Goal: Information Seeking & Learning: Learn about a topic

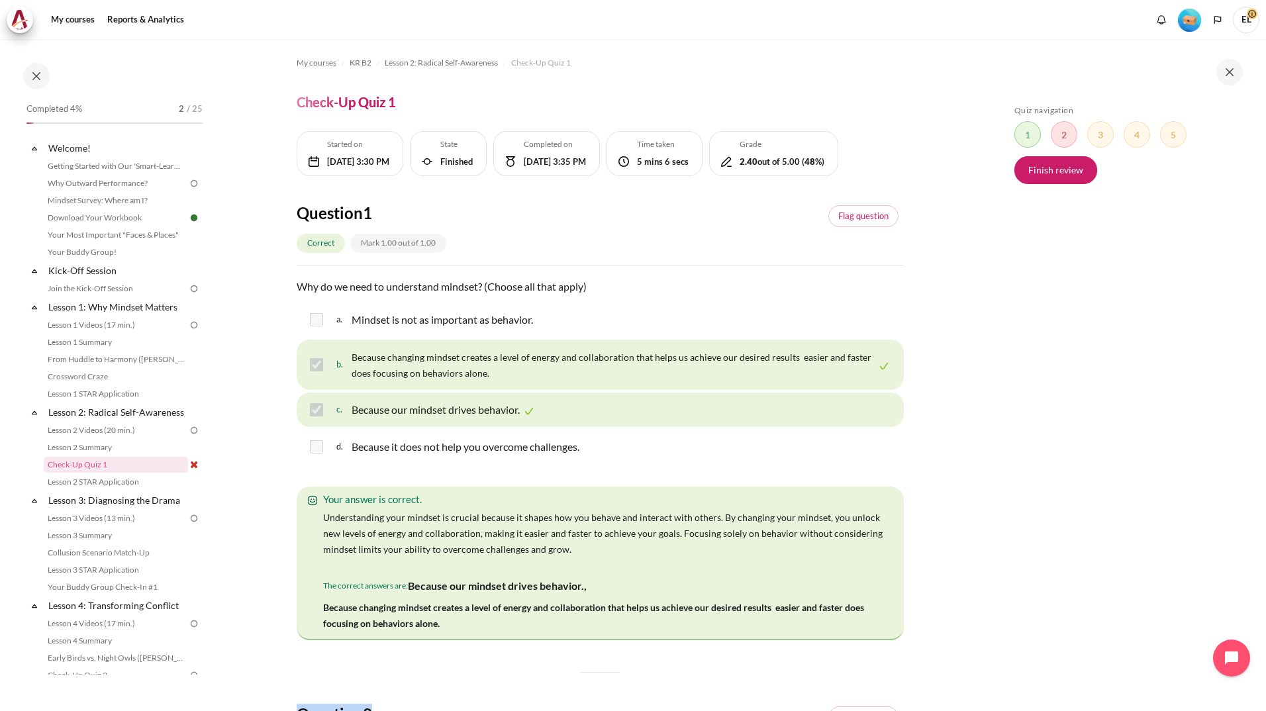
scroll to position [596, 0]
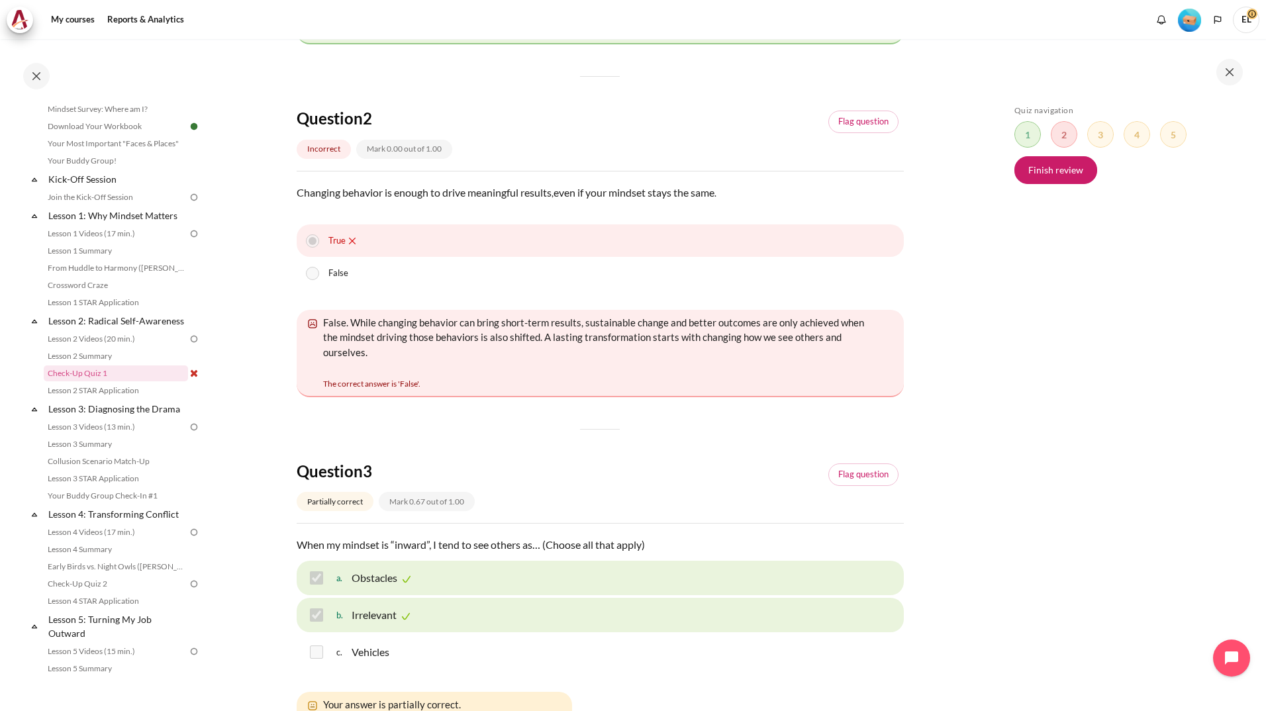
click at [1045, 330] on div "Skip Quiz navigation Quiz navigation Question 1 This page Question 2 This page …" at bounding box center [1125, 384] width 236 height 559
click at [107, 381] on link "Check-Up Quiz 1" at bounding box center [116, 373] width 144 height 16
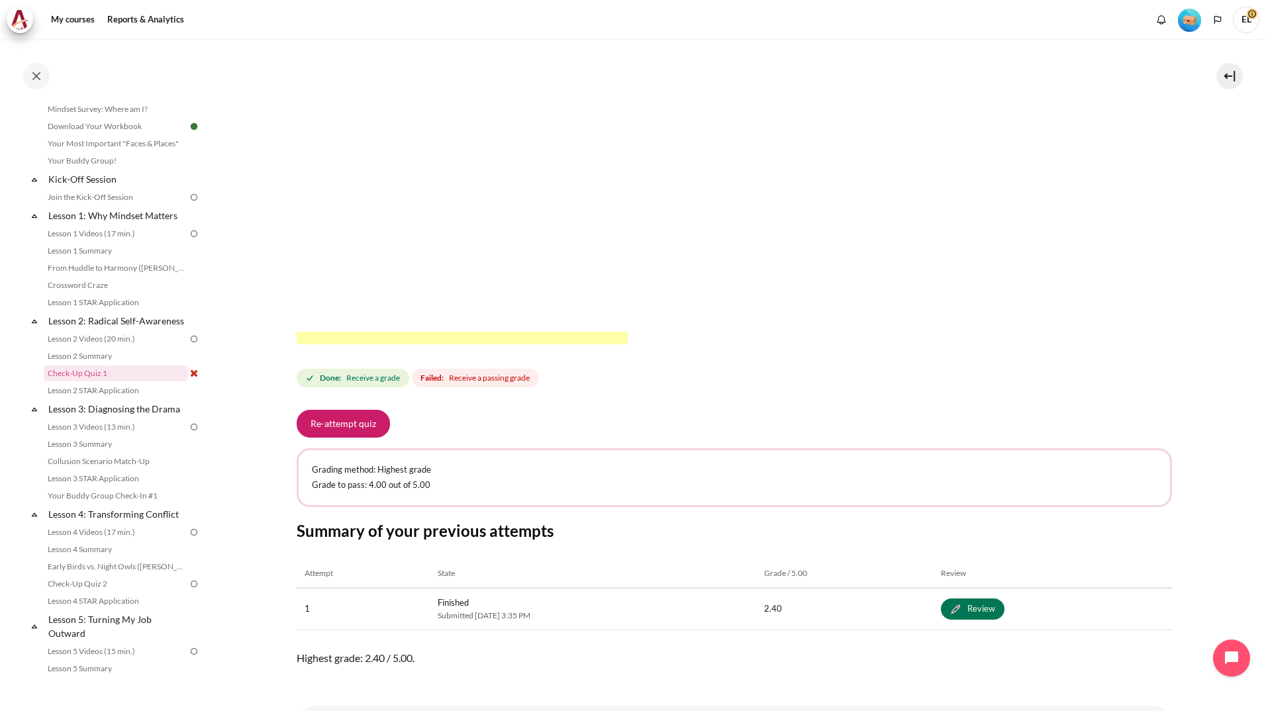
scroll to position [265, 0]
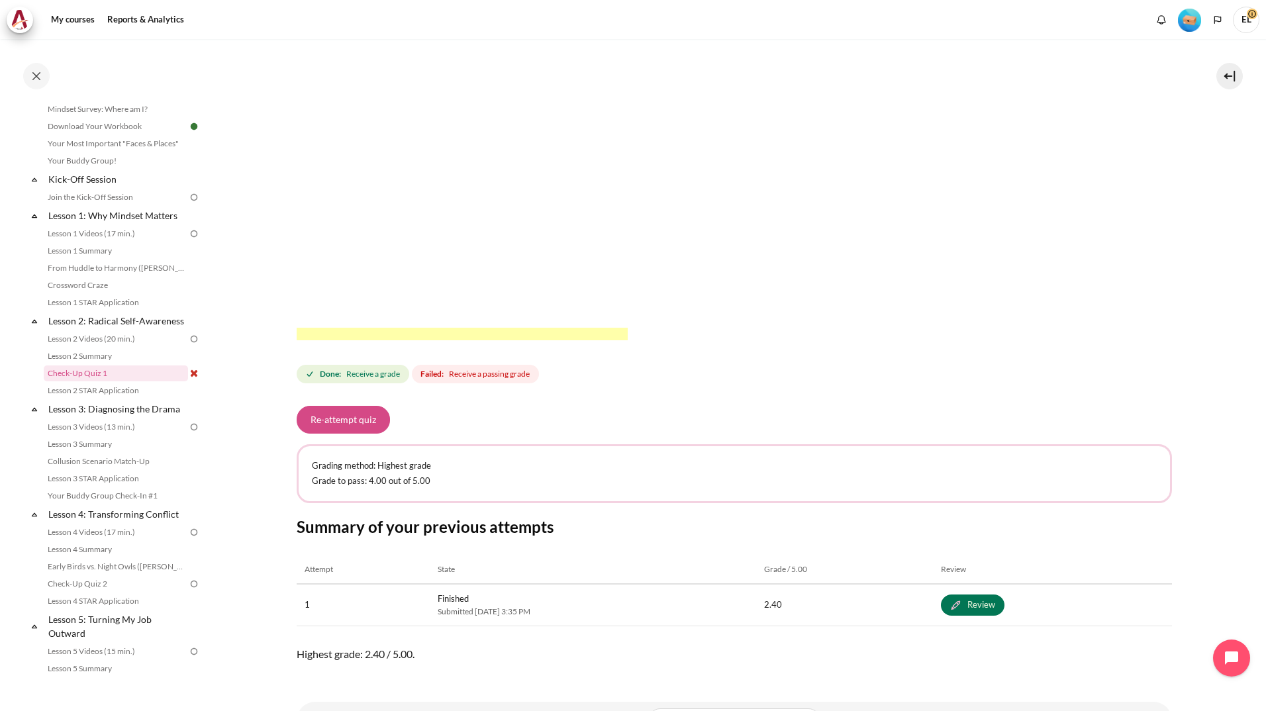
click at [350, 426] on button "Re-attempt quiz" at bounding box center [343, 420] width 93 height 28
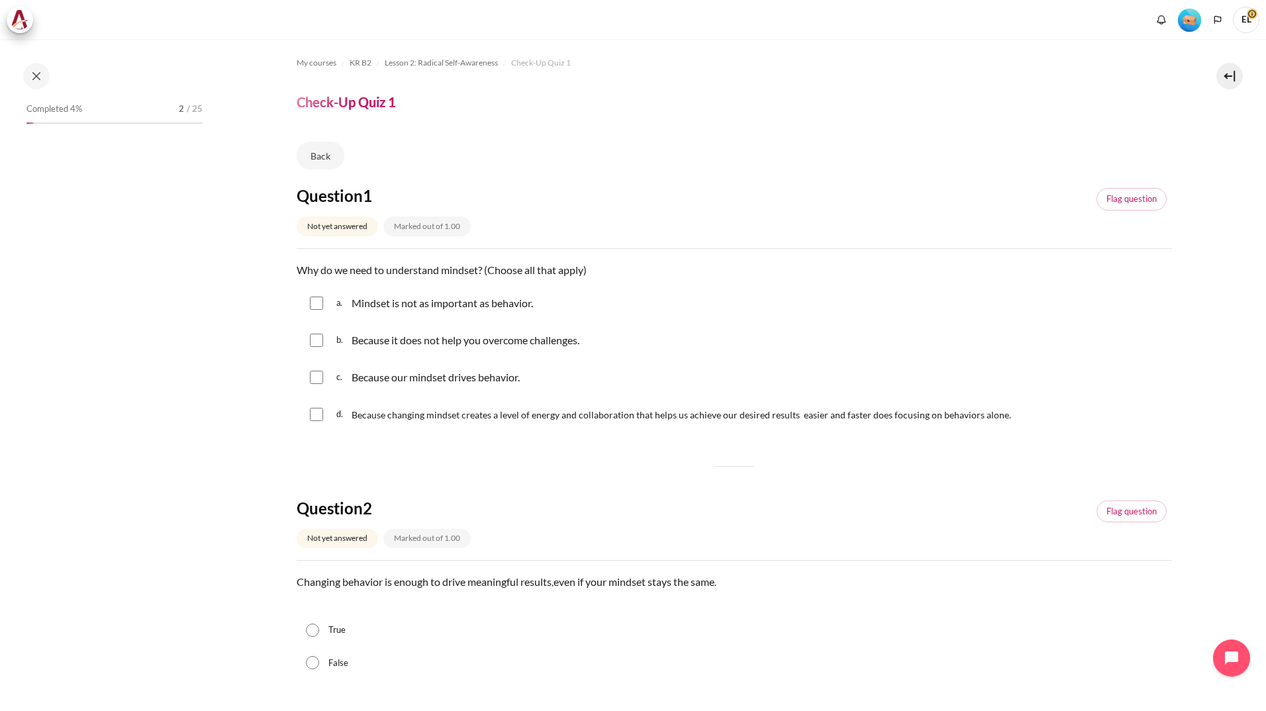
scroll to position [91, 0]
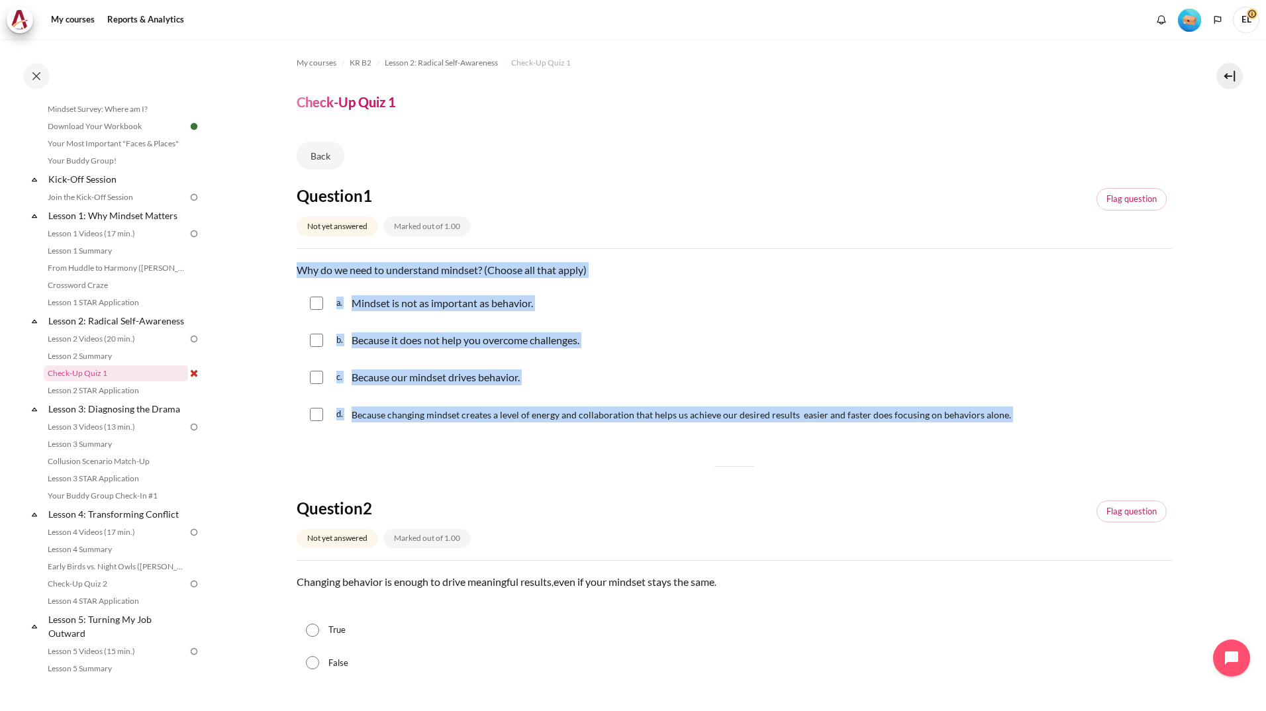
drag, startPoint x: 296, startPoint y: 265, endPoint x: 1045, endPoint y: 417, distance: 764.5
click at [1045, 417] on div "Question text Why do we need to understand mindset? (Choose all that apply) Que…" at bounding box center [734, 348] width 875 height 172
copy div "Why do we need to understand mindset? (Choose all that apply) Question 1 Answer…"
click at [945, 326] on div "b. Because it does not help you overcome challenges." at bounding box center [734, 340] width 875 height 34
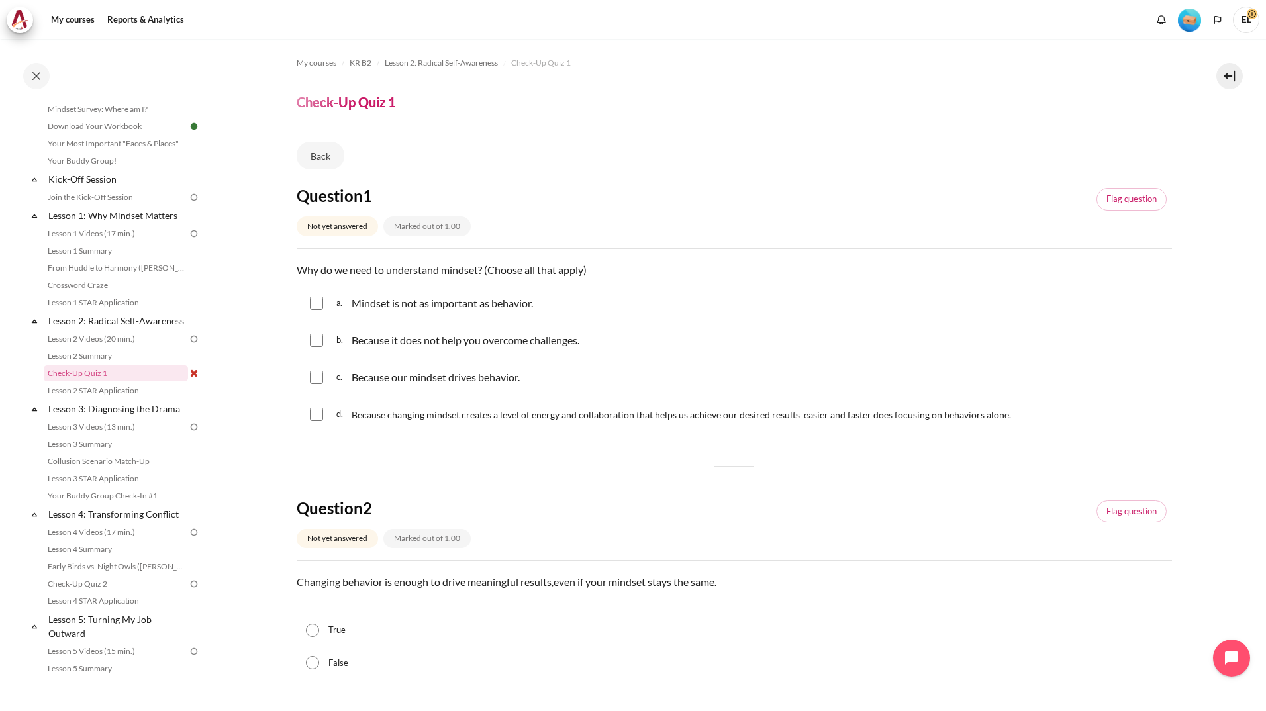
click at [314, 343] on input "Content" at bounding box center [316, 340] width 13 height 13
checkbox input "true"
click at [314, 377] on input "Content" at bounding box center [316, 377] width 13 height 13
checkbox input "true"
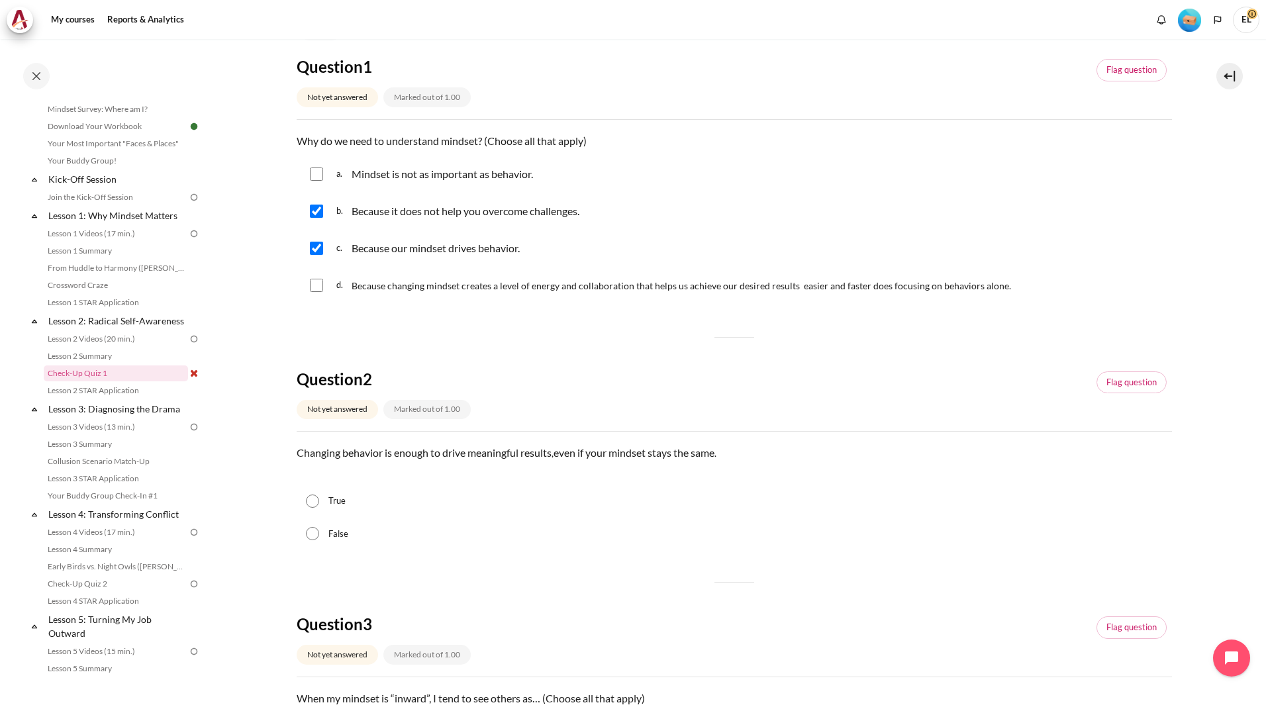
scroll to position [397, 0]
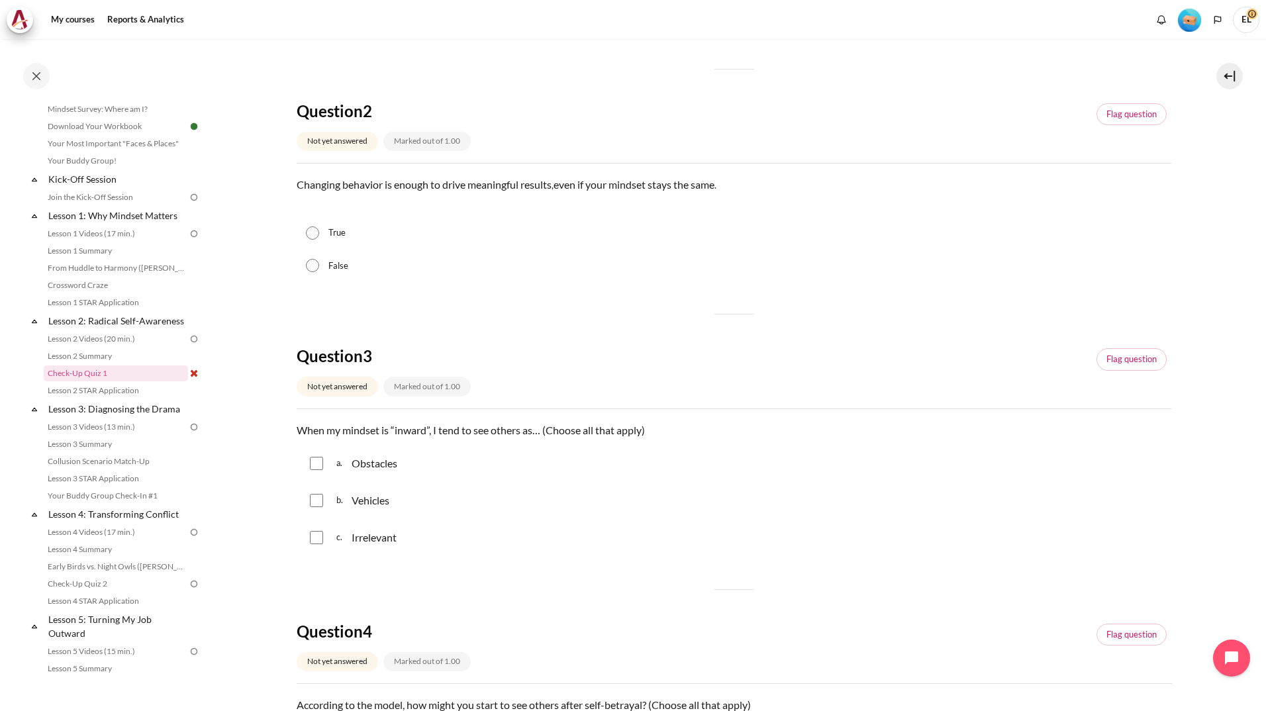
drag, startPoint x: 310, startPoint y: 268, endPoint x: 396, endPoint y: 296, distance: 89.8
click at [310, 268] on input "False" at bounding box center [312, 265] width 13 height 13
radio input "true"
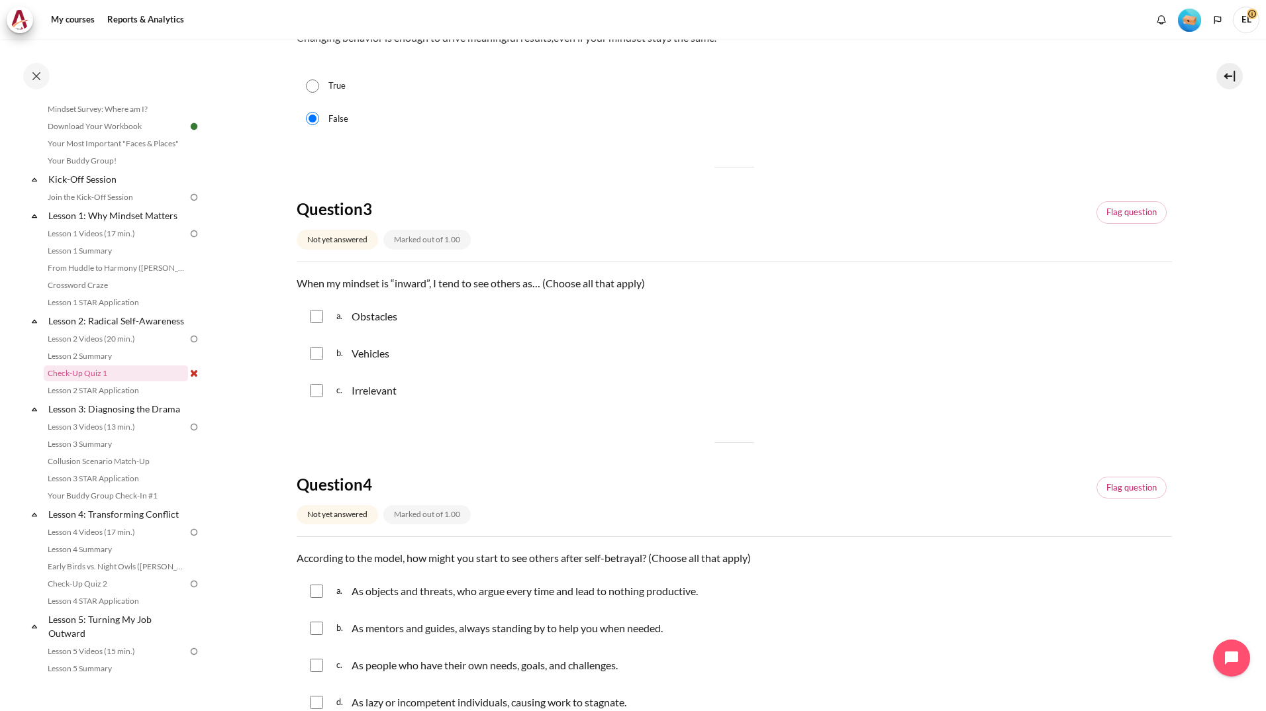
scroll to position [596, 0]
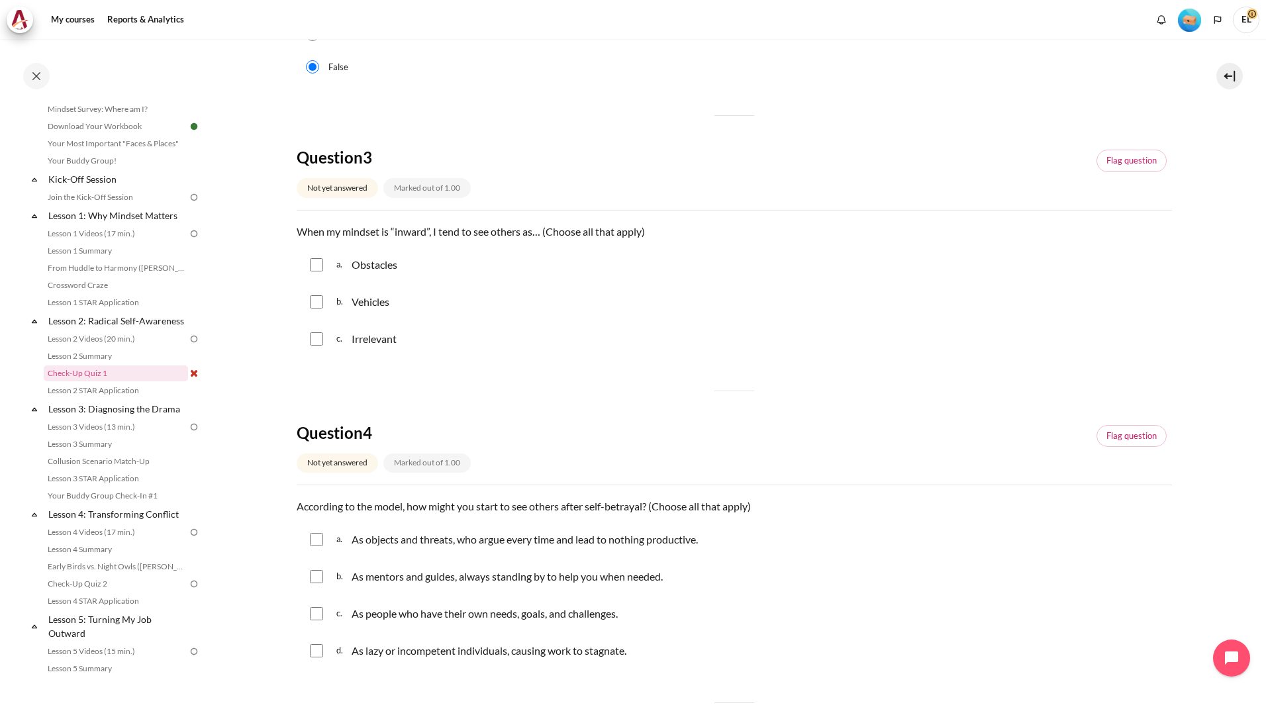
click at [315, 265] on input "Content" at bounding box center [316, 264] width 13 height 13
checkbox input "true"
click at [314, 346] on div "c. Irrelevant" at bounding box center [734, 339] width 875 height 34
click at [318, 337] on input "Content" at bounding box center [316, 338] width 13 height 13
checkbox input "true"
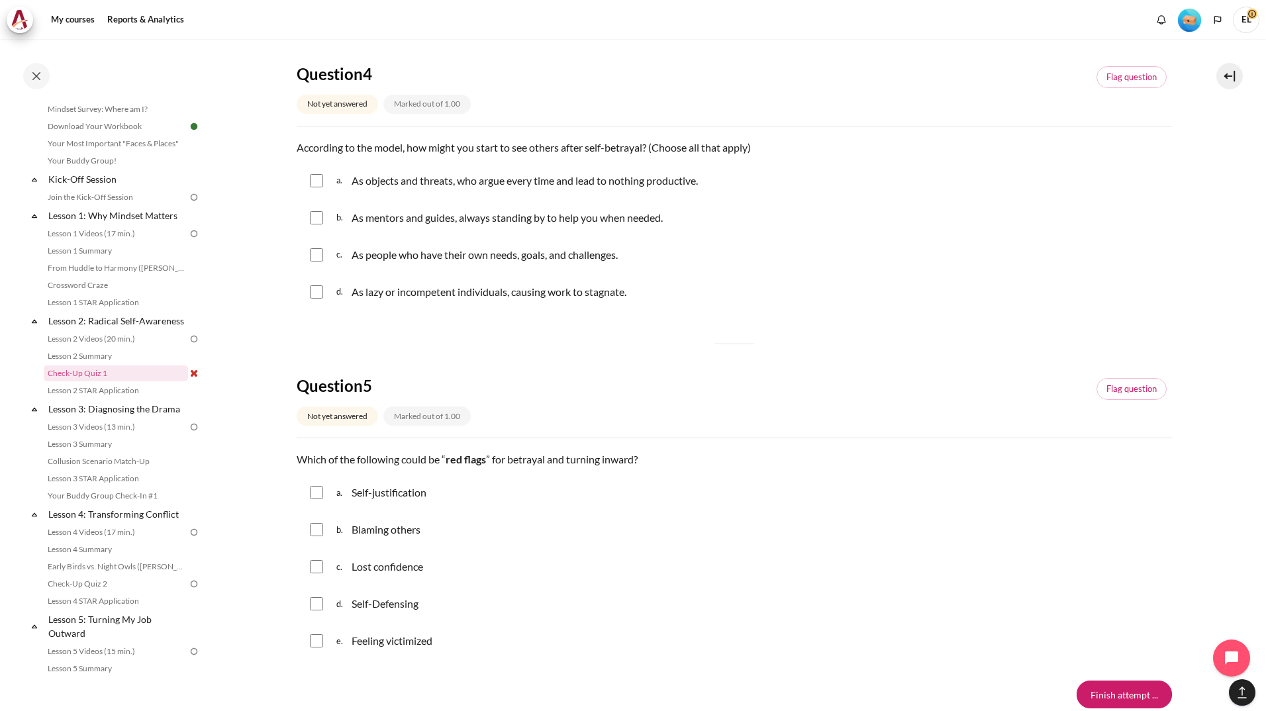
scroll to position [794, 0]
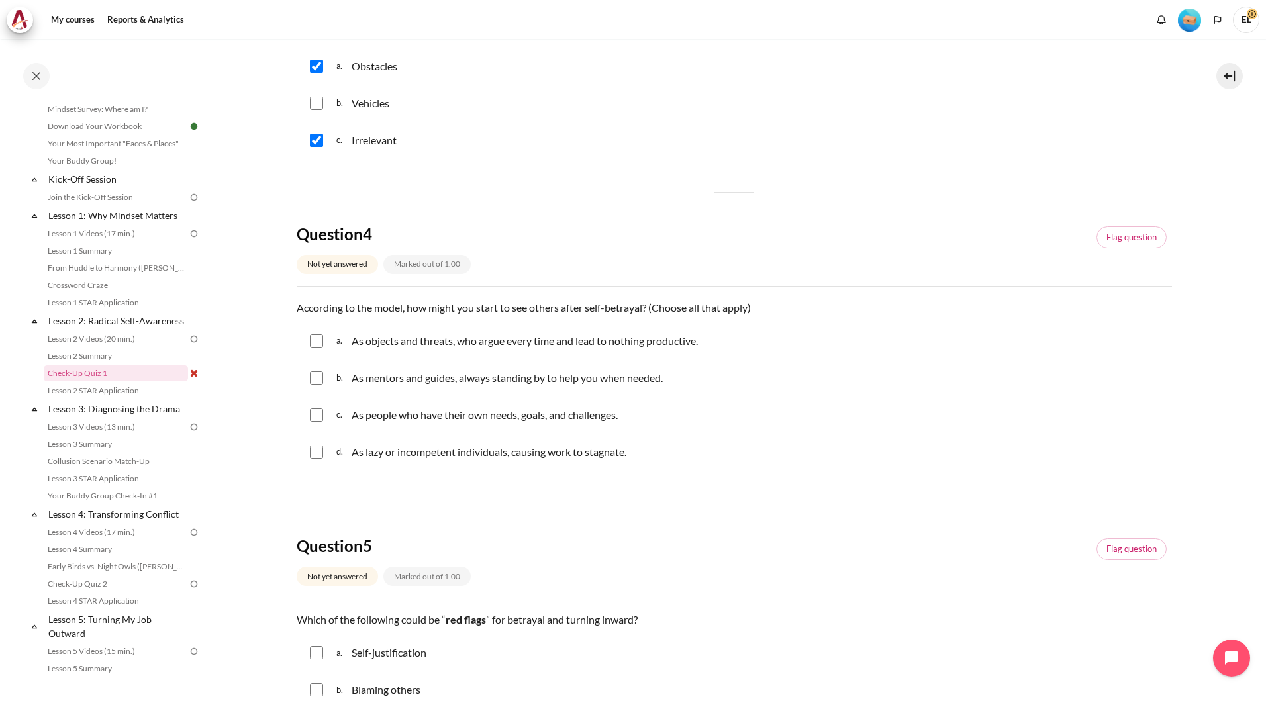
click at [311, 380] on input "Content" at bounding box center [316, 377] width 13 height 13
checkbox input "true"
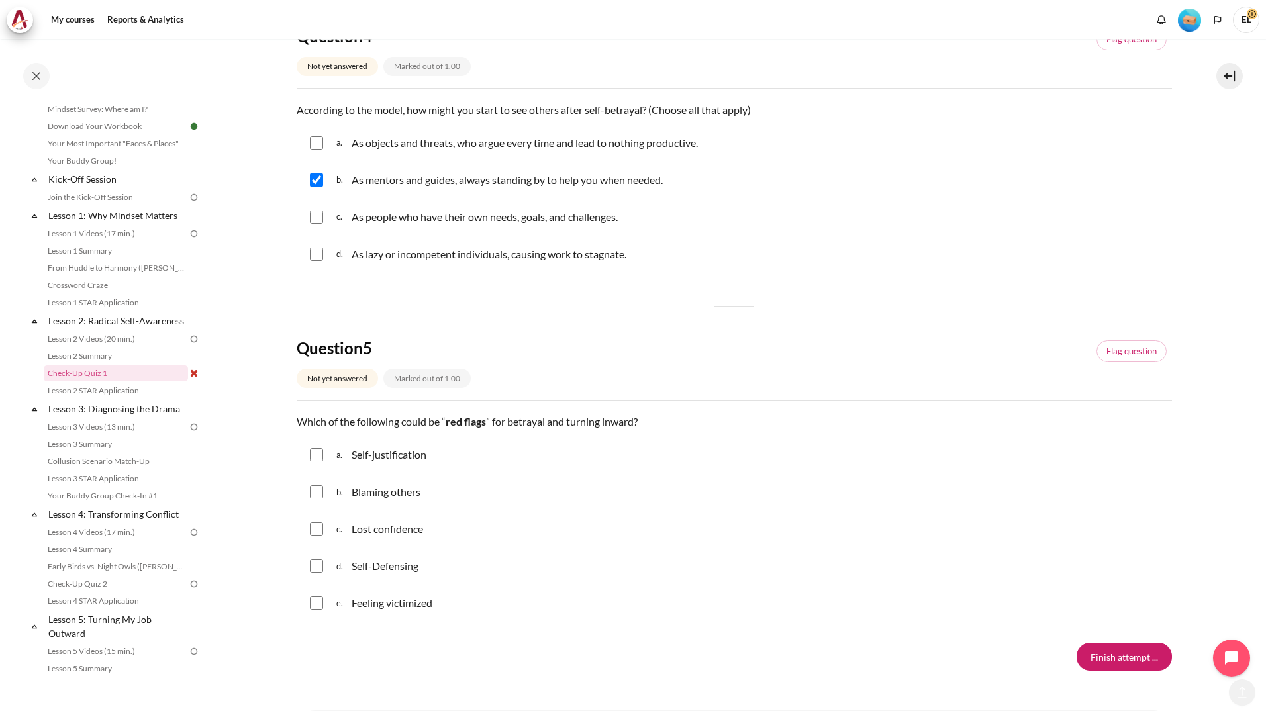
scroll to position [993, 0]
click at [314, 451] on input "Content" at bounding box center [316, 453] width 13 height 13
checkbox input "true"
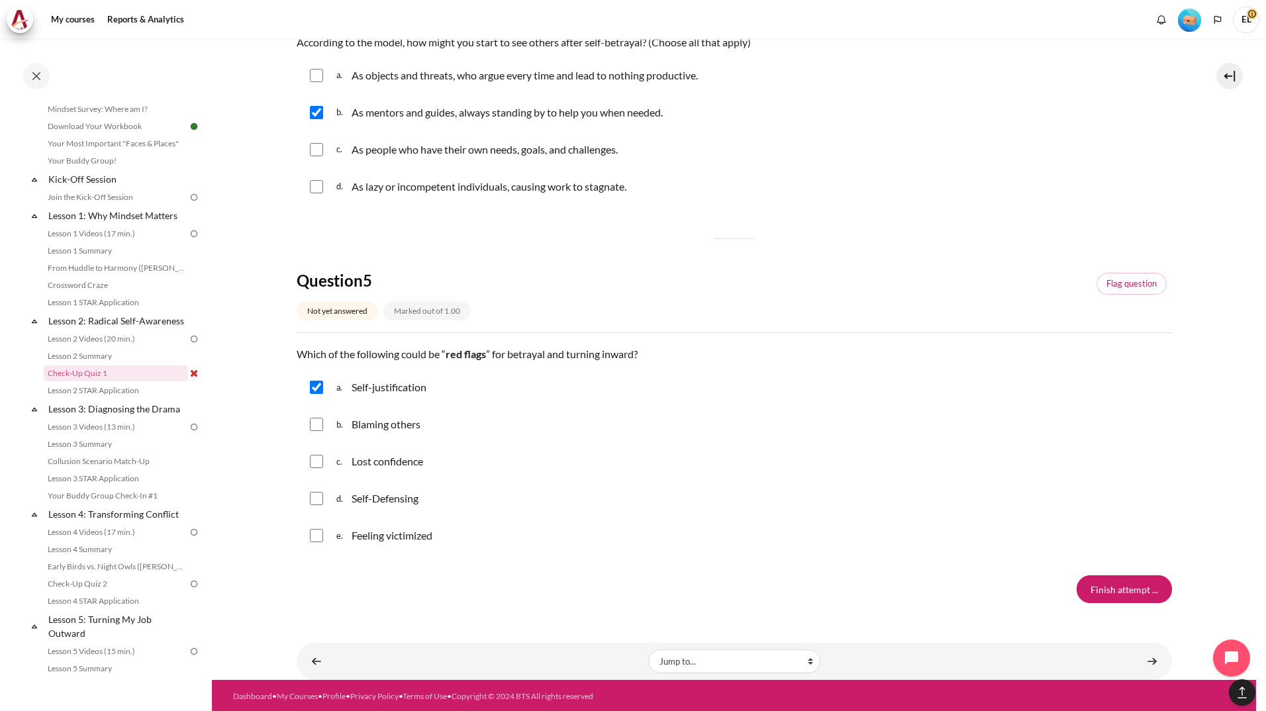
scroll to position [1062, 0]
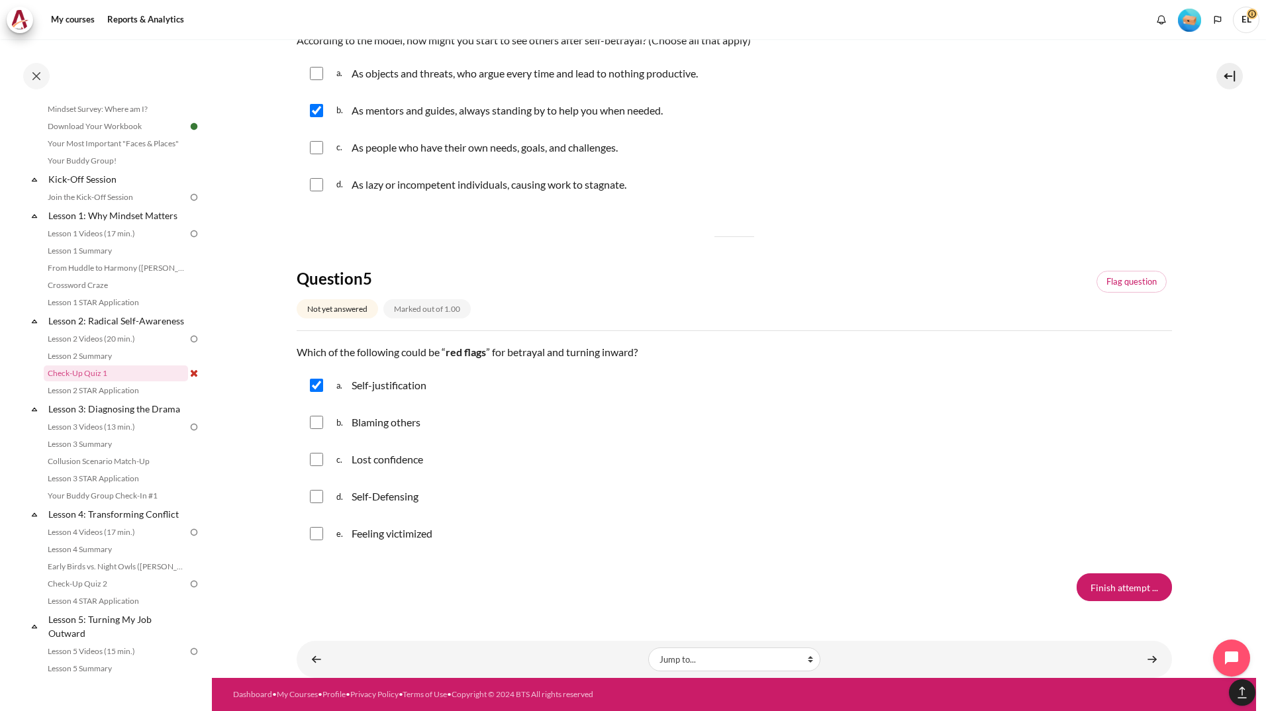
click at [318, 496] on input "Content" at bounding box center [316, 496] width 13 height 13
checkbox input "true"
click at [1109, 594] on input "Finish attempt ..." at bounding box center [1123, 587] width 95 height 28
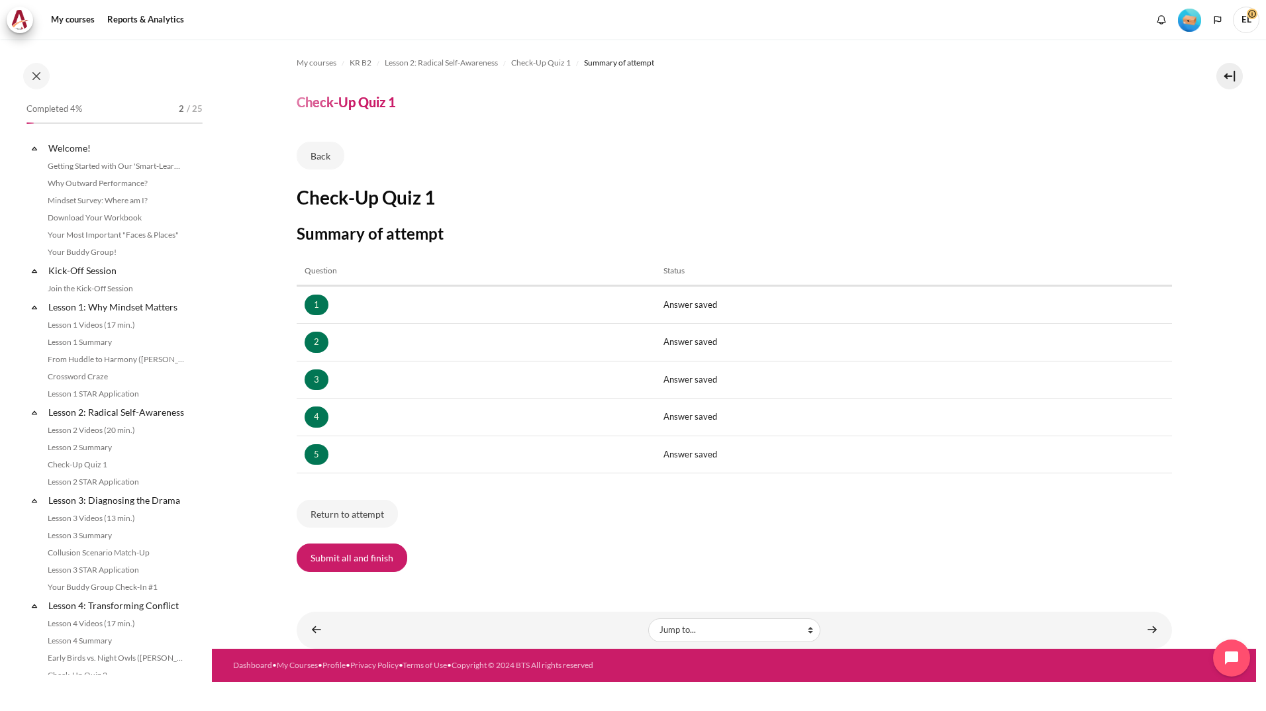
scroll to position [91, 0]
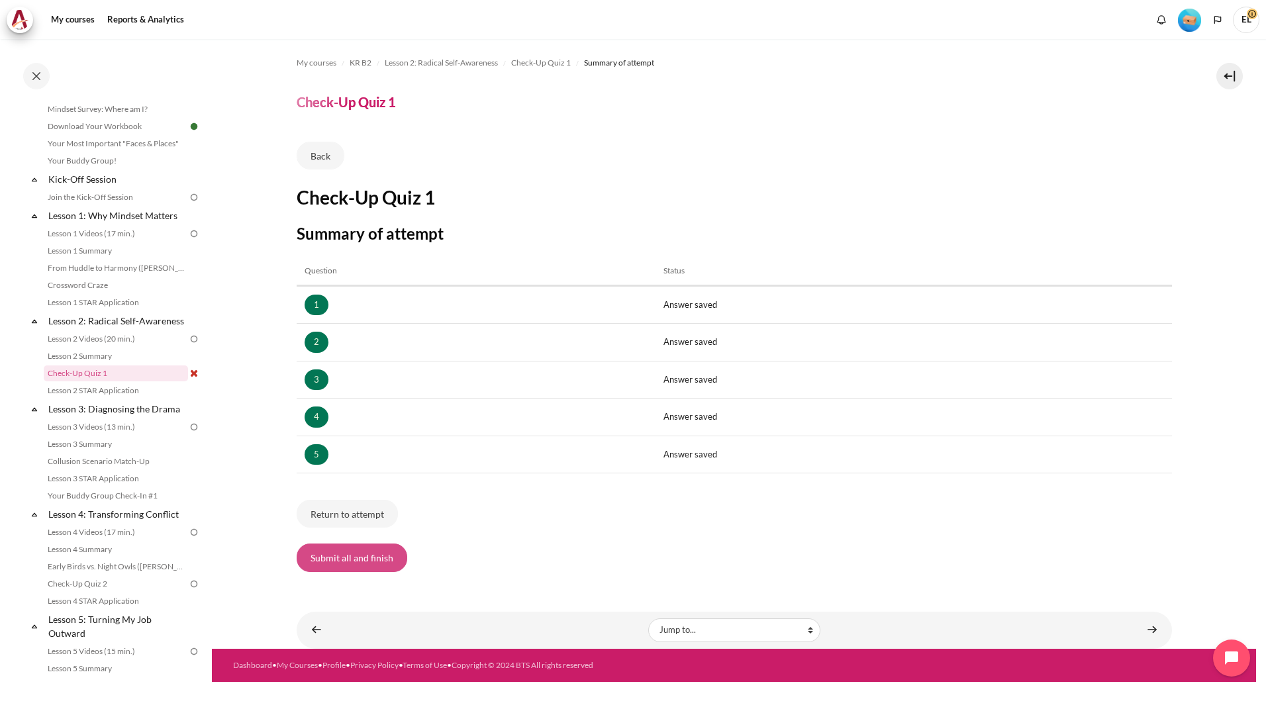
click at [333, 561] on button "Submit all and finish" at bounding box center [352, 557] width 111 height 28
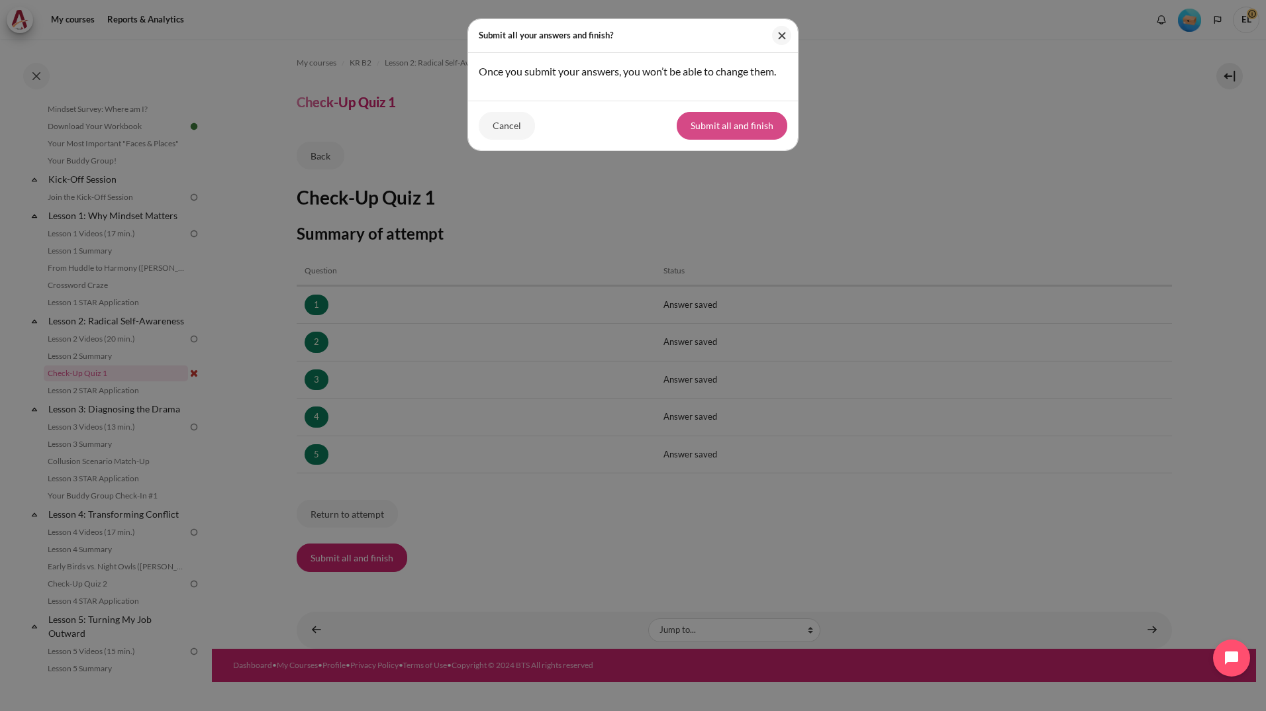
click at [736, 132] on button "Submit all and finish" at bounding box center [732, 126] width 111 height 28
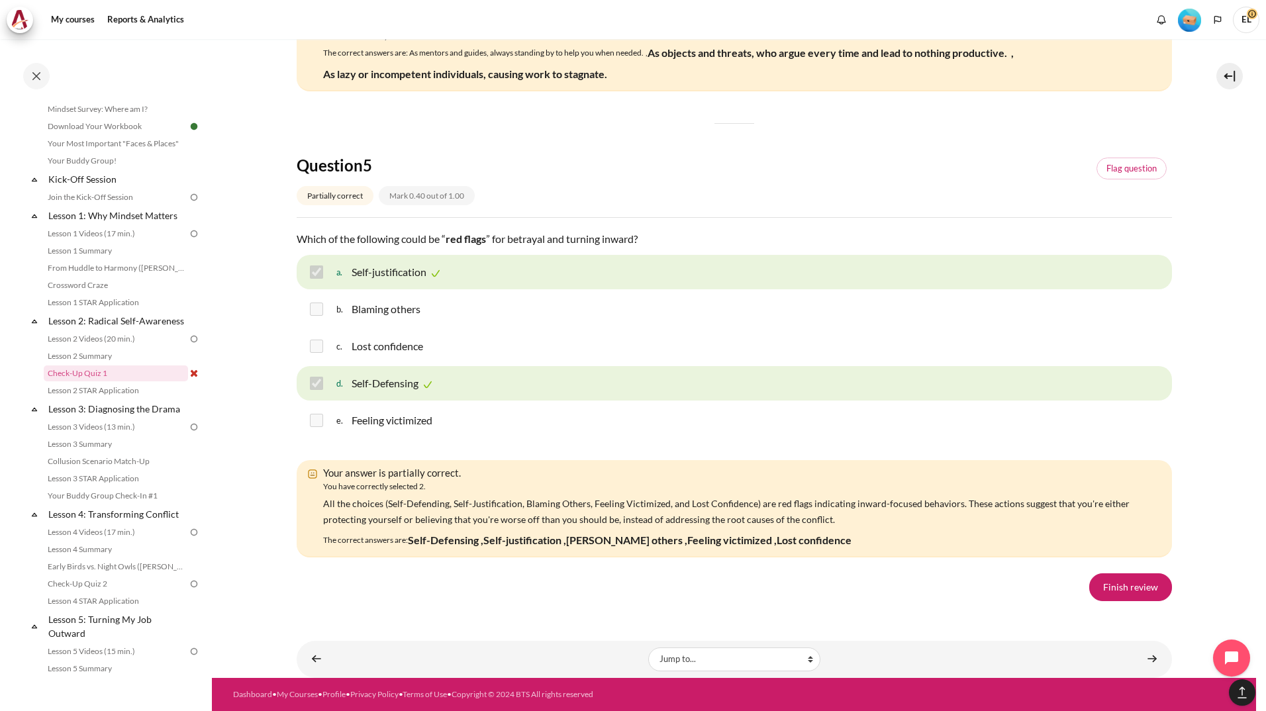
scroll to position [2037, 0]
click at [1130, 588] on link "Finish review" at bounding box center [1130, 587] width 83 height 28
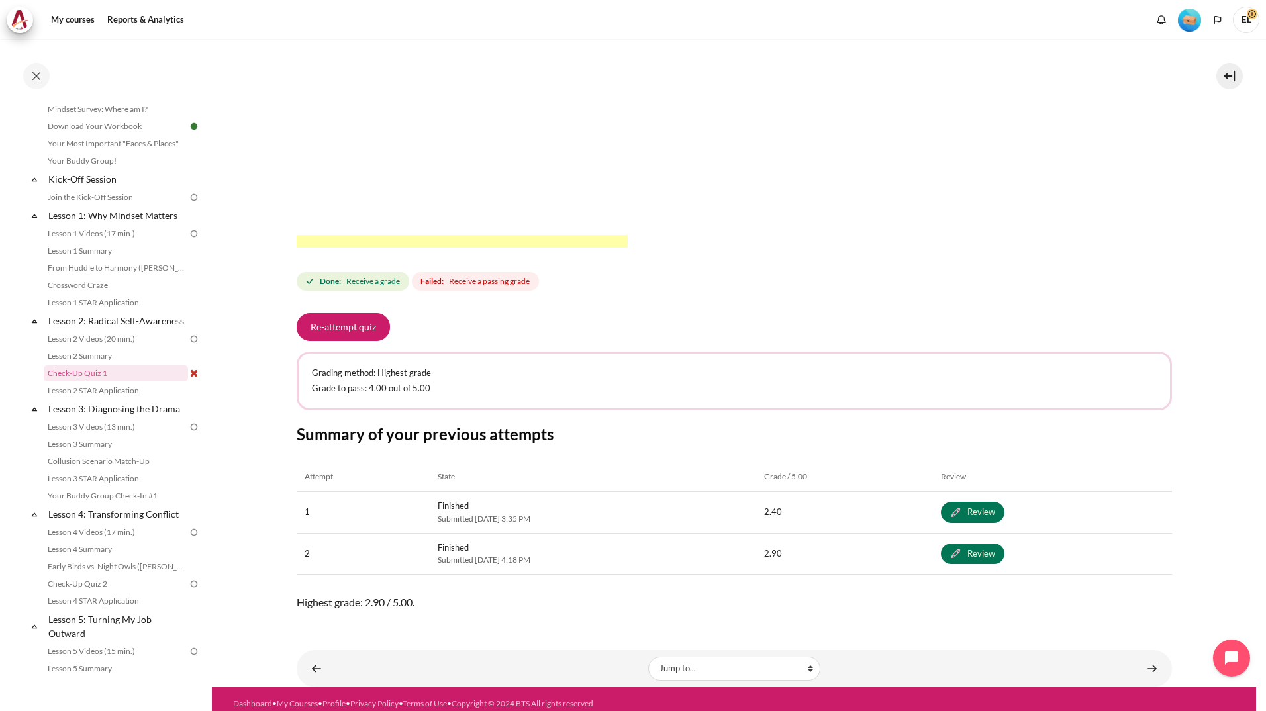
scroll to position [367, 0]
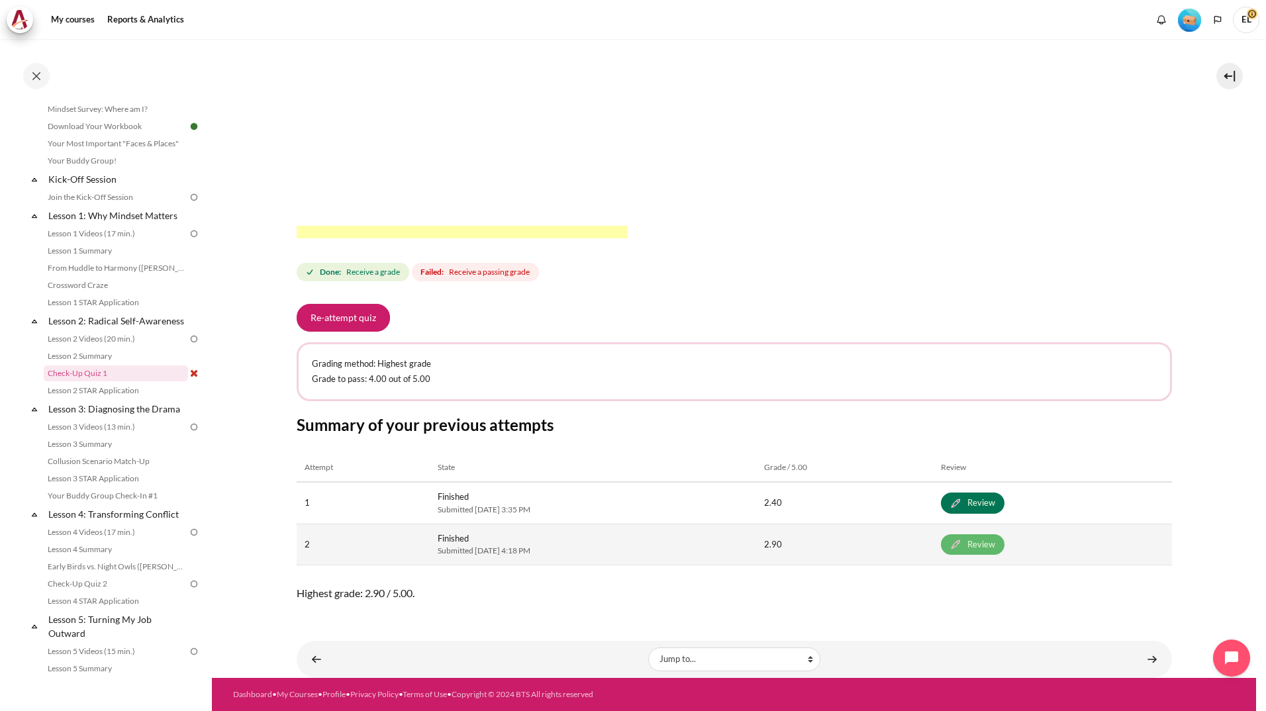
click at [998, 544] on link "Review" at bounding box center [973, 544] width 64 height 21
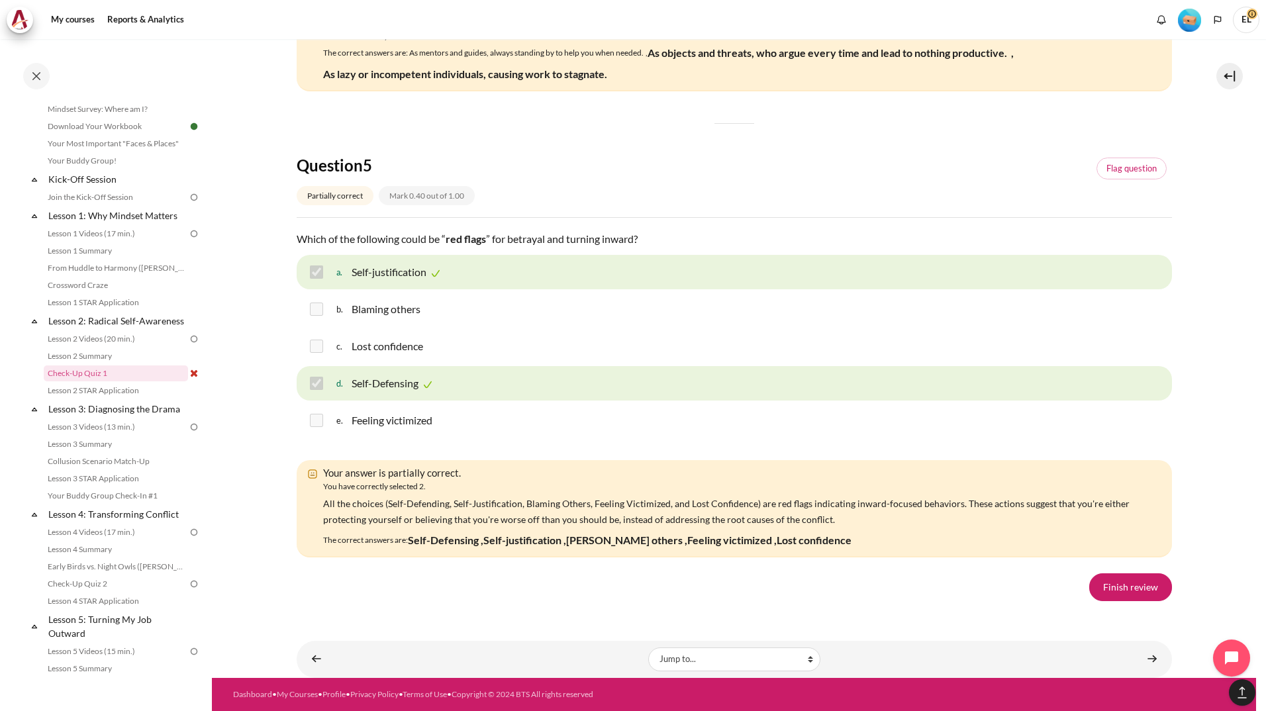
scroll to position [1706, 0]
drag, startPoint x: 647, startPoint y: 410, endPoint x: 342, endPoint y: 396, distance: 306.1
click at [342, 85] on div "The correct answers are: As mentors and guides, always standing by to help you …" at bounding box center [737, 63] width 829 height 42
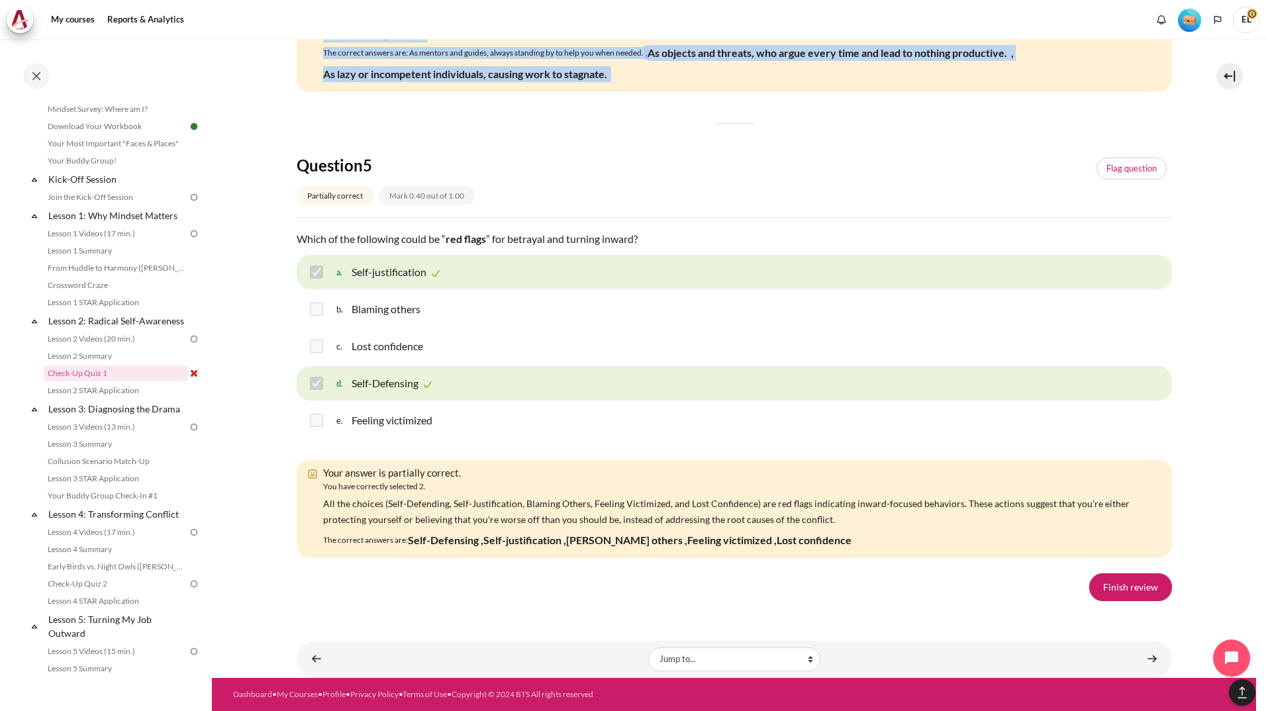
drag, startPoint x: 342, startPoint y: 396, endPoint x: 749, endPoint y: 435, distance: 409.0
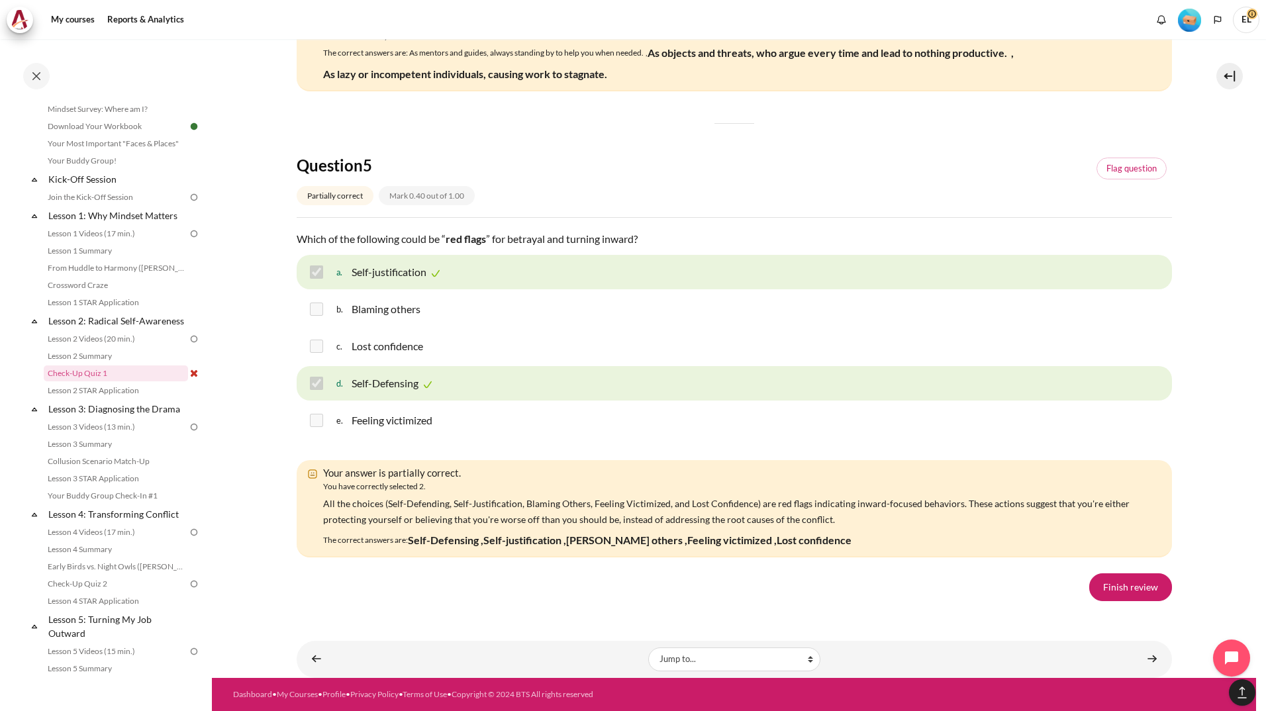
scroll to position [2037, 0]
click at [1123, 590] on link "Finish review" at bounding box center [1130, 587] width 83 height 28
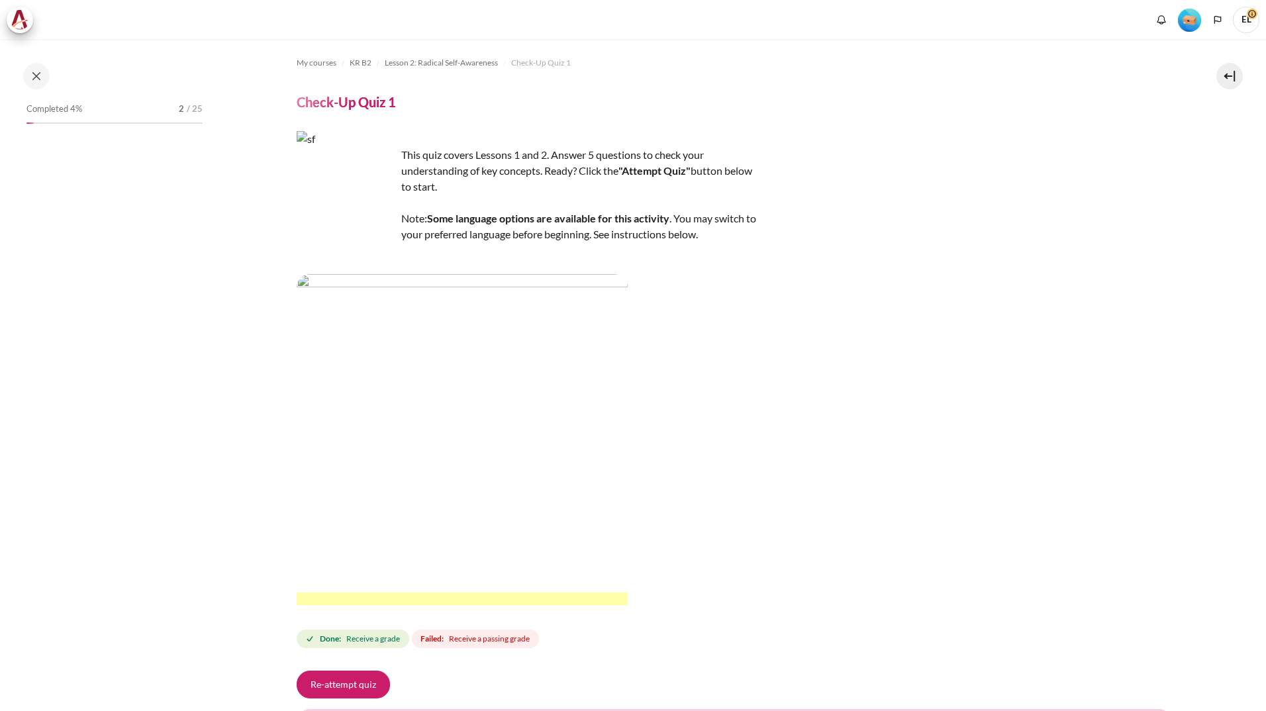
scroll to position [331, 0]
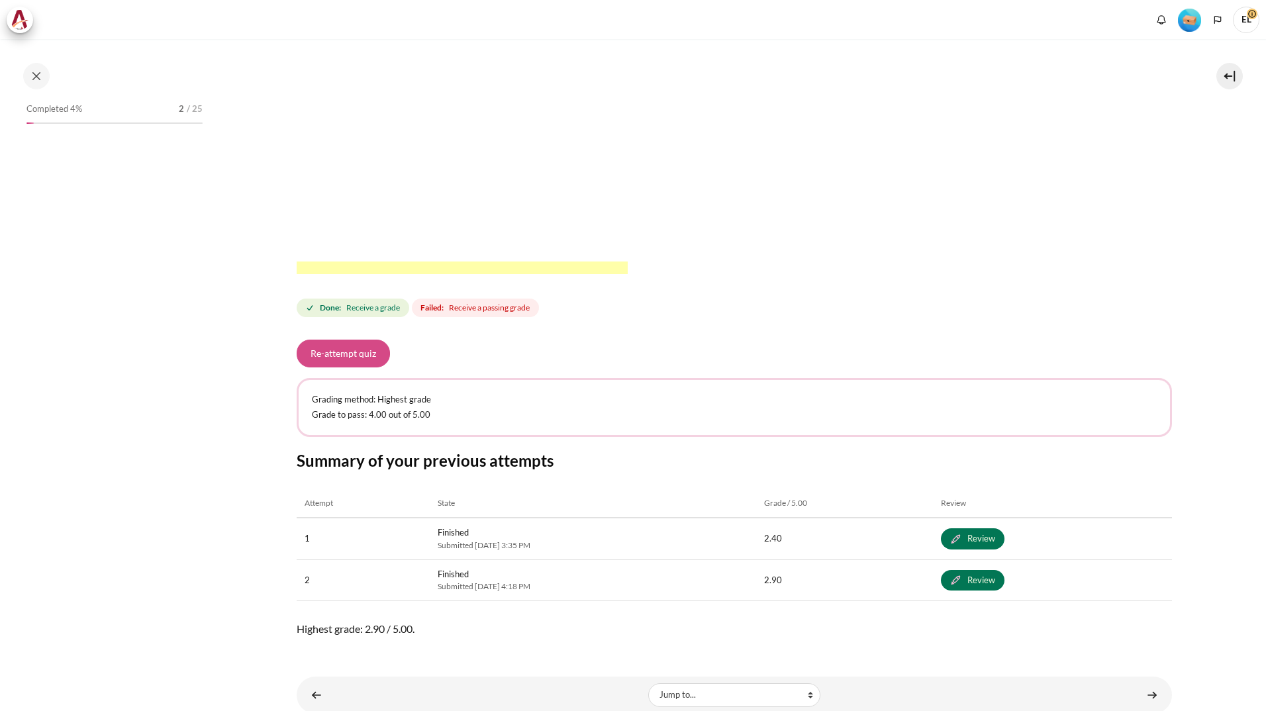
click at [338, 348] on button "Re-attempt quiz" at bounding box center [343, 354] width 93 height 28
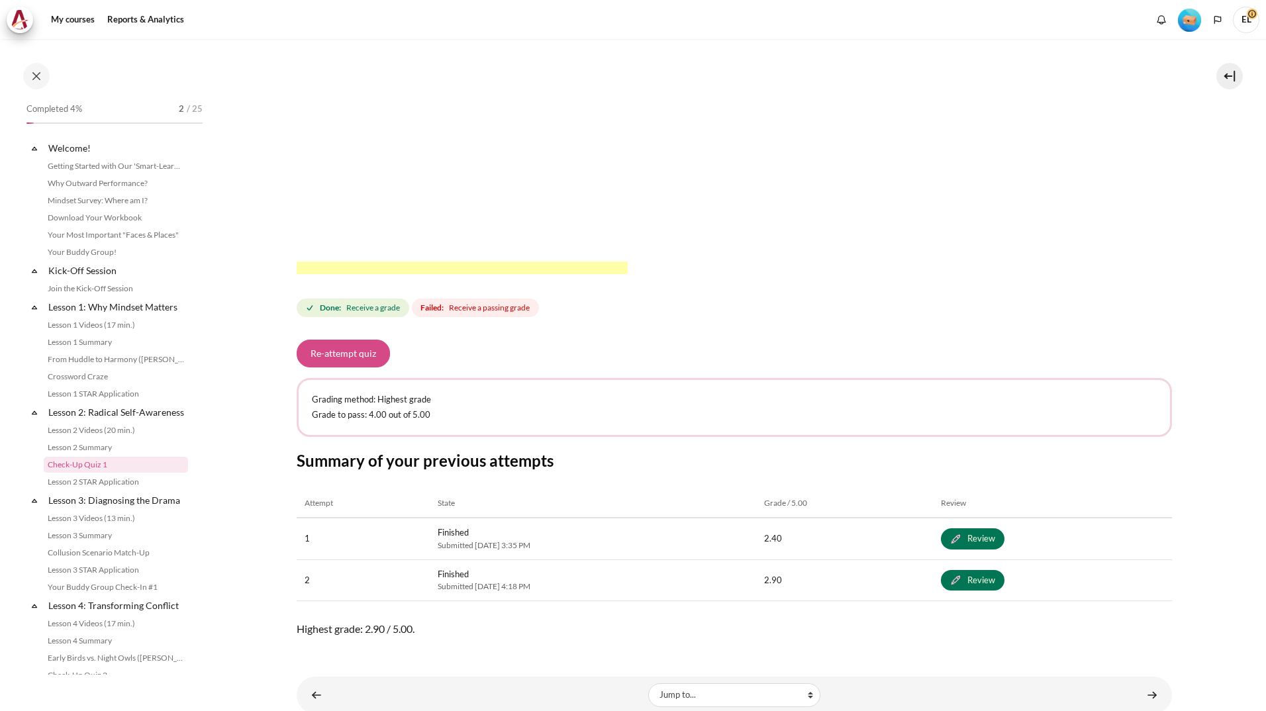
scroll to position [91, 0]
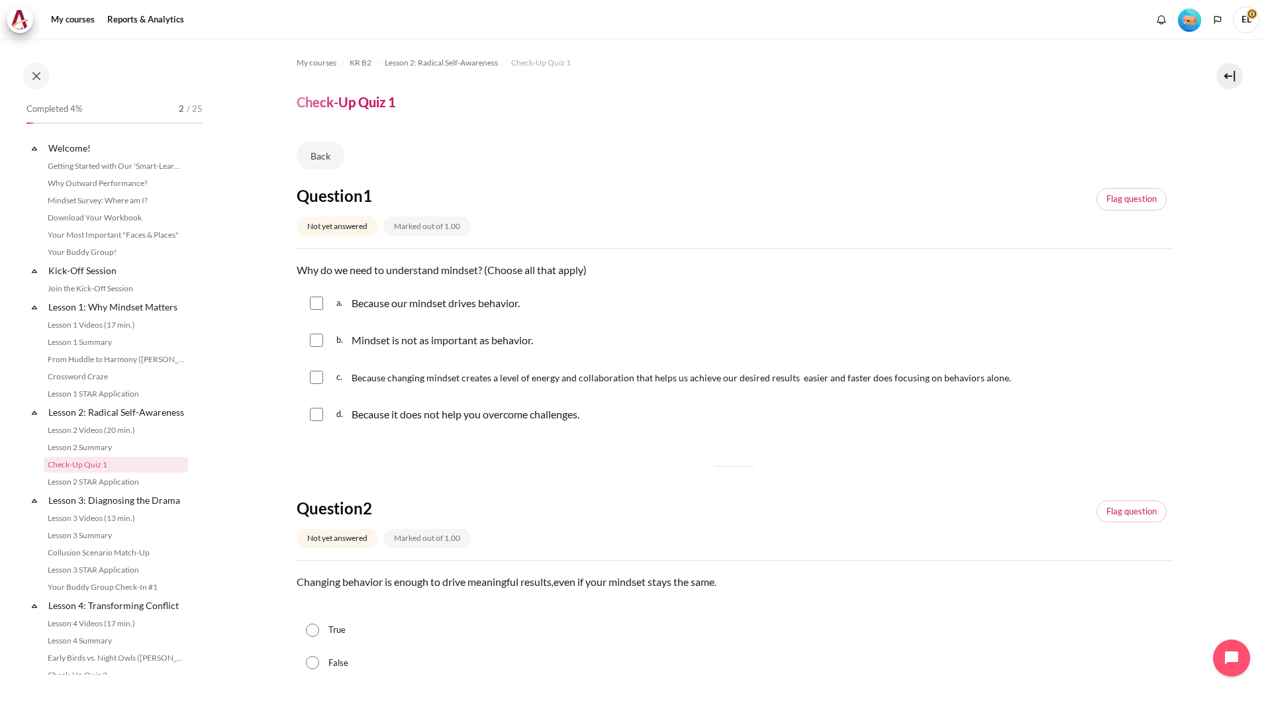
scroll to position [91, 0]
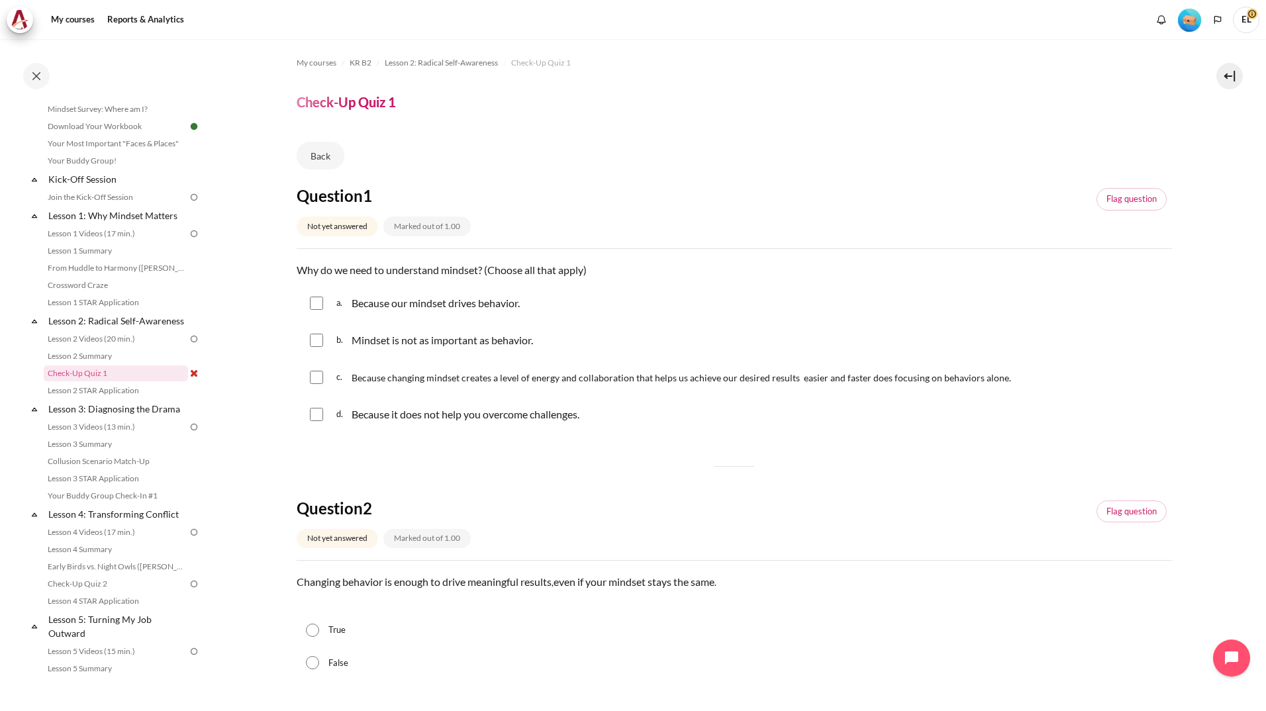
click at [319, 381] on input "Content" at bounding box center [316, 377] width 13 height 13
checkbox input "true"
click at [318, 301] on input "Content" at bounding box center [316, 303] width 13 height 13
checkbox input "true"
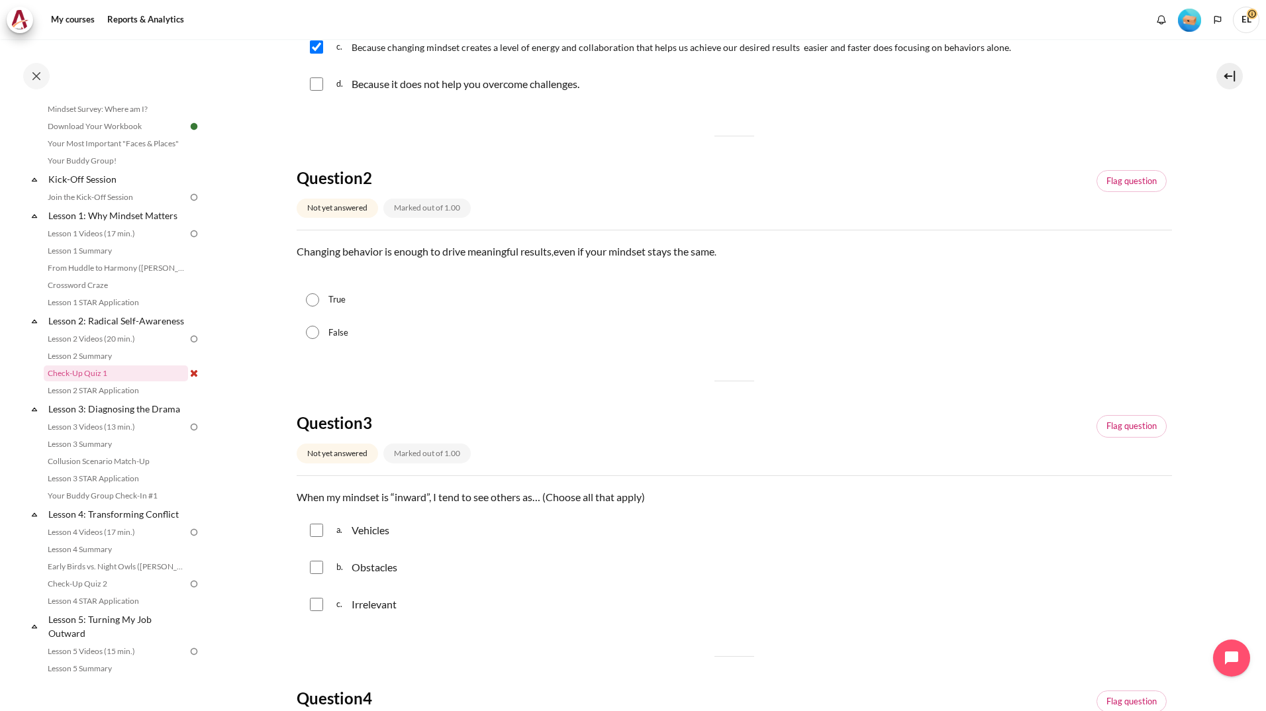
scroll to position [331, 0]
click at [308, 332] on input "False" at bounding box center [312, 331] width 13 height 13
radio input "true"
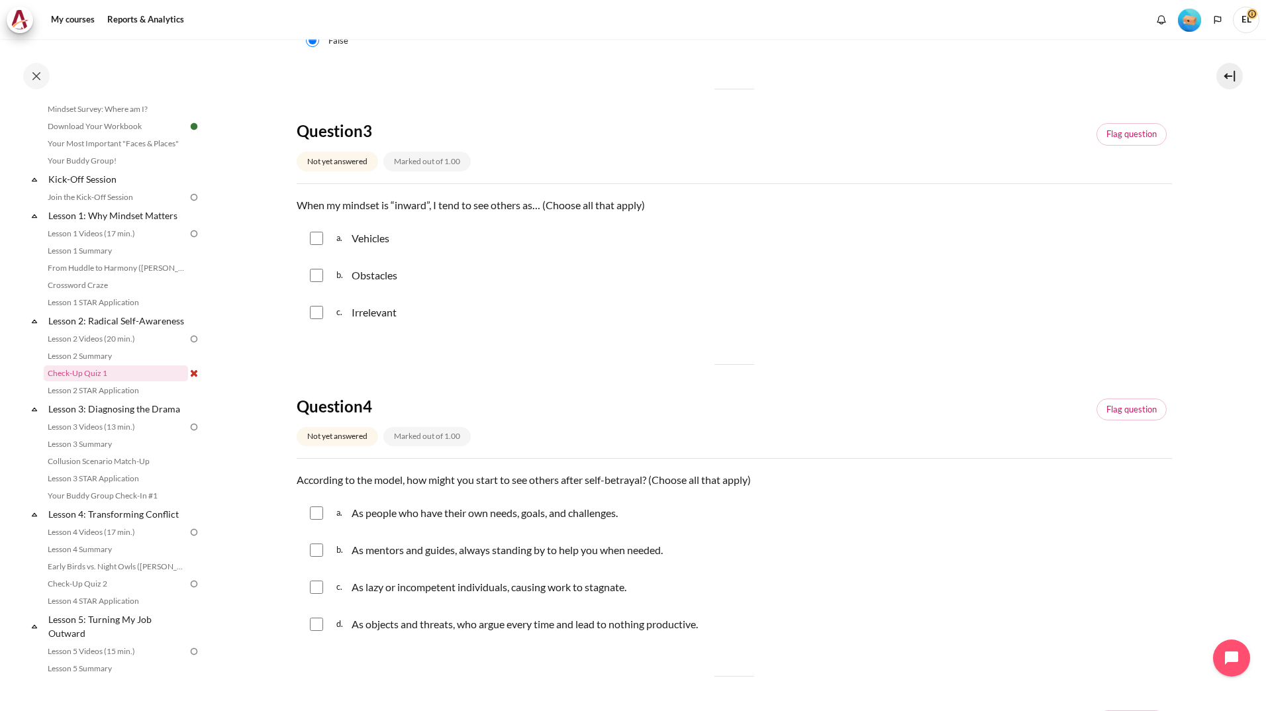
scroll to position [662, 0]
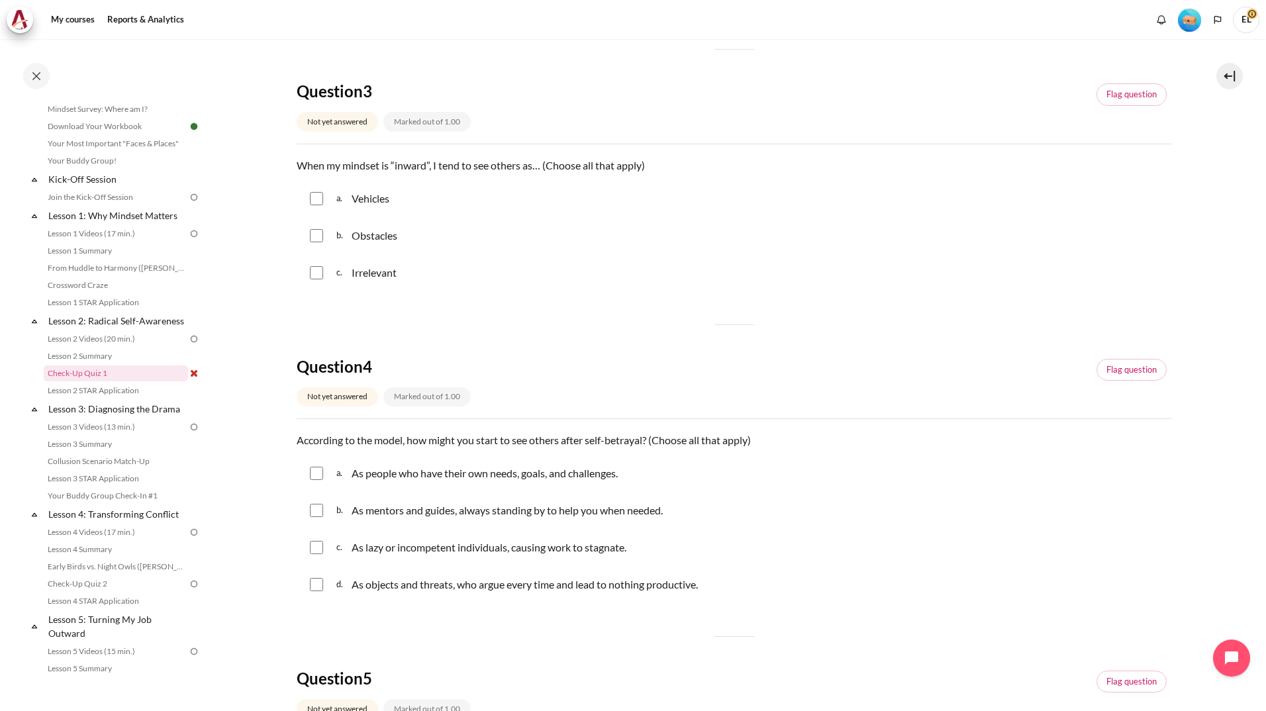
click at [315, 233] on input "Content" at bounding box center [316, 235] width 13 height 13
checkbox input "true"
click at [310, 272] on input "Content" at bounding box center [316, 272] width 13 height 13
checkbox input "true"
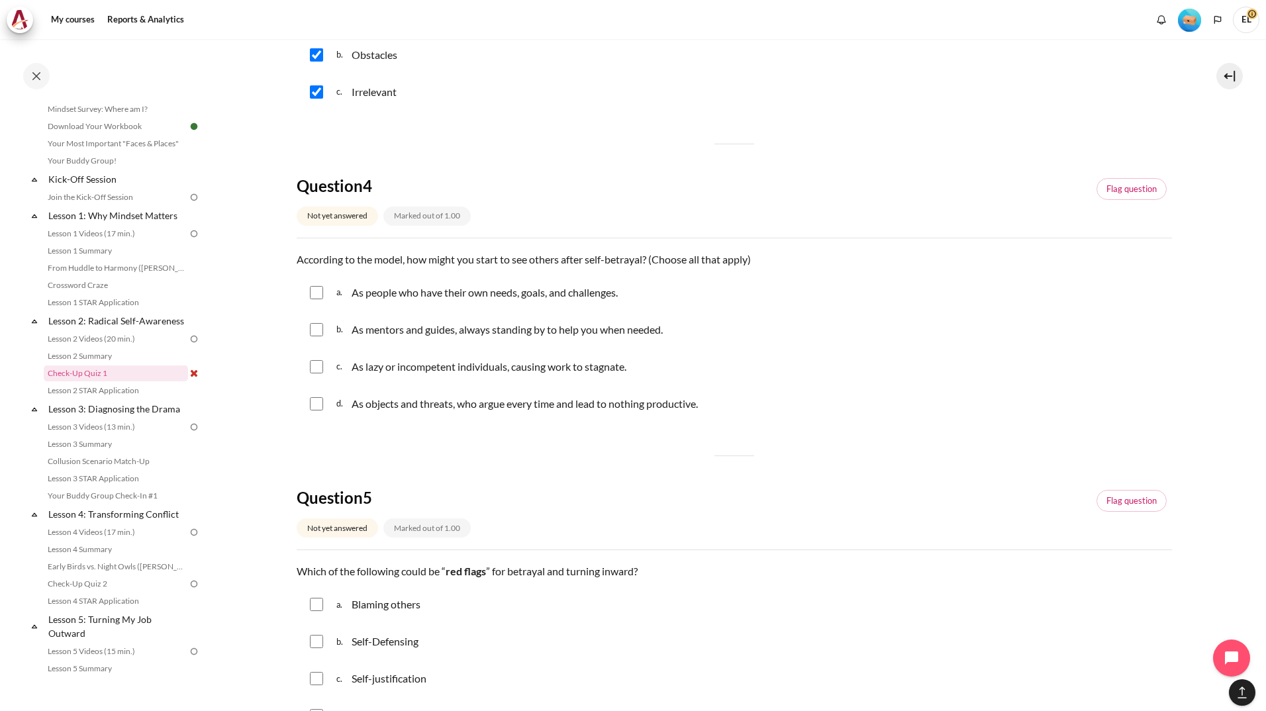
scroll to position [861, 0]
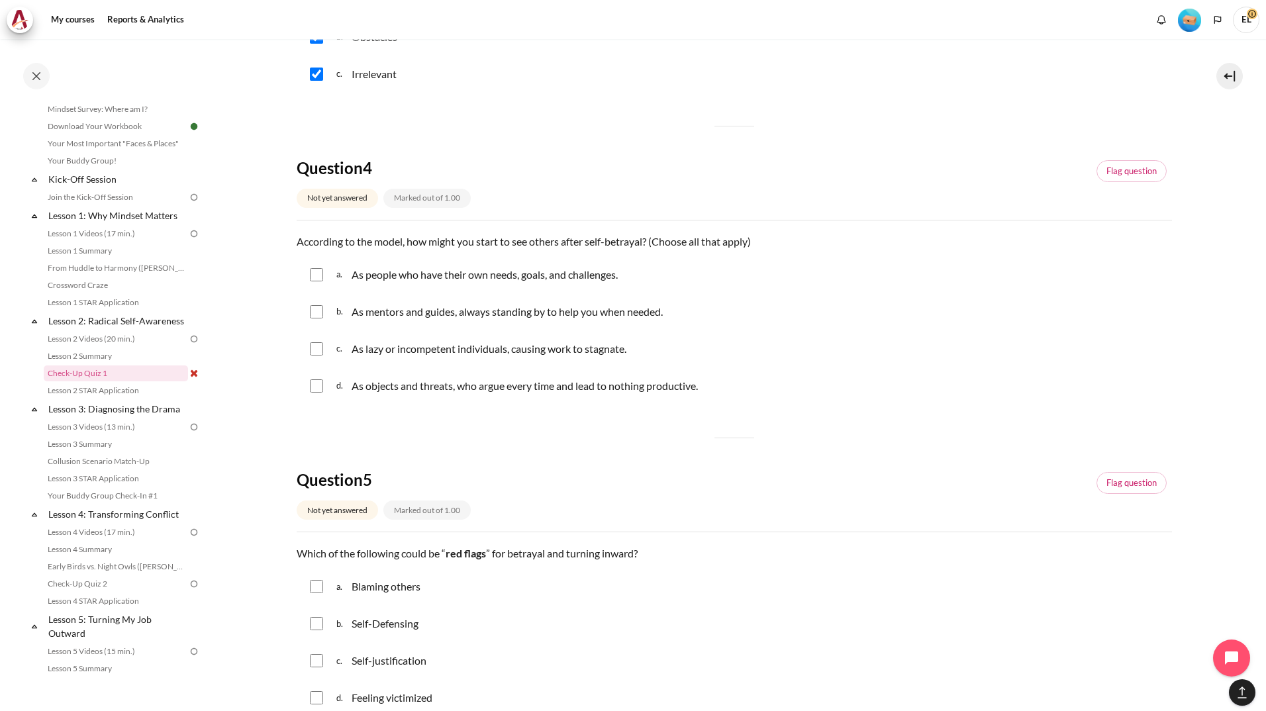
click at [312, 349] on input "Content" at bounding box center [316, 348] width 13 height 13
checkbox input "true"
click at [311, 306] on input "Content" at bounding box center [316, 311] width 13 height 13
checkbox input "true"
click at [317, 382] on input "Content" at bounding box center [316, 385] width 13 height 13
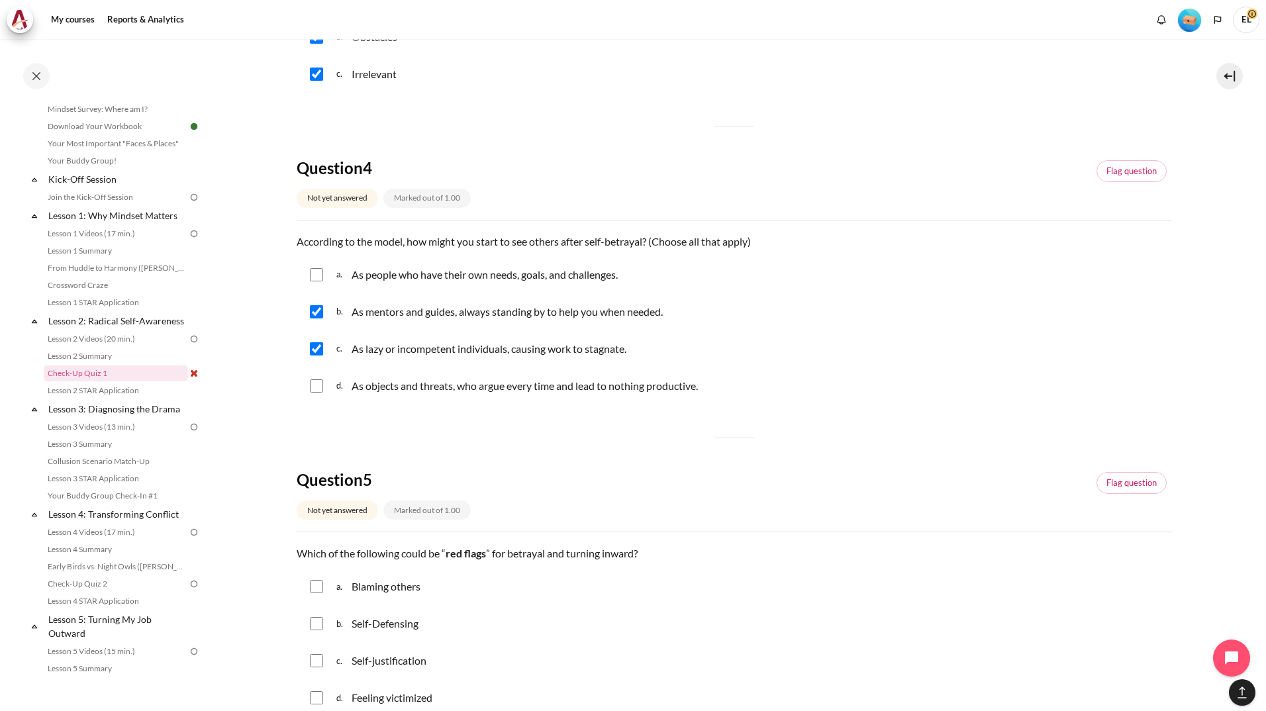
checkbox input "true"
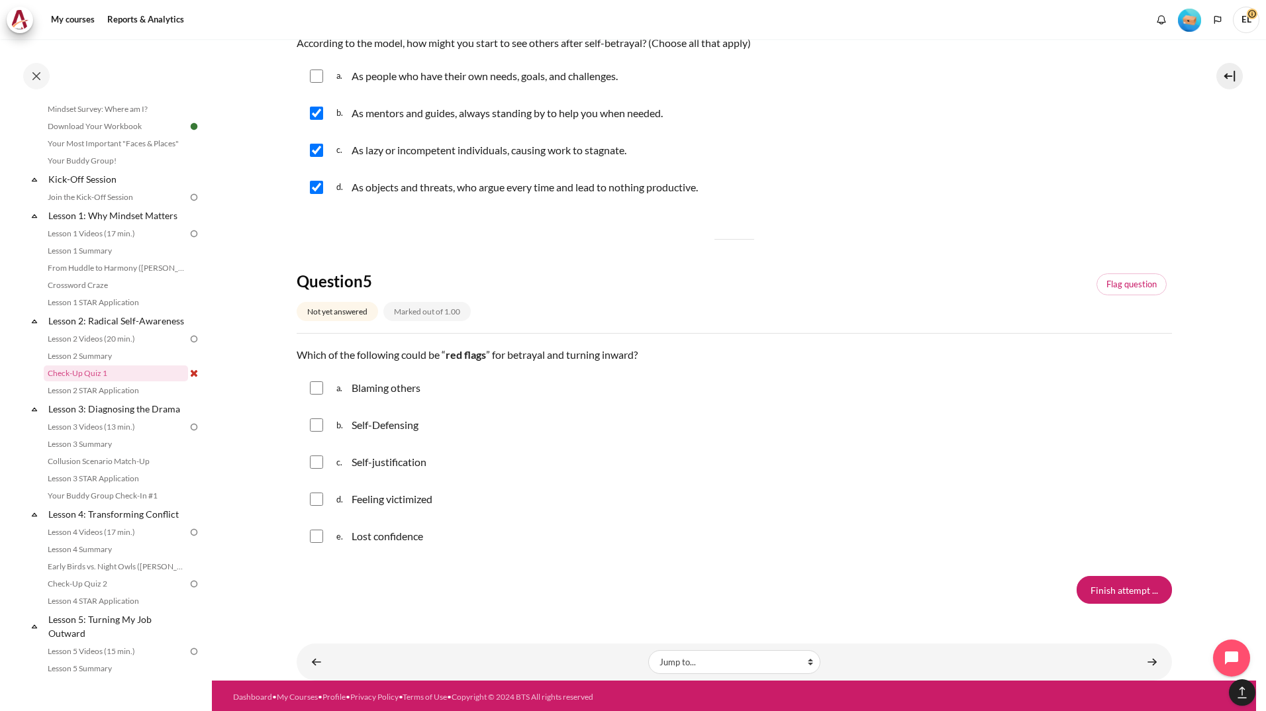
scroll to position [1062, 0]
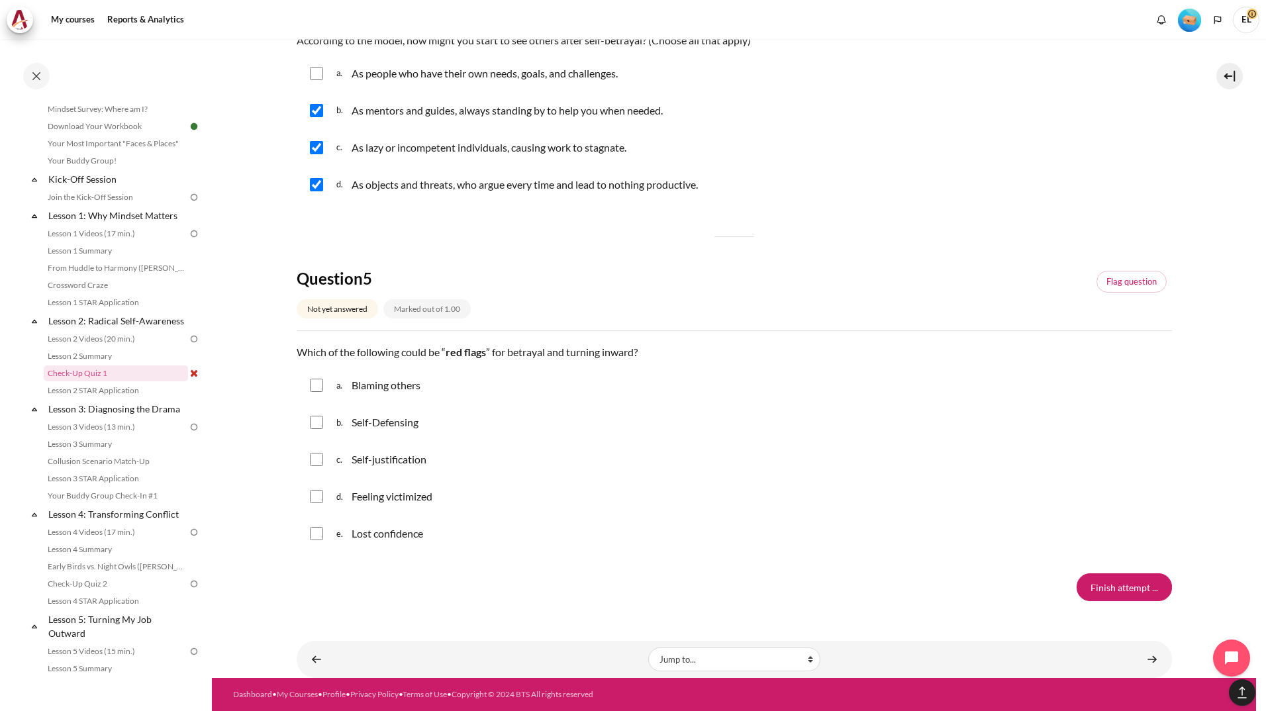
click at [318, 385] on input "Content" at bounding box center [316, 385] width 13 height 13
checkbox input "true"
click at [318, 427] on input "Content" at bounding box center [316, 422] width 13 height 13
checkbox input "true"
click at [320, 456] on input "Content" at bounding box center [316, 459] width 13 height 13
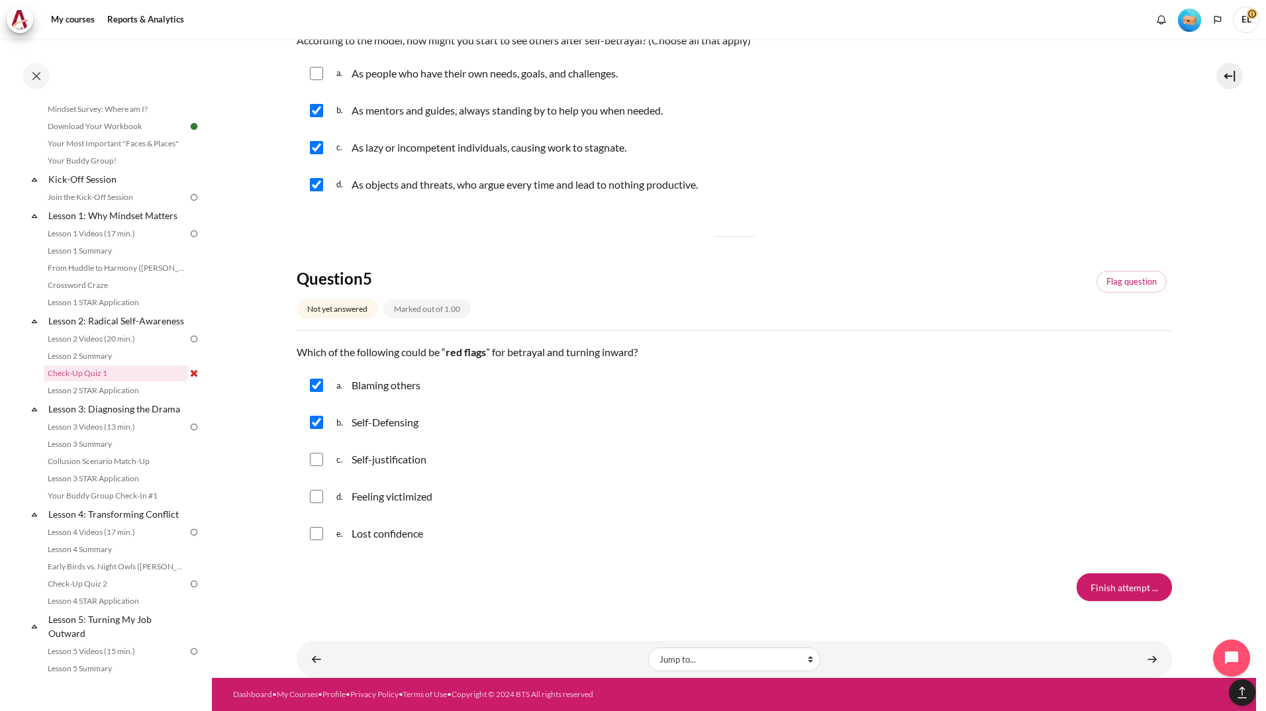
checkbox input "true"
click at [316, 496] on input "Content" at bounding box center [316, 496] width 13 height 13
checkbox input "true"
click at [321, 532] on input "Content" at bounding box center [316, 533] width 13 height 13
checkbox input "true"
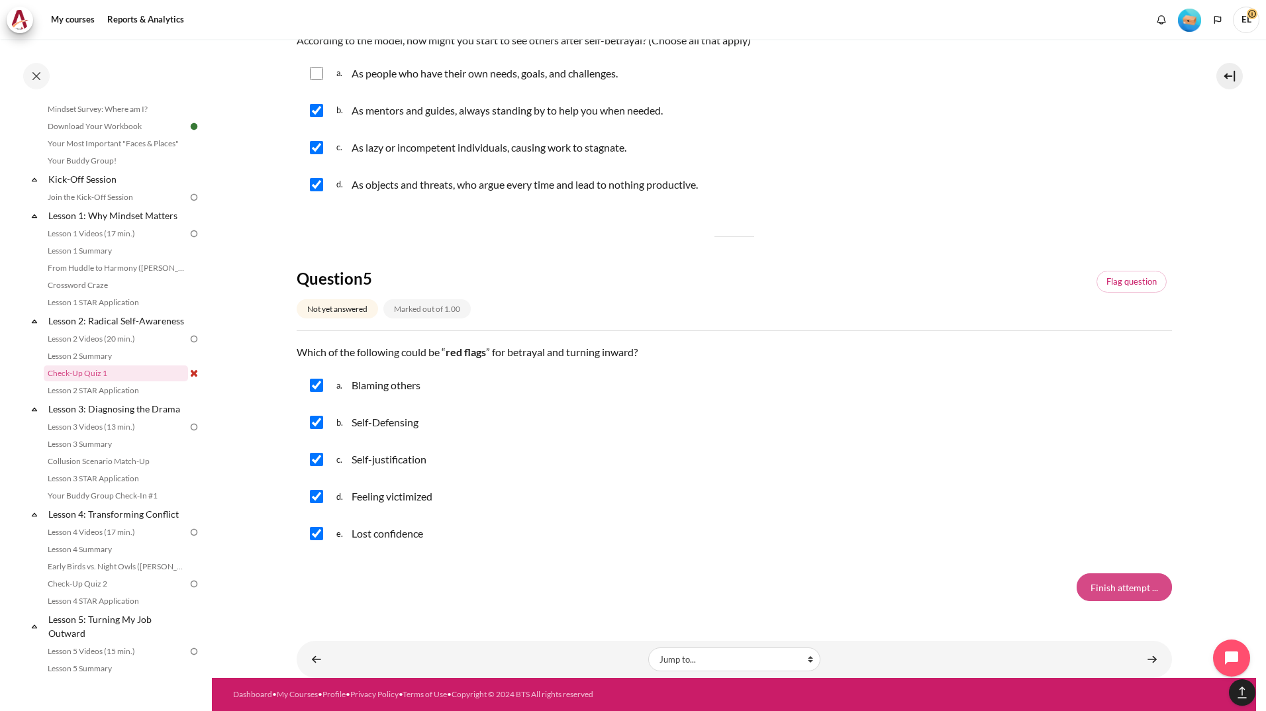
click at [1131, 581] on input "Finish attempt ..." at bounding box center [1123, 587] width 95 height 28
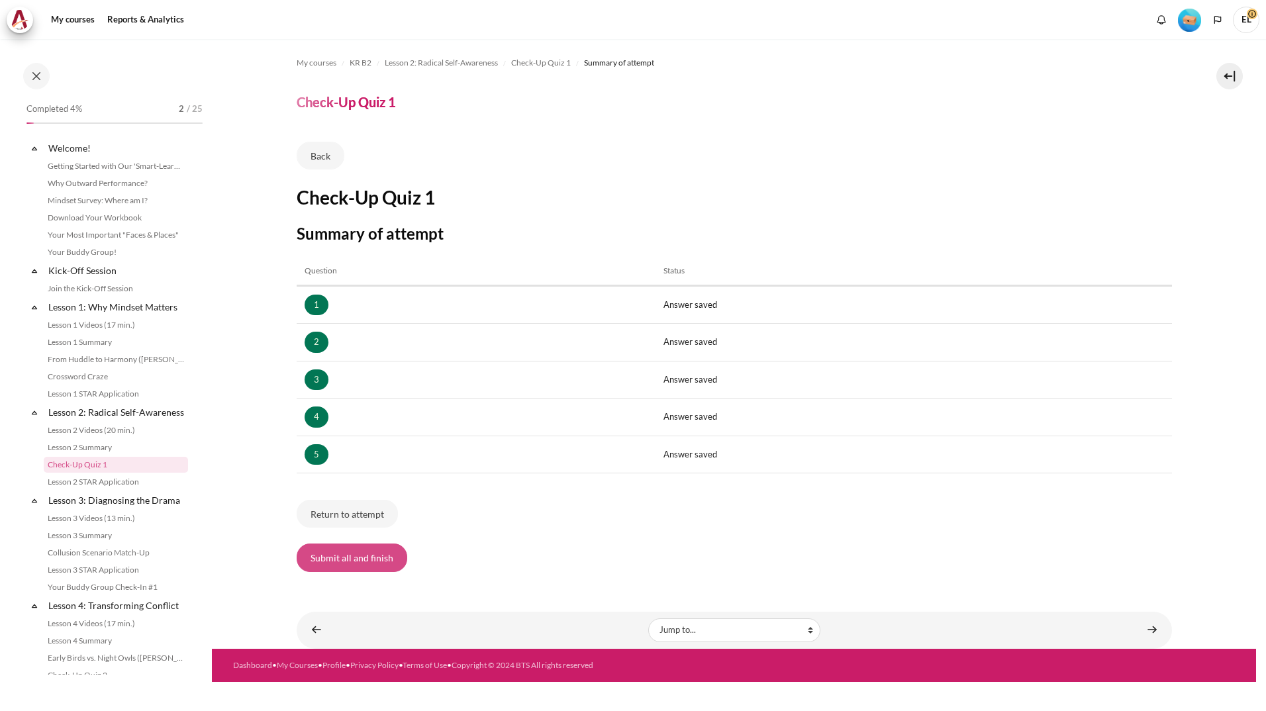
scroll to position [91, 0]
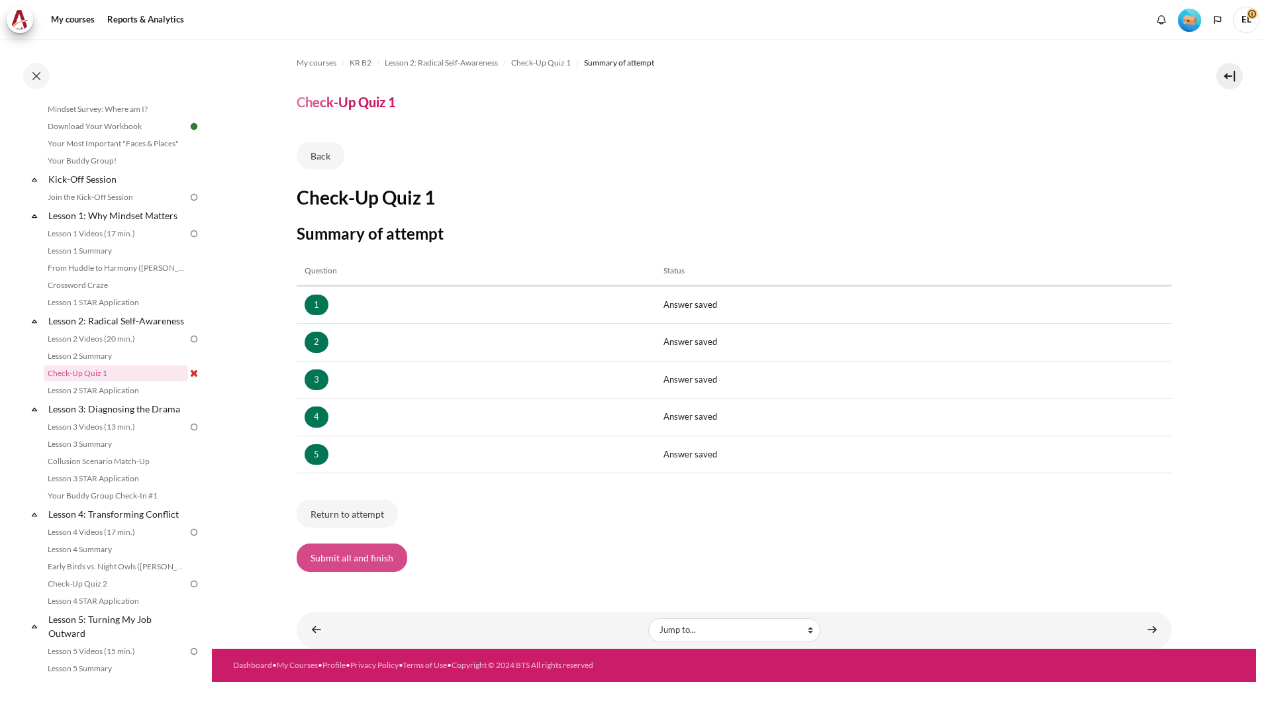
click at [377, 562] on button "Submit all and finish" at bounding box center [352, 557] width 111 height 28
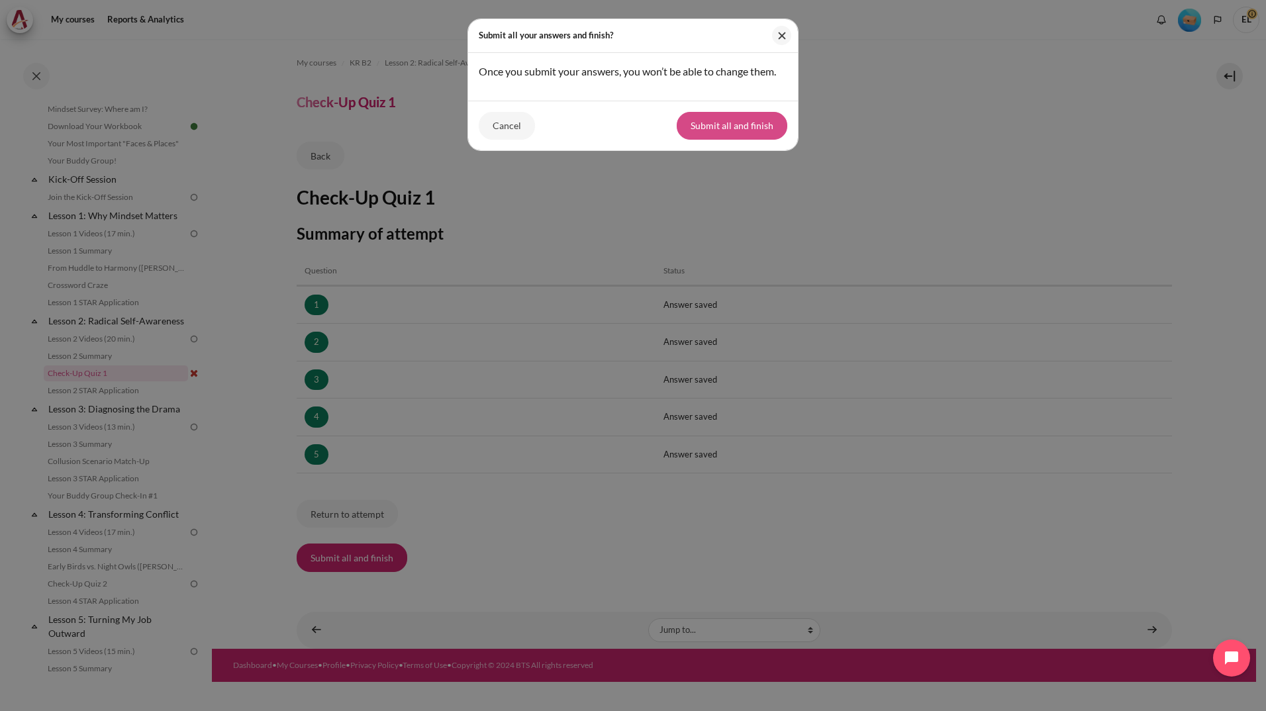
click at [743, 129] on button "Submit all and finish" at bounding box center [732, 126] width 111 height 28
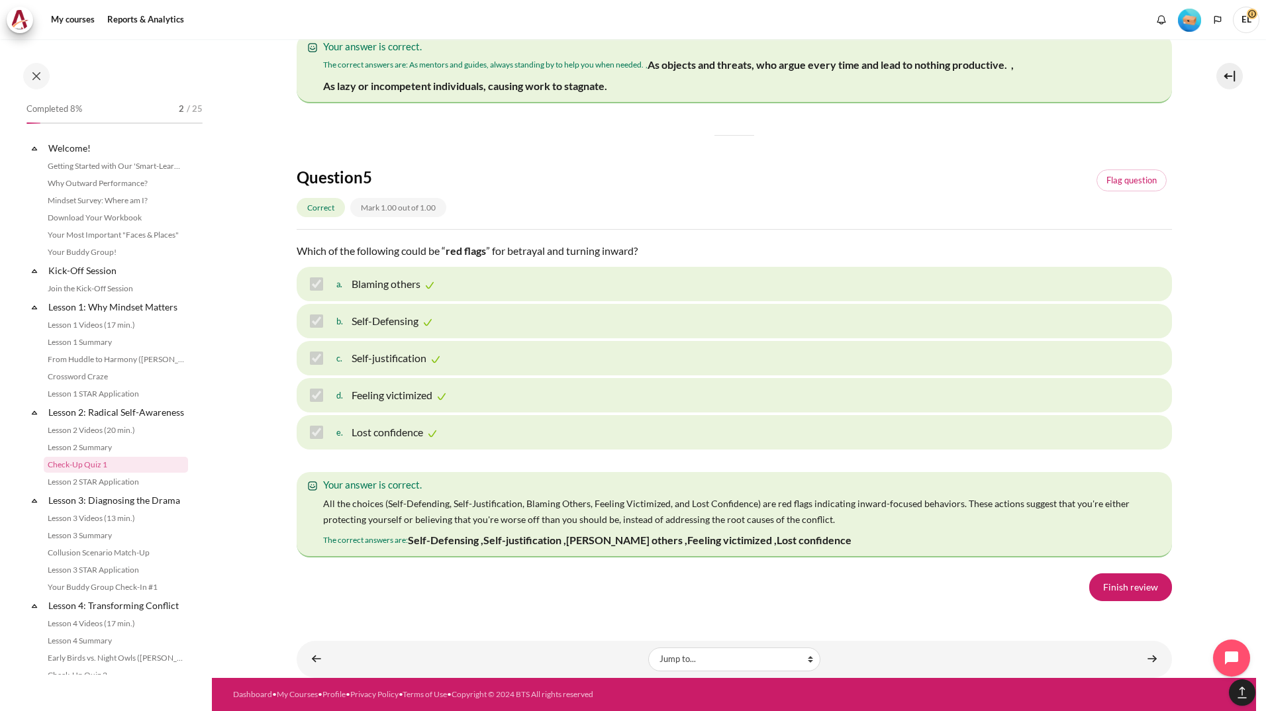
scroll to position [91, 0]
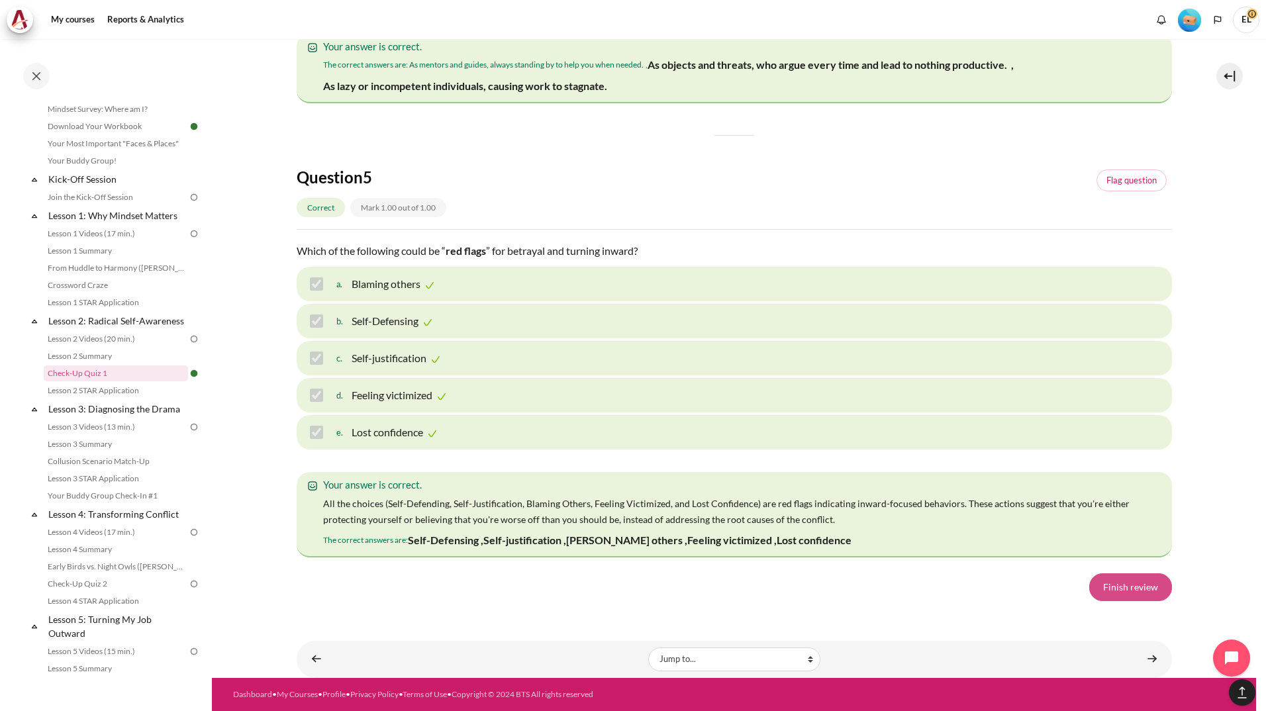
click at [1099, 584] on link "Finish review" at bounding box center [1130, 587] width 83 height 28
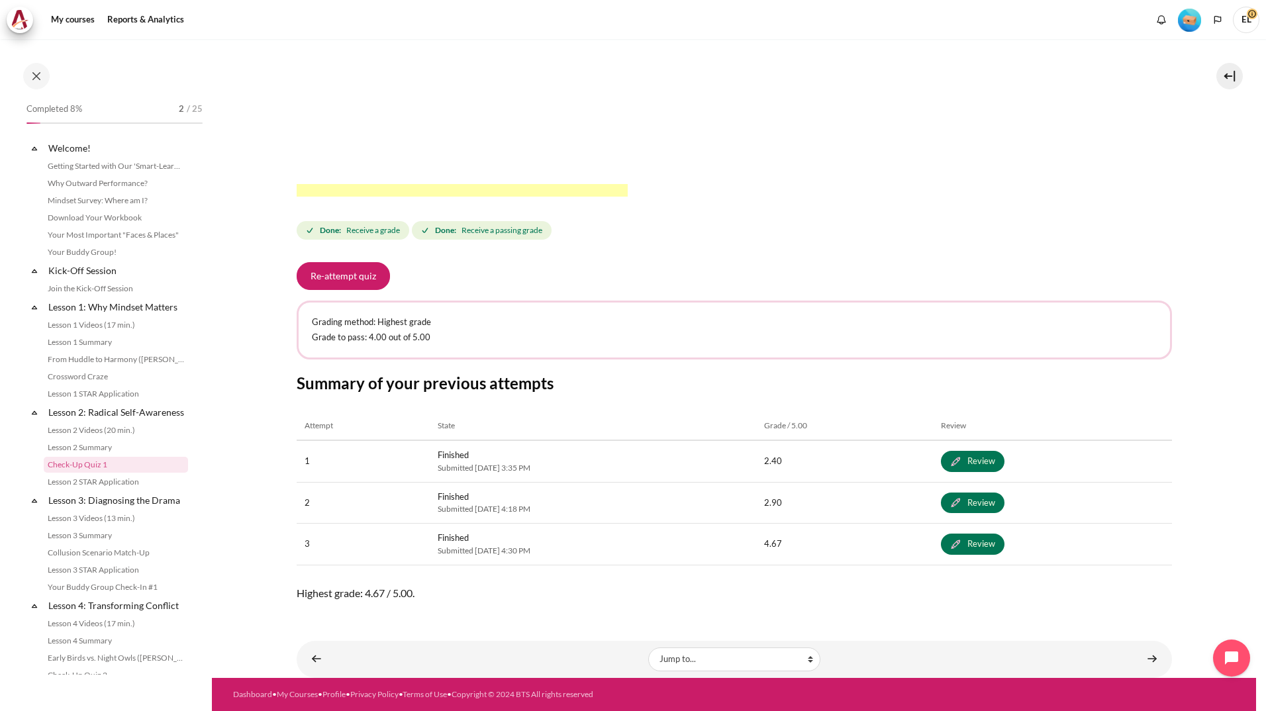
scroll to position [91, 0]
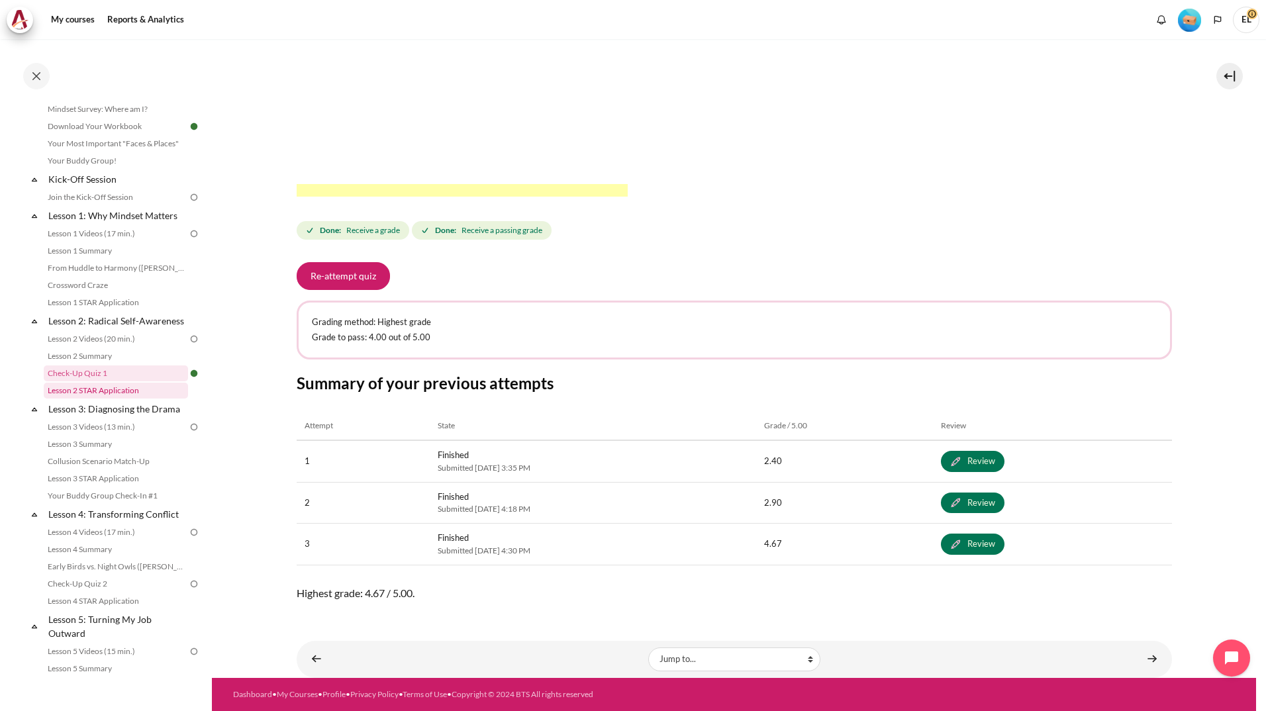
click at [111, 398] on link "Lesson 2 STAR Application" at bounding box center [116, 391] width 144 height 16
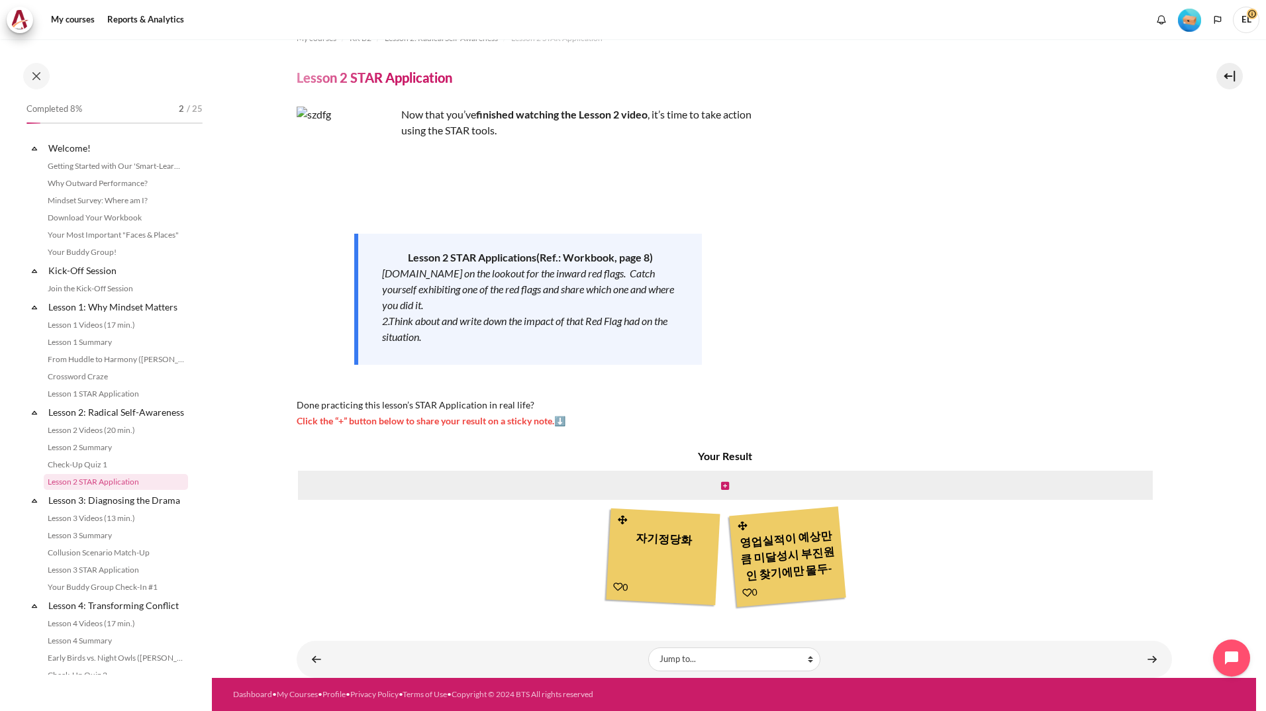
scroll to position [109, 0]
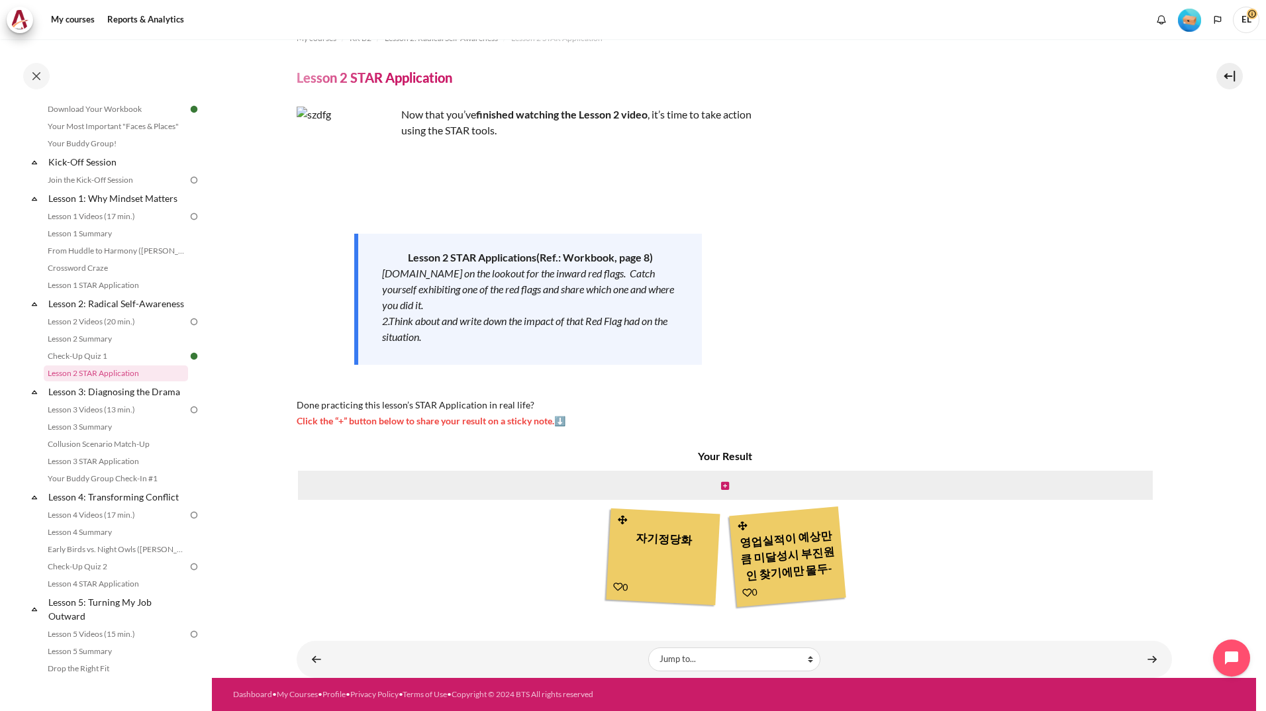
click at [662, 551] on div "자기정당화" at bounding box center [663, 554] width 99 height 60
click at [684, 552] on div "자기정당화" at bounding box center [663, 554] width 99 height 60
click at [755, 538] on div "영업실적이 예상만큼 미달성시 부진원인 찾기에만 몰두-새로운 매출창출을위한 방법모색,,팀빌딩을통한 공동목표달성의지 제고하는것으로 의식변환 변환." at bounding box center [787, 554] width 101 height 63
click at [724, 487] on icon "Content" at bounding box center [725, 485] width 8 height 9
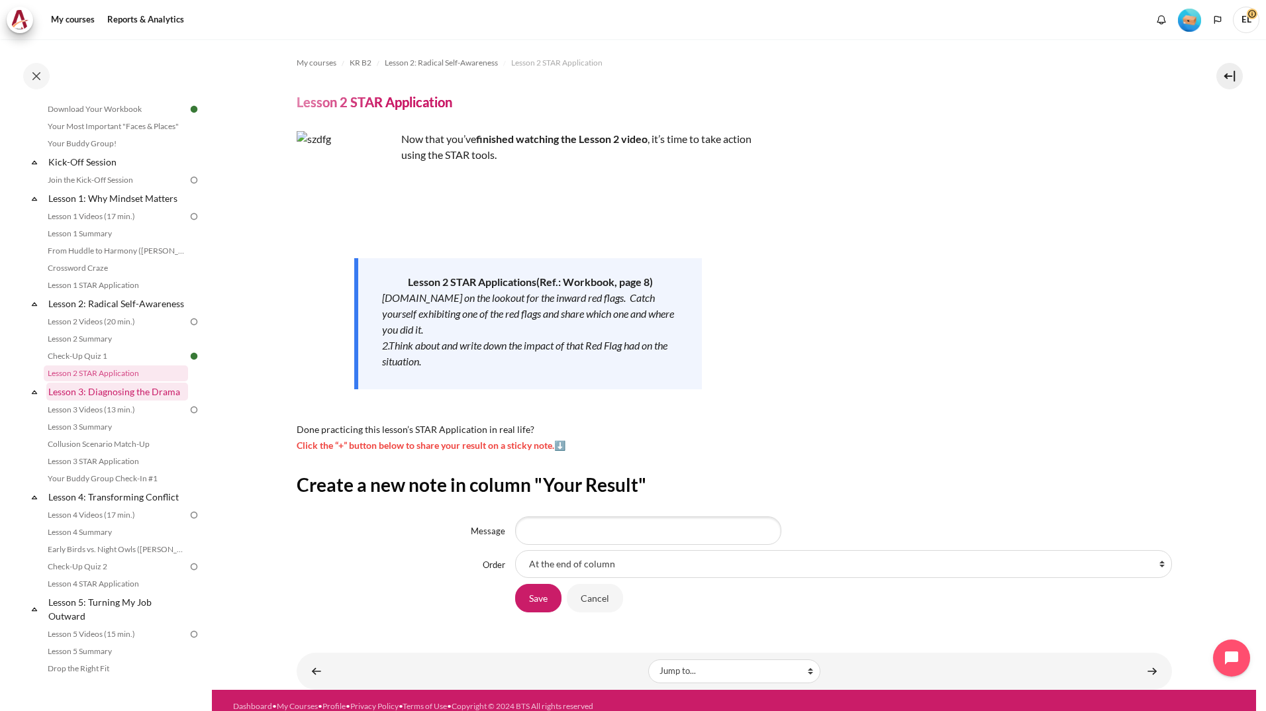
click at [138, 400] on link "Lesson 3: Diagnosing the Drama" at bounding box center [117, 392] width 142 height 18
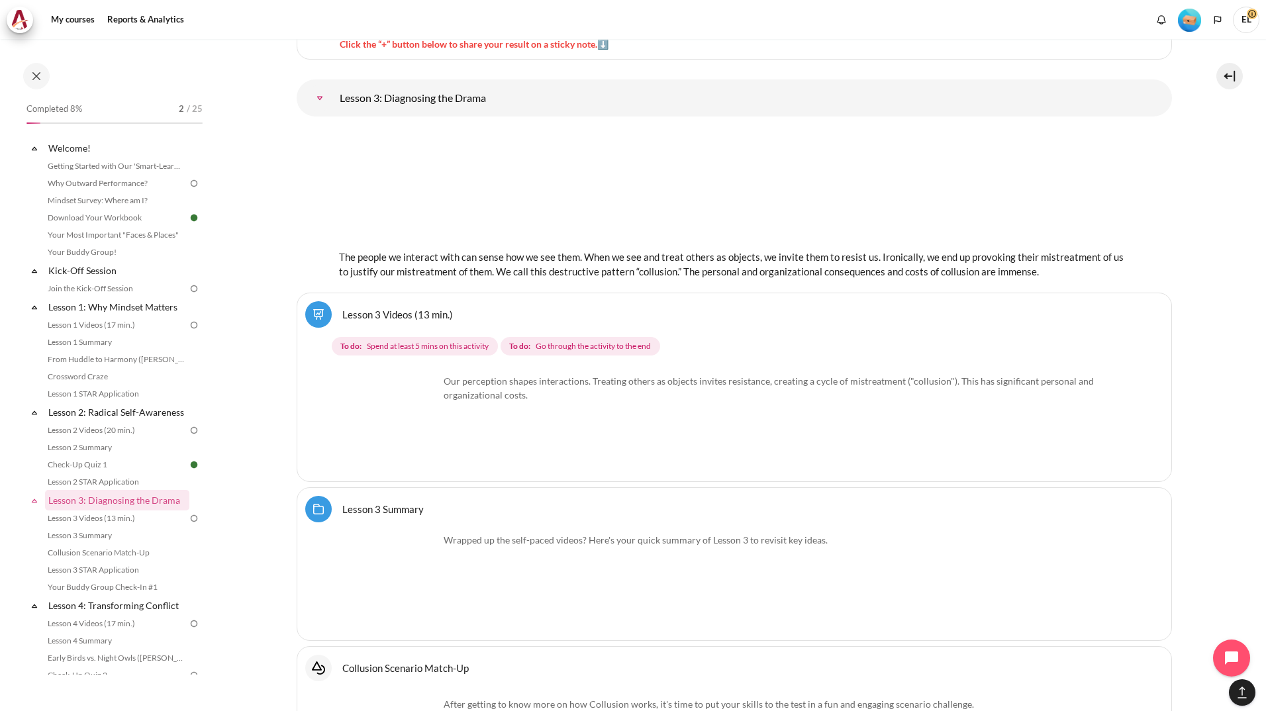
scroll to position [351, 0]
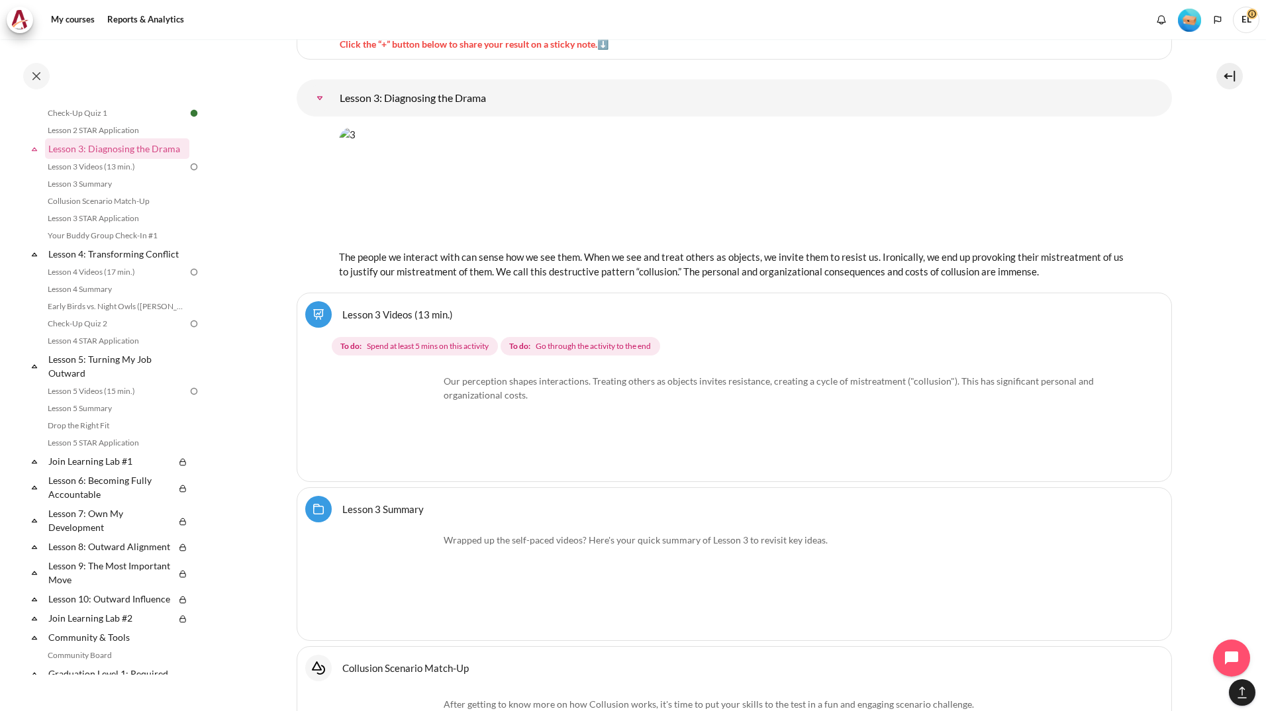
click at [422, 444] on img "Content" at bounding box center [389, 423] width 99 height 99
click at [386, 432] on img "Content" at bounding box center [389, 423] width 99 height 99
click at [394, 403] on img "Content" at bounding box center [389, 423] width 99 height 99
click at [390, 408] on img "Content" at bounding box center [389, 423] width 99 height 99
click at [397, 402] on img "Content" at bounding box center [389, 423] width 99 height 99
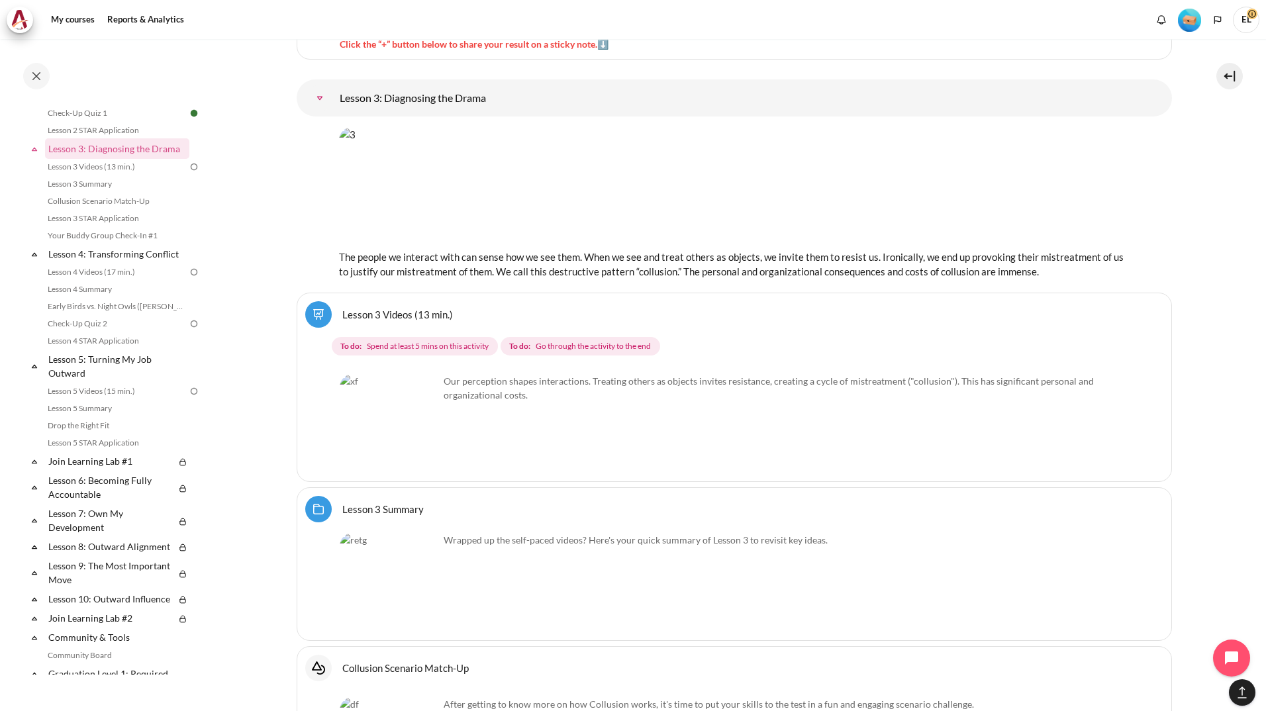
click at [596, 418] on div "Our perception shapes interactions. Treating others as objects invites resistan…" at bounding box center [734, 397] width 789 height 47
click at [379, 448] on img "Content" at bounding box center [389, 423] width 99 height 99
click at [420, 444] on img "Content" at bounding box center [389, 423] width 99 height 99
click at [406, 453] on img "Content" at bounding box center [389, 423] width 99 height 99
click at [379, 426] on img "Content" at bounding box center [389, 423] width 99 height 99
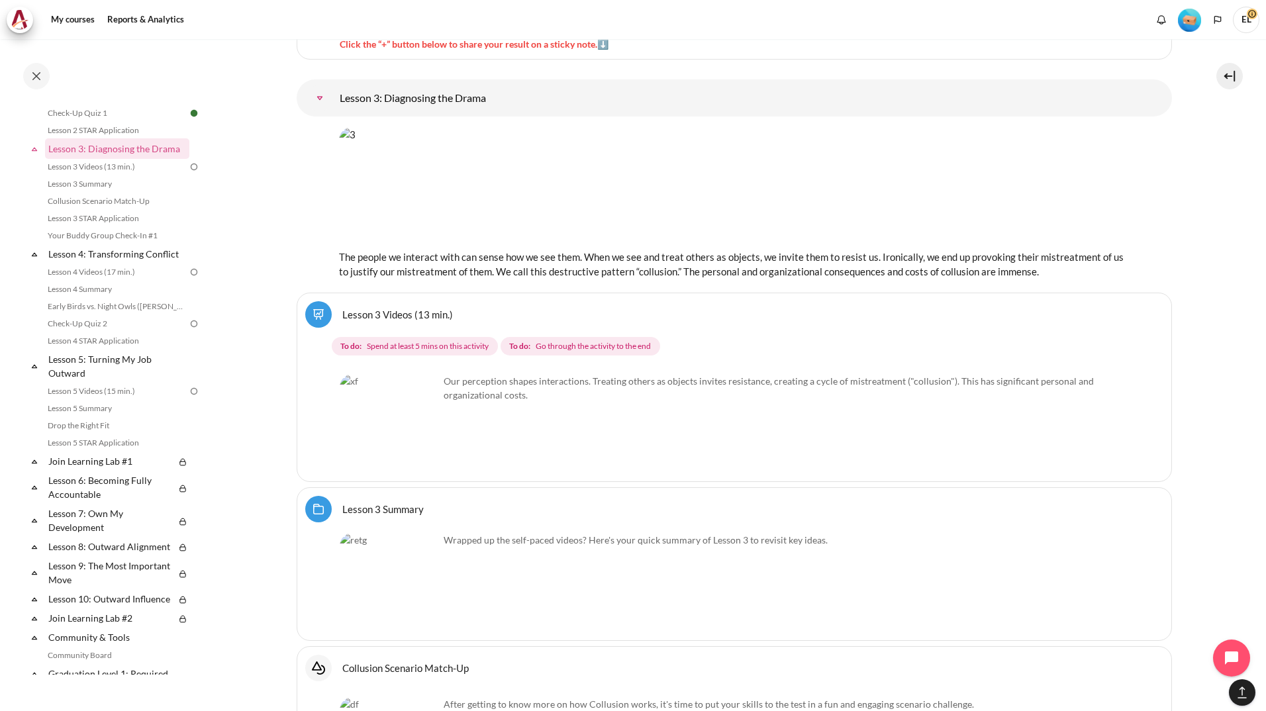
click at [393, 369] on div "Our perception shapes interactions. Treating others as objects invites resistan…" at bounding box center [734, 421] width 789 height 105
click at [439, 346] on span "Spend at least 5 mins on this activity" at bounding box center [428, 346] width 122 height 12
click at [598, 341] on span "Go through the activity to the end" at bounding box center [593, 346] width 115 height 12
click at [632, 379] on p "Our perception shapes interactions. Treating others as objects invites resistan…" at bounding box center [734, 388] width 789 height 28
click at [370, 313] on link "Lesson 3 Videos (13 min.)" at bounding box center [397, 314] width 111 height 13
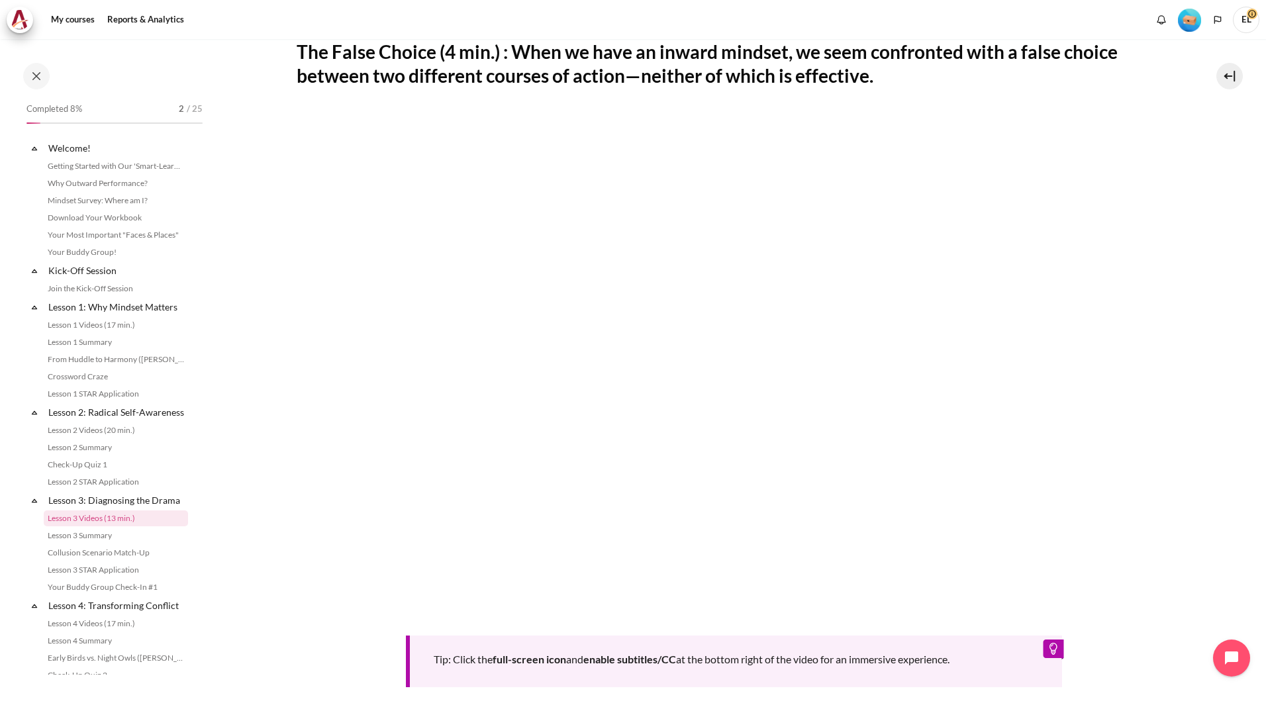
scroll to position [145, 0]
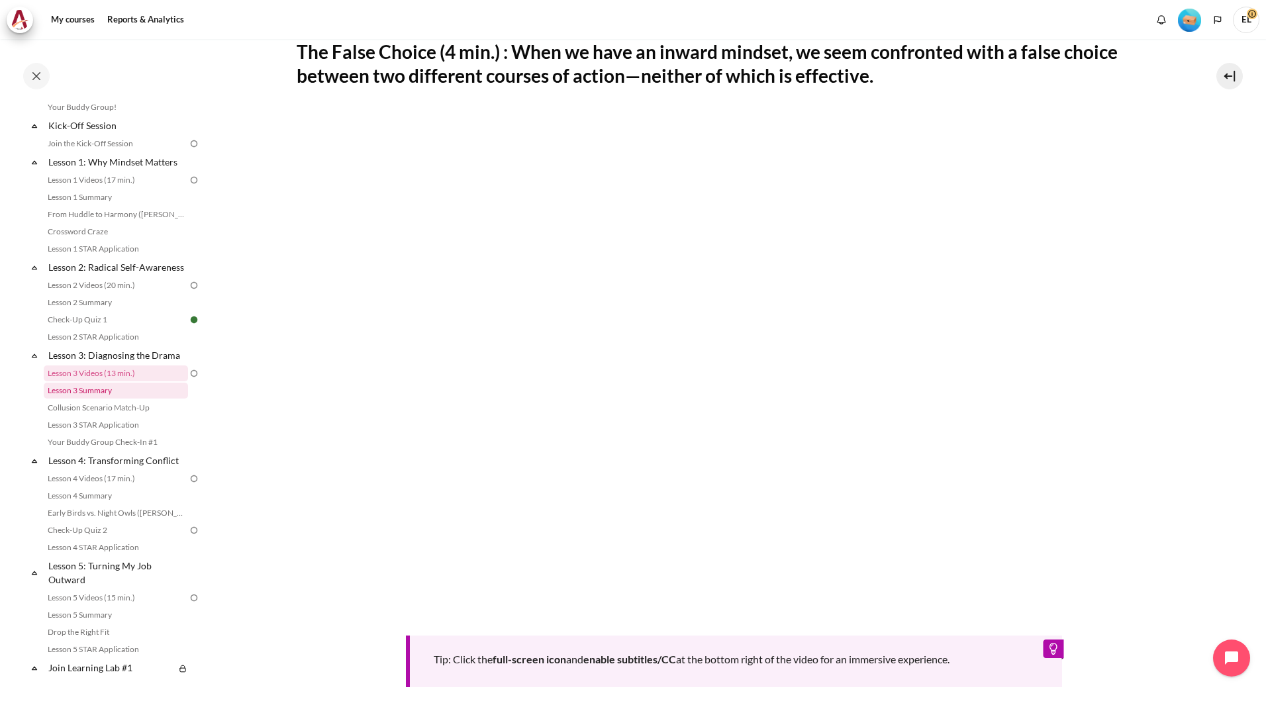
click at [109, 398] on link "Lesson 3 Summary" at bounding box center [116, 391] width 144 height 16
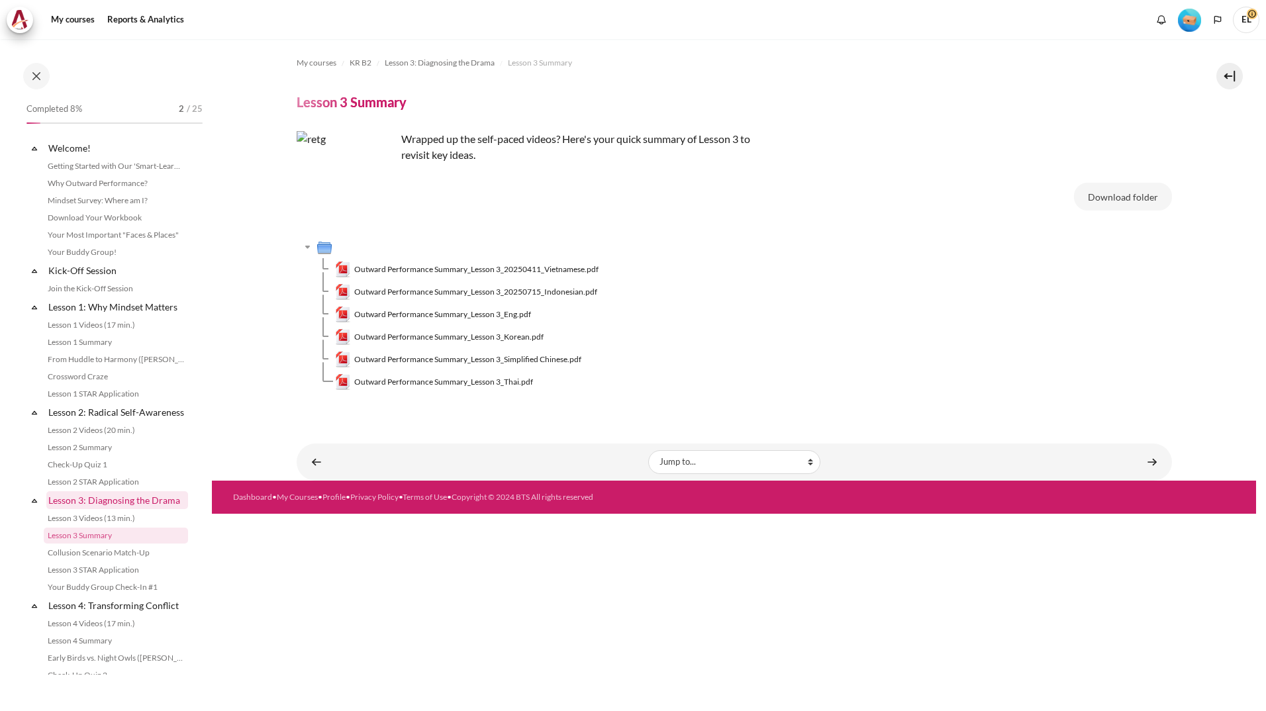
scroll to position [162, 0]
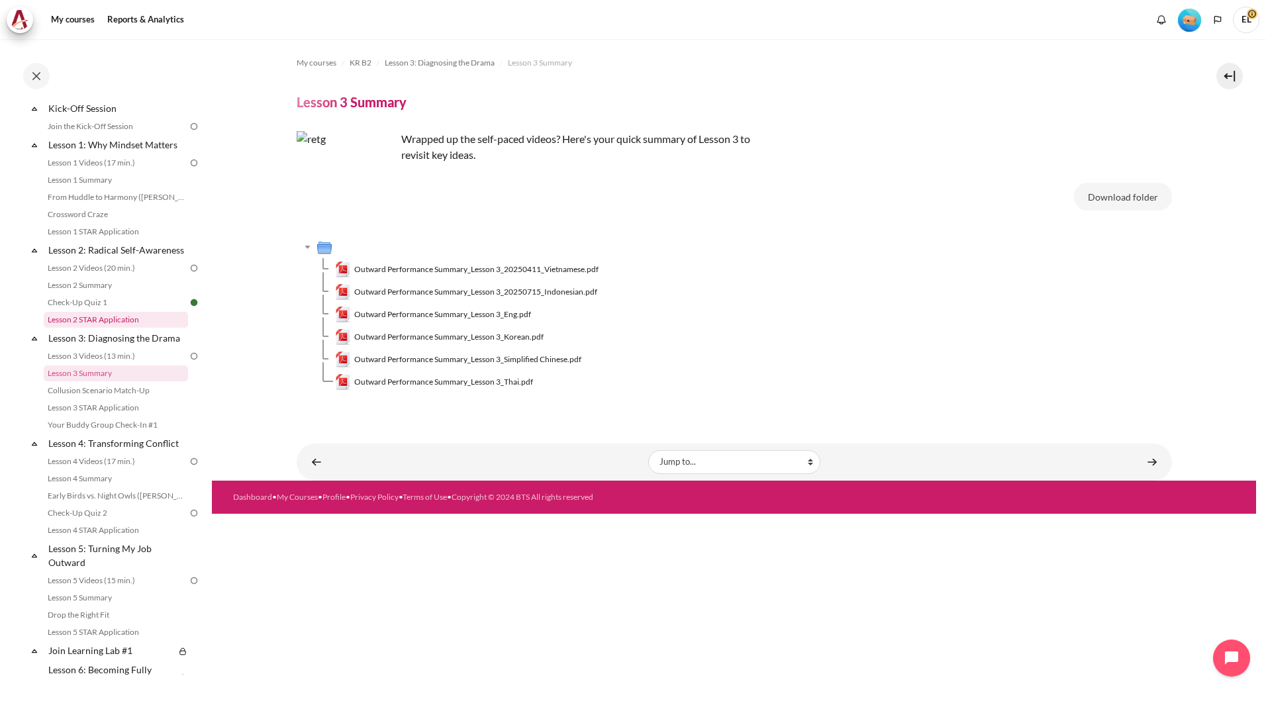
click at [97, 328] on link "Lesson 2 STAR Application" at bounding box center [116, 320] width 144 height 16
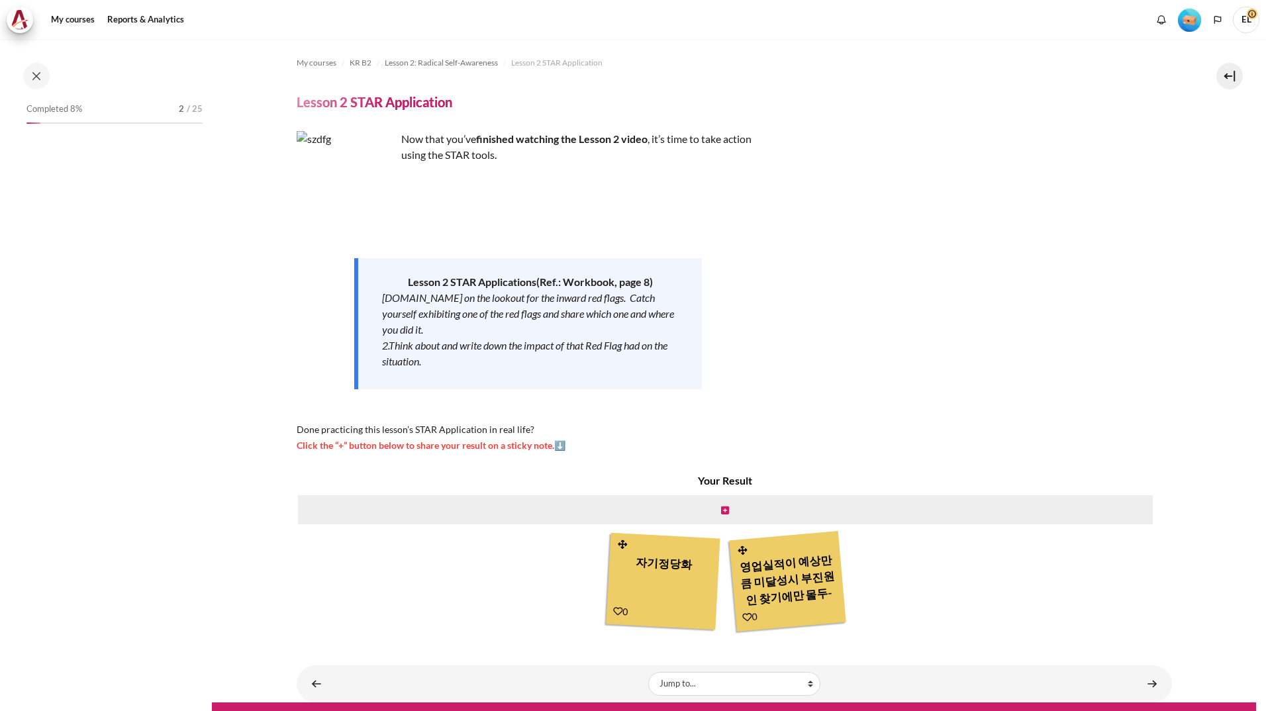
scroll to position [109, 0]
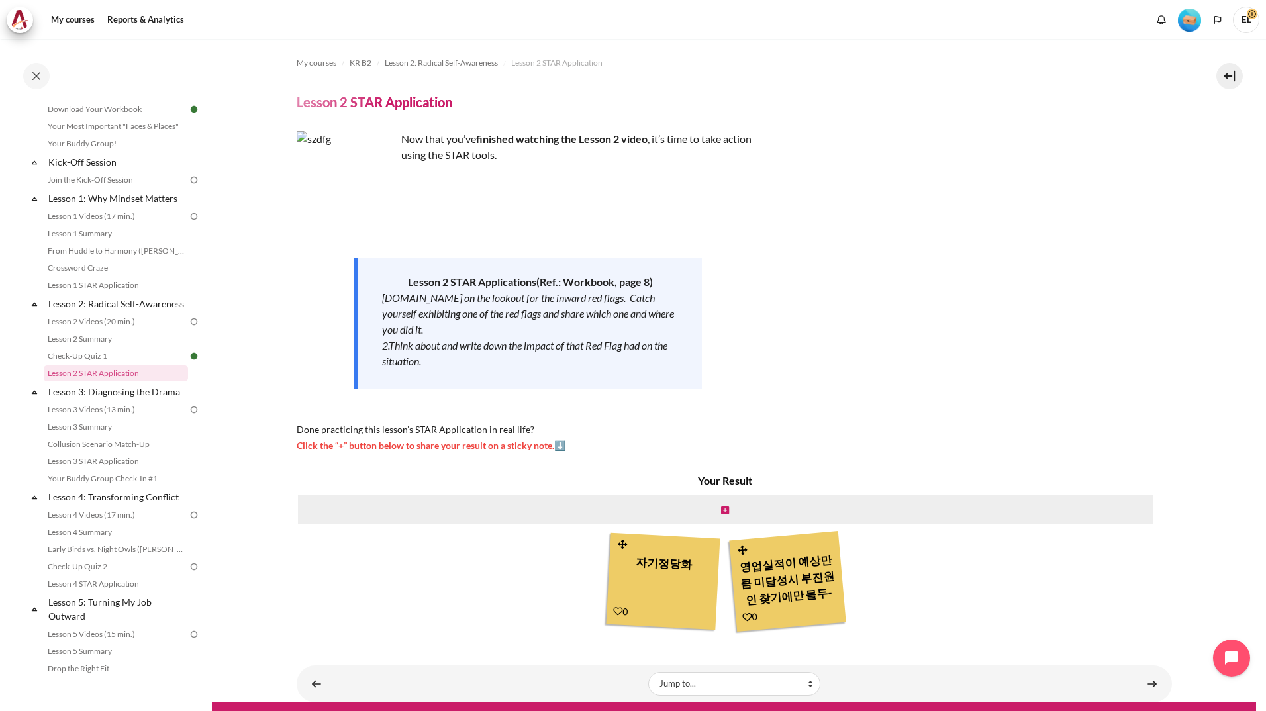
click at [367, 186] on img "Content" at bounding box center [346, 180] width 99 height 99
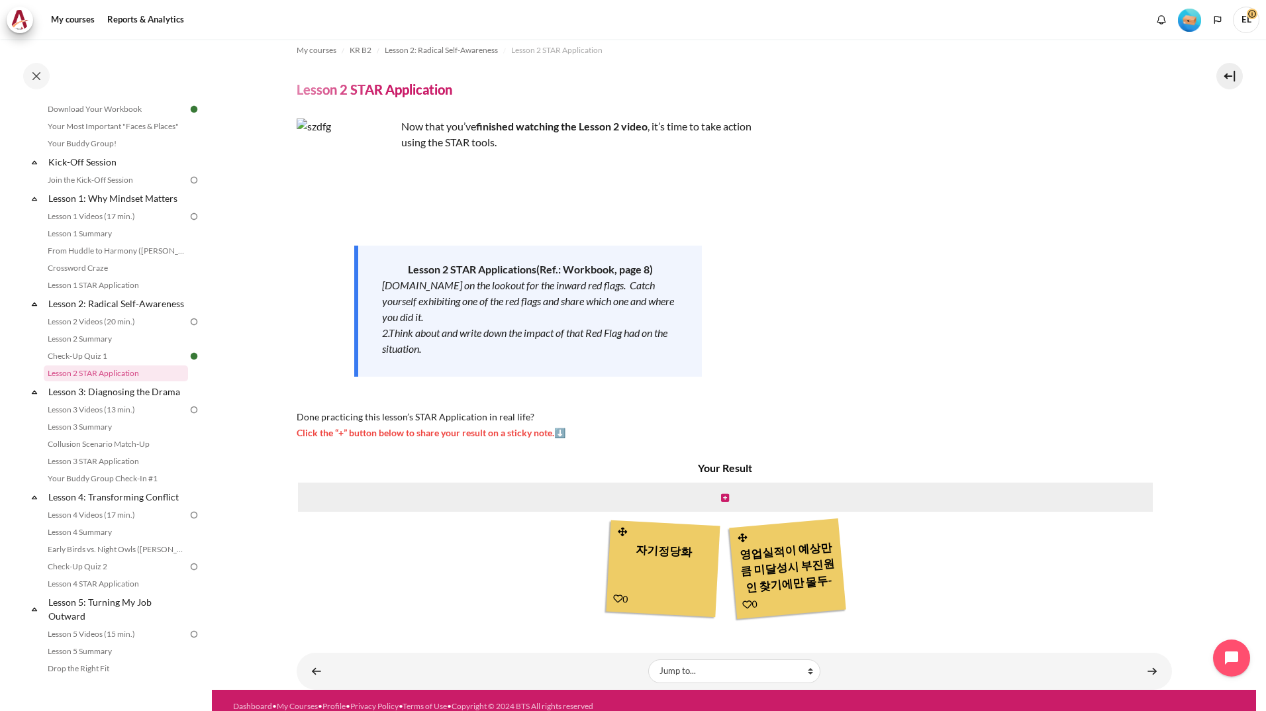
scroll to position [24, 0]
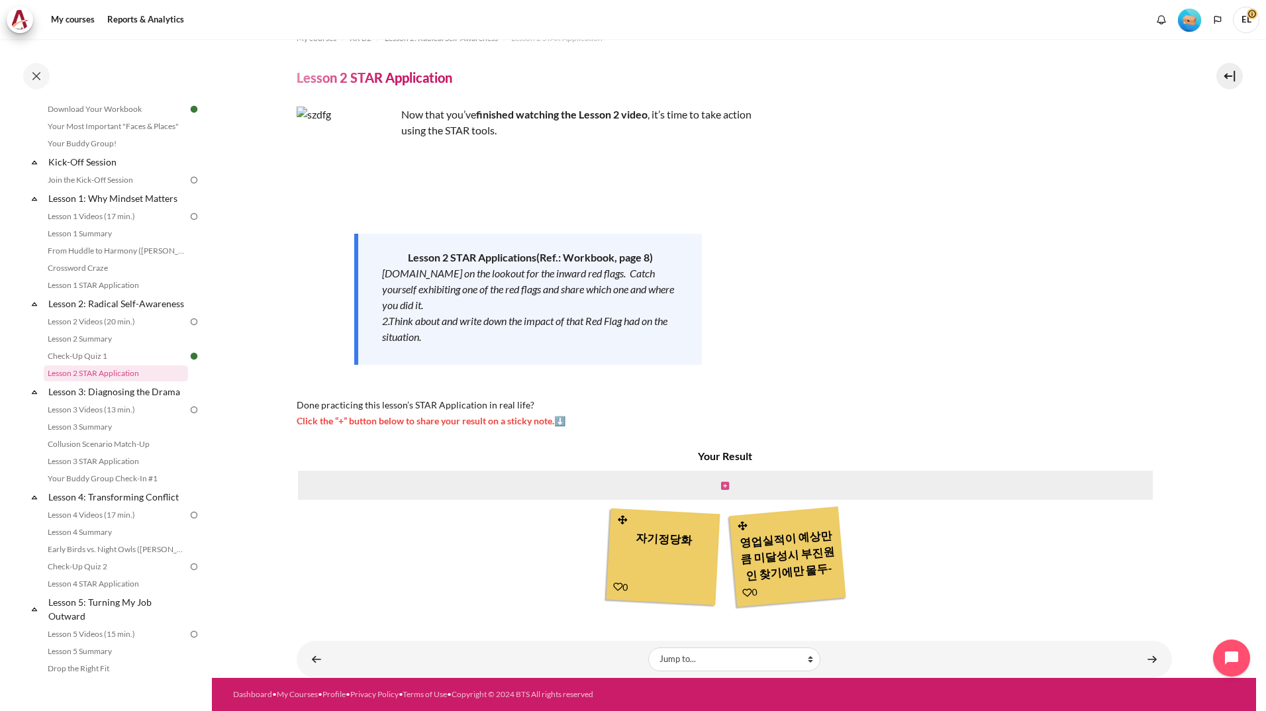
click at [723, 485] on icon "Content" at bounding box center [725, 485] width 8 height 9
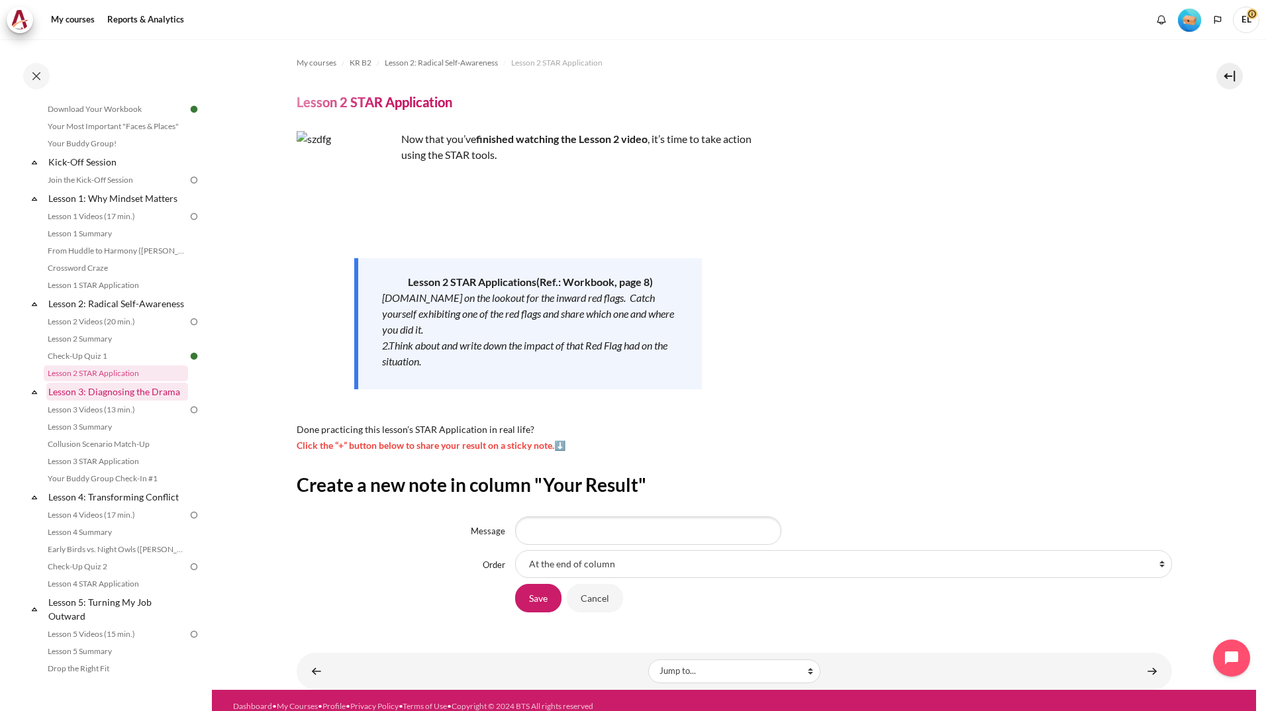
click at [171, 400] on link "Lesson 3: Diagnosing the Drama" at bounding box center [117, 392] width 142 height 18
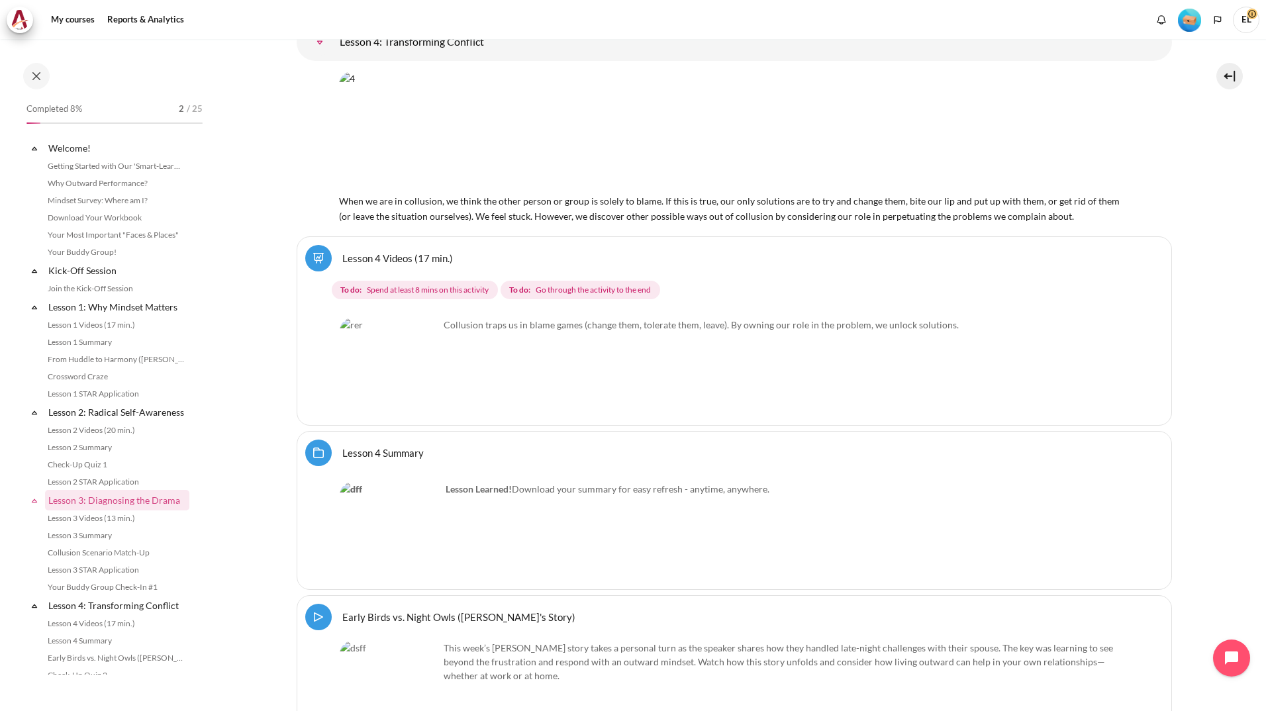
scroll to position [351, 0]
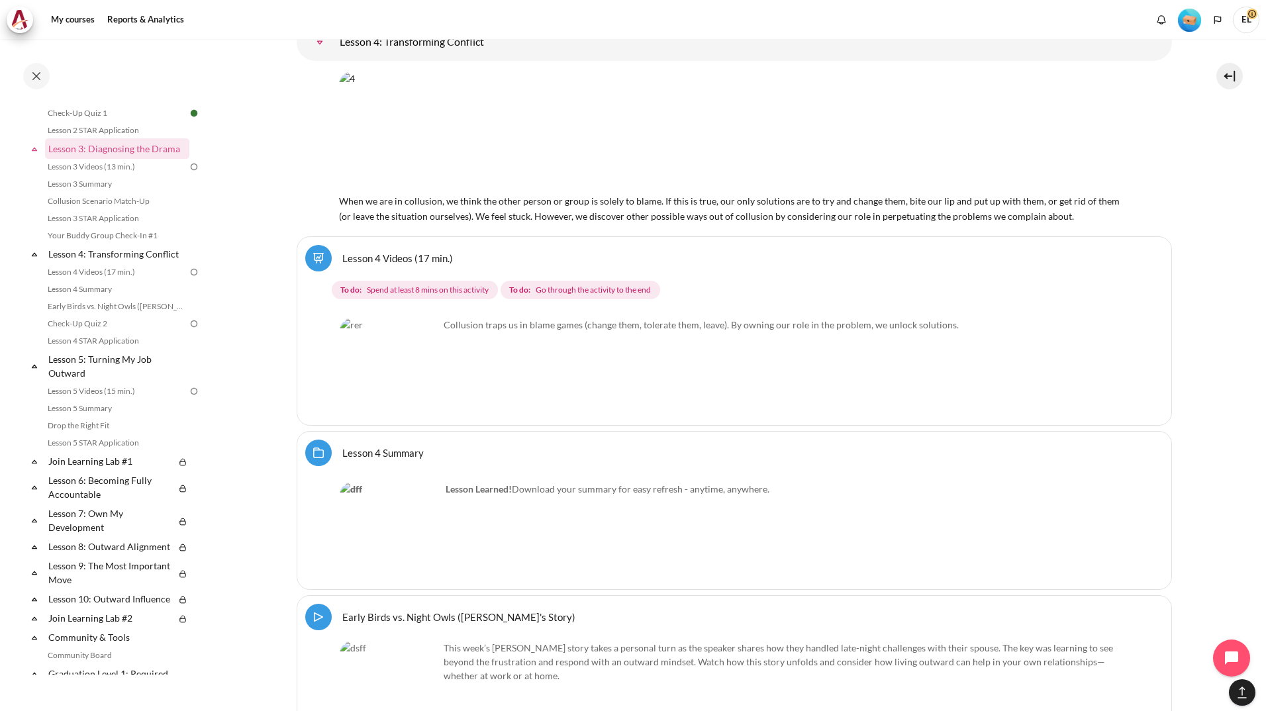
click at [418, 391] on img "Content" at bounding box center [389, 367] width 99 height 99
click at [430, 284] on span "Spend at least 8 mins on this activity" at bounding box center [428, 290] width 122 height 12
click at [379, 252] on link "Lesson 4 Videos (17 min.)" at bounding box center [397, 258] width 111 height 13
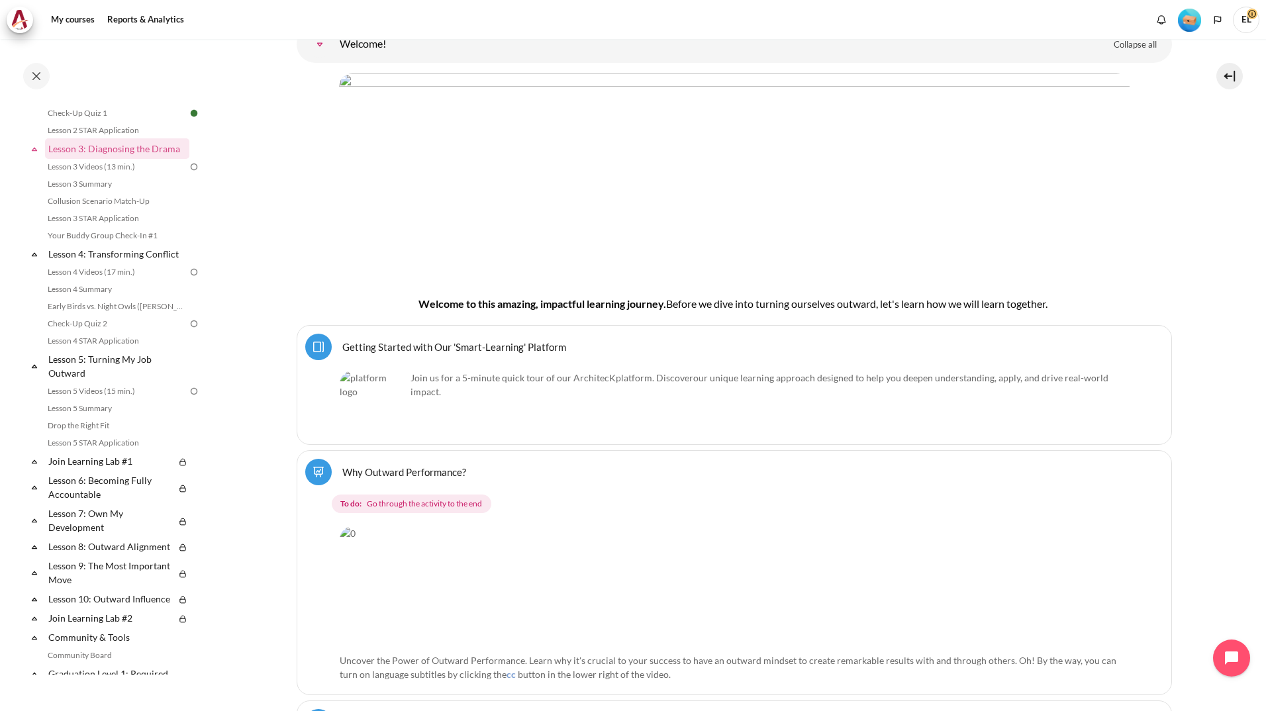
scroll to position [5, 0]
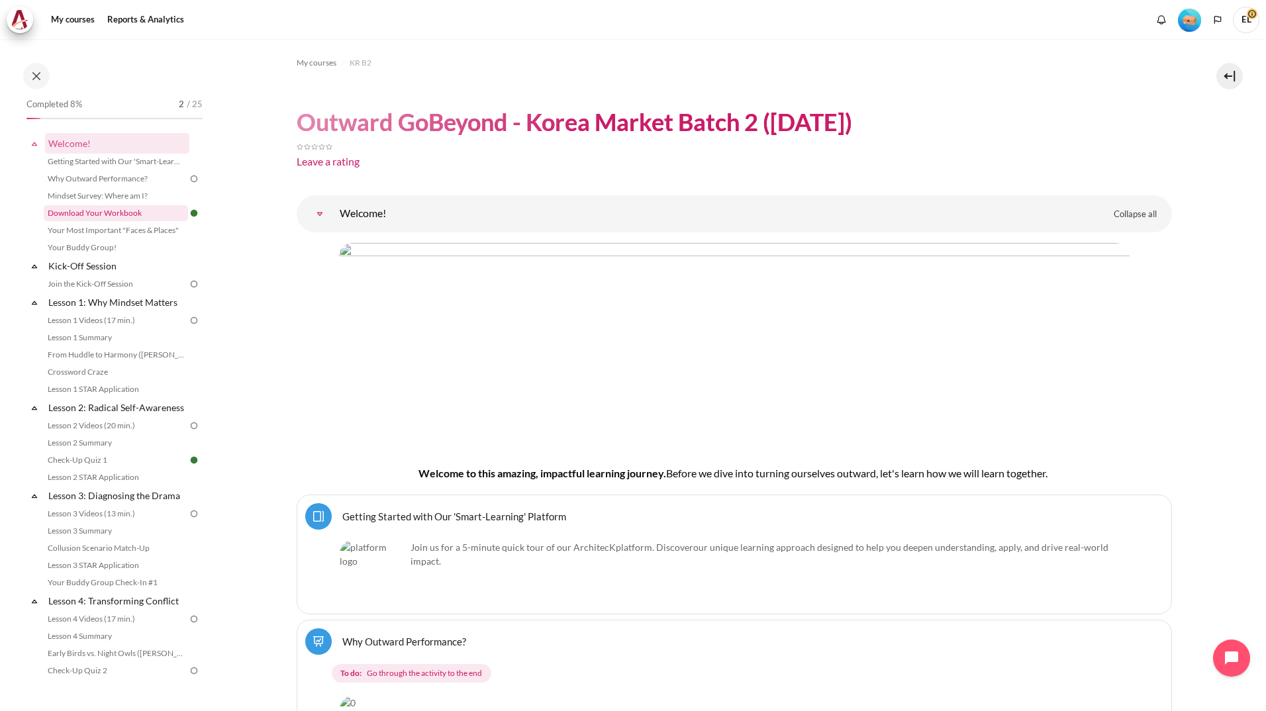
click at [99, 214] on link "Download Your Workbook" at bounding box center [116, 213] width 144 height 16
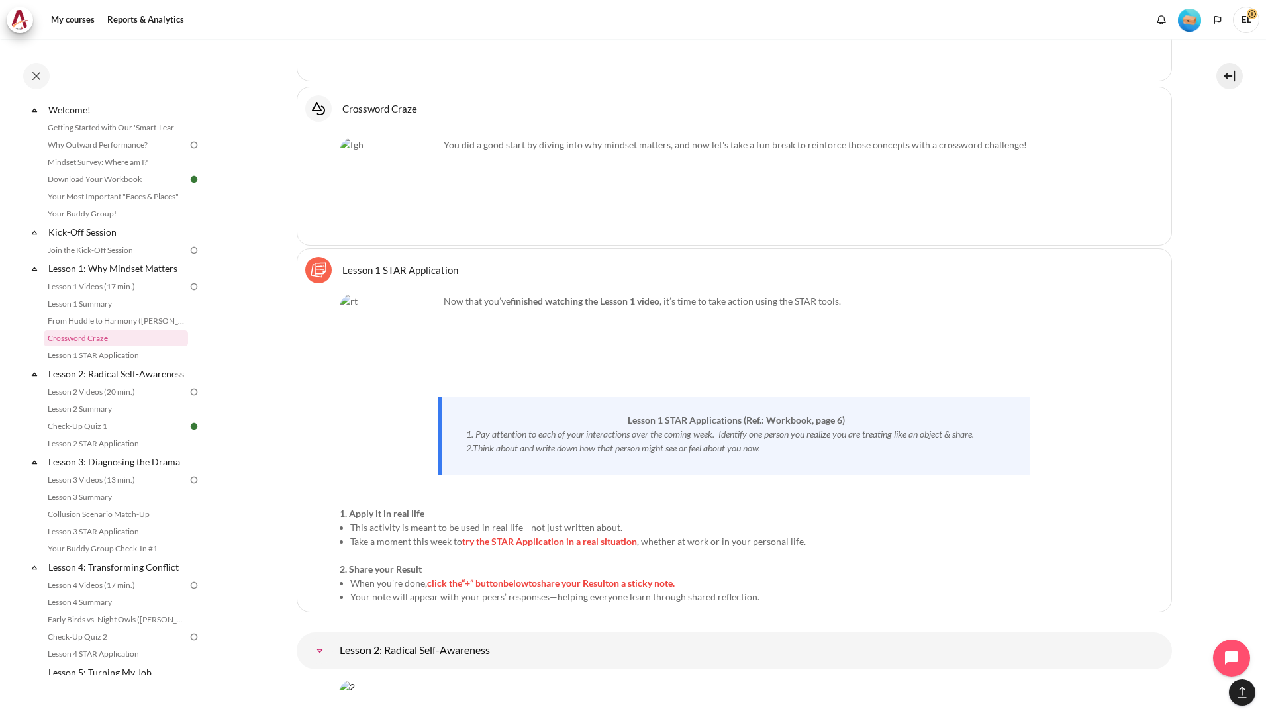
scroll to position [3045, 0]
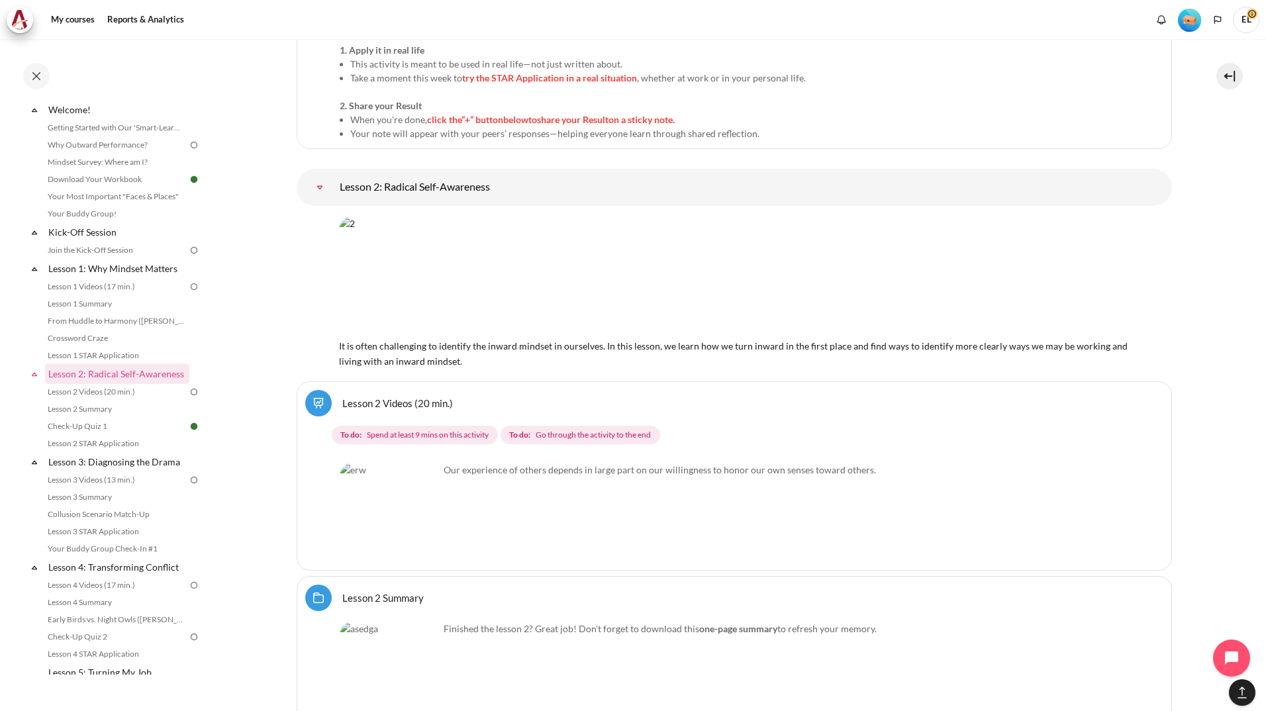
click at [409, 400] on link "Lesson 2 Videos (20 min.)" at bounding box center [397, 403] width 111 height 13
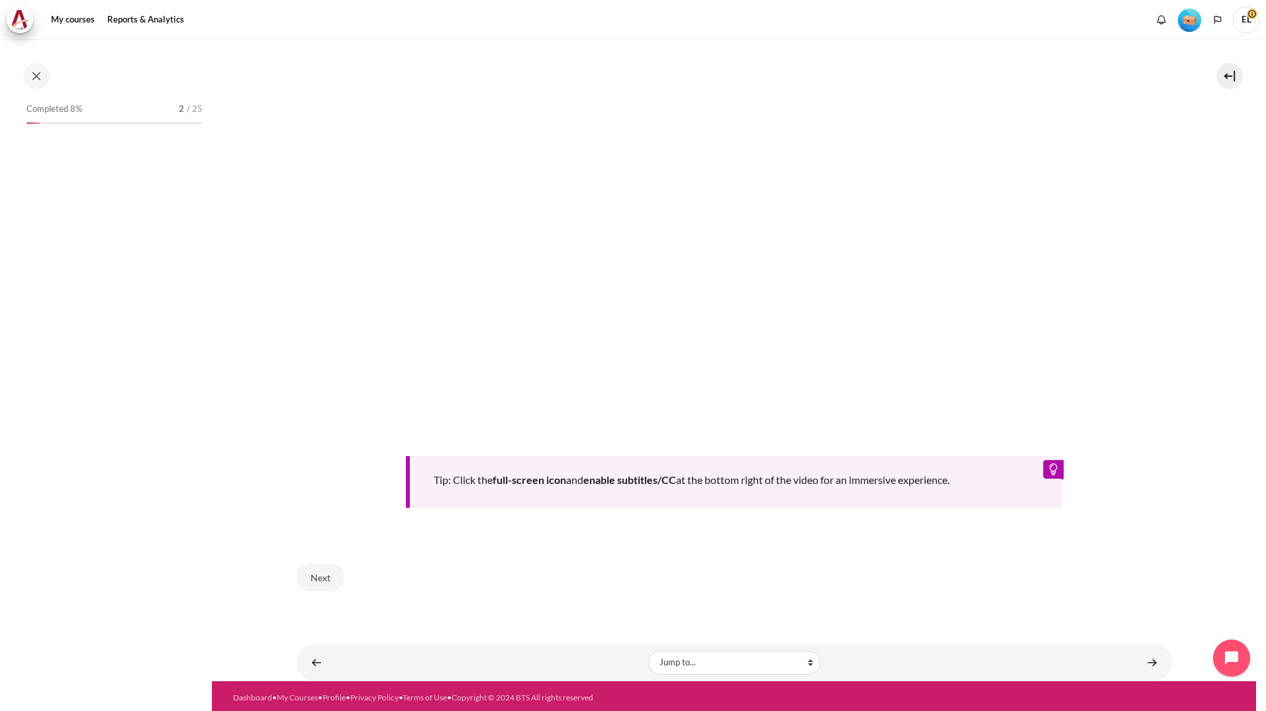
scroll to position [57, 0]
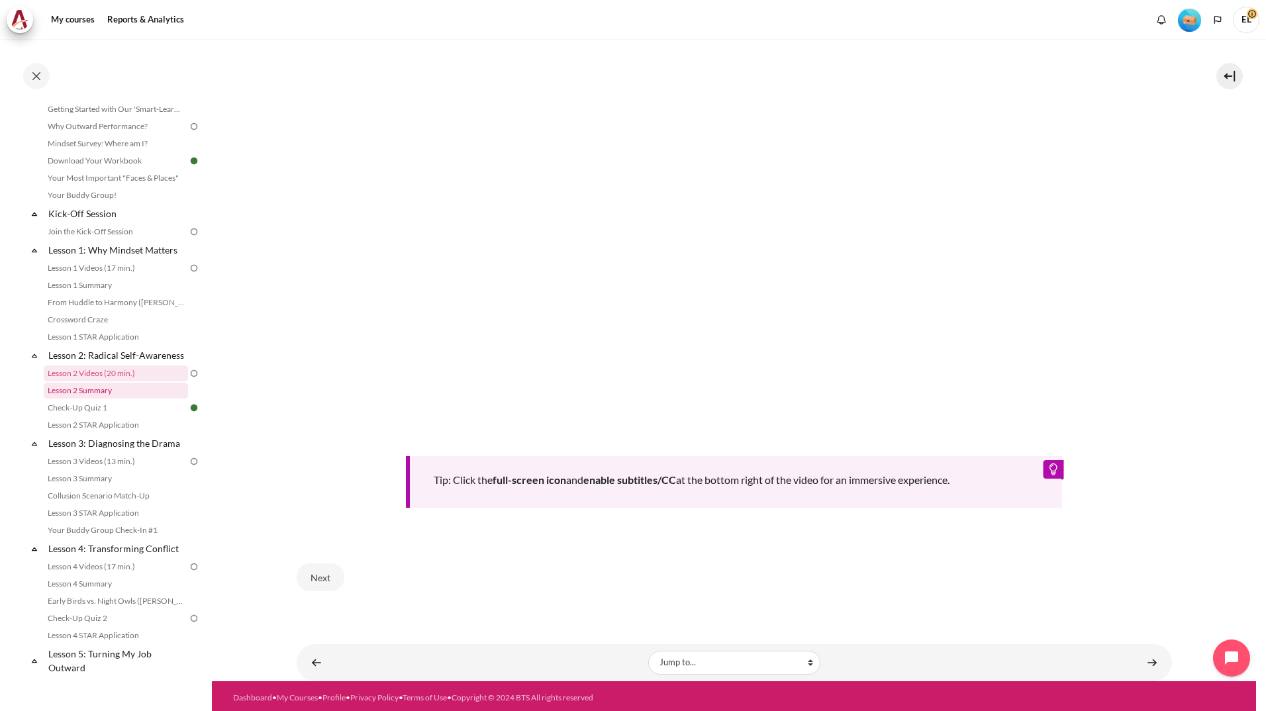
click at [111, 398] on link "Lesson 2 Summary" at bounding box center [116, 391] width 144 height 16
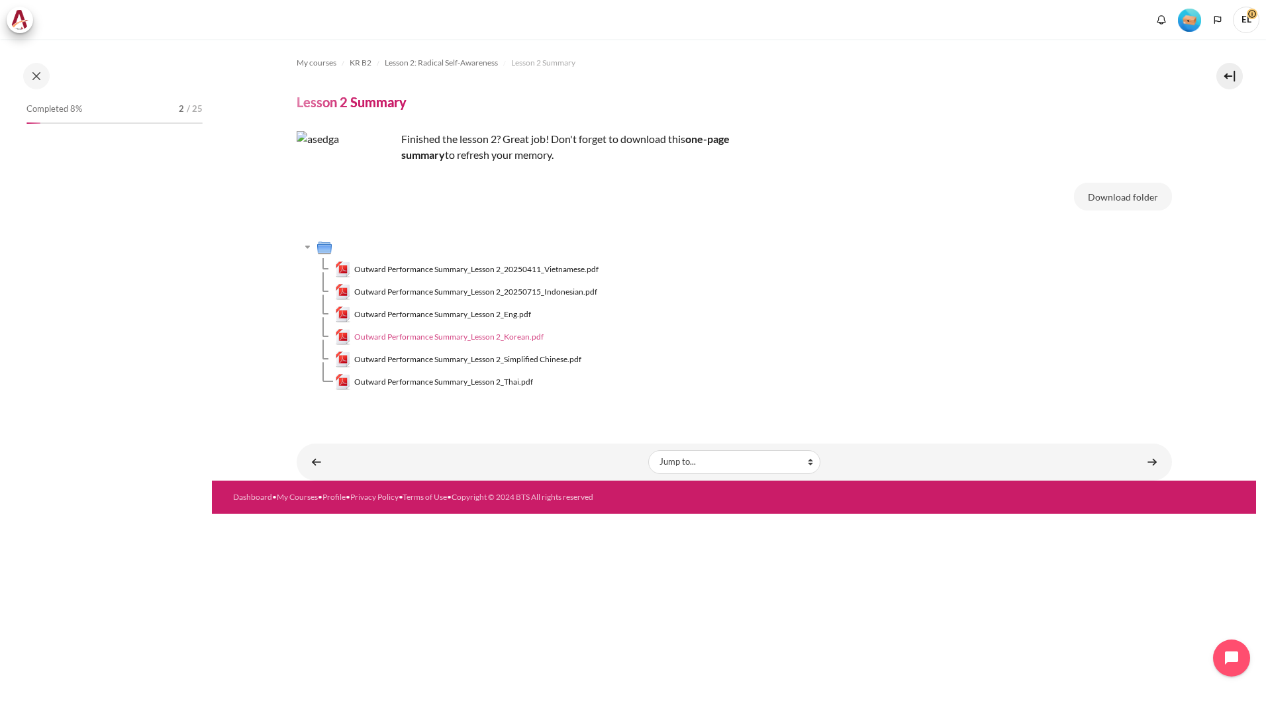
scroll to position [74, 0]
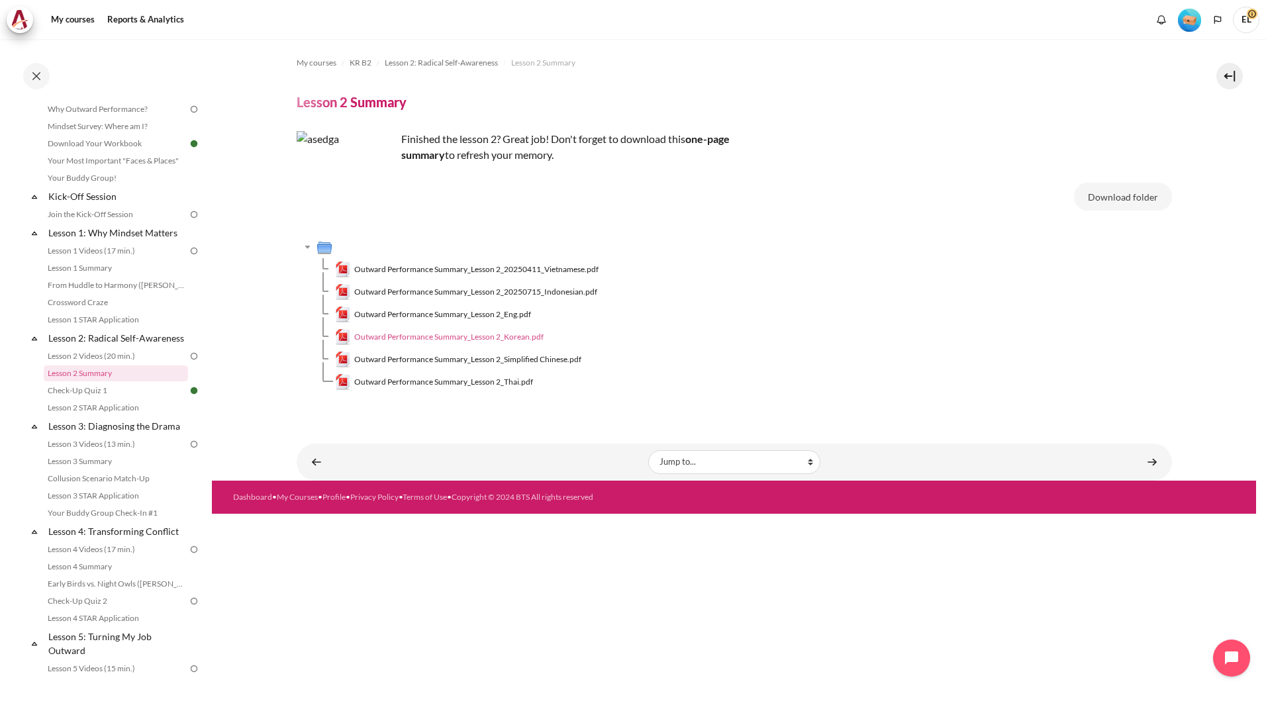
click at [449, 340] on span "Outward Performance Summary_Lesson 2_Korean.pdf" at bounding box center [448, 337] width 189 height 12
click at [100, 268] on link "Lesson 1 Summary" at bounding box center [116, 268] width 144 height 16
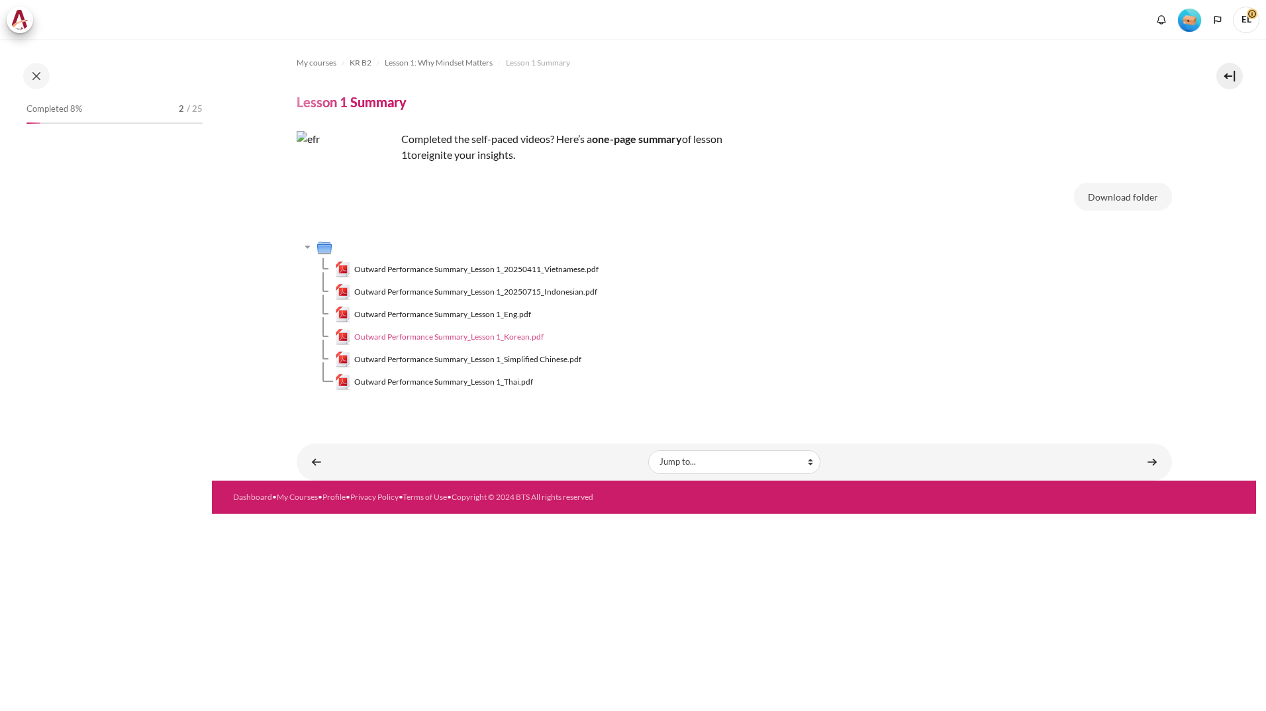
click at [446, 338] on span "Outward Performance Summary_Lesson 1_Korean.pdf" at bounding box center [448, 337] width 189 height 12
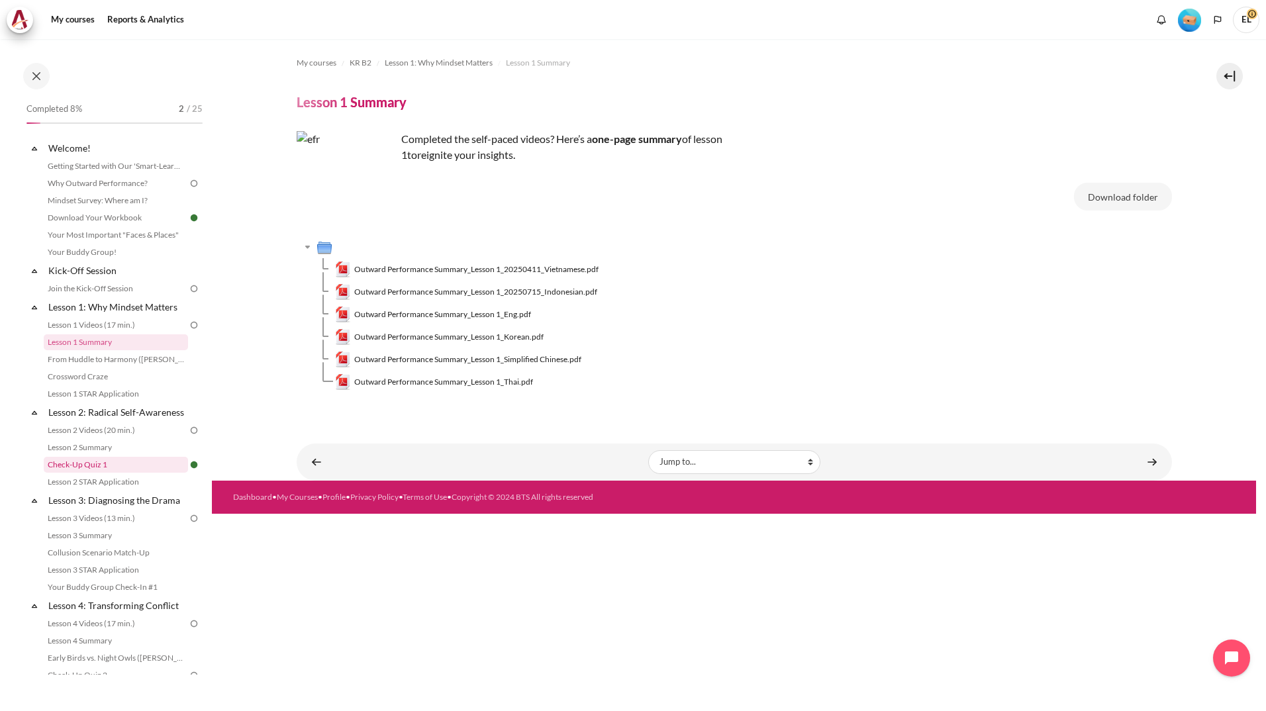
click at [98, 473] on link "Check-Up Quiz 1" at bounding box center [116, 465] width 144 height 16
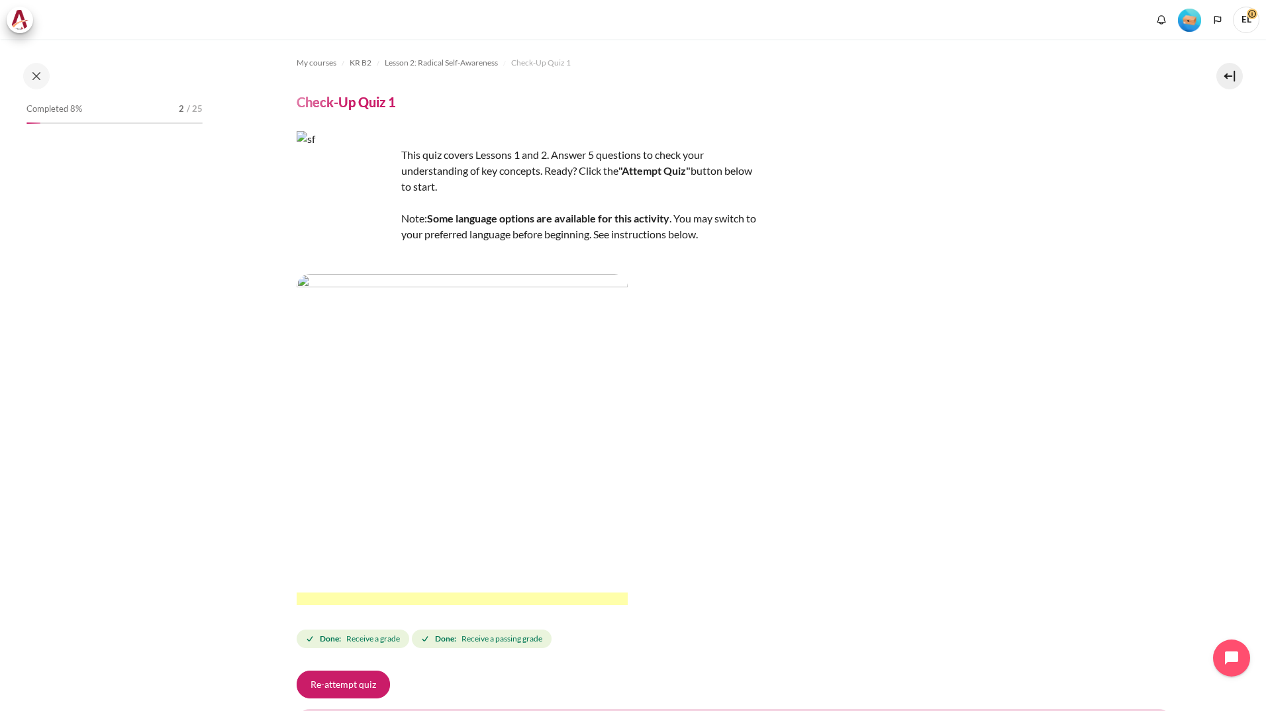
scroll to position [91, 0]
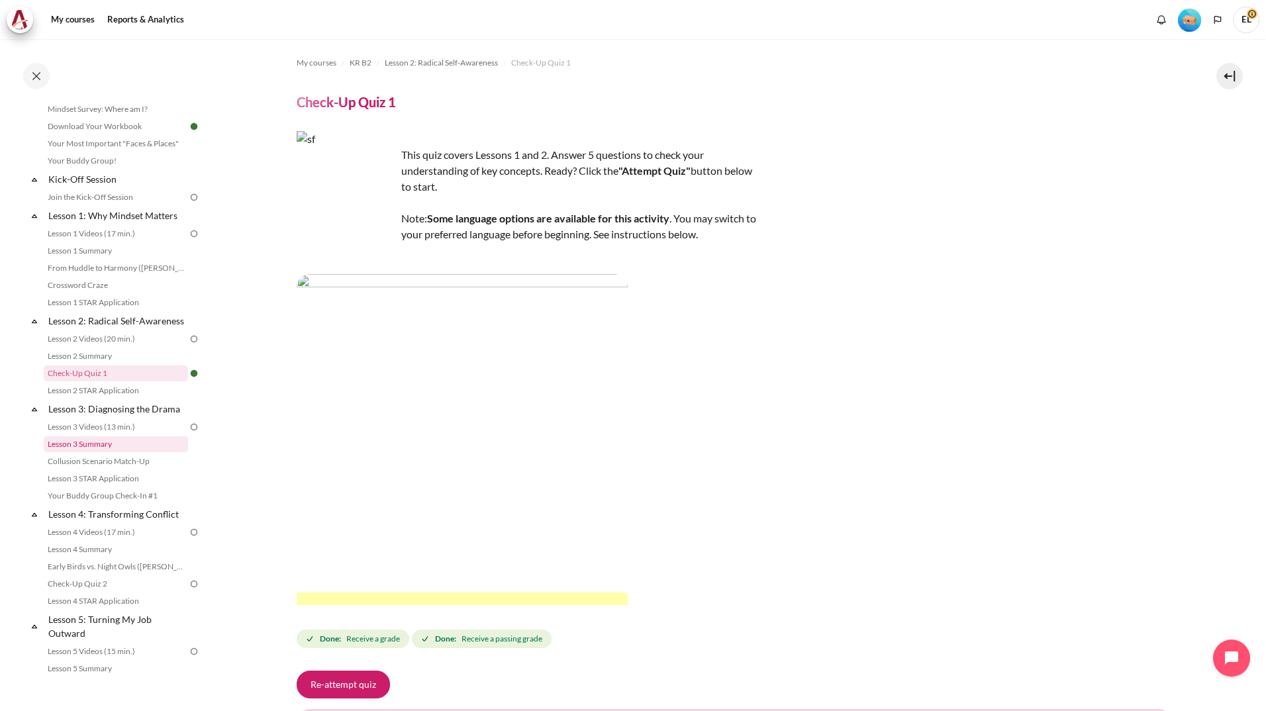
click at [93, 452] on link "Lesson 3 Summary" at bounding box center [116, 444] width 144 height 16
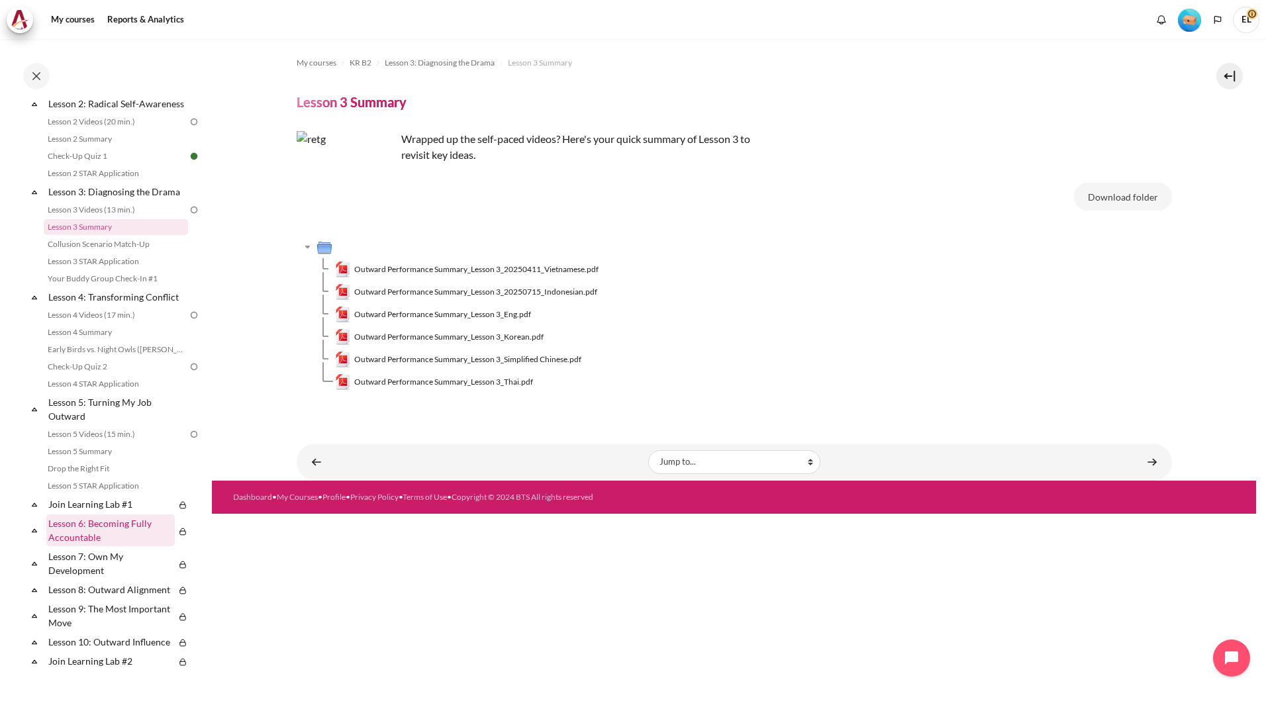
scroll to position [295, 0]
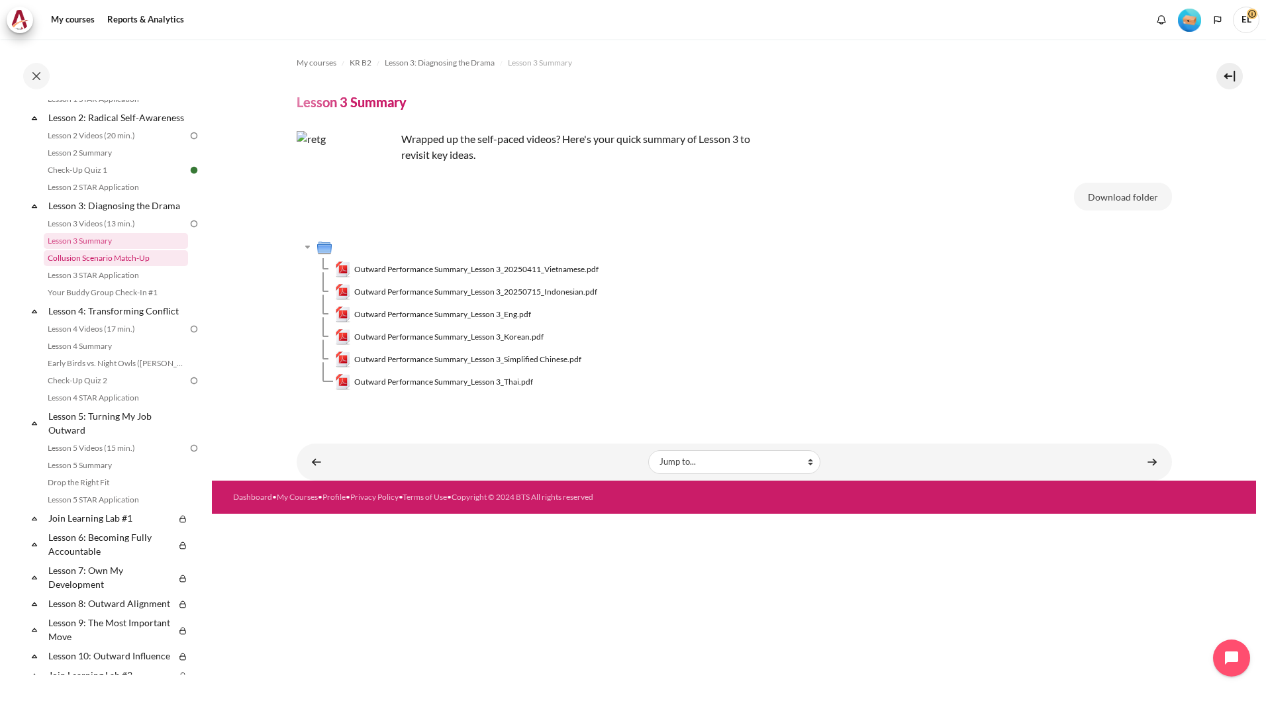
click at [103, 266] on link "Collusion Scenario Match-Up" at bounding box center [116, 258] width 144 height 16
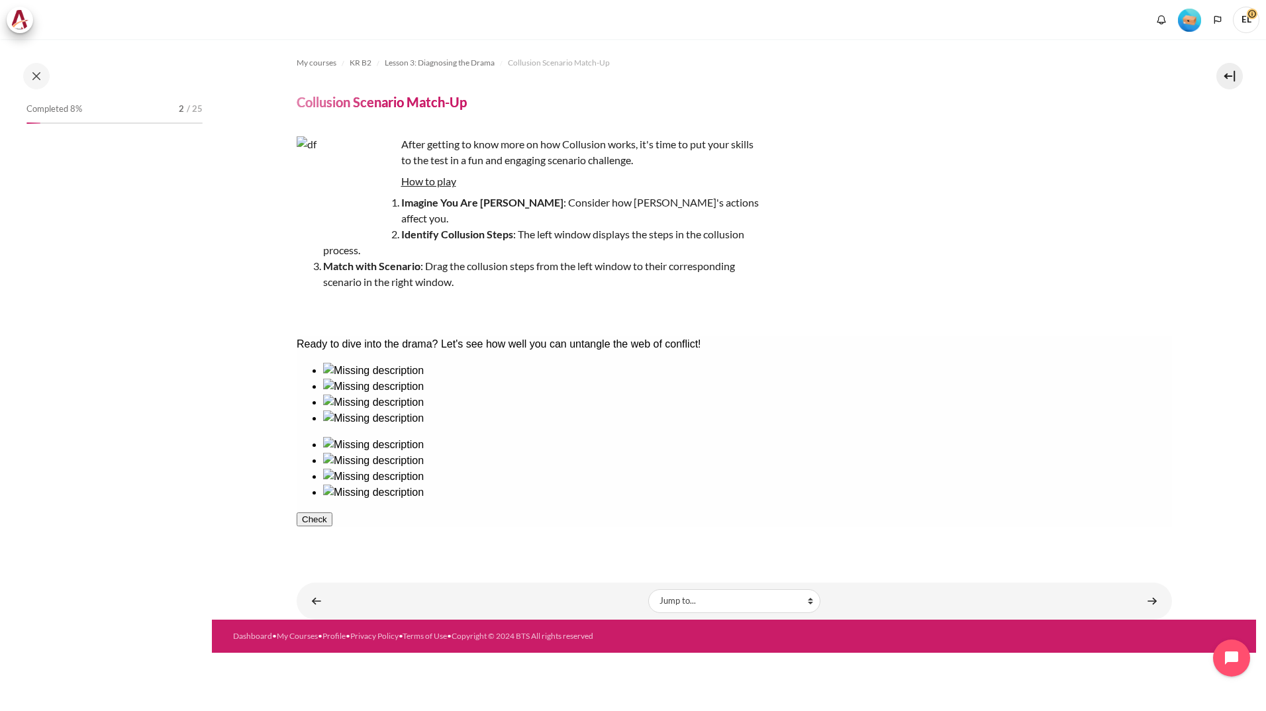
scroll to position [179, 0]
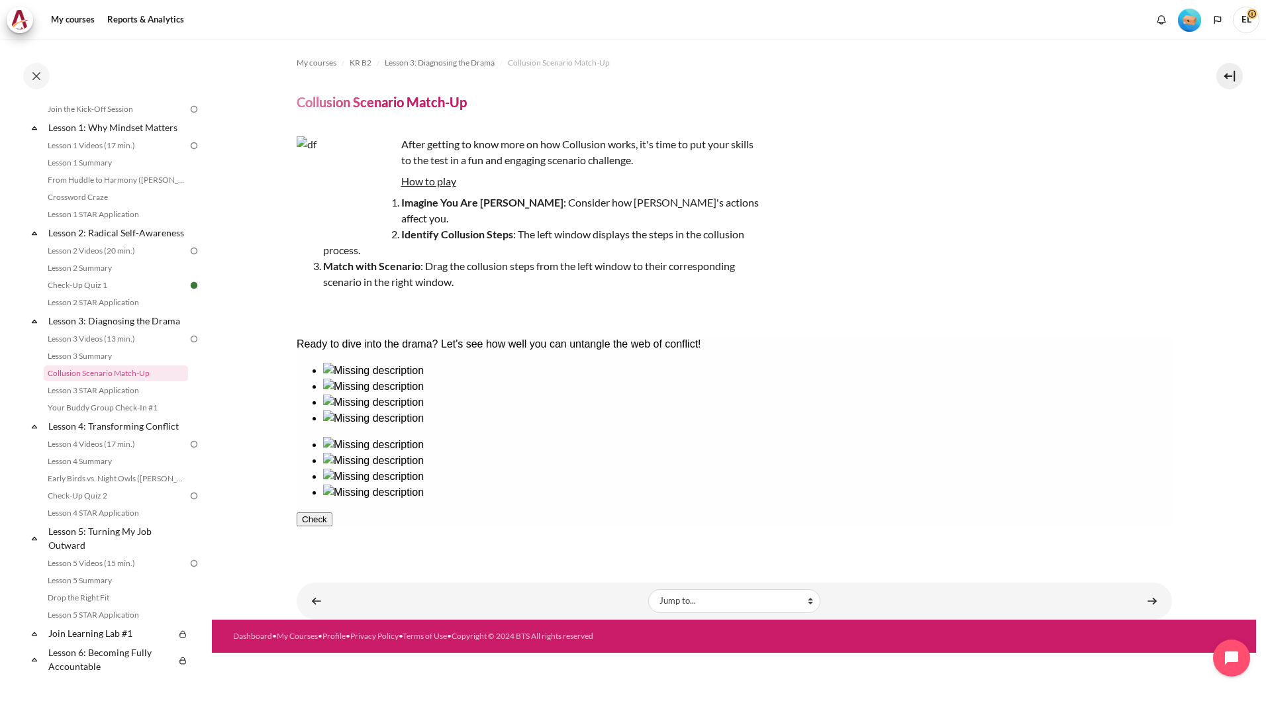
click at [332, 514] on button "Check" at bounding box center [314, 519] width 36 height 14
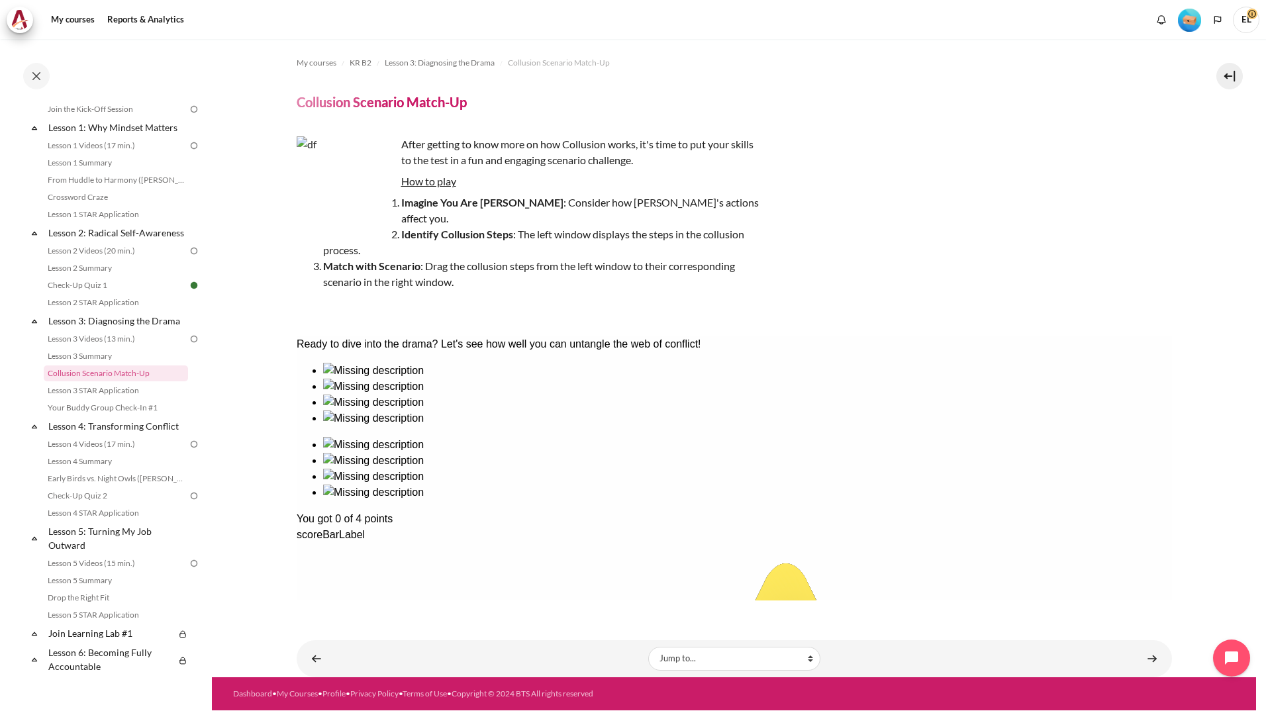
drag, startPoint x: 346, startPoint y: 429, endPoint x: 353, endPoint y: 430, distance: 7.3
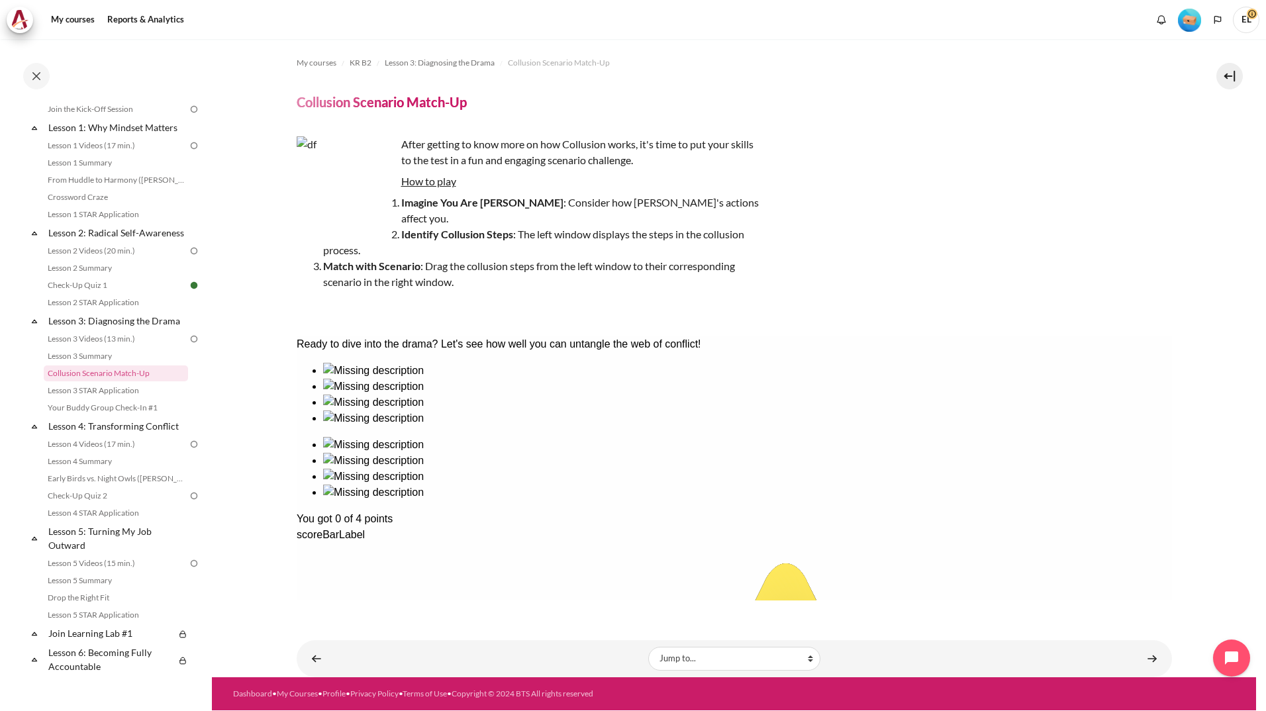
drag, startPoint x: 945, startPoint y: 424, endPoint x: 821, endPoint y: 424, distance: 123.8
drag, startPoint x: 821, startPoint y: 424, endPoint x: 520, endPoint y: 432, distance: 301.3
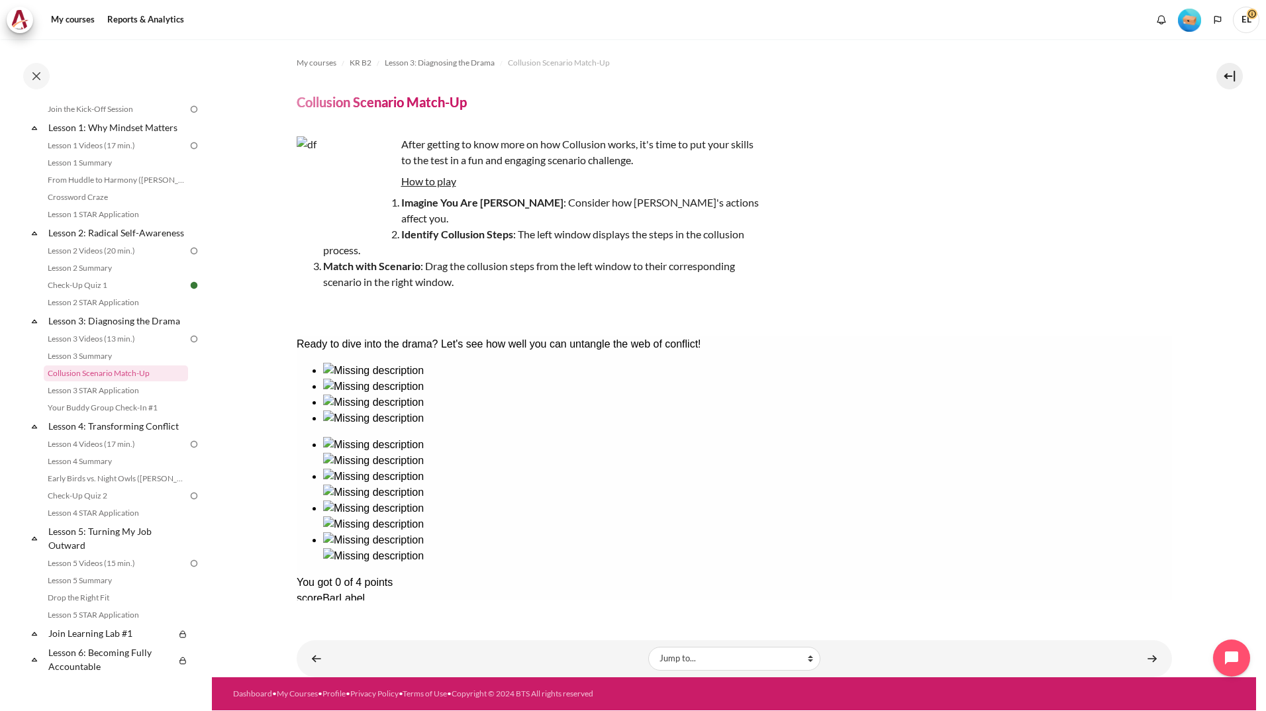
drag, startPoint x: 886, startPoint y: 434, endPoint x: 884, endPoint y: 445, distance: 12.1
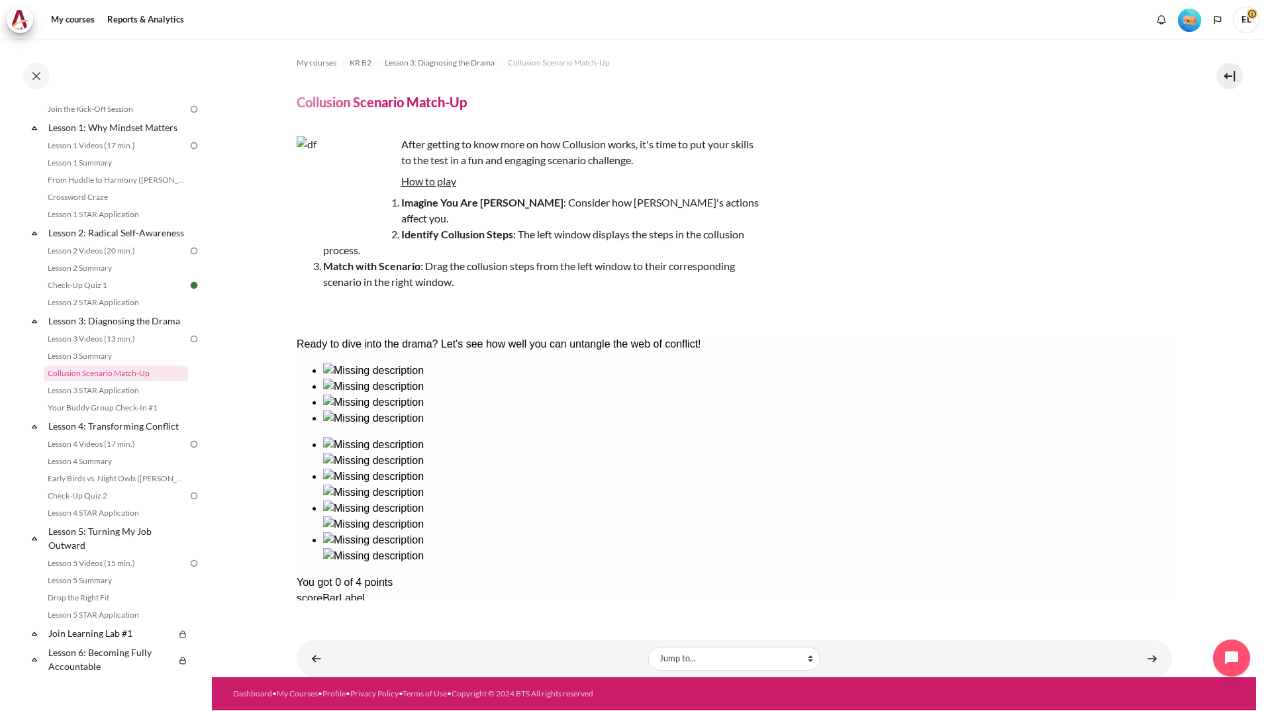
drag, startPoint x: 1079, startPoint y: 402, endPoint x: 1009, endPoint y: 459, distance: 89.8
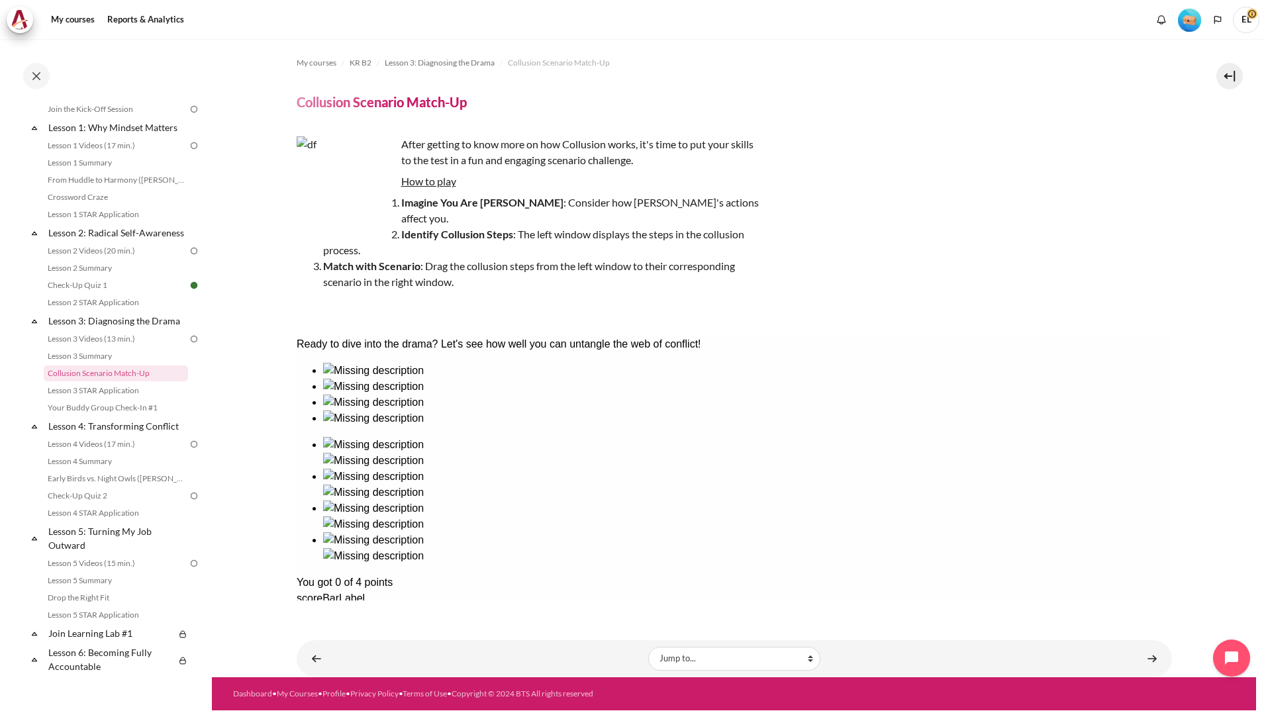
drag, startPoint x: 988, startPoint y: 417, endPoint x: 996, endPoint y: 421, distance: 8.9
click at [1205, 427] on section "My courses KR B2 Lesson 3: Diagnosing the Drama Collusion Scenario Match-Up Col…" at bounding box center [734, 358] width 1044 height 638
click at [424, 185] on u "How to play" at bounding box center [428, 181] width 55 height 13
click at [363, 196] on img "Content" at bounding box center [346, 185] width 99 height 99
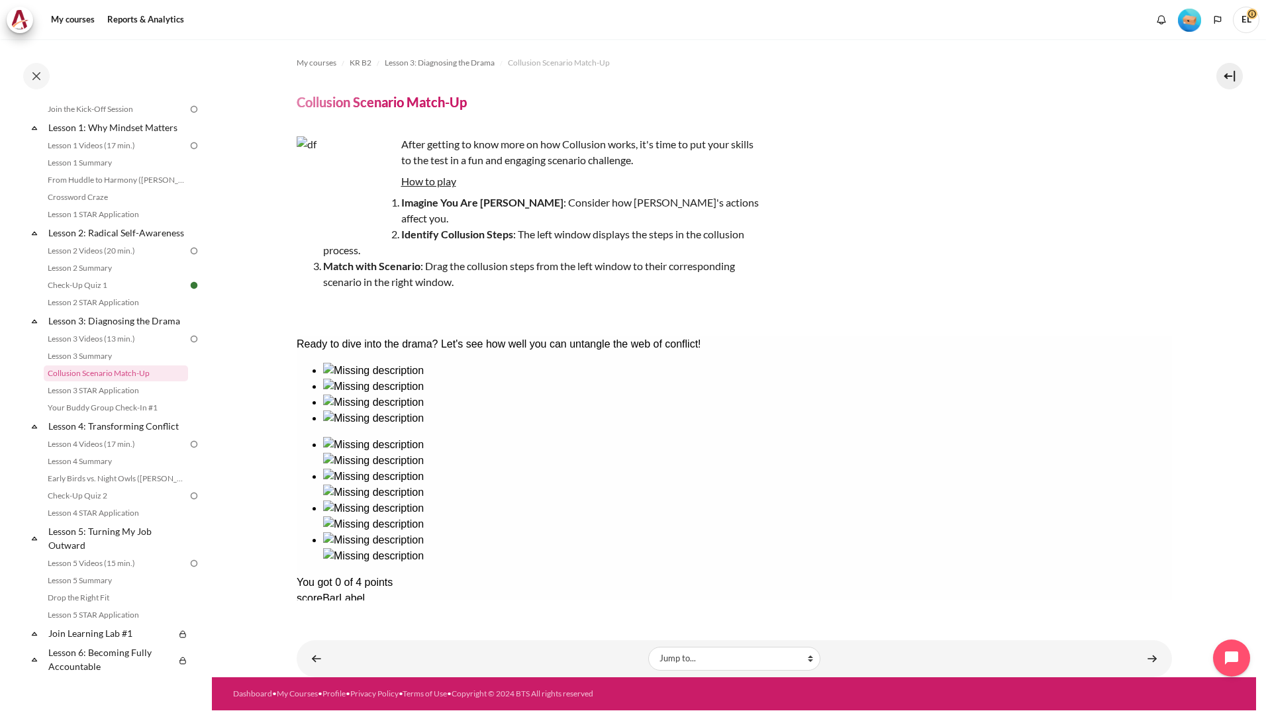
click at [397, 228] on li "Identify Collusion Steps : The left window displays the steps in the collusion …" at bounding box center [541, 242] width 437 height 32
click at [462, 228] on strong "Identify Collusion Steps" at bounding box center [457, 234] width 112 height 13
drag, startPoint x: 1035, startPoint y: 461, endPoint x: 1080, endPoint y: 408, distance: 70.4
drag, startPoint x: 1085, startPoint y: 406, endPoint x: 865, endPoint y: 460, distance: 226.9
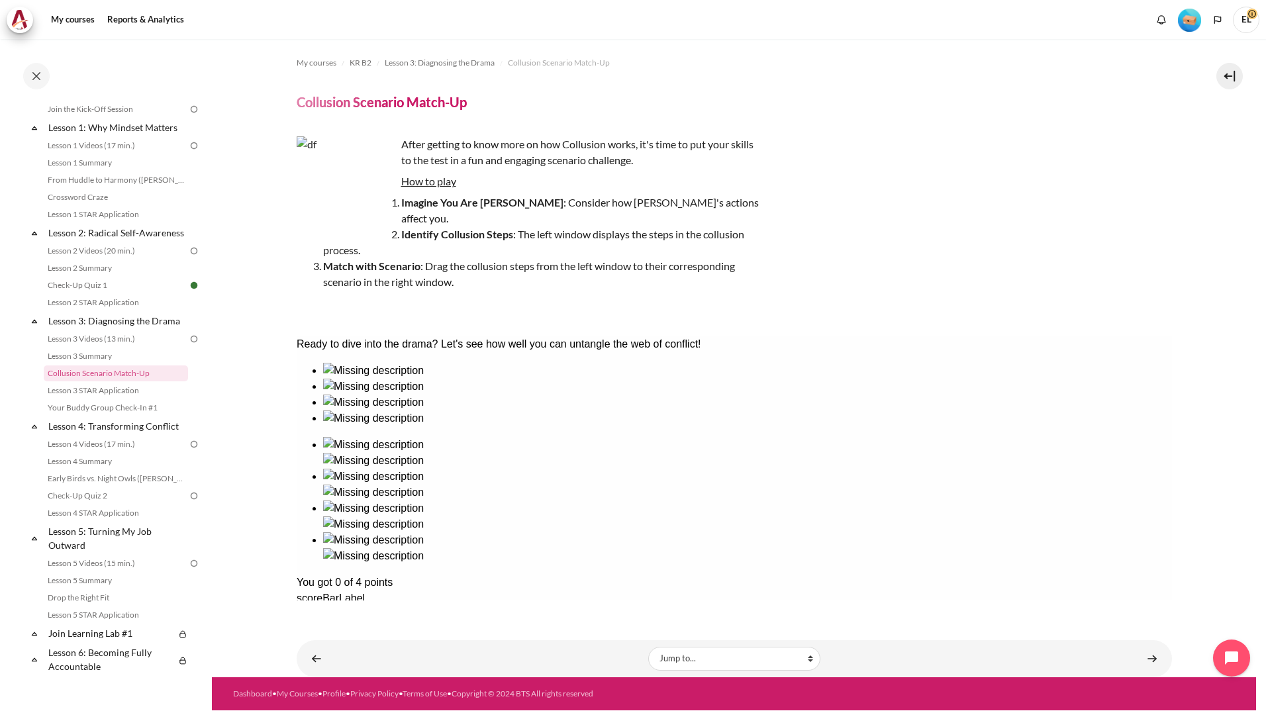
drag, startPoint x: 791, startPoint y: 475, endPoint x: 657, endPoint y: 567, distance: 162.3
click at [97, 398] on link "Lesson 3 STAR Application" at bounding box center [116, 391] width 144 height 16
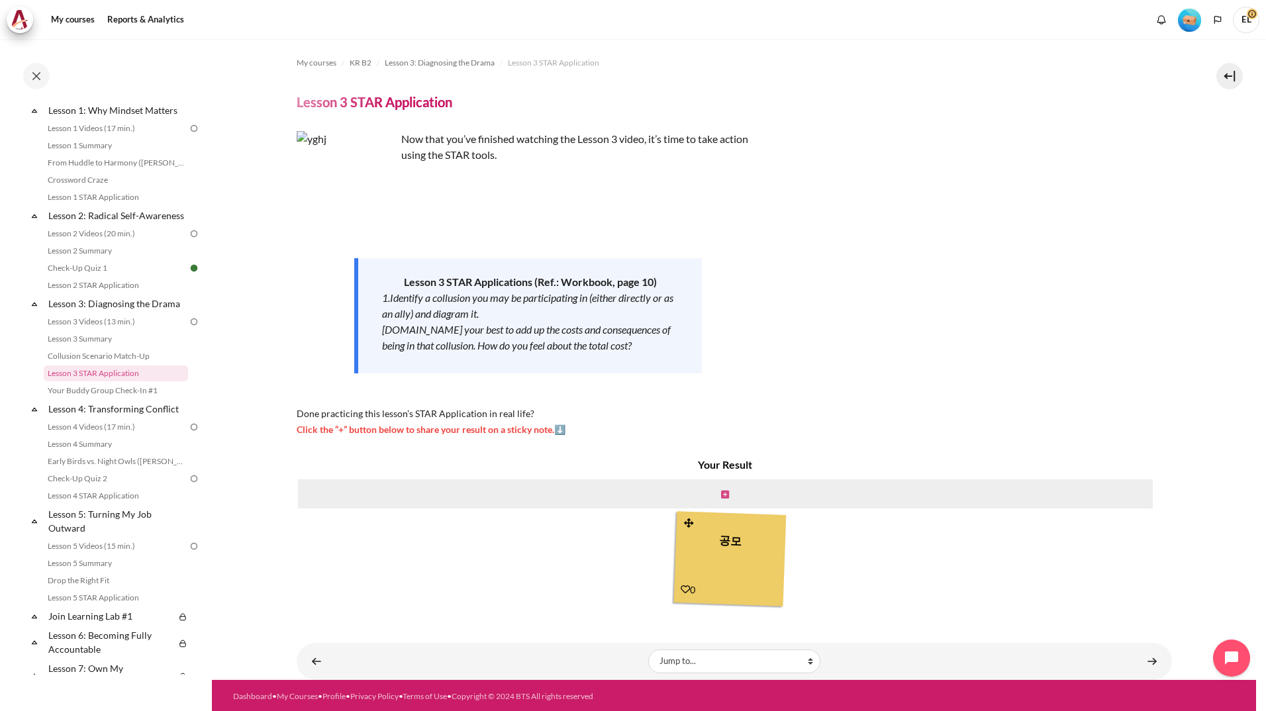
click at [722, 494] on icon "Content" at bounding box center [725, 494] width 8 height 9
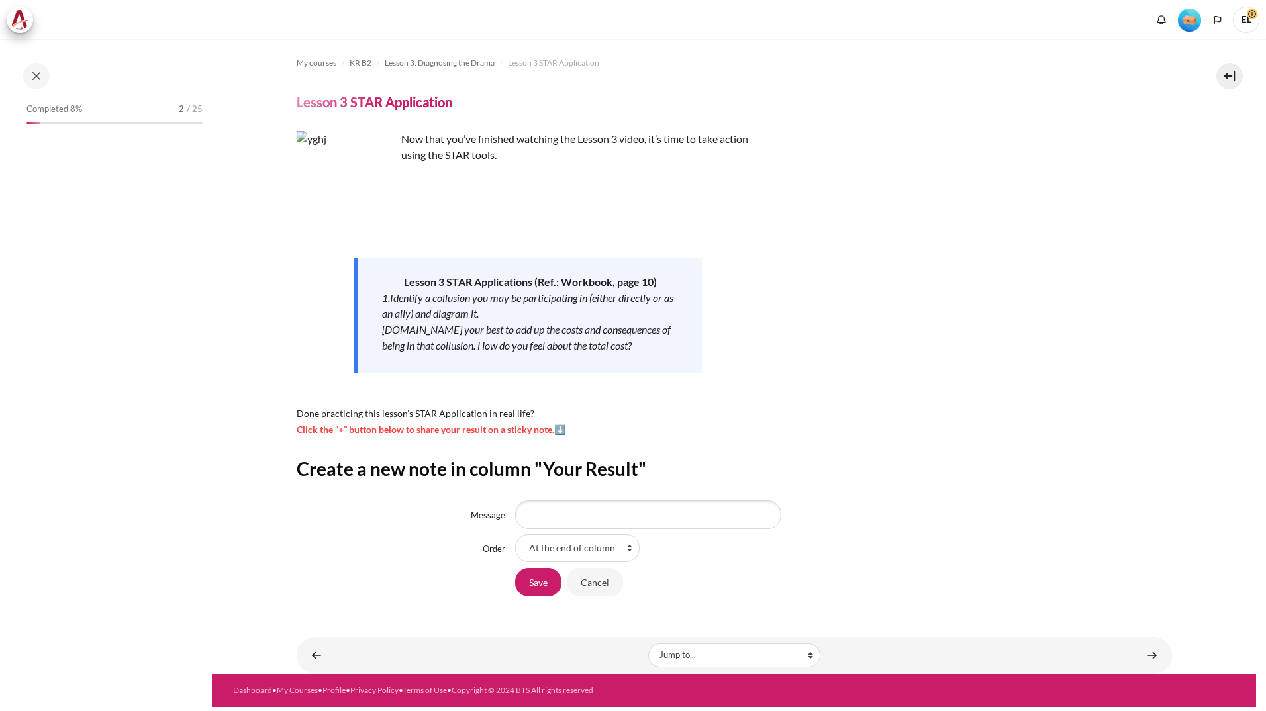
scroll to position [197, 0]
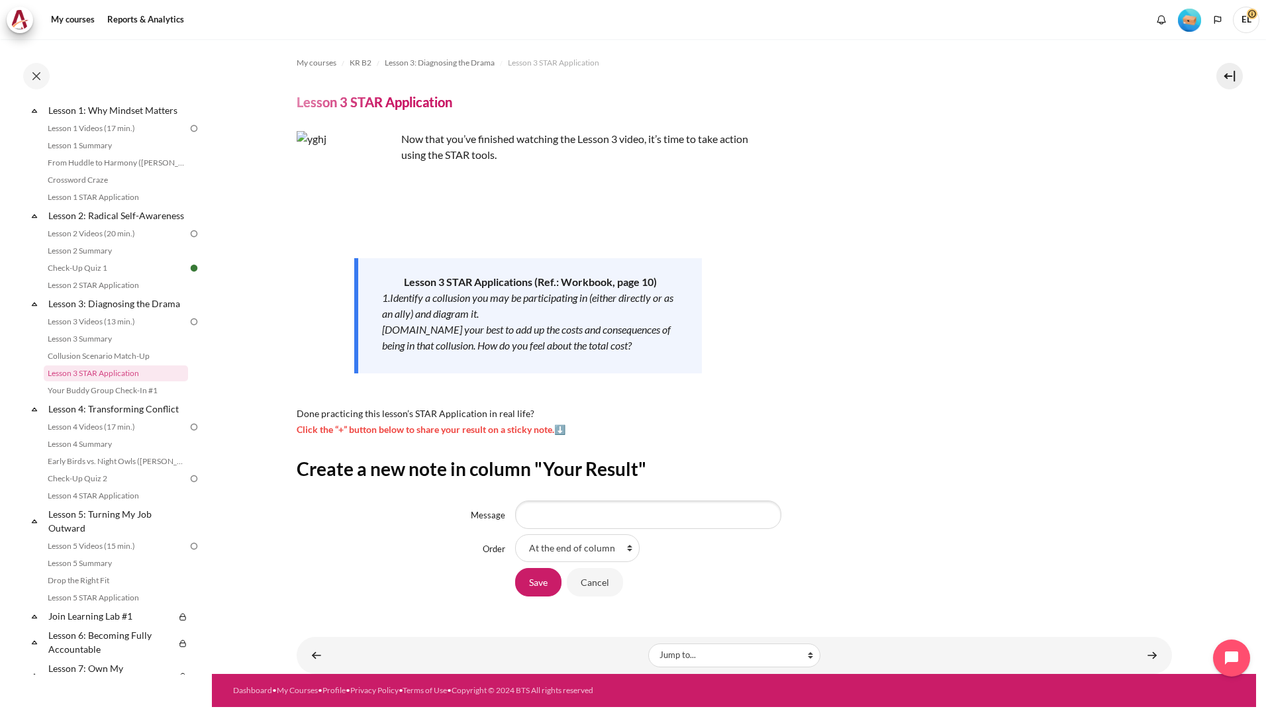
click at [496, 308] on div "1.Identify a collusion you may be participating in (either directly or as an al…" at bounding box center [530, 306] width 296 height 32
click at [810, 422] on div "Now that you’ve finished watching the Lesson 3 video, it’s time to take action …" at bounding box center [734, 284] width 875 height 306
click at [127, 398] on link "Your Buddy Group Check-In #1" at bounding box center [116, 391] width 144 height 16
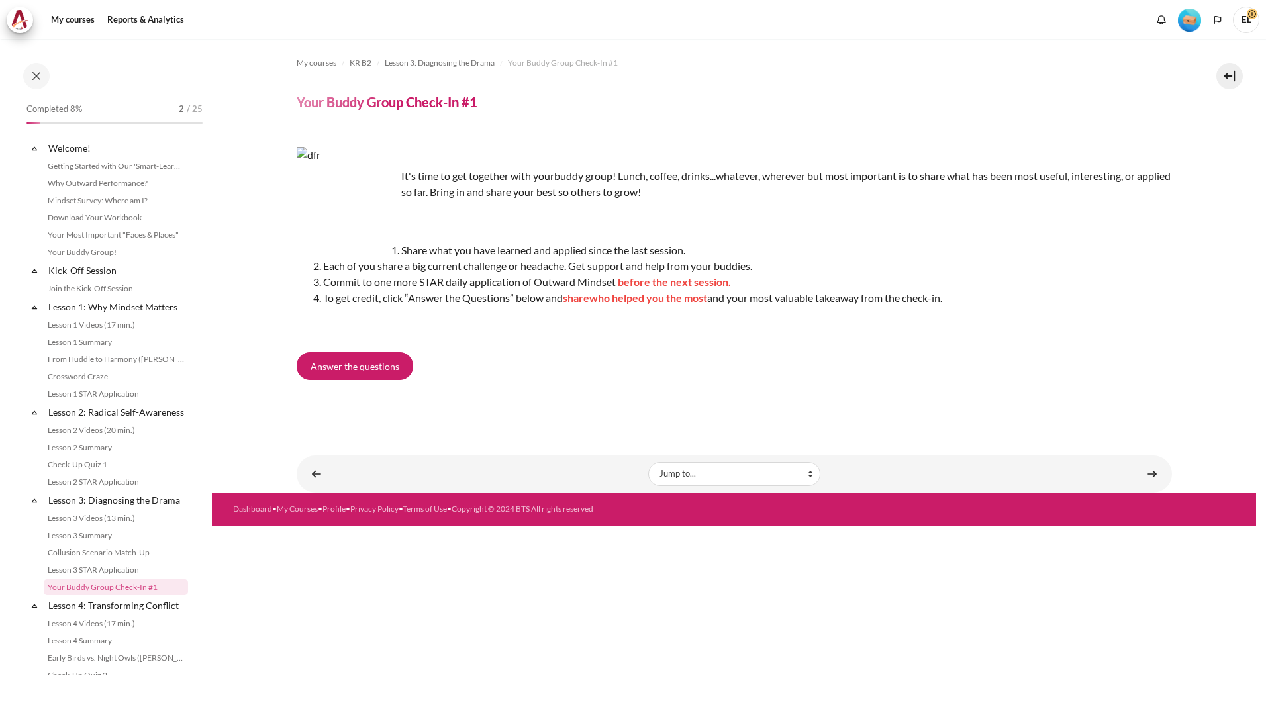
scroll to position [214, 0]
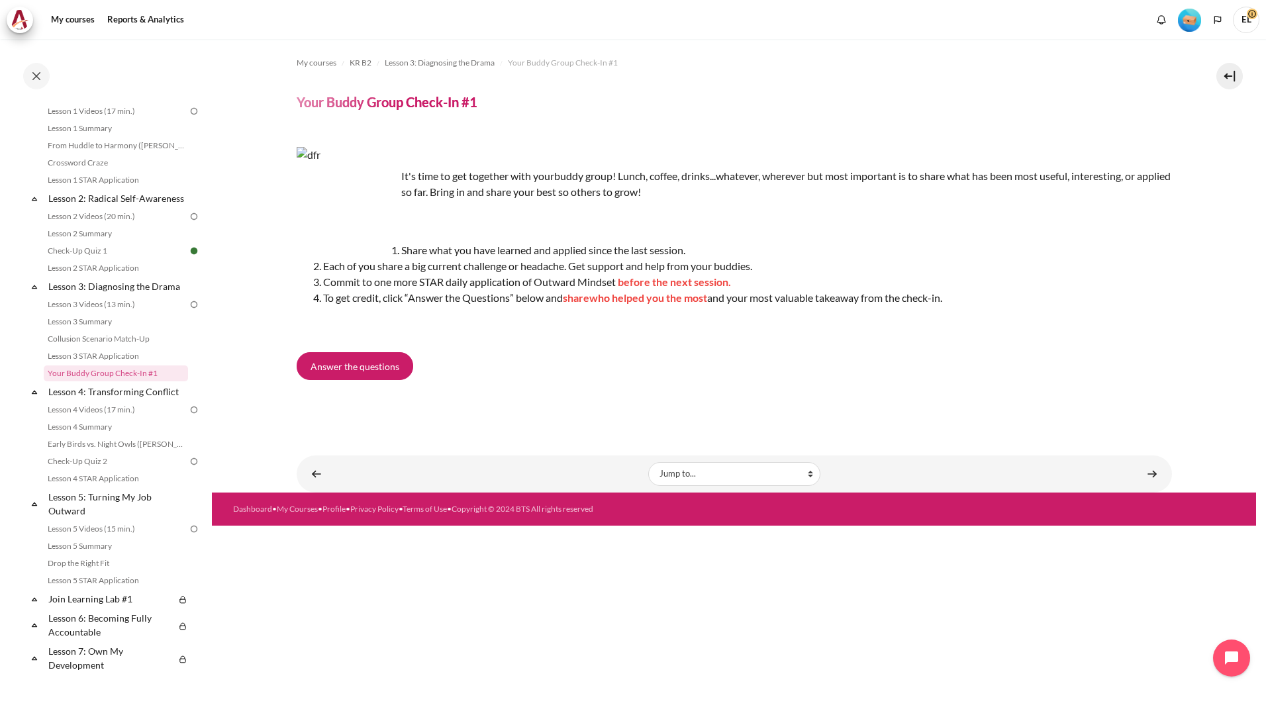
click at [751, 393] on div "It's time to get together with your buddy group! Lunch, coffee, drinks...whatev…" at bounding box center [734, 273] width 875 height 285
click at [139, 400] on link "Lesson 4: Transforming Conflict" at bounding box center [117, 392] width 142 height 18
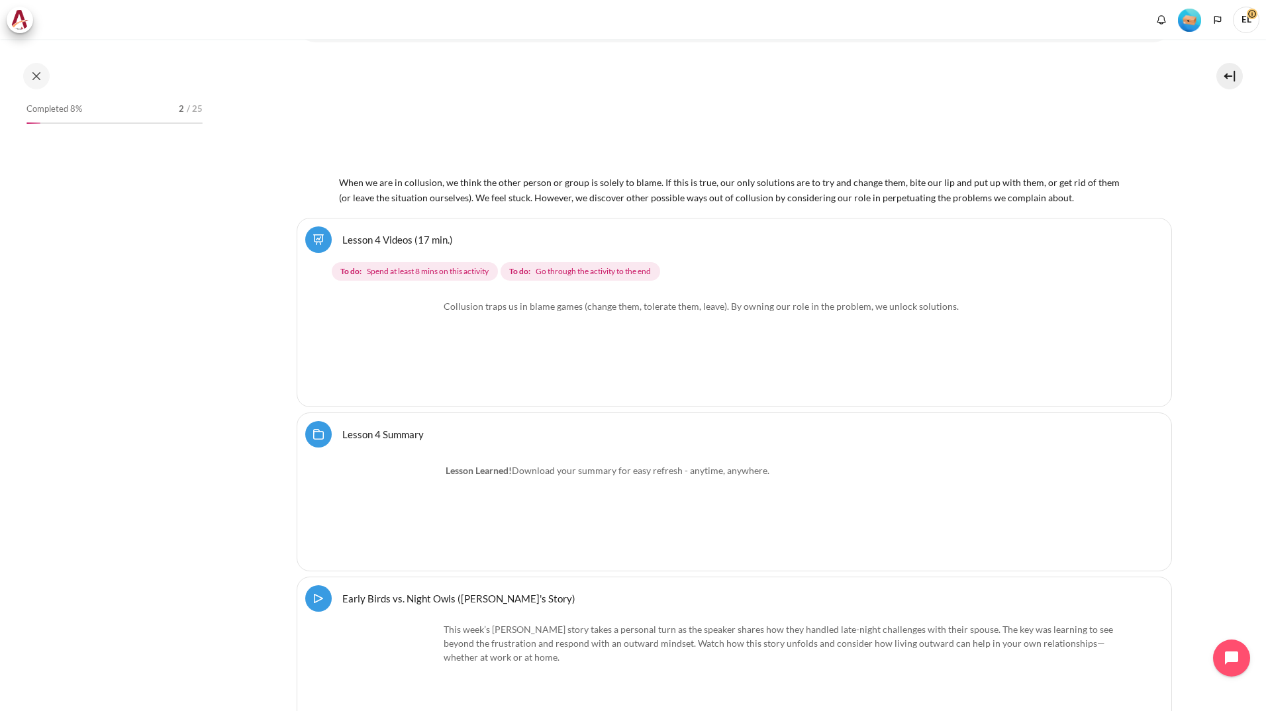
scroll to position [5747, 0]
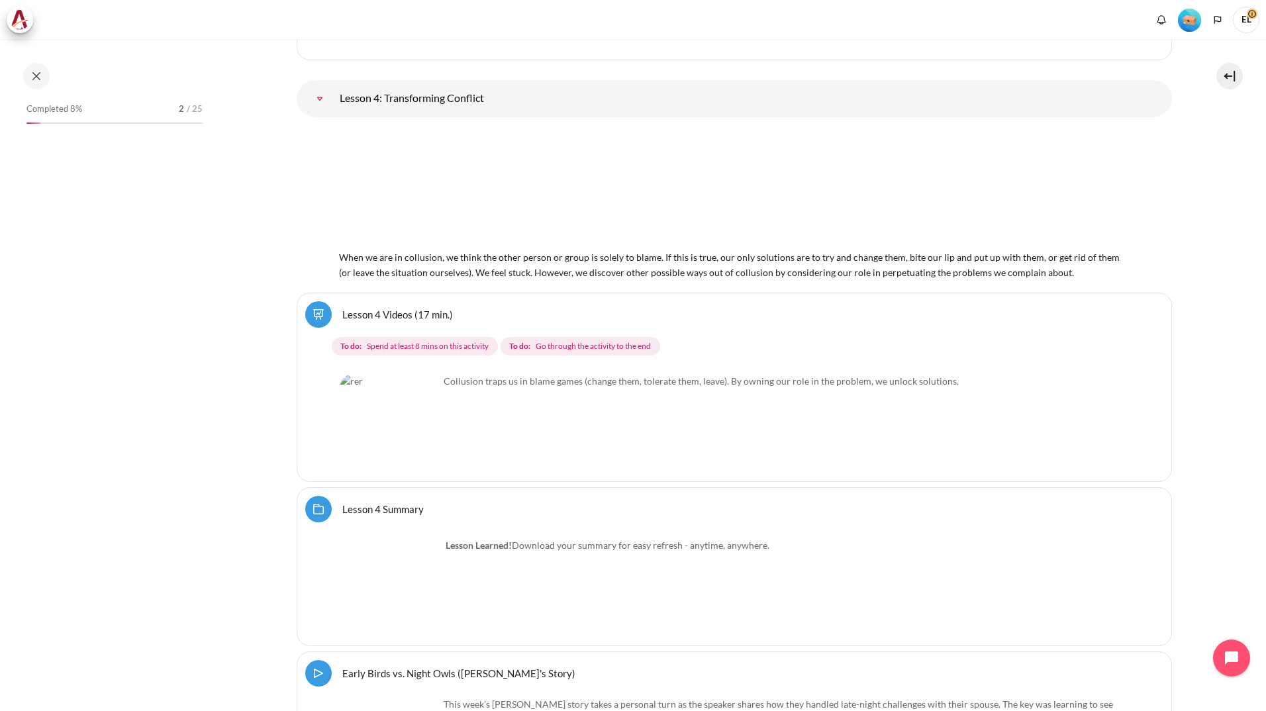
click at [58, 109] on span "Completed 8%" at bounding box center [54, 109] width 56 height 13
drag, startPoint x: 58, startPoint y: 109, endPoint x: 186, endPoint y: 107, distance: 127.8
click at [186, 107] on div "2 / 25" at bounding box center [191, 109] width 24 height 13
click at [182, 106] on span "2" at bounding box center [181, 109] width 5 height 13
click at [182, 105] on span "2" at bounding box center [181, 109] width 5 height 13
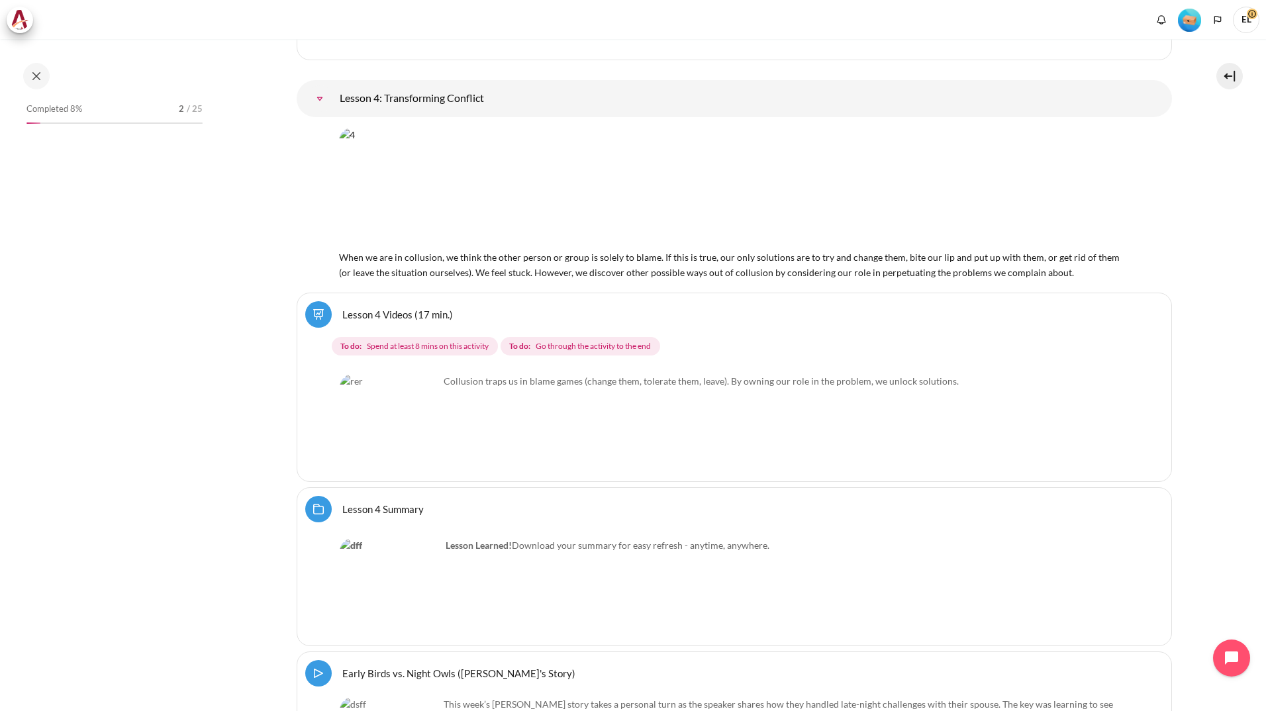
click at [297, 304] on div "Select activity Lesson 4 Videos (17 min.) Lesson 4 Videos (17 min.) To do: To d…" at bounding box center [734, 387] width 875 height 189
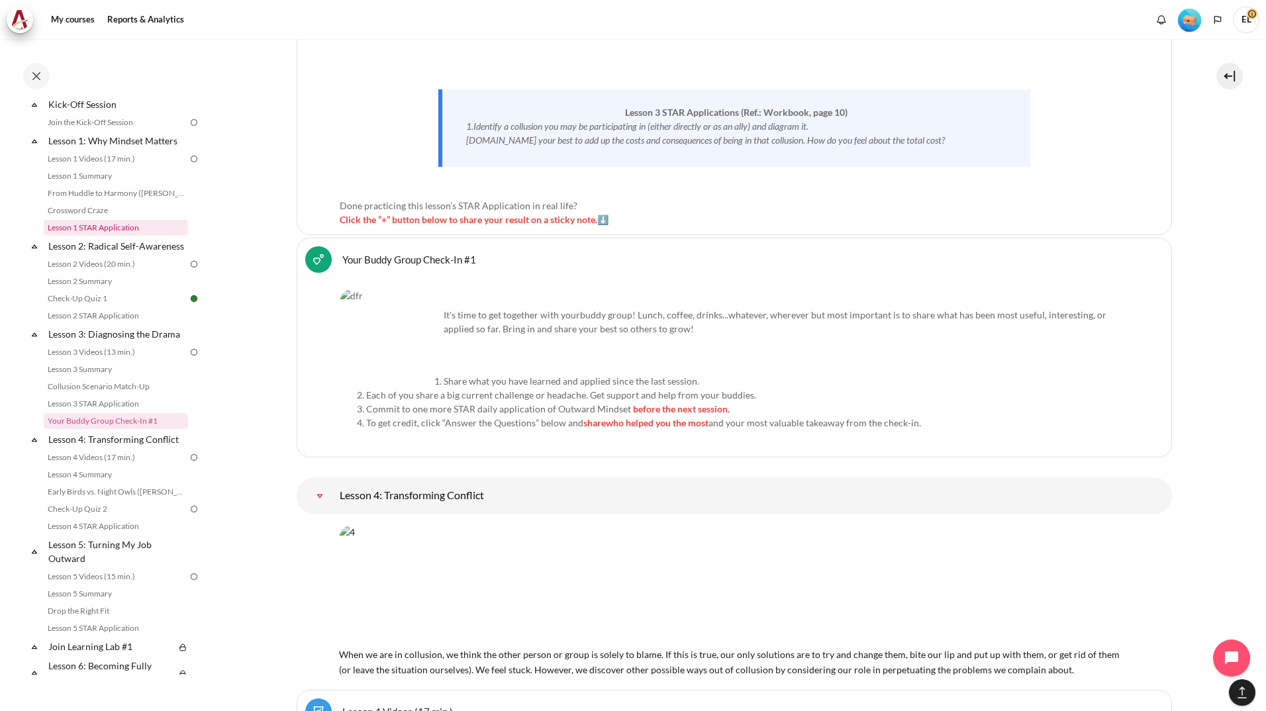
scroll to position [199, 0]
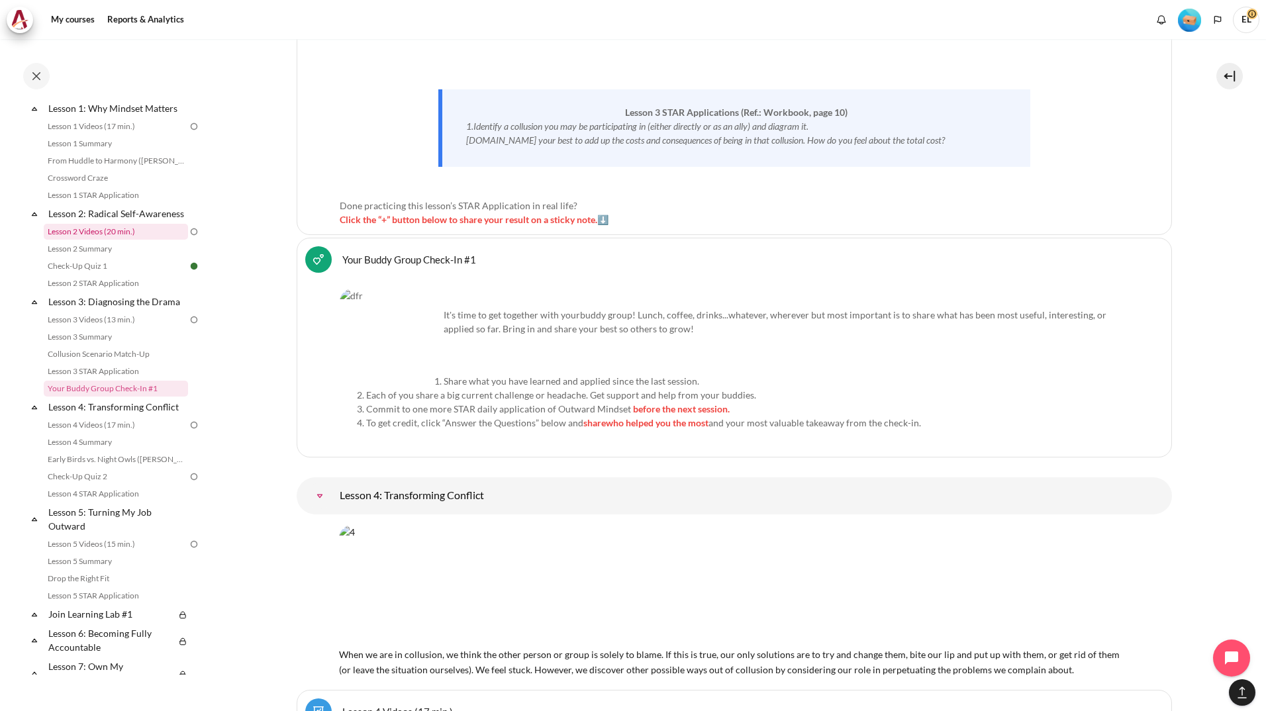
click at [102, 240] on link "Lesson 2 Videos (20 min.)" at bounding box center [116, 232] width 144 height 16
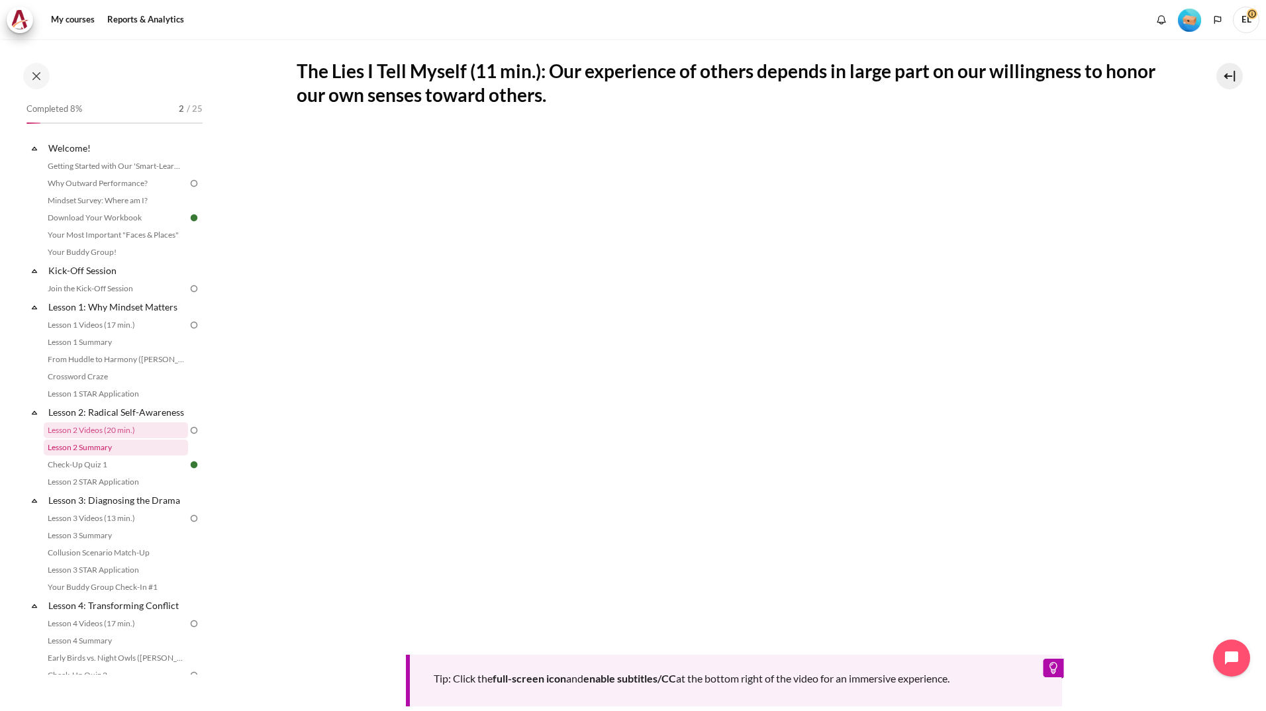
click at [107, 455] on link "Lesson 2 Summary" at bounding box center [116, 448] width 144 height 16
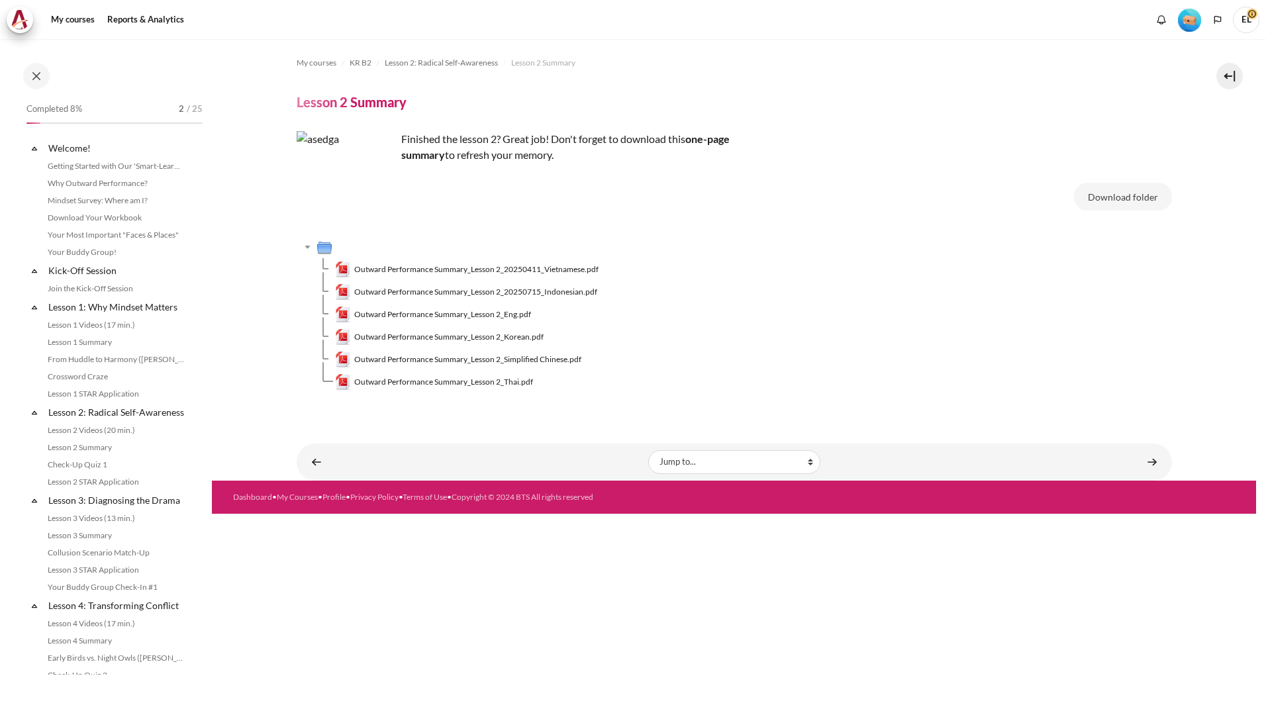
scroll to position [74, 0]
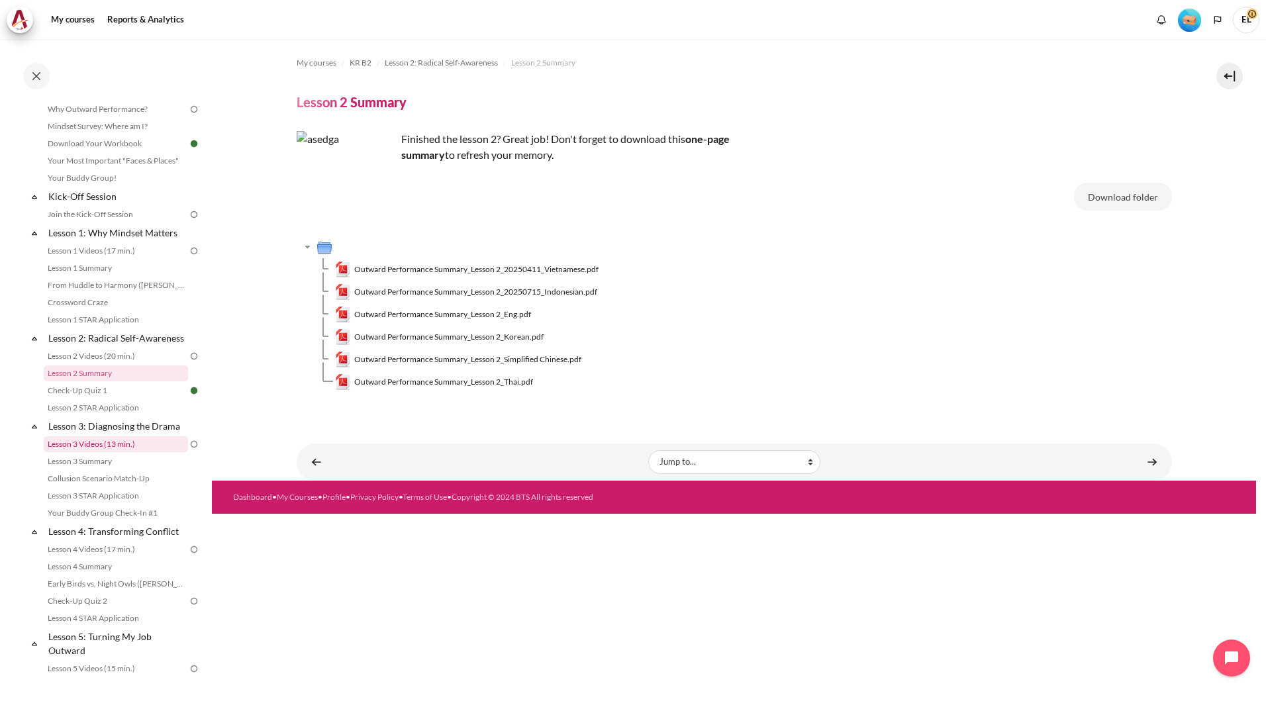
click at [114, 452] on link "Lesson 3 Videos (13 min.)" at bounding box center [116, 444] width 144 height 16
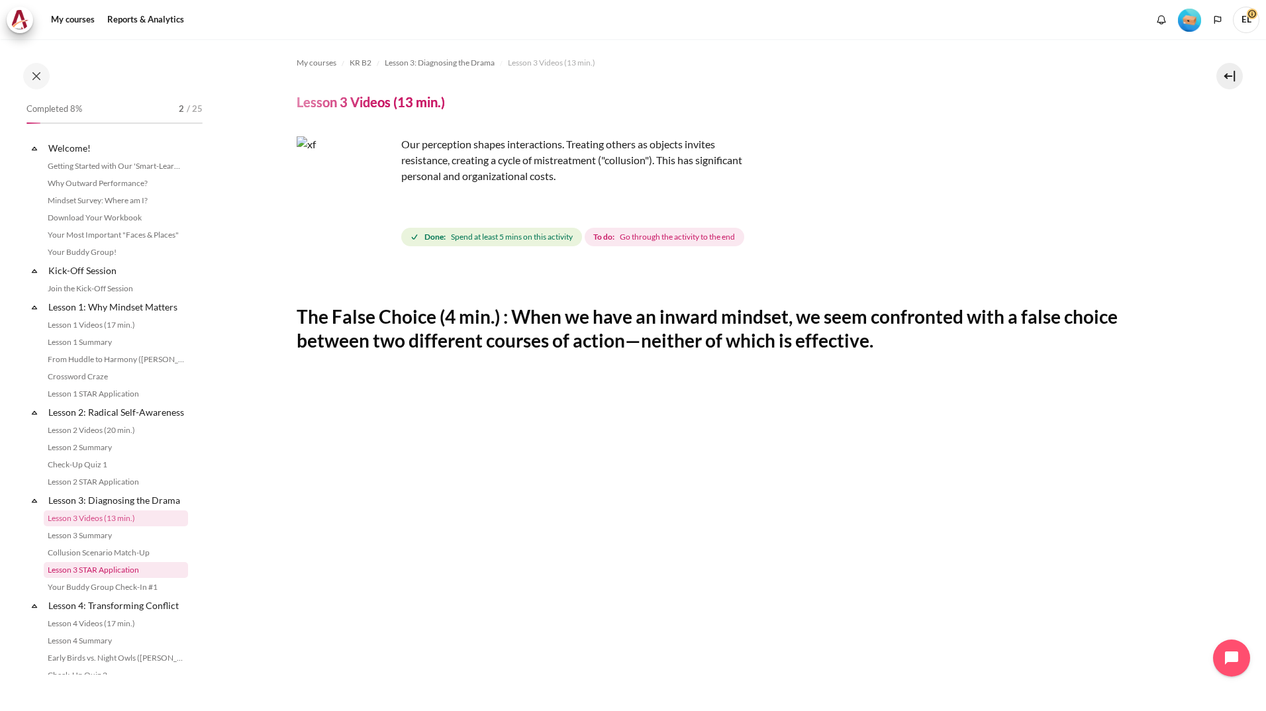
scroll to position [145, 0]
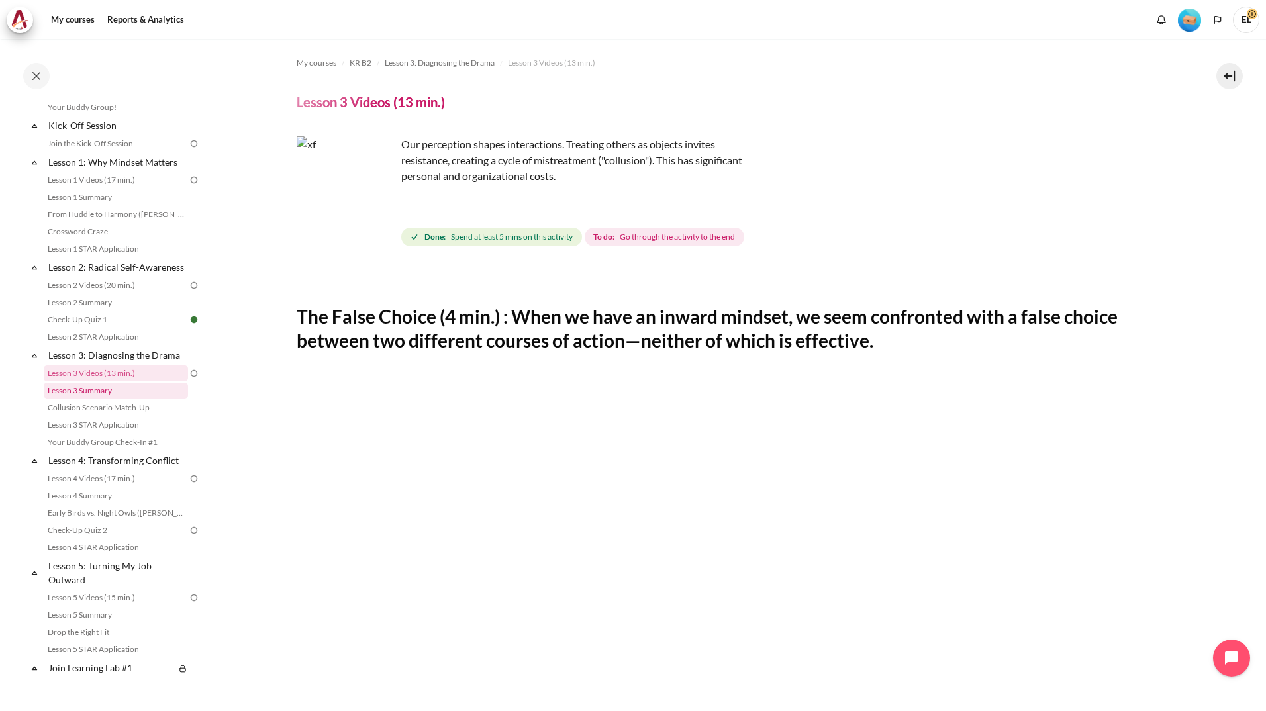
click at [111, 398] on link "Lesson 3 Summary" at bounding box center [116, 391] width 144 height 16
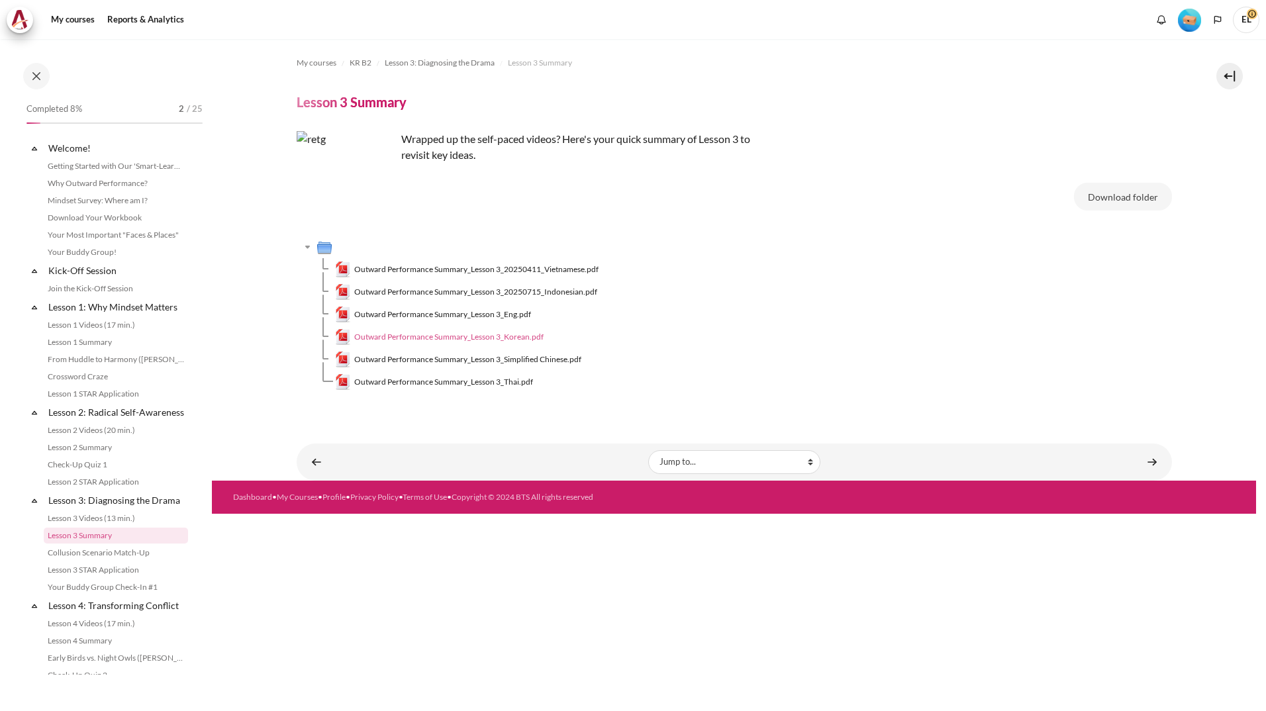
scroll to position [162, 0]
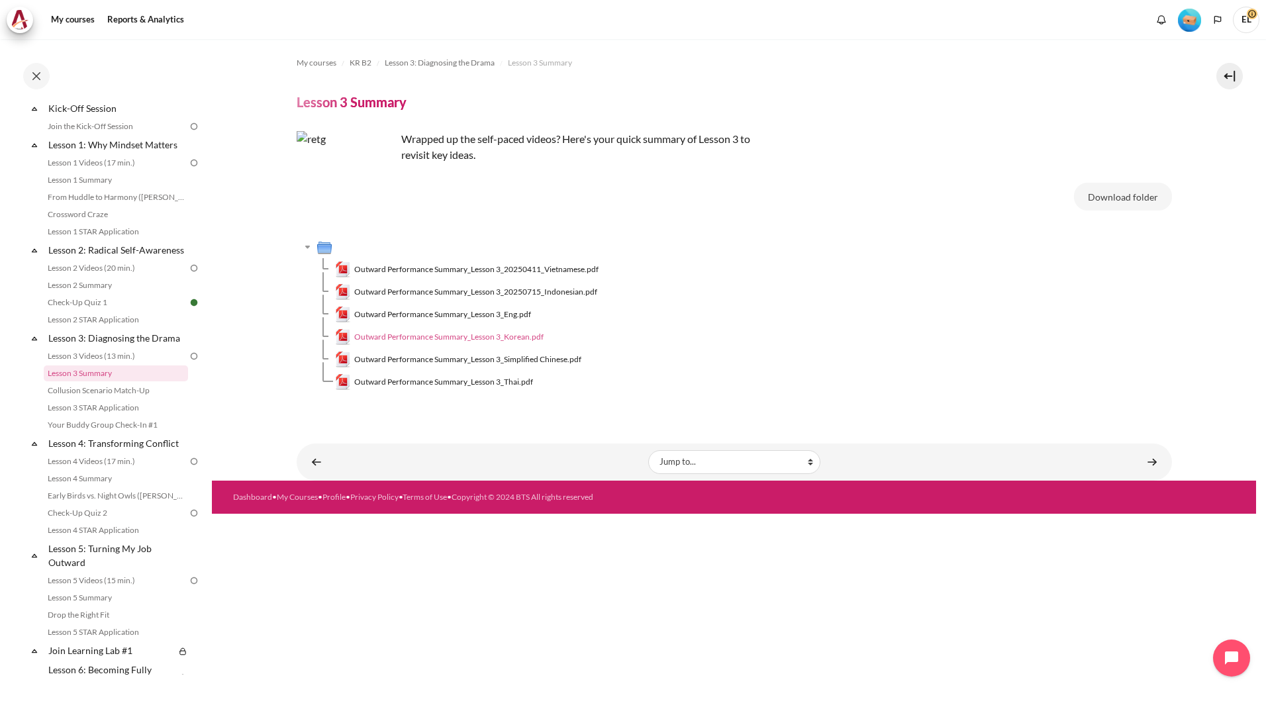
click at [456, 338] on span "Outward Performance Summary_Lesson 3_Korean.pdf" at bounding box center [448, 337] width 189 height 12
click at [119, 276] on link "Lesson 2 Videos (20 min.)" at bounding box center [116, 268] width 144 height 16
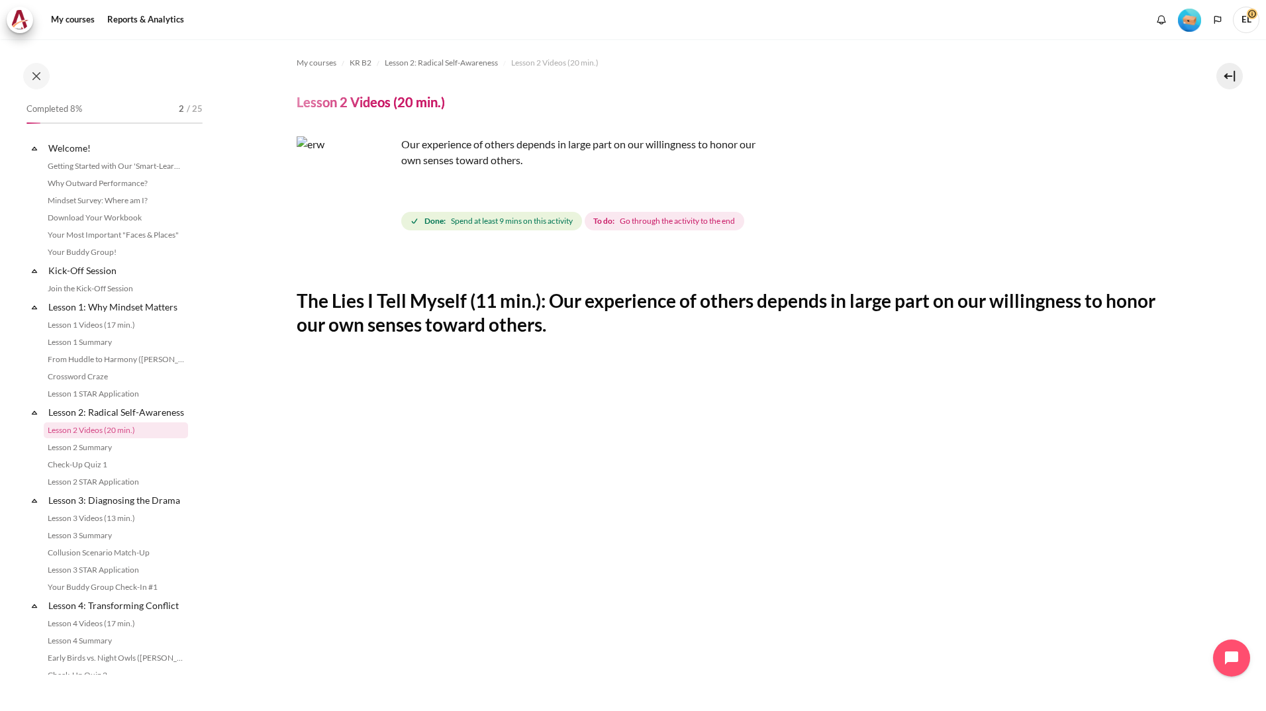
scroll to position [57, 0]
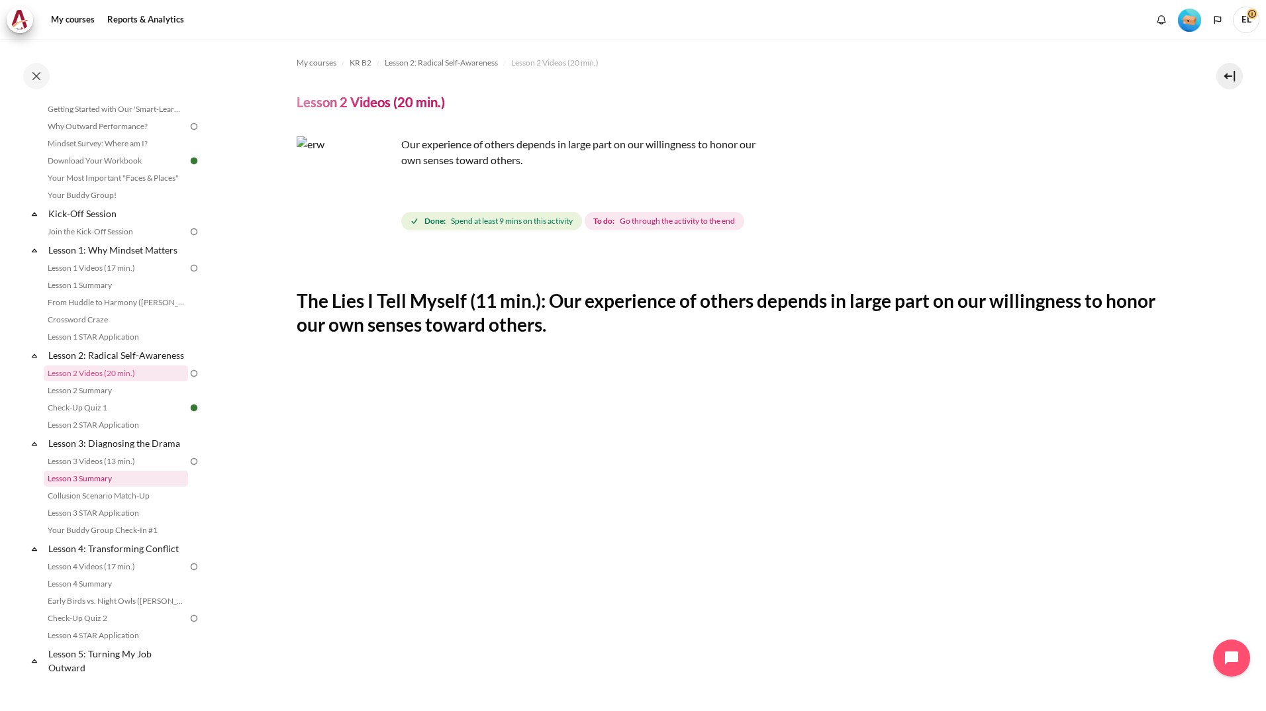
click at [94, 487] on link "Lesson 3 Summary" at bounding box center [116, 479] width 144 height 16
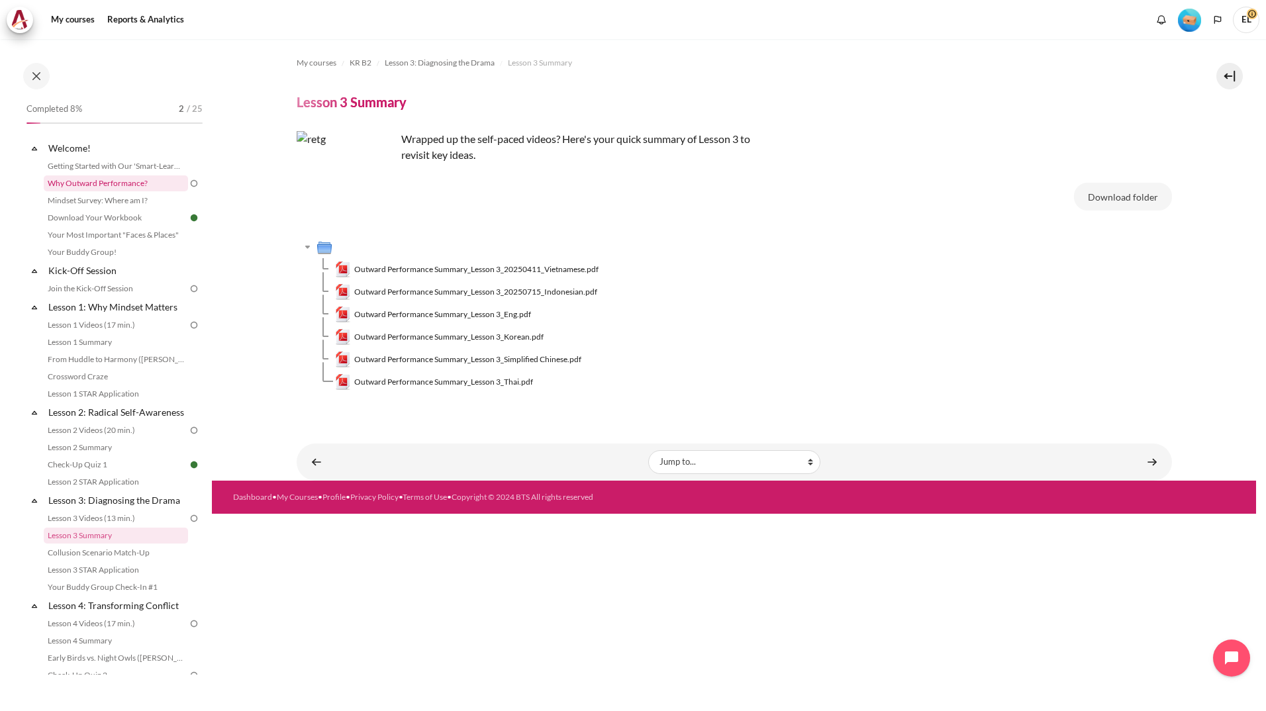
click at [85, 183] on link "Why Outward Performance?" at bounding box center [116, 183] width 144 height 16
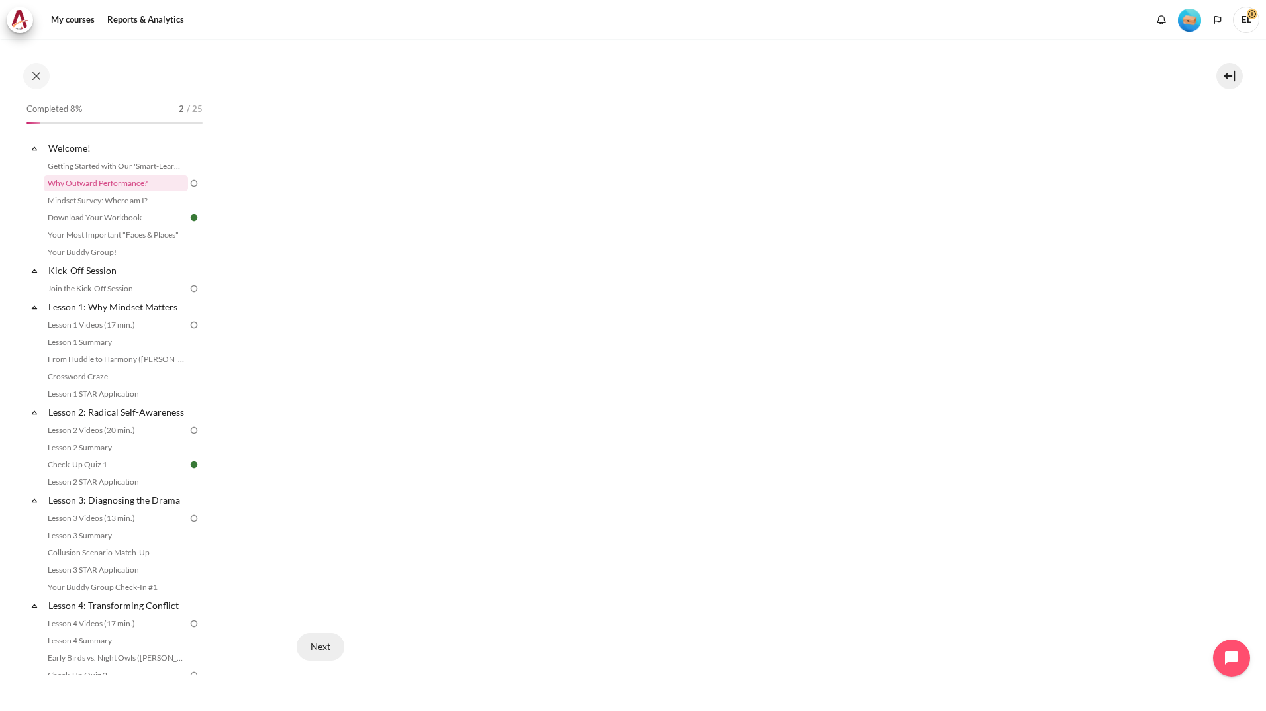
click at [318, 643] on button "Next" at bounding box center [321, 647] width 48 height 28
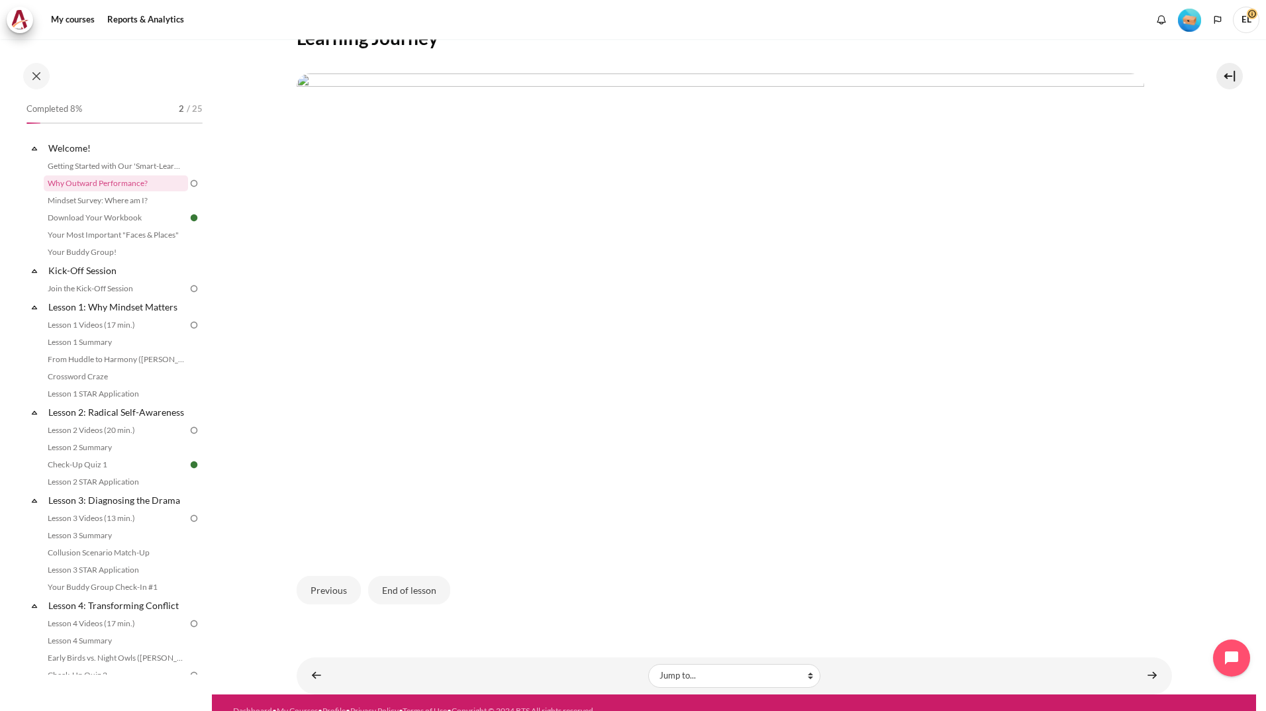
scroll to position [348, 0]
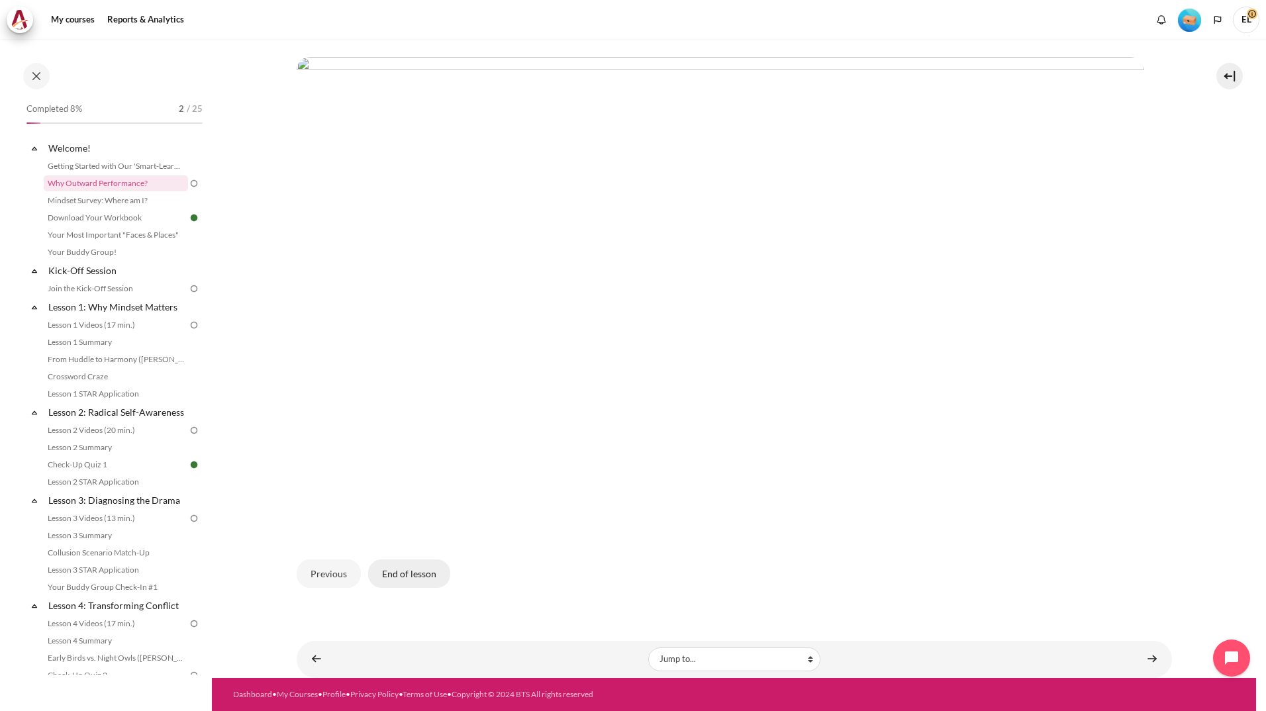
click at [420, 569] on button "End of lesson" at bounding box center [409, 573] width 82 height 28
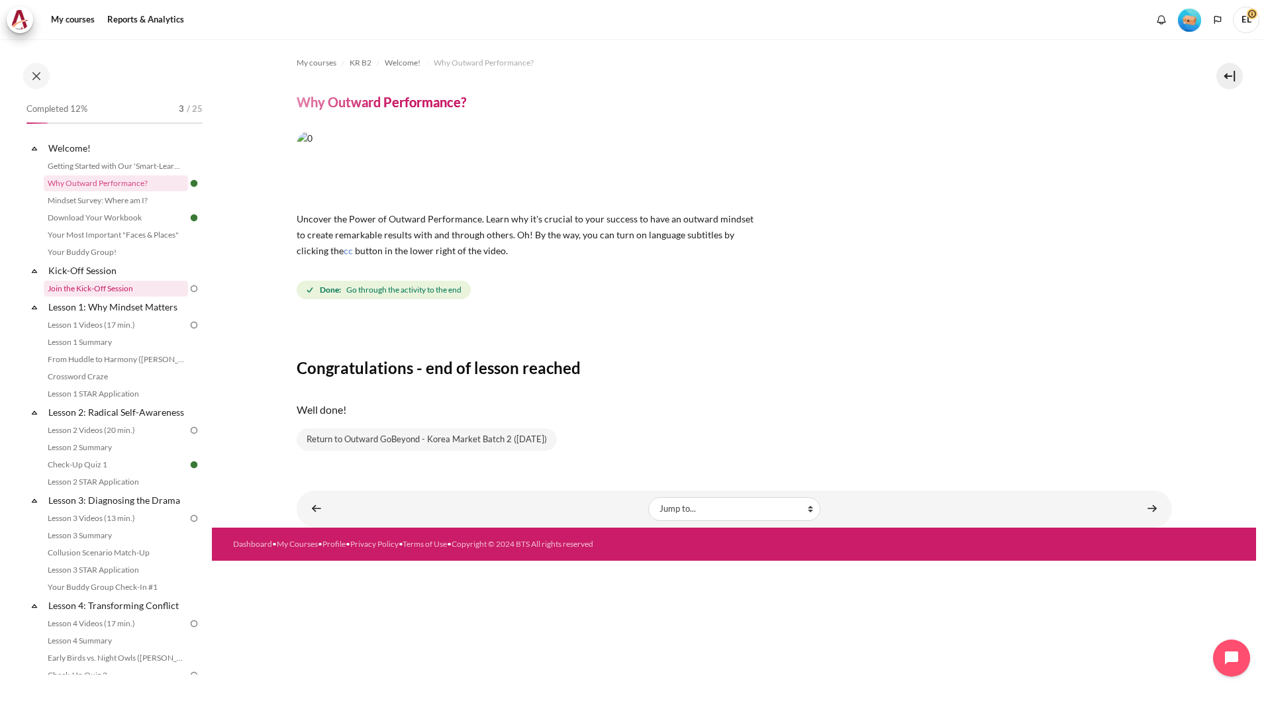
click at [118, 284] on link "Join the Kick-Off Session" at bounding box center [116, 289] width 144 height 16
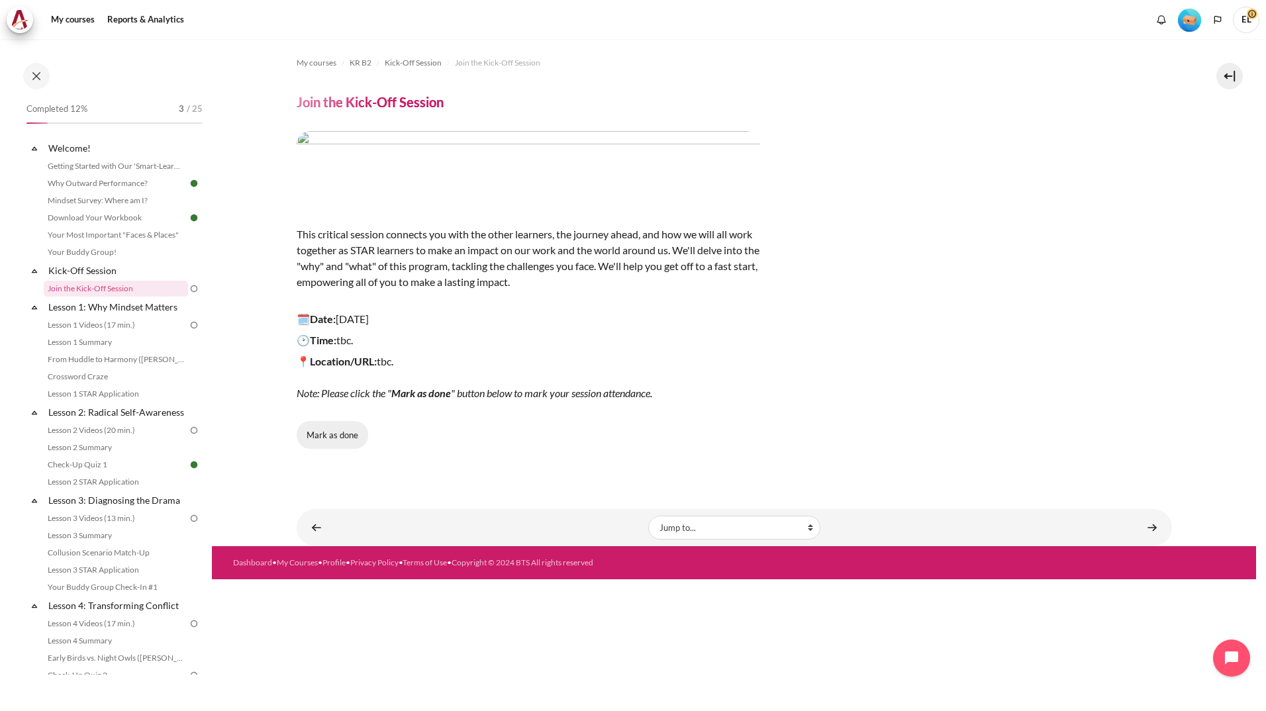
click at [329, 438] on button "Mark as done" at bounding box center [332, 435] width 71 height 28
click at [1153, 523] on link "Content" at bounding box center [1152, 527] width 26 height 26
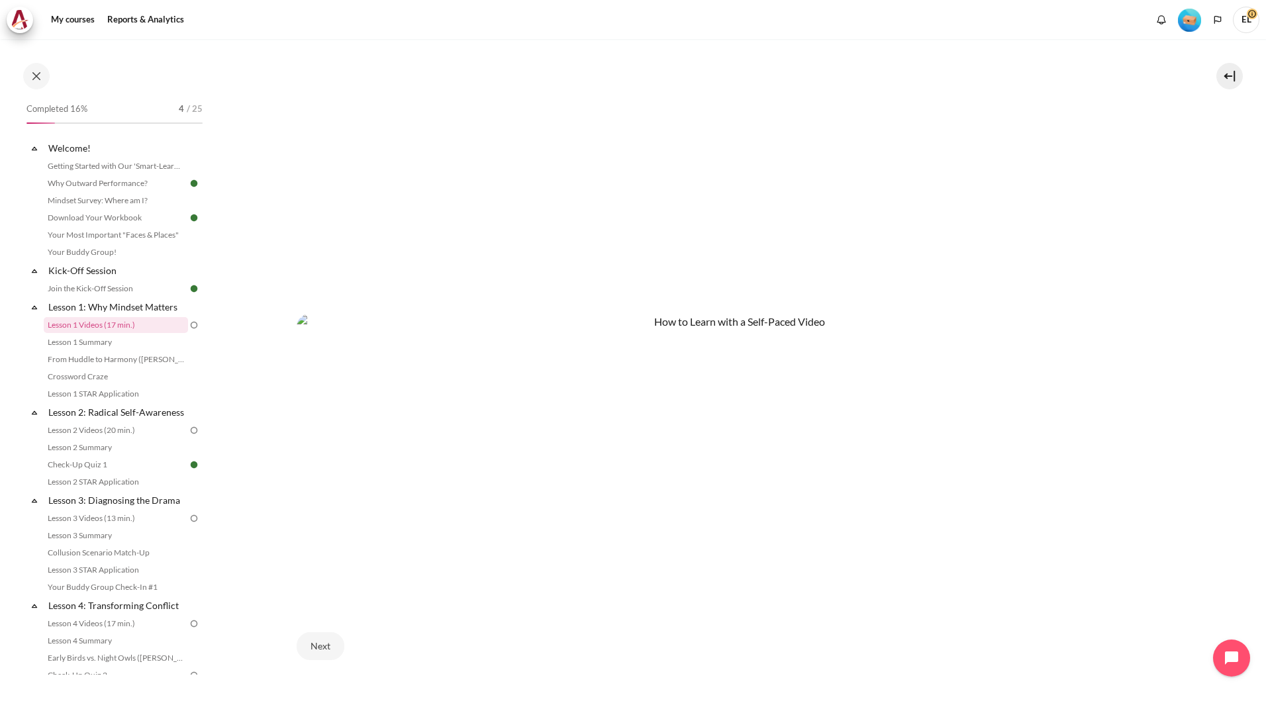
scroll to position [642, 0]
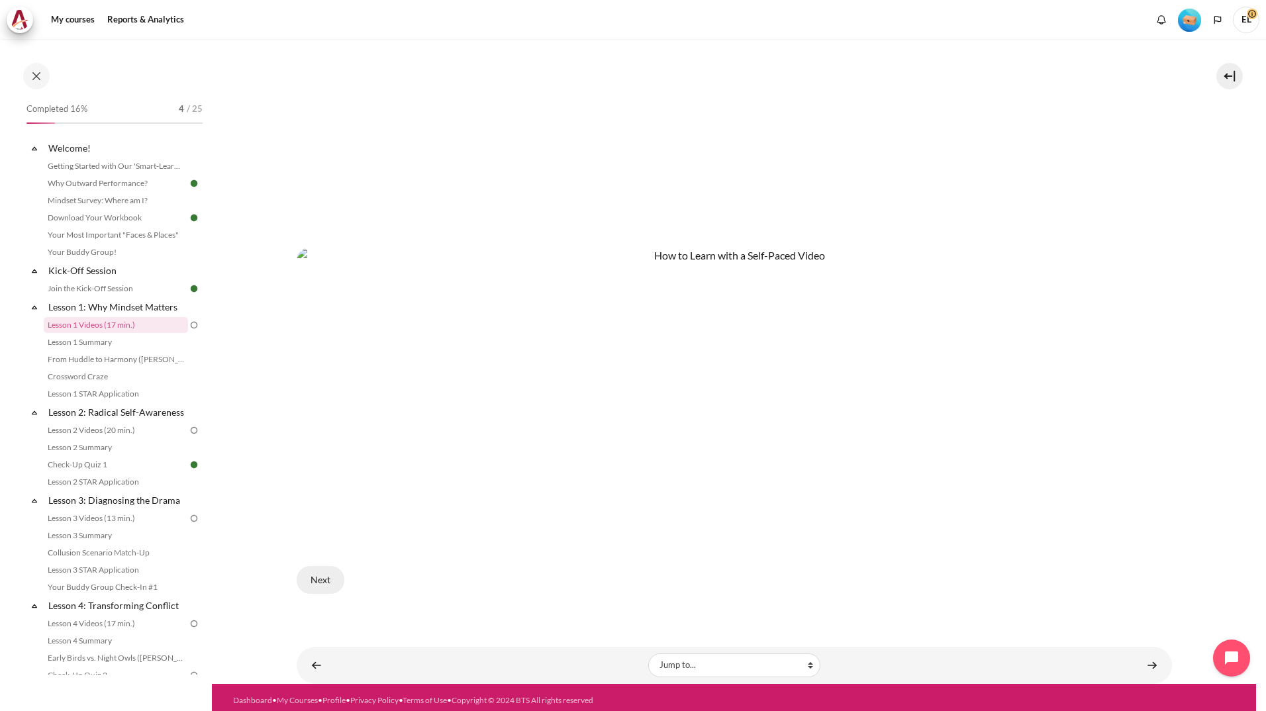
click at [310, 572] on button "Next" at bounding box center [321, 580] width 48 height 28
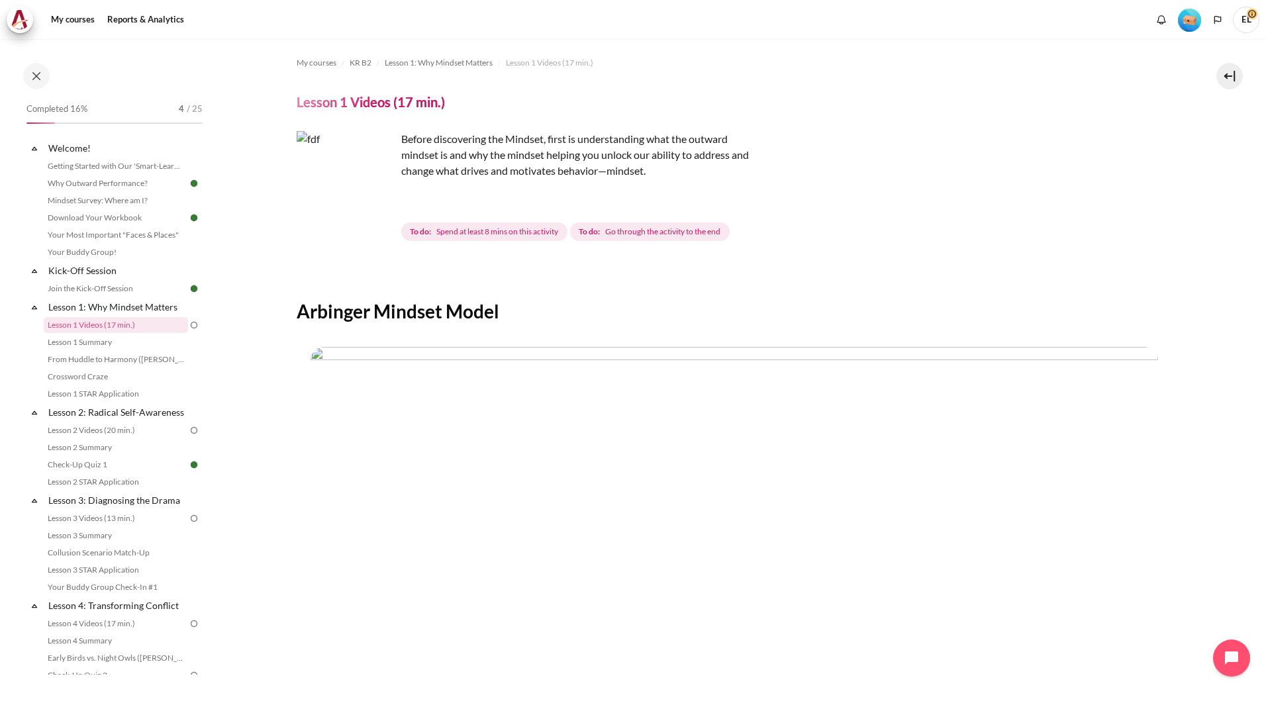
scroll to position [289, 0]
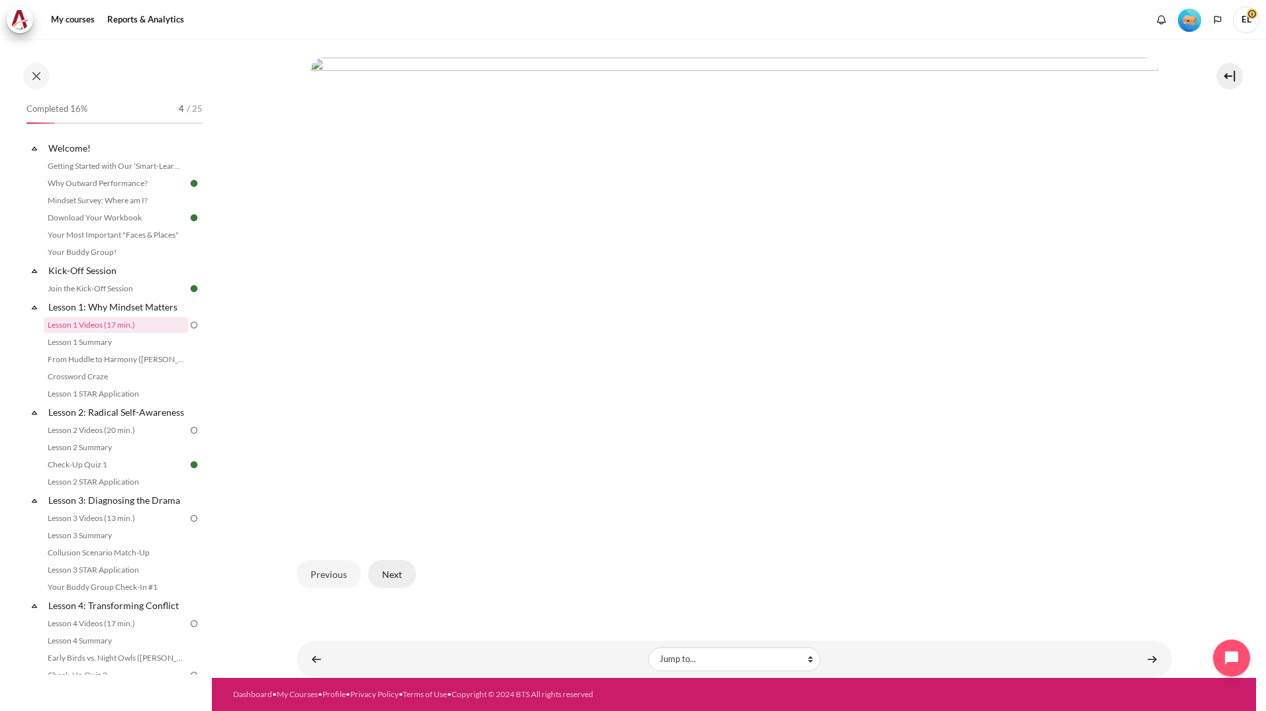
click at [407, 575] on button "Next" at bounding box center [392, 574] width 48 height 28
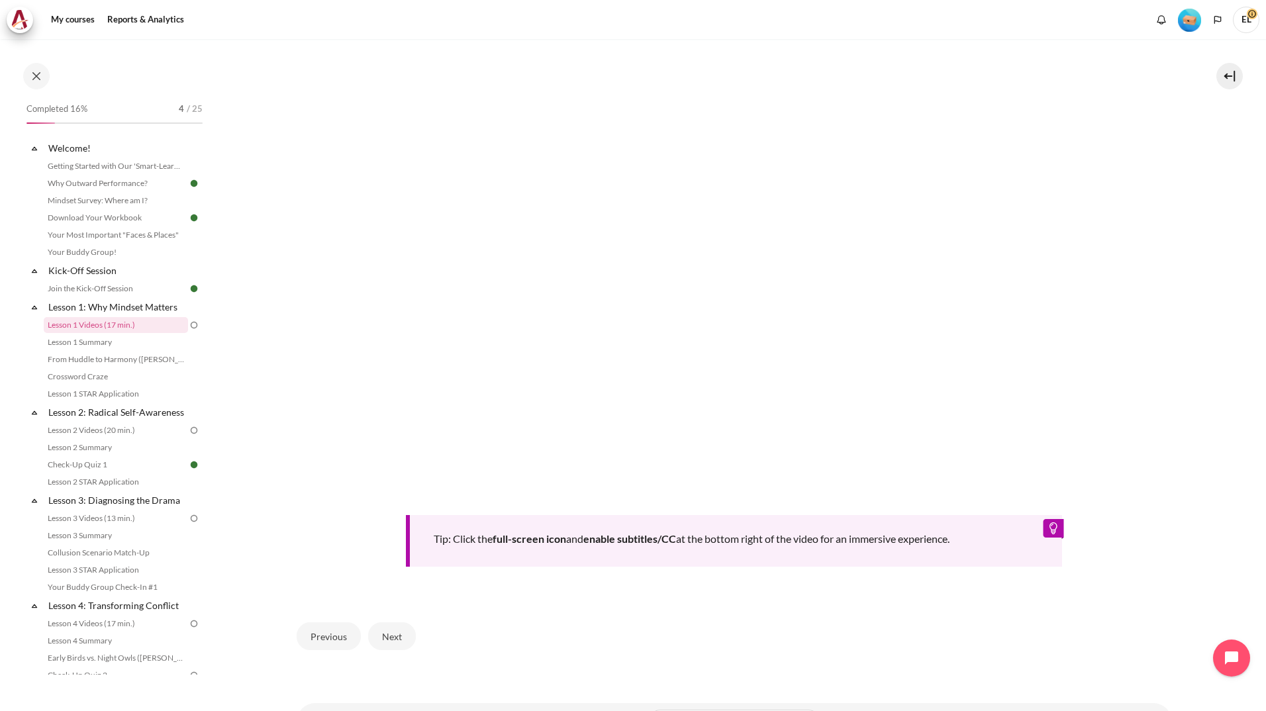
scroll to position [439, 0]
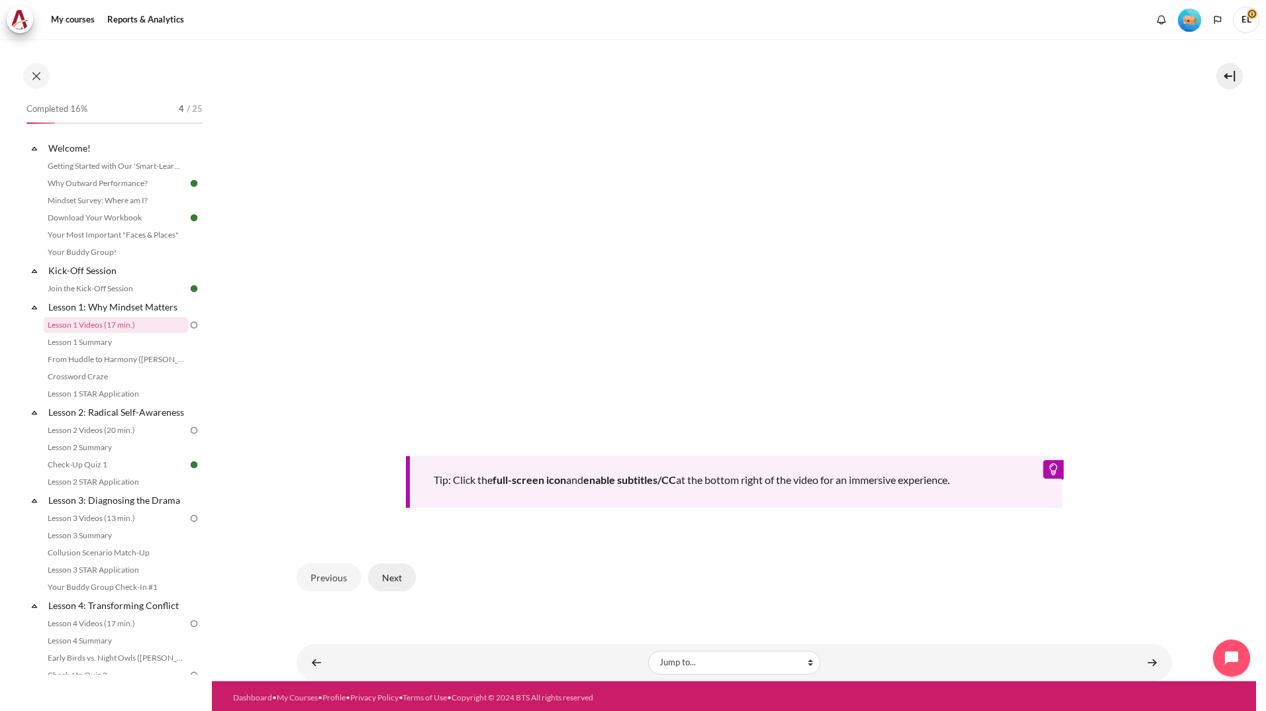
click at [385, 574] on button "Next" at bounding box center [392, 577] width 48 height 28
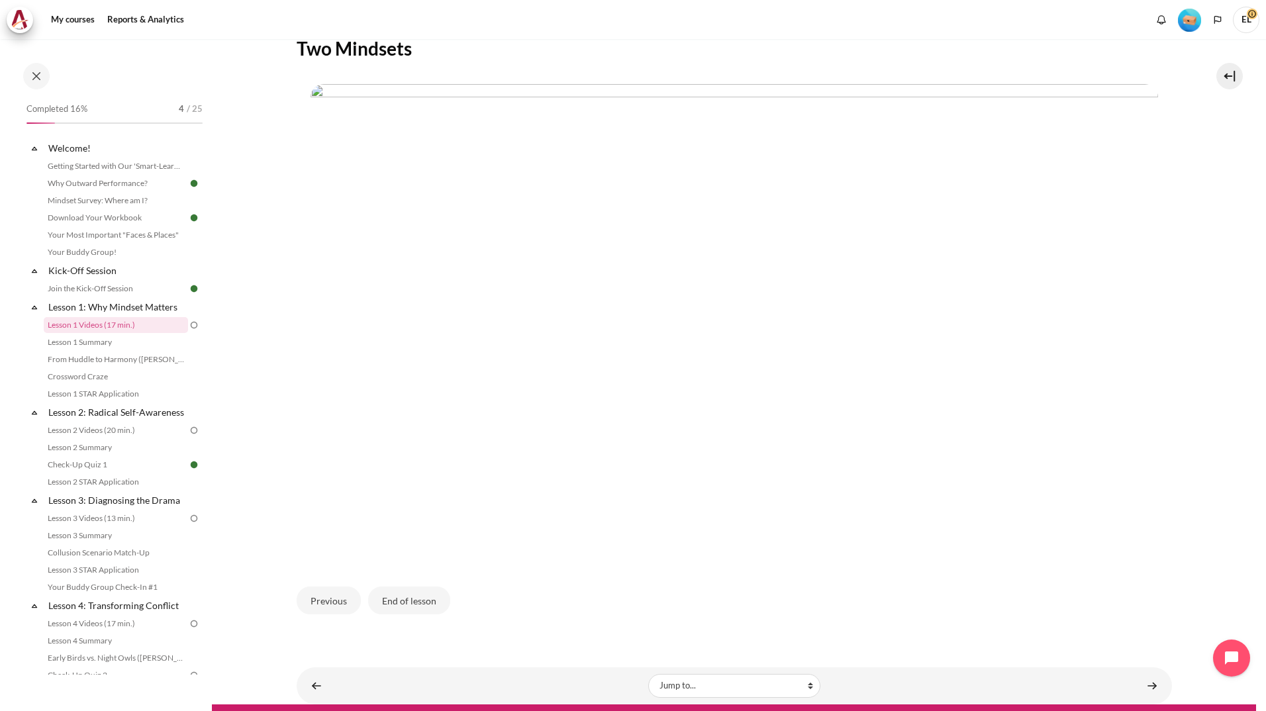
scroll to position [289, 0]
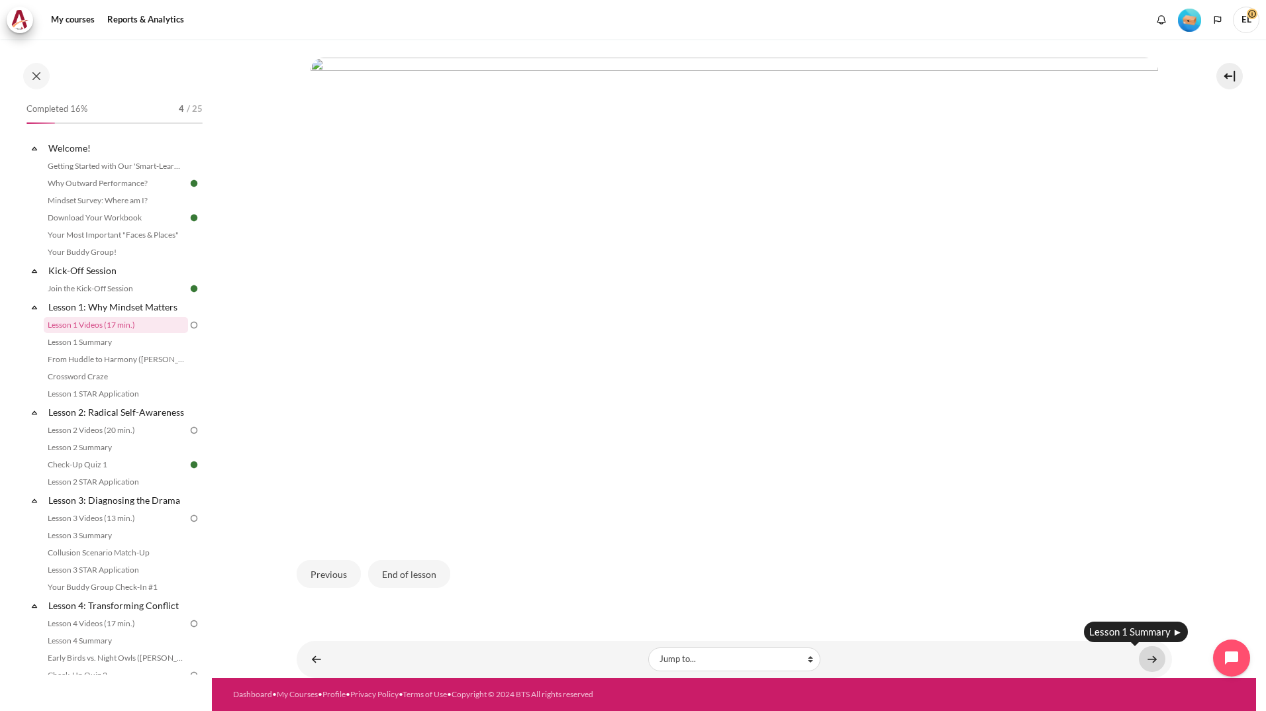
click at [1150, 654] on link "Content" at bounding box center [1152, 659] width 26 height 26
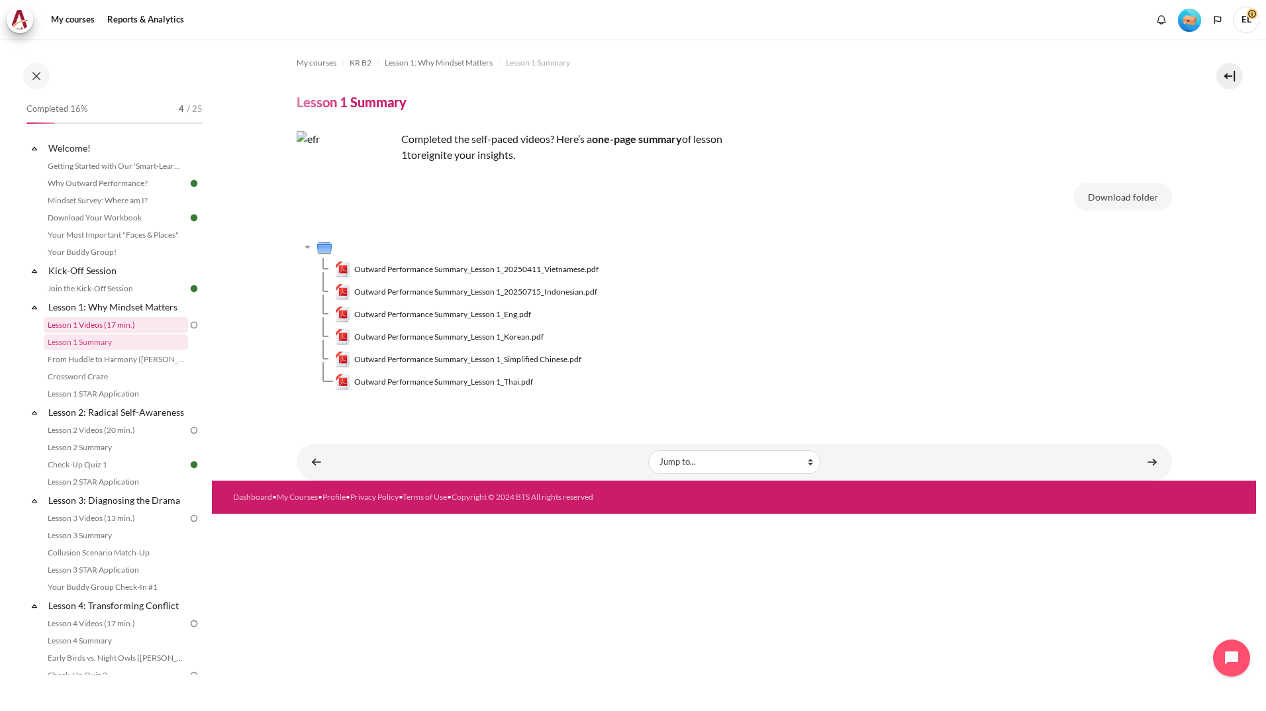
click at [81, 322] on link "Lesson 1 Videos (17 min.)" at bounding box center [116, 325] width 144 height 16
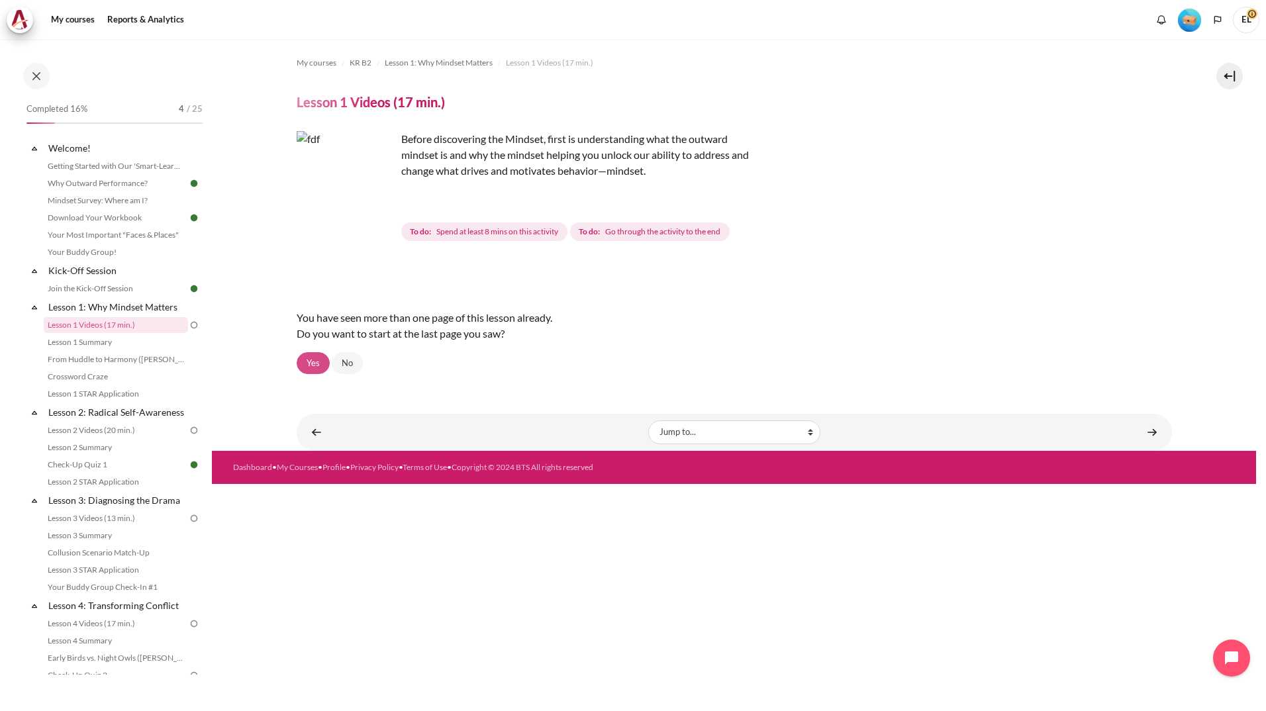
click at [306, 363] on link "Yes" at bounding box center [313, 363] width 33 height 23
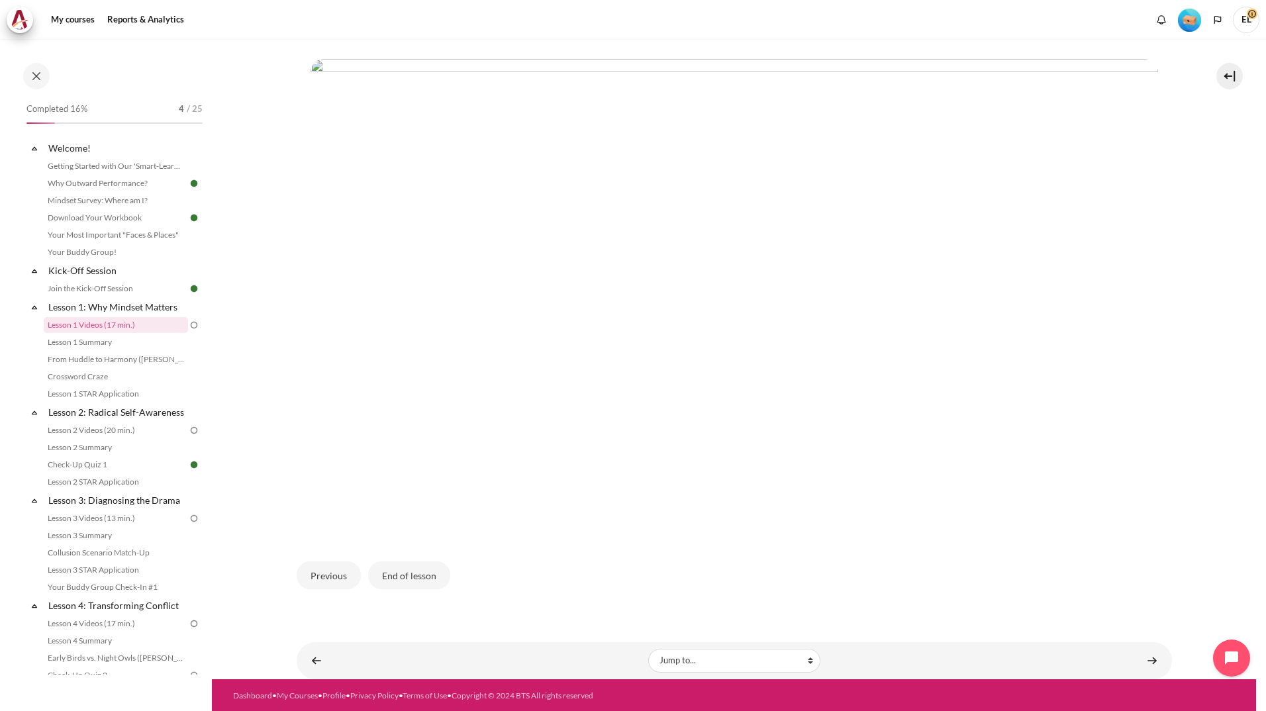
scroll to position [289, 0]
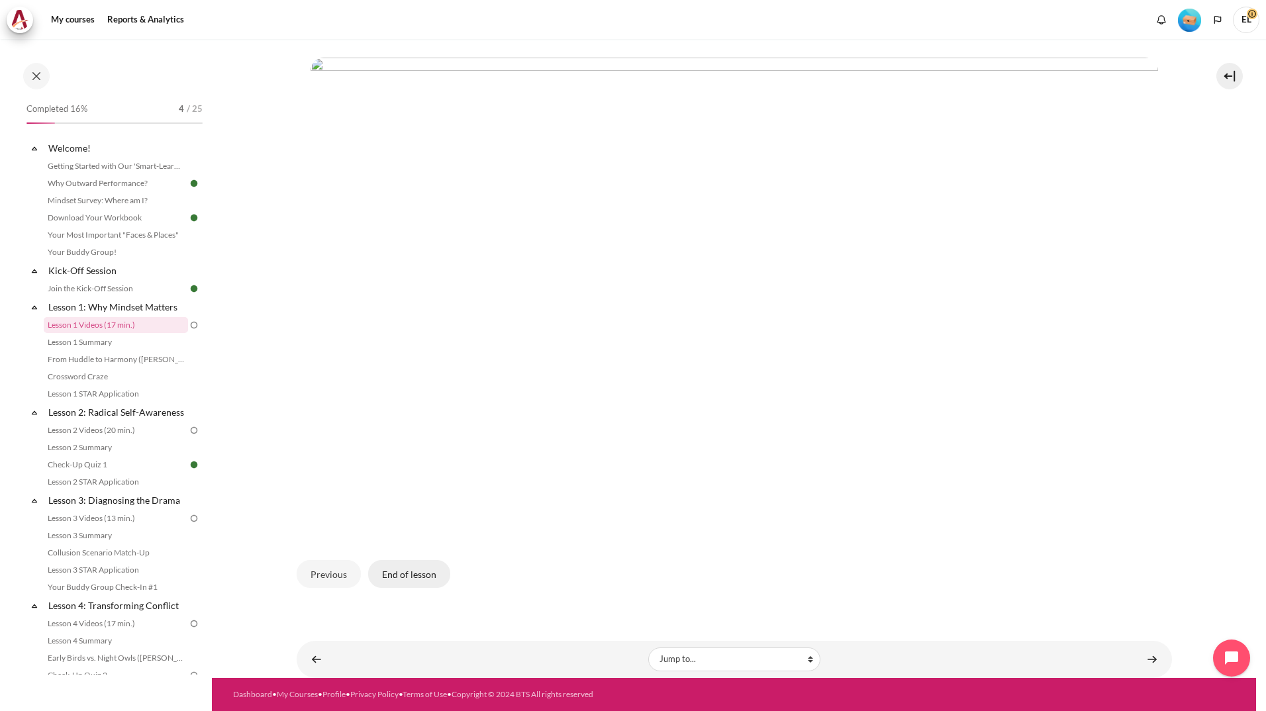
click at [420, 575] on button "End of lesson" at bounding box center [409, 574] width 82 height 28
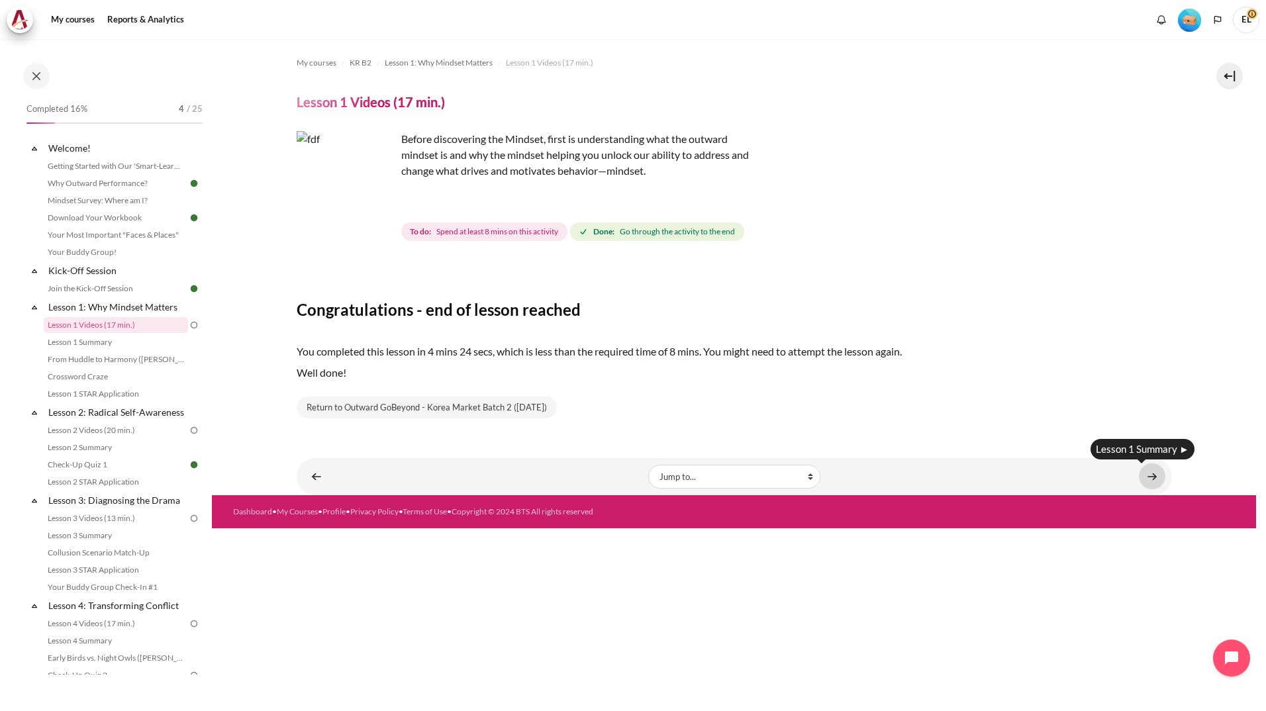
click at [1150, 477] on link "Content" at bounding box center [1152, 476] width 26 height 26
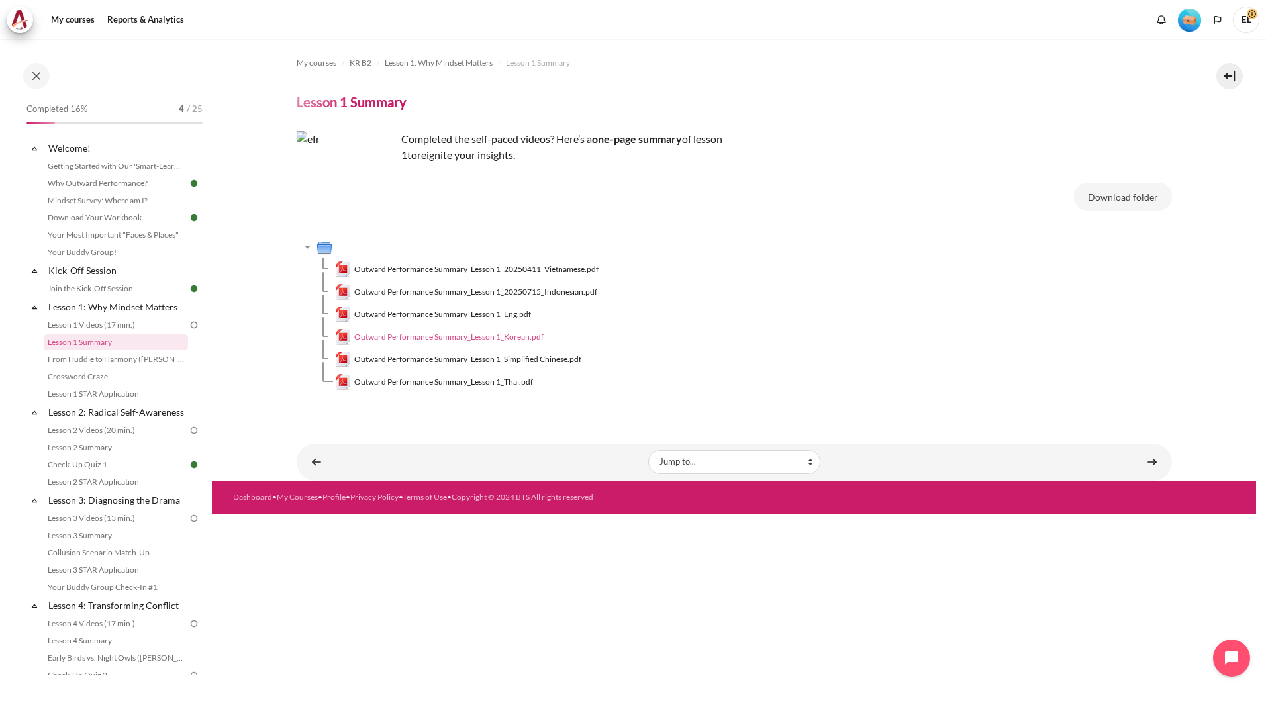
click at [444, 337] on span "Outward Performance Summary_Lesson 1_Korean.pdf" at bounding box center [448, 337] width 189 height 12
click at [136, 328] on link "Lesson 1 Videos (17 min.)" at bounding box center [116, 325] width 144 height 16
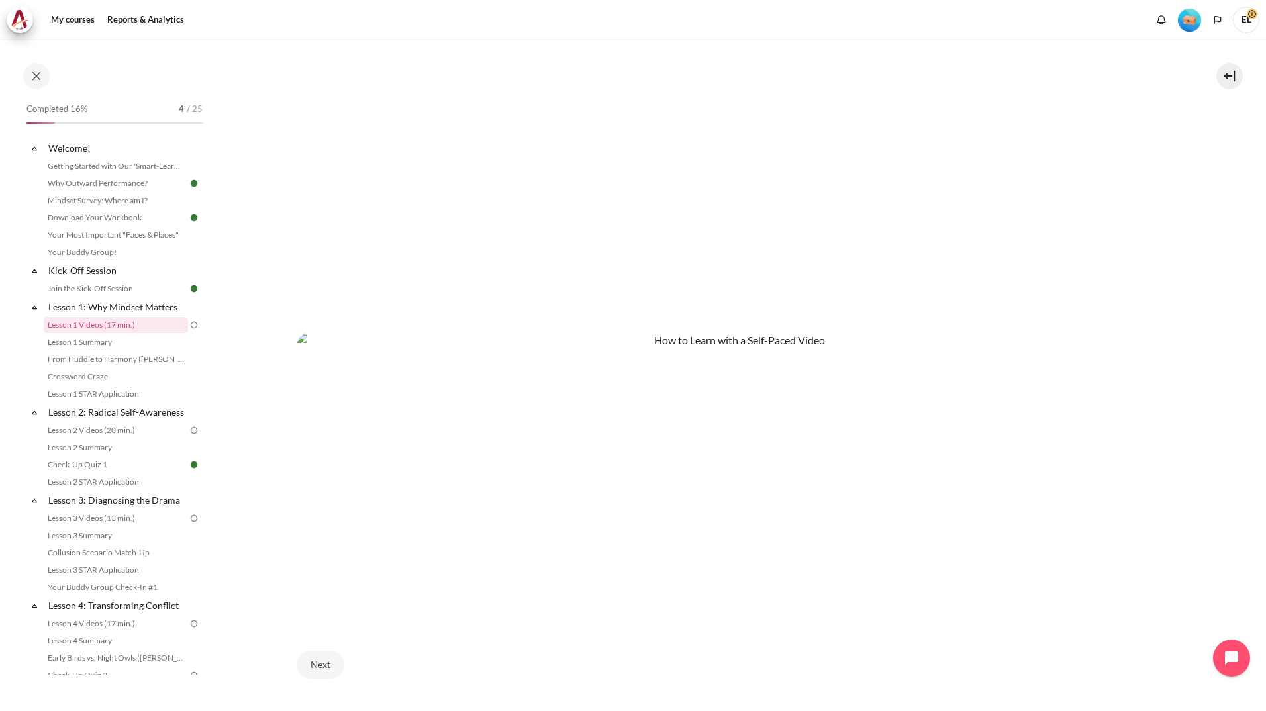
scroll to position [642, 0]
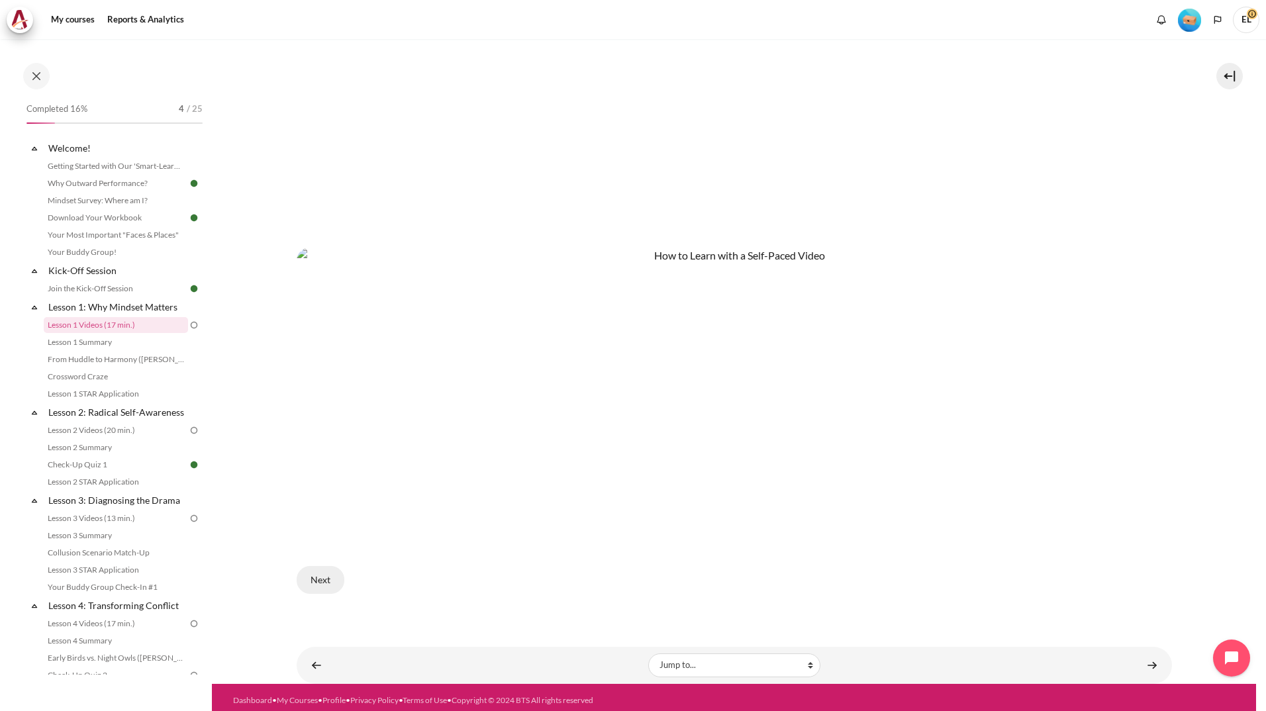
click at [318, 578] on button "Next" at bounding box center [321, 580] width 48 height 28
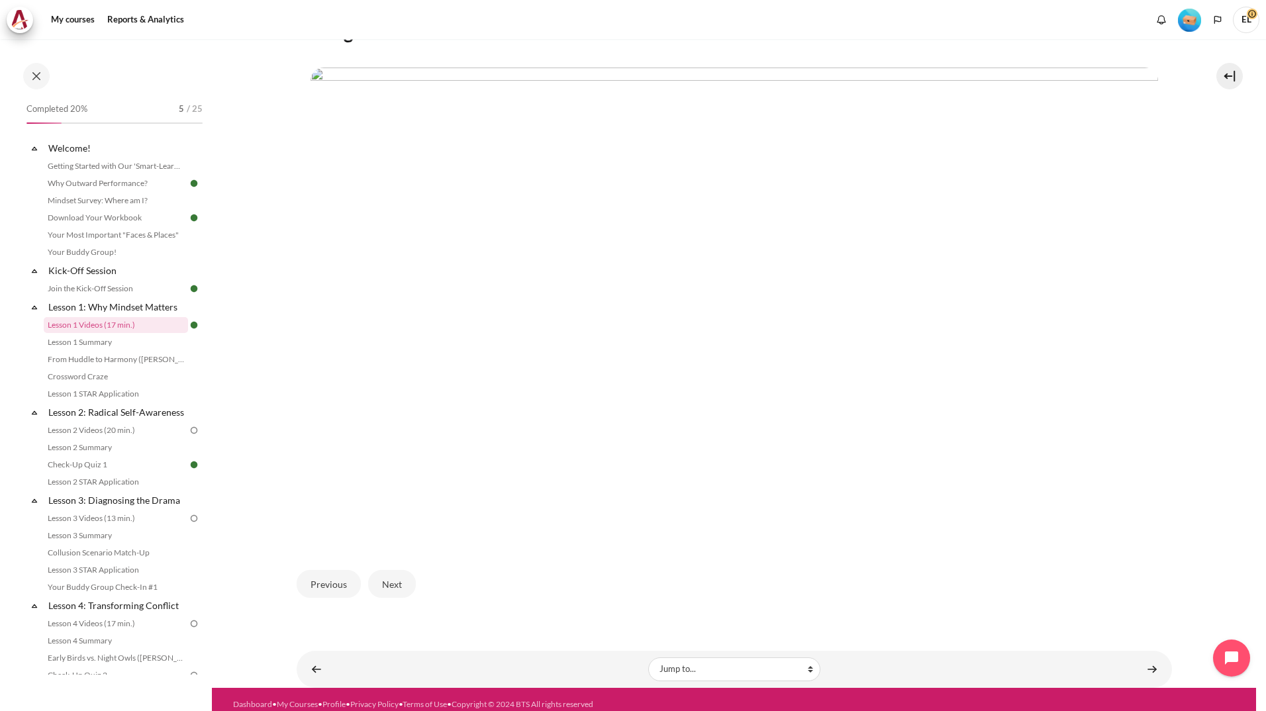
scroll to position [289, 0]
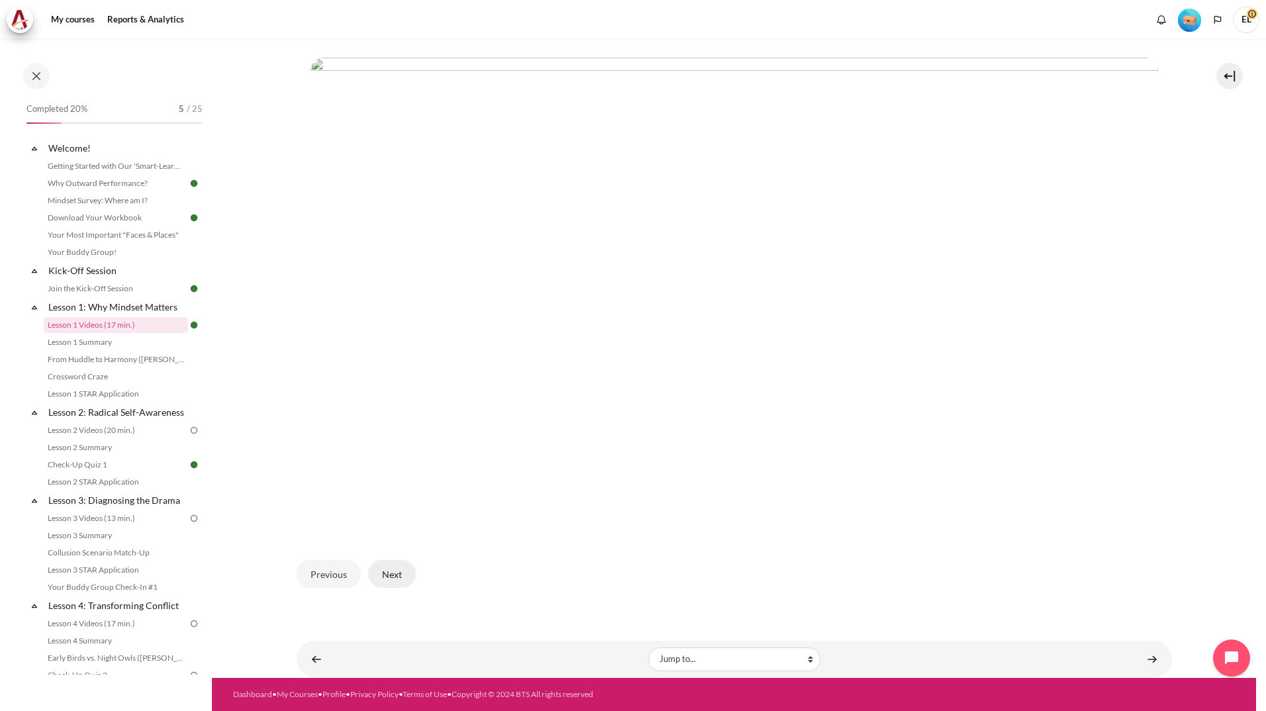
click at [396, 578] on button "Next" at bounding box center [392, 574] width 48 height 28
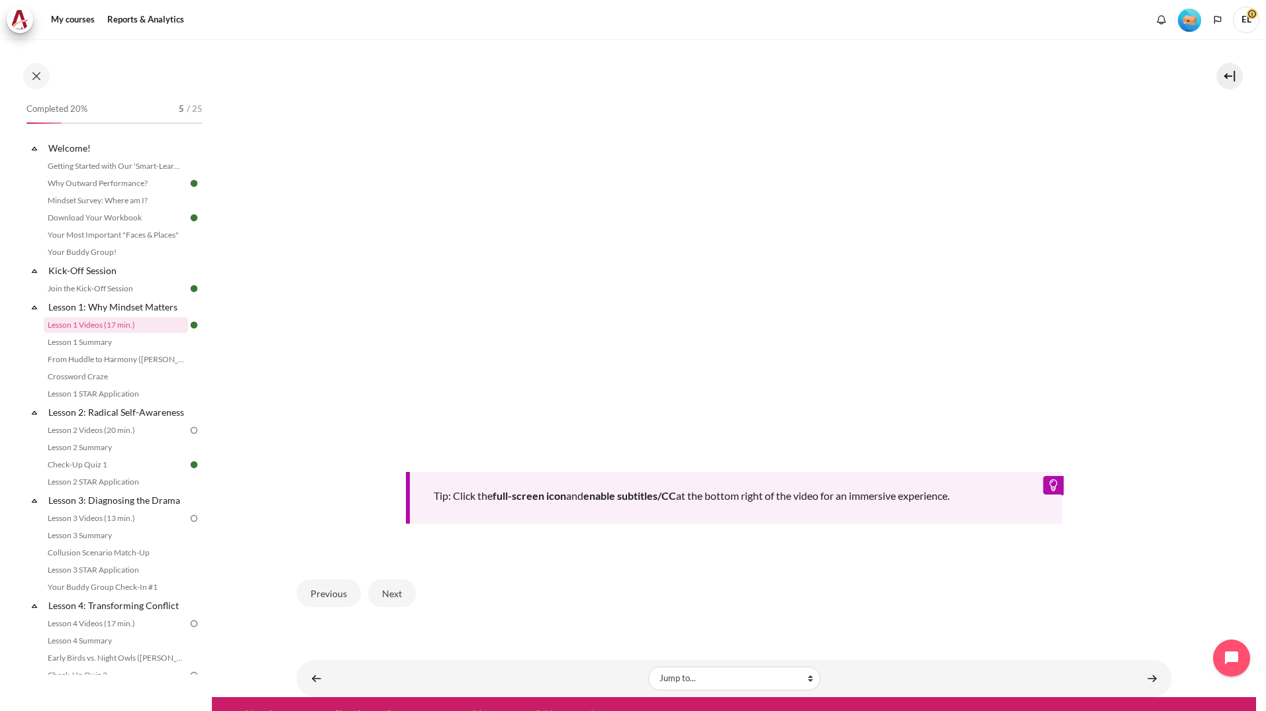
scroll to position [439, 0]
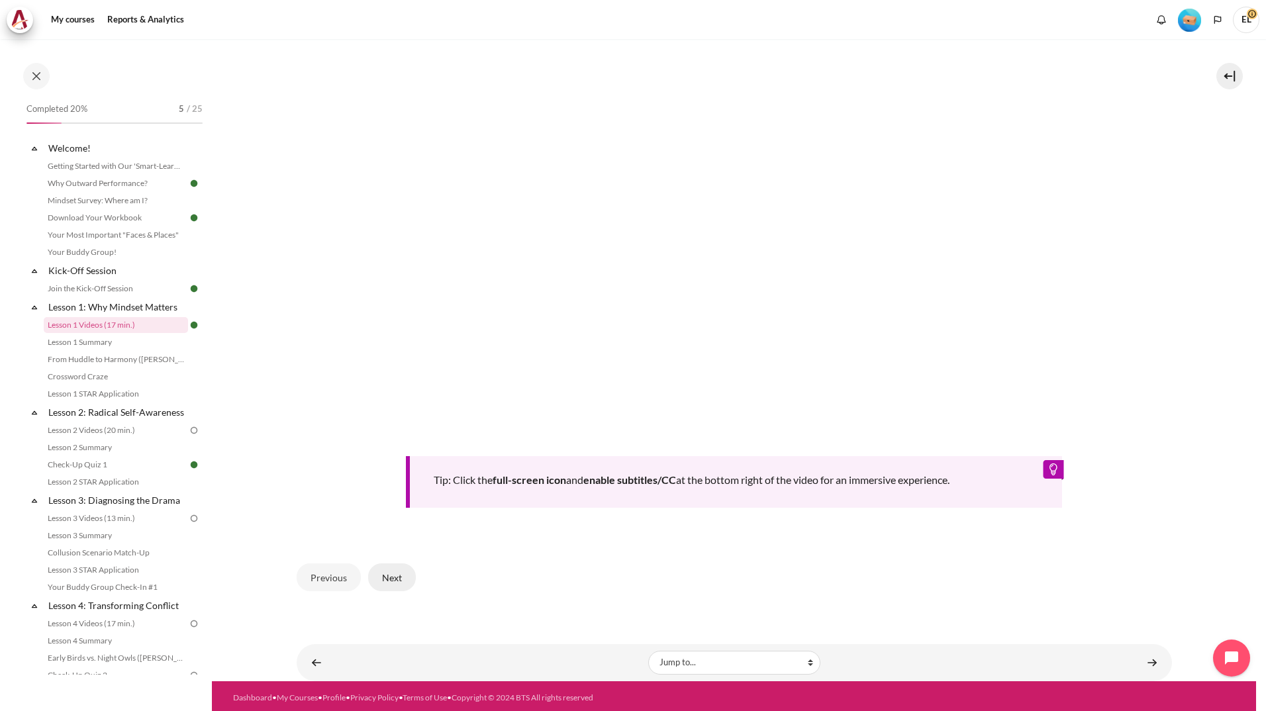
click at [386, 577] on button "Next" at bounding box center [392, 577] width 48 height 28
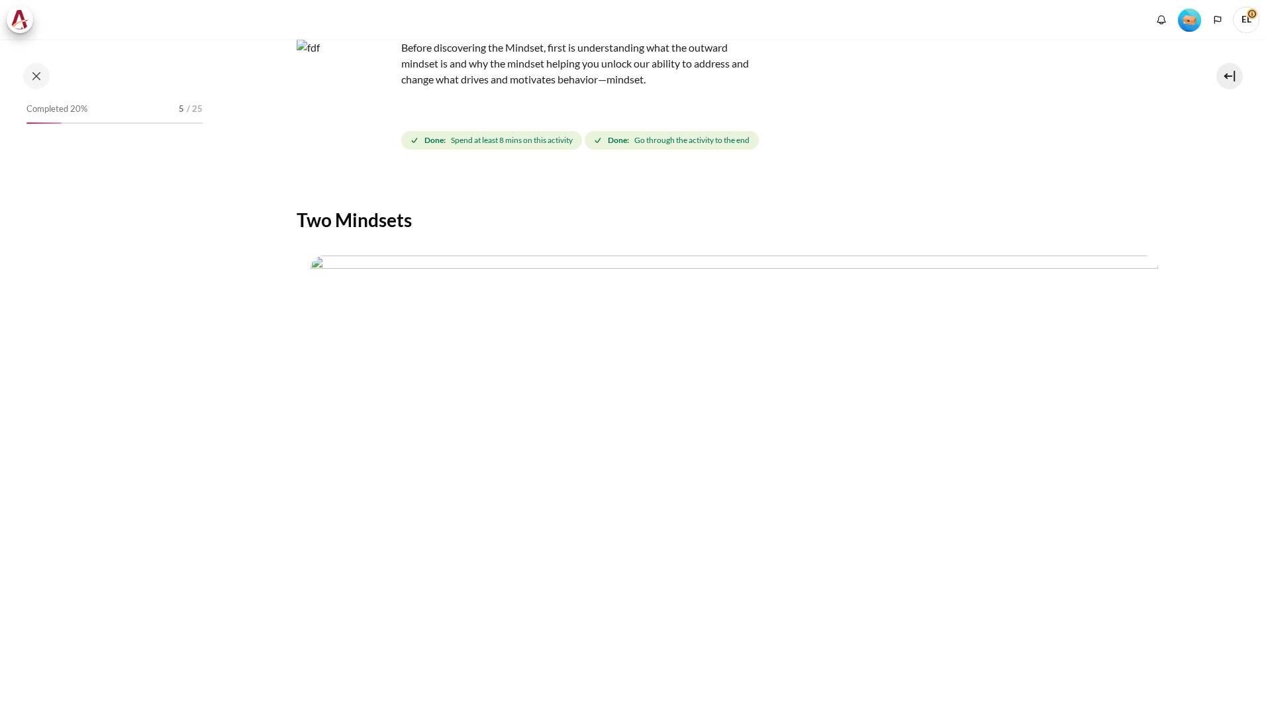
scroll to position [289, 0]
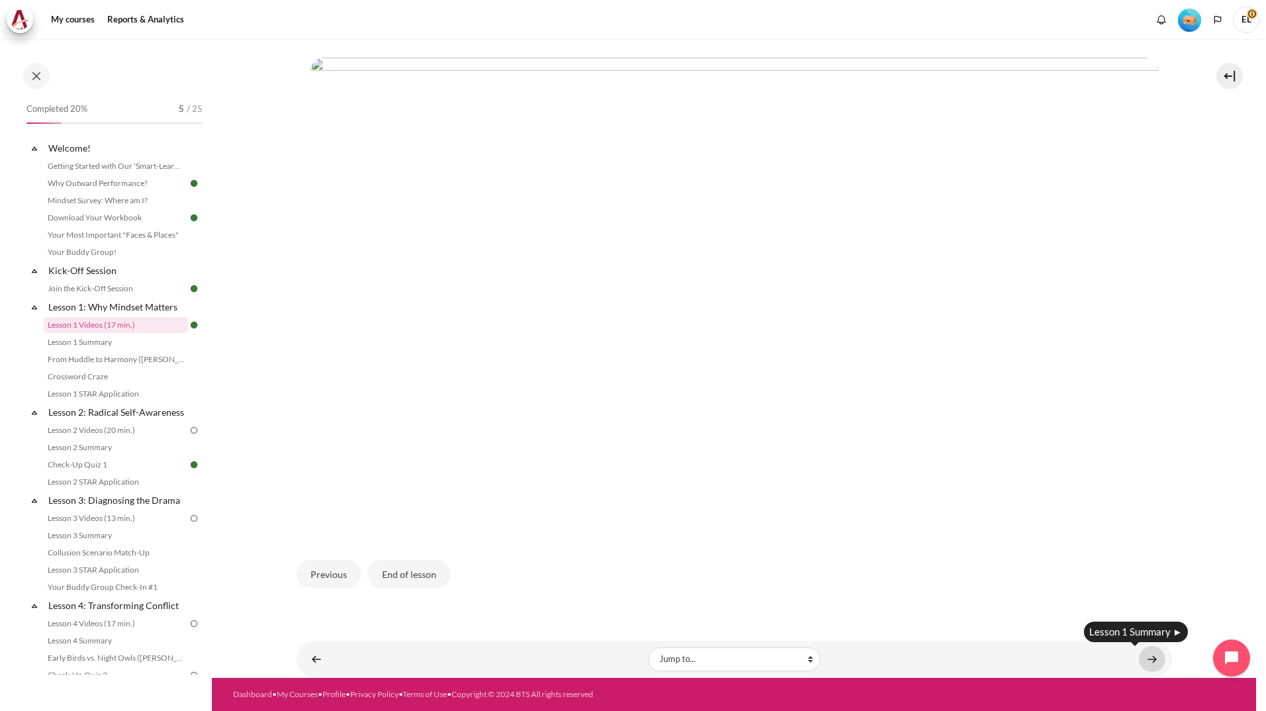
click at [1150, 659] on link "Content" at bounding box center [1152, 659] width 26 height 26
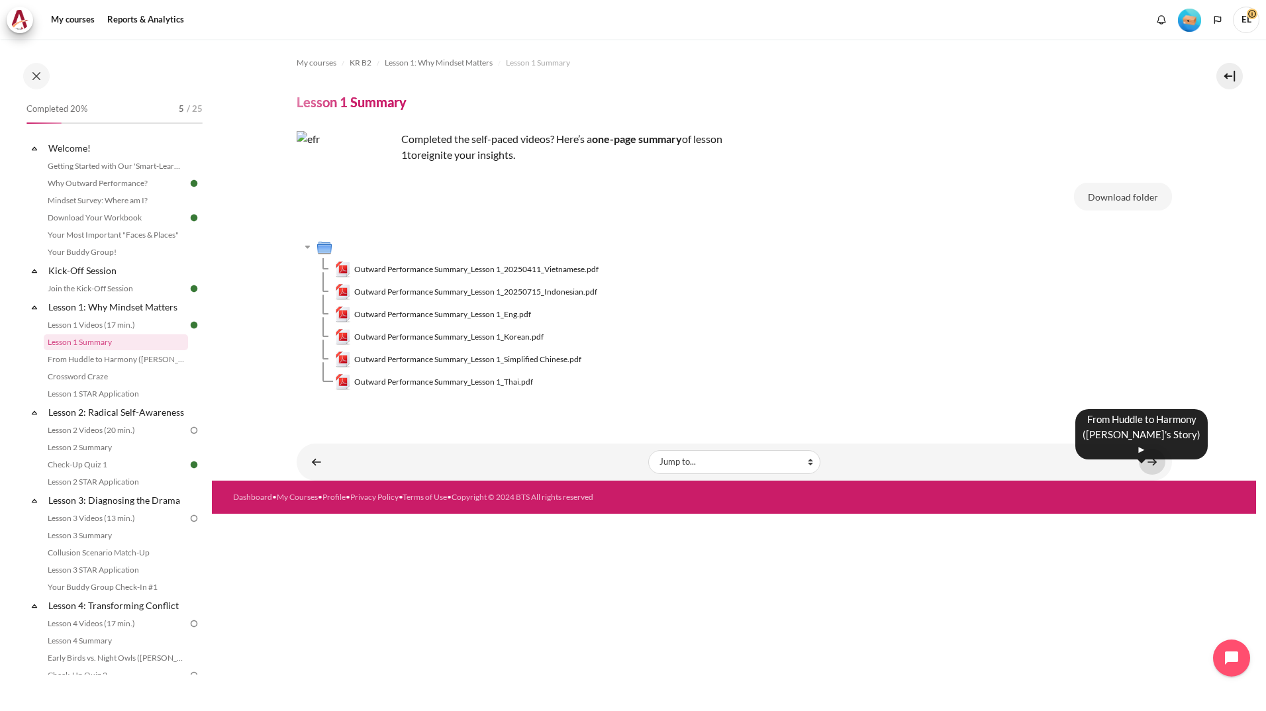
click at [1146, 459] on link "Content" at bounding box center [1152, 462] width 26 height 26
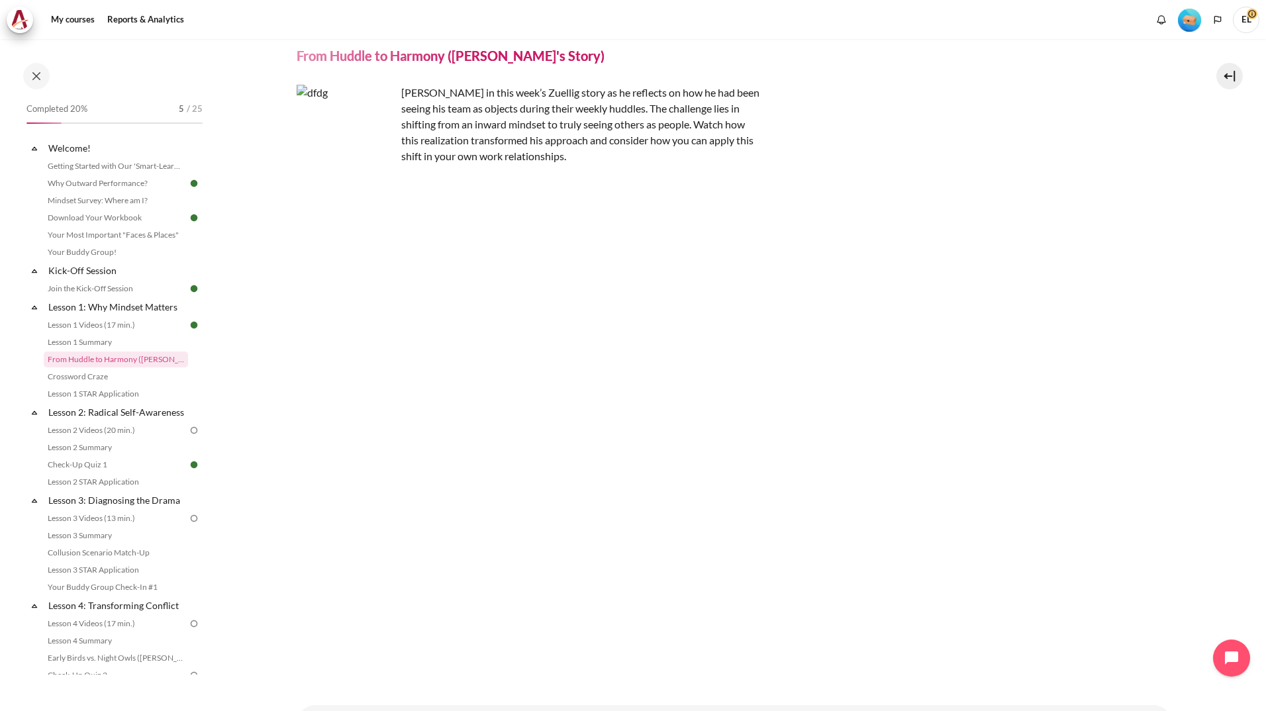
scroll to position [107, 0]
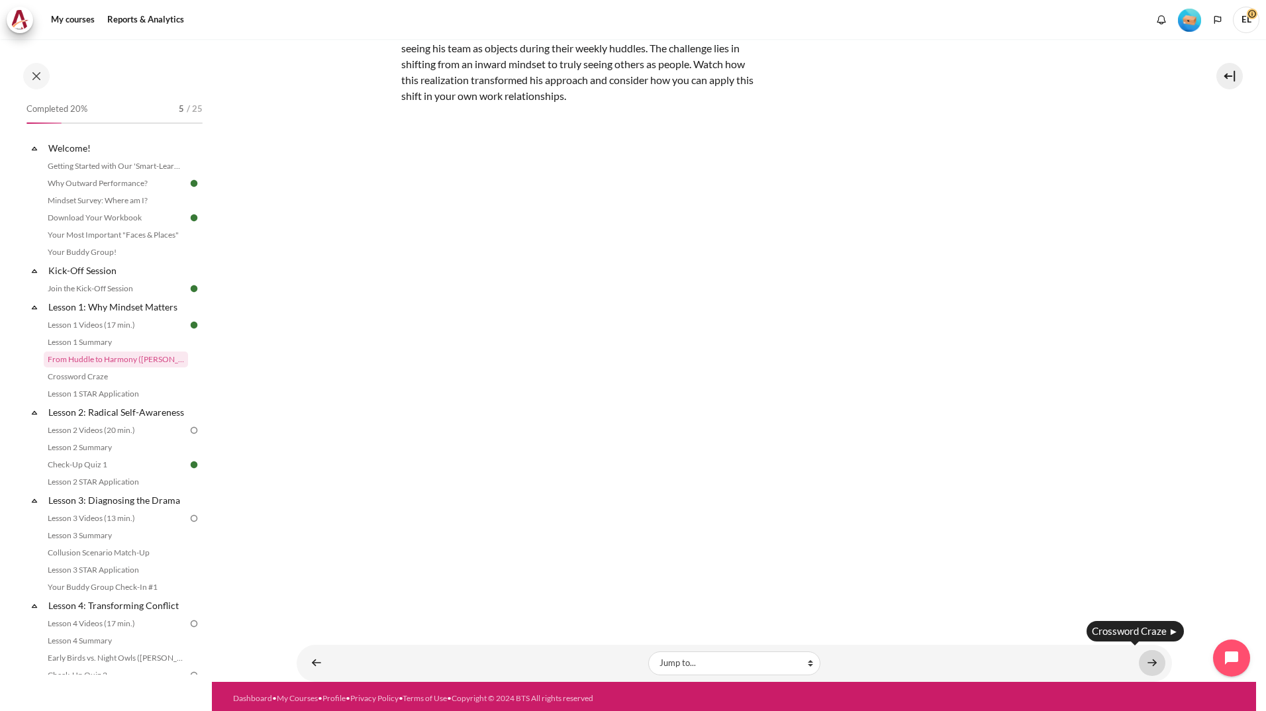
click at [1146, 663] on link "Content" at bounding box center [1152, 663] width 26 height 26
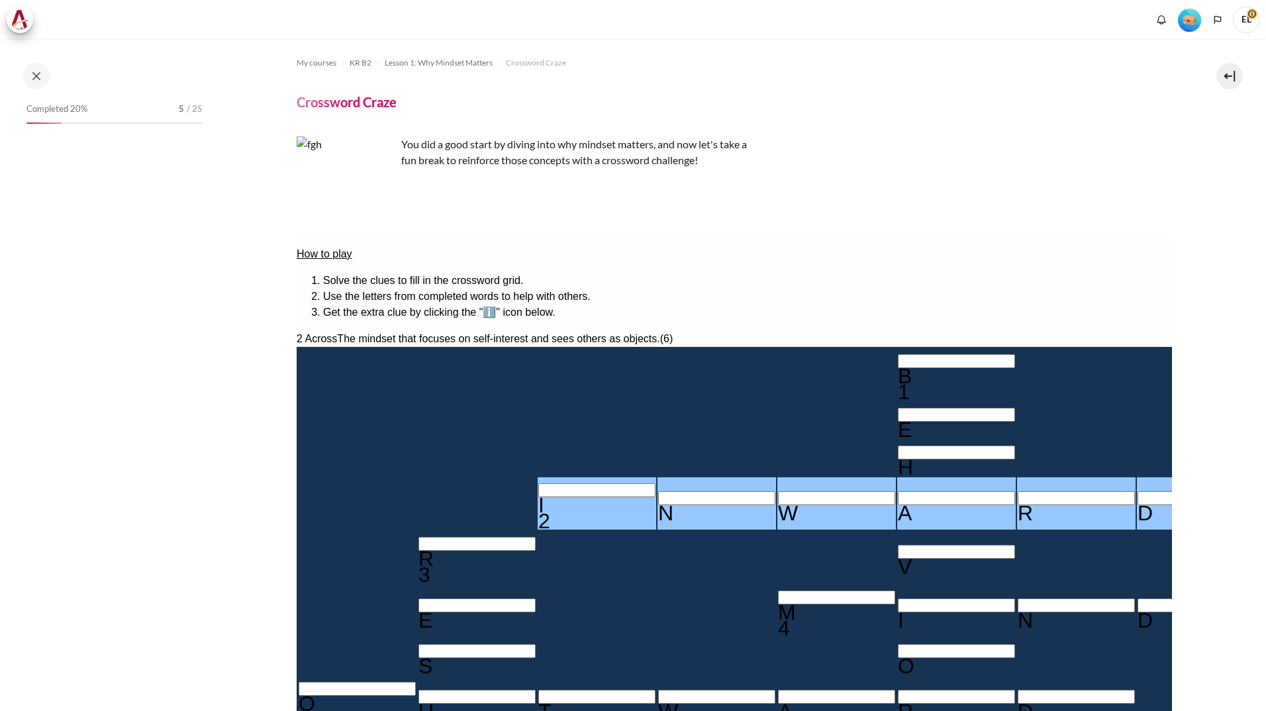
scroll to position [230, 0]
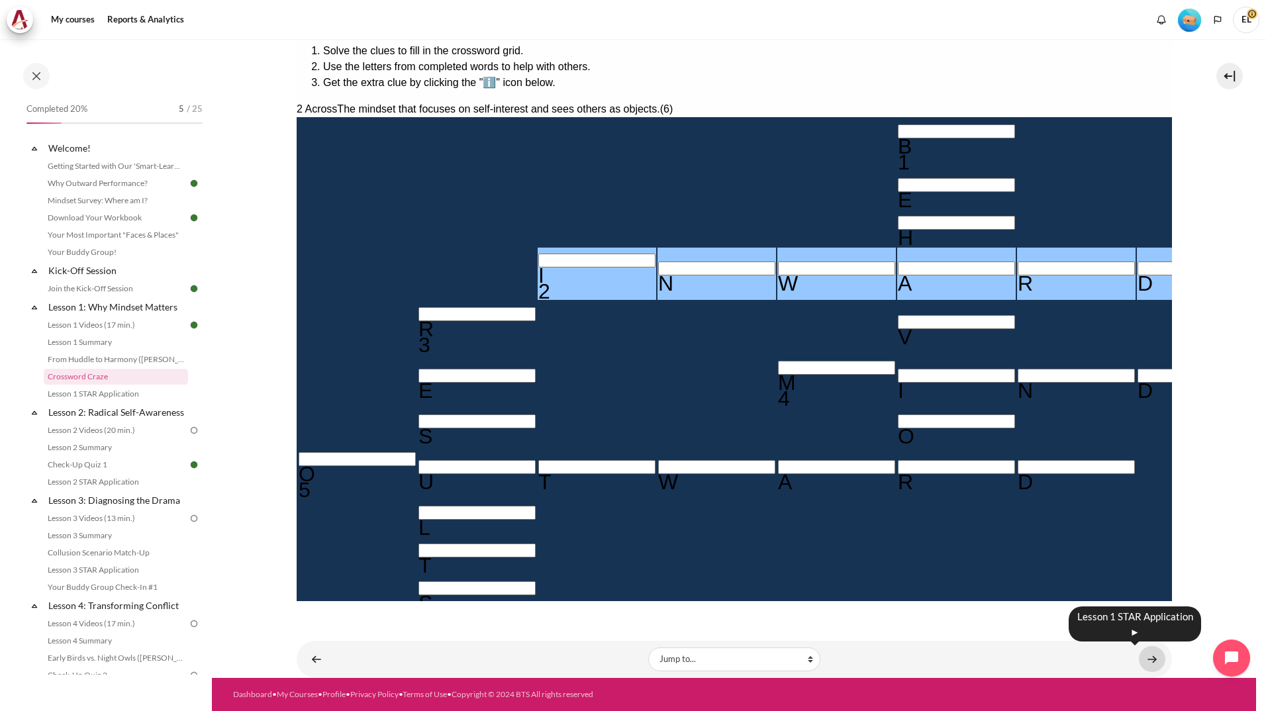
click at [1143, 665] on link "Content" at bounding box center [1152, 659] width 26 height 26
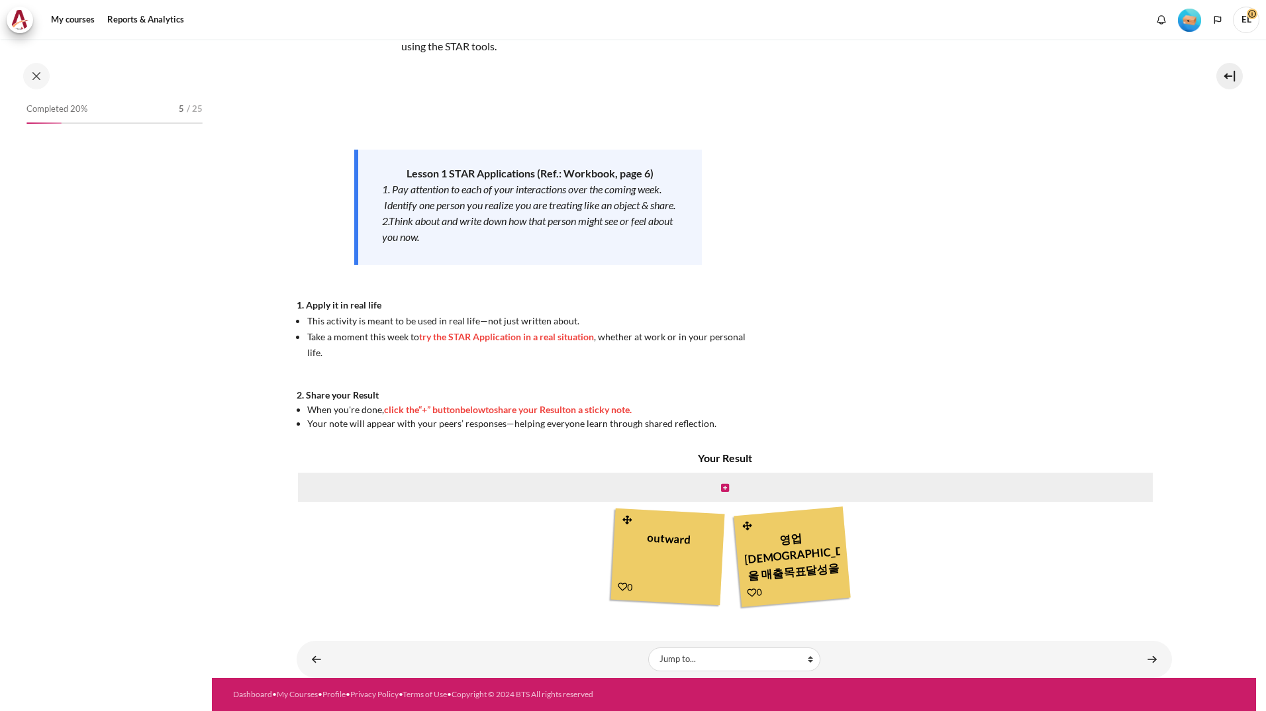
scroll to position [7, 0]
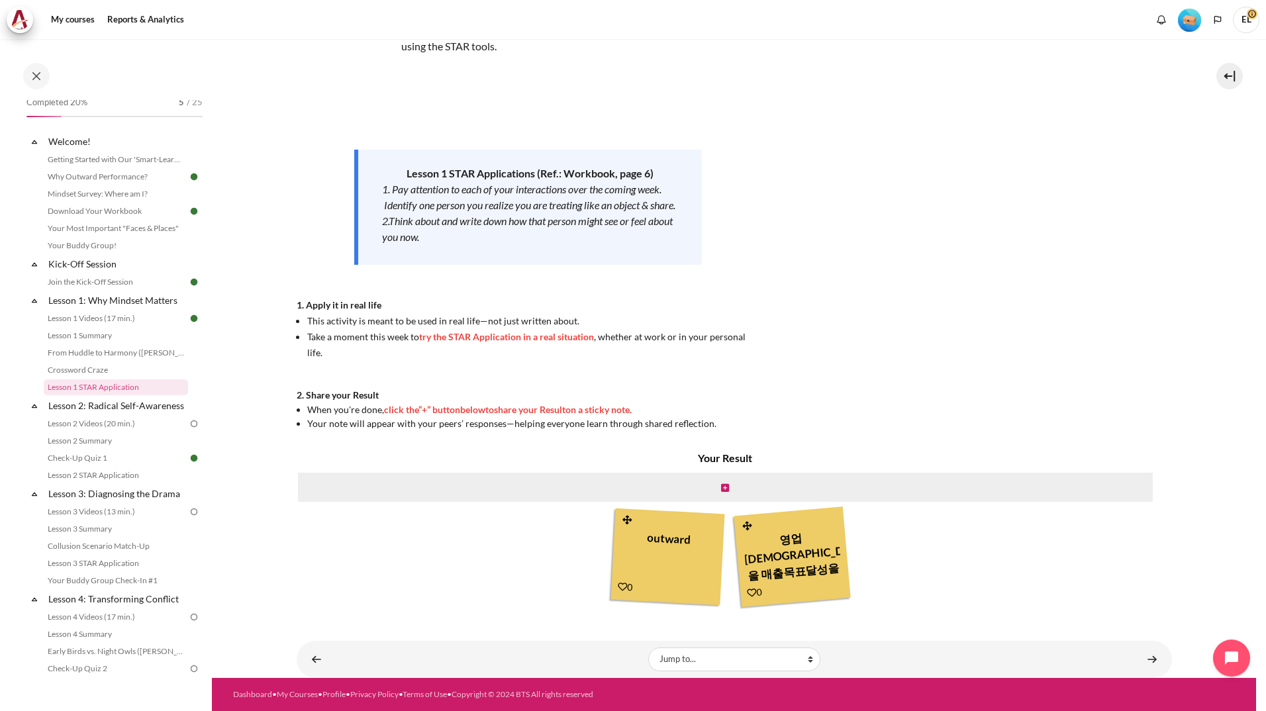
click at [1143, 665] on link "Content" at bounding box center [1152, 659] width 26 height 26
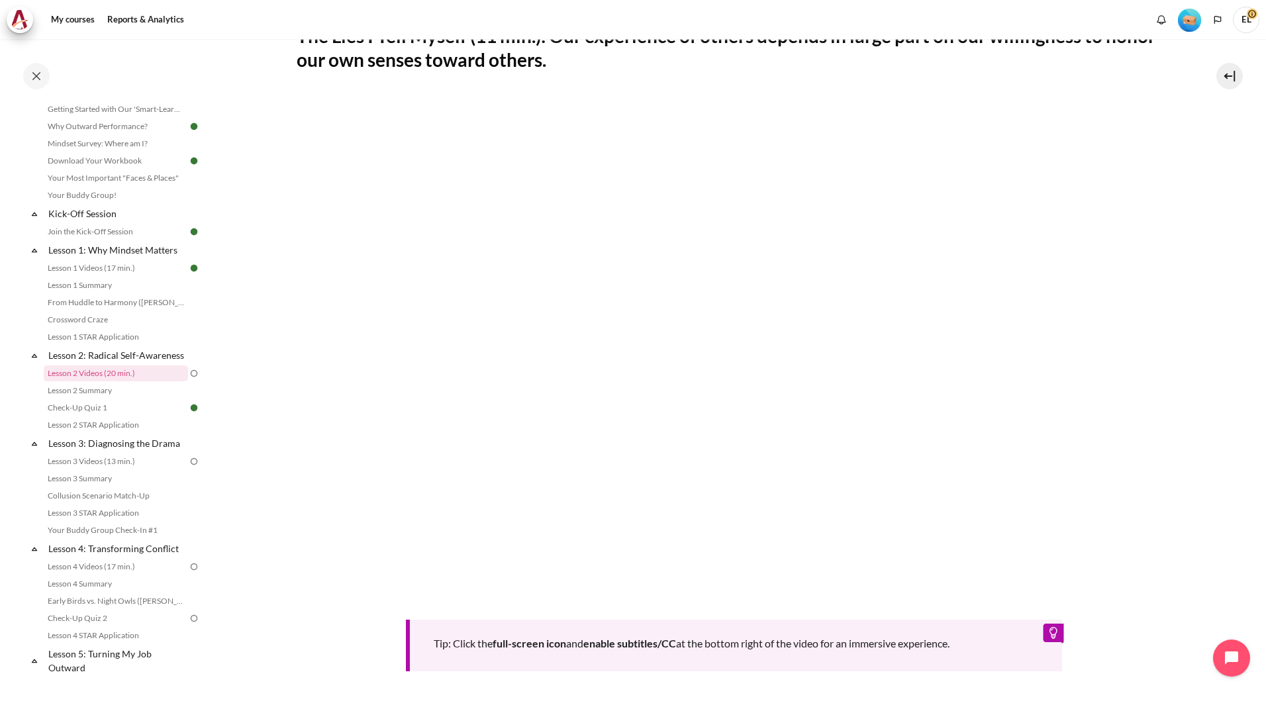
scroll to position [428, 0]
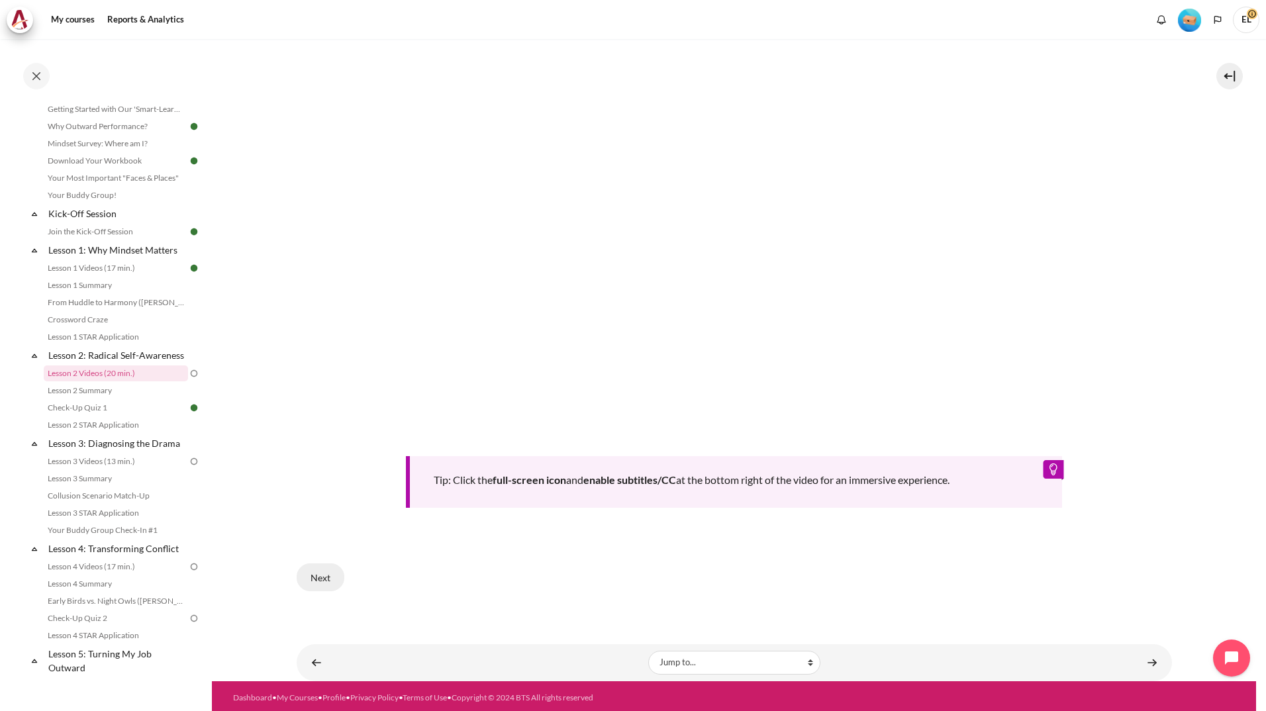
click at [324, 579] on button "Next" at bounding box center [321, 577] width 48 height 28
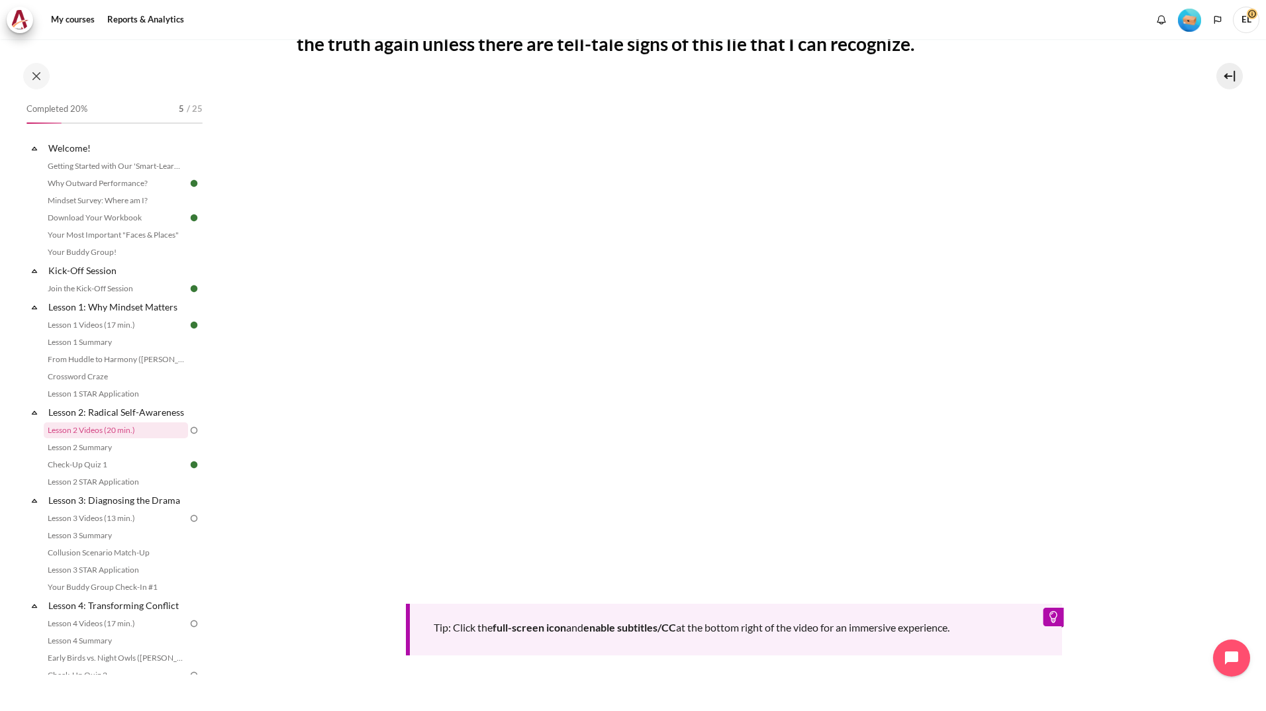
scroll to position [428, 0]
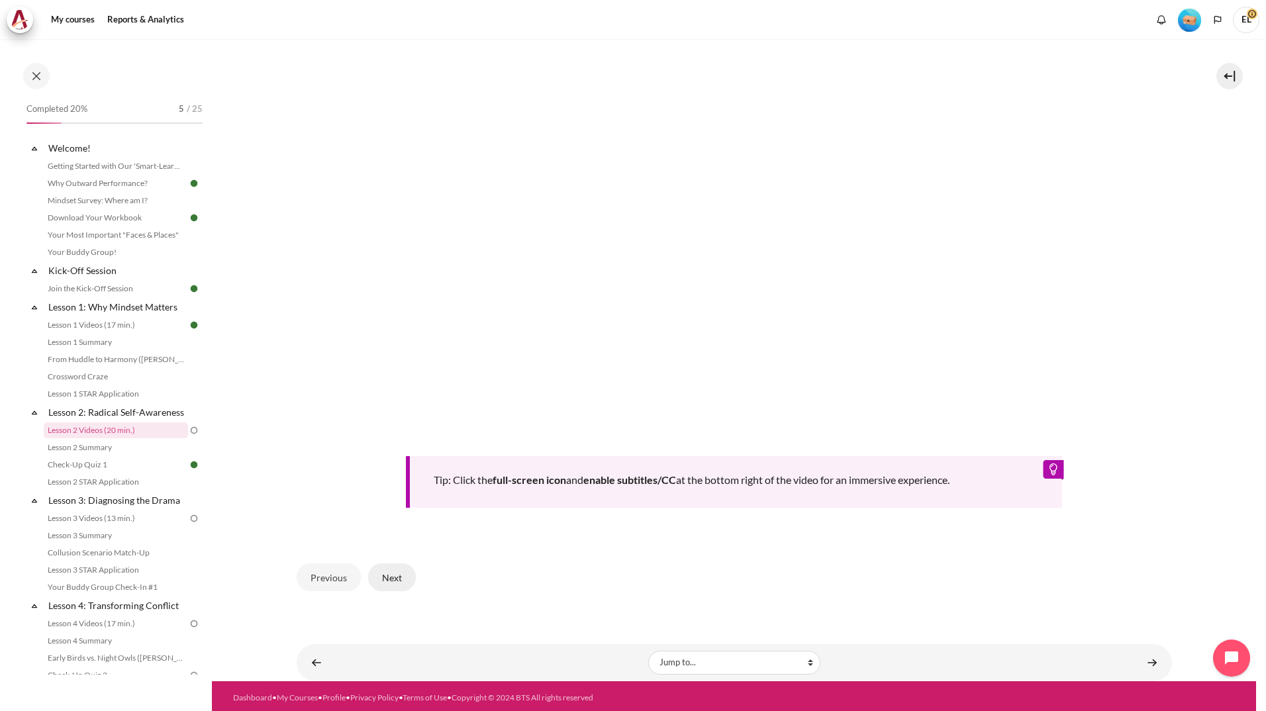
click at [393, 570] on button "Next" at bounding box center [392, 577] width 48 height 28
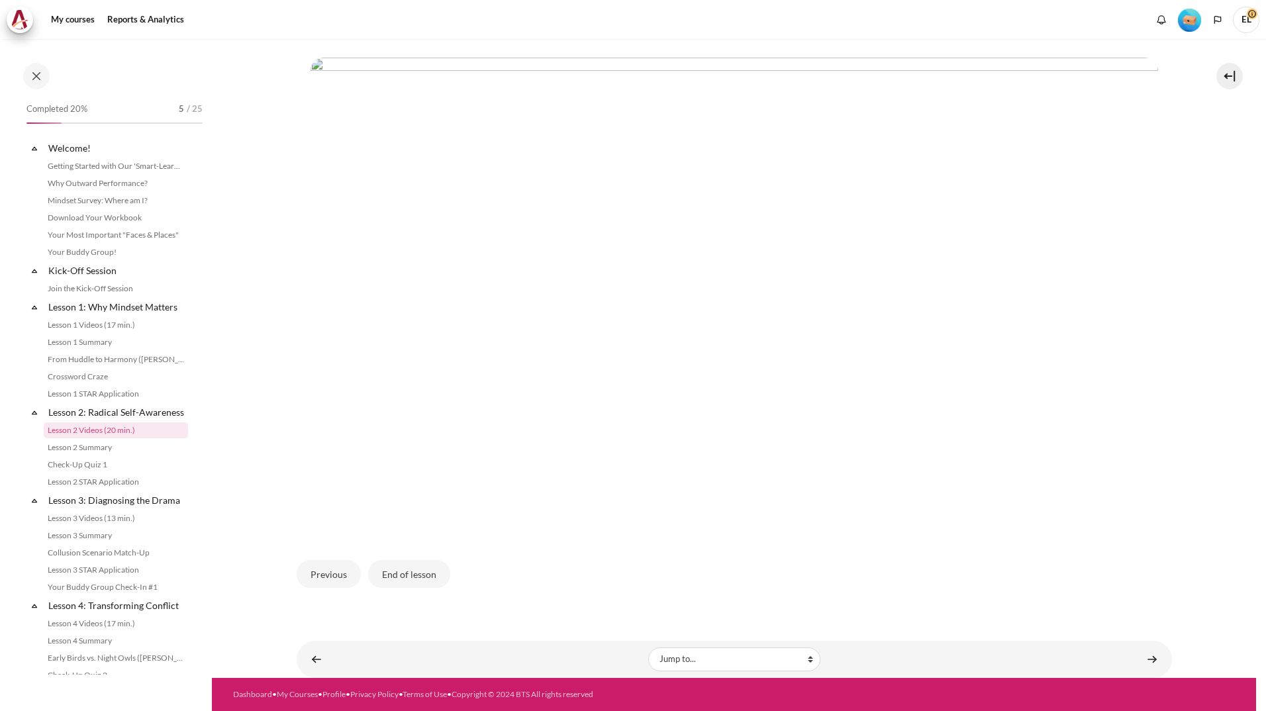
scroll to position [57, 0]
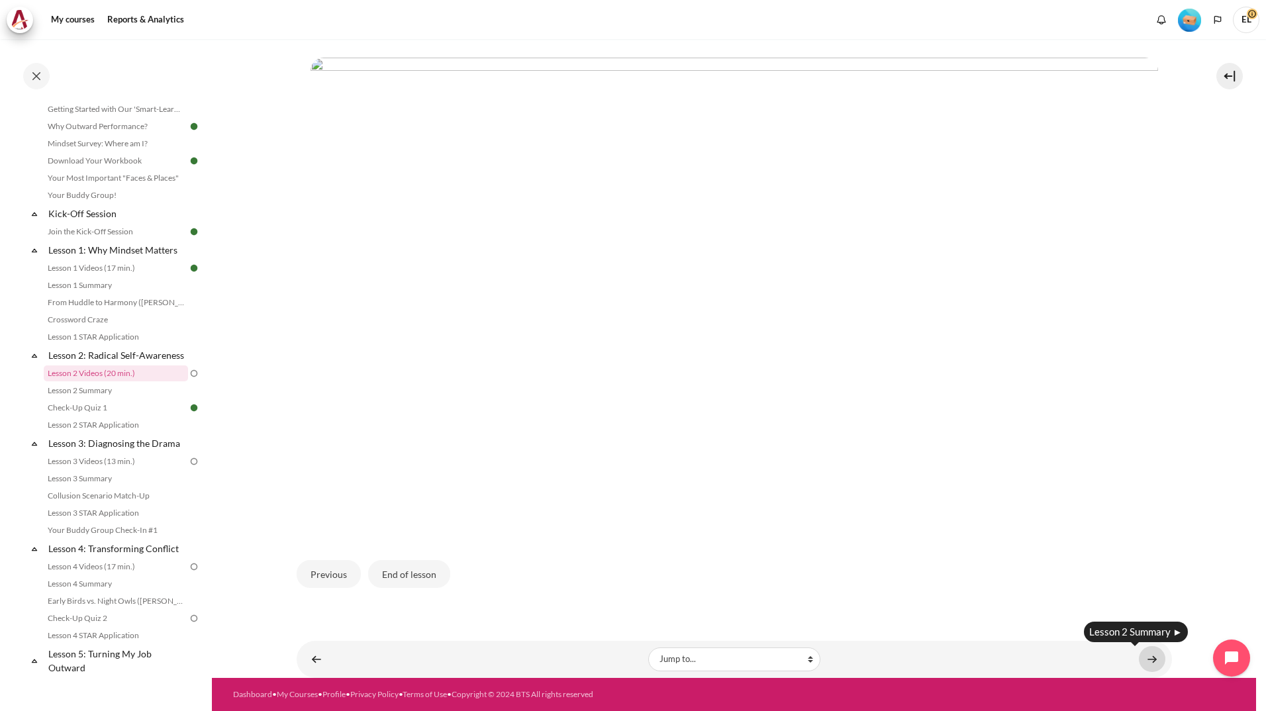
click at [1147, 663] on link "Content" at bounding box center [1152, 659] width 26 height 26
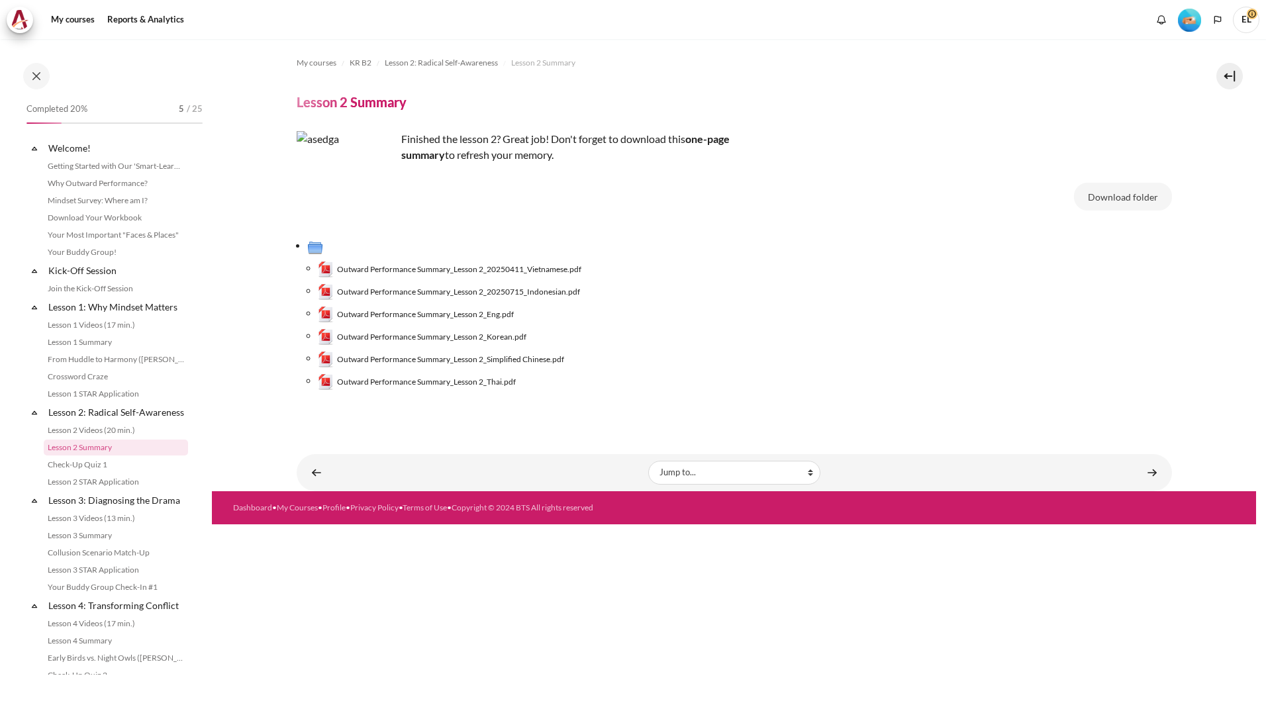
scroll to position [74, 0]
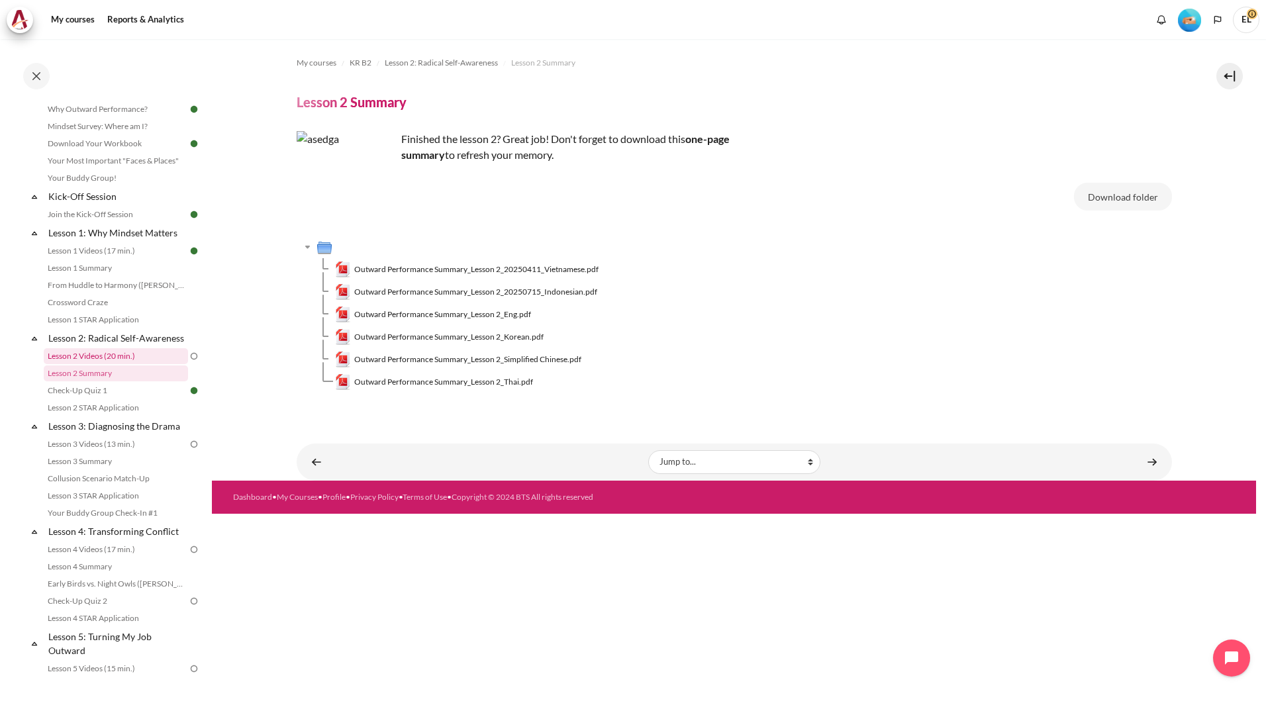
click at [120, 364] on link "Lesson 2 Videos (20 min.)" at bounding box center [116, 356] width 144 height 16
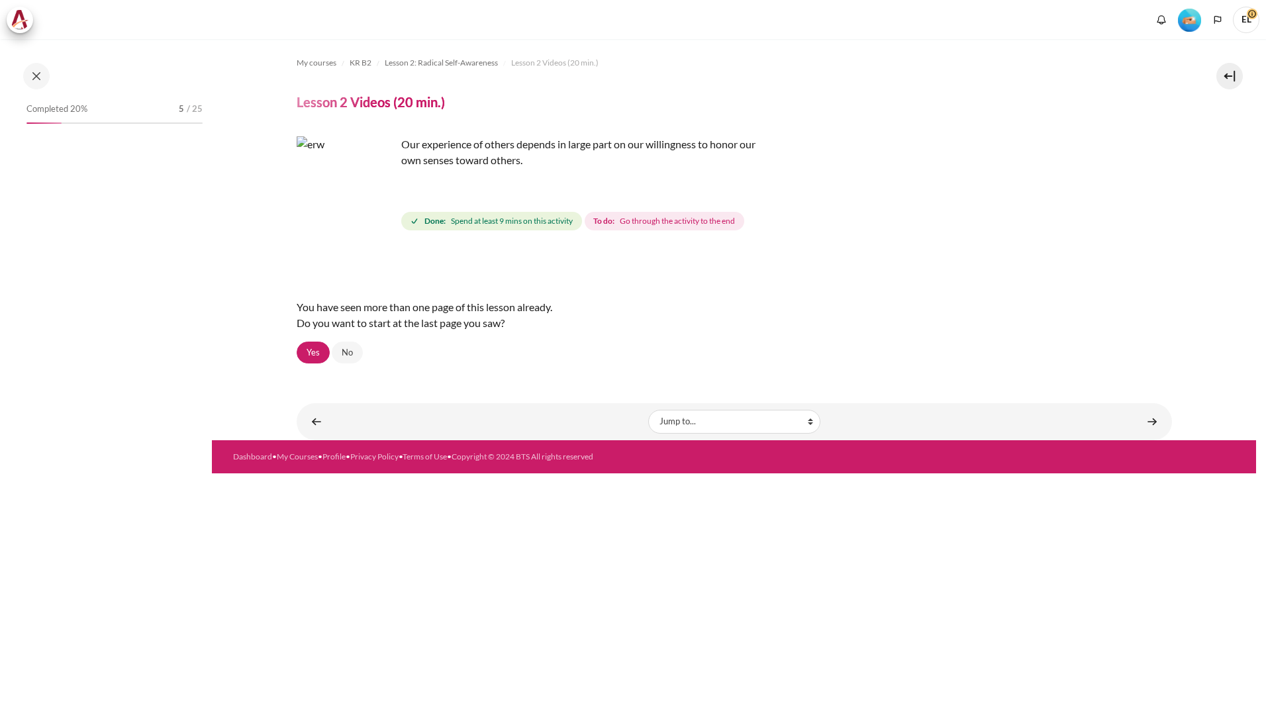
scroll to position [57, 0]
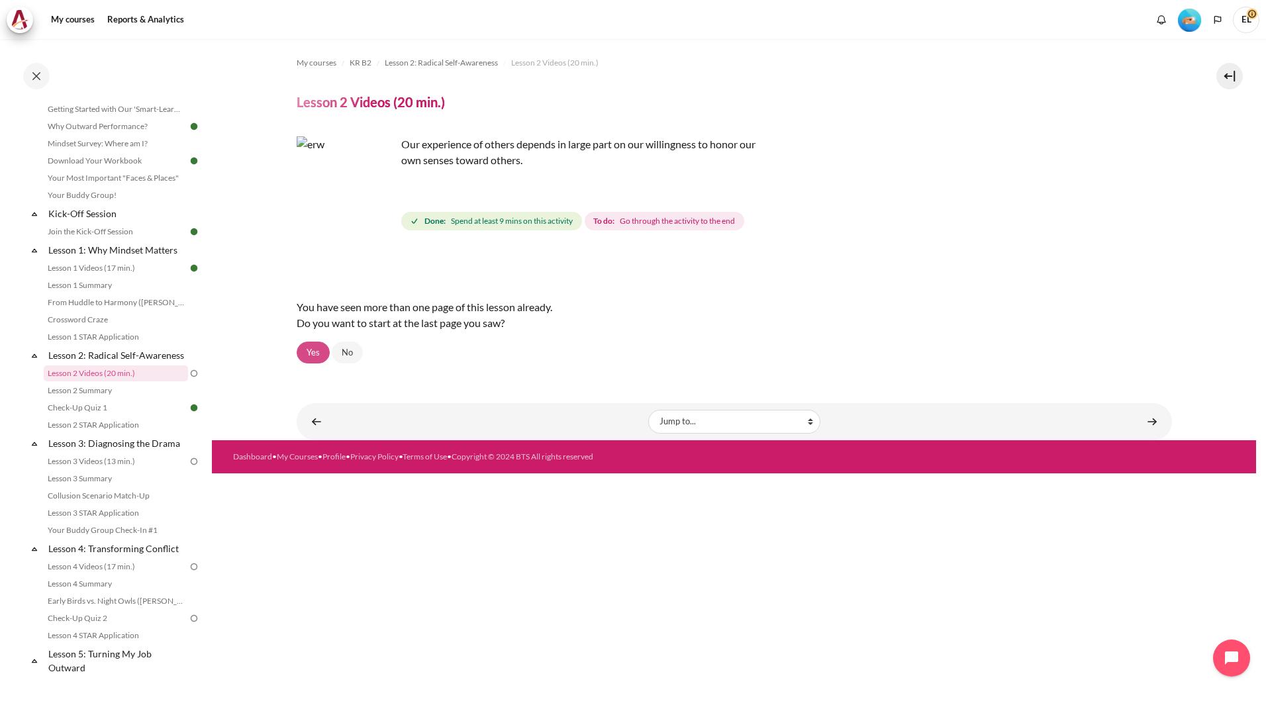
click at [313, 357] on link "Yes" at bounding box center [313, 353] width 33 height 23
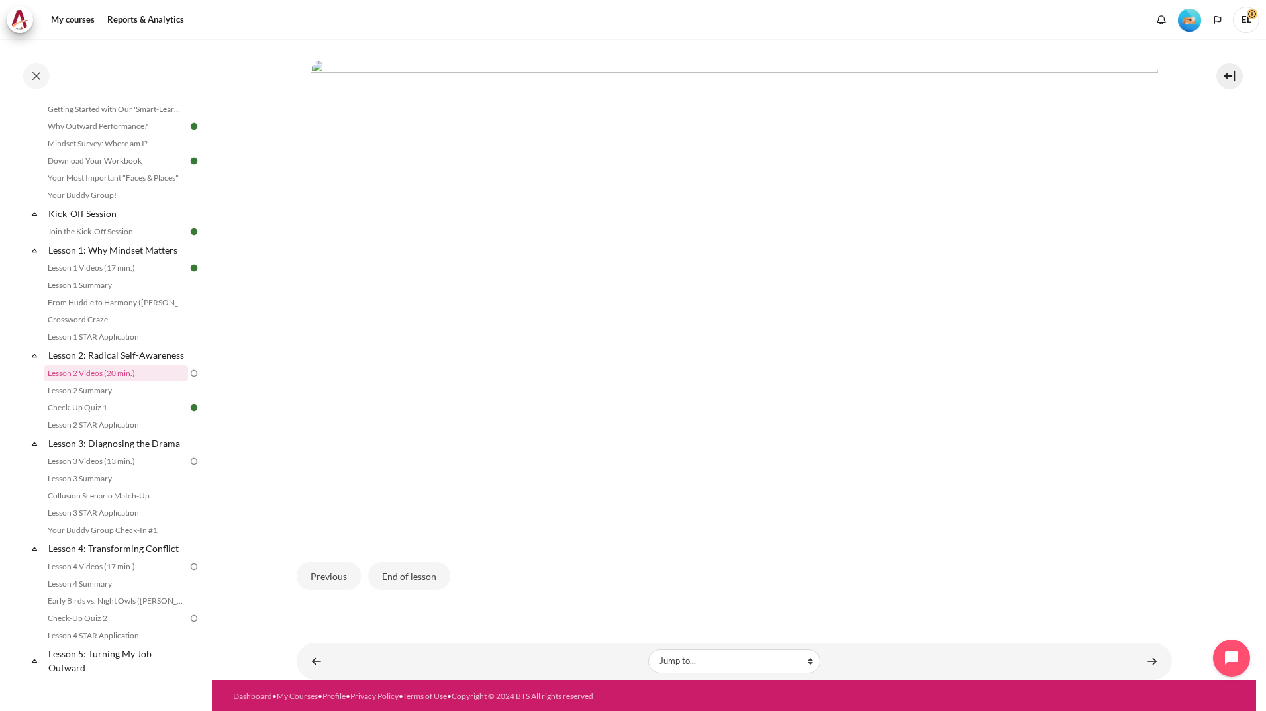
scroll to position [279, 0]
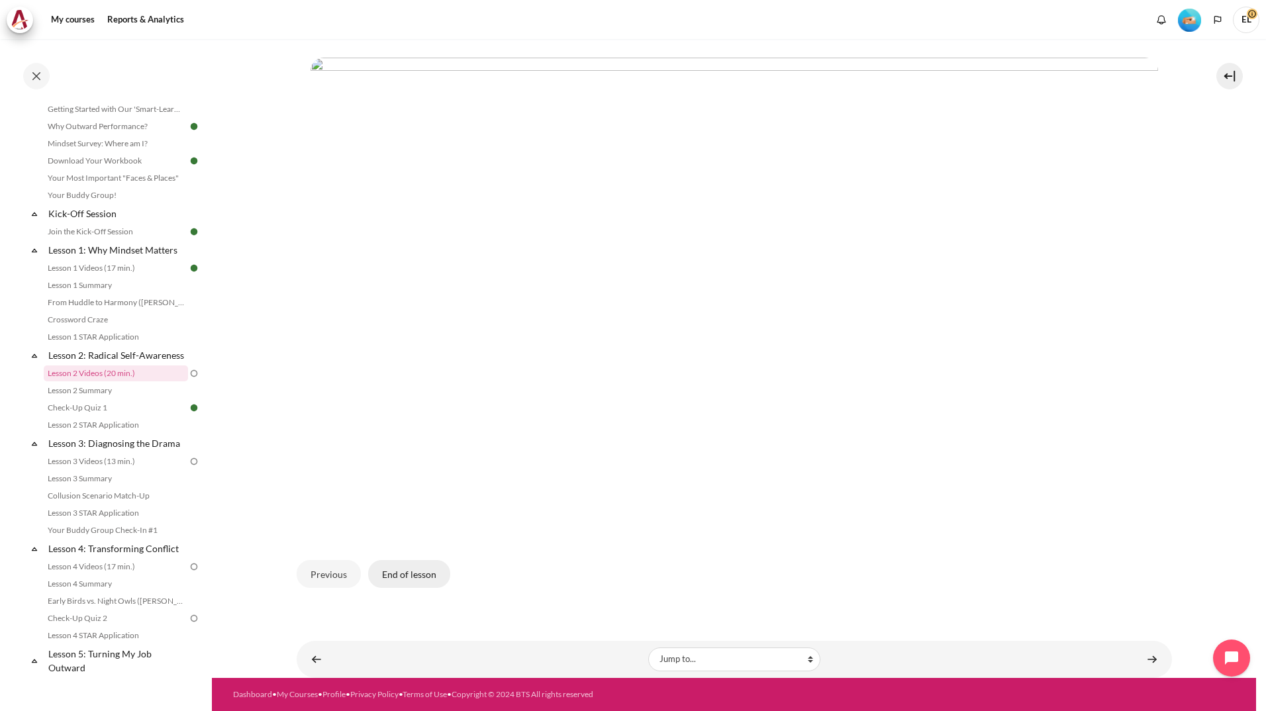
click at [416, 579] on button "End of lesson" at bounding box center [409, 574] width 82 height 28
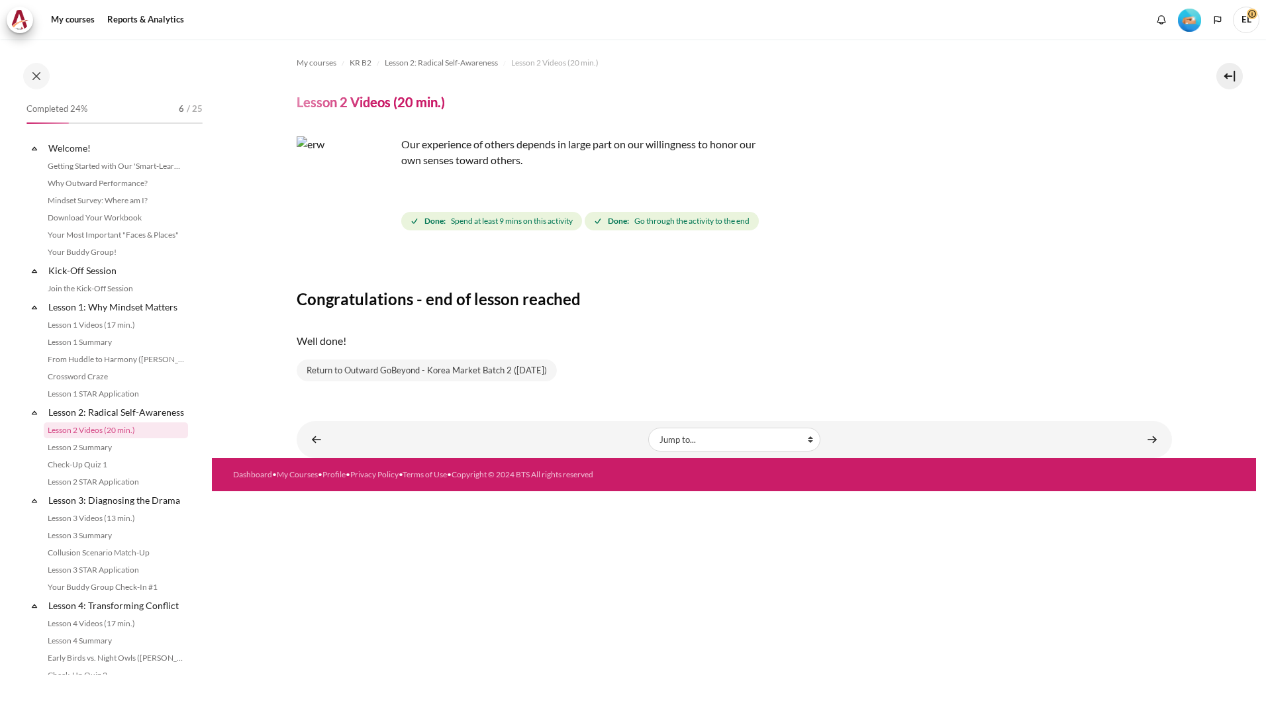
scroll to position [57, 0]
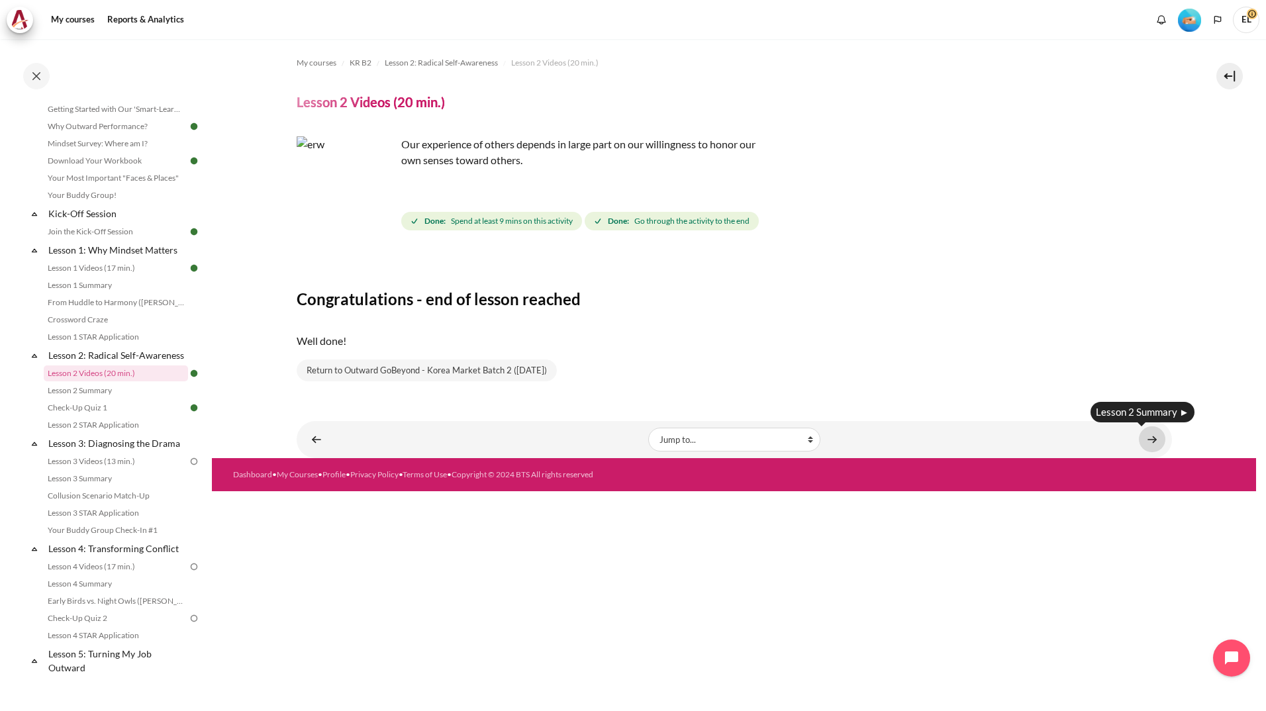
click at [1158, 432] on link "Content" at bounding box center [1152, 439] width 26 height 26
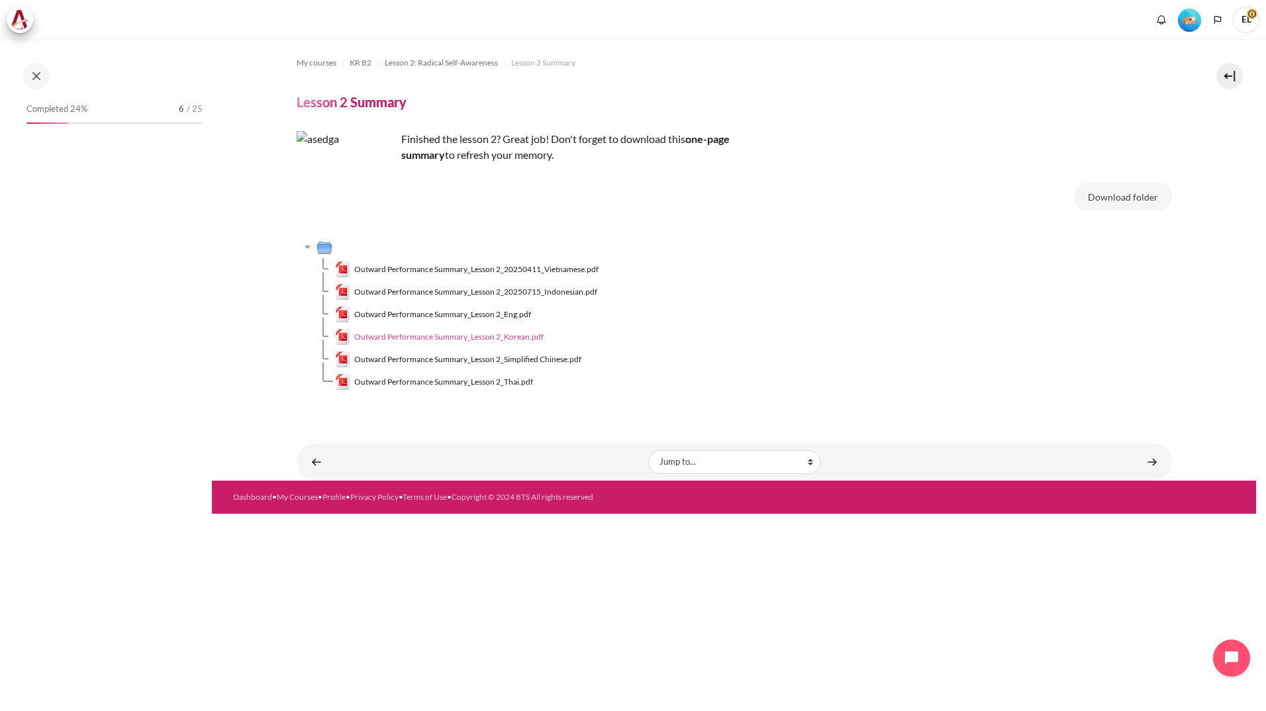
scroll to position [74, 0]
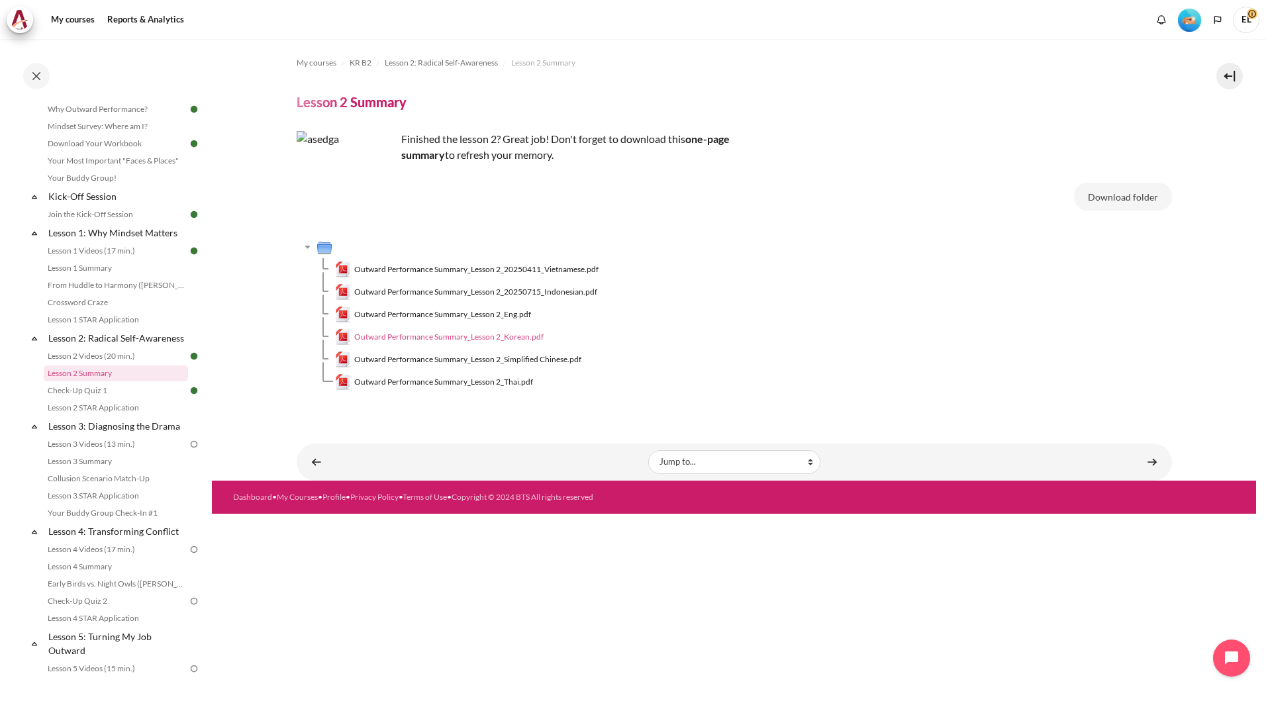
click at [432, 336] on span "Outward Performance Summary_Lesson 2_Korean.pdf" at bounding box center [448, 337] width 189 height 12
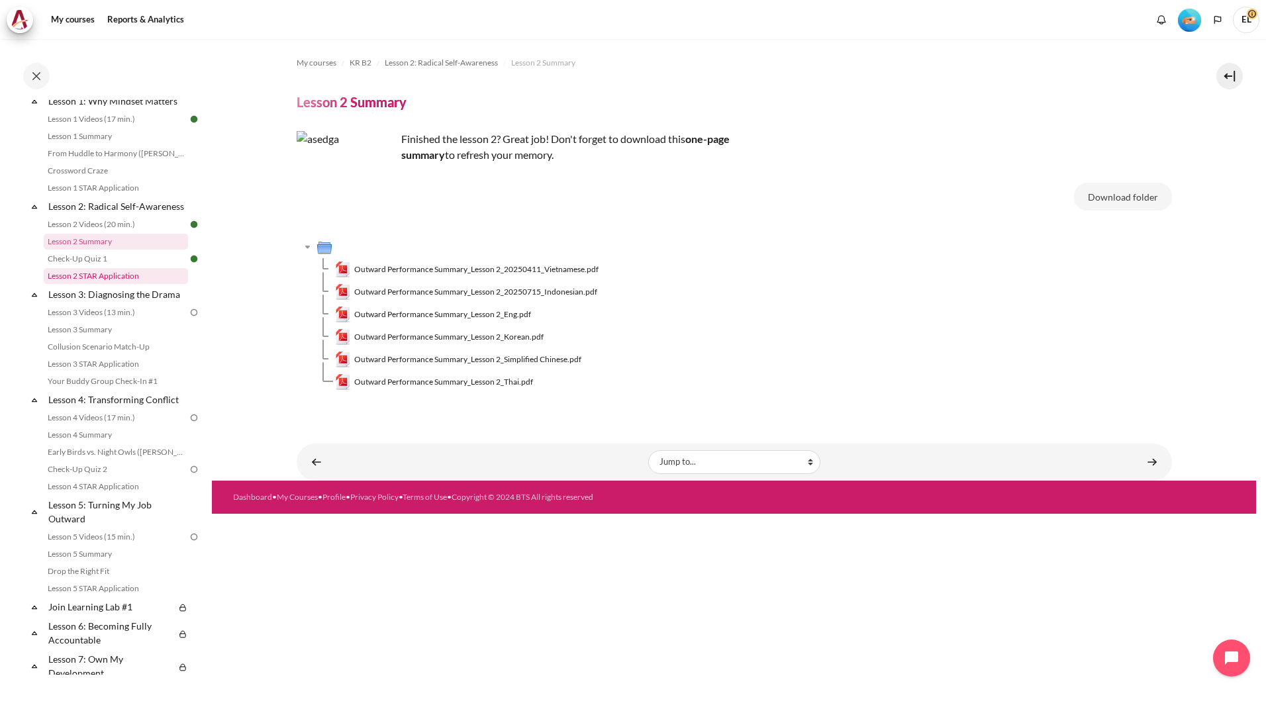
scroll to position [207, 0]
click at [120, 283] on link "Lesson 2 STAR Application" at bounding box center [116, 275] width 144 height 16
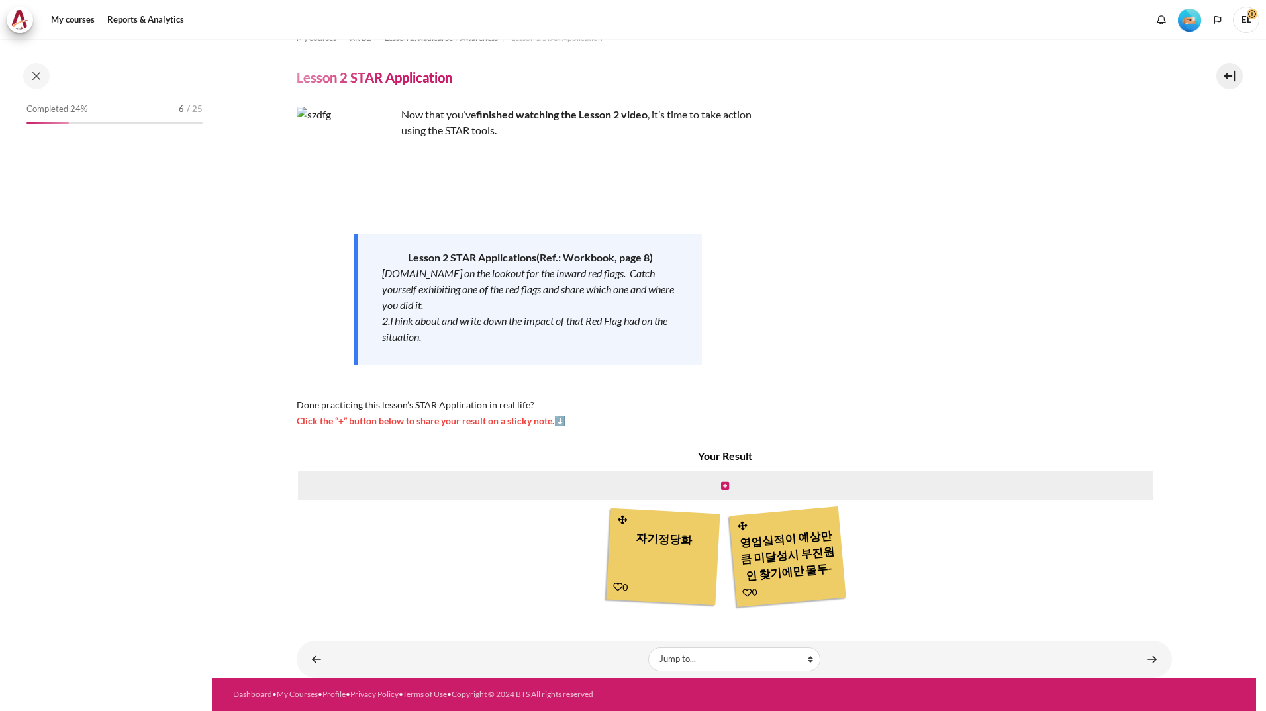
scroll to position [109, 0]
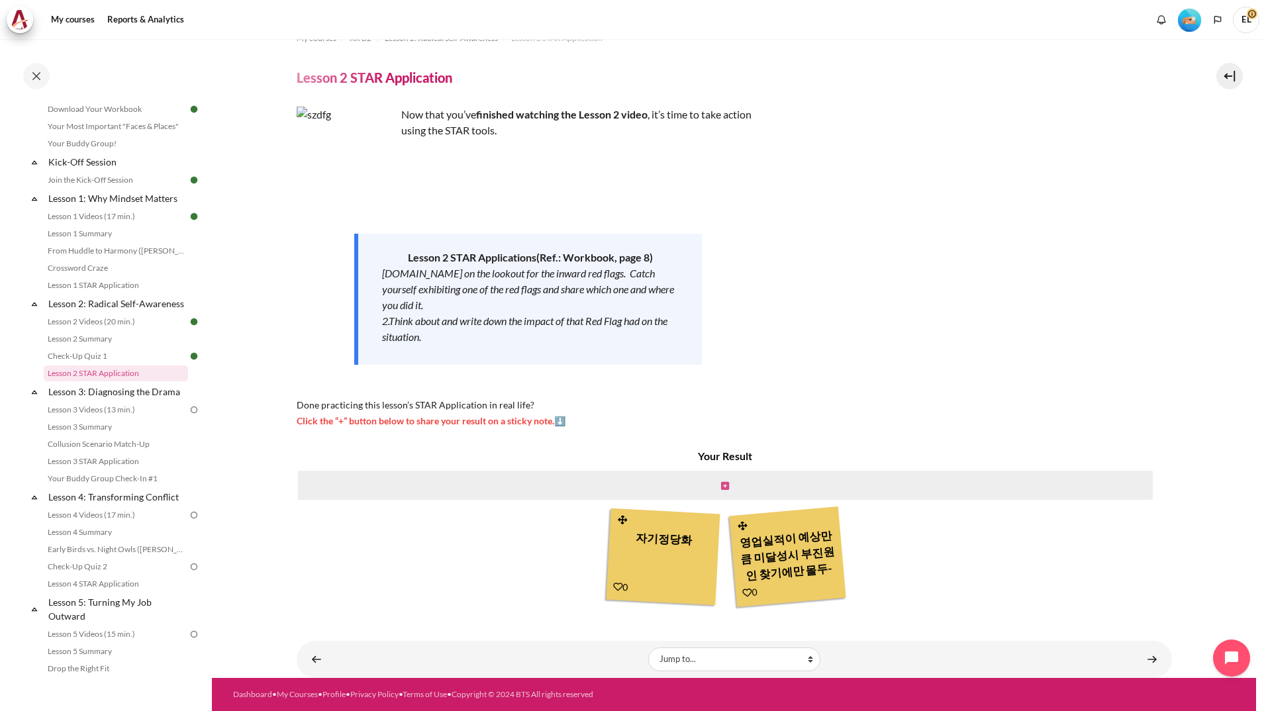
click at [721, 487] on icon "Content" at bounding box center [725, 485] width 8 height 9
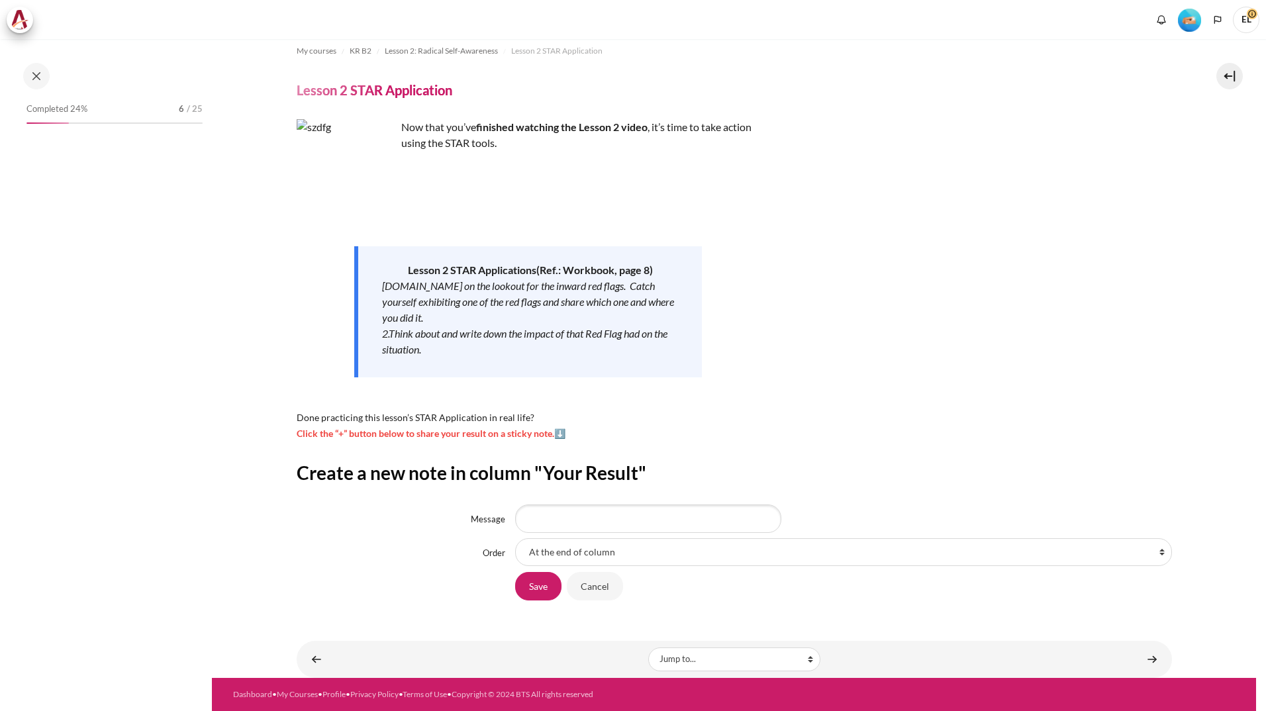
scroll to position [109, 0]
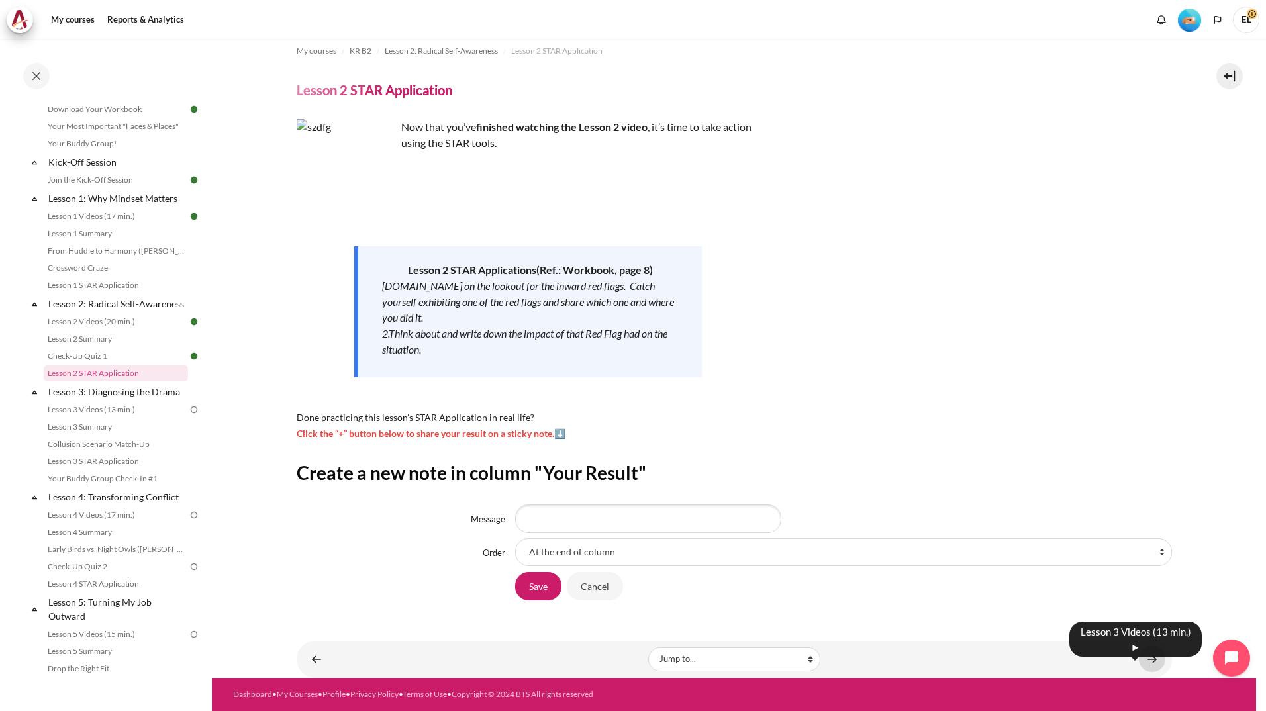
click at [1145, 661] on link "Content" at bounding box center [1152, 659] width 26 height 26
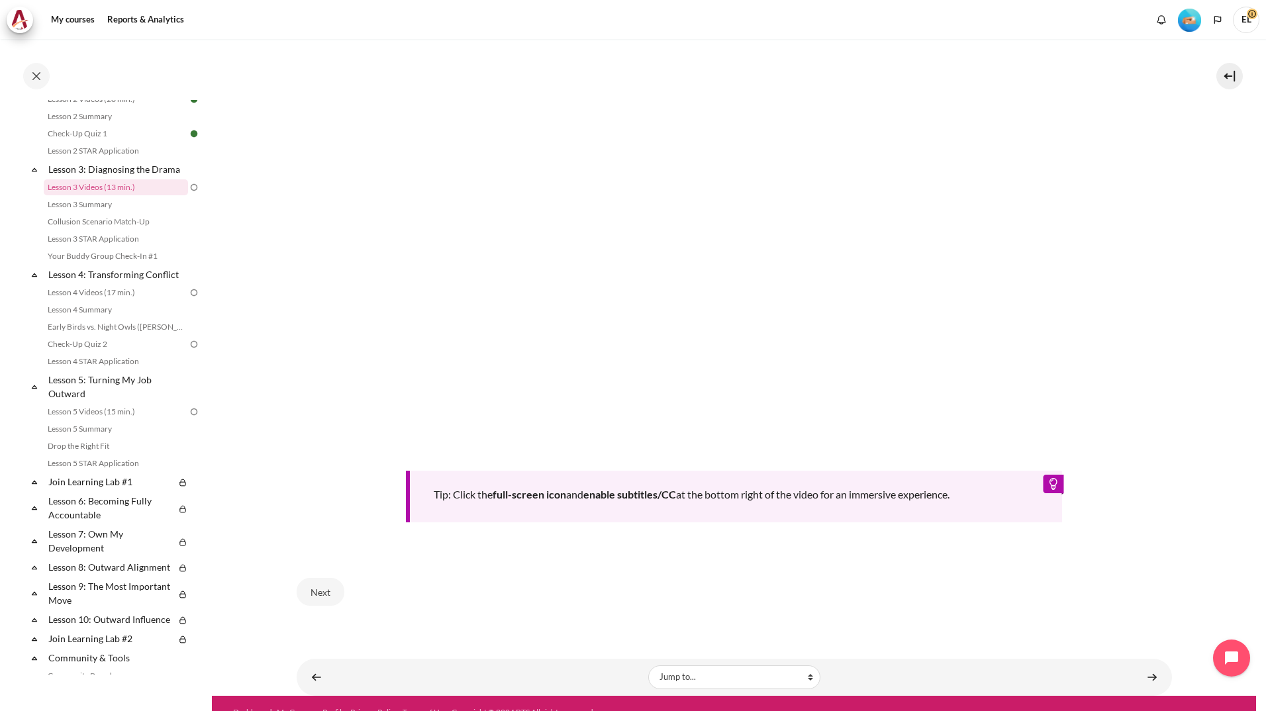
scroll to position [444, 0]
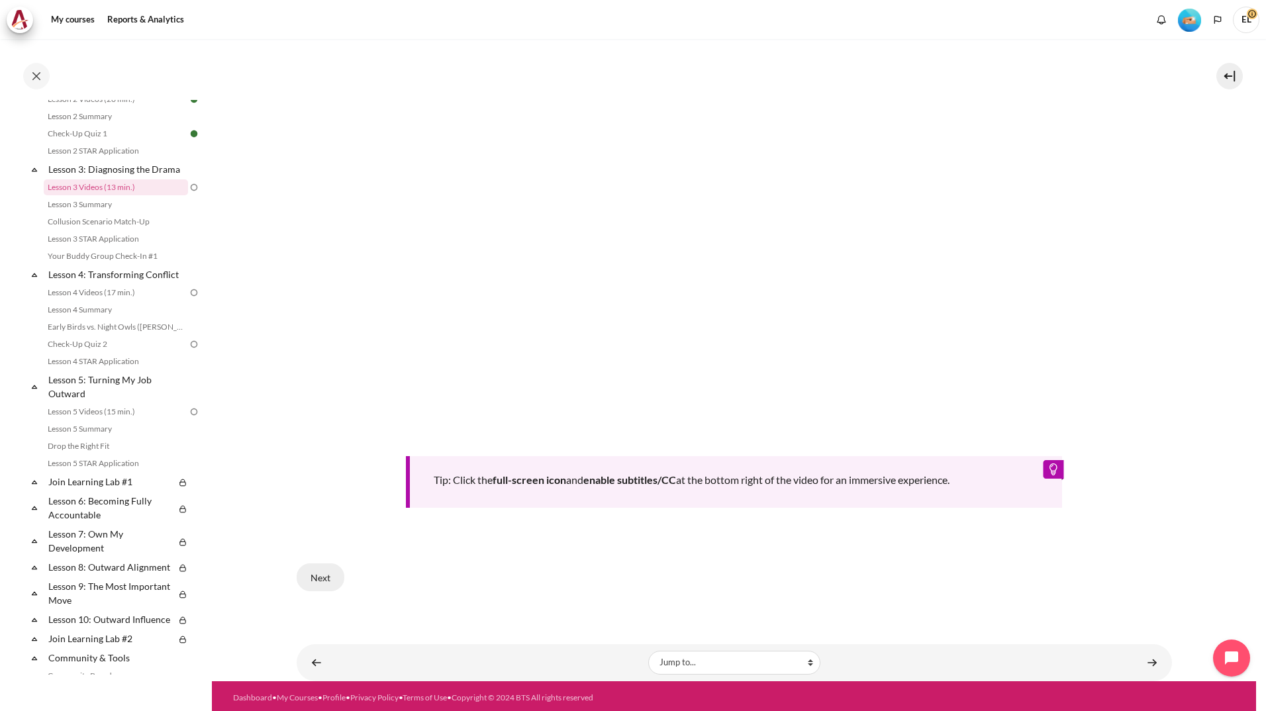
click at [330, 577] on button "Next" at bounding box center [321, 577] width 48 height 28
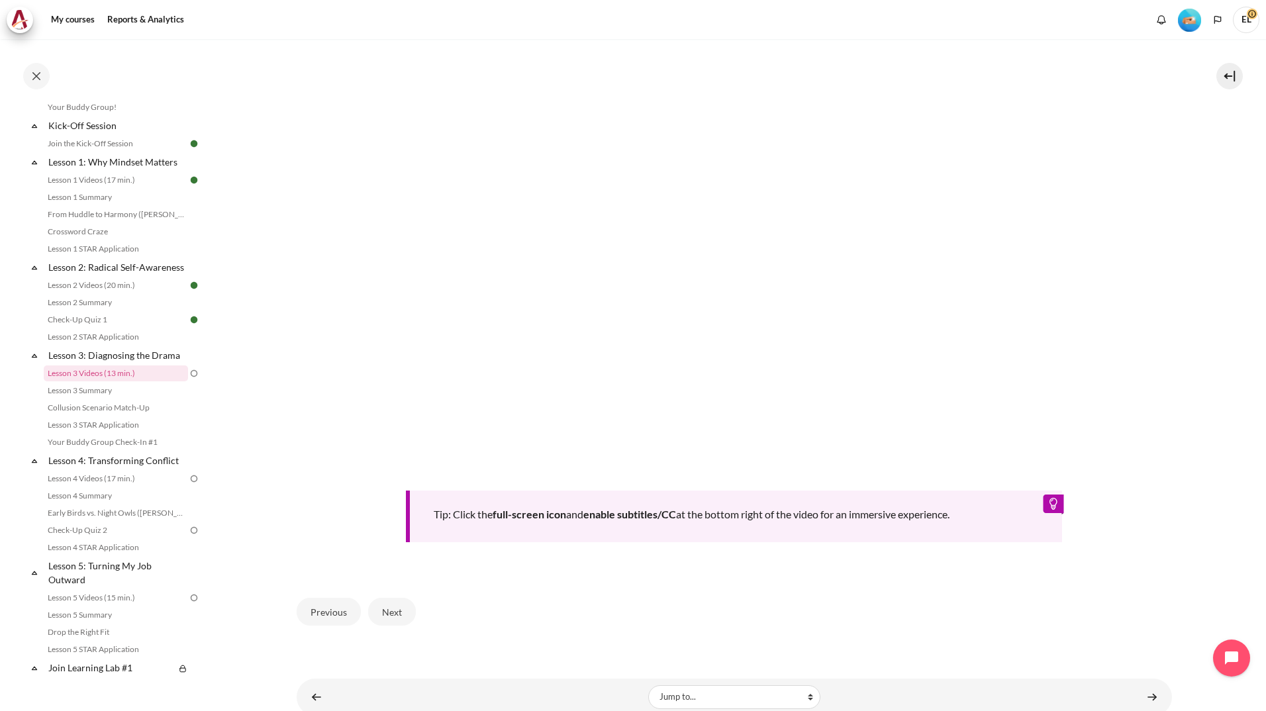
scroll to position [444, 0]
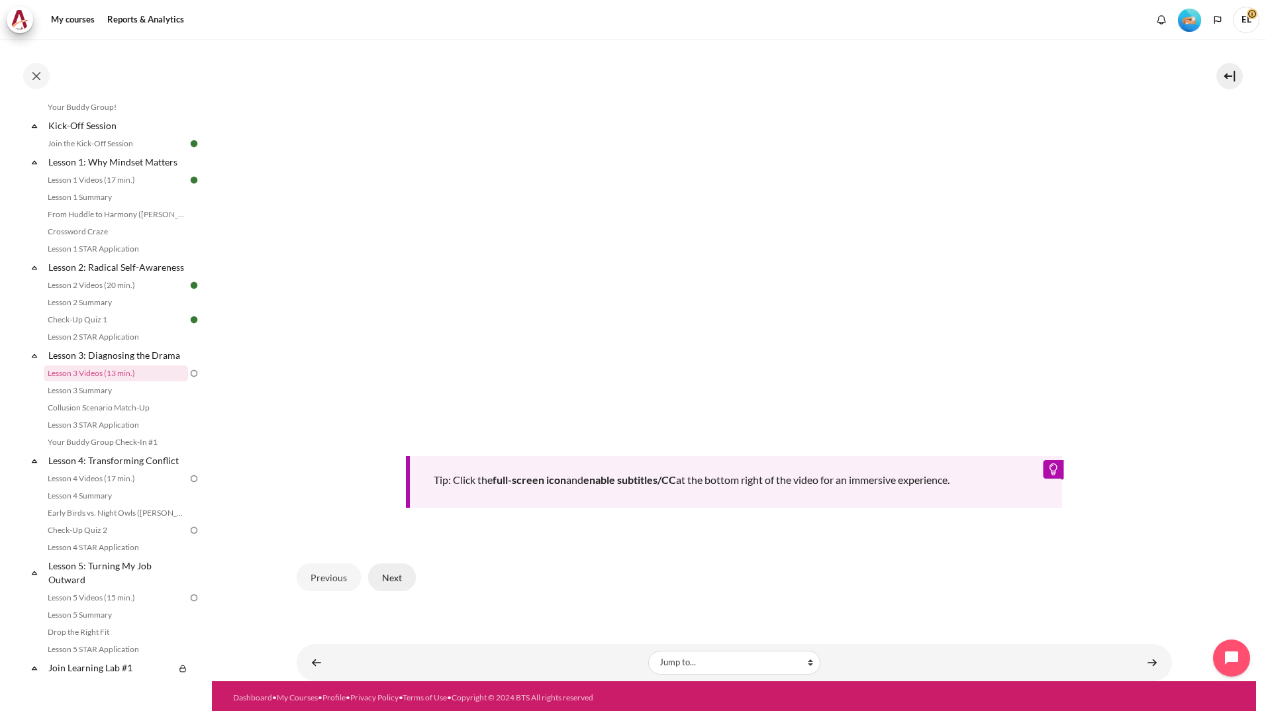
click at [395, 577] on button "Next" at bounding box center [392, 577] width 48 height 28
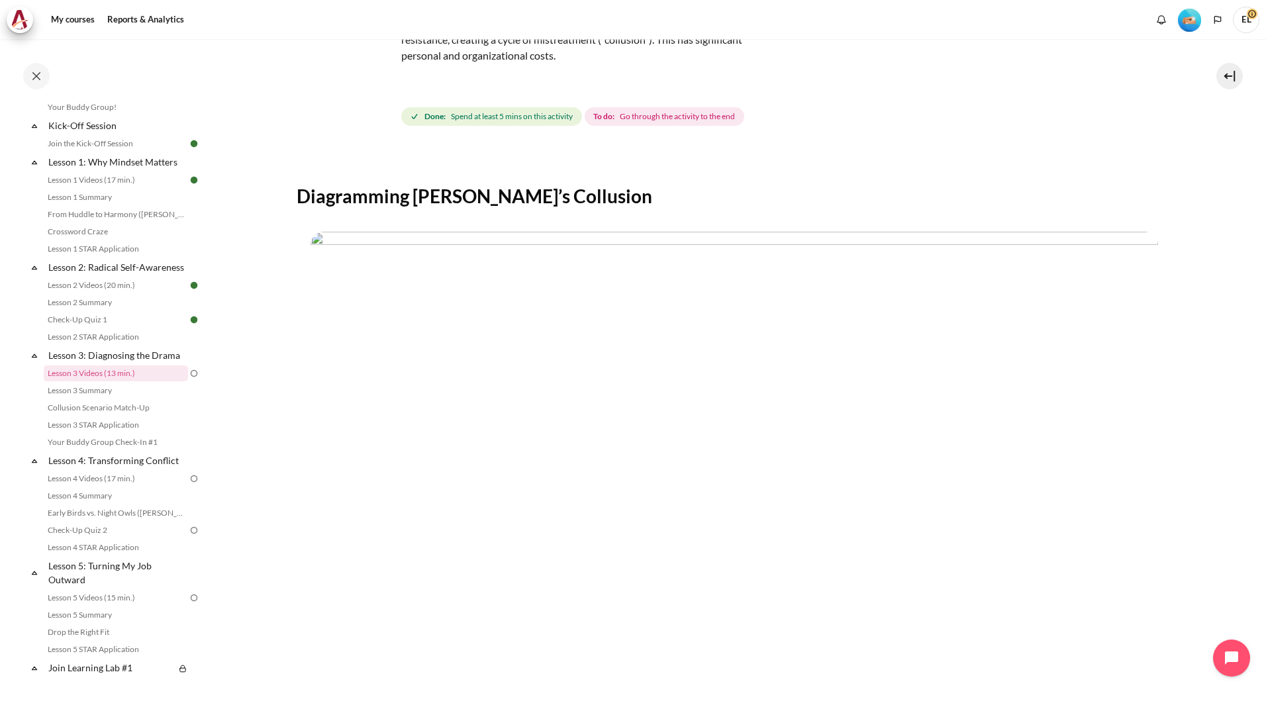
scroll to position [292, 0]
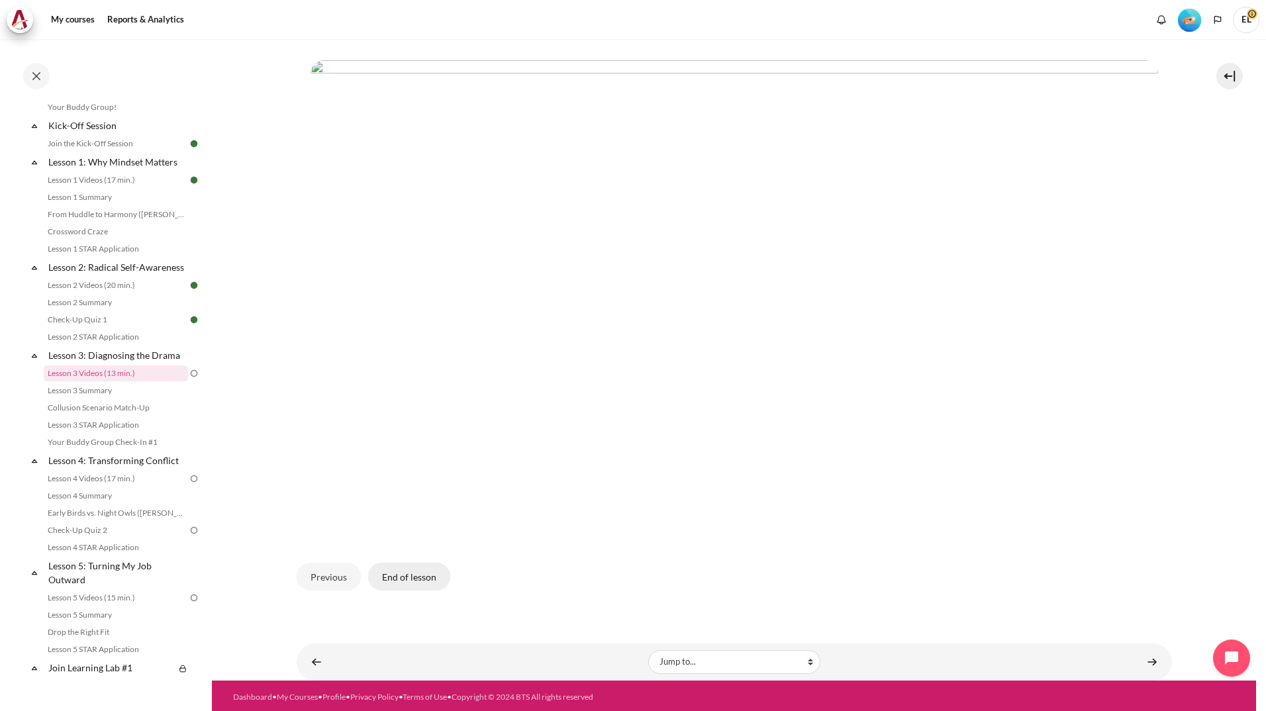
click at [398, 575] on button "End of lesson" at bounding box center [409, 577] width 82 height 28
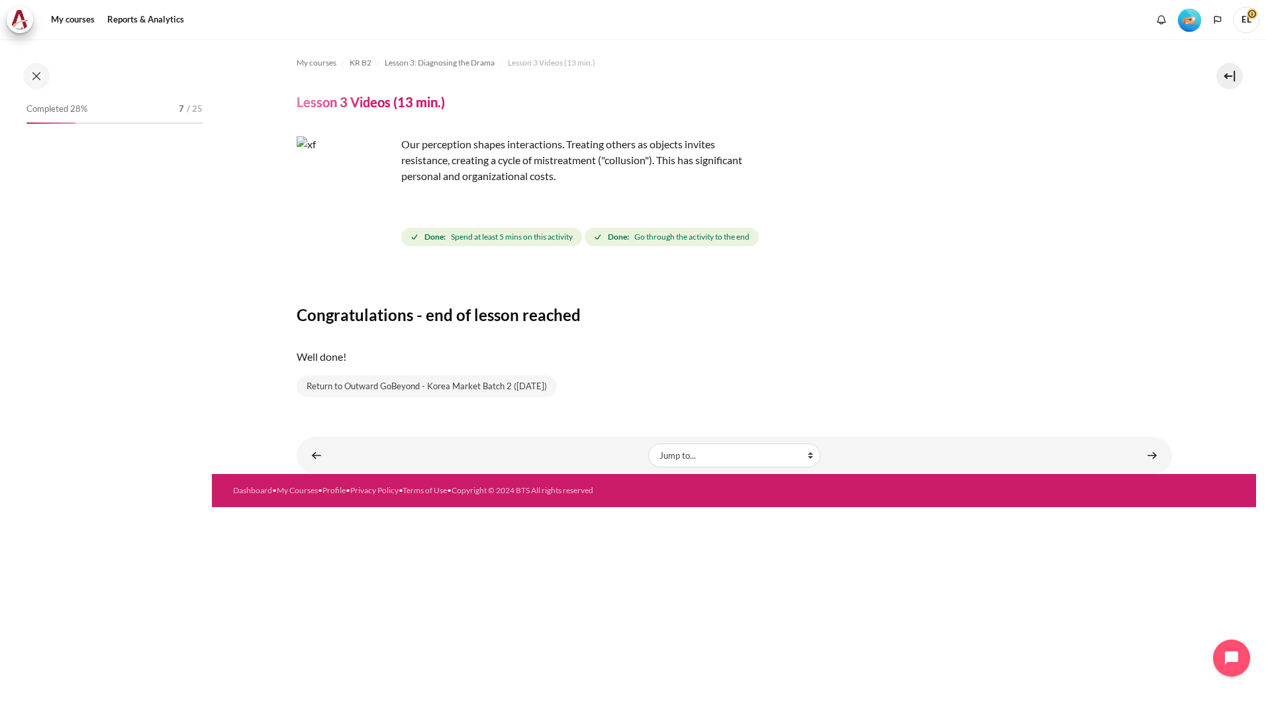
scroll to position [145, 0]
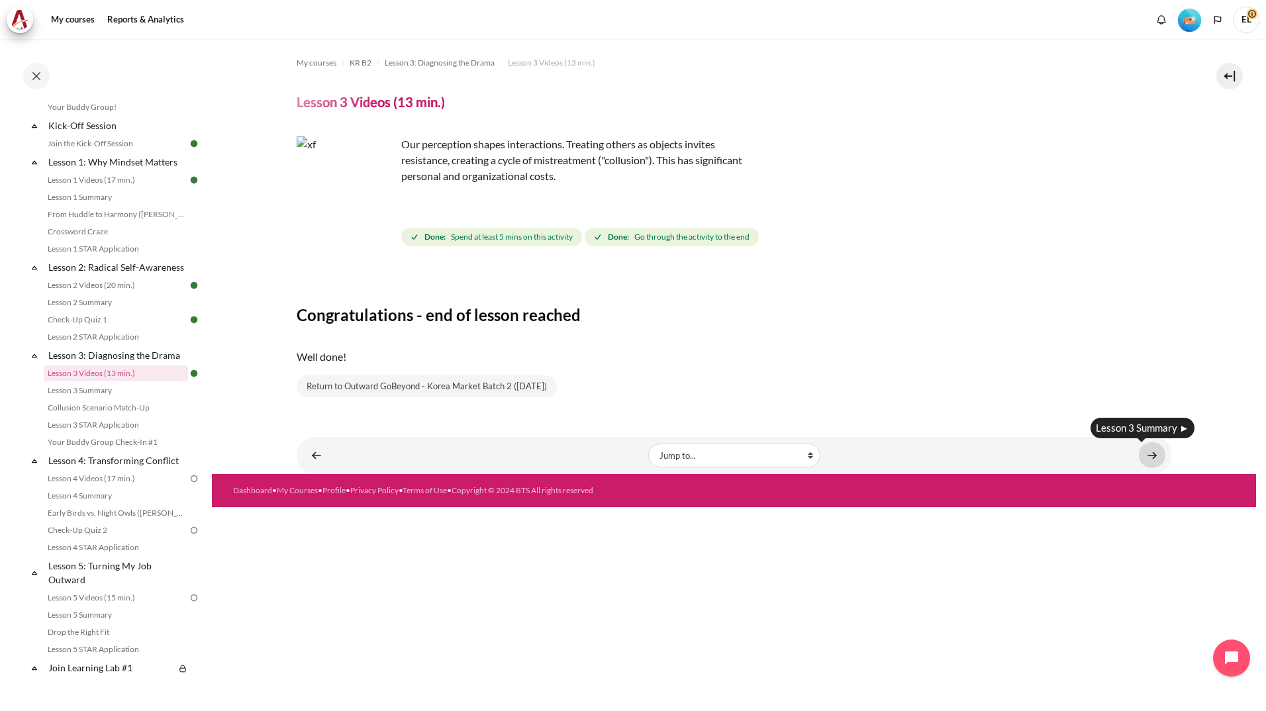
click at [1154, 455] on link "Content" at bounding box center [1152, 455] width 26 height 26
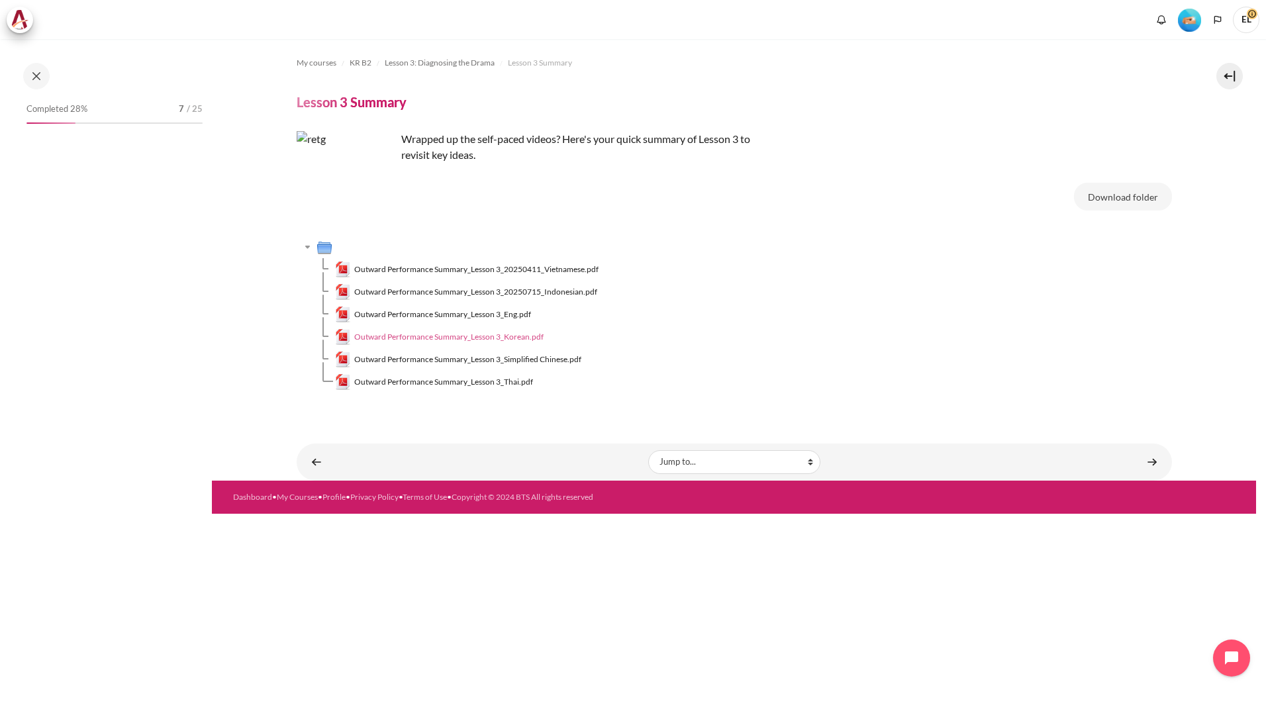
click at [404, 336] on span "Outward Performance Summary_Lesson 3_Korean.pdf" at bounding box center [448, 337] width 189 height 12
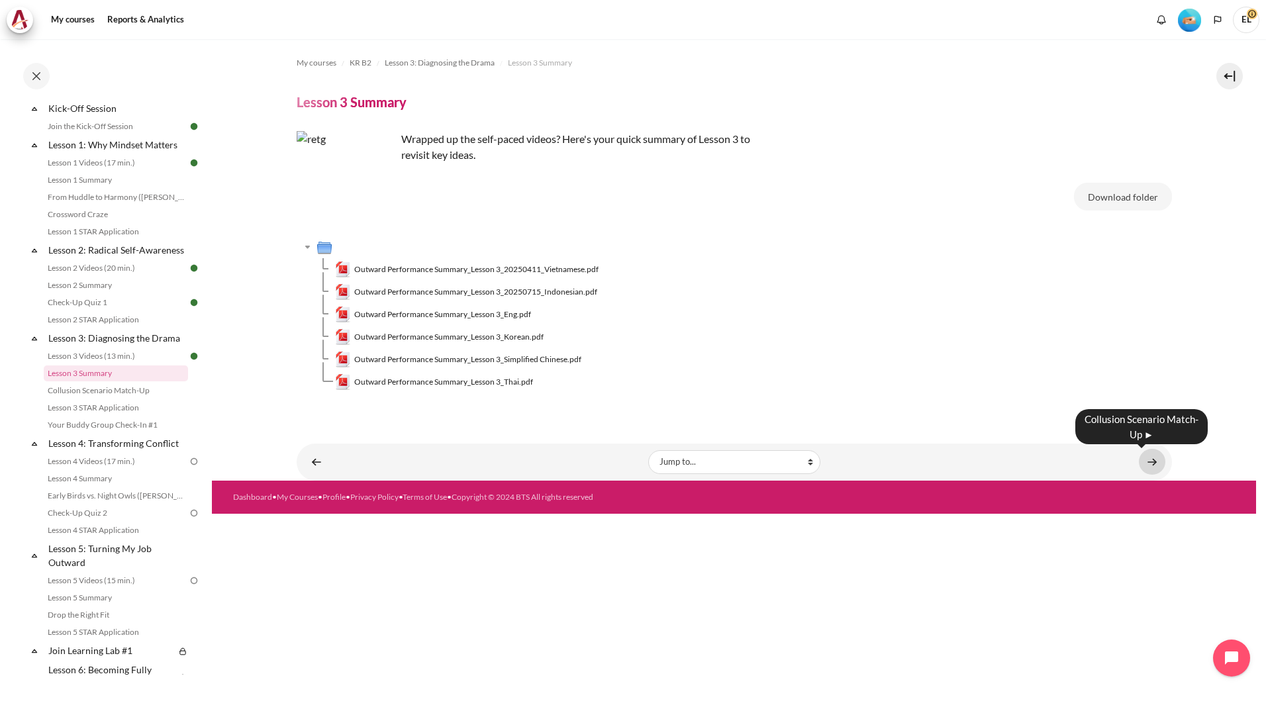
click at [1153, 463] on link "Content" at bounding box center [1152, 462] width 26 height 26
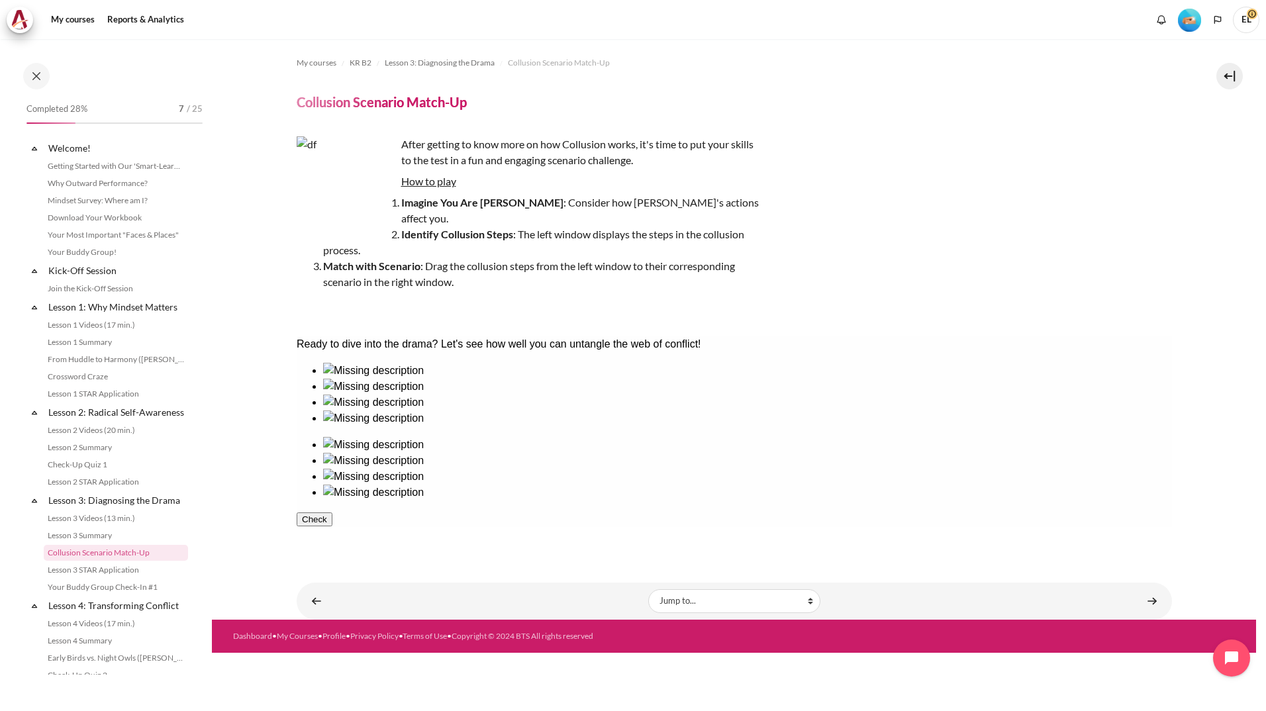
scroll to position [179, 0]
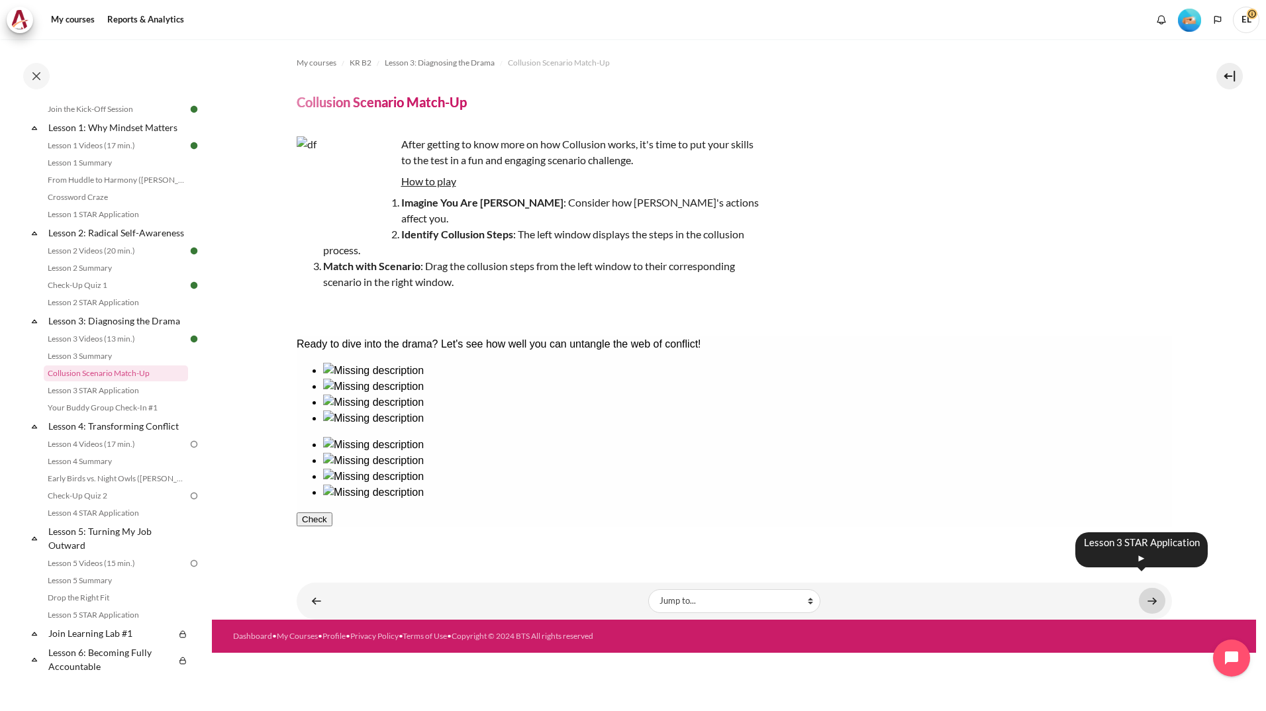
click at [1153, 588] on link "Content" at bounding box center [1152, 601] width 26 height 26
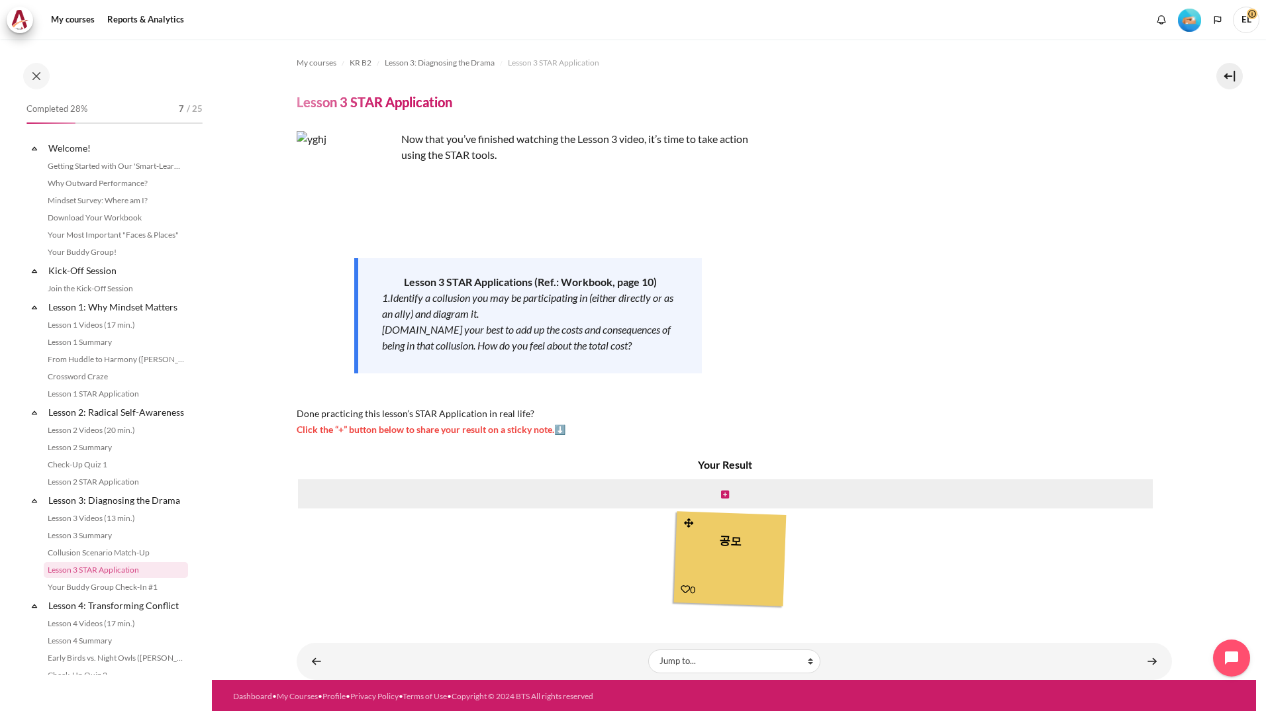
scroll to position [197, 0]
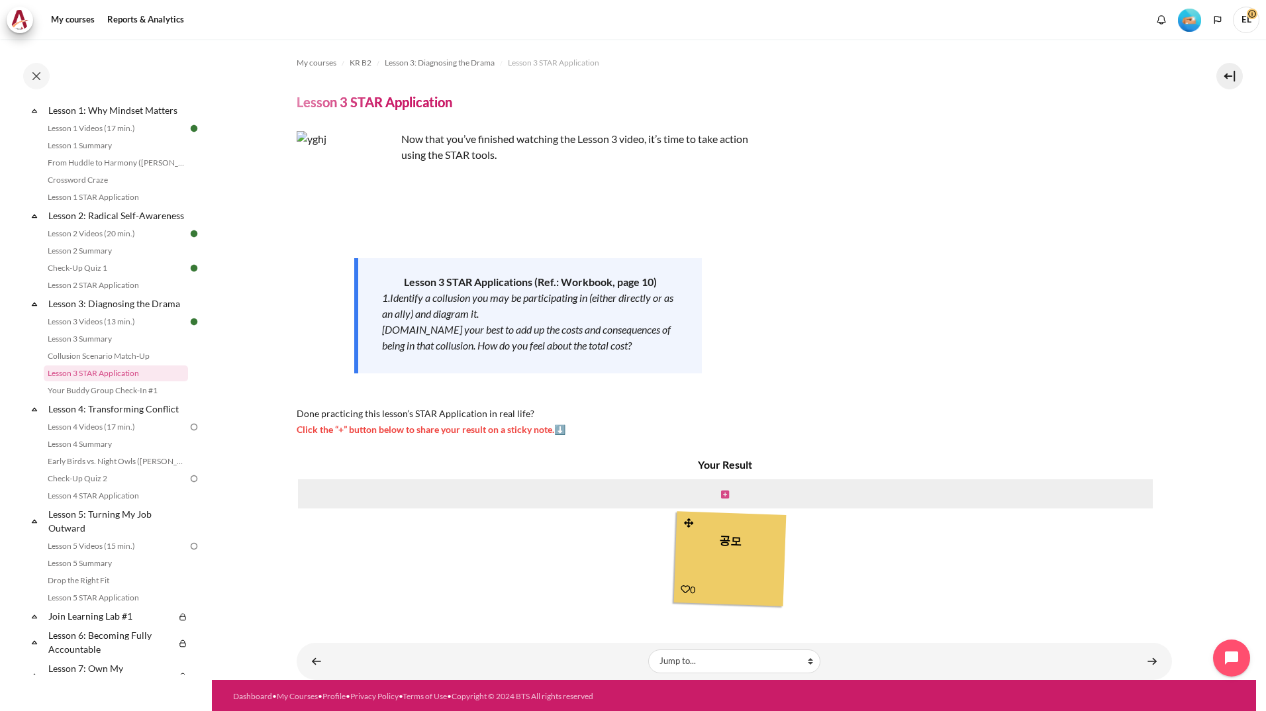
click at [722, 494] on icon "Content" at bounding box center [725, 494] width 8 height 9
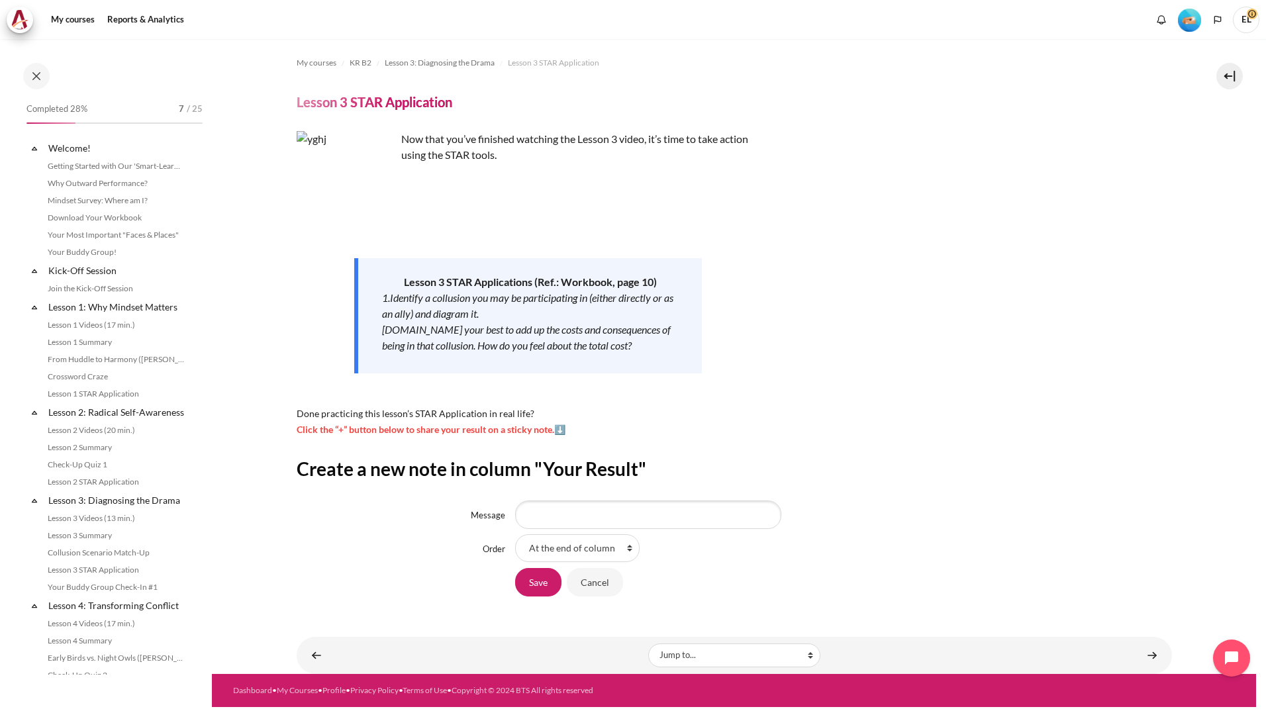
scroll to position [197, 0]
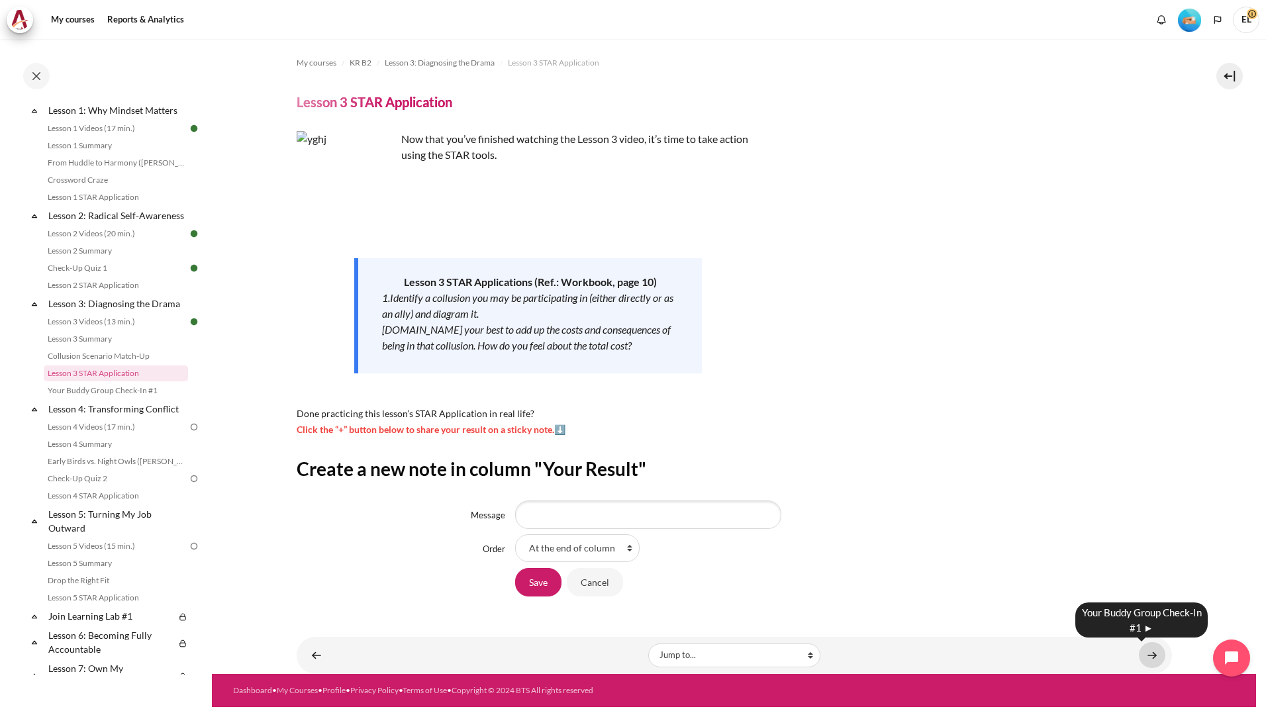
click at [1154, 657] on link "Content" at bounding box center [1152, 655] width 26 height 26
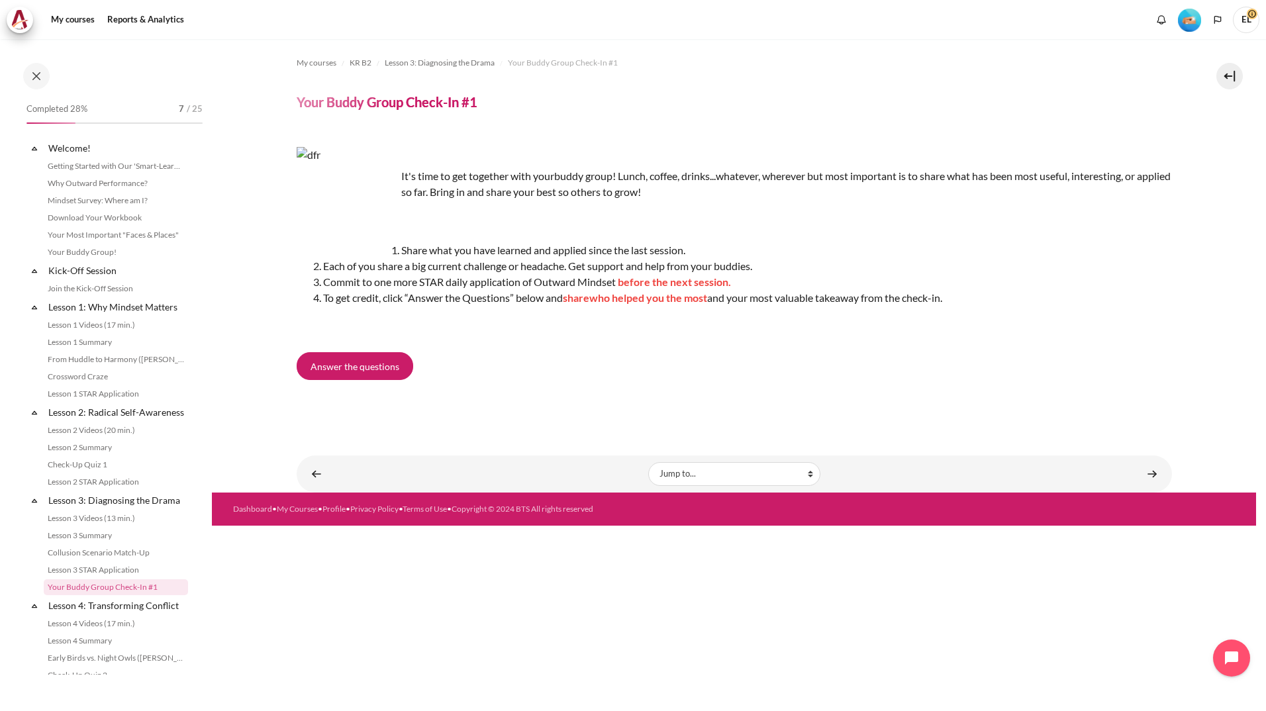
scroll to position [214, 0]
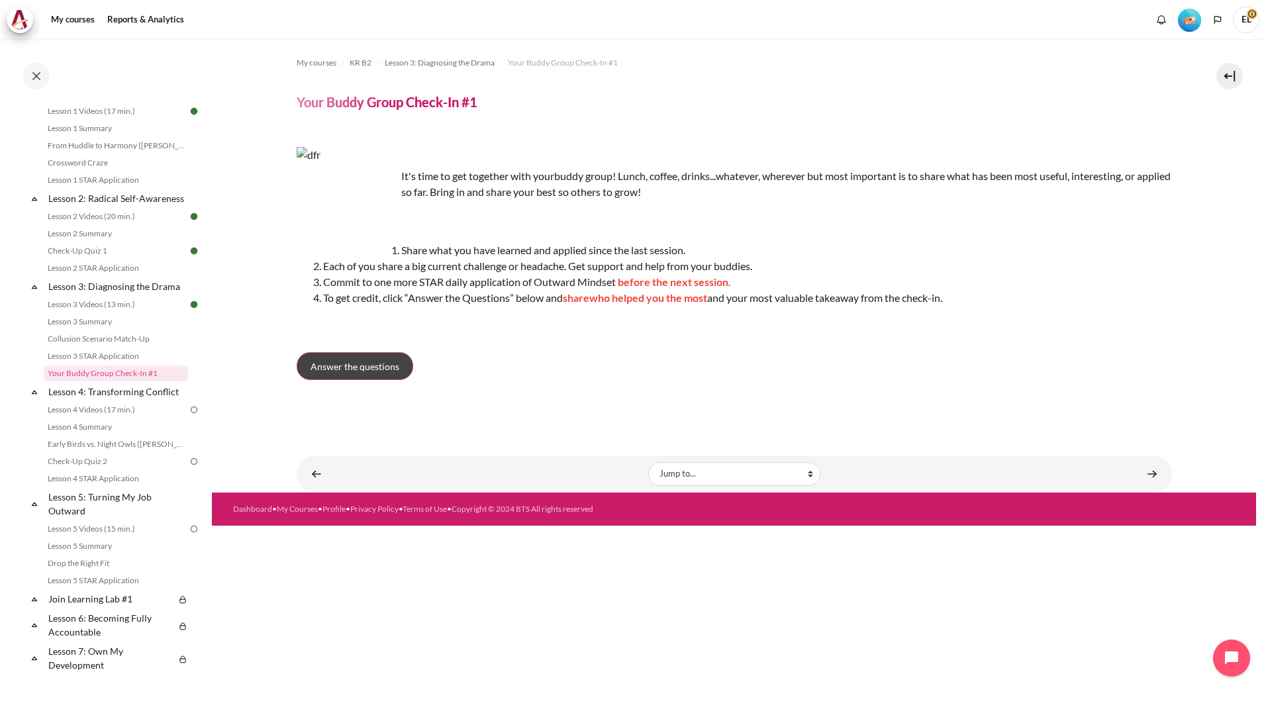
click at [360, 356] on link "Answer the questions" at bounding box center [355, 366] width 117 height 28
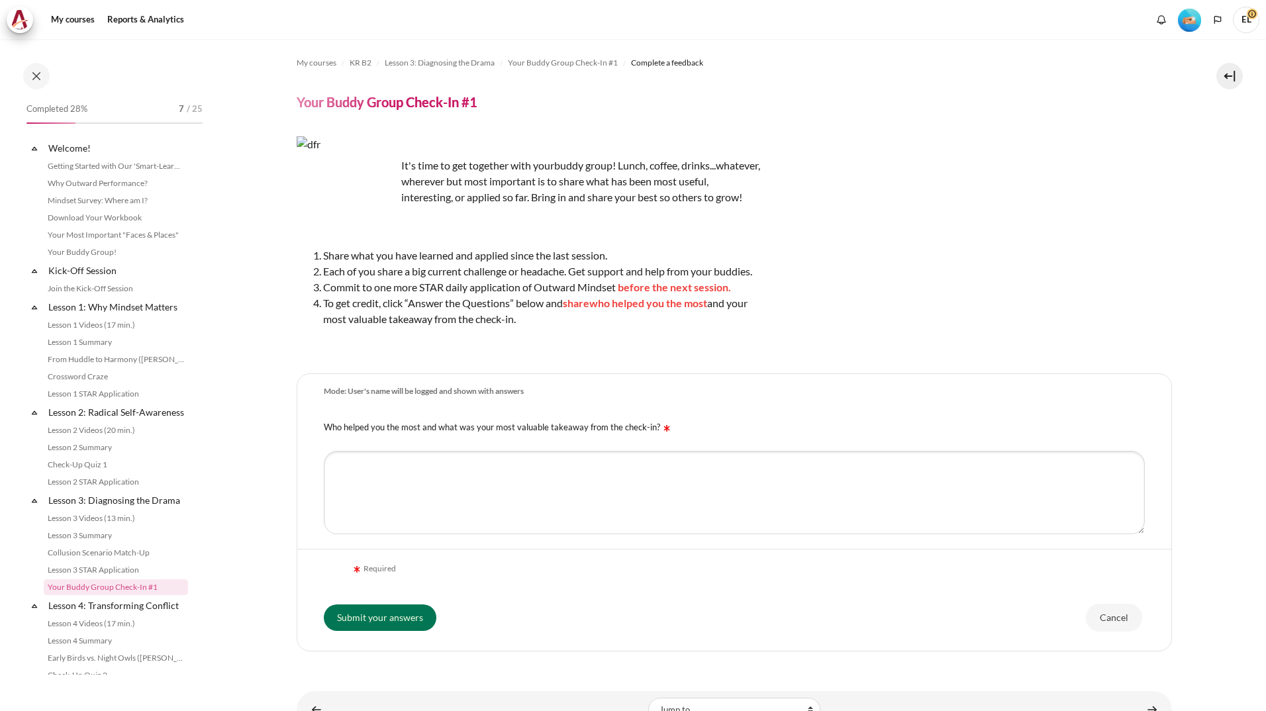
scroll to position [214, 0]
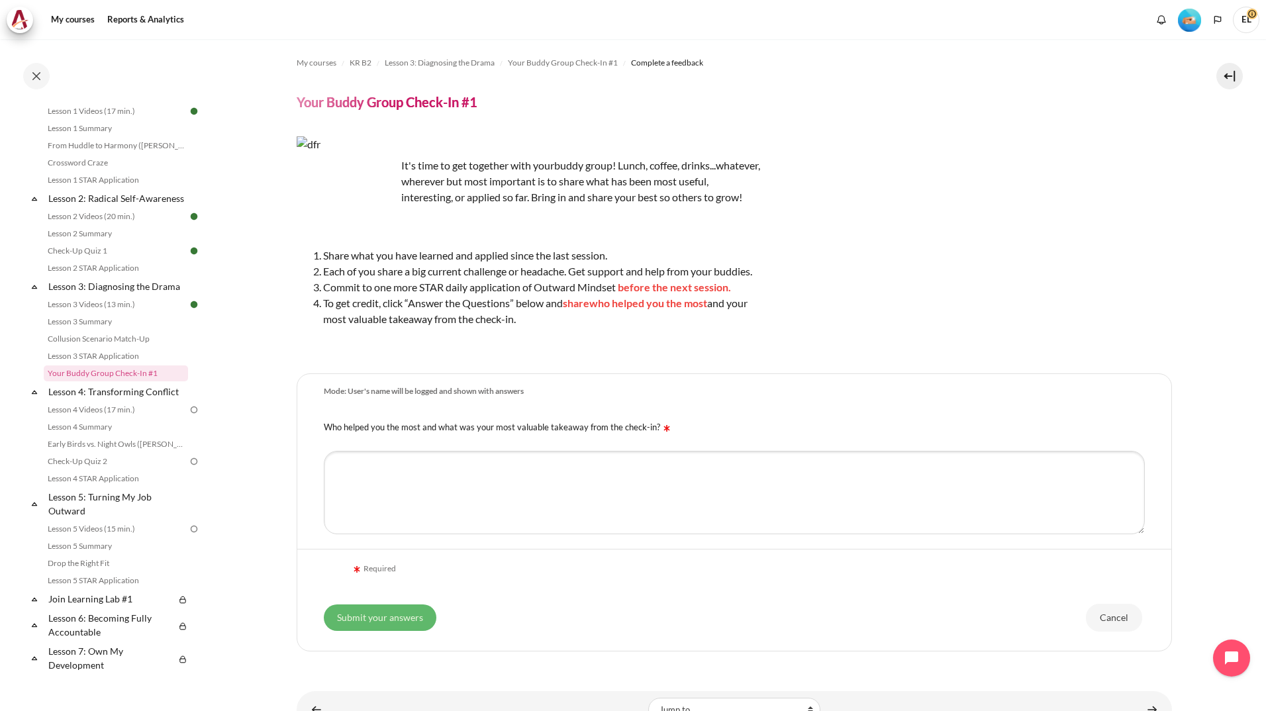
click at [365, 631] on input "Submit your answers" at bounding box center [380, 617] width 113 height 26
click at [365, 640] on input "Submit your answers" at bounding box center [380, 632] width 113 height 26
click at [1119, 645] on input "Cancel" at bounding box center [1114, 632] width 56 height 28
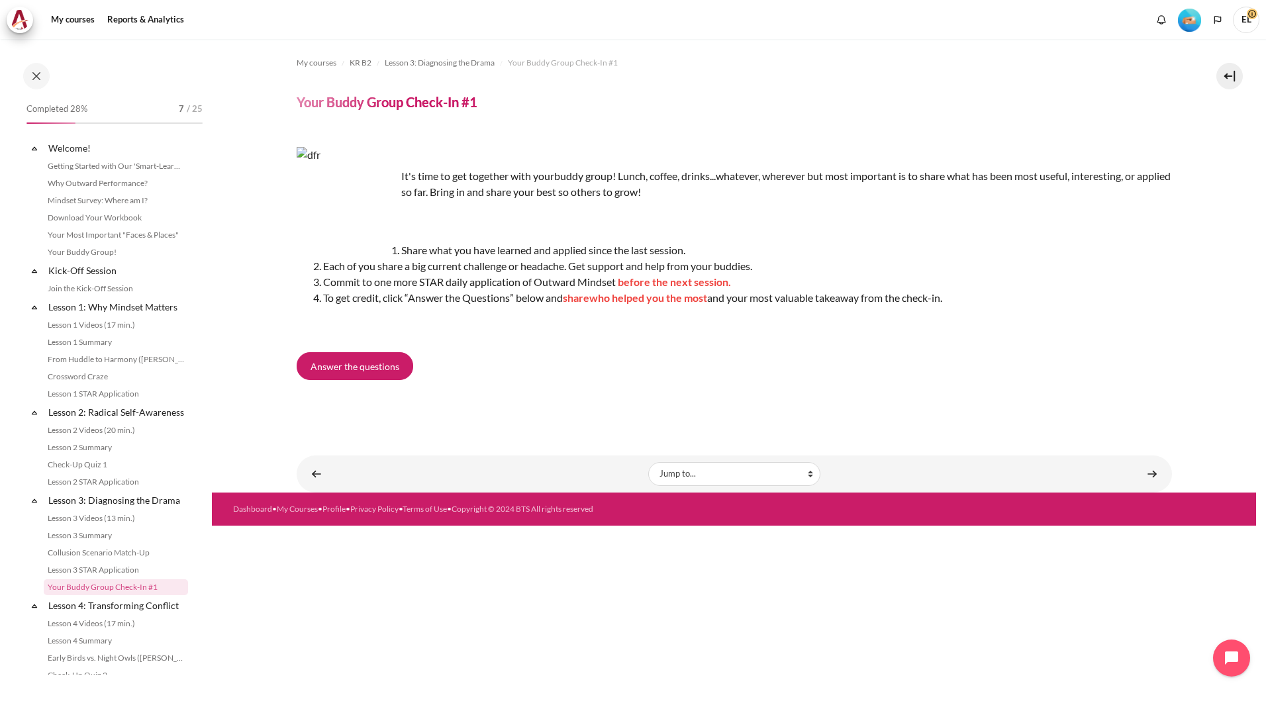
scroll to position [214, 0]
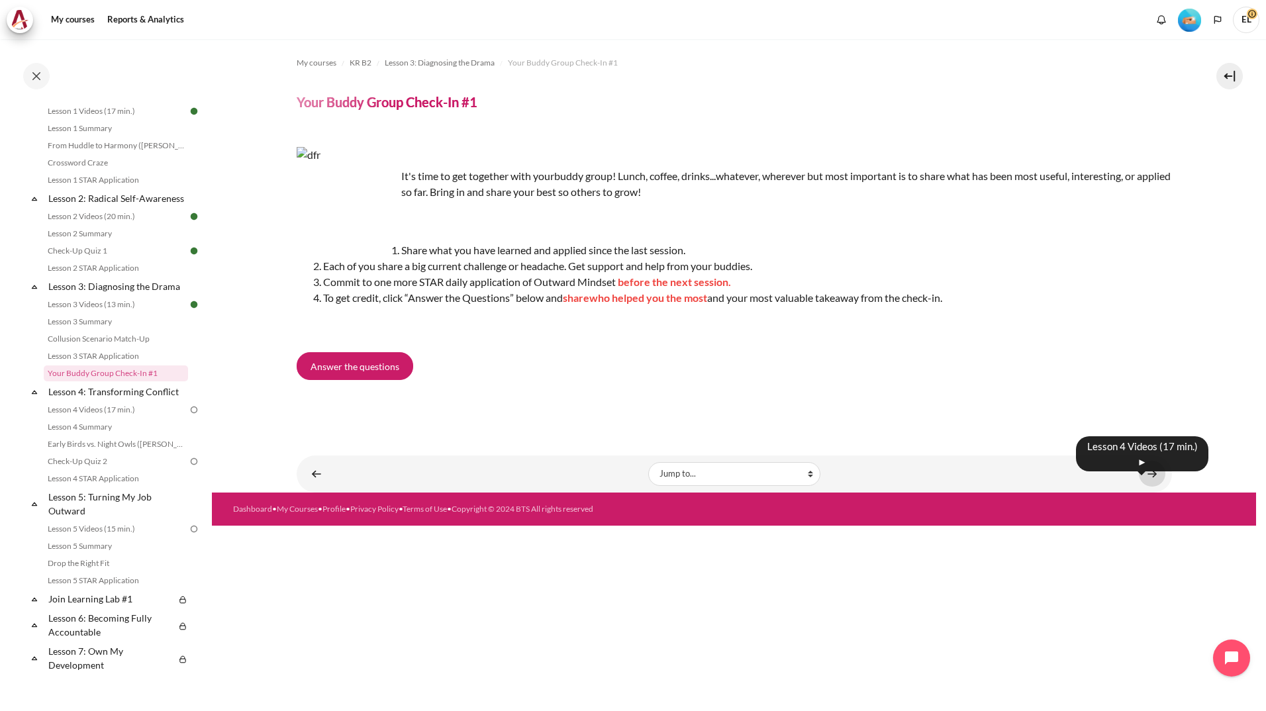
click at [1140, 474] on link "Content" at bounding box center [1152, 474] width 26 height 26
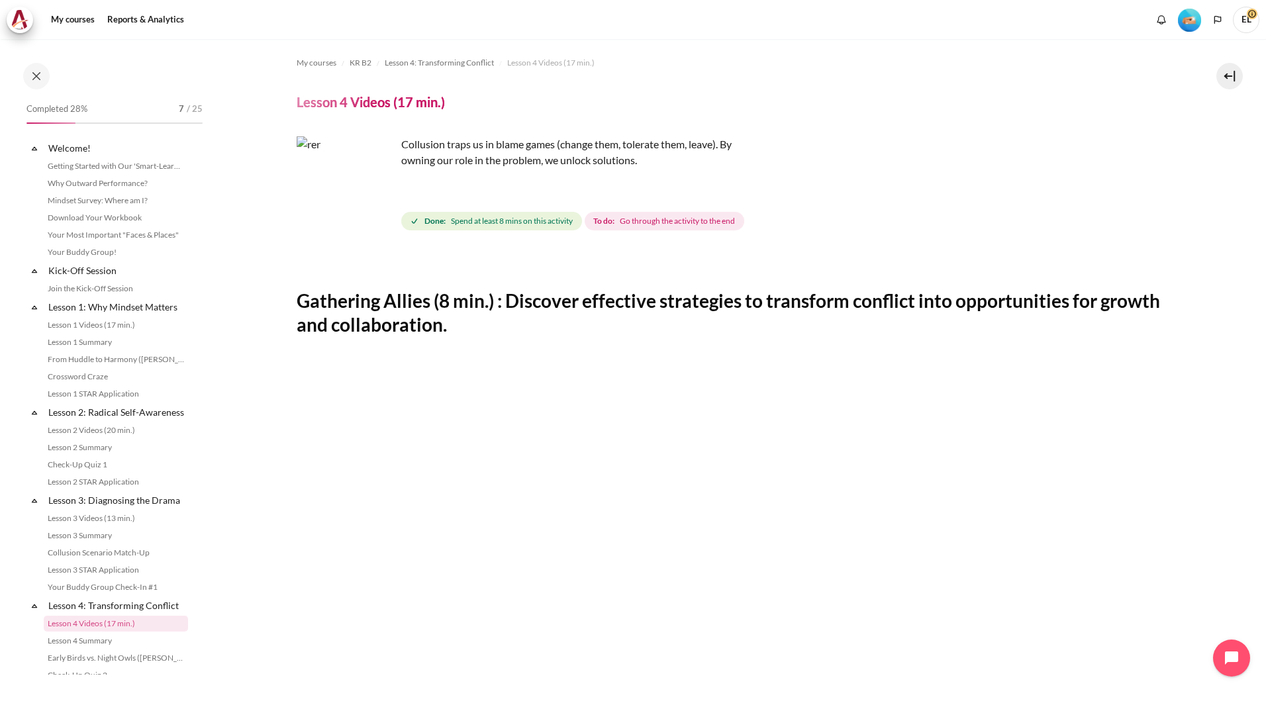
scroll to position [250, 0]
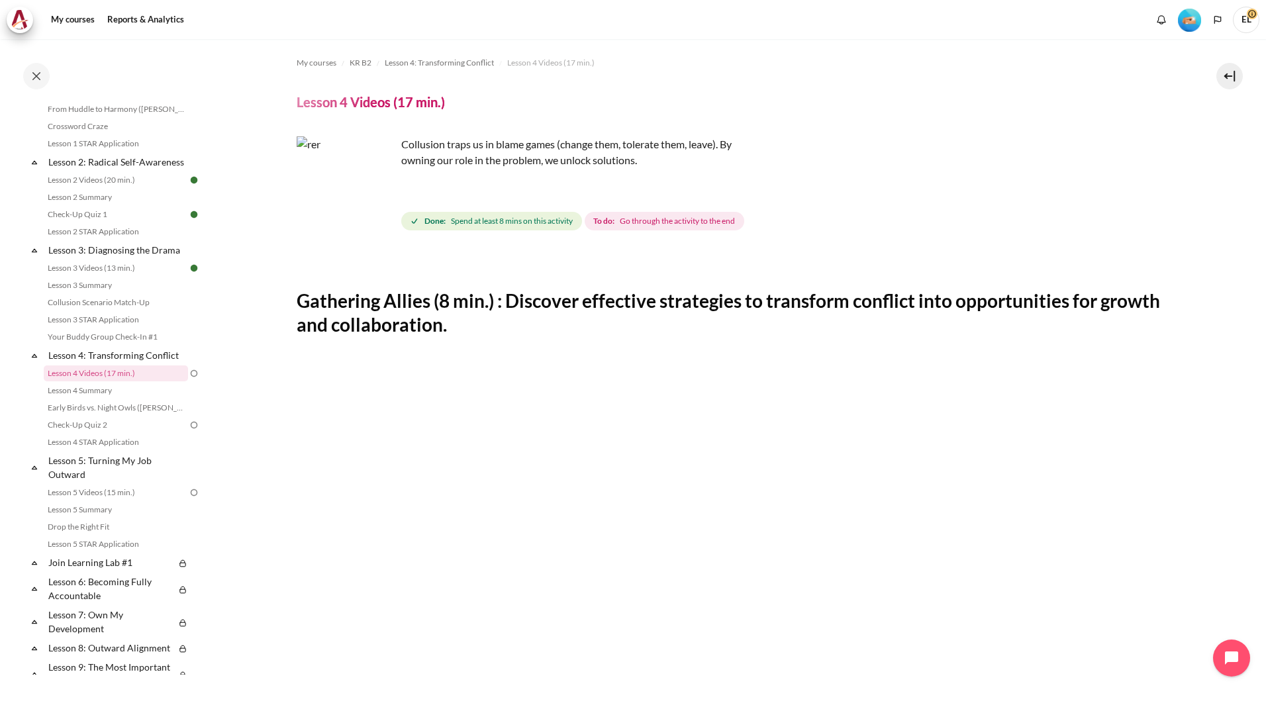
click at [1258, 707] on div "My courses KR B2 Lesson 4: Transforming Conflict Lesson 4 Videos (17 min.) Less…" at bounding box center [633, 375] width 1266 height 672
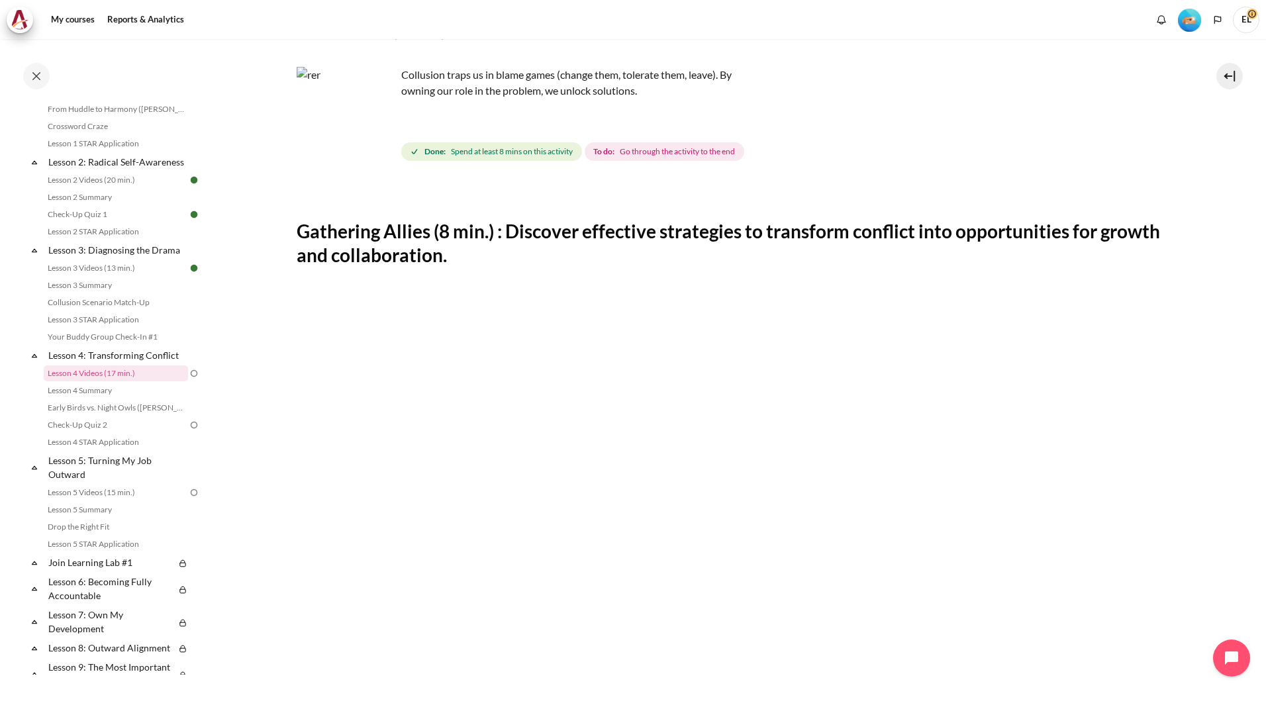
click at [1258, 707] on div "My courses KR B2 Lesson 4: Transforming Conflict Lesson 4 Videos (17 min.) Less…" at bounding box center [633, 375] width 1266 height 672
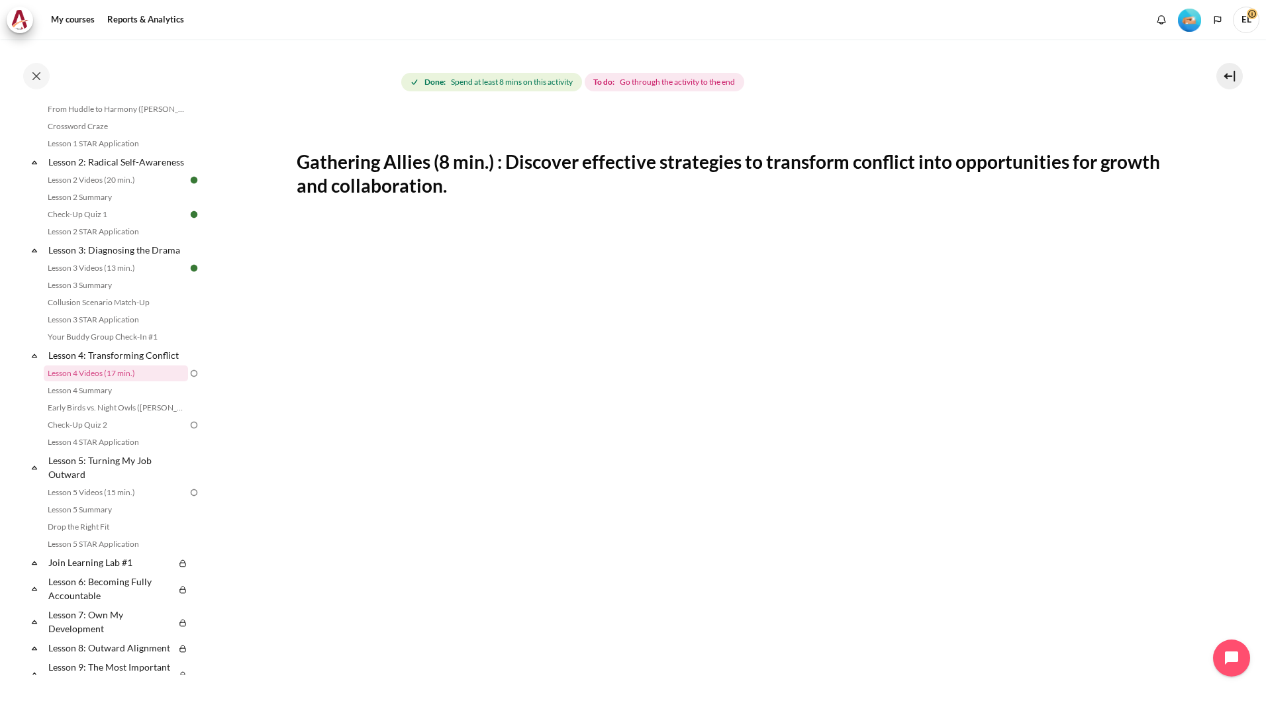
click at [1258, 707] on div "My courses KR B2 Lesson 4: Transforming Conflict Lesson 4 Videos (17 min.) Less…" at bounding box center [633, 375] width 1266 height 672
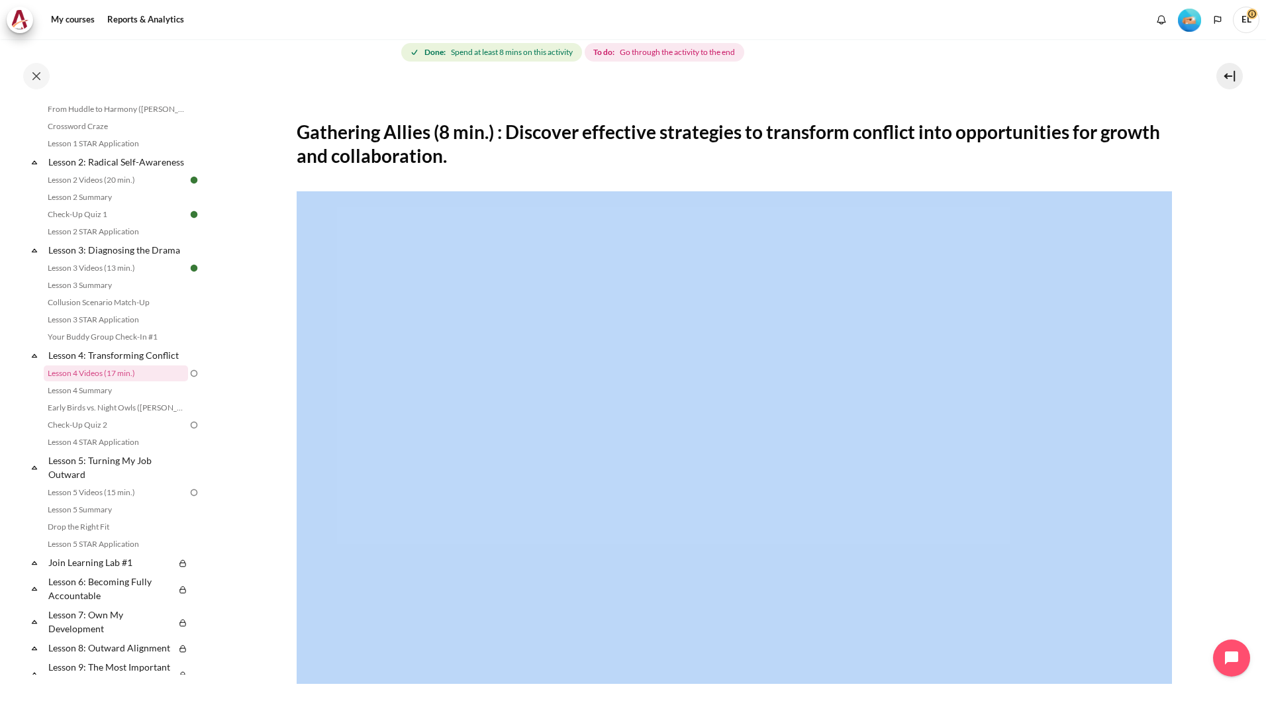
click at [1195, 378] on section "My courses KR B2 Lesson 4: Transforming Conflict Lesson 4 Videos (17 min.) Less…" at bounding box center [734, 405] width 1044 height 1070
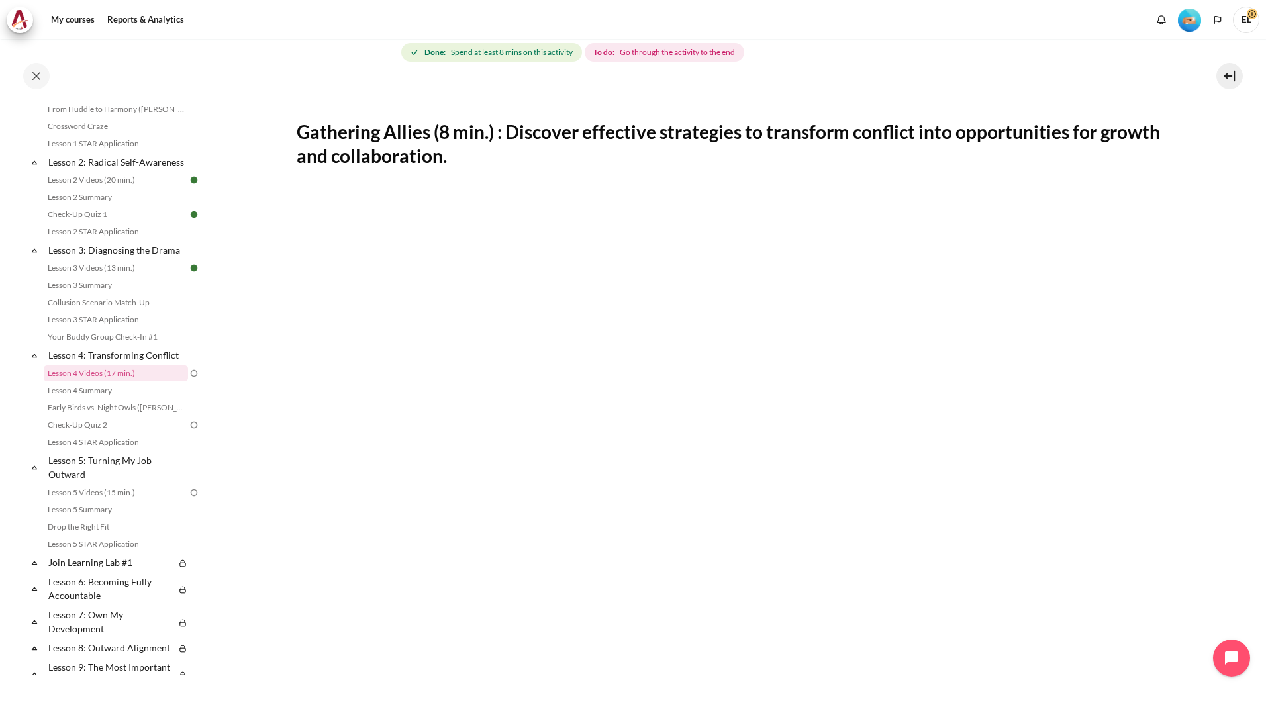
scroll to position [428, 0]
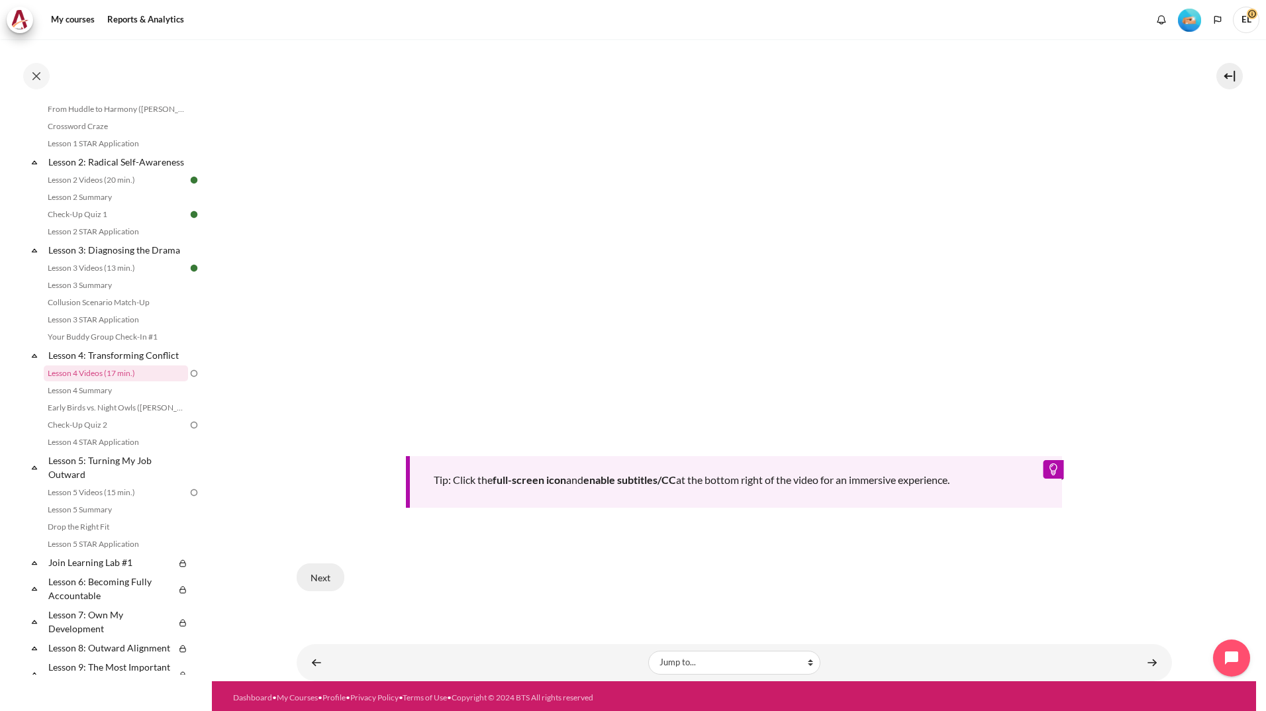
click at [326, 572] on button "Next" at bounding box center [321, 577] width 48 height 28
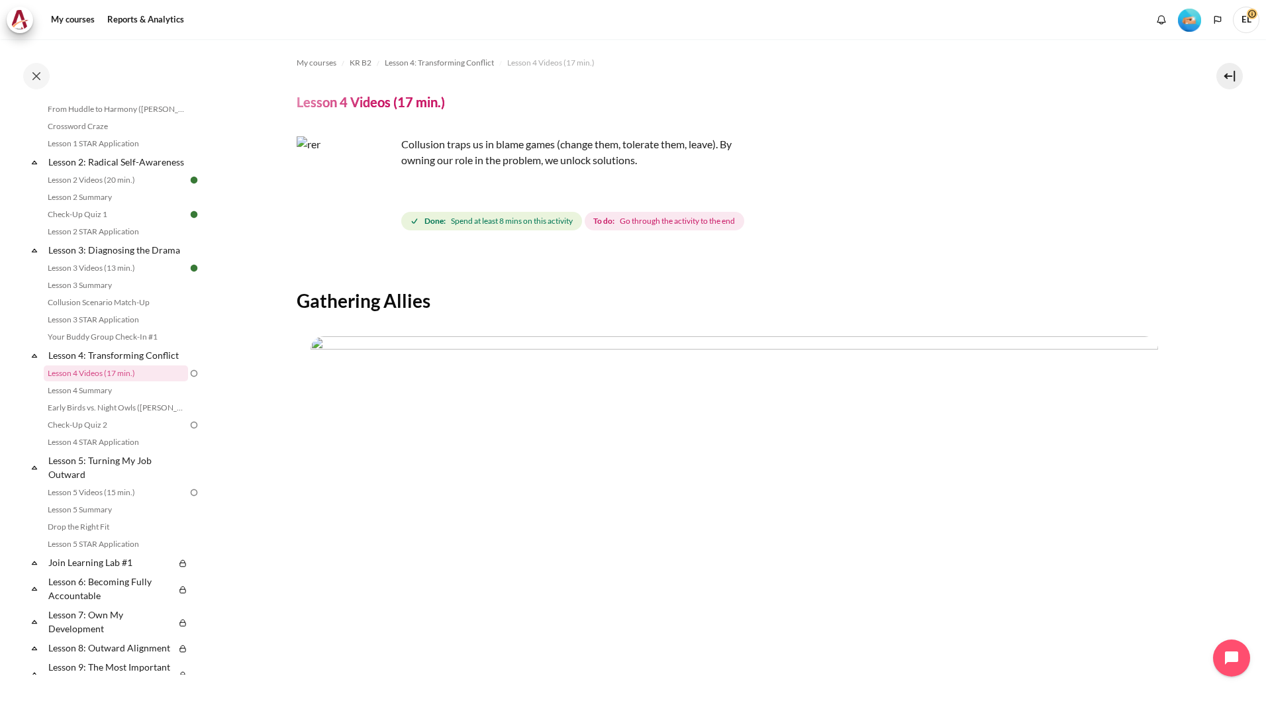
scroll to position [279, 0]
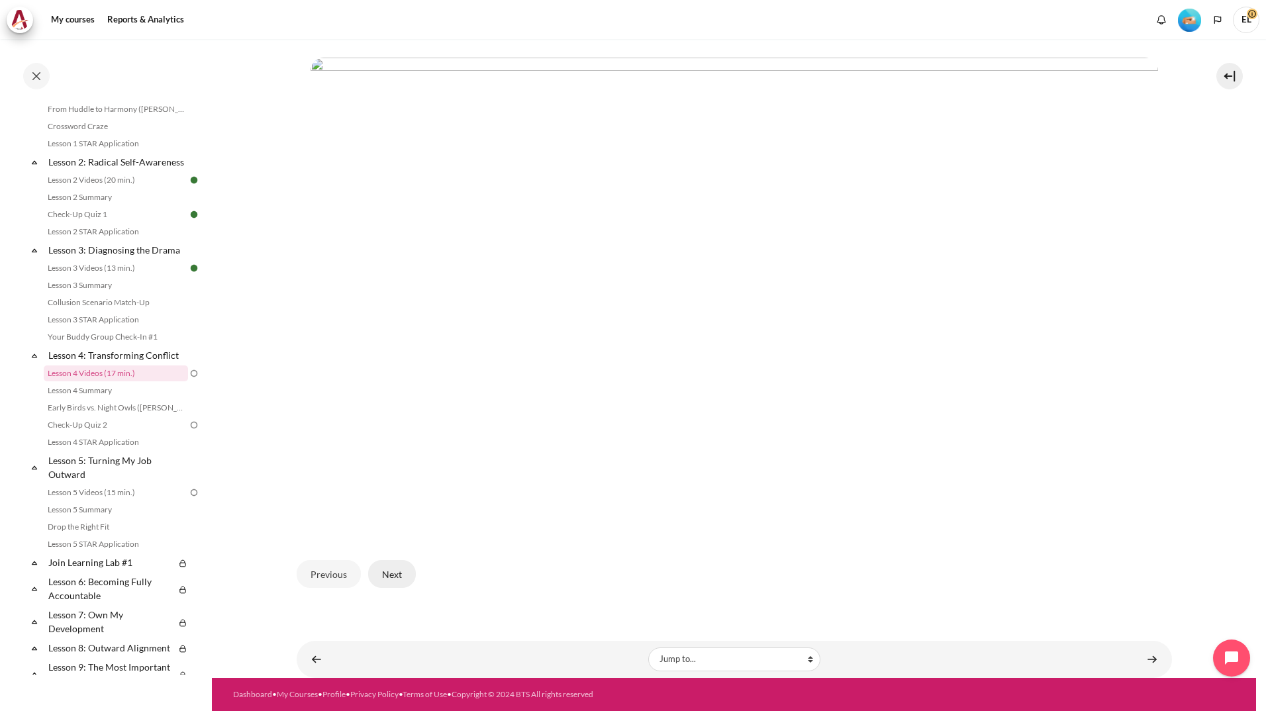
click at [395, 568] on button "Next" at bounding box center [392, 574] width 48 height 28
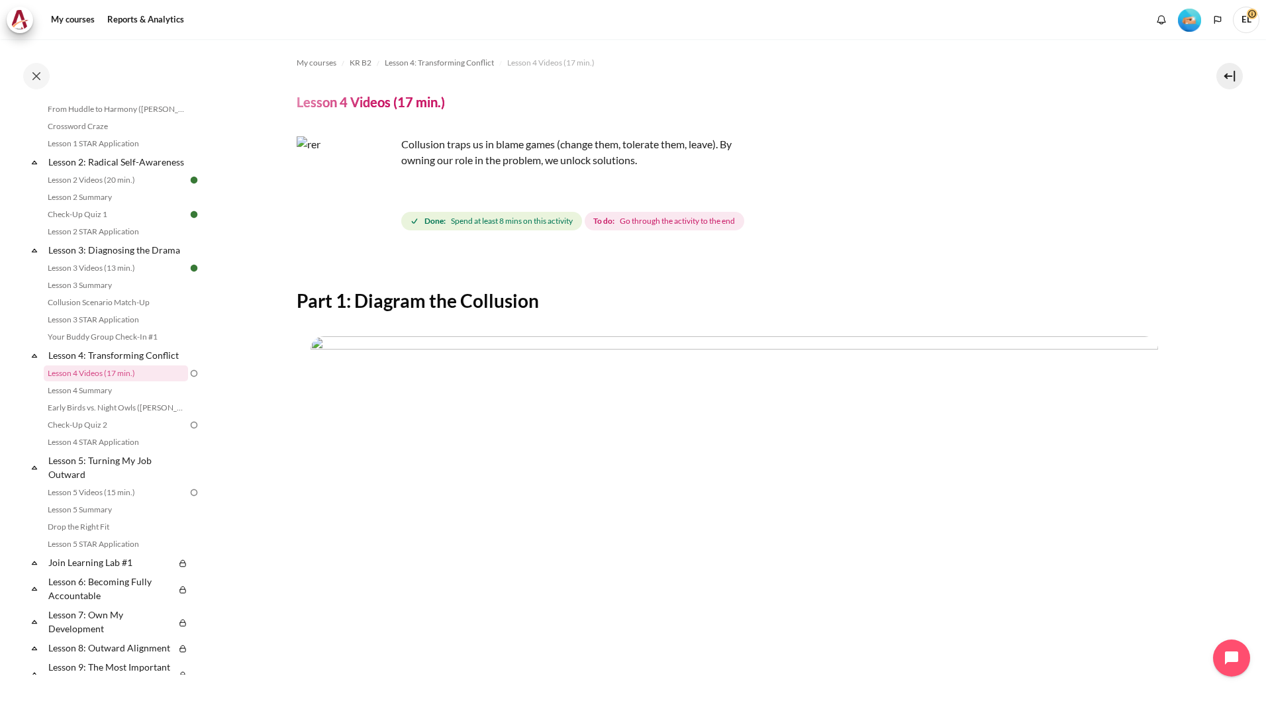
scroll to position [279, 0]
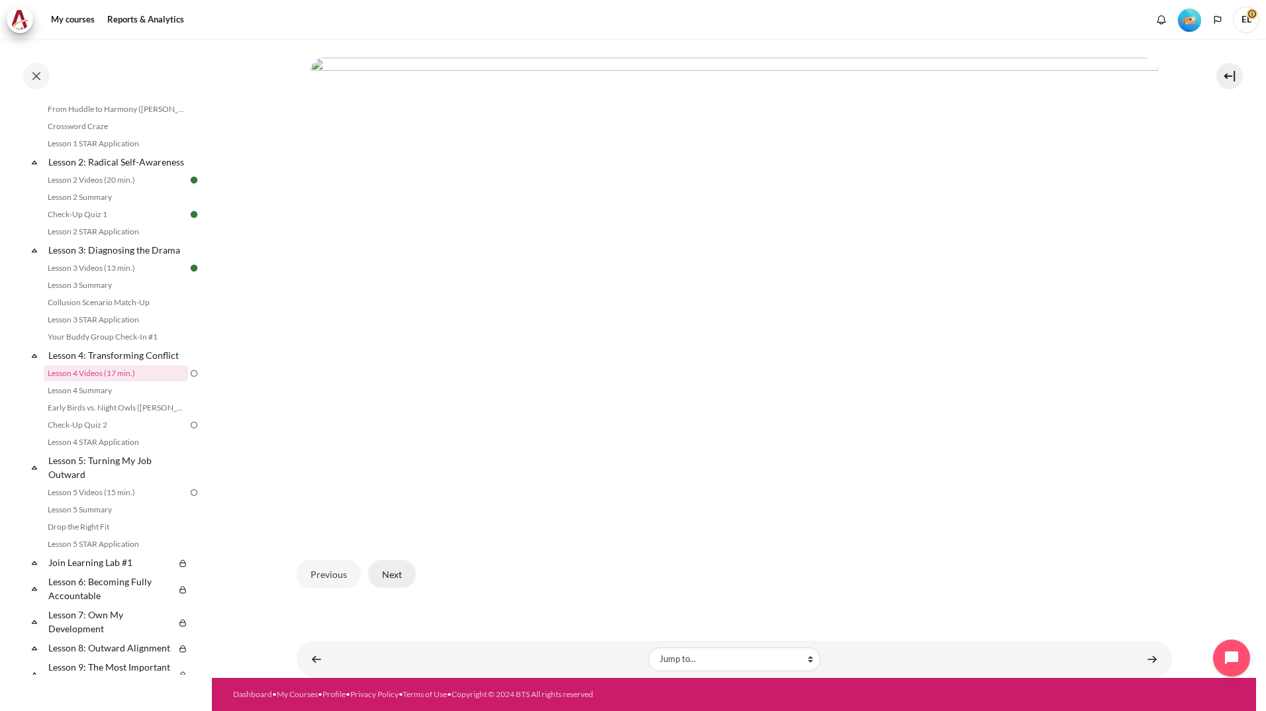
click at [385, 578] on button "Next" at bounding box center [392, 574] width 48 height 28
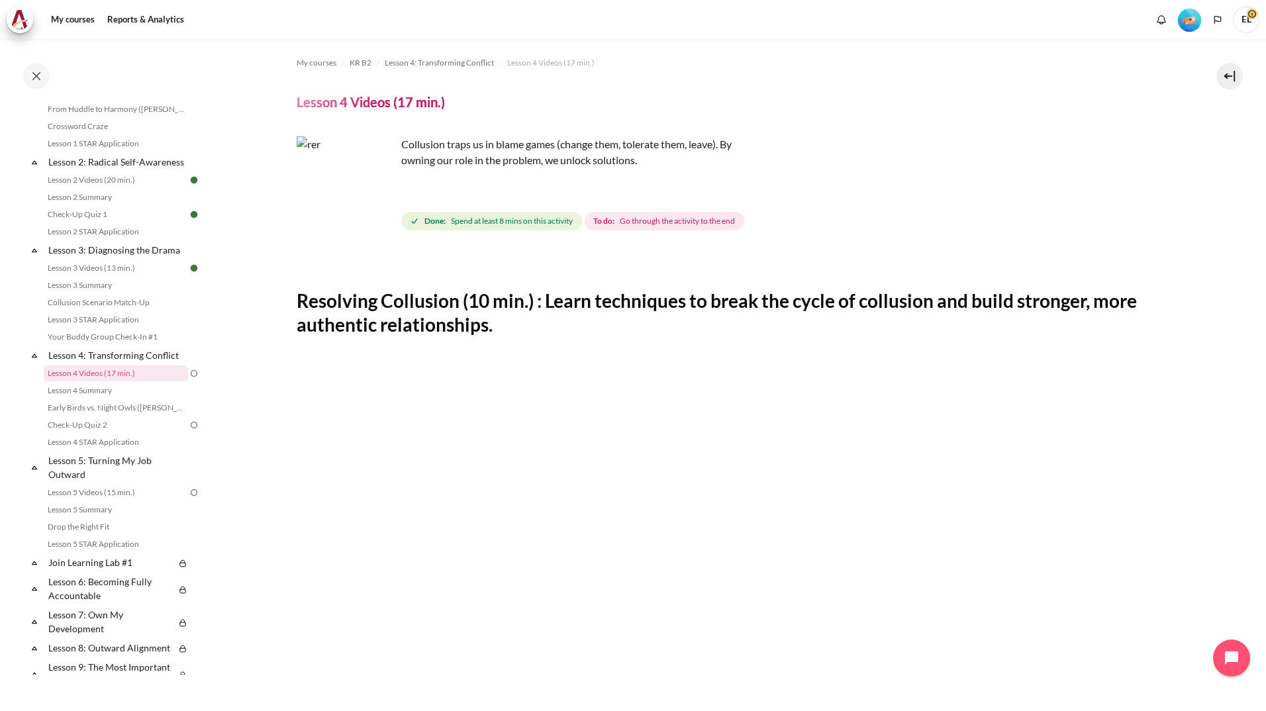
scroll to position [428, 0]
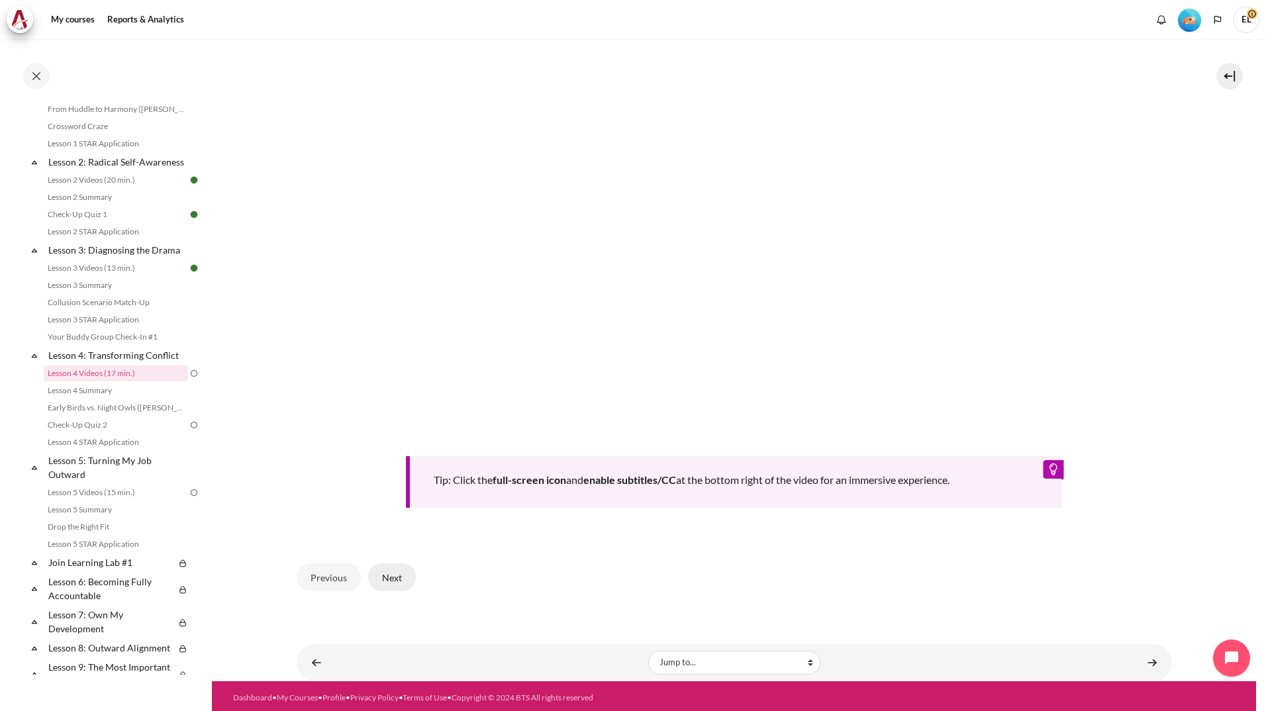
click at [400, 577] on button "Next" at bounding box center [392, 577] width 48 height 28
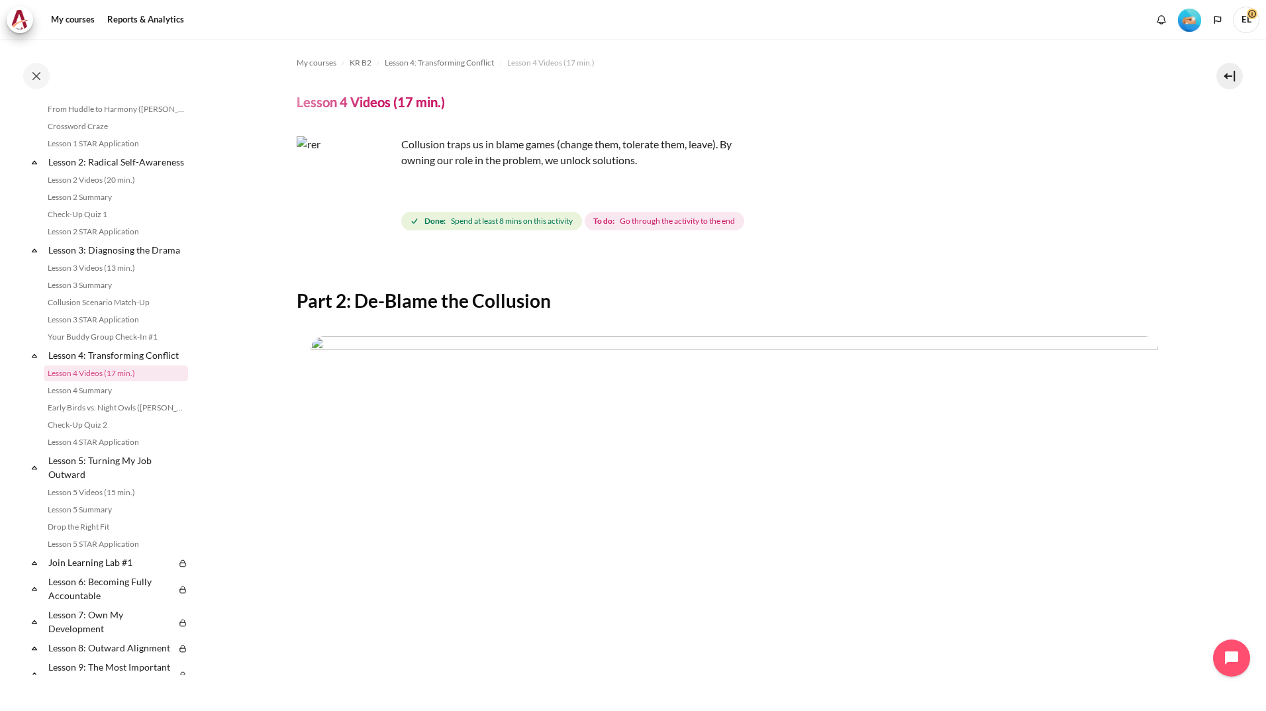
scroll to position [279, 0]
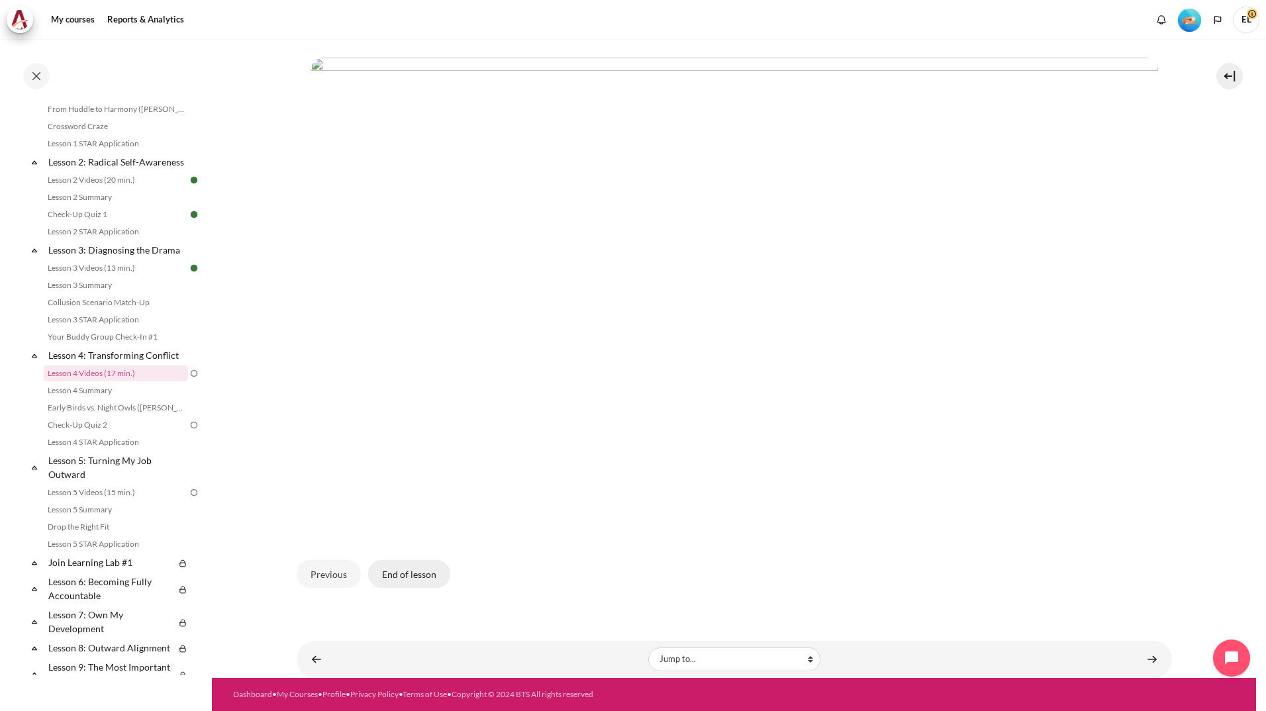
click at [396, 568] on button "End of lesson" at bounding box center [409, 574] width 82 height 28
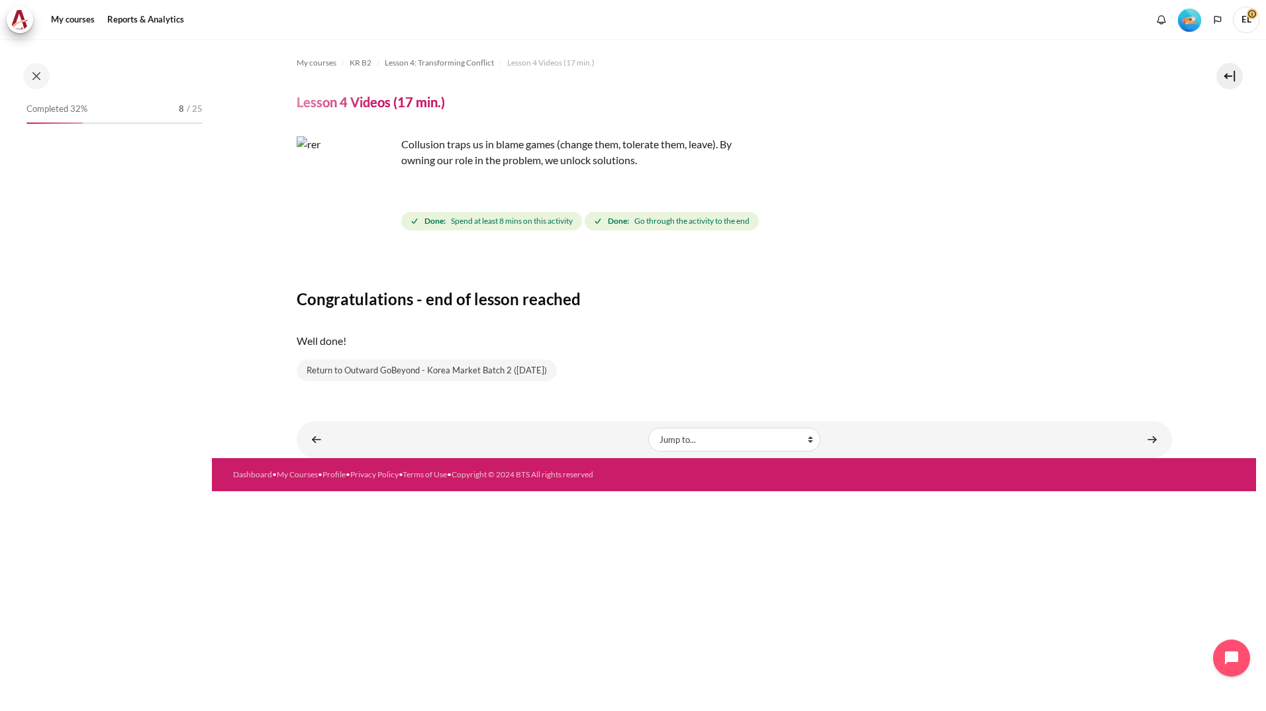
scroll to position [250, 0]
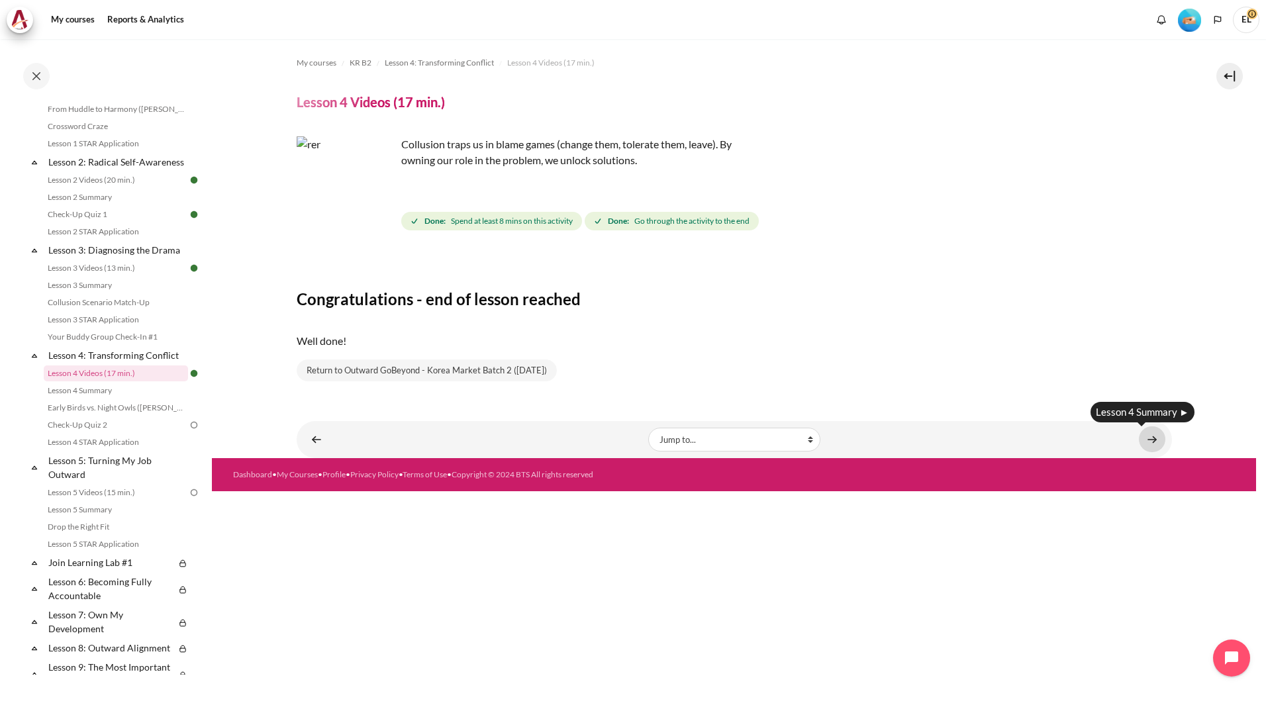
click at [1146, 438] on link "Content" at bounding box center [1152, 439] width 26 height 26
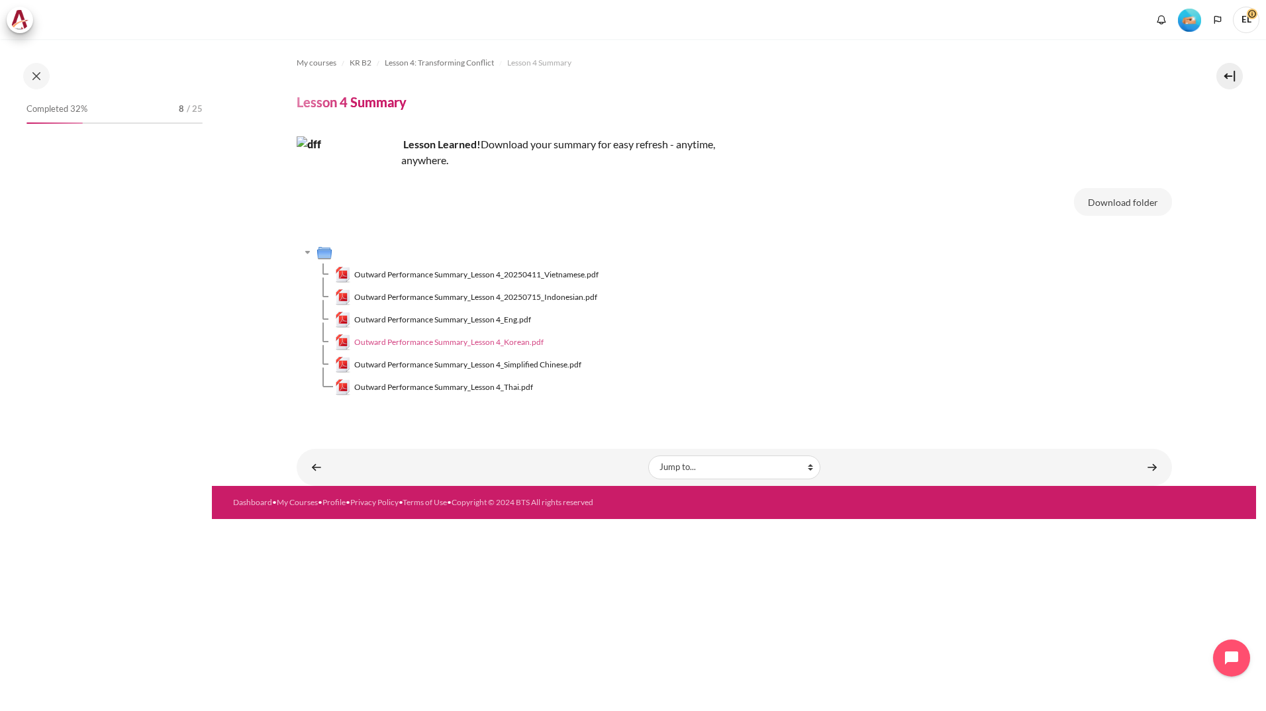
scroll to position [267, 0]
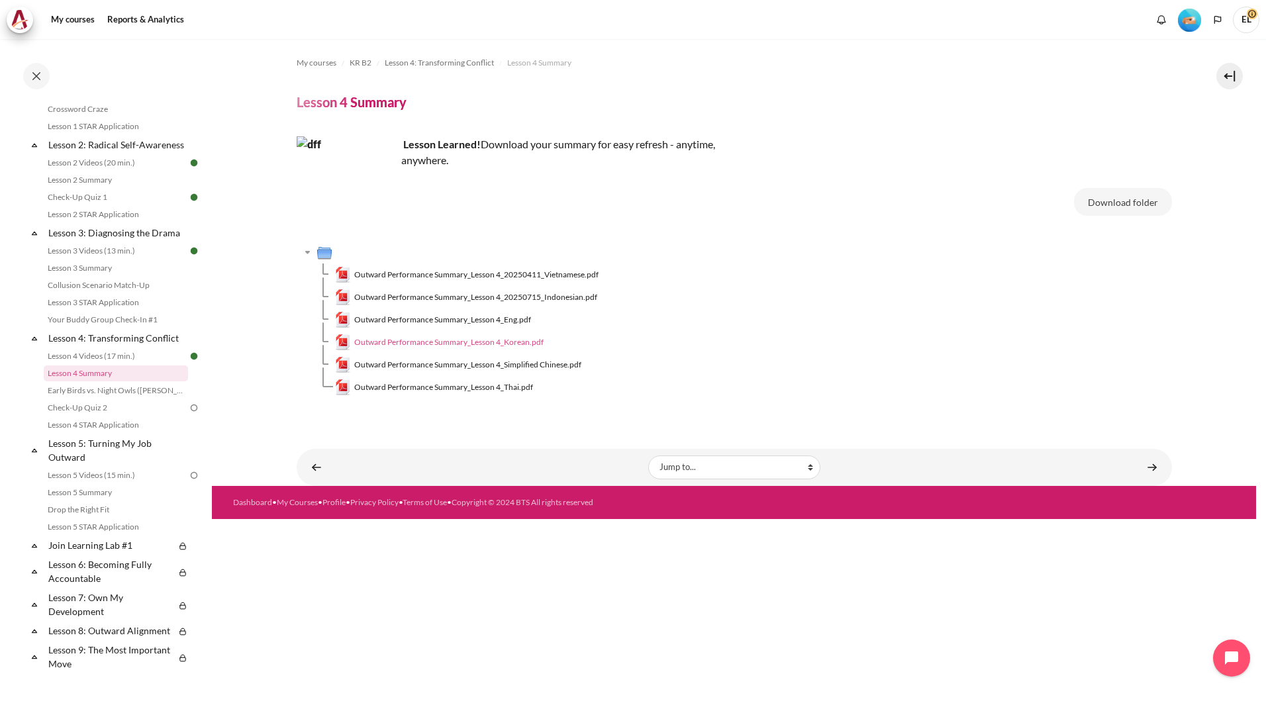
click at [438, 336] on span "Outward Performance Summary_Lesson 4_Korean.pdf" at bounding box center [448, 342] width 189 height 12
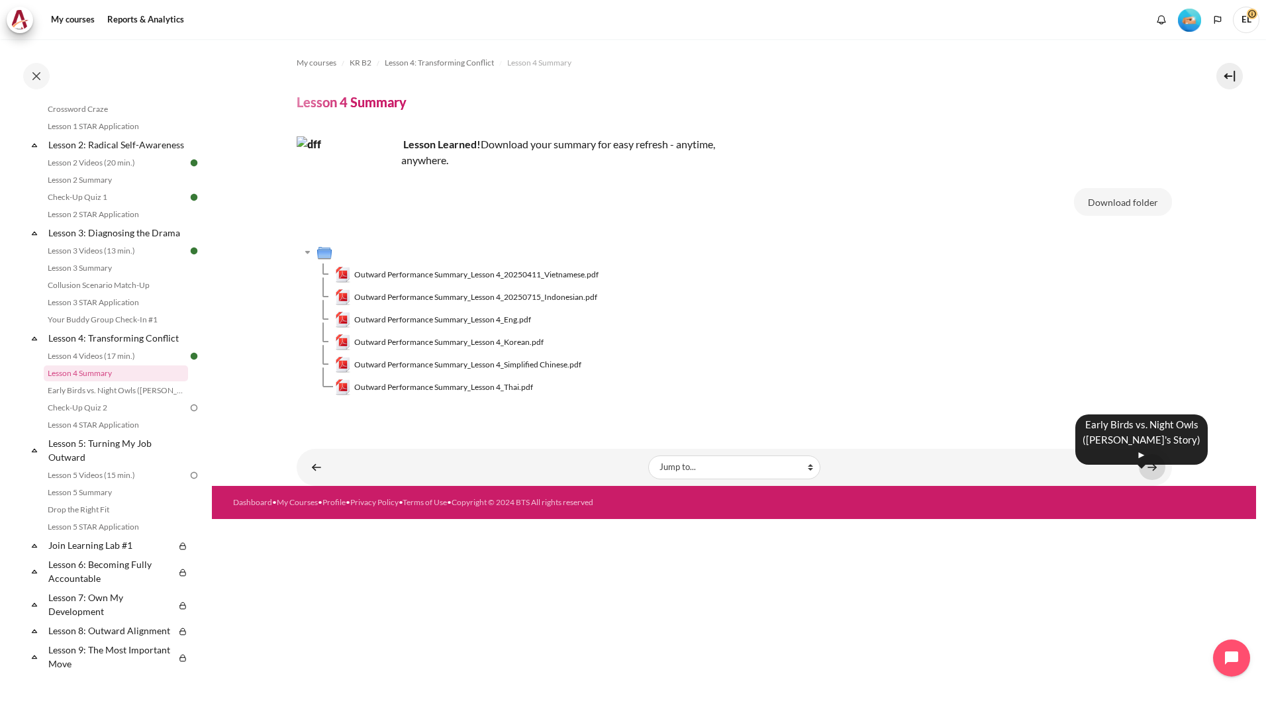
click at [1159, 468] on link "Content" at bounding box center [1152, 467] width 26 height 26
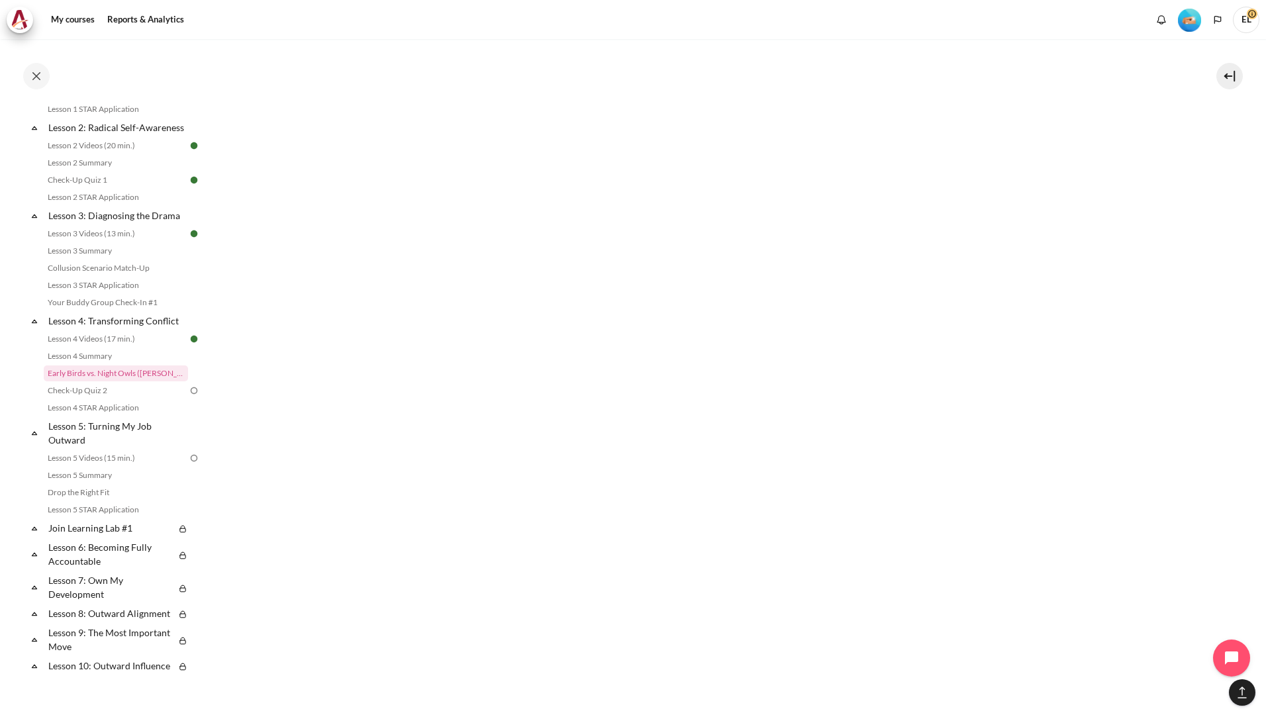
scroll to position [1138, 0]
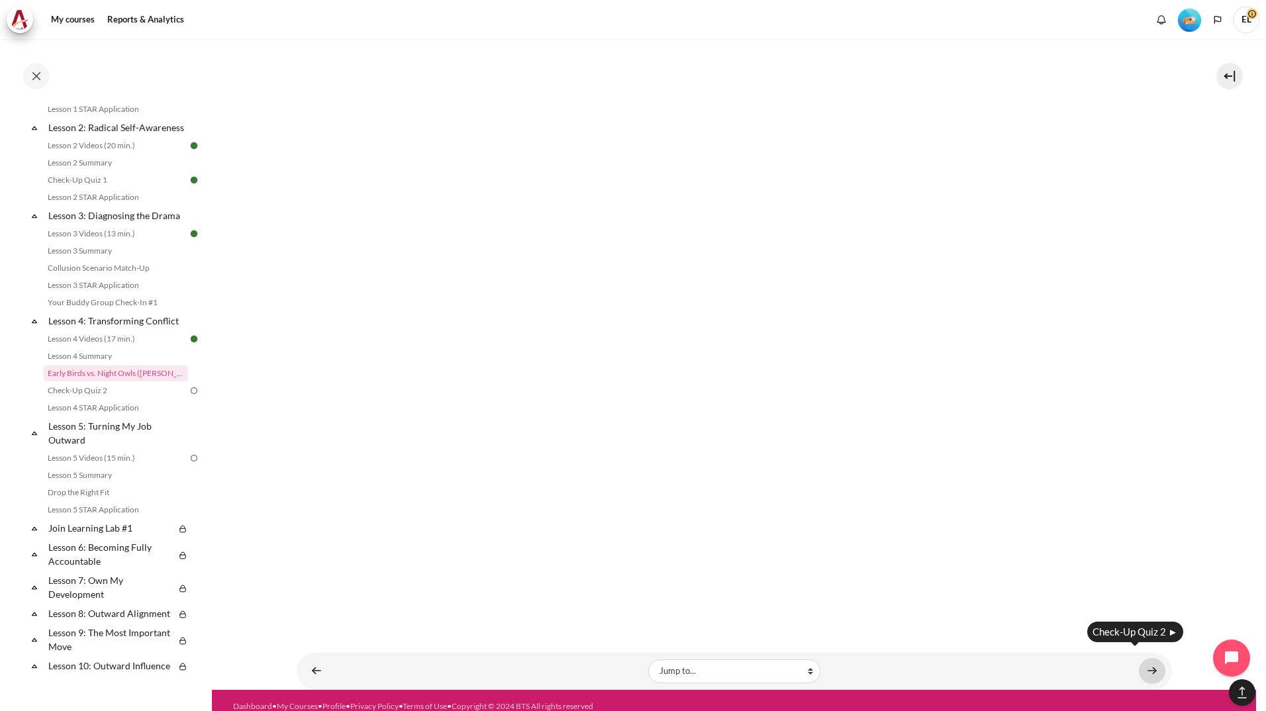
click at [1148, 658] on link "Content" at bounding box center [1152, 671] width 26 height 26
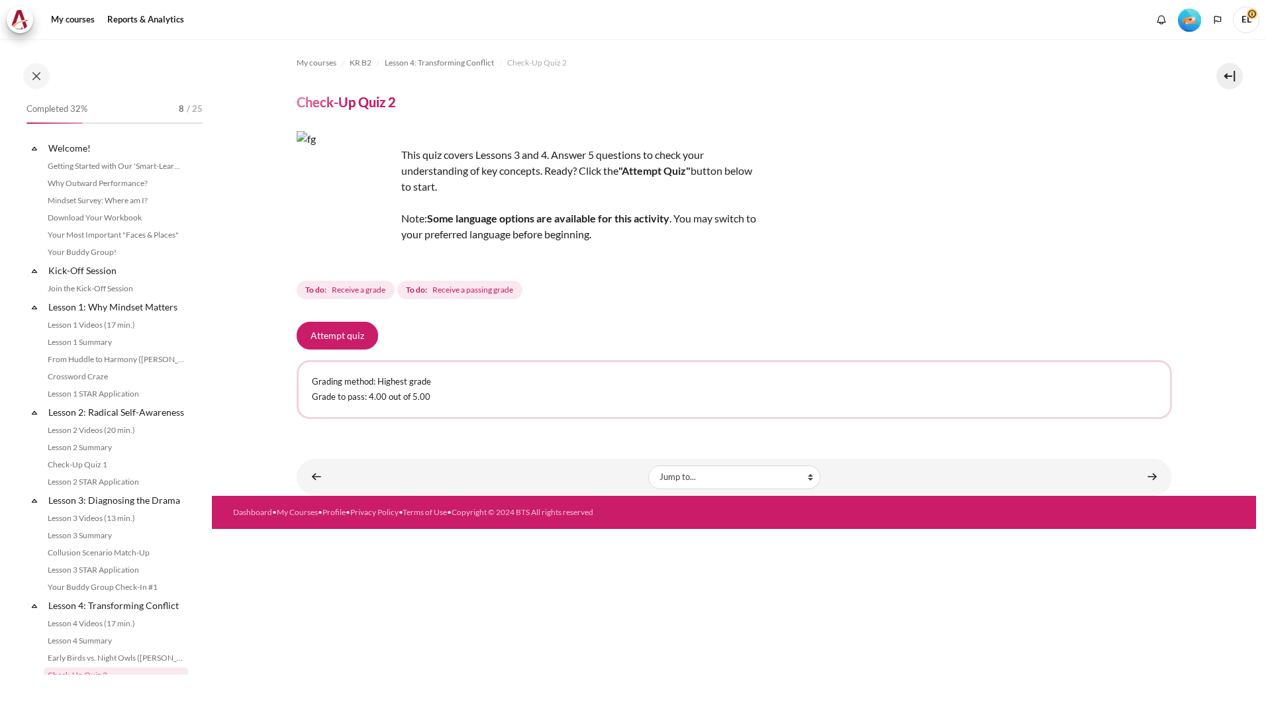
scroll to position [302, 0]
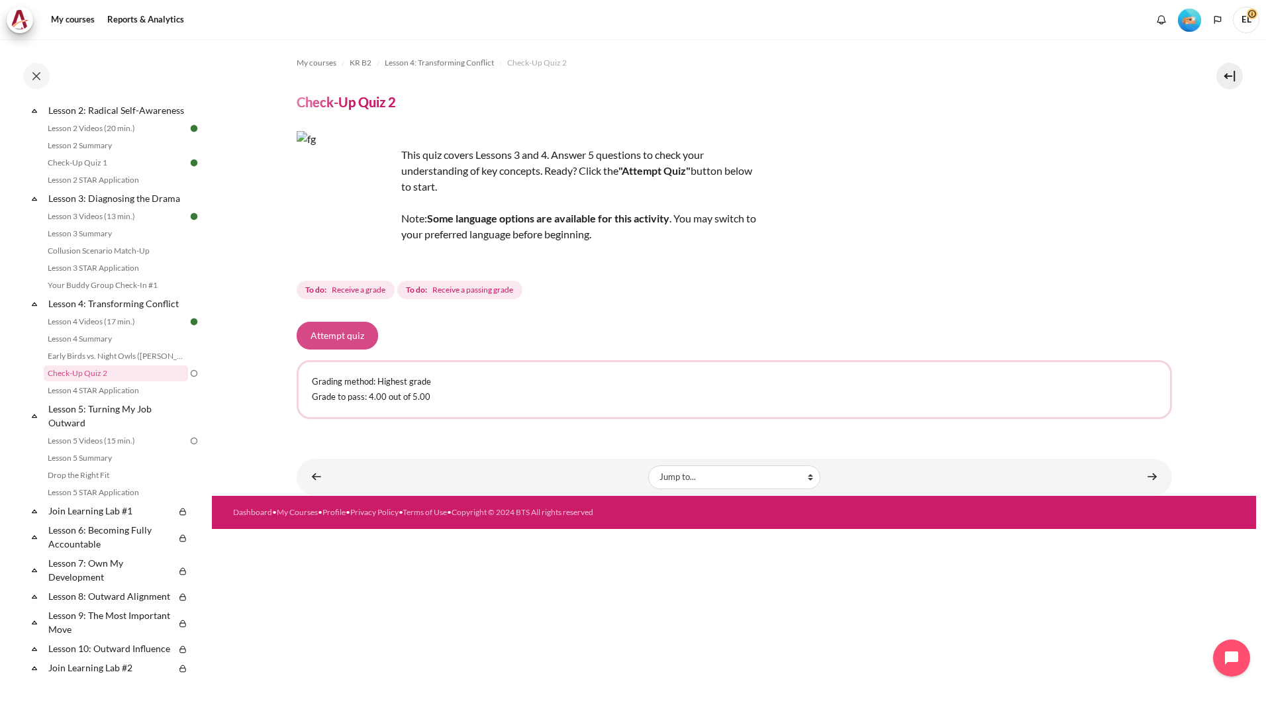
click at [326, 337] on button "Attempt quiz" at bounding box center [337, 336] width 81 height 28
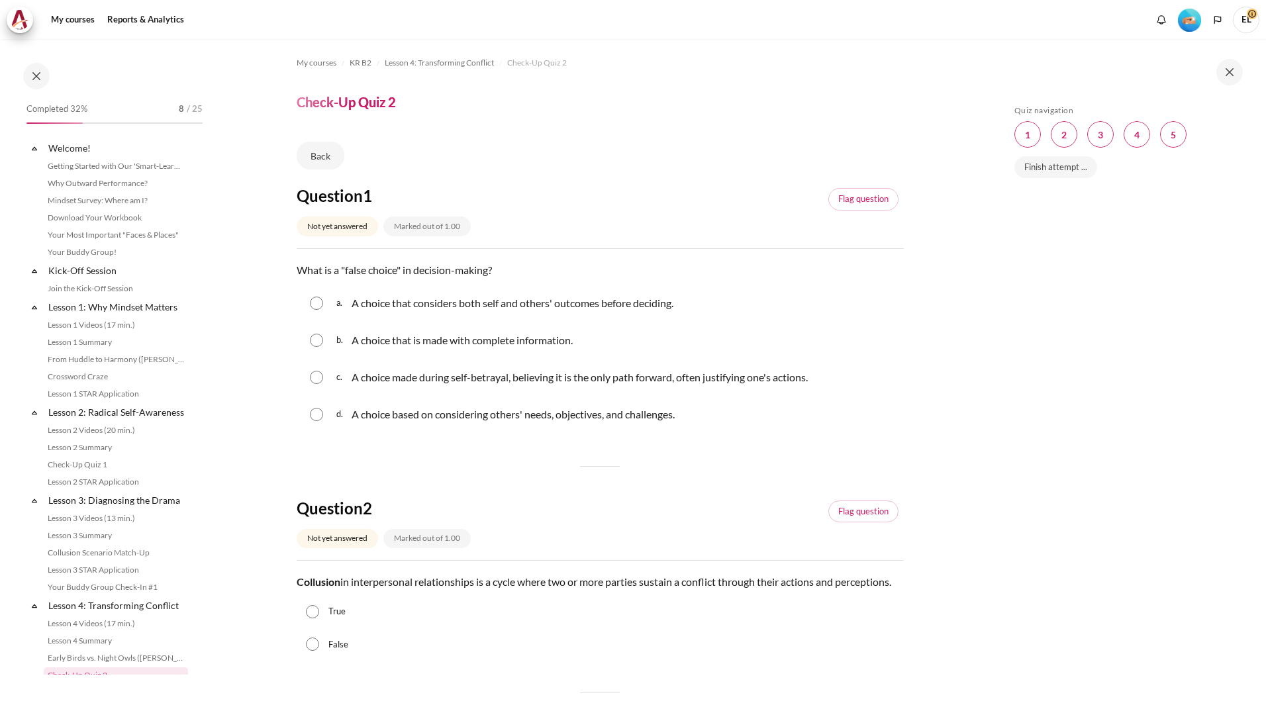
scroll to position [302, 0]
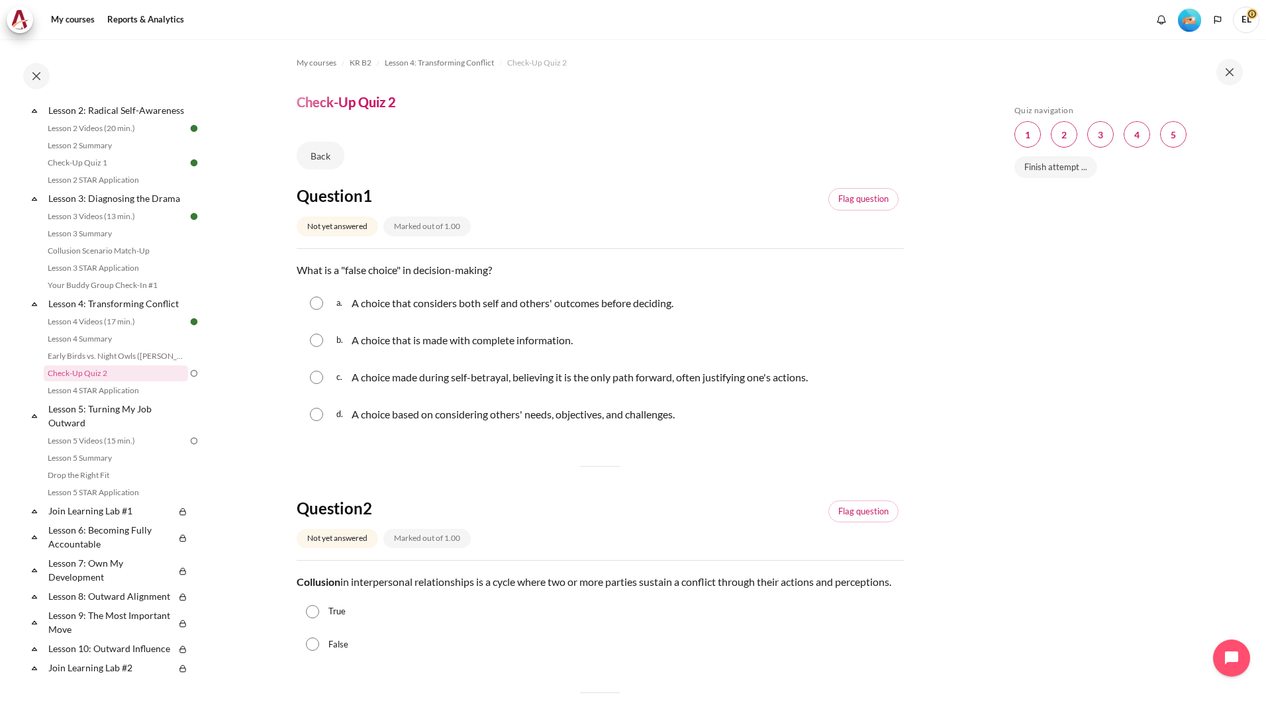
drag, startPoint x: 295, startPoint y: 264, endPoint x: 703, endPoint y: 426, distance: 438.6
copy div "What is a "false choice" in decision-making? Question 1 Answer a. A choice that…"
click at [322, 375] on input "Content" at bounding box center [316, 377] width 13 height 13
radio input "true"
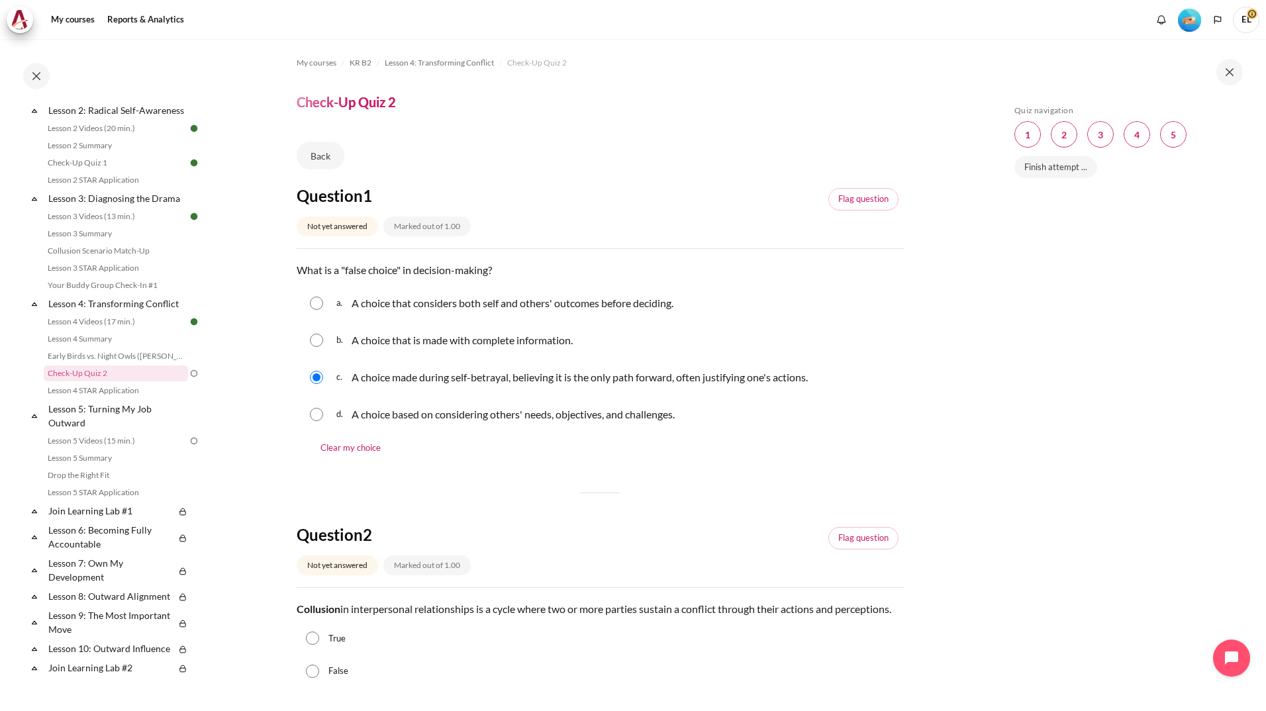
click at [1265, 278] on html "Skip to main content Open course index Completed 32% 8 / 25 Expand Collapse" at bounding box center [633, 355] width 1266 height 711
drag, startPoint x: 1268, startPoint y: 278, endPoint x: 1215, endPoint y: 351, distance: 90.0
click at [1215, 351] on div "Skip Quiz navigation Quiz navigation Question 1 This page Question 2 This page …" at bounding box center [1125, 384] width 236 height 559
click at [1265, 441] on html "Skip to main content Open course index Completed 32% 8 / 25 Expand Collapse" at bounding box center [633, 355] width 1266 height 711
click at [1116, 586] on div "Skip Quiz navigation Quiz navigation Question 1 This page Question 2 This page …" at bounding box center [1125, 384] width 236 height 559
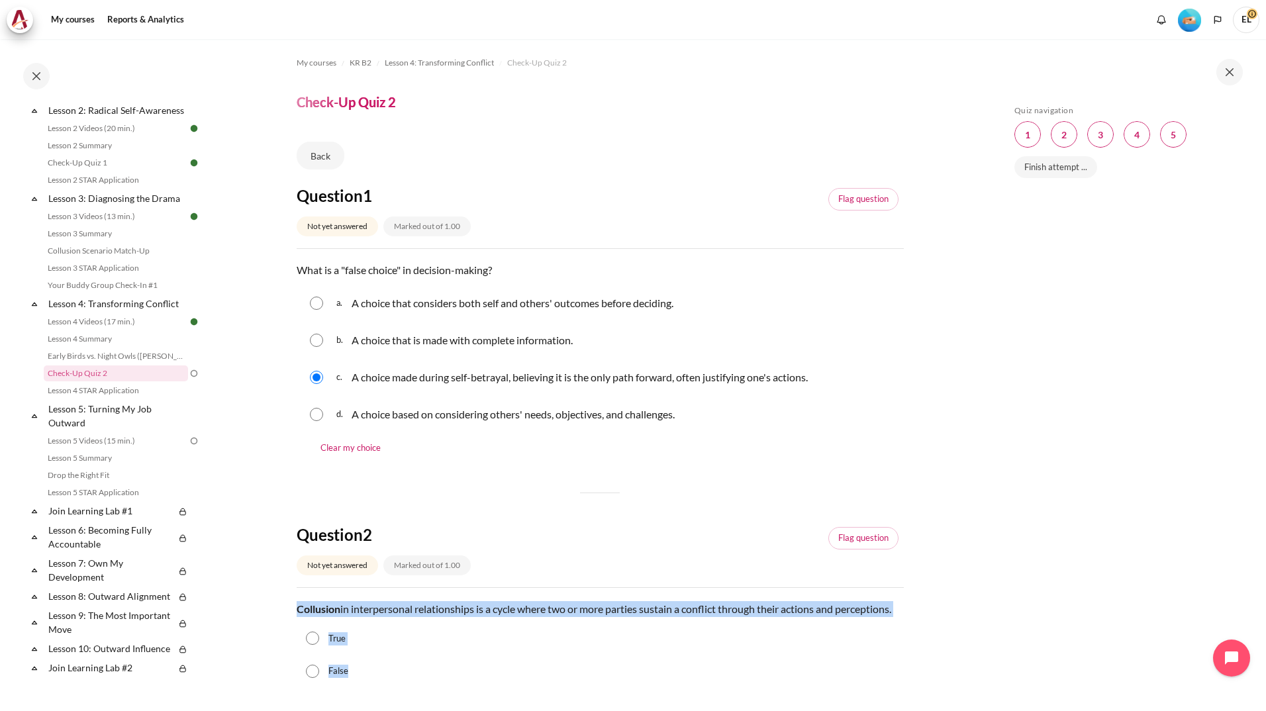
drag, startPoint x: 297, startPoint y: 610, endPoint x: 395, endPoint y: 677, distance: 119.5
click at [395, 677] on div "Question text Collusion in interpersonal relationships is a cycle where two or …" at bounding box center [600, 644] width 607 height 87
copy div "Collusion in interpersonal relationships is a cycle where two or more parties s…"
click at [395, 677] on div "False" at bounding box center [600, 671] width 607 height 33
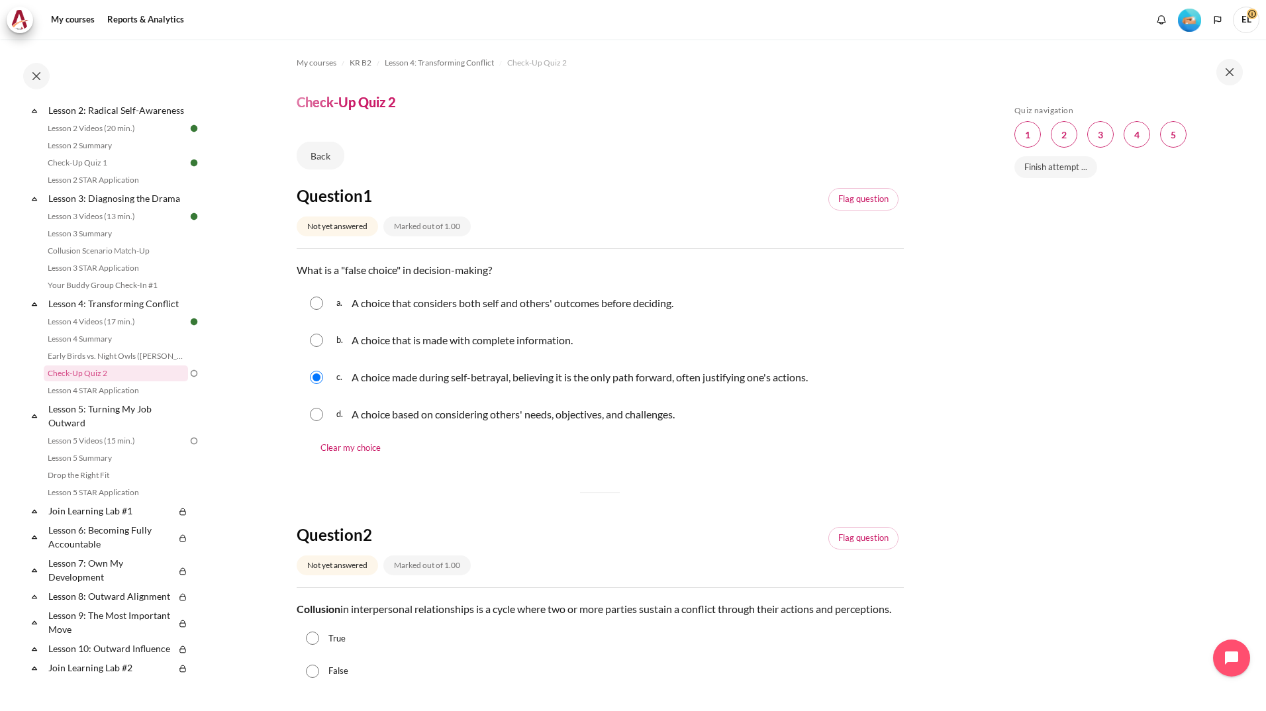
click at [1265, 598] on html "Skip to main content Open course index Completed 32% 8 / 25 Expand Collapse" at bounding box center [633, 355] width 1266 height 711
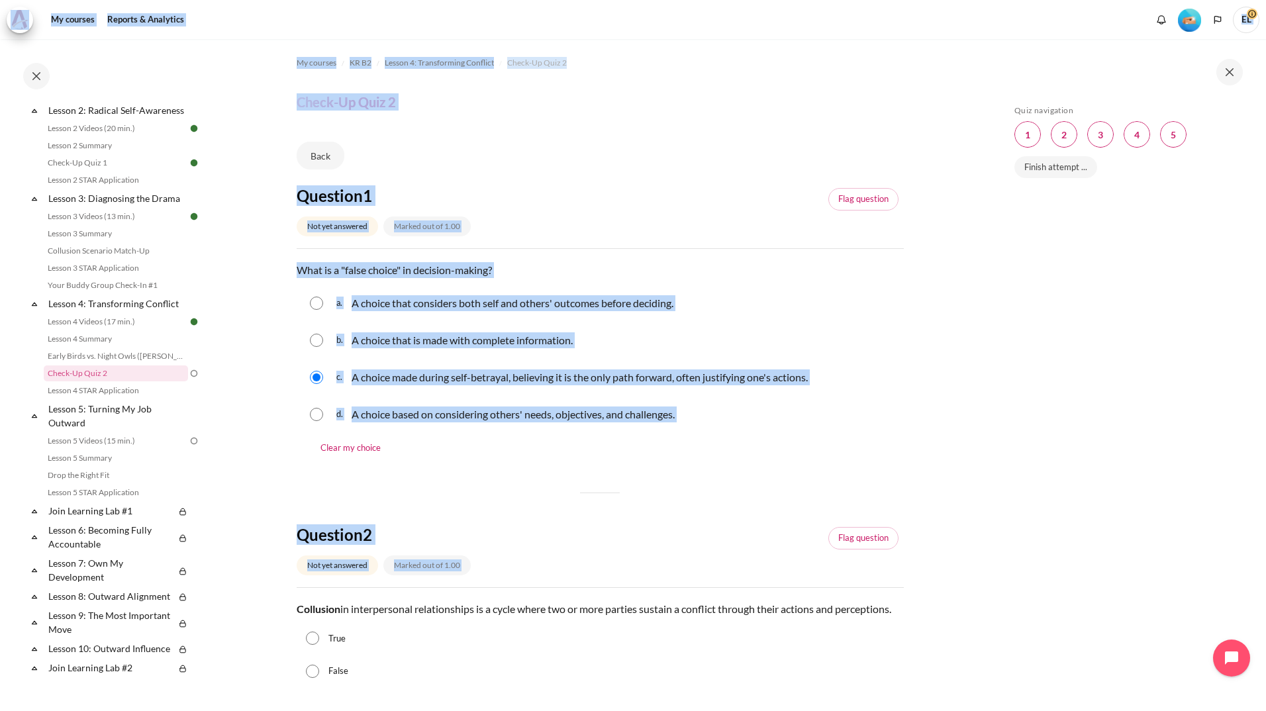
click at [1265, 598] on html "Skip to main content Open course index Completed 32% 8 / 25 Expand Collapse" at bounding box center [633, 355] width 1266 height 711
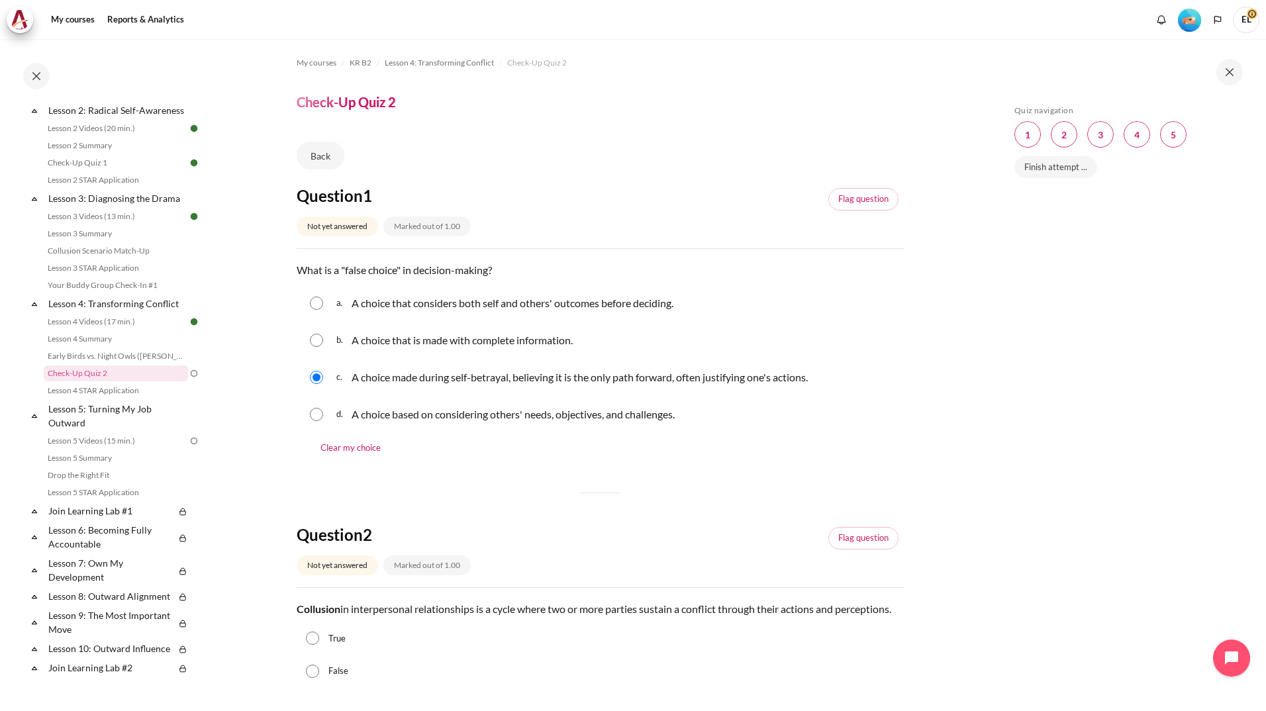
click at [1109, 572] on div "Skip Quiz navigation Quiz navigation Question 1 This page Question 2 This page …" at bounding box center [1125, 384] width 236 height 559
click at [319, 645] on input "True" at bounding box center [312, 637] width 13 height 13
radio input "true"
click at [1265, 483] on html "Skip to main content Open course index Completed 32% 8 / 25 Expand Collapse" at bounding box center [633, 355] width 1266 height 711
click at [1072, 502] on div "Skip Quiz navigation Quiz navigation Question 1 This page Question 2 This page …" at bounding box center [1125, 384] width 236 height 559
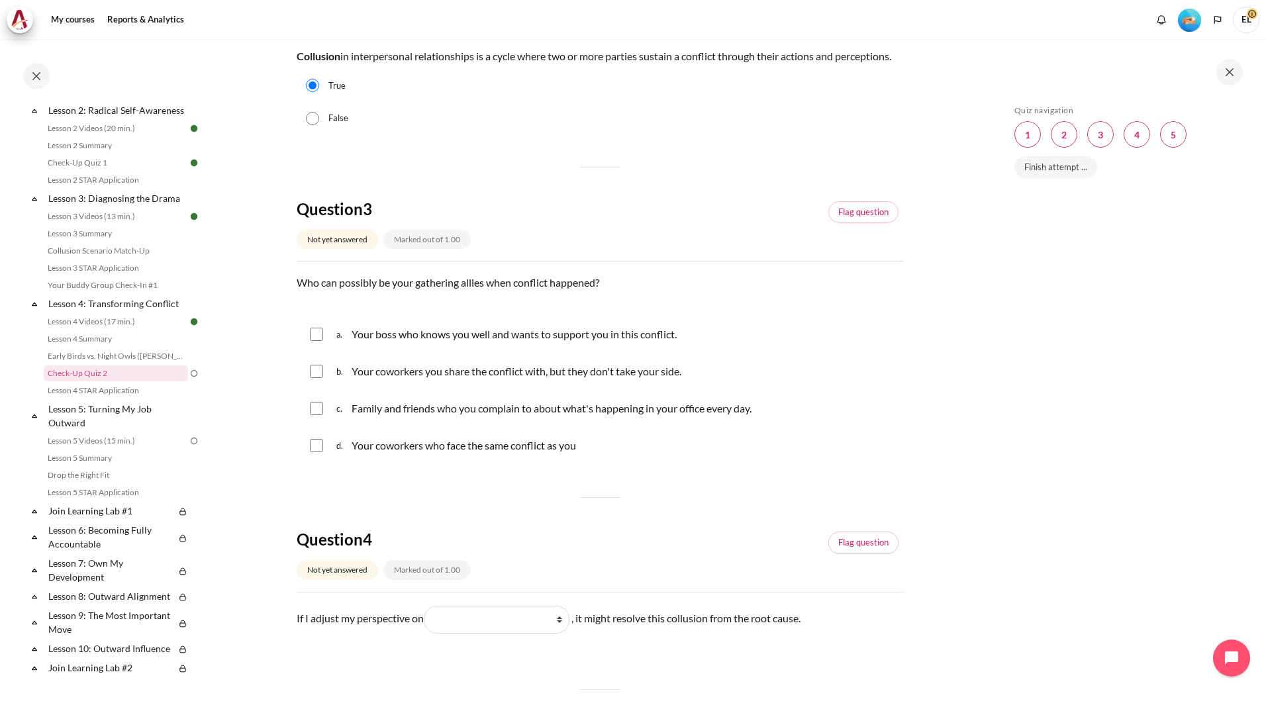
scroll to position [588, 0]
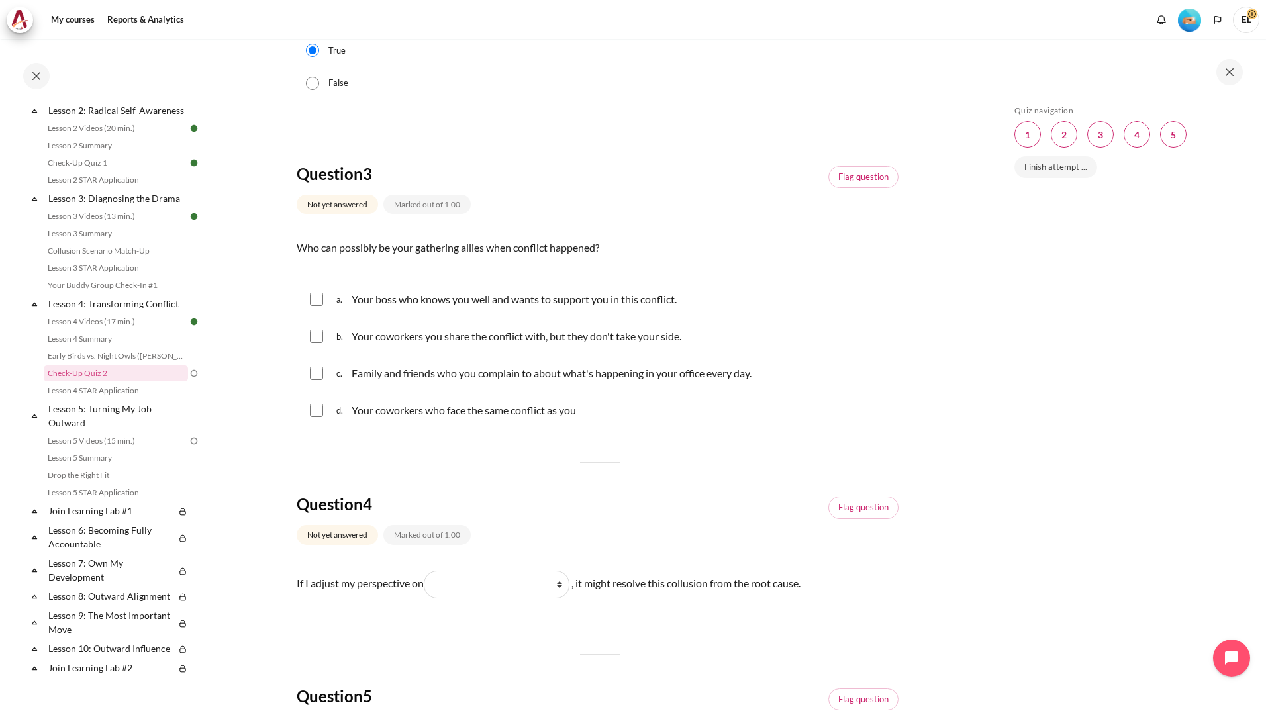
drag, startPoint x: 293, startPoint y: 263, endPoint x: 616, endPoint y: 443, distance: 369.8
click at [616, 443] on section "My courses KR B2 Lesson 4: Transforming Conflict Check-Up Quiz 2 Check-Up Quiz 2" at bounding box center [600, 271] width 776 height 1641
copy div "Who can possibly be your gathering allies when conflict happened? Question 3 An…"
click at [310, 306] on input "Content" at bounding box center [316, 299] width 13 height 13
checkbox input "true"
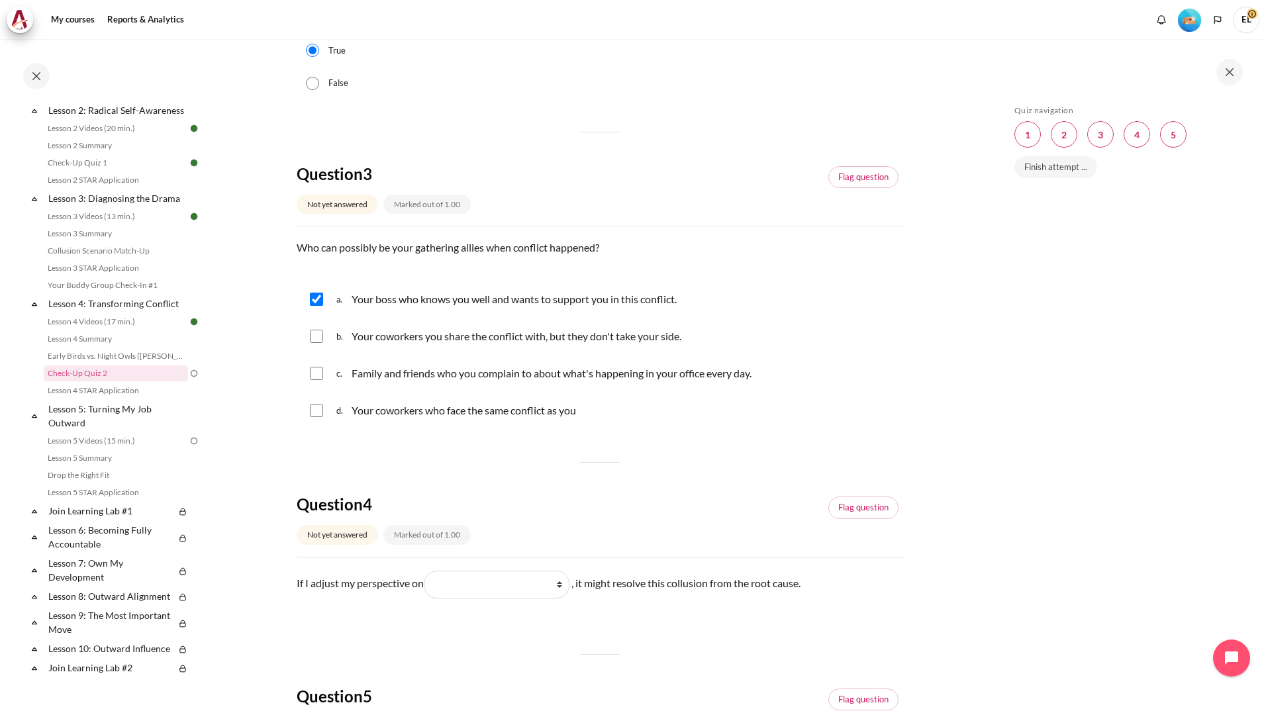
click at [611, 500] on div "Question 1 Not yet answered Marked out of 1.00 Flag question Question text What…" at bounding box center [600, 306] width 607 height 1417
click at [1133, 351] on div "Skip Quiz navigation Quiz navigation Question 1 This page Question 2 This page …" at bounding box center [1125, 384] width 236 height 559
click at [563, 596] on select "What they see and feel What I see and feel about what they do What they do What…" at bounding box center [497, 585] width 146 height 28
click at [332, 598] on p "If I adjust my perspective on Blank 1 Question 4 What they see and feel What I …" at bounding box center [600, 585] width 607 height 28
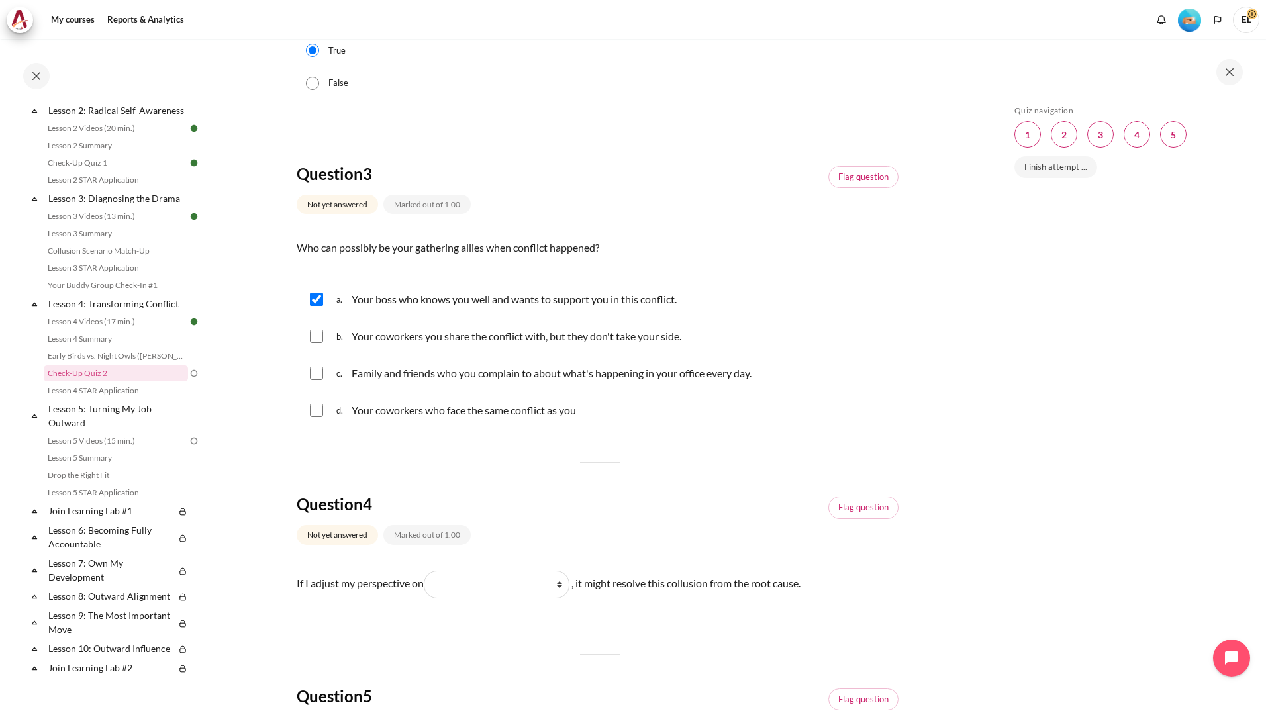
drag, startPoint x: 295, startPoint y: 596, endPoint x: 821, endPoint y: 610, distance: 526.4
click at [821, 610] on section "My courses KR B2 Lesson 4: Transforming Conflict Check-Up Quiz 2 Check-Up Quiz 2" at bounding box center [600, 271] width 776 height 1641
copy p "If I adjust my perspective on Blank 1 Question 4 What they see and feel What I …"
click at [564, 598] on select "What they see and feel What I see and feel about what they do What they do What…" at bounding box center [497, 585] width 146 height 28
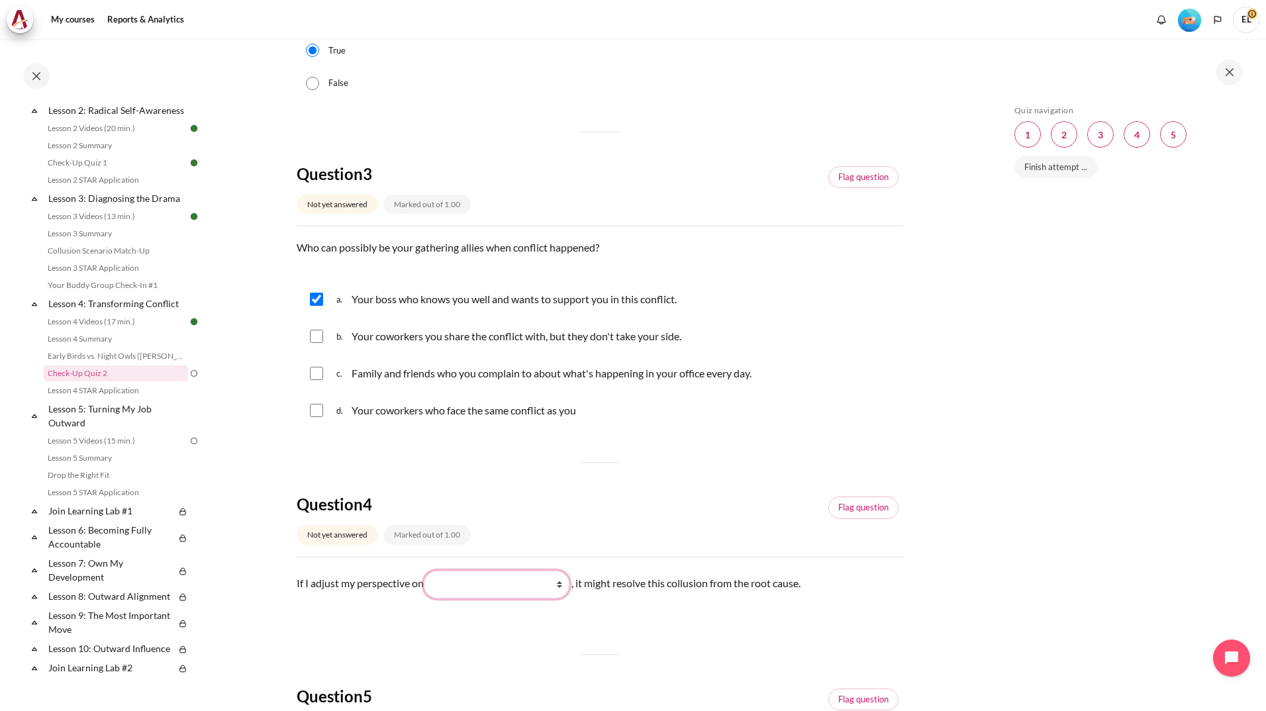
click at [563, 598] on select "What they see and feel What I see and feel about what they do What they do What…" at bounding box center [497, 585] width 146 height 28
click at [428, 586] on select "What they see and feel What I see and feel about what they do What they do What…" at bounding box center [497, 585] width 146 height 28
click at [647, 652] on div "Question 1 Not yet answered Marked out of 1.00 Flag question Question text What…" at bounding box center [600, 306] width 607 height 1417
drag, startPoint x: 289, startPoint y: 598, endPoint x: 880, endPoint y: 616, distance: 590.7
click at [880, 616] on section "My courses KR B2 Lesson 4: Transforming Conflict Check-Up Quiz 2 Check-Up Quiz 2" at bounding box center [600, 271] width 776 height 1641
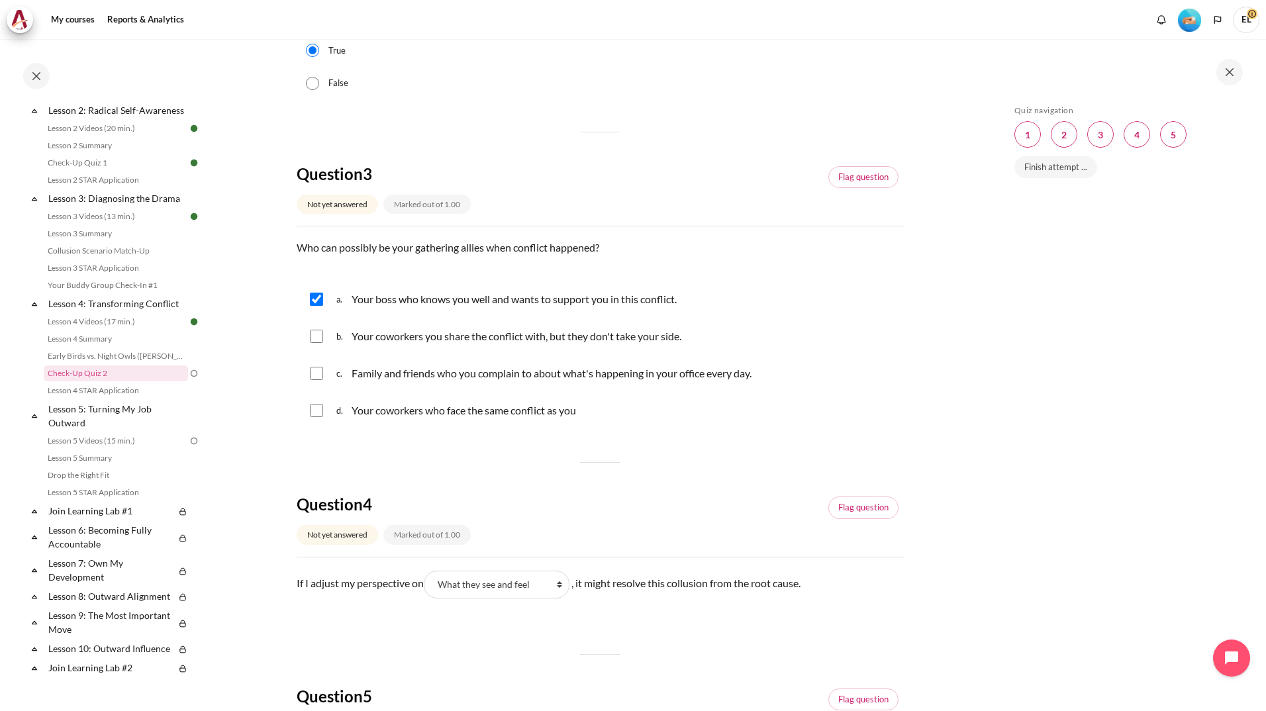
copy p "If I adjust my perspective on Blank 1 Question 4 What they see and feel What I …"
click at [565, 598] on select "What they see and feel What I see and feel about what they do What they do What…" at bounding box center [497, 585] width 146 height 28
click at [428, 586] on select "What they see and feel What I see and feel about what they do What they do What…" at bounding box center [497, 585] width 146 height 28
click at [408, 622] on div "If I adjust my perspective on Blank 1 Question 4 What they see and feel What I …" at bounding box center [600, 597] width 607 height 52
drag, startPoint x: 283, startPoint y: 600, endPoint x: 839, endPoint y: 607, distance: 555.4
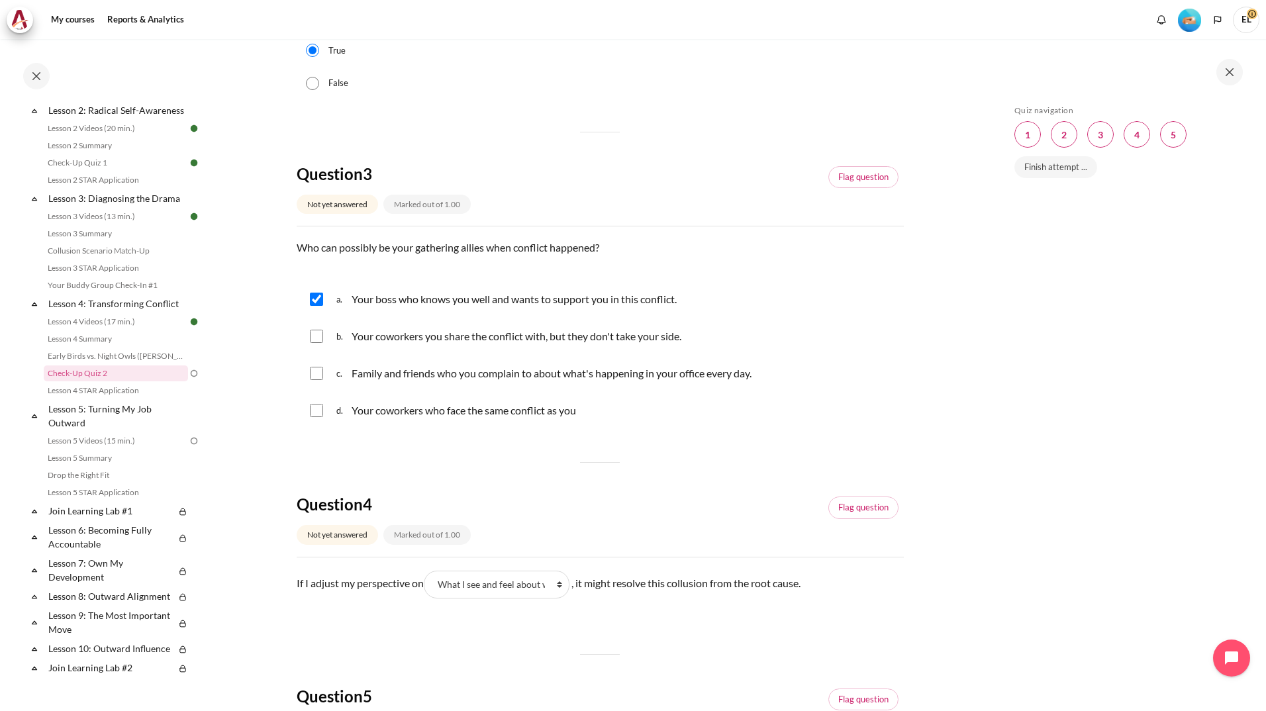
click at [839, 607] on section "My courses KR B2 Lesson 4: Transforming Conflict Check-Up Quiz 2 Check-Up Quiz 2" at bounding box center [600, 271] width 776 height 1641
copy p "If I adjust my perspective on Blank 1 Question 4 What they see and feel What I …"
click at [563, 598] on select "What they see and feel What I see and feel about what they do What they do What…" at bounding box center [497, 585] width 146 height 28
click at [428, 586] on select "What they see and feel What I see and feel about what they do What they do What…" at bounding box center [497, 585] width 146 height 28
click at [545, 644] on div "Question 1 Not yet answered Marked out of 1.00 Flag question Question text What…" at bounding box center [600, 306] width 607 height 1417
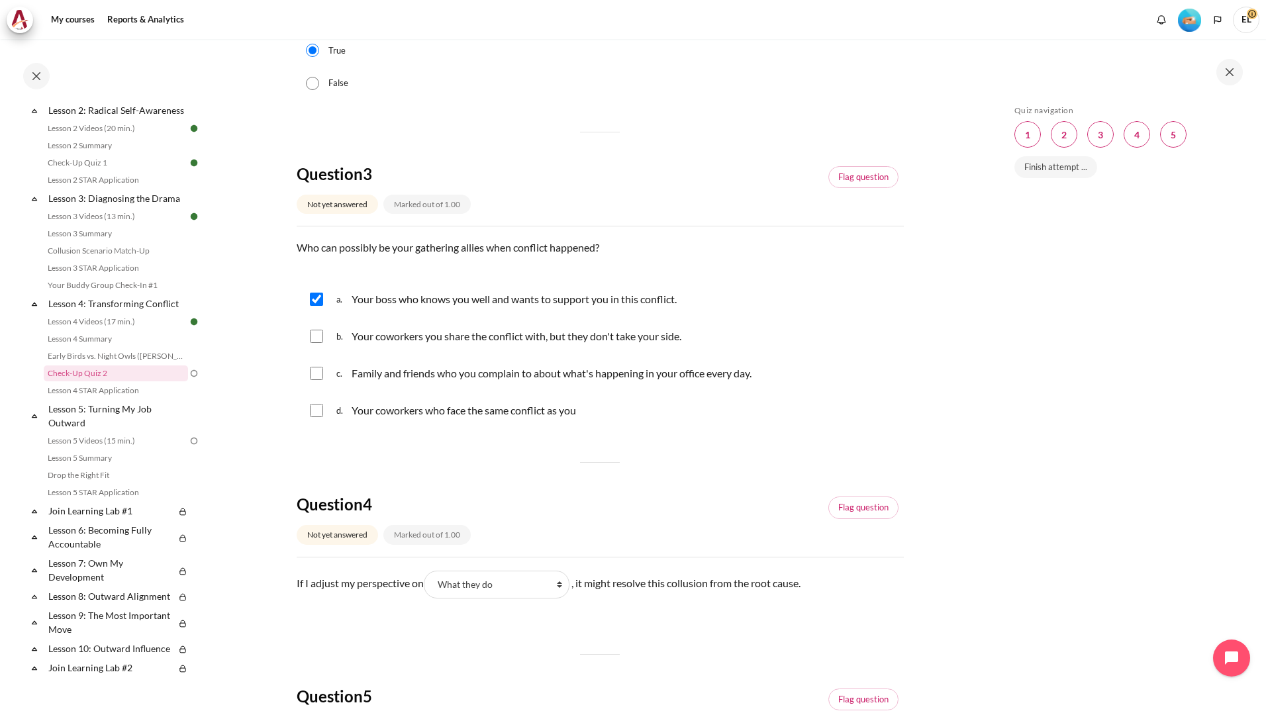
drag, startPoint x: 293, startPoint y: 596, endPoint x: 874, endPoint y: 598, distance: 580.5
click at [874, 598] on section "My courses KR B2 Lesson 4: Transforming Conflict Check-Up Quiz 2 Check-Up Quiz 2" at bounding box center [600, 271] width 776 height 1641
copy p "If I adjust my perspective on Blank 1 Question 4 What they see and feel What I …"
click at [561, 596] on select "What they see and feel What I see and feel about what they do What they do What…" at bounding box center [497, 585] width 146 height 28
click at [428, 586] on select "What they see and feel What I see and feel about what they do What they do What…" at bounding box center [497, 585] width 146 height 28
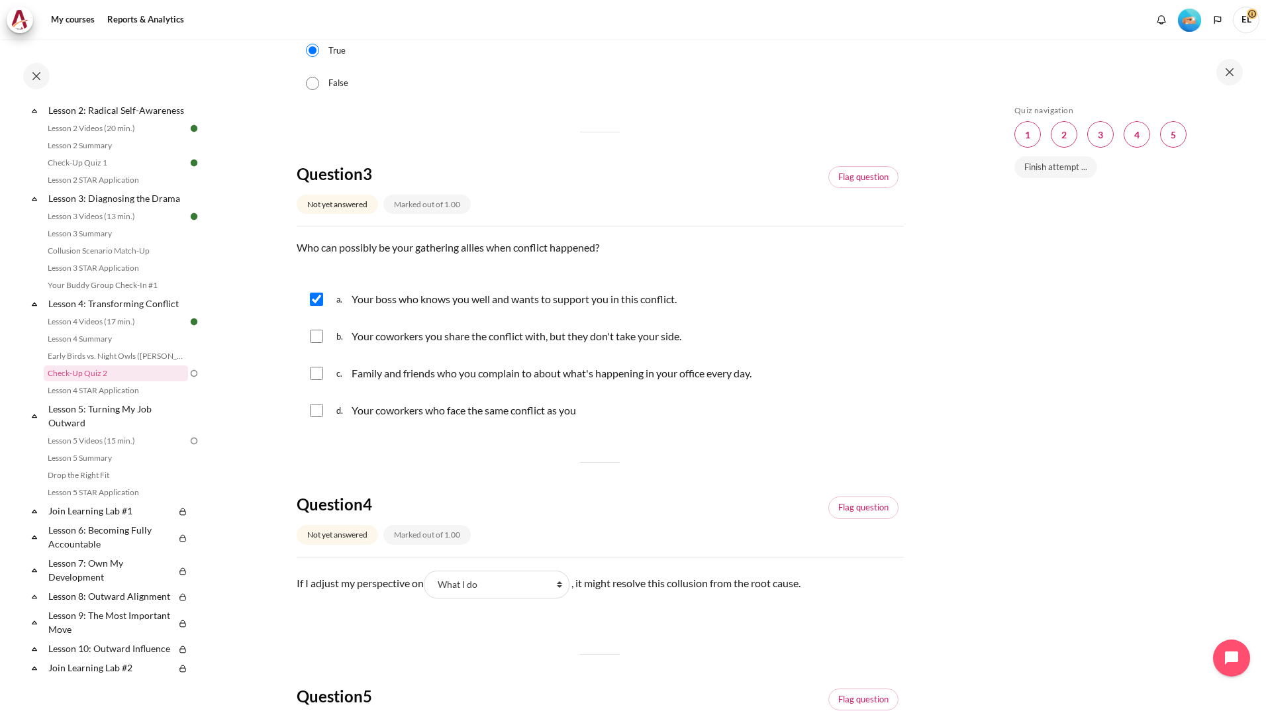
click at [393, 645] on div "Question 1 Not yet answered Marked out of 1.00 Flag question Question text What…" at bounding box center [600, 306] width 607 height 1417
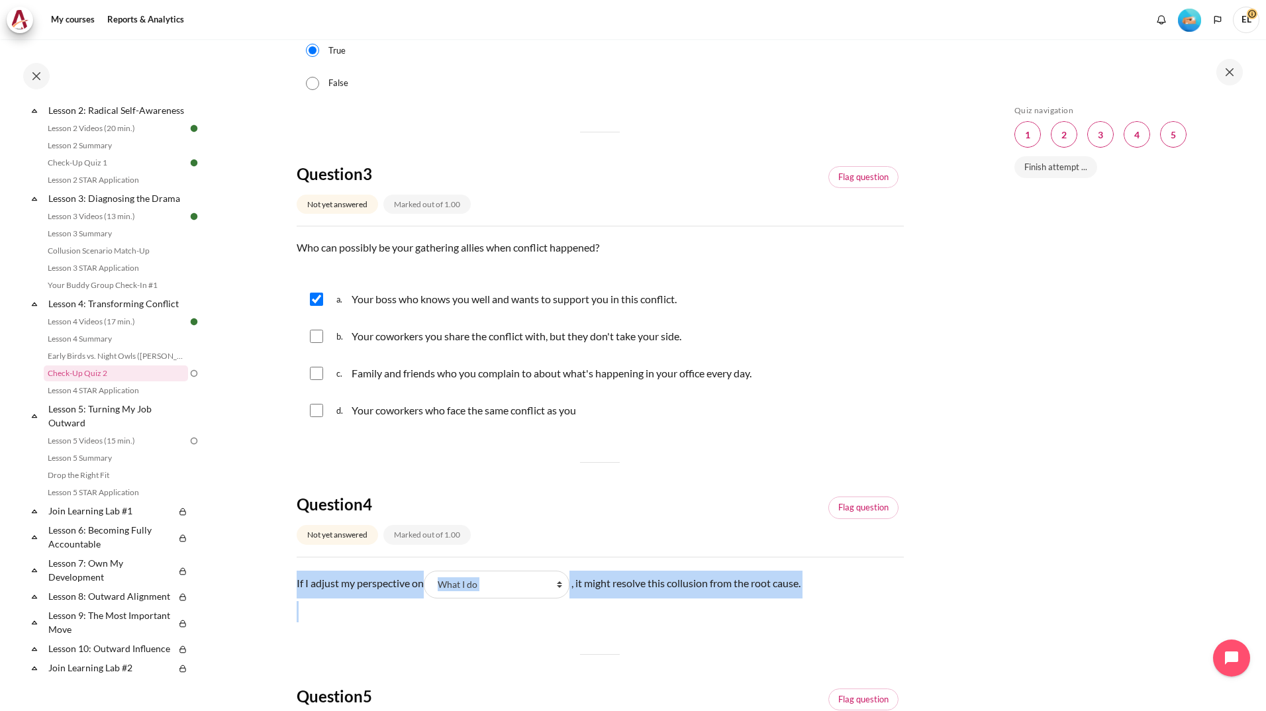
drag, startPoint x: 290, startPoint y: 598, endPoint x: 788, endPoint y: 650, distance: 501.2
click at [788, 650] on section "My courses KR B2 Lesson 4: Transforming Conflict Check-Up Quiz 2 Check-Up Quiz 2" at bounding box center [600, 271] width 776 height 1641
copy div "If I adjust my perspective on Blank 1 Question 4 What they see and feel What I …"
click at [562, 598] on select "What they see and feel What I see and feel about what they do What they do What…" at bounding box center [497, 585] width 146 height 28
select select "2"
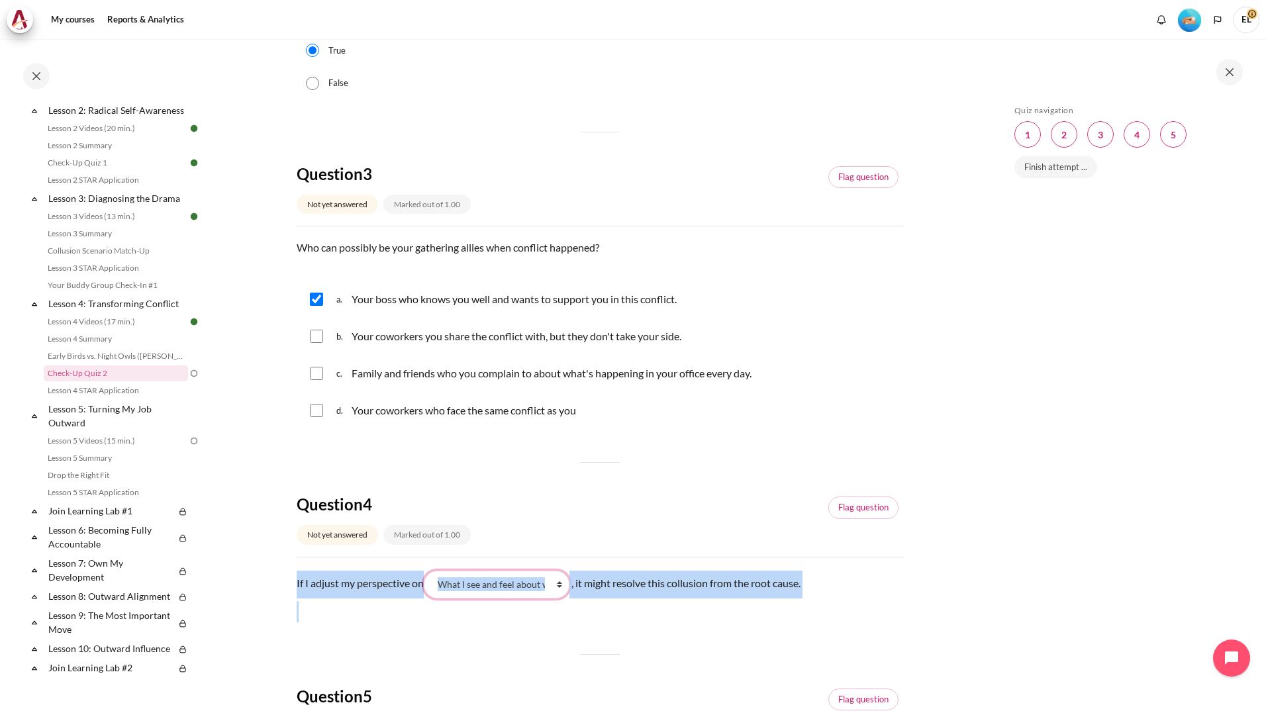
click at [428, 586] on select "What they see and feel What I see and feel about what they do What they do What…" at bounding box center [497, 585] width 146 height 28
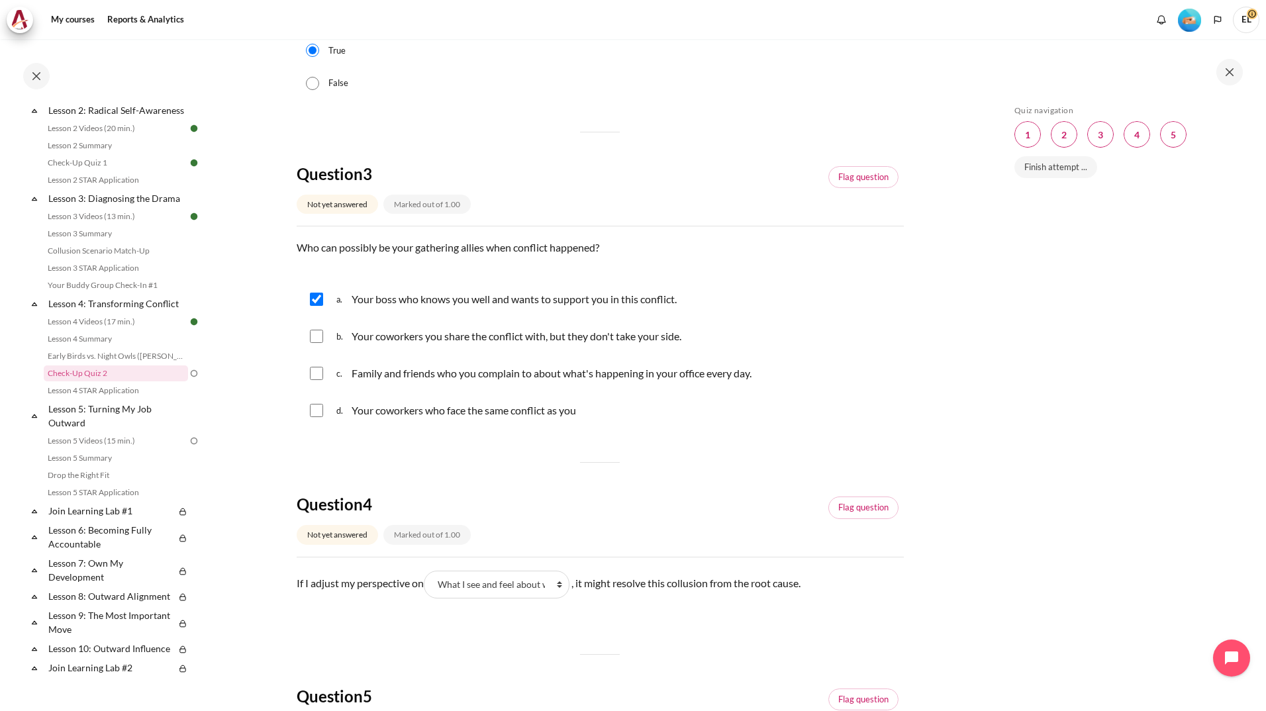
click at [1022, 618] on div "Skip Quiz navigation Quiz navigation Question 1 This page Question 2 This page …" at bounding box center [1125, 384] width 236 height 559
click at [853, 519] on link "Flag question" at bounding box center [863, 507] width 70 height 23
click at [853, 519] on link "Remove flag" at bounding box center [865, 507] width 68 height 23
click at [1157, 310] on div "Skip Quiz navigation Quiz navigation Question 1 This page Question 2 This page …" at bounding box center [1125, 384] width 236 height 559
click at [736, 462] on div "Question 1 Not yet answered Marked out of 1.00 Flag question Question text What…" at bounding box center [600, 306] width 607 height 1417
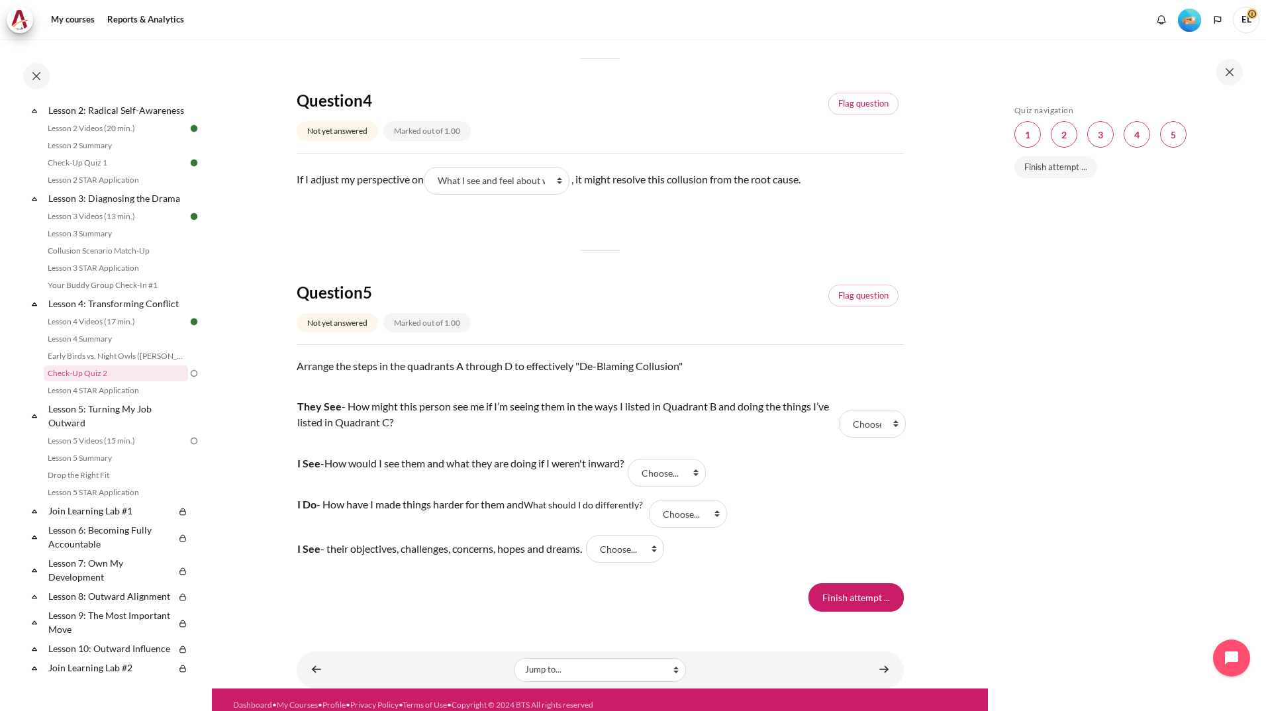
scroll to position [1018, 0]
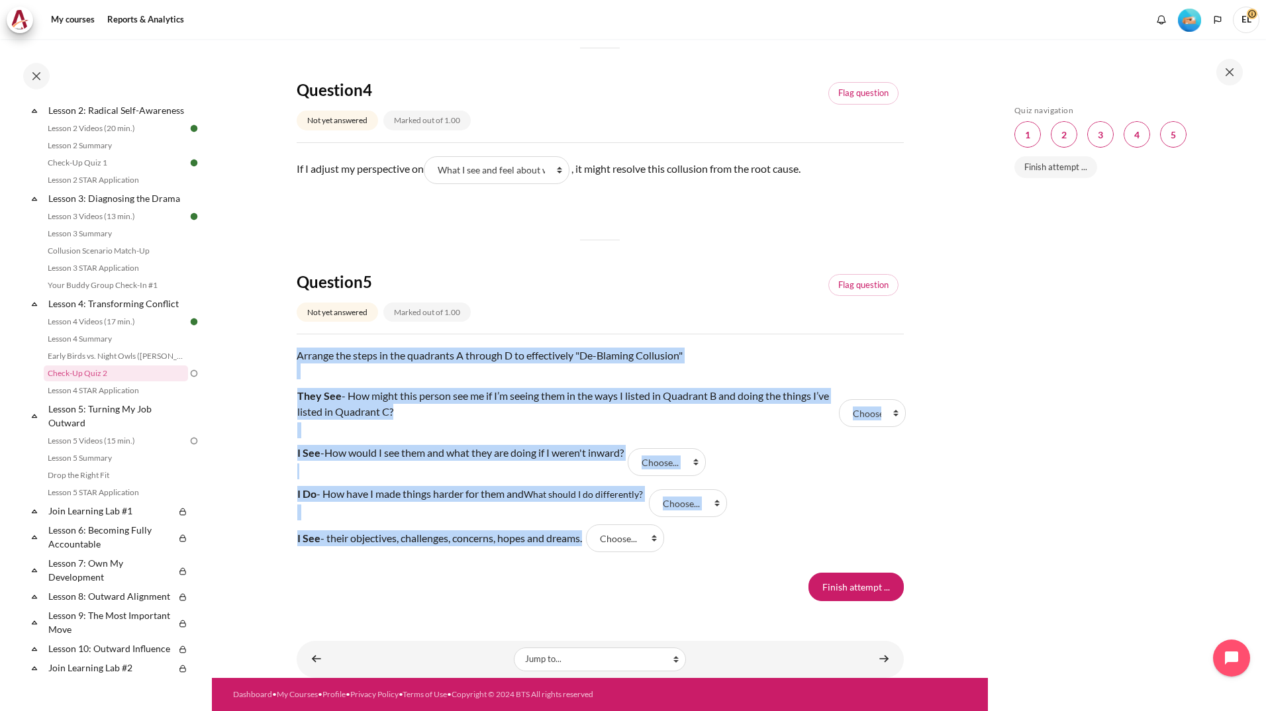
drag, startPoint x: 297, startPoint y: 351, endPoint x: 750, endPoint y: 531, distance: 487.3
click at [750, 531] on div "Question text Arrange the steps in the quadrants A through D to effectively "De…" at bounding box center [600, 450] width 607 height 205
copy div "Arrange the steps in the quadrants A through D to effectively "De-Blaming Collu…"
click at [893, 456] on tr "I See - How would I see them and what they are doing if I weren't inward? Answe…" at bounding box center [600, 462] width 607 height 41
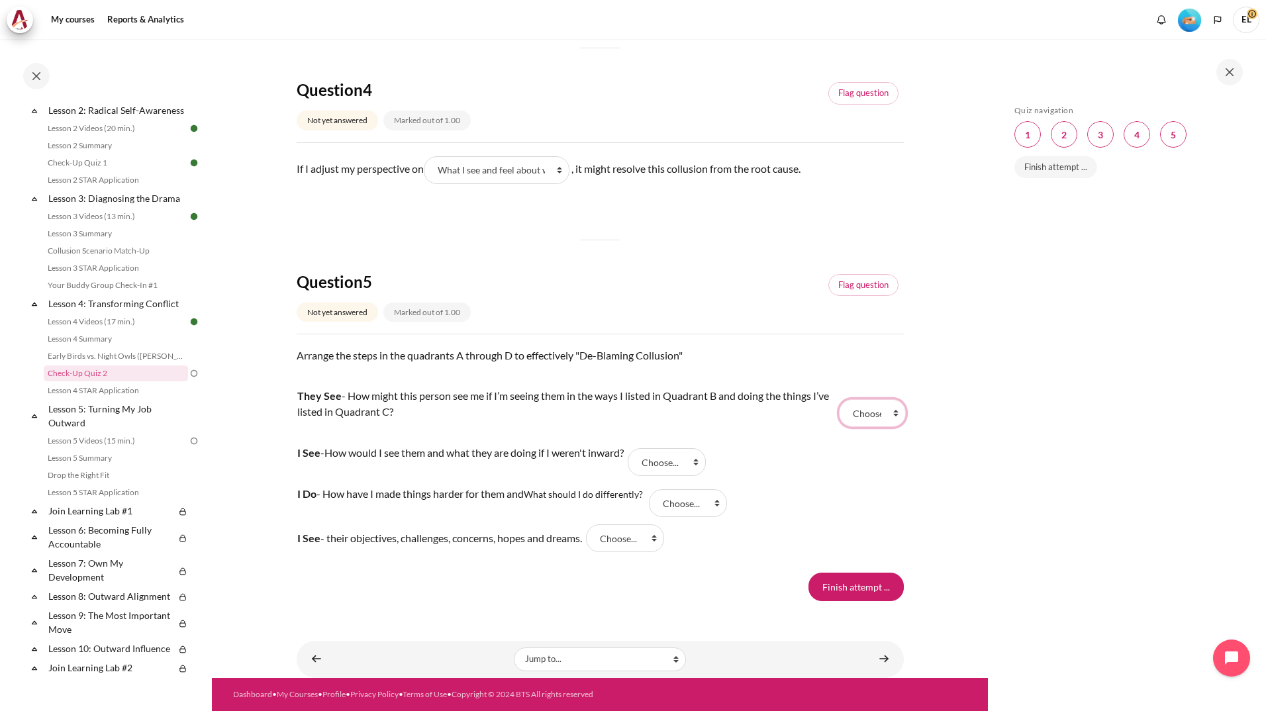
click at [886, 407] on select "Choose... D A C B" at bounding box center [872, 413] width 67 height 28
click at [885, 410] on select "Choose... D A C B" at bounding box center [872, 413] width 67 height 28
click at [663, 536] on select "Choose... D A C B" at bounding box center [625, 538] width 78 height 28
select select "1"
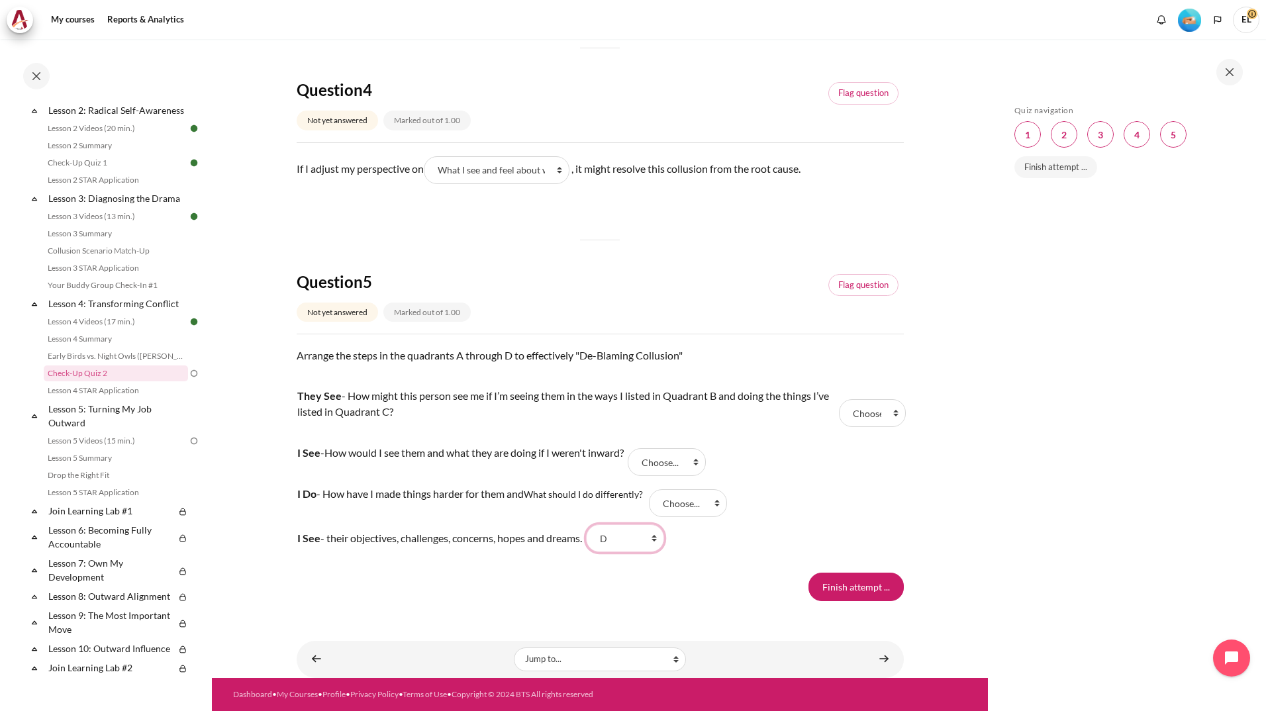
click at [593, 524] on select "Choose... D A C B" at bounding box center [625, 538] width 78 height 28
click at [717, 502] on select "Choose... D A C B" at bounding box center [688, 503] width 78 height 28
select select "2"
click at [652, 489] on select "Choose... D A C B" at bounding box center [688, 503] width 78 height 28
click at [701, 458] on select "Choose... D A C B" at bounding box center [667, 462] width 78 height 28
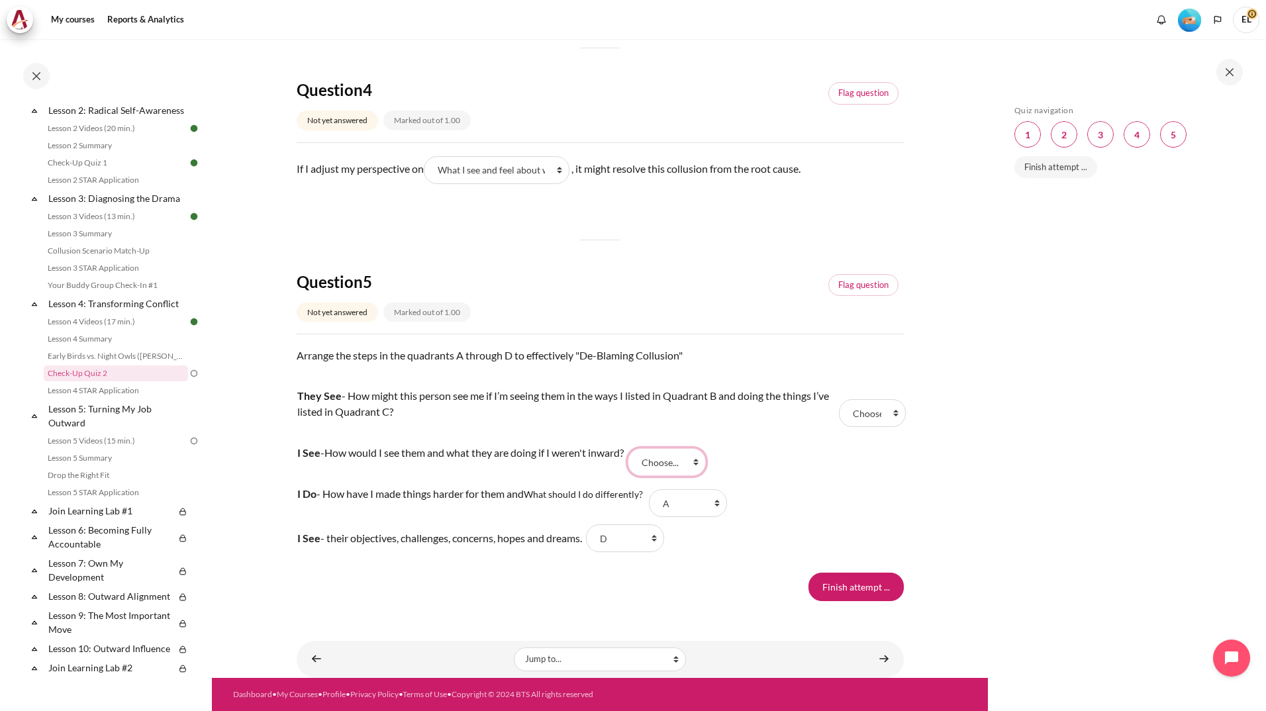
select select "4"
click at [636, 448] on select "Choose... D A C B" at bounding box center [667, 462] width 78 height 28
click at [890, 415] on select "Choose... D A C B" at bounding box center [872, 413] width 67 height 28
select select "3"
click at [839, 399] on select "Choose... D A C B" at bounding box center [872, 413] width 67 height 28
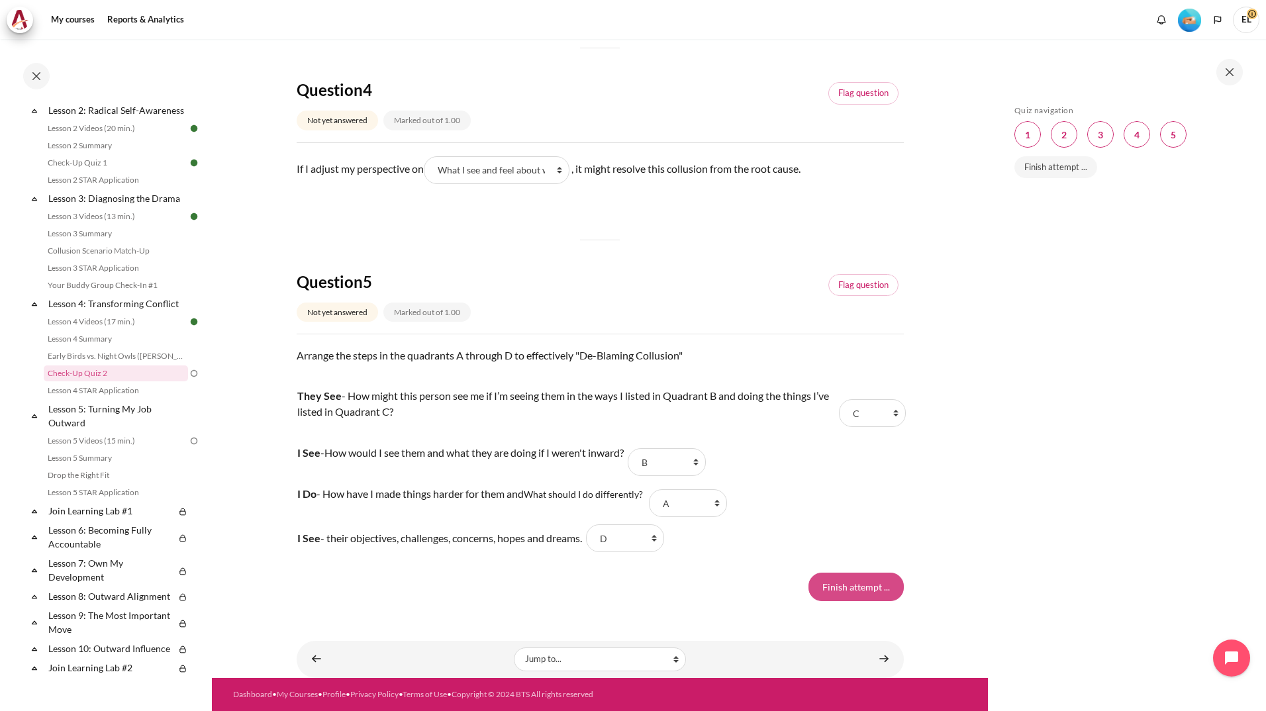
click at [849, 588] on input "Finish attempt ..." at bounding box center [855, 587] width 95 height 28
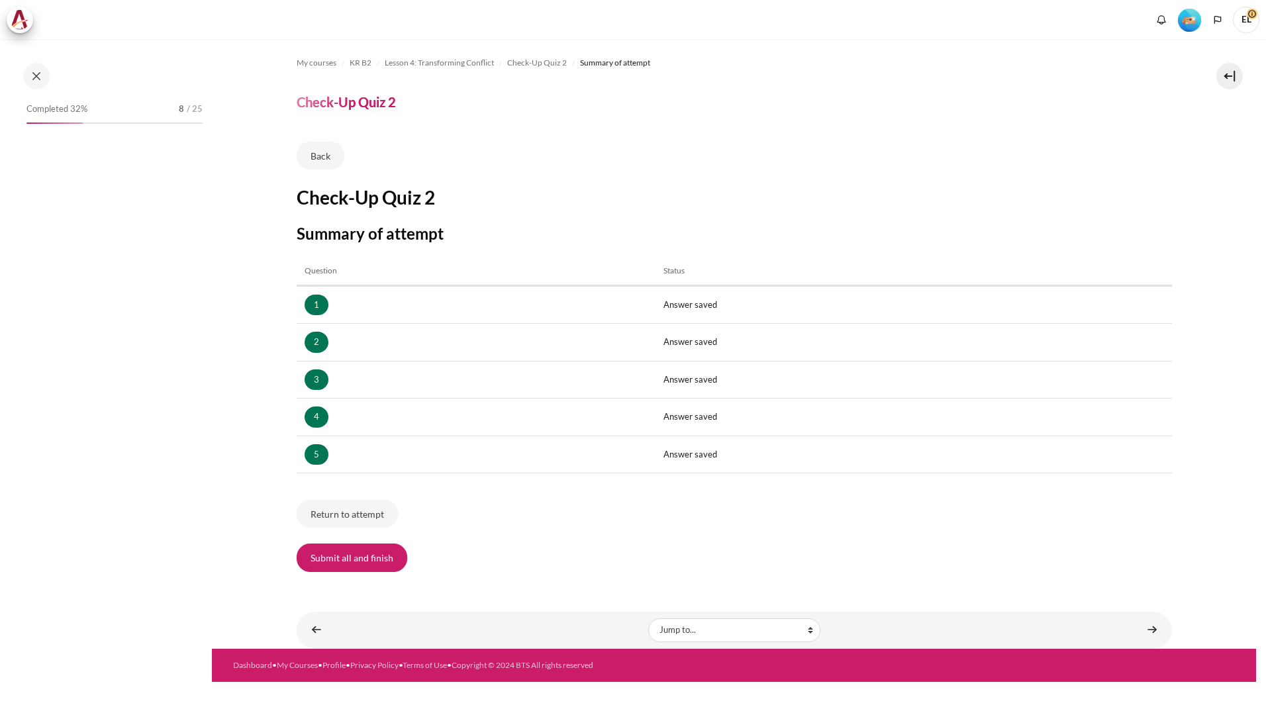
scroll to position [302, 0]
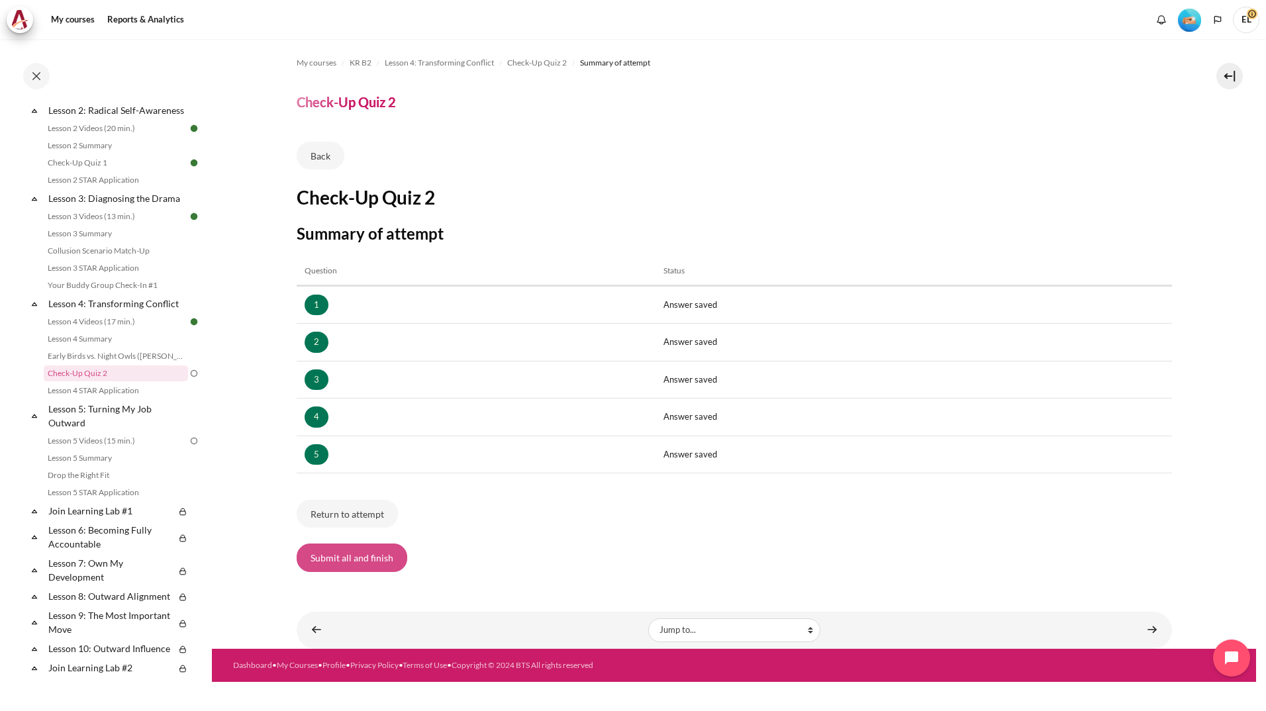
click at [358, 549] on button "Submit all and finish" at bounding box center [352, 557] width 111 height 28
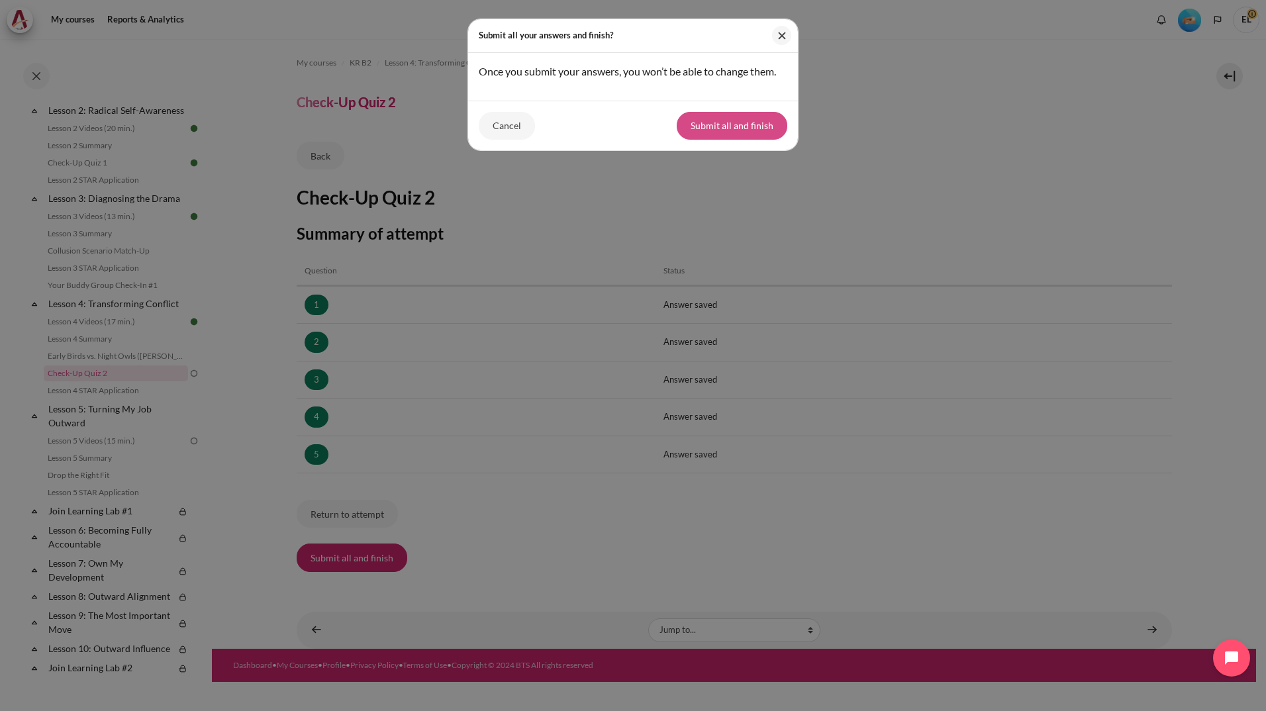
click at [745, 122] on button "Submit all and finish" at bounding box center [732, 126] width 111 height 28
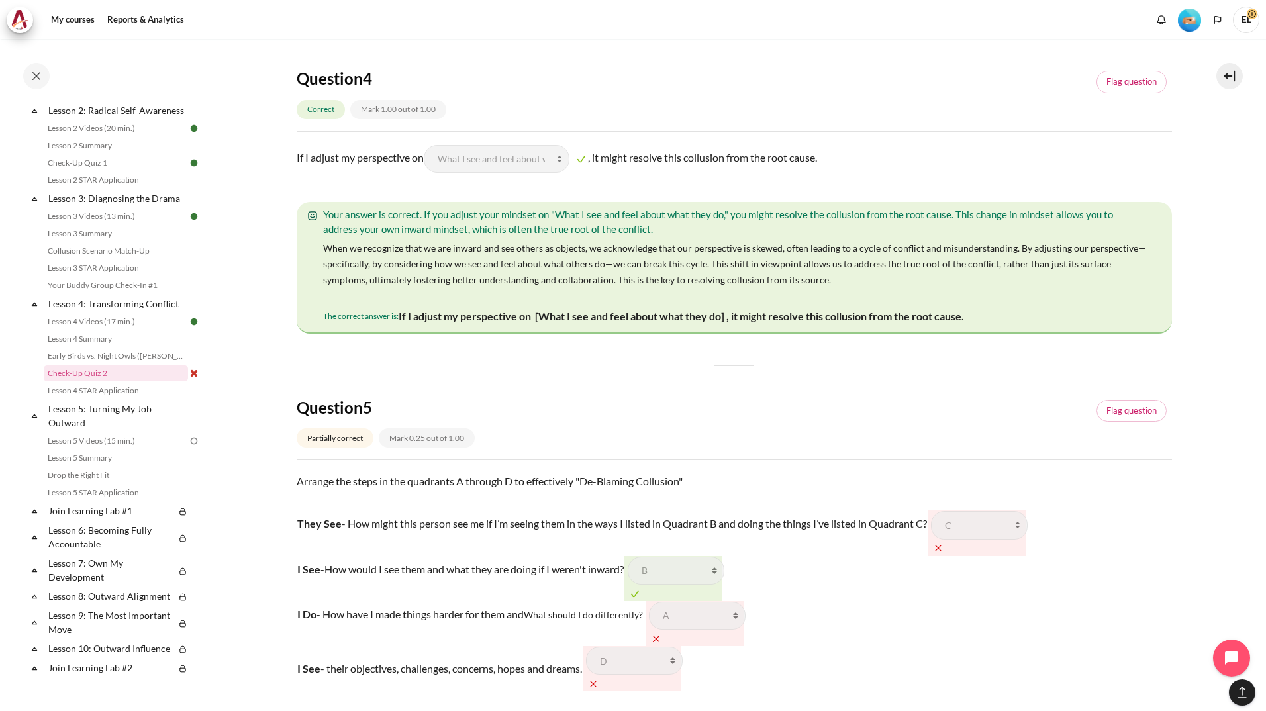
scroll to position [1346, 0]
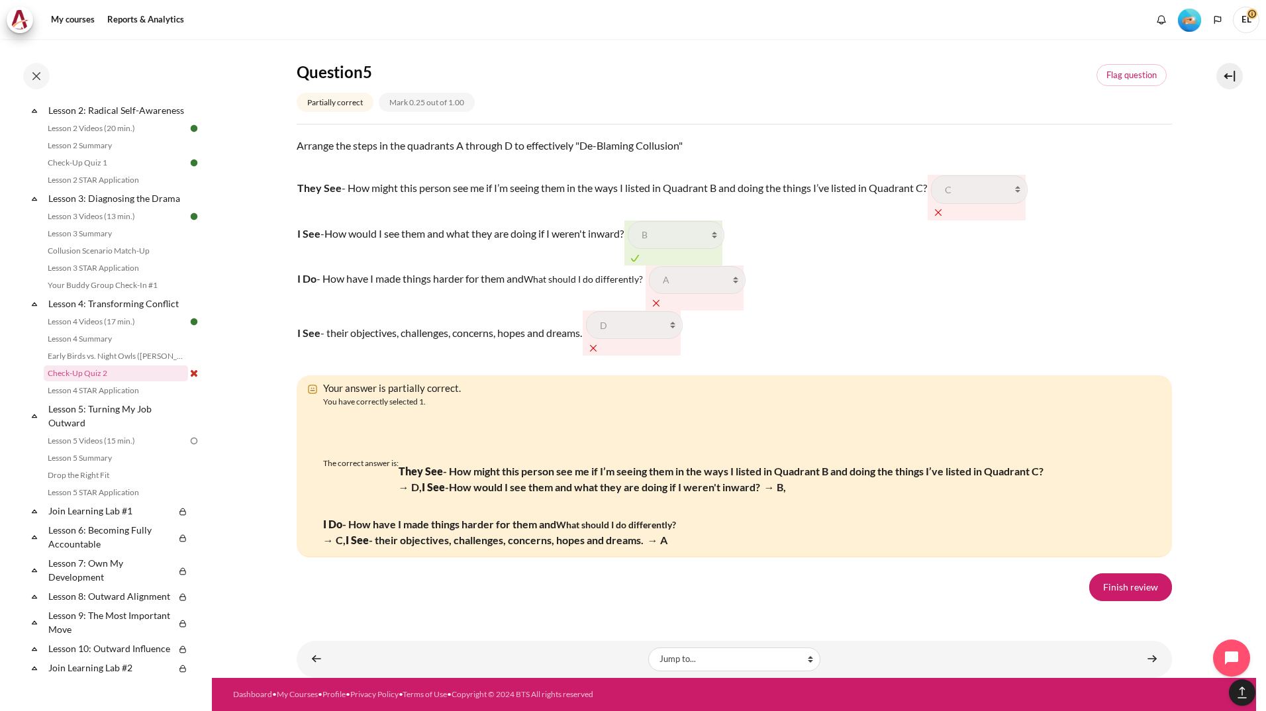
scroll to position [2120, 0]
click at [1124, 584] on link "Finish review" at bounding box center [1130, 587] width 83 height 28
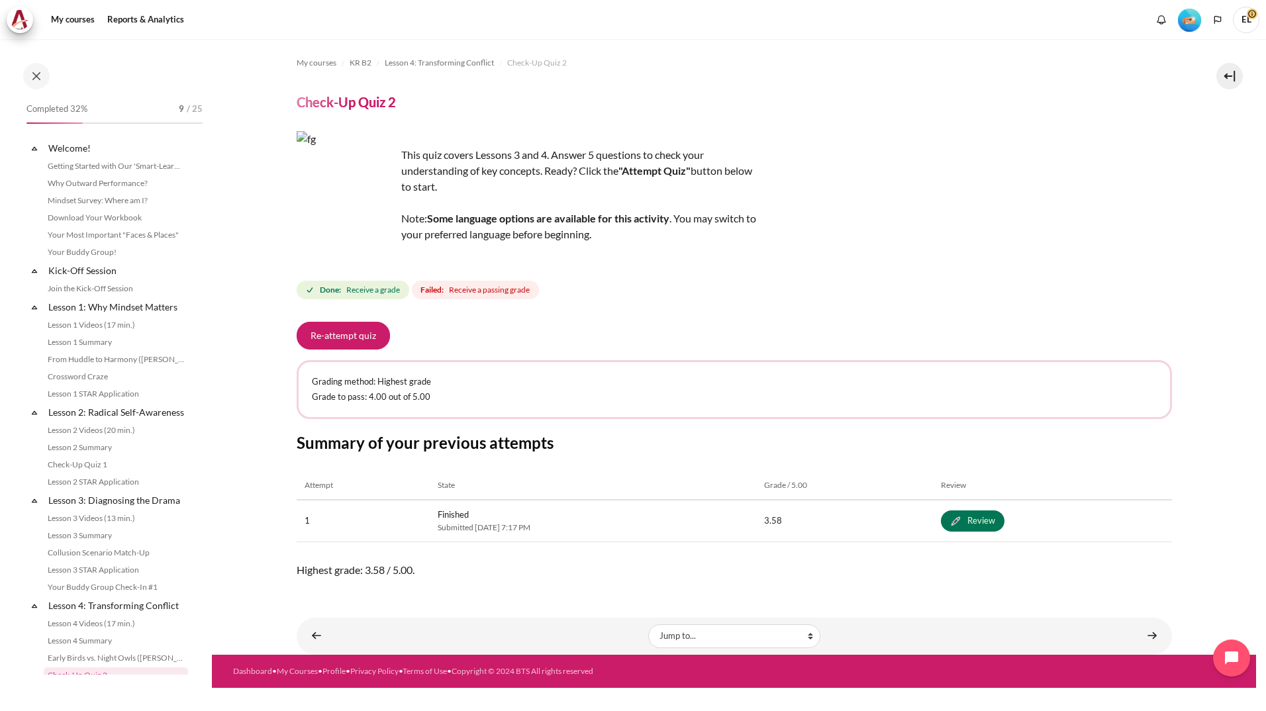
scroll to position [302, 0]
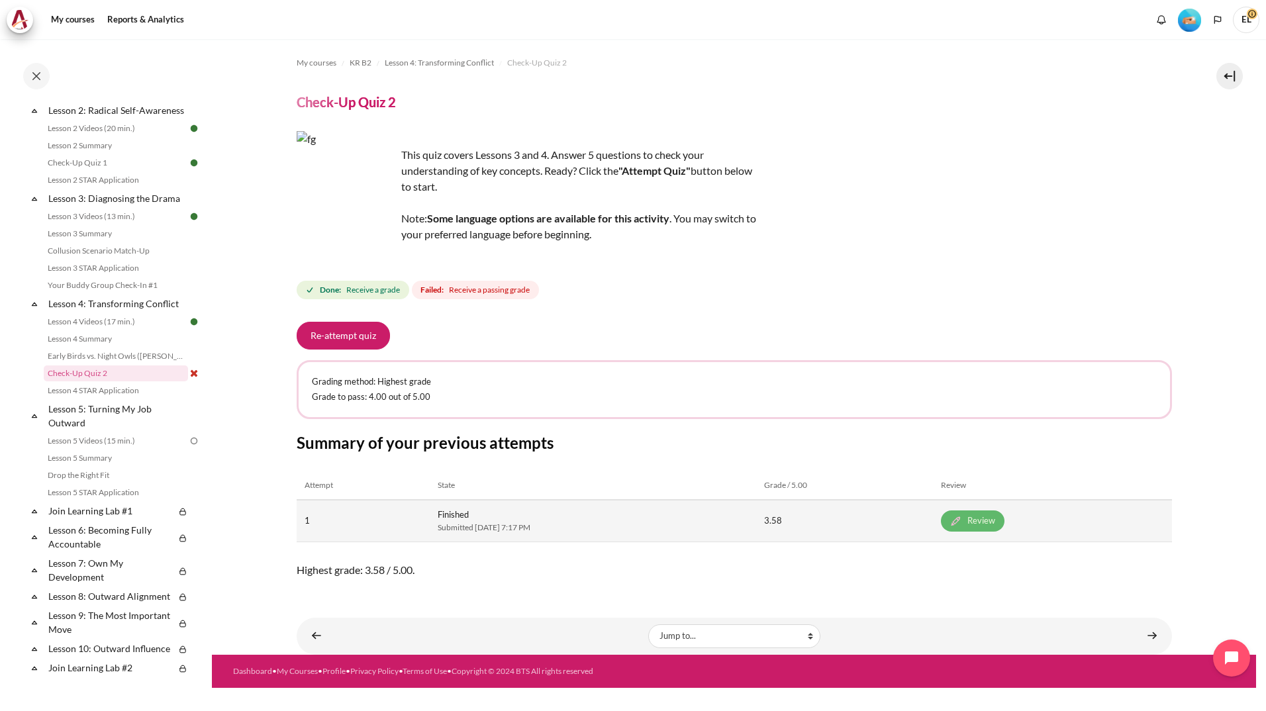
click at [1004, 516] on link "Review" at bounding box center [973, 520] width 64 height 21
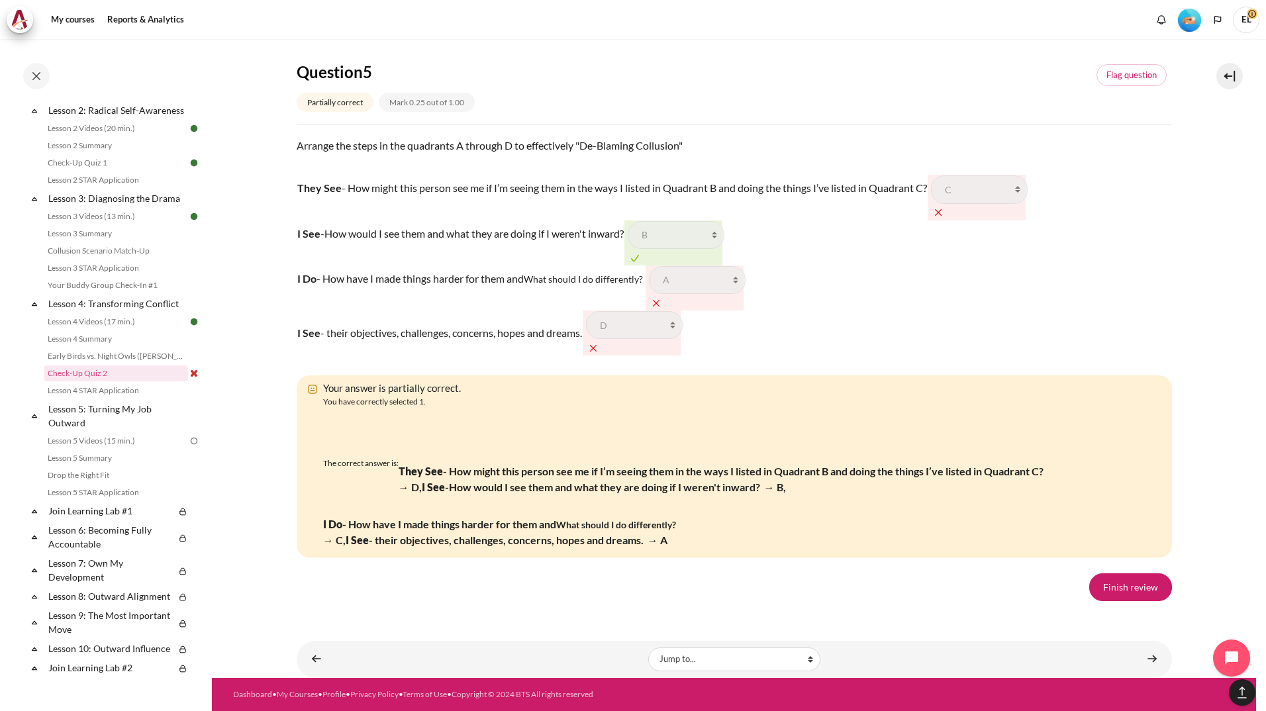
scroll to position [2020, 0]
click at [1126, 601] on link "Finish review" at bounding box center [1130, 587] width 83 height 28
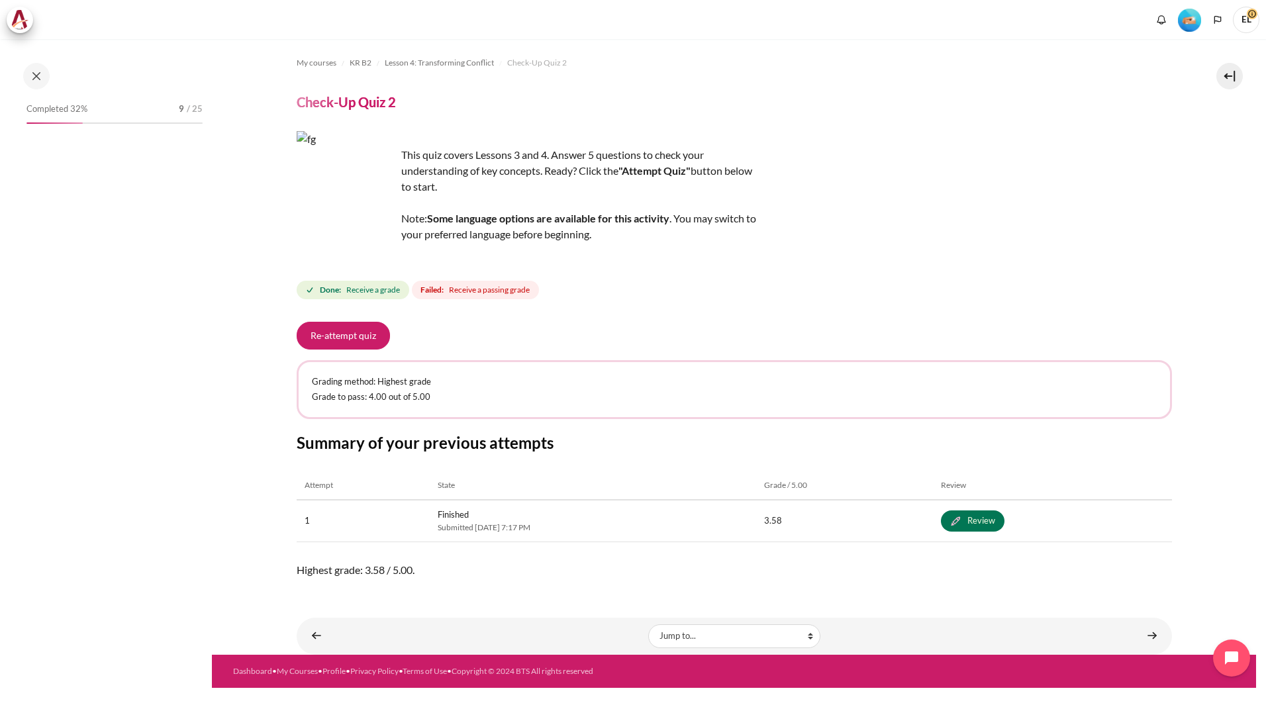
scroll to position [302, 0]
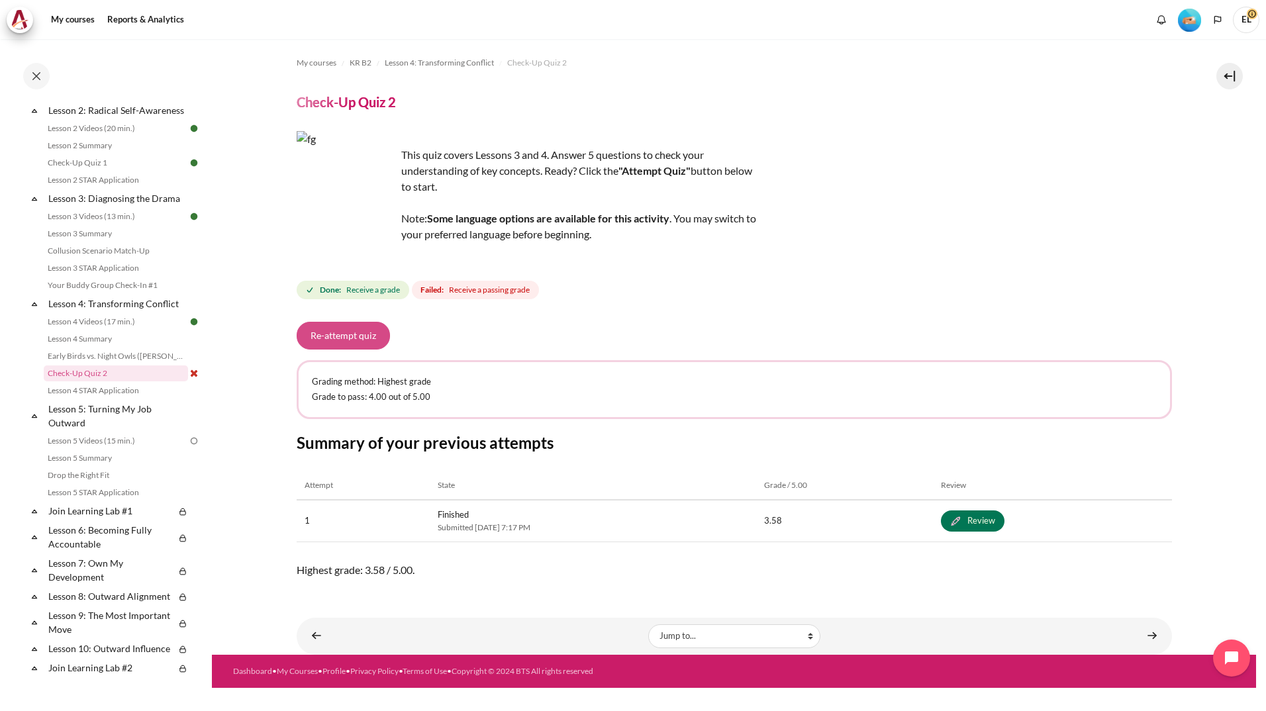
click at [337, 333] on button "Re-attempt quiz" at bounding box center [343, 336] width 93 height 28
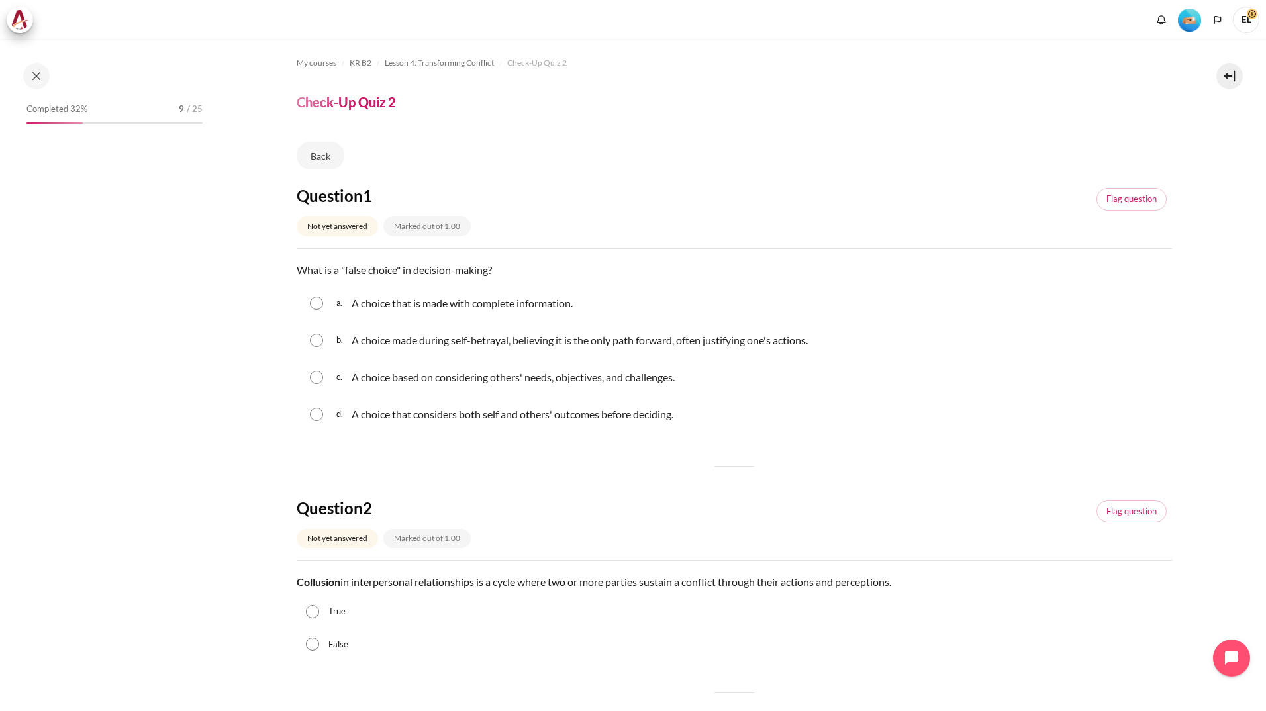
scroll to position [302, 0]
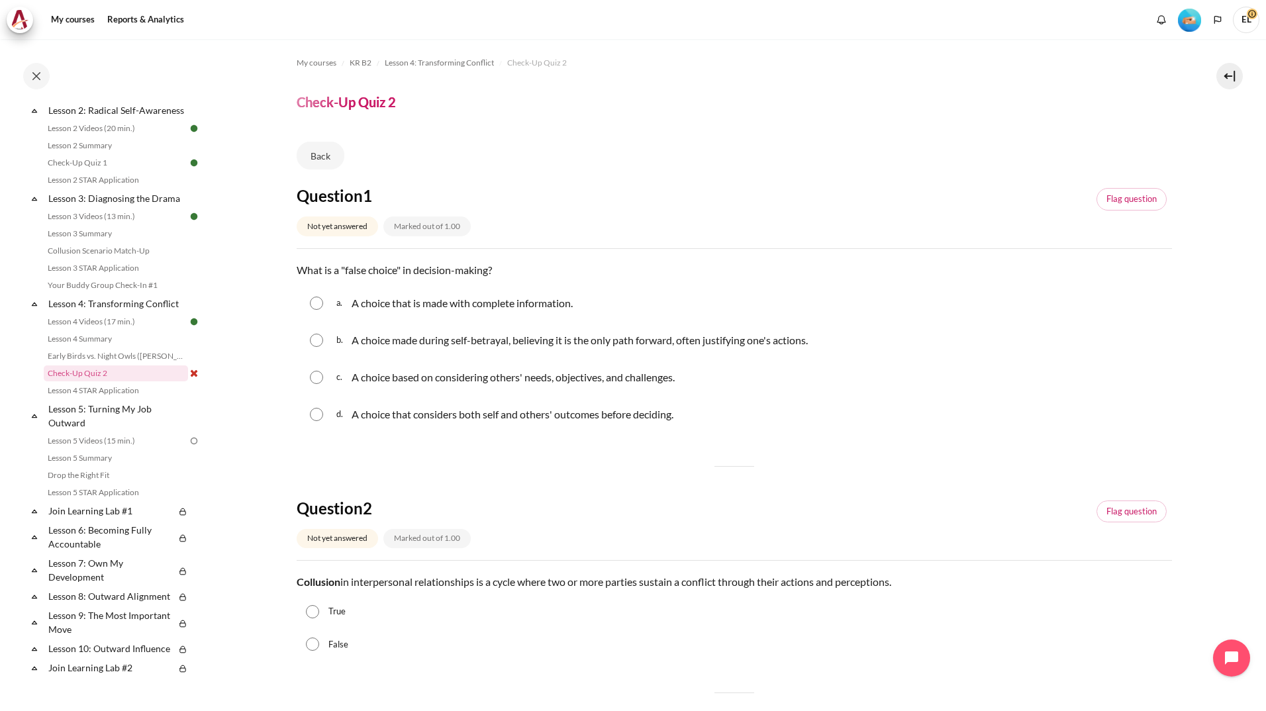
click at [313, 338] on input "Content" at bounding box center [316, 340] width 13 height 13
radio input "true"
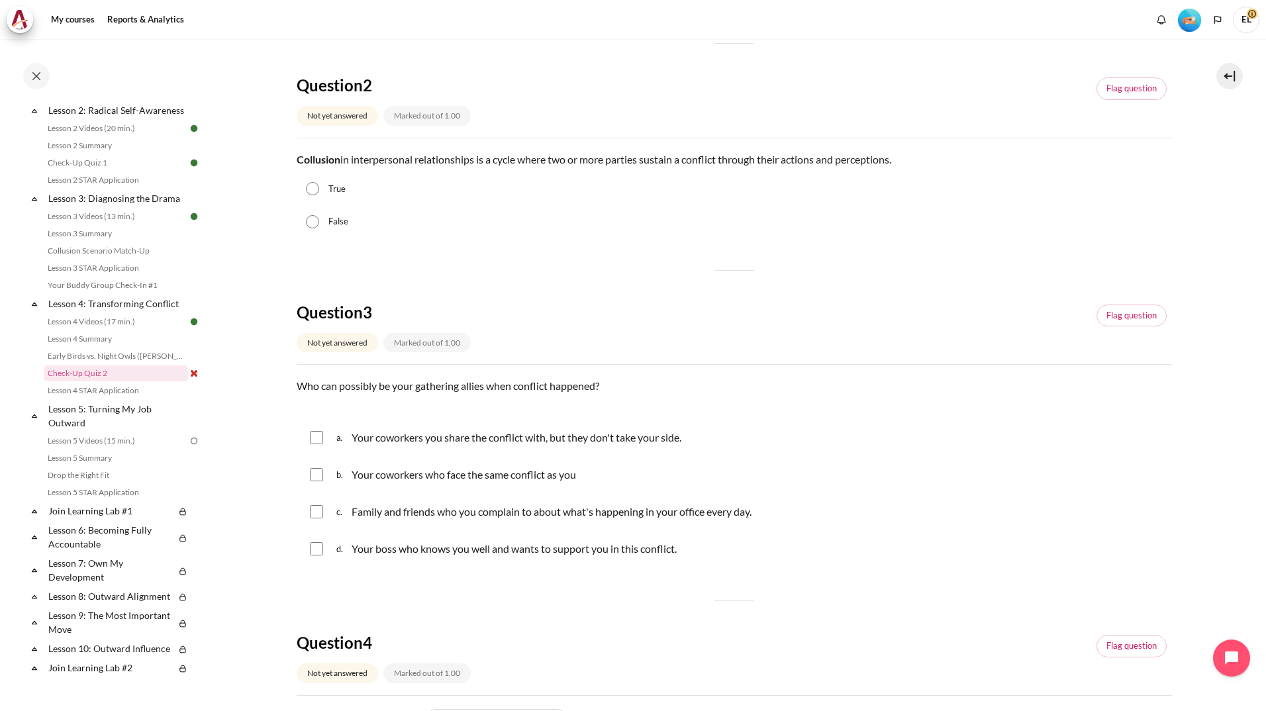
scroll to position [450, 0]
click at [312, 191] on input "True" at bounding box center [312, 187] width 13 height 13
radio input "true"
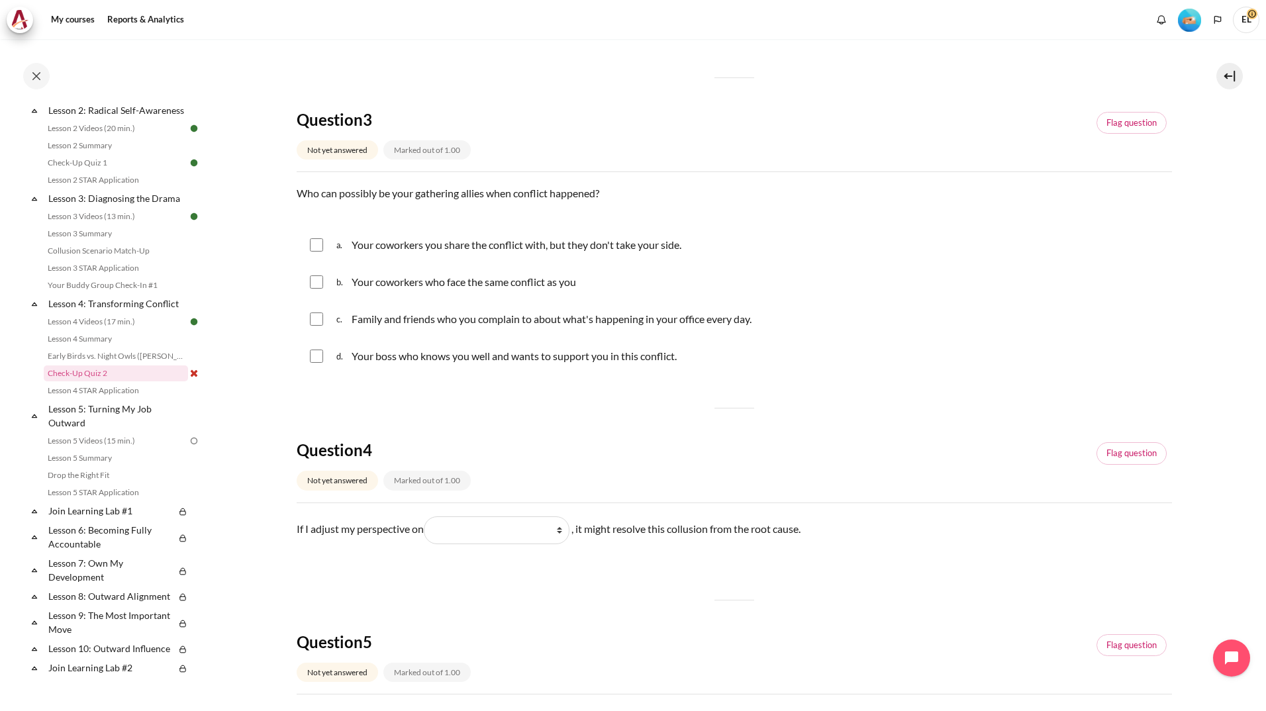
scroll to position [662, 0]
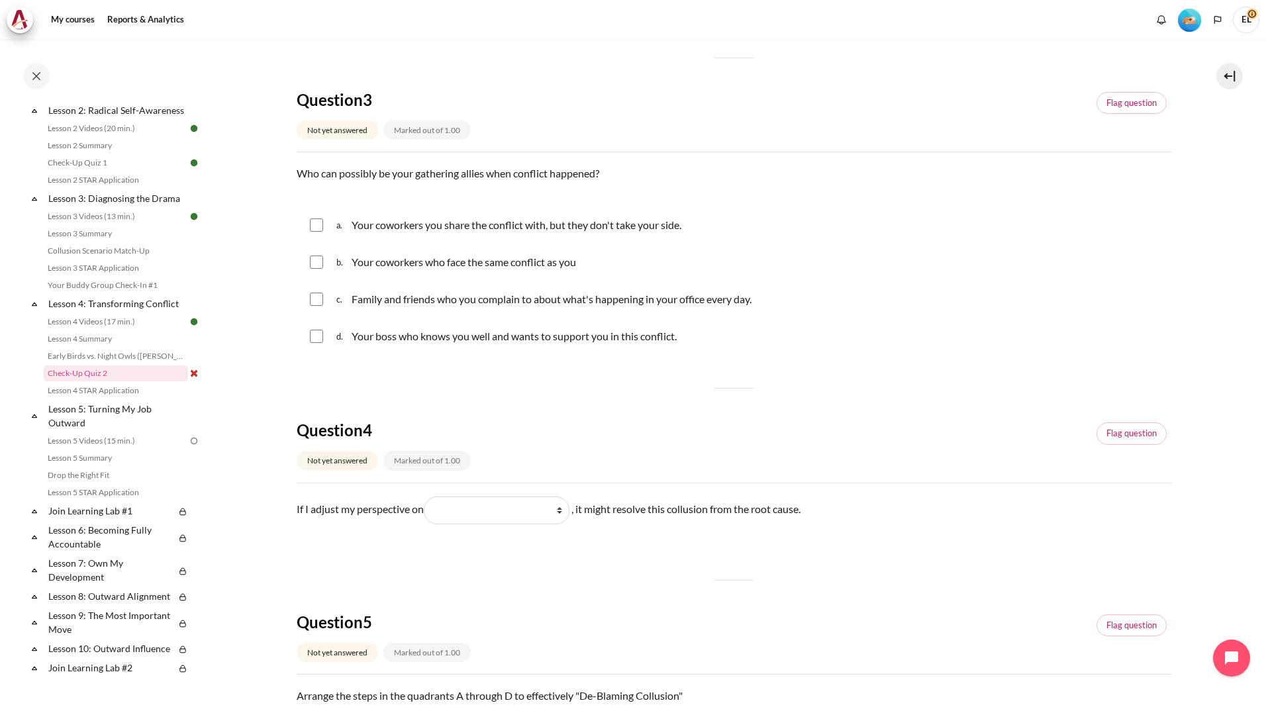
click at [313, 330] on input "Content" at bounding box center [316, 336] width 13 height 13
checkbox input "true"
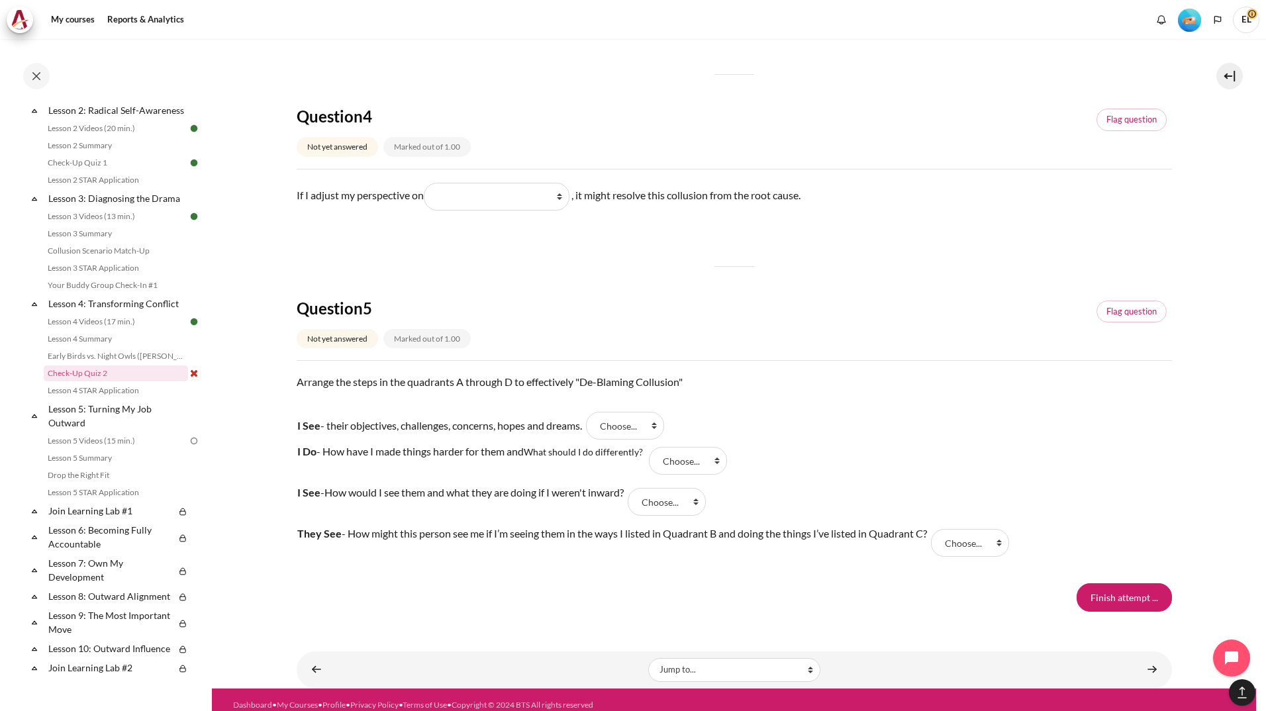
scroll to position [986, 0]
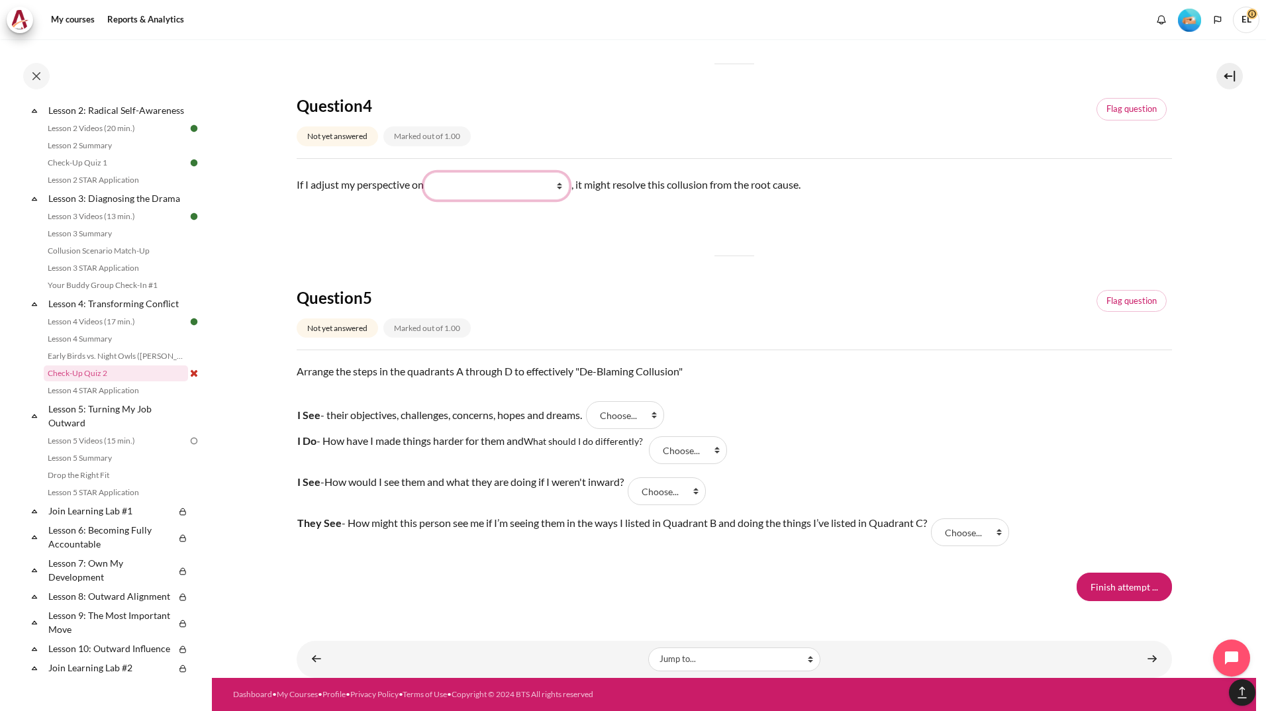
click at [566, 183] on select "What I do What they see and feel What they do What I see and feel about what th…" at bounding box center [497, 186] width 146 height 28
select select "4"
click at [428, 172] on select "What I do What they see and feel What they do What I see and feel about what th…" at bounding box center [497, 186] width 146 height 28
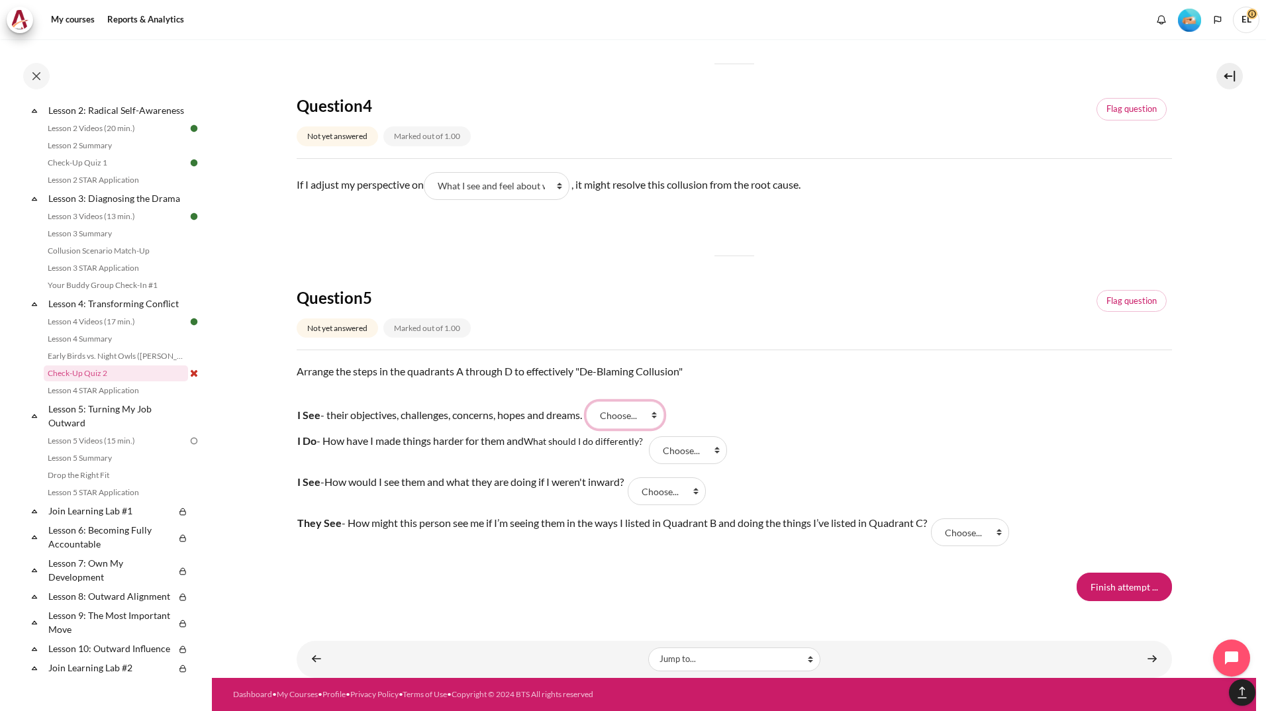
click at [663, 414] on select "Choose... B C D A" at bounding box center [625, 415] width 78 height 28
select select "1"
click at [593, 401] on select "Choose... B C D A" at bounding box center [625, 415] width 78 height 28
click at [721, 451] on select "Choose... B C D A" at bounding box center [688, 450] width 78 height 28
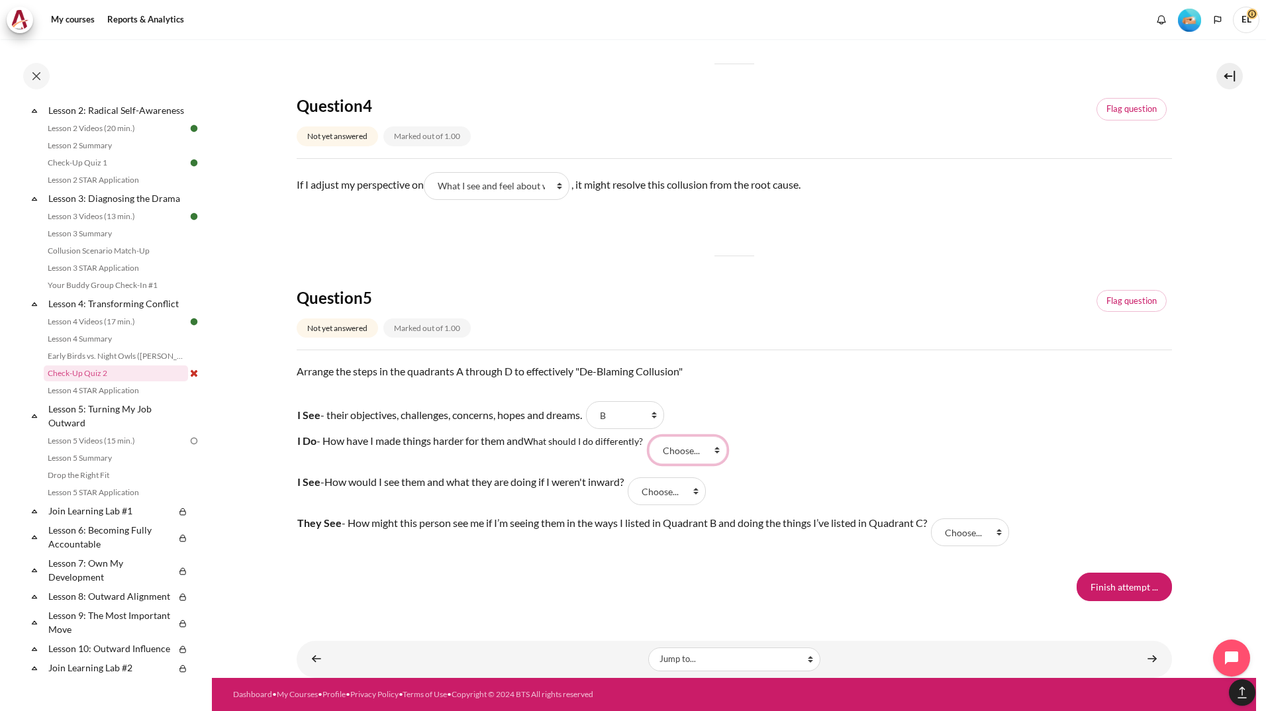
select select "2"
click at [652, 436] on select "Choose... B C D A" at bounding box center [688, 450] width 78 height 28
click at [769, 482] on tr "I See - How would I see them and what they are doing if I weren't inward? Answe…" at bounding box center [652, 491] width 710 height 41
click at [704, 492] on select "Choose... B C D A" at bounding box center [667, 491] width 78 height 28
select select "1"
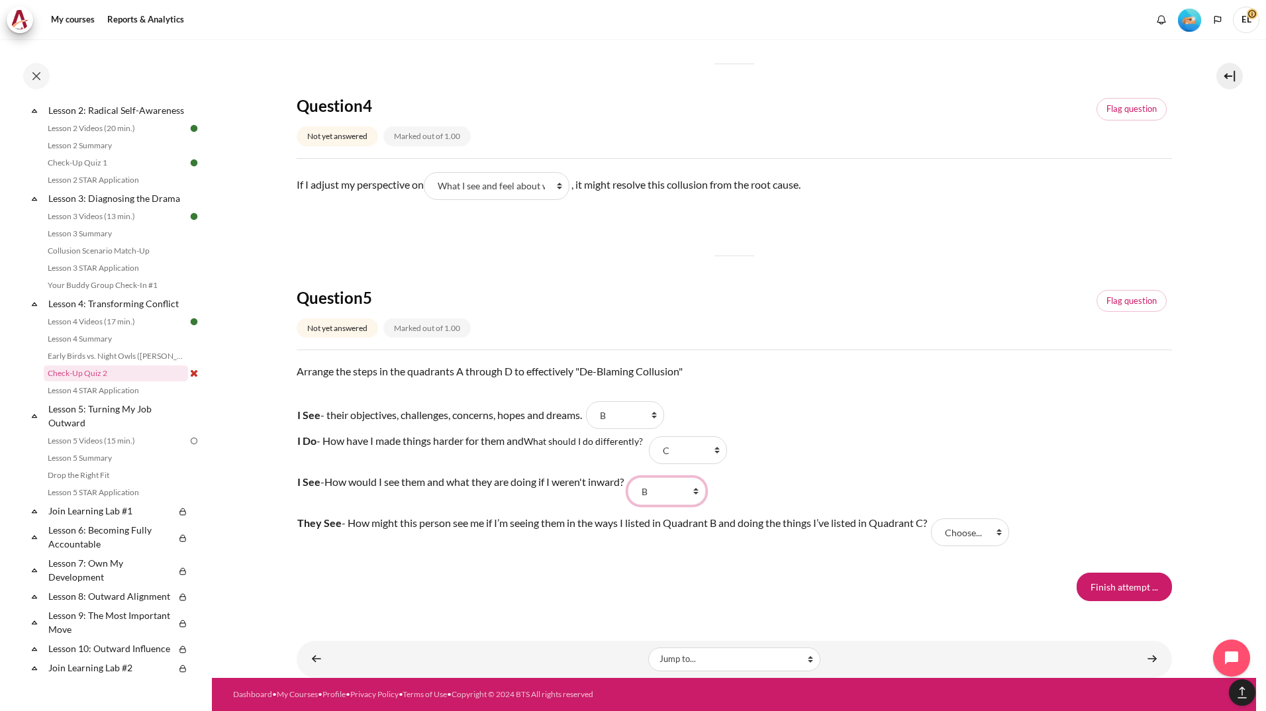
click at [636, 477] on select "Choose... B C D A" at bounding box center [667, 491] width 78 height 28
click at [663, 414] on select "Choose... B C D A" at bounding box center [625, 415] width 78 height 28
select select "4"
click at [593, 401] on select "Choose... B C D A" at bounding box center [625, 415] width 78 height 28
click at [917, 432] on tr "I Do - How have I made things harder for them and What should I do differently?…" at bounding box center [652, 450] width 710 height 41
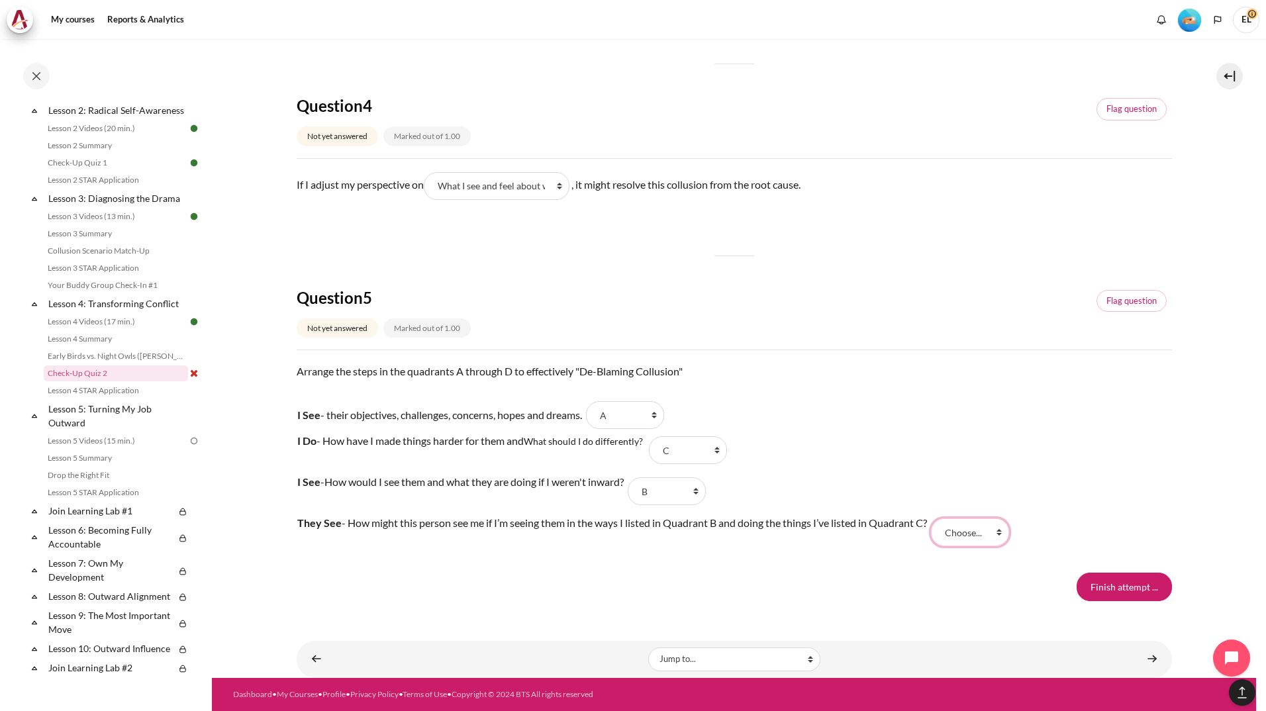
click at [1000, 535] on select "Choose... B C D A" at bounding box center [970, 532] width 78 height 28
select select "3"
click at [936, 518] on select "Choose... B C D A" at bounding box center [970, 532] width 78 height 28
click at [1119, 586] on input "Finish attempt ..." at bounding box center [1123, 587] width 95 height 28
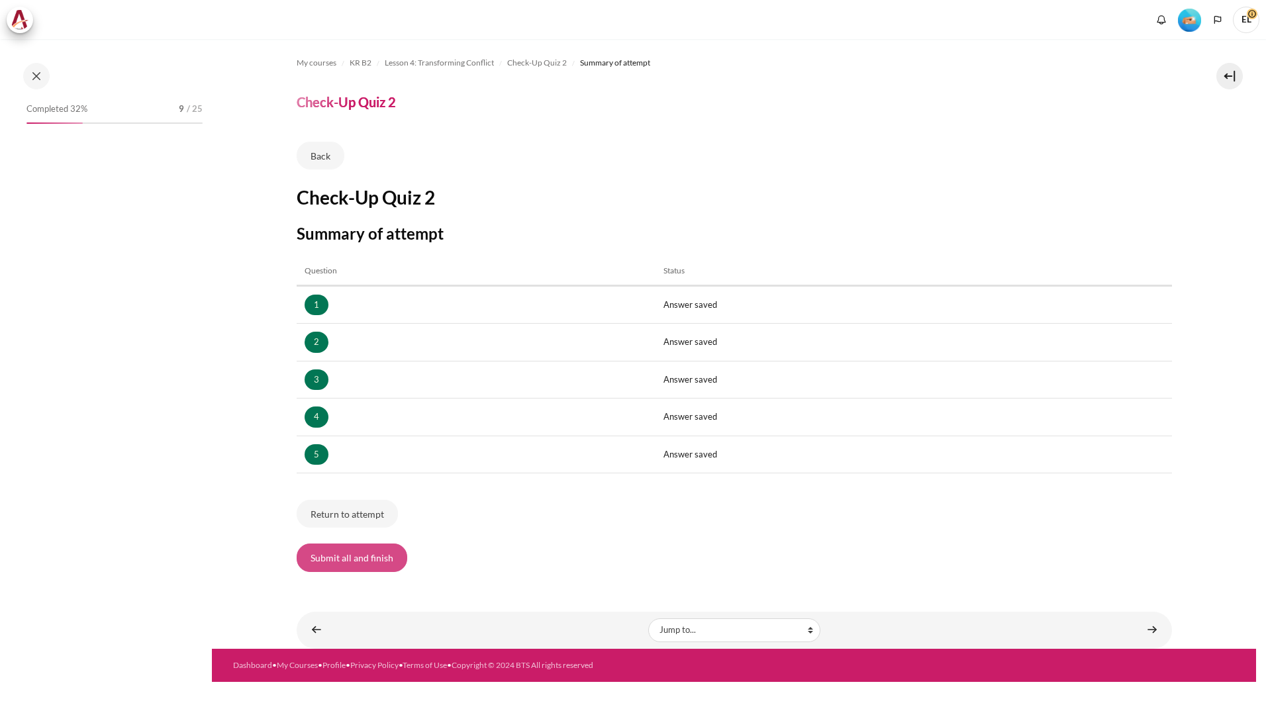
click at [359, 563] on button "Submit all and finish" at bounding box center [352, 557] width 111 height 28
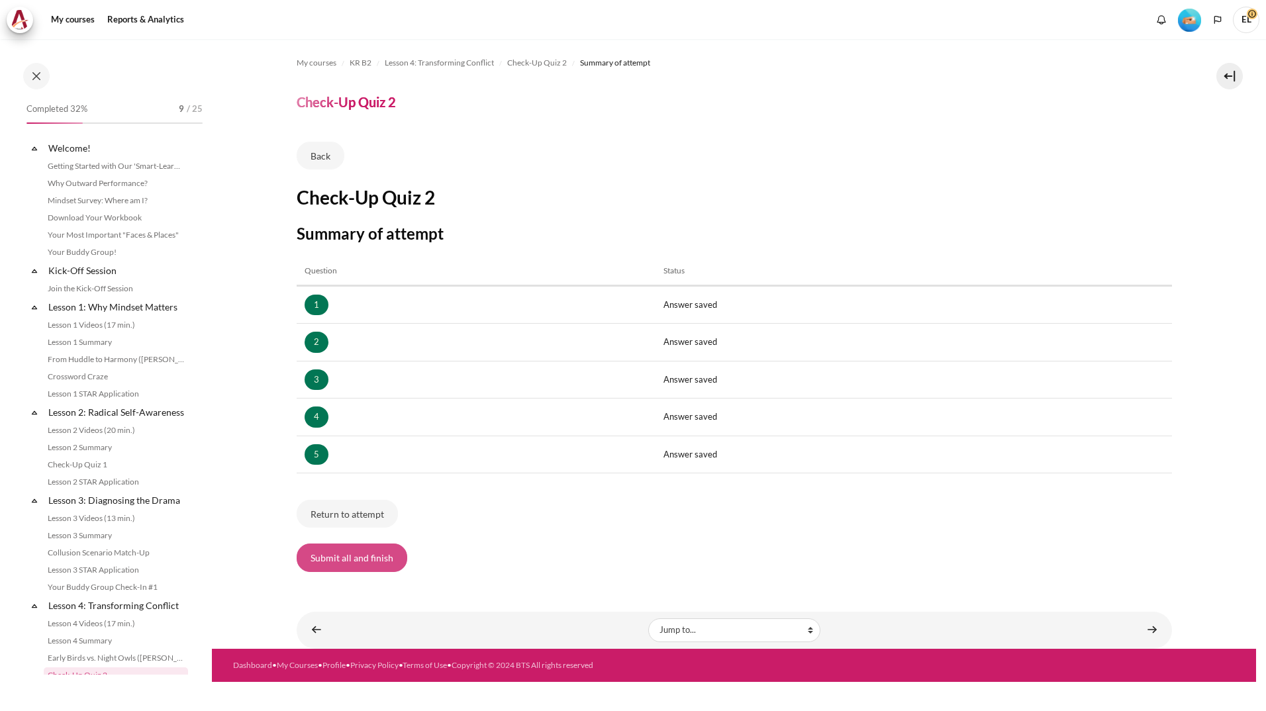
scroll to position [302, 0]
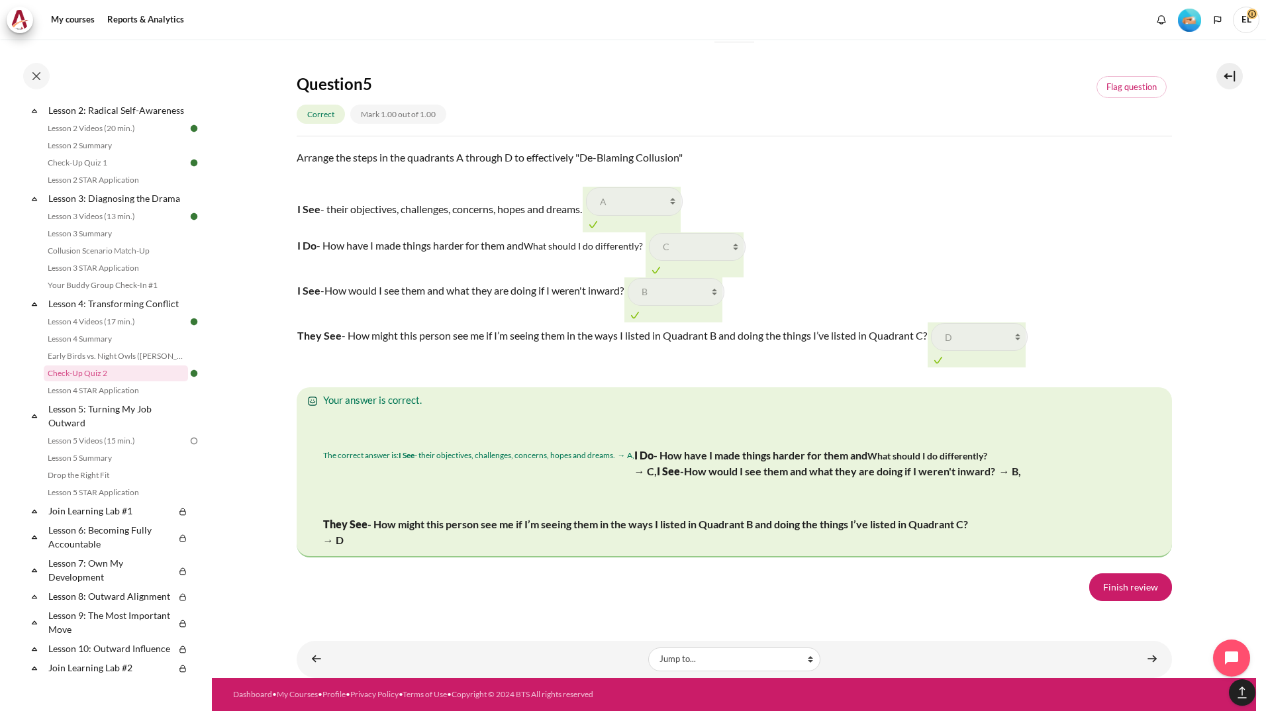
scroll to position [2108, 0]
click at [1143, 584] on link "Finish review" at bounding box center [1130, 587] width 83 height 28
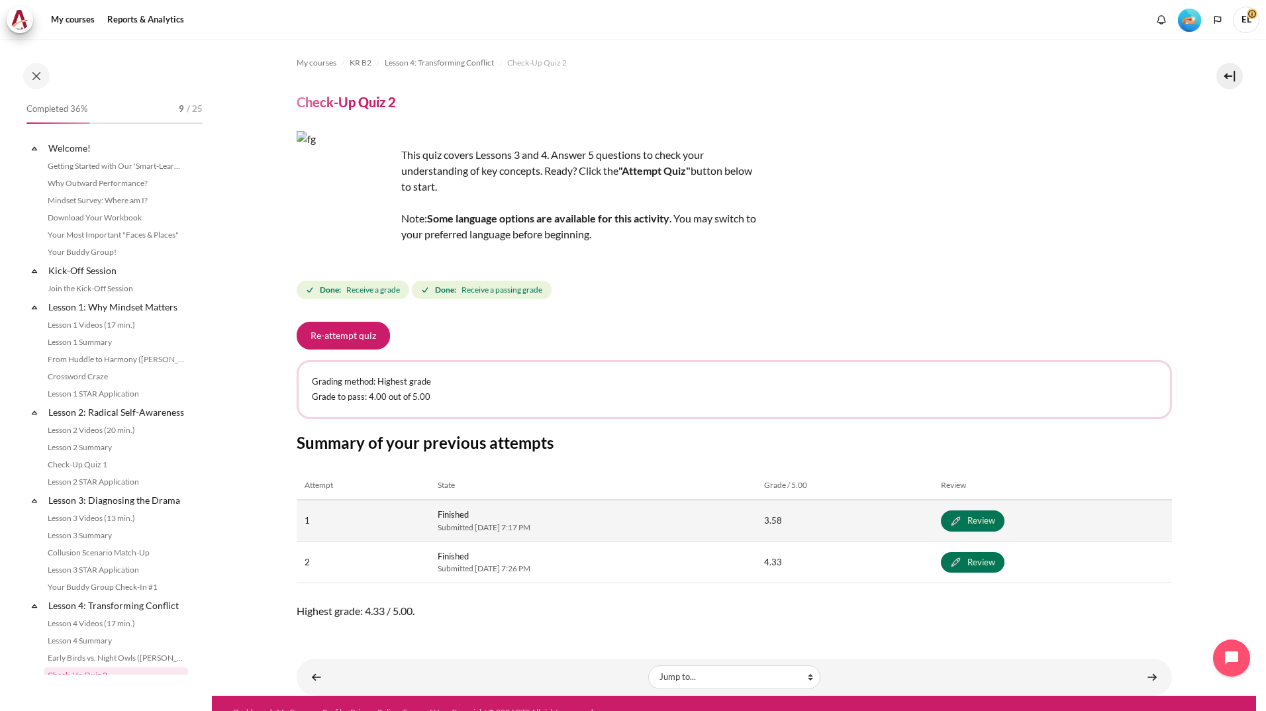
scroll to position [302, 0]
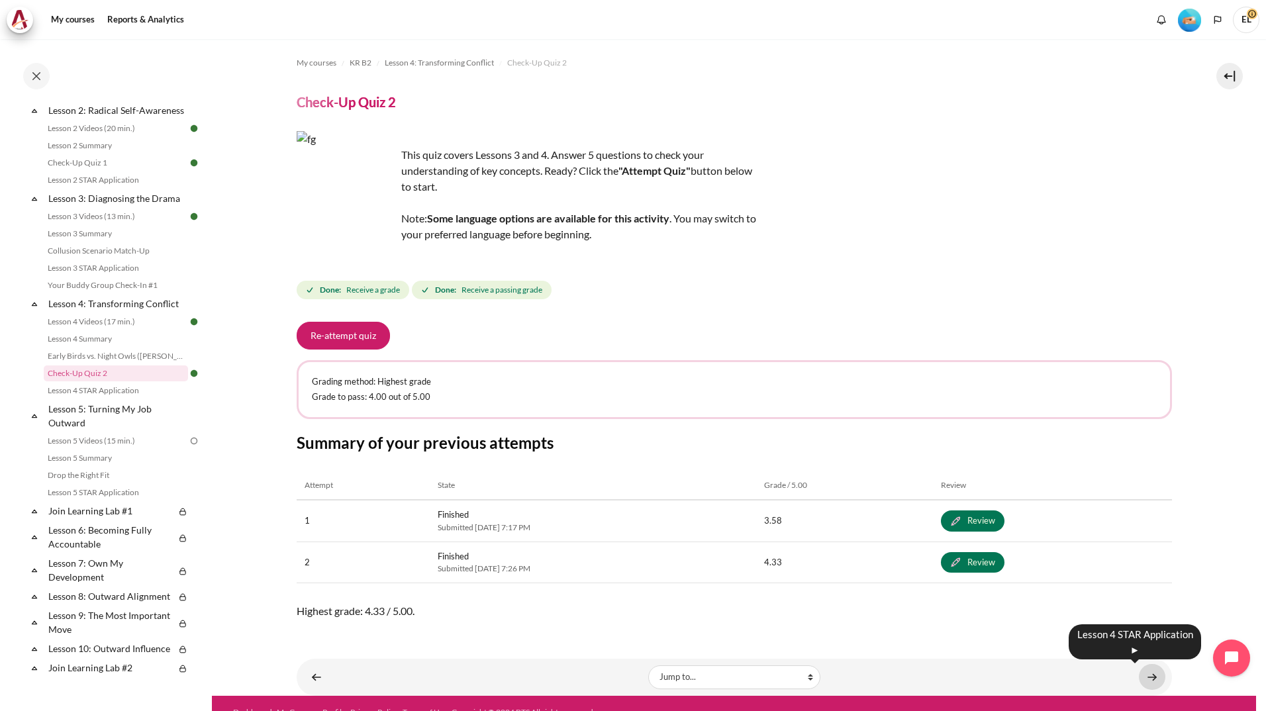
click at [1143, 675] on link "Content" at bounding box center [1152, 677] width 26 height 26
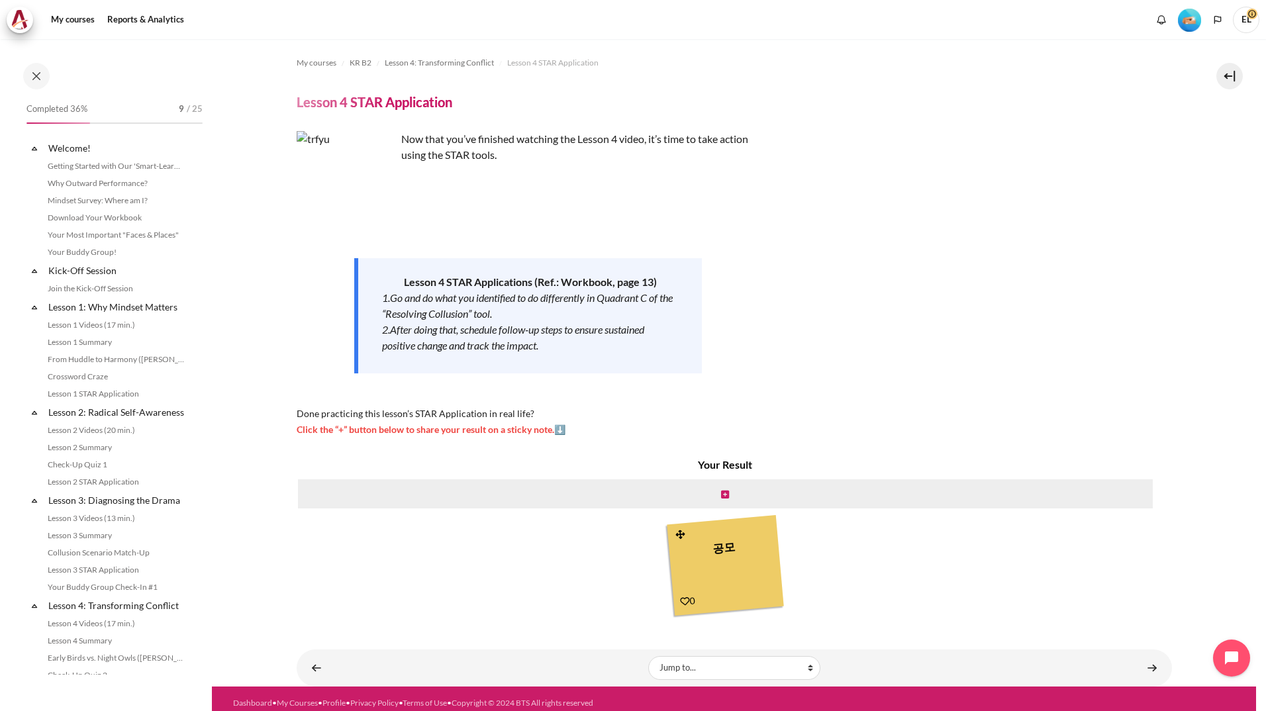
scroll to position [319, 0]
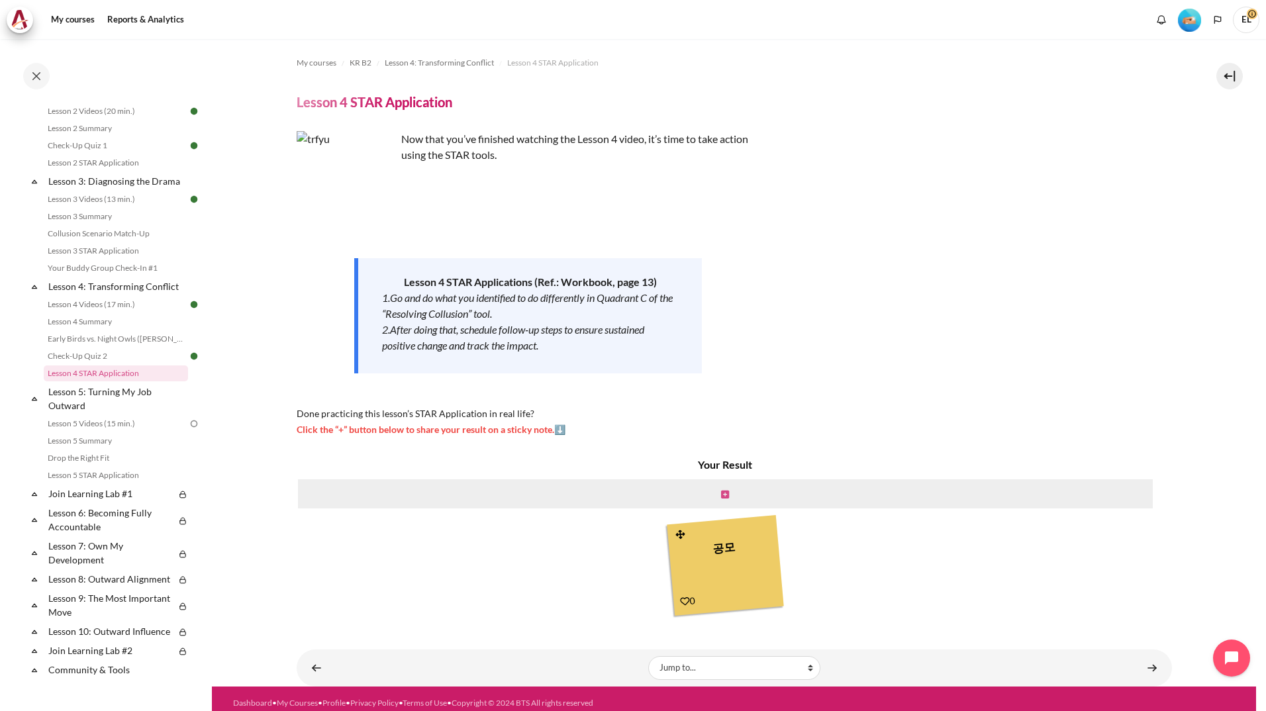
click at [724, 494] on icon "Content" at bounding box center [725, 494] width 8 height 9
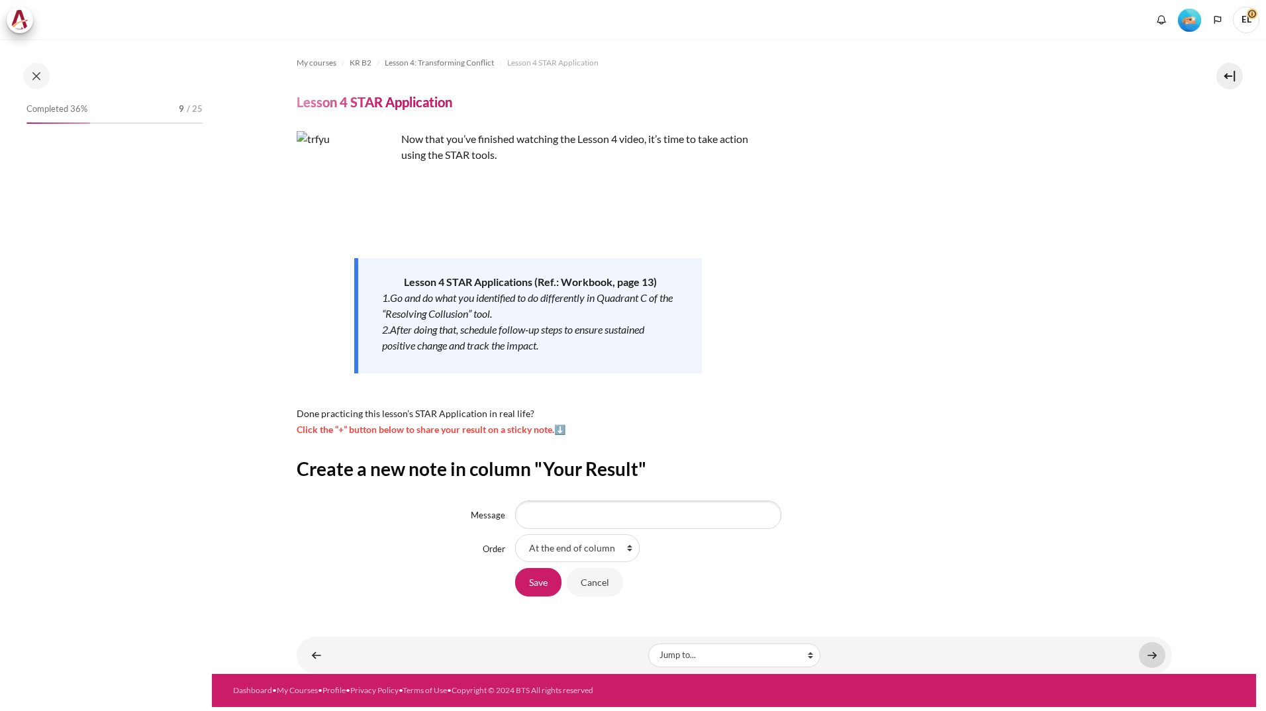
scroll to position [319, 0]
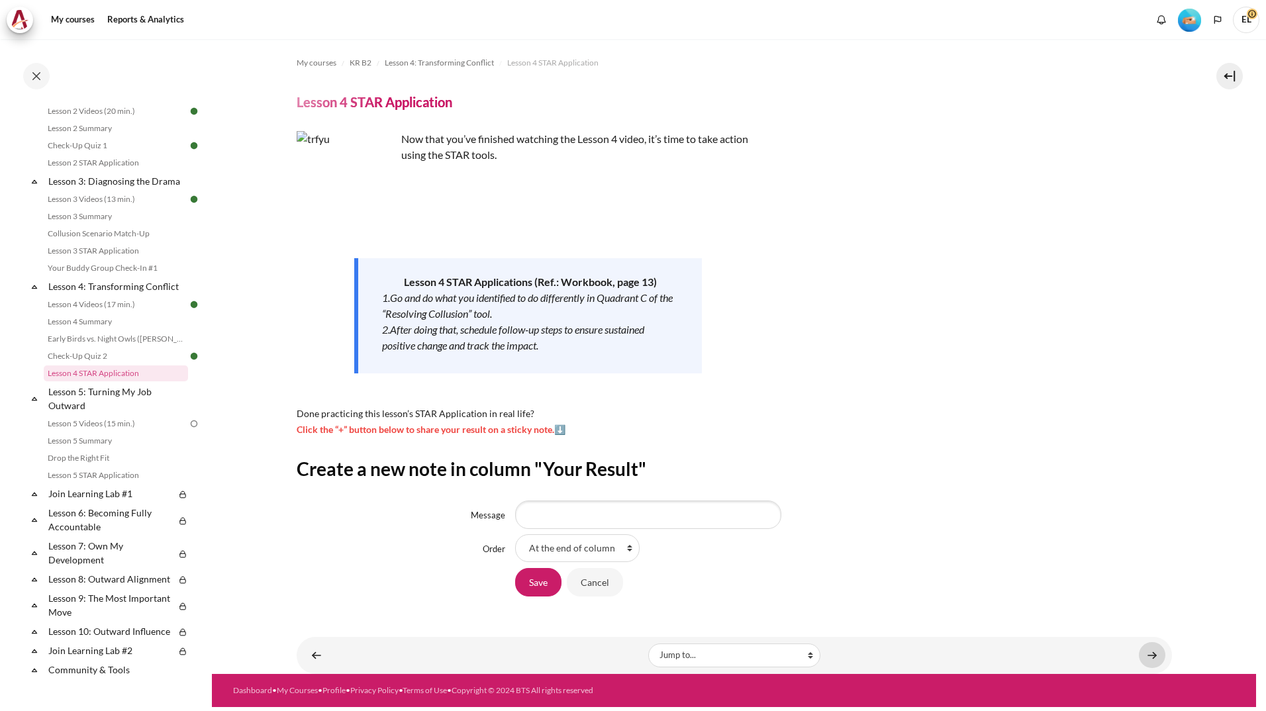
click at [1143, 653] on link "Content" at bounding box center [1152, 655] width 26 height 26
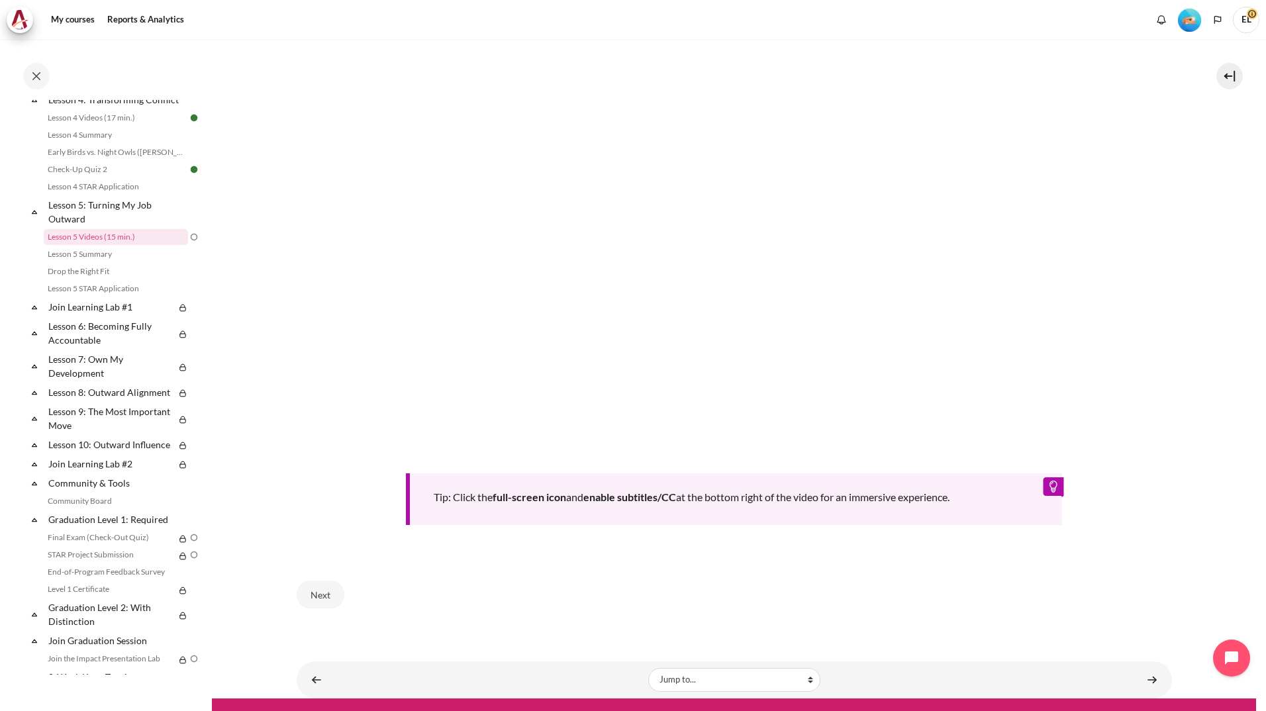
scroll to position [428, 0]
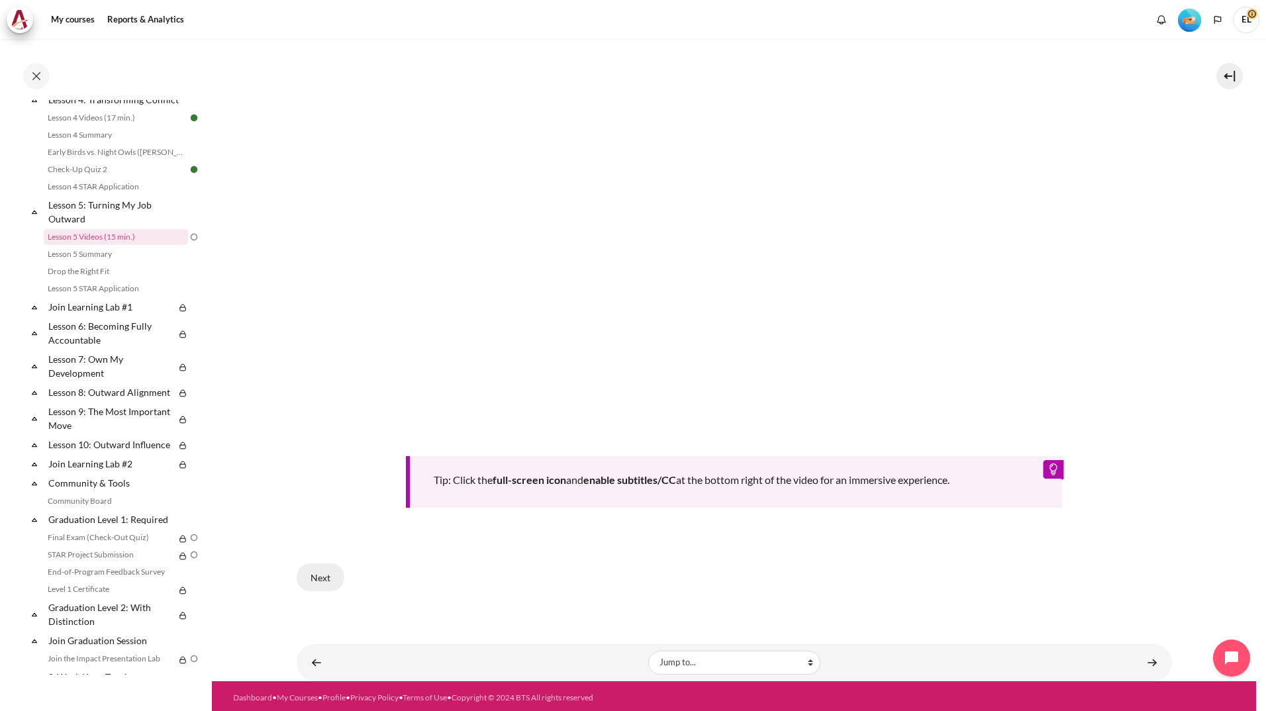
click at [323, 574] on button "Next" at bounding box center [321, 577] width 48 height 28
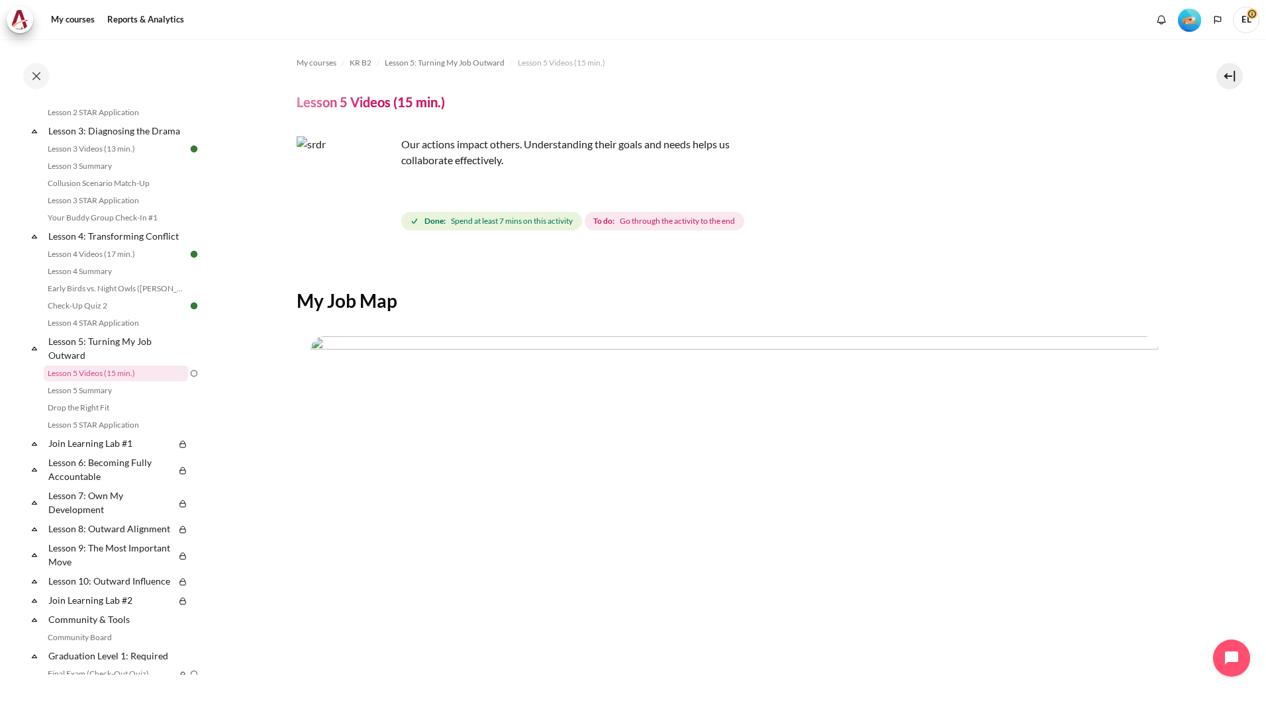
scroll to position [279, 0]
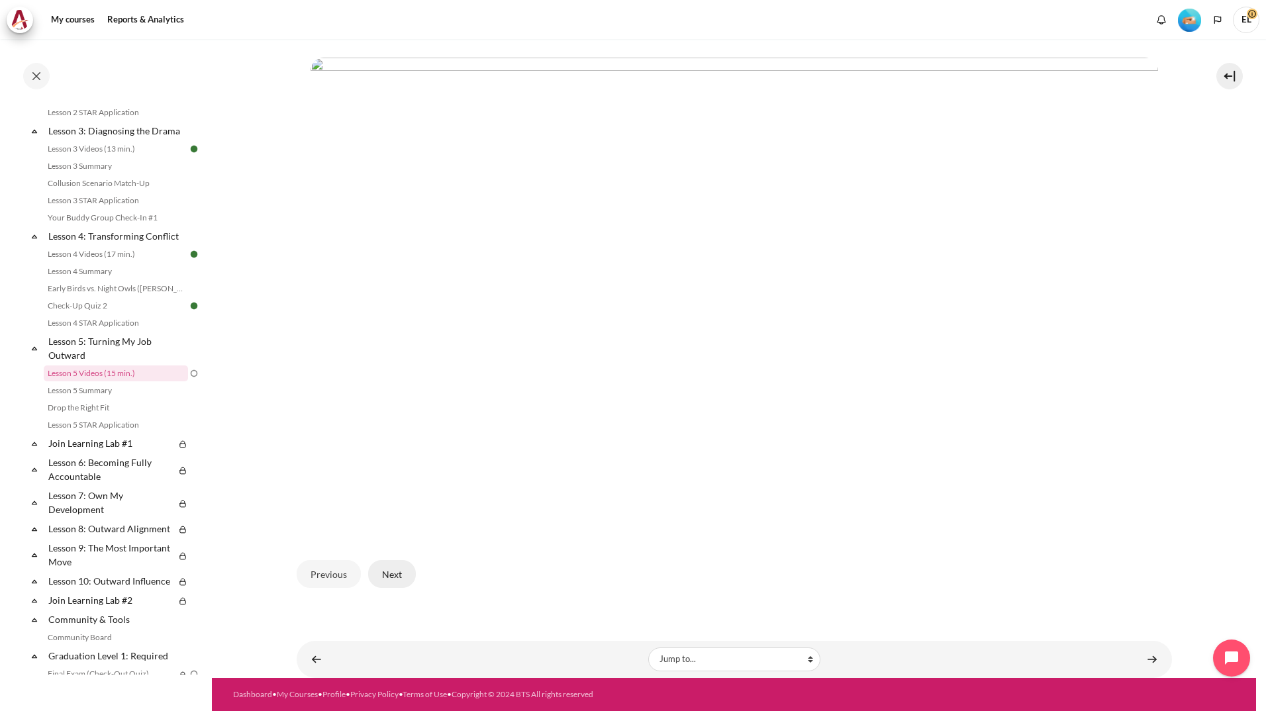
click at [388, 573] on button "Next" at bounding box center [392, 574] width 48 height 28
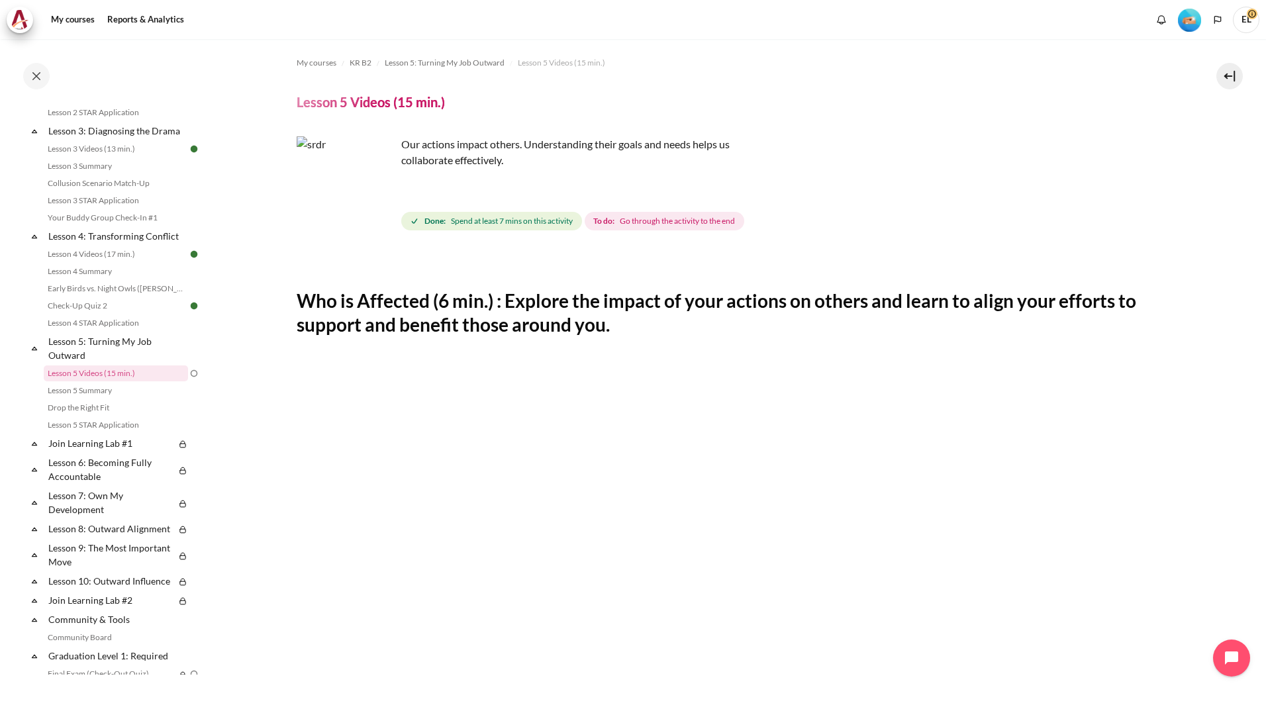
scroll to position [428, 0]
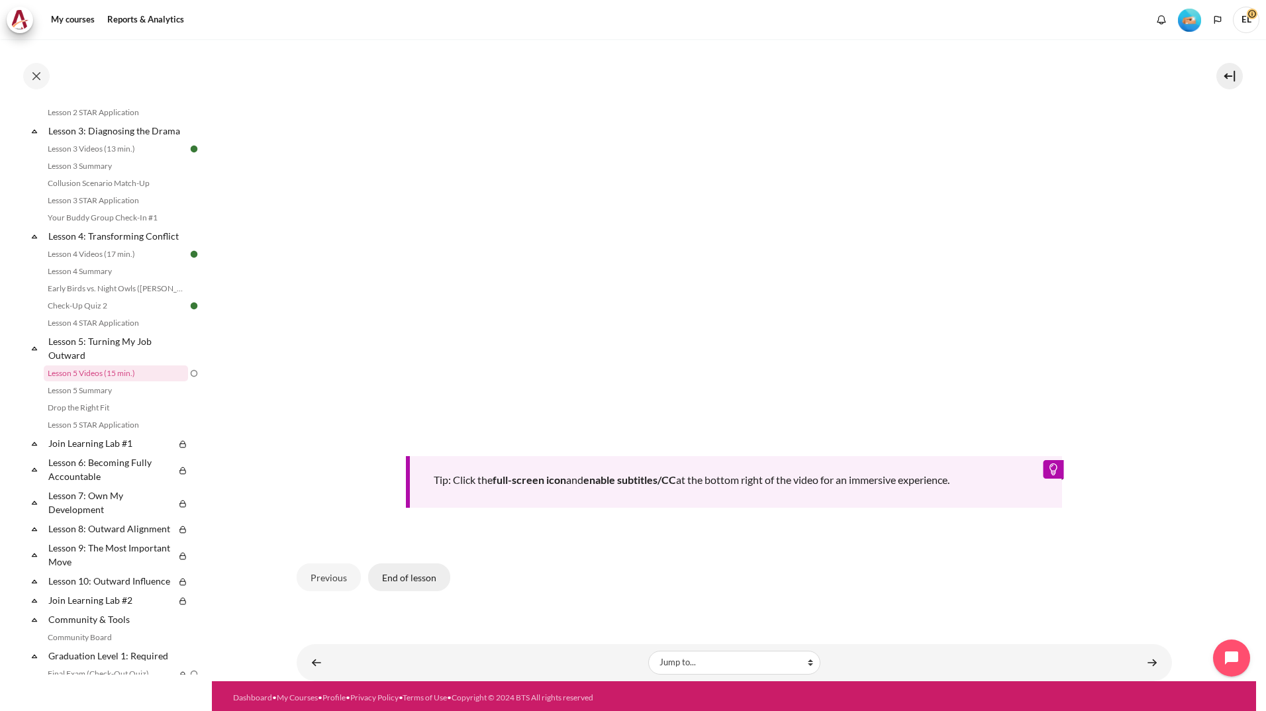
click at [395, 571] on button "End of lesson" at bounding box center [409, 577] width 82 height 28
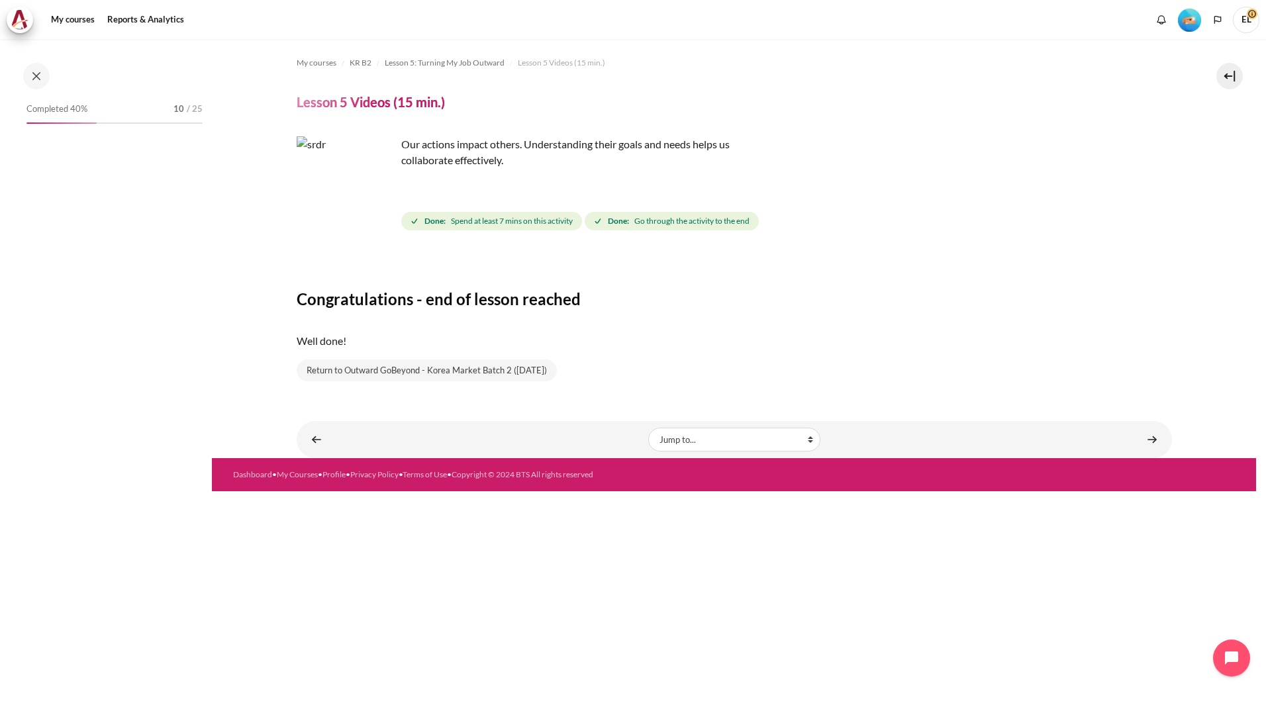
scroll to position [369, 0]
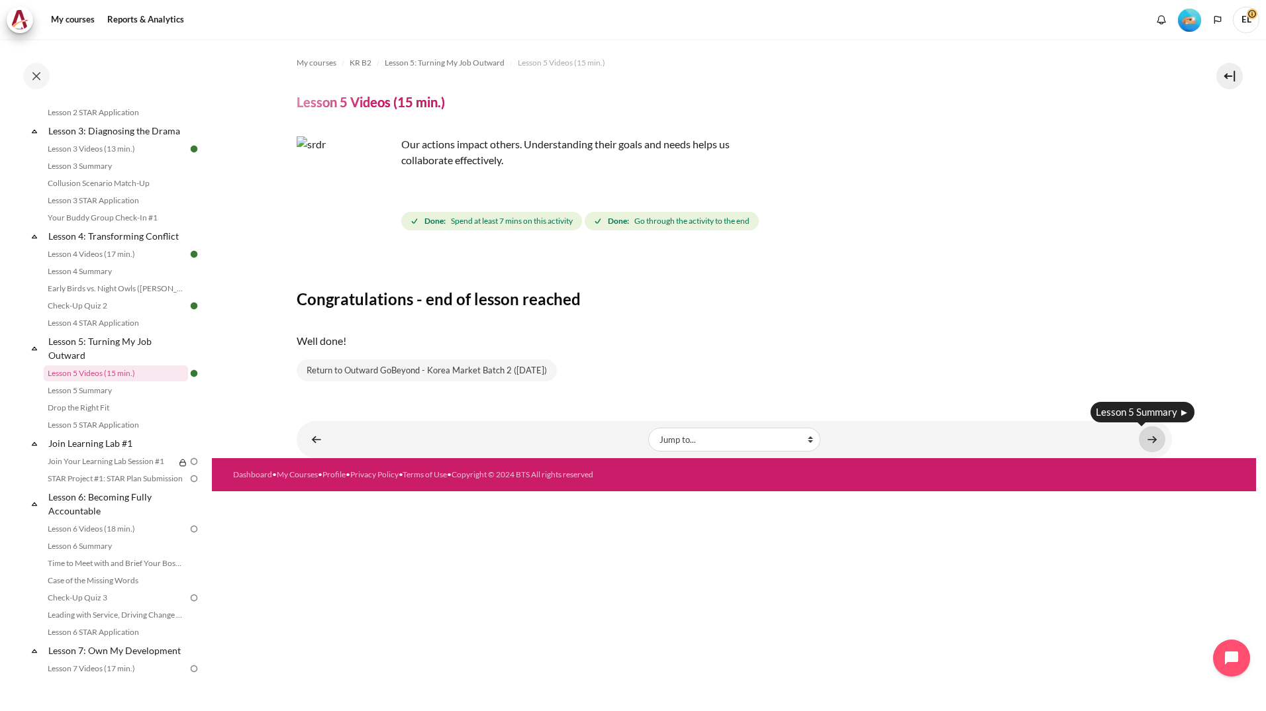
click at [1151, 439] on link "Content" at bounding box center [1152, 439] width 26 height 26
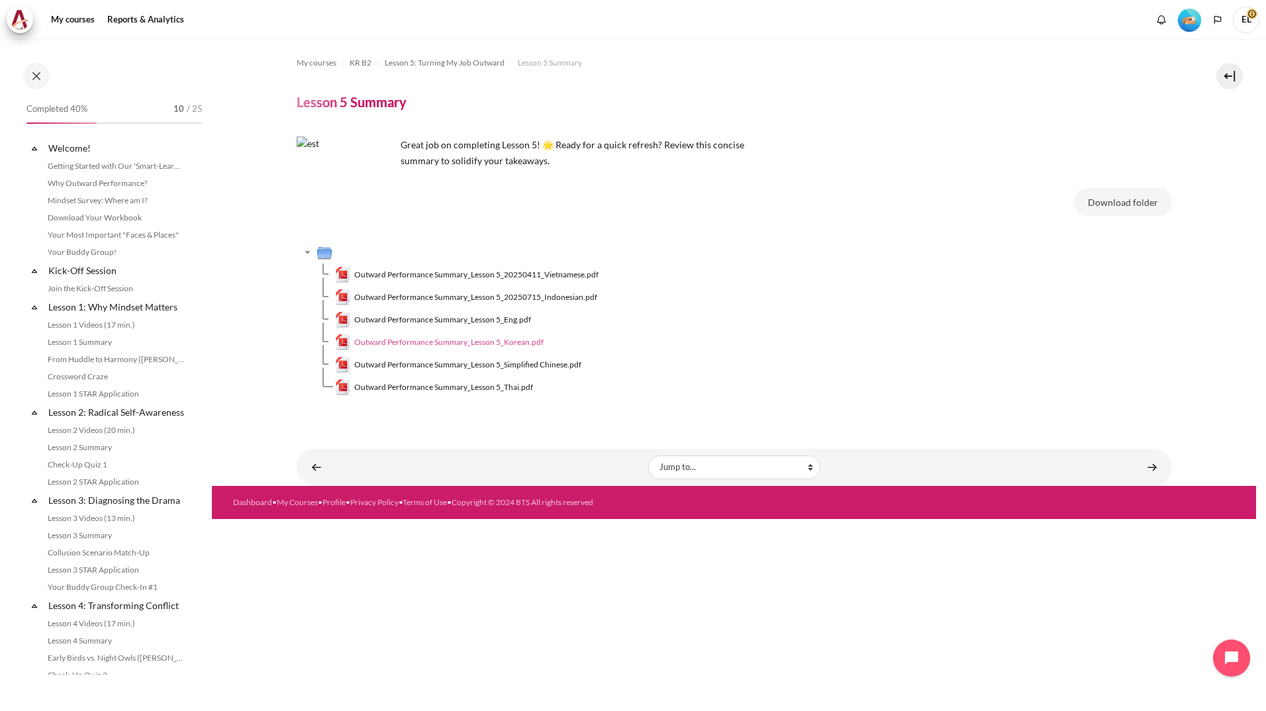
scroll to position [387, 0]
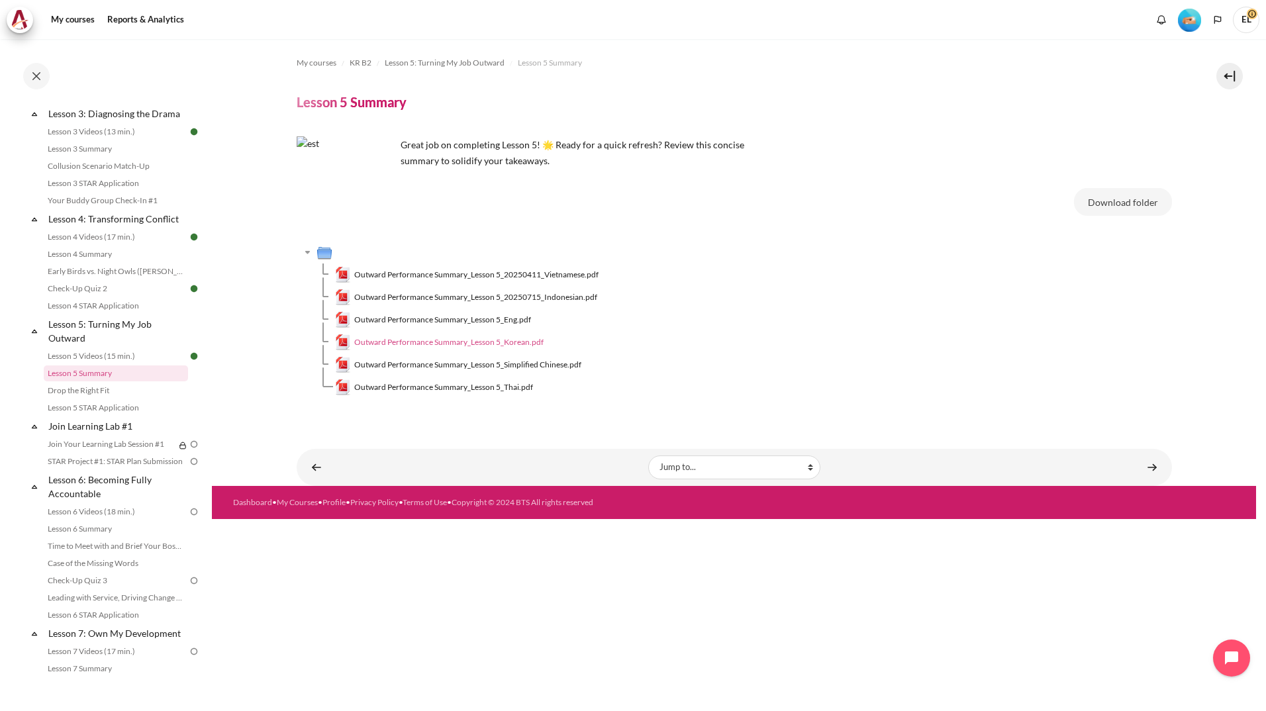
click at [461, 337] on span "Outward Performance Summary_Lesson 5_Korean.pdf" at bounding box center [448, 342] width 189 height 12
click at [686, 411] on div "My courses KR B2 Lesson 5: Turning My Job Outward Lesson 5 Summary Lesson 5 Sum…" at bounding box center [734, 234] width 875 height 390
click at [1146, 466] on link "Content" at bounding box center [1152, 467] width 26 height 26
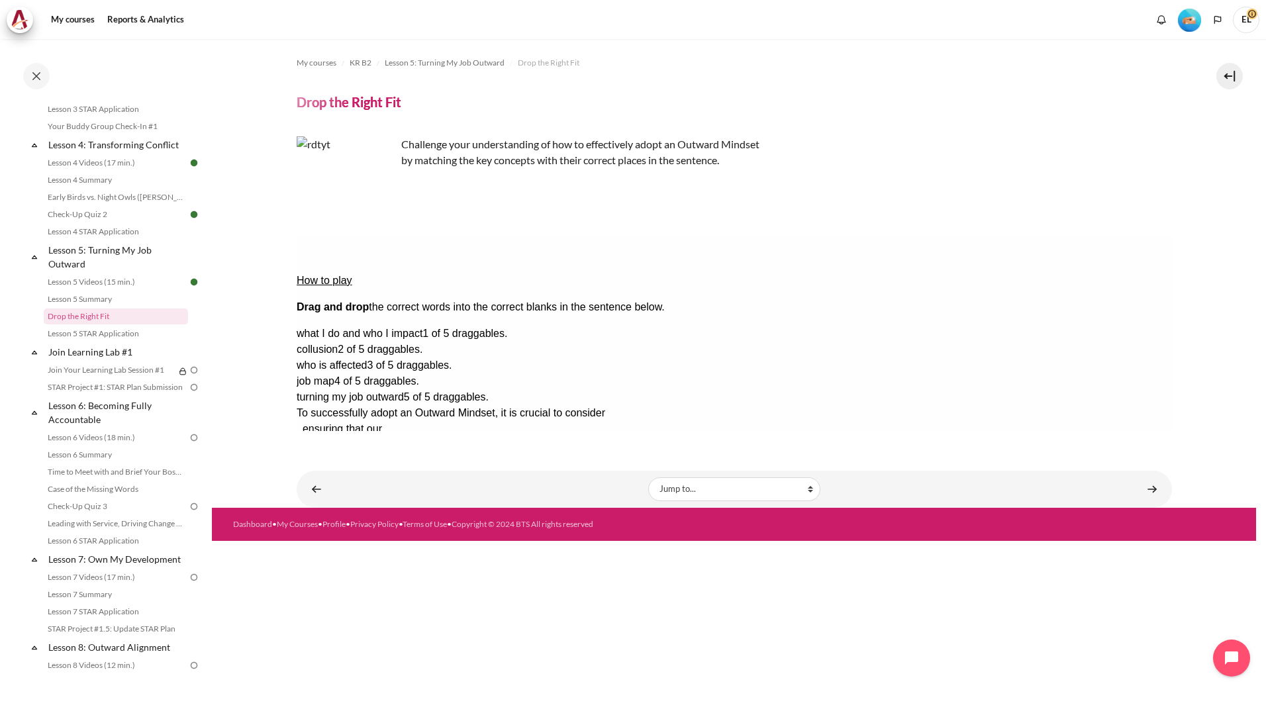
scroll to position [478, 0]
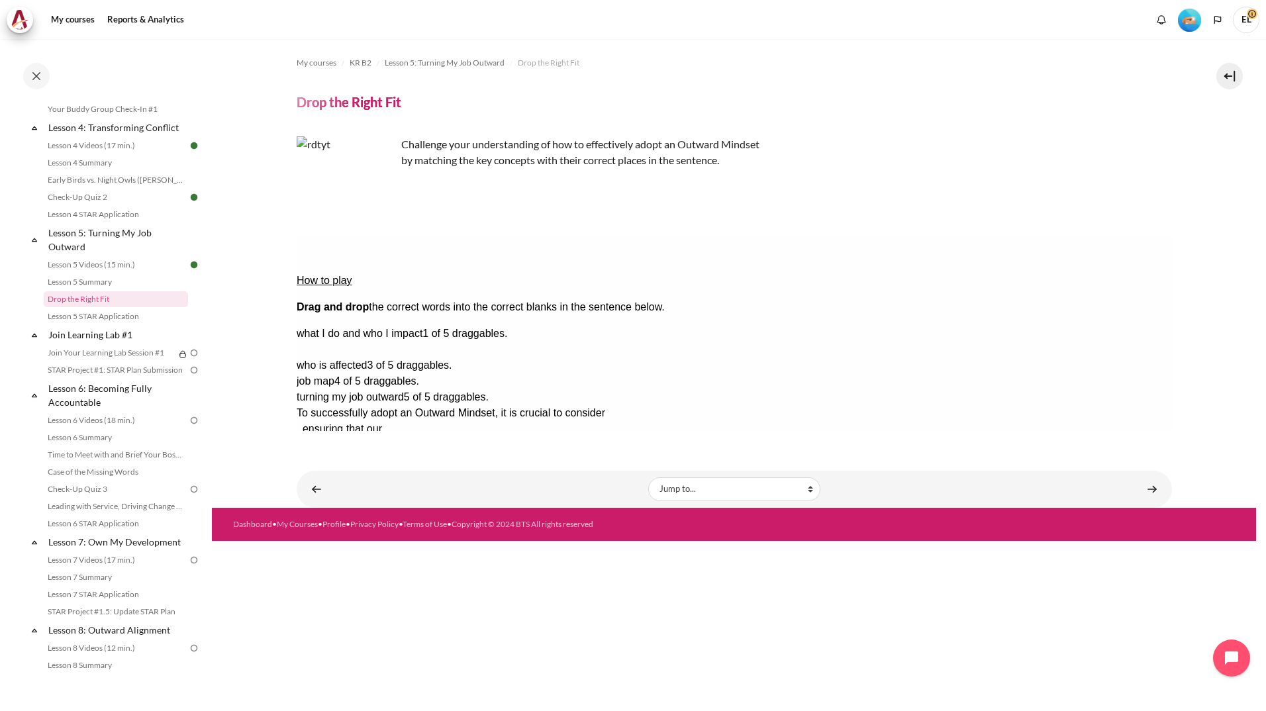
drag, startPoint x: 1111, startPoint y: 310, endPoint x: 891, endPoint y: 309, distance: 220.4
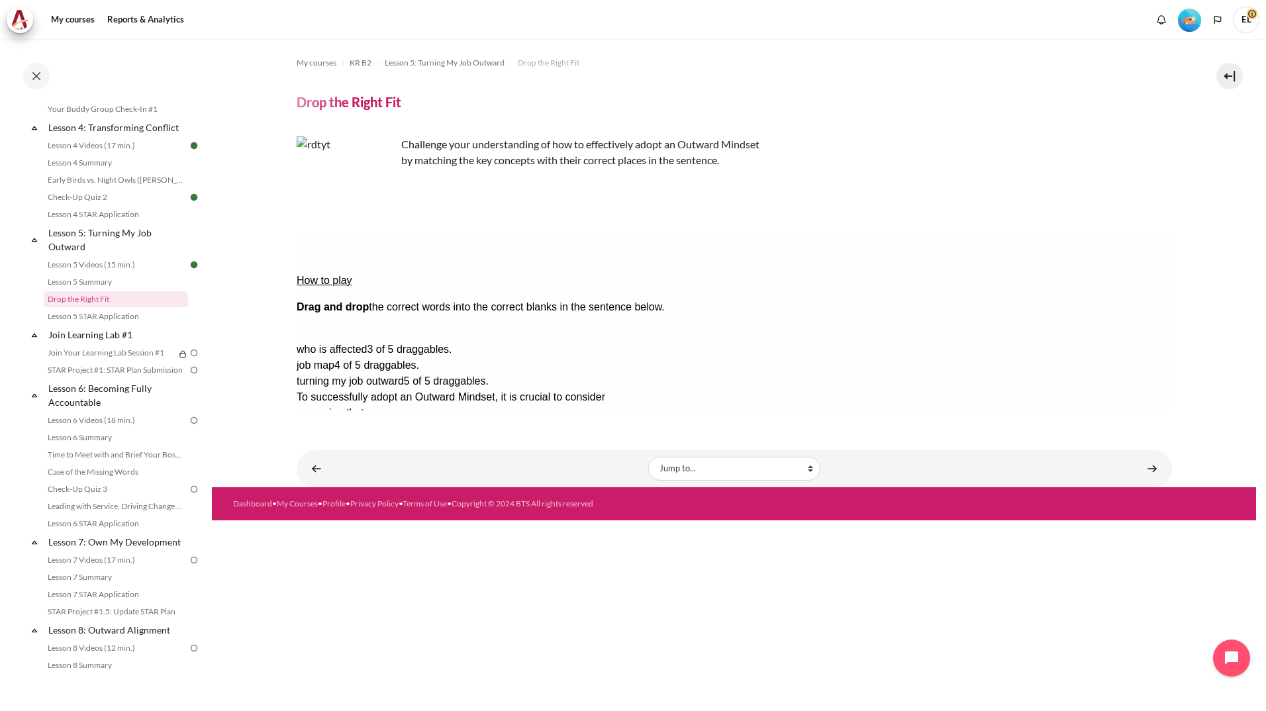
drag, startPoint x: 1076, startPoint y: 294, endPoint x: 699, endPoint y: 275, distance: 377.8
drag, startPoint x: 995, startPoint y: 332, endPoint x: 647, endPoint y: 304, distance: 348.6
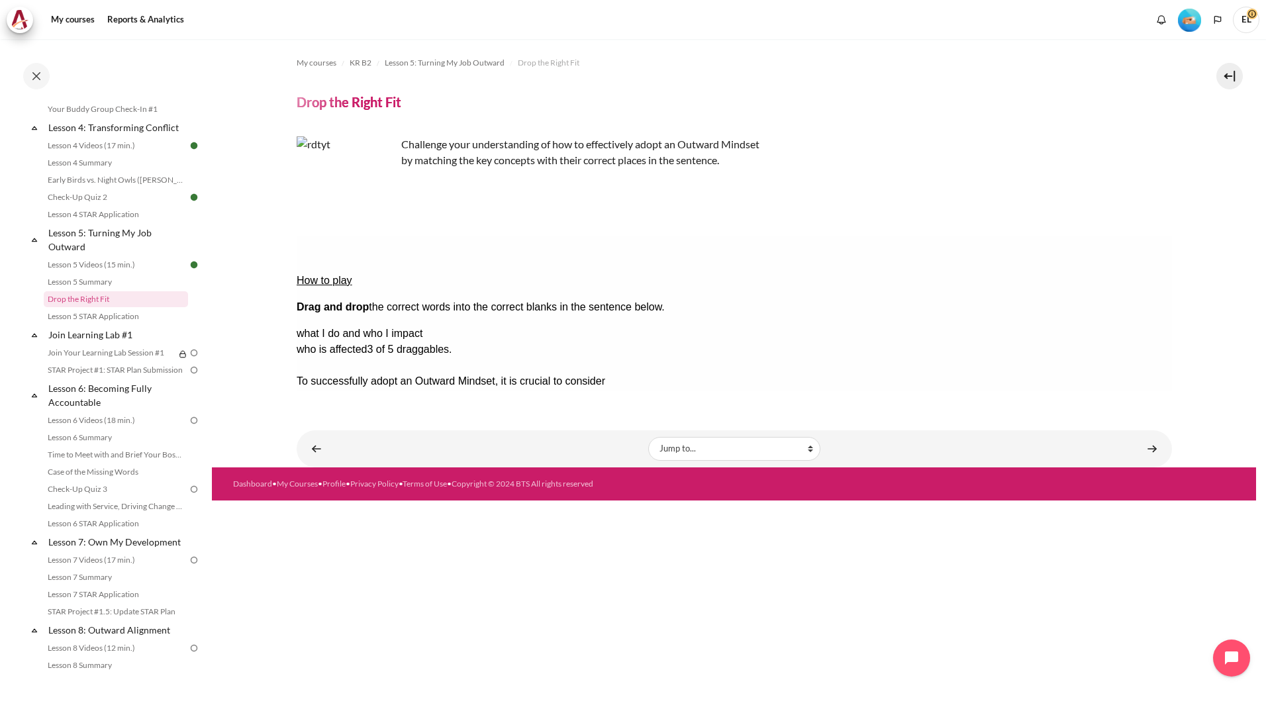
drag, startPoint x: 1049, startPoint y: 330, endPoint x: 898, endPoint y: 289, distance: 155.8
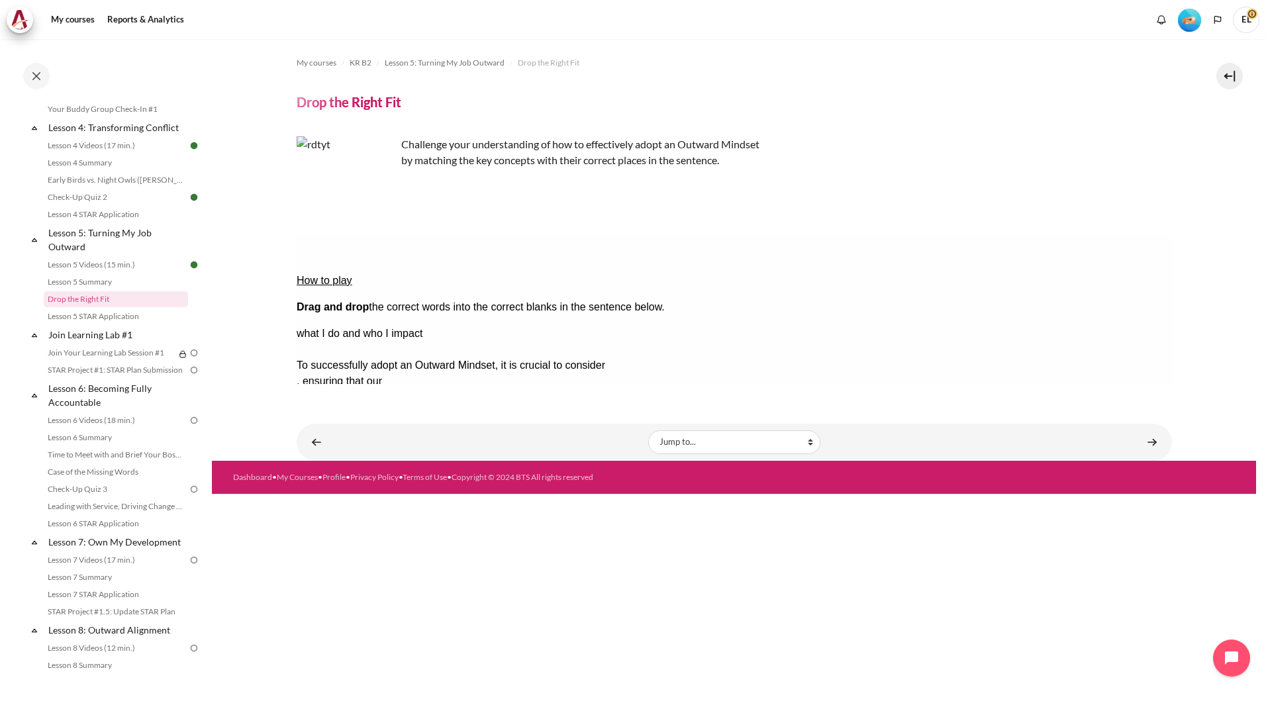
drag, startPoint x: 1044, startPoint y: 312, endPoint x: 620, endPoint y: 281, distance: 425.4
drag, startPoint x: 1039, startPoint y: 310, endPoint x: 603, endPoint y: 259, distance: 439.3
drag, startPoint x: 897, startPoint y: 293, endPoint x: 670, endPoint y: 276, distance: 227.7
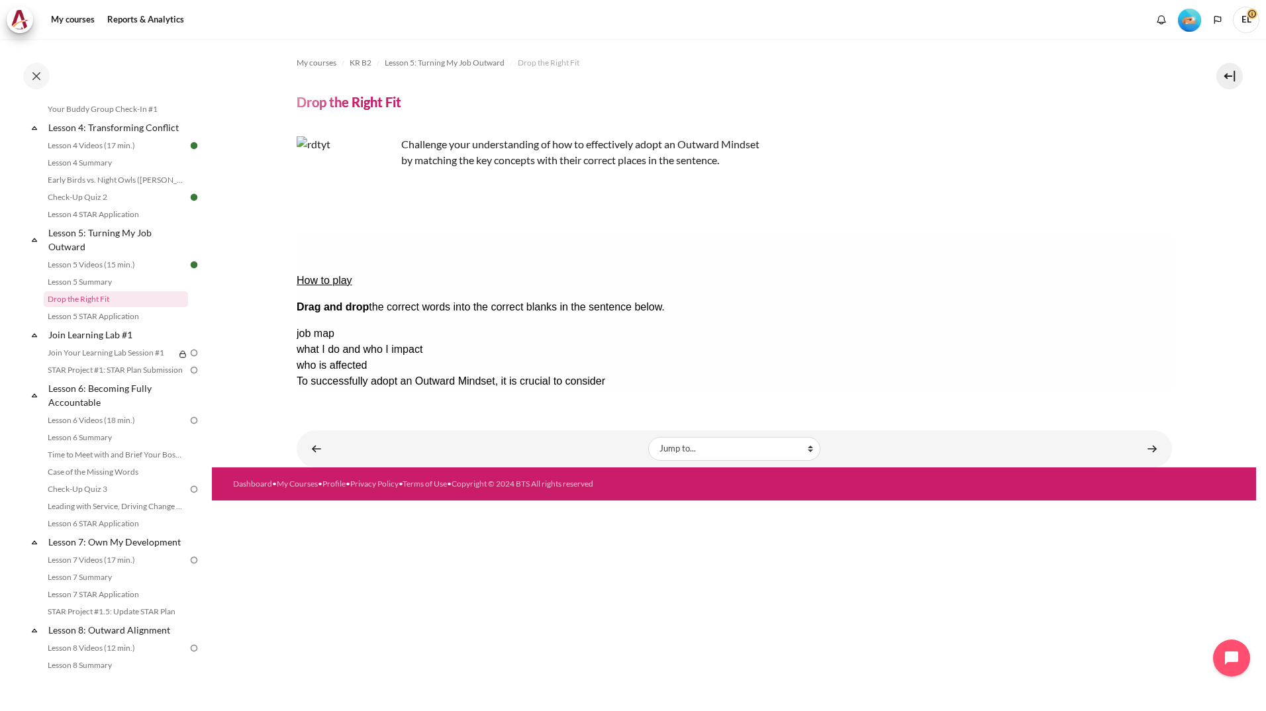
drag, startPoint x: 635, startPoint y: 308, endPoint x: 668, endPoint y: 271, distance: 49.3
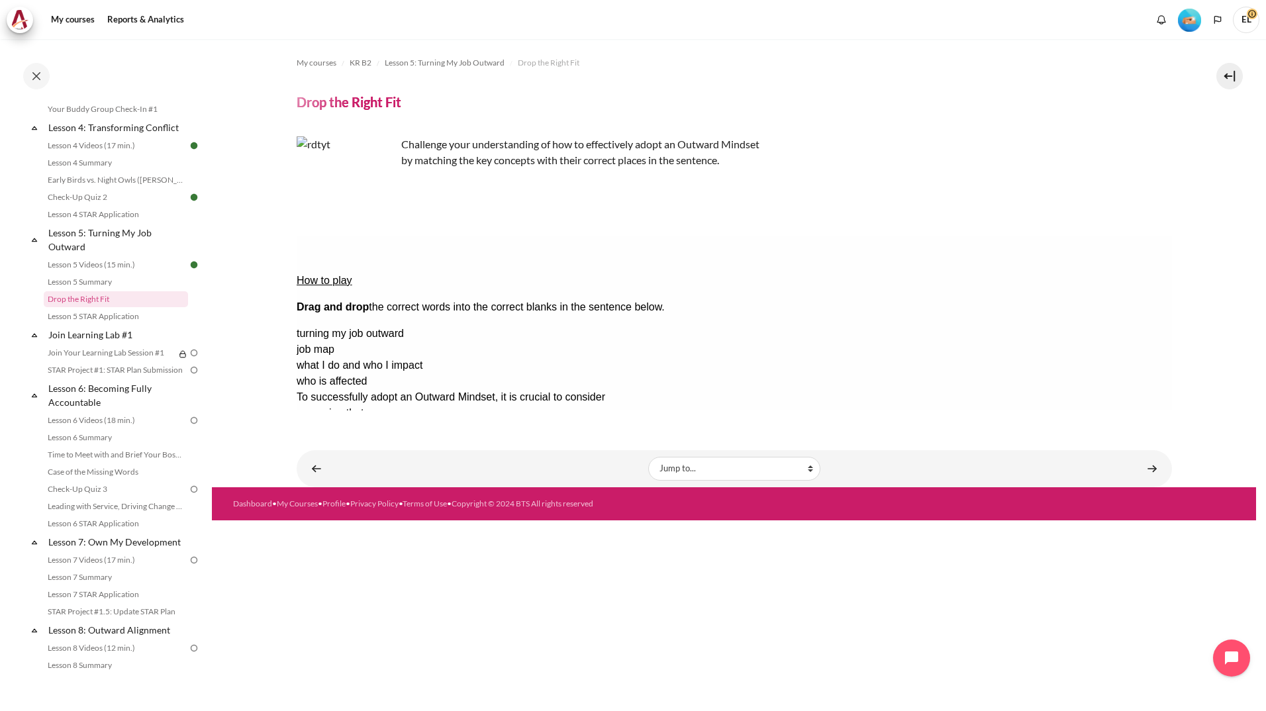
drag, startPoint x: 917, startPoint y: 318, endPoint x: 692, endPoint y: 287, distance: 227.2
drag, startPoint x: 1037, startPoint y: 291, endPoint x: 863, endPoint y: 291, distance: 174.1
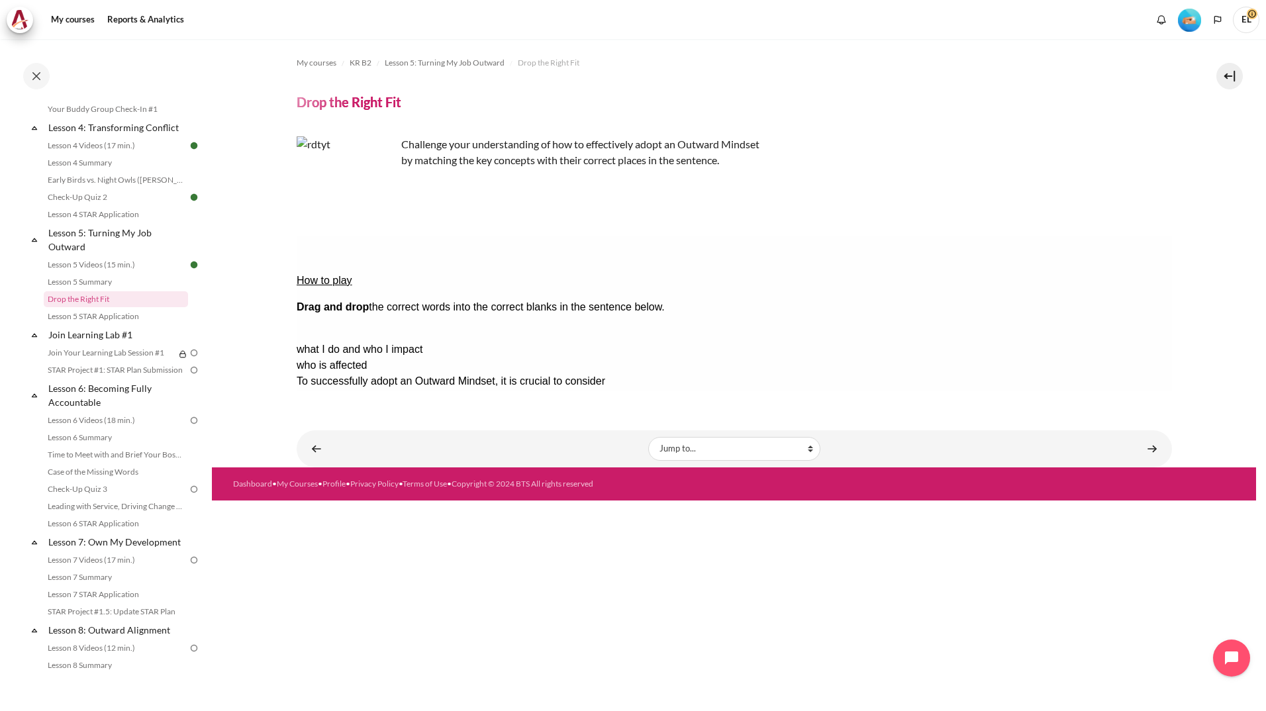
drag, startPoint x: 1057, startPoint y: 293, endPoint x: 616, endPoint y: 310, distance: 441.2
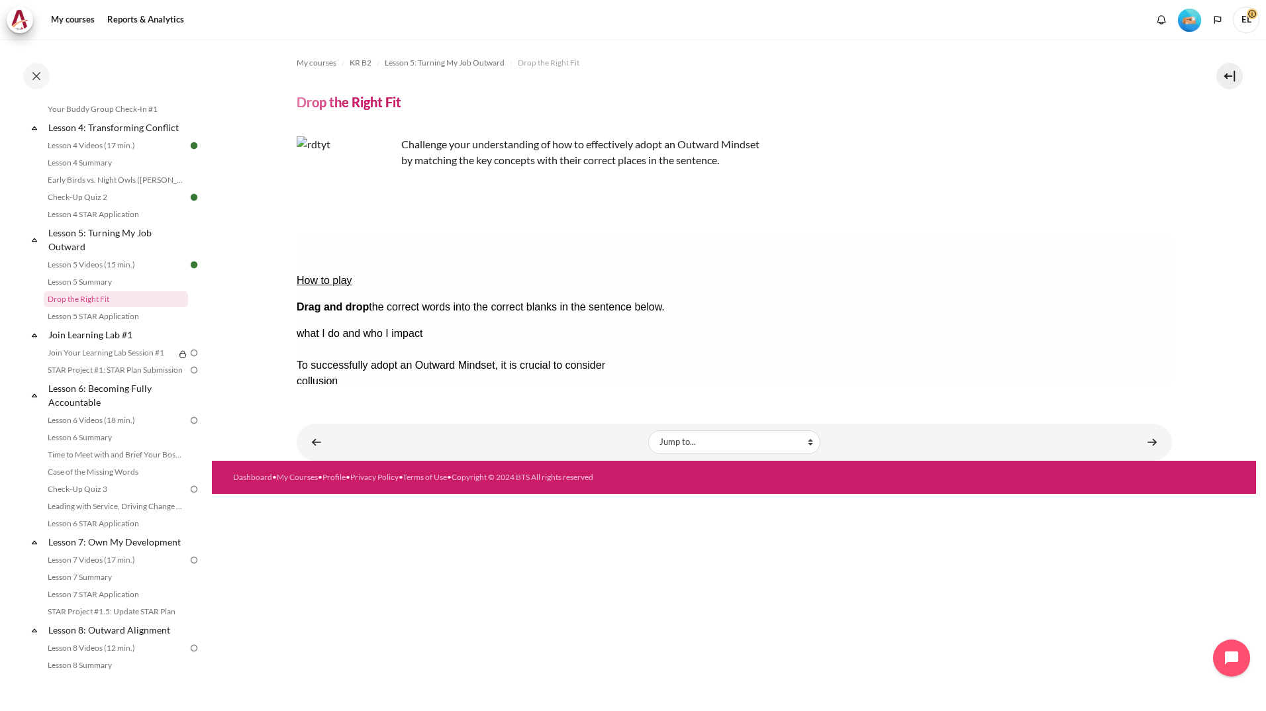
drag, startPoint x: 1045, startPoint y: 313, endPoint x: 872, endPoint y: 314, distance: 172.8
click at [317, 486] on button "Check Check the answers. The responses will be marked as correct, incorrect, or…" at bounding box center [314, 493] width 36 height 14
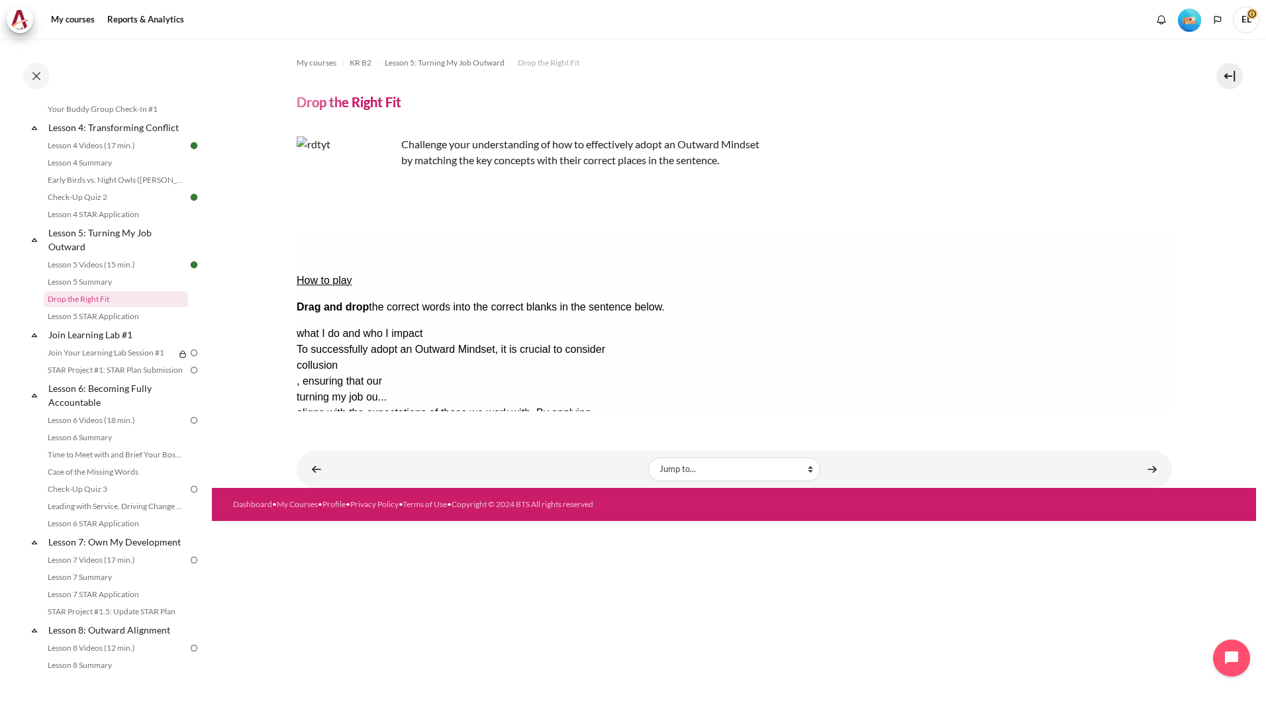
click at [361, 526] on button "Show solution Show the solution. The task will be marked with its correct solut…" at bounding box center [329, 533] width 66 height 14
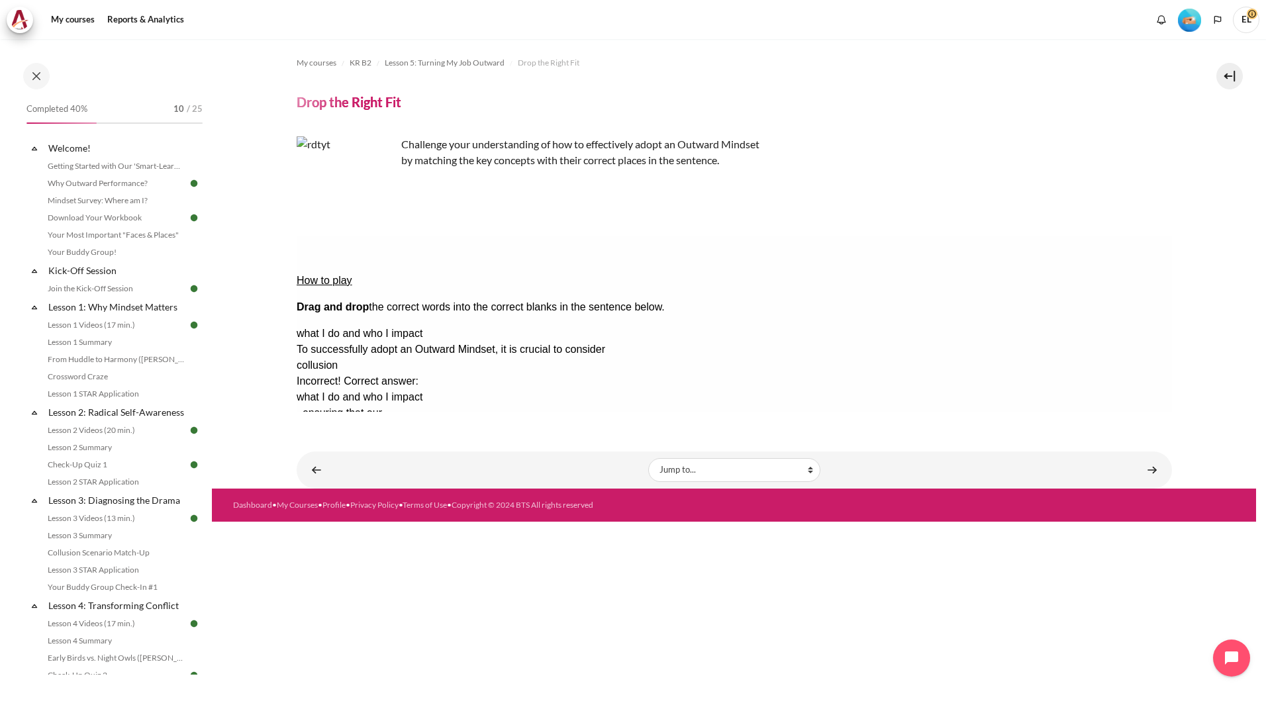
scroll to position [503, 0]
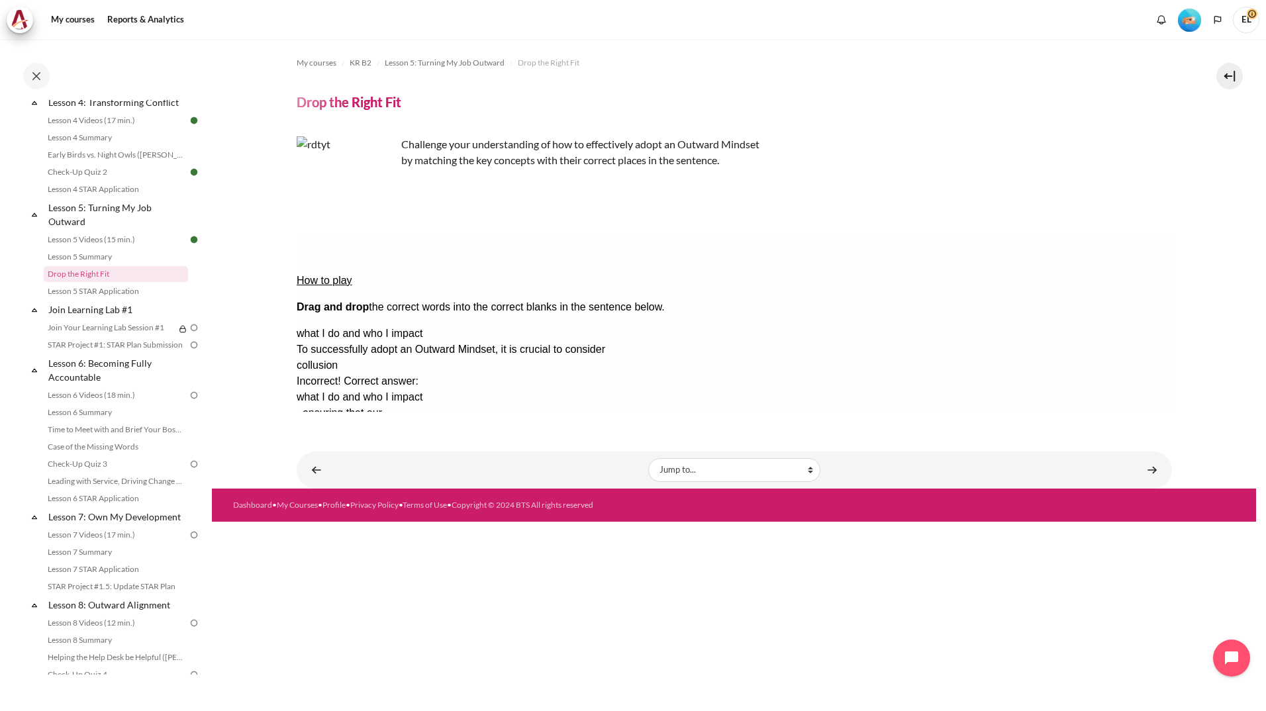
click at [328, 637] on button "Retry Retry the task. Reset all responses and start the task over again." at bounding box center [312, 644] width 32 height 14
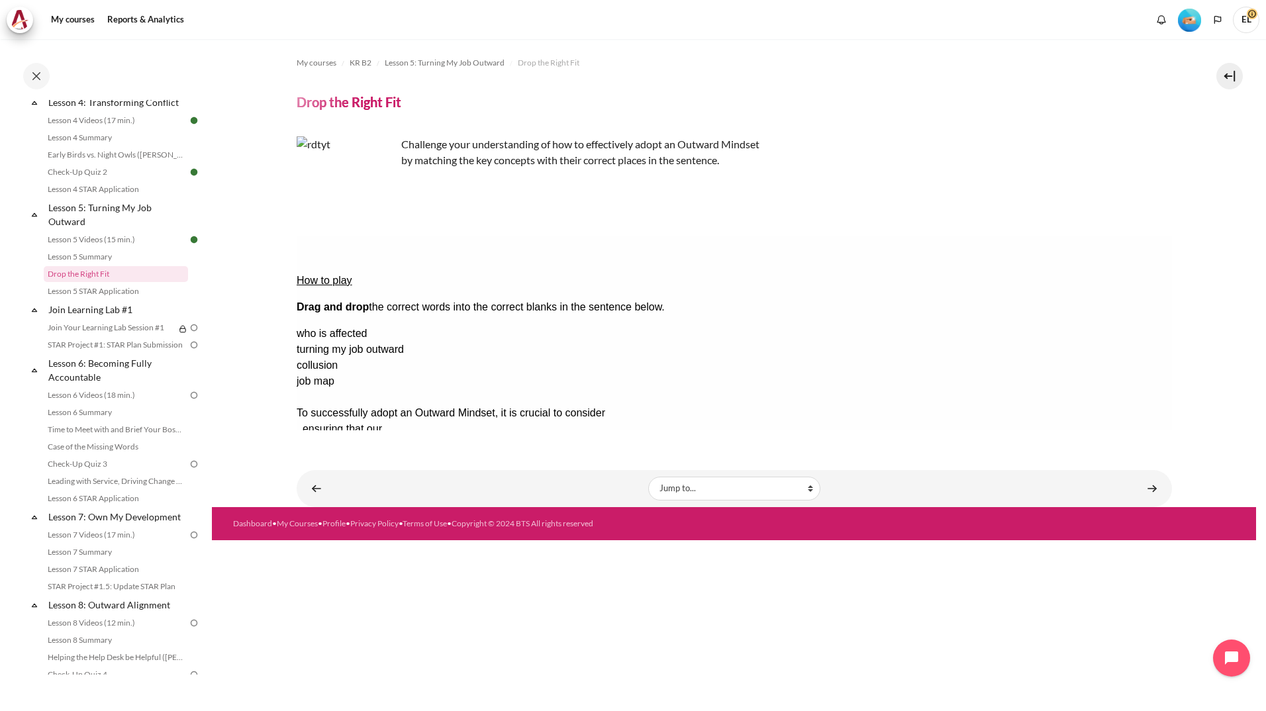
drag, startPoint x: 1056, startPoint y: 377, endPoint x: 650, endPoint y: 266, distance: 420.6
drag, startPoint x: 1081, startPoint y: 291, endPoint x: 673, endPoint y: 285, distance: 408.5
drag, startPoint x: 966, startPoint y: 267, endPoint x: 878, endPoint y: 250, distance: 88.9
drag, startPoint x: 1084, startPoint y: 368, endPoint x: 619, endPoint y: 304, distance: 469.8
drag, startPoint x: 1080, startPoint y: 310, endPoint x: 673, endPoint y: 237, distance: 414.3
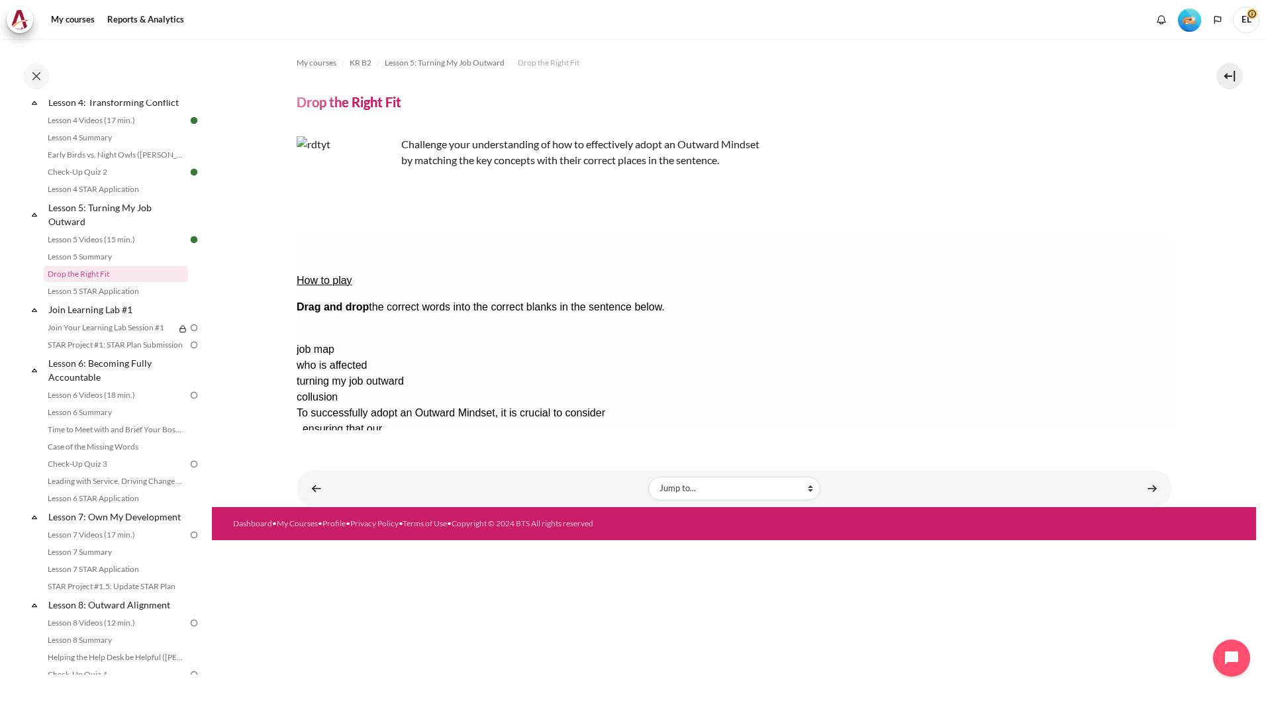
drag, startPoint x: 1061, startPoint y: 295, endPoint x: 641, endPoint y: 269, distance: 421.1
drag, startPoint x: 1094, startPoint y: 316, endPoint x: 915, endPoint y: 287, distance: 180.4
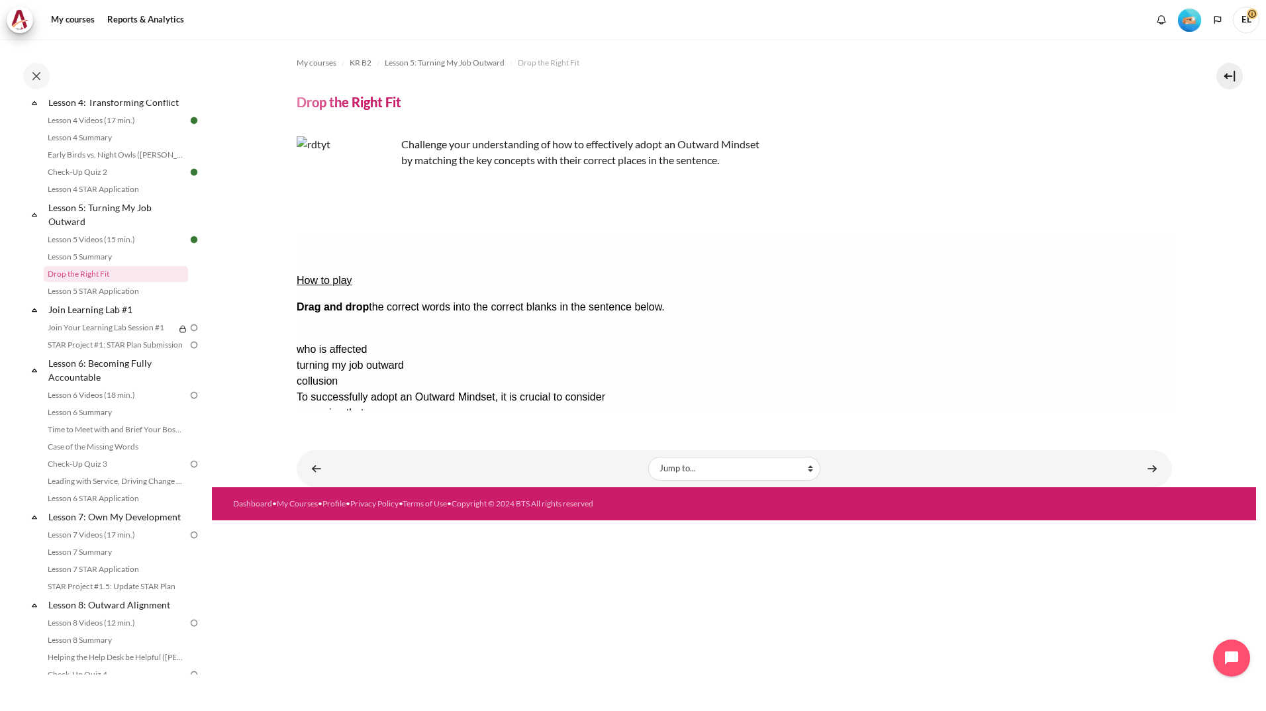
drag, startPoint x: 1087, startPoint y: 292, endPoint x: 912, endPoint y: 313, distance: 176.0
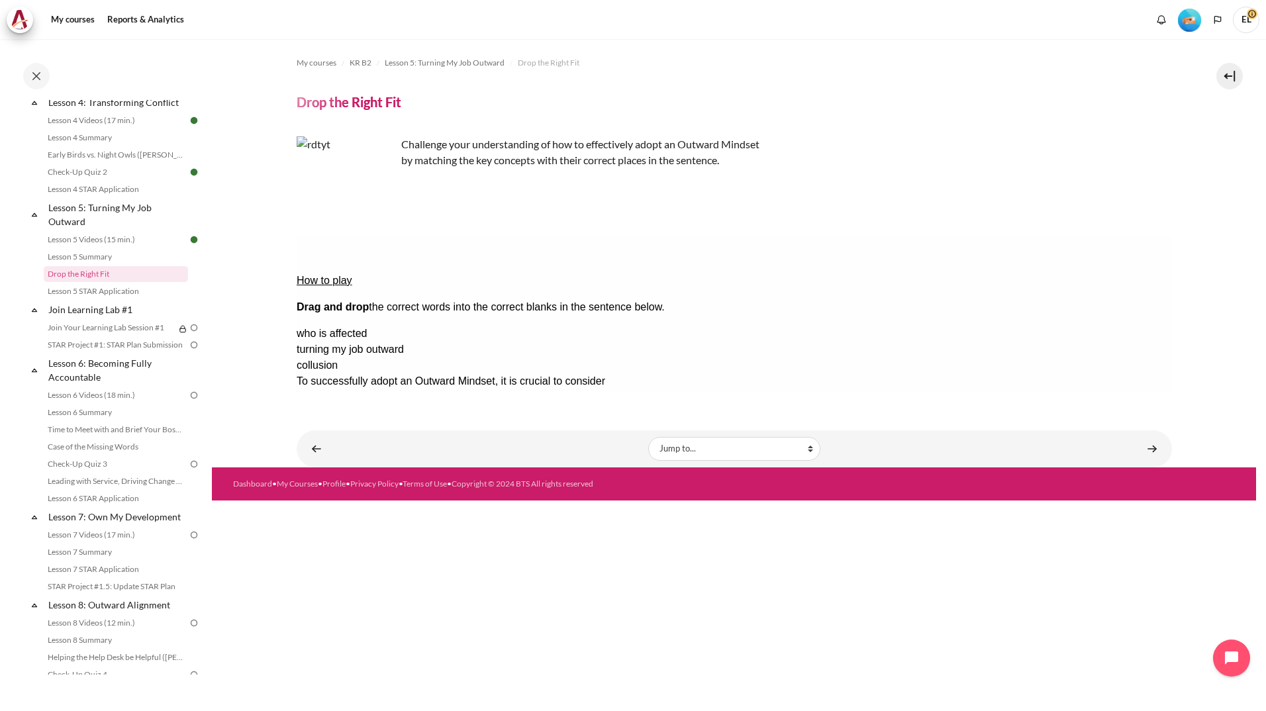
drag, startPoint x: 925, startPoint y: 312, endPoint x: 1154, endPoint y: 373, distance: 237.0
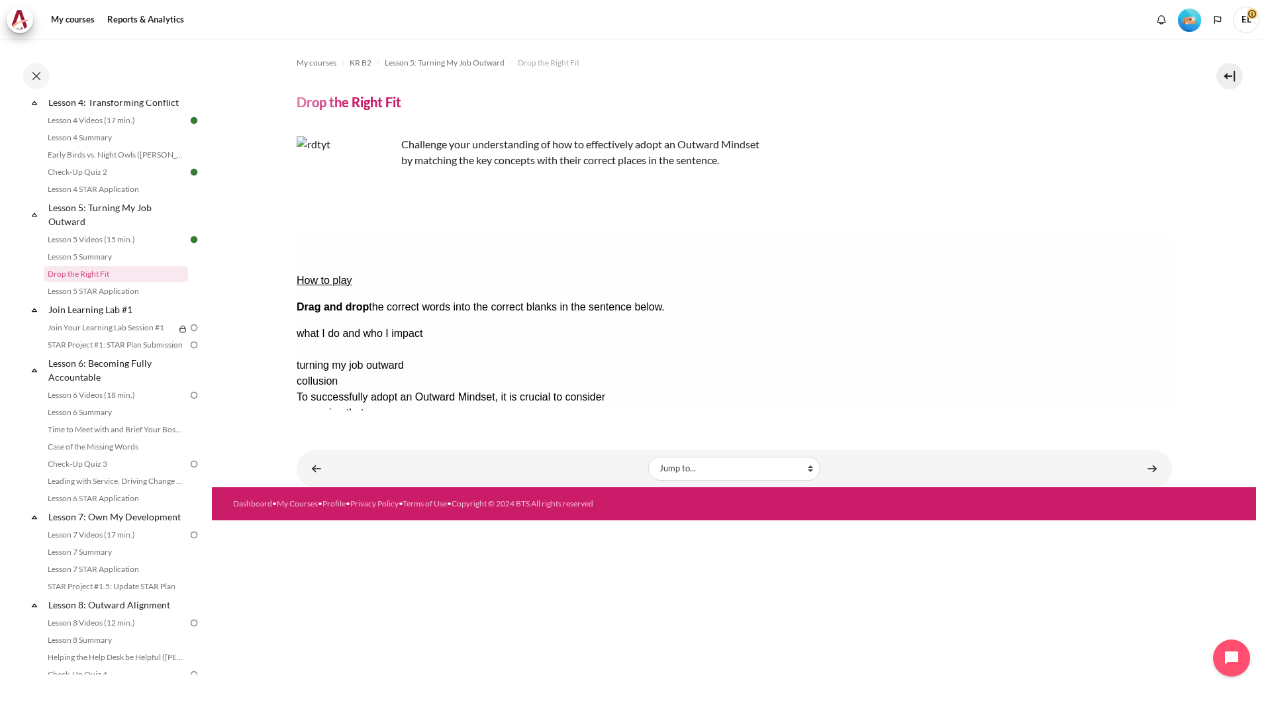
drag, startPoint x: 1086, startPoint y: 313, endPoint x: 922, endPoint y: 313, distance: 163.5
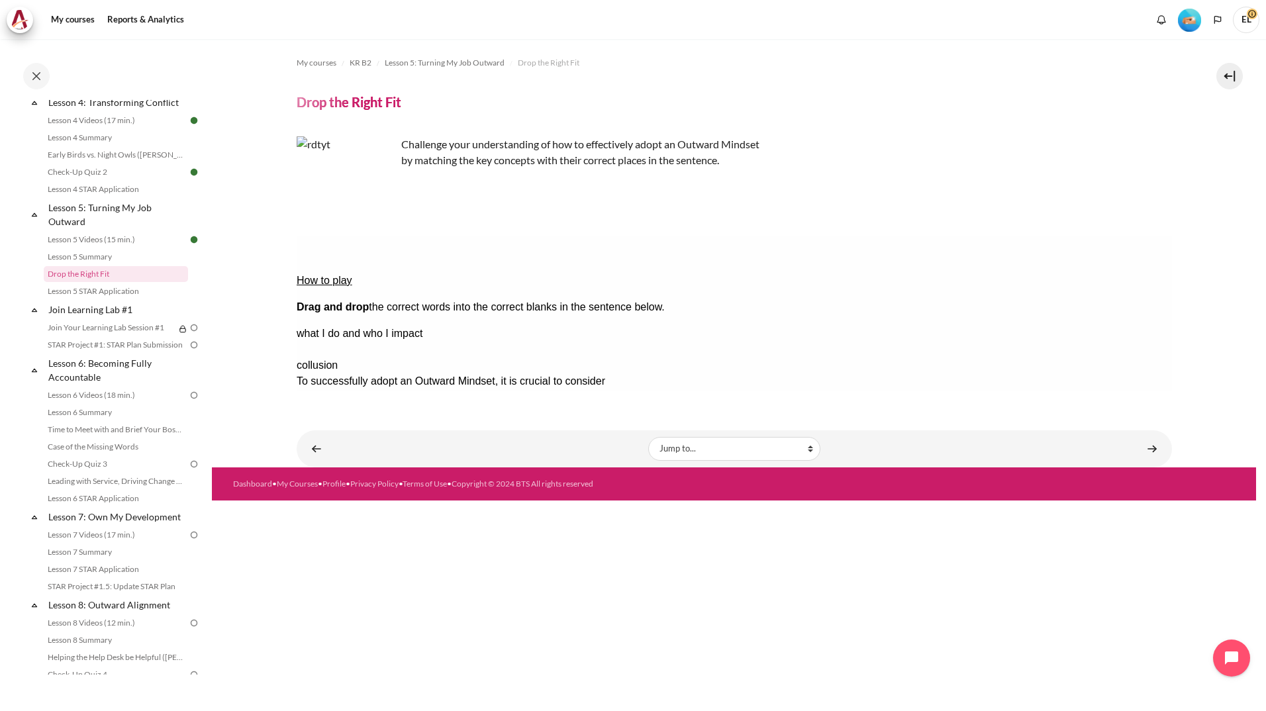
drag, startPoint x: 1076, startPoint y: 310, endPoint x: 615, endPoint y: 307, distance: 461.4
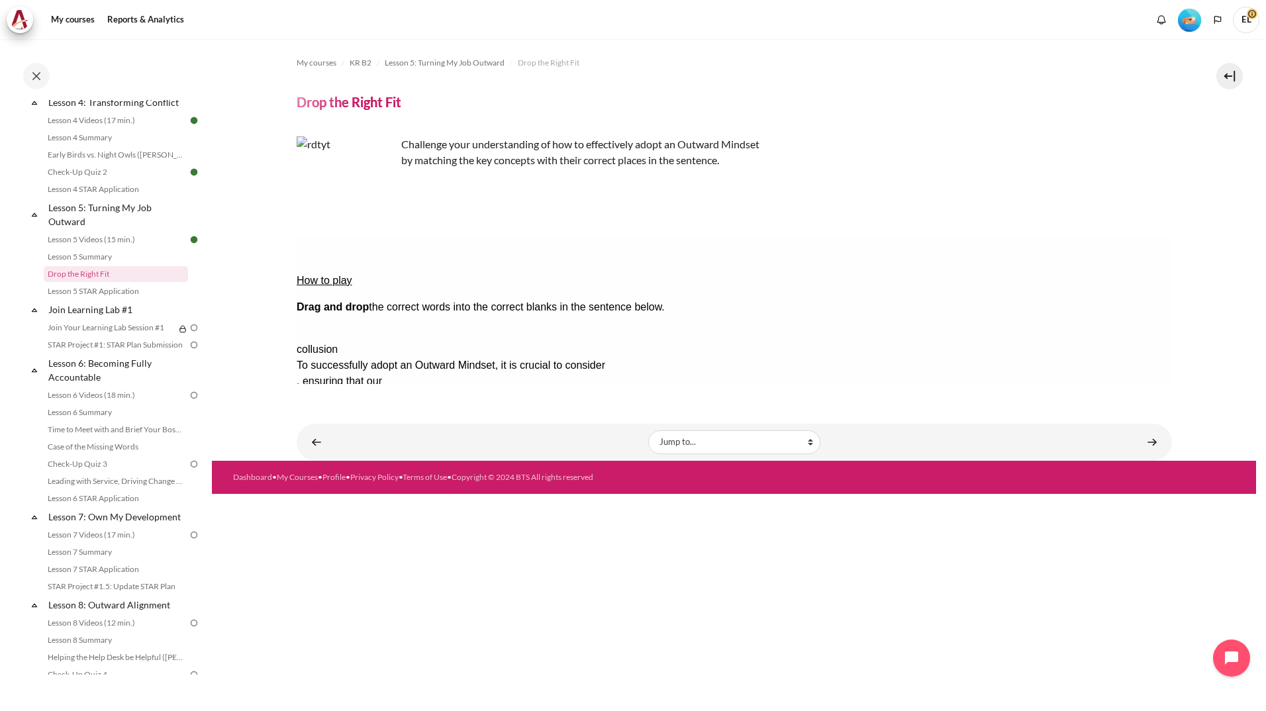
drag, startPoint x: 1072, startPoint y: 296, endPoint x: 664, endPoint y: 285, distance: 408.6
drag, startPoint x: 1056, startPoint y: 295, endPoint x: 632, endPoint y: 259, distance: 425.8
drag, startPoint x: 1091, startPoint y: 310, endPoint x: 692, endPoint y: 276, distance: 400.0
drag, startPoint x: 1062, startPoint y: 307, endPoint x: 658, endPoint y: 255, distance: 407.2
drag, startPoint x: 984, startPoint y: 274, endPoint x: 620, endPoint y: 220, distance: 368.0
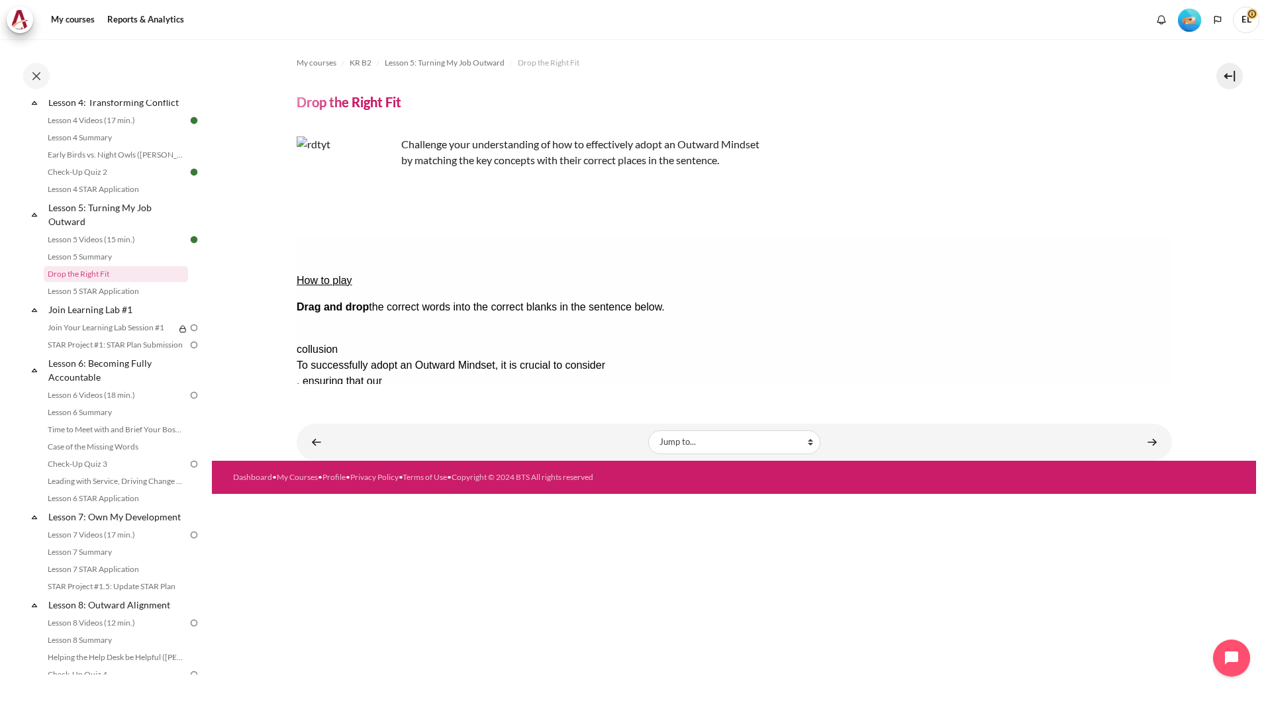
drag, startPoint x: 1102, startPoint y: 289, endPoint x: 646, endPoint y: 240, distance: 458.8
drag, startPoint x: 1047, startPoint y: 320, endPoint x: 634, endPoint y: 257, distance: 417.3
drag, startPoint x: 1053, startPoint y: 316, endPoint x: 643, endPoint y: 287, distance: 410.8
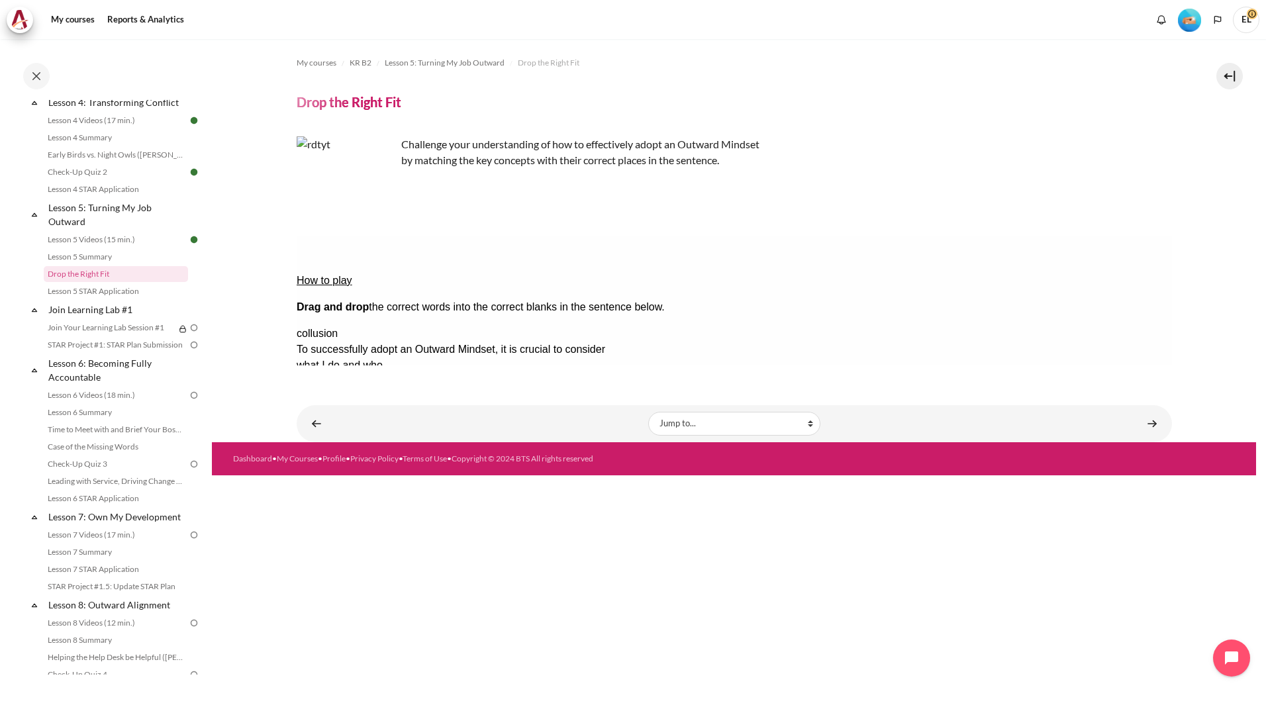
drag, startPoint x: 649, startPoint y: 366, endPoint x: 317, endPoint y: 114, distance: 417.2
click at [649, 366] on div "My courses KR B2 Lesson 5: Turning My Job Outward Drop the Right Fit Drop the R…" at bounding box center [734, 212] width 875 height 346
click at [329, 486] on button "Check Check the answers. The responses will be marked as correct, incorrect, or…" at bounding box center [314, 493] width 36 height 14
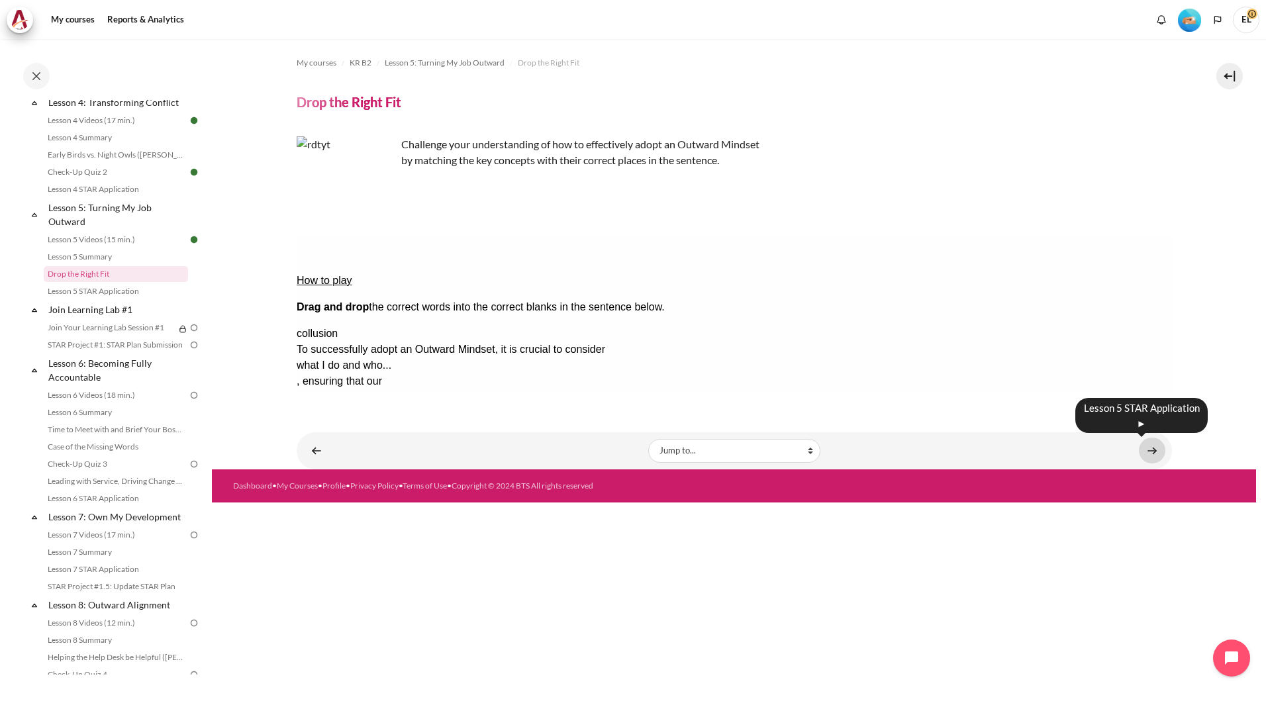
click at [1152, 445] on link "Content" at bounding box center [1152, 451] width 26 height 26
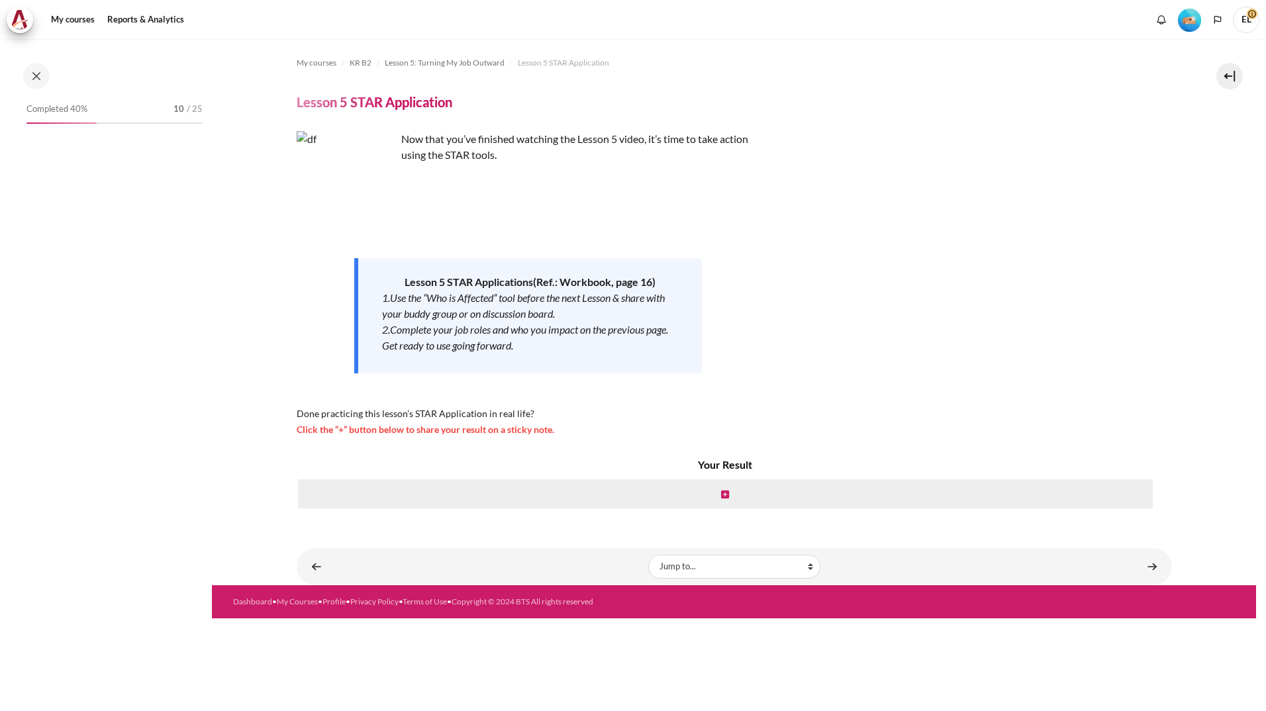
scroll to position [421, 0]
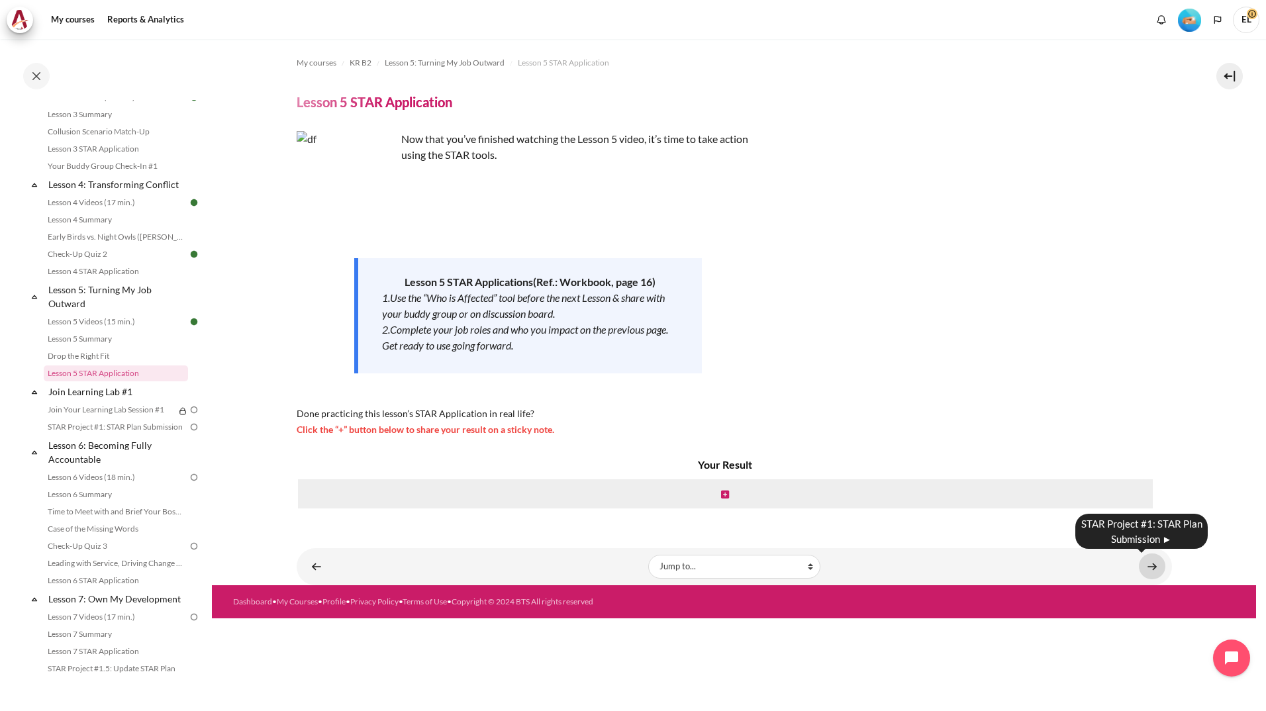
click at [1158, 567] on link "Content" at bounding box center [1152, 566] width 26 height 26
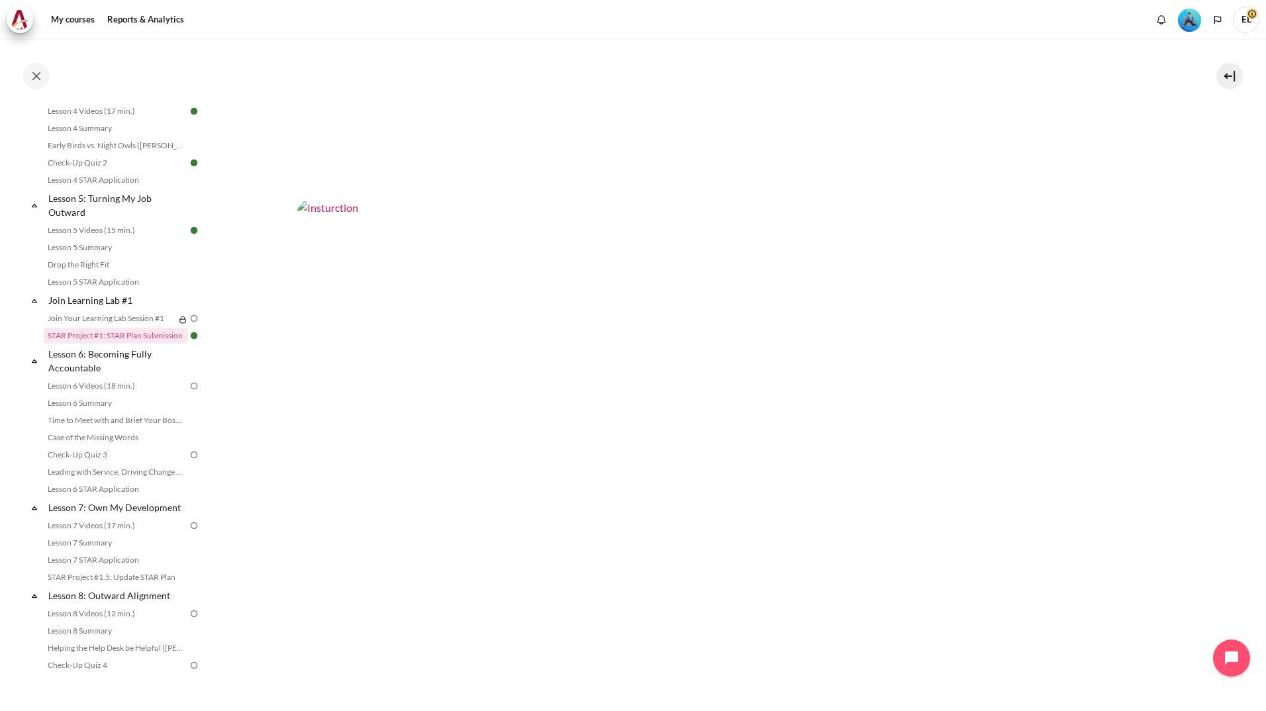
scroll to position [661, 0]
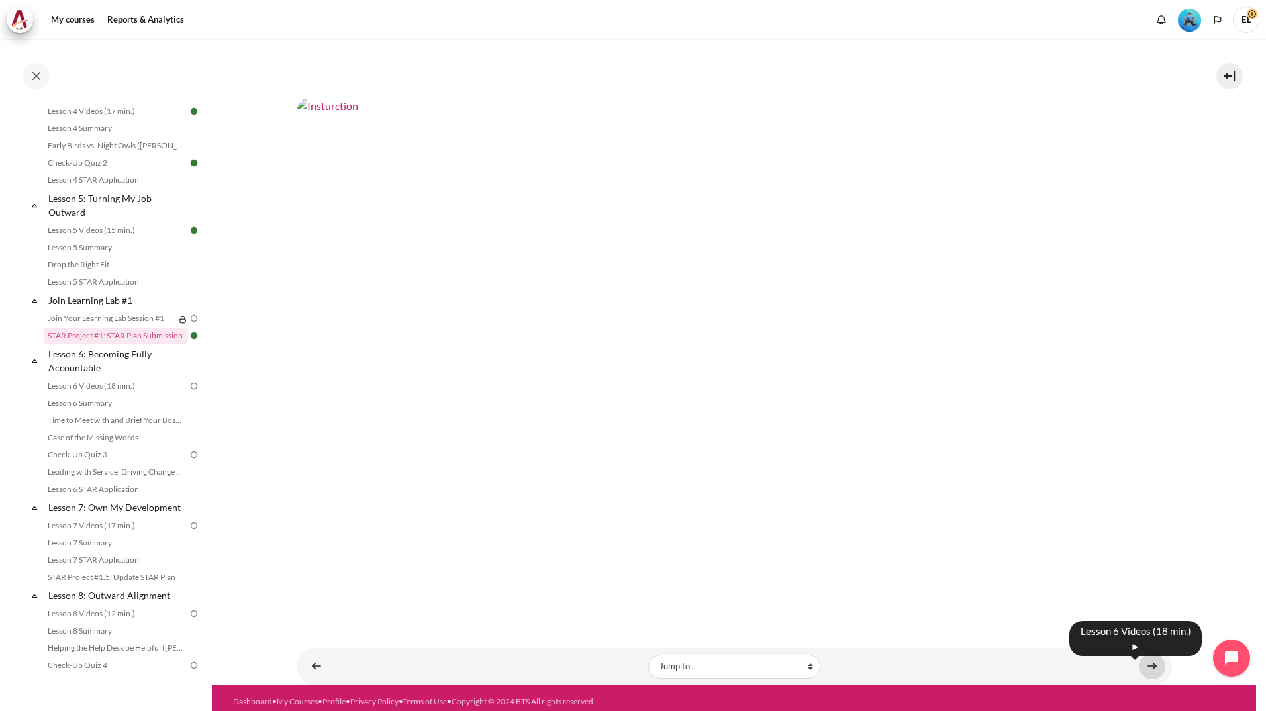
click at [1145, 657] on link "Content" at bounding box center [1152, 666] width 26 height 26
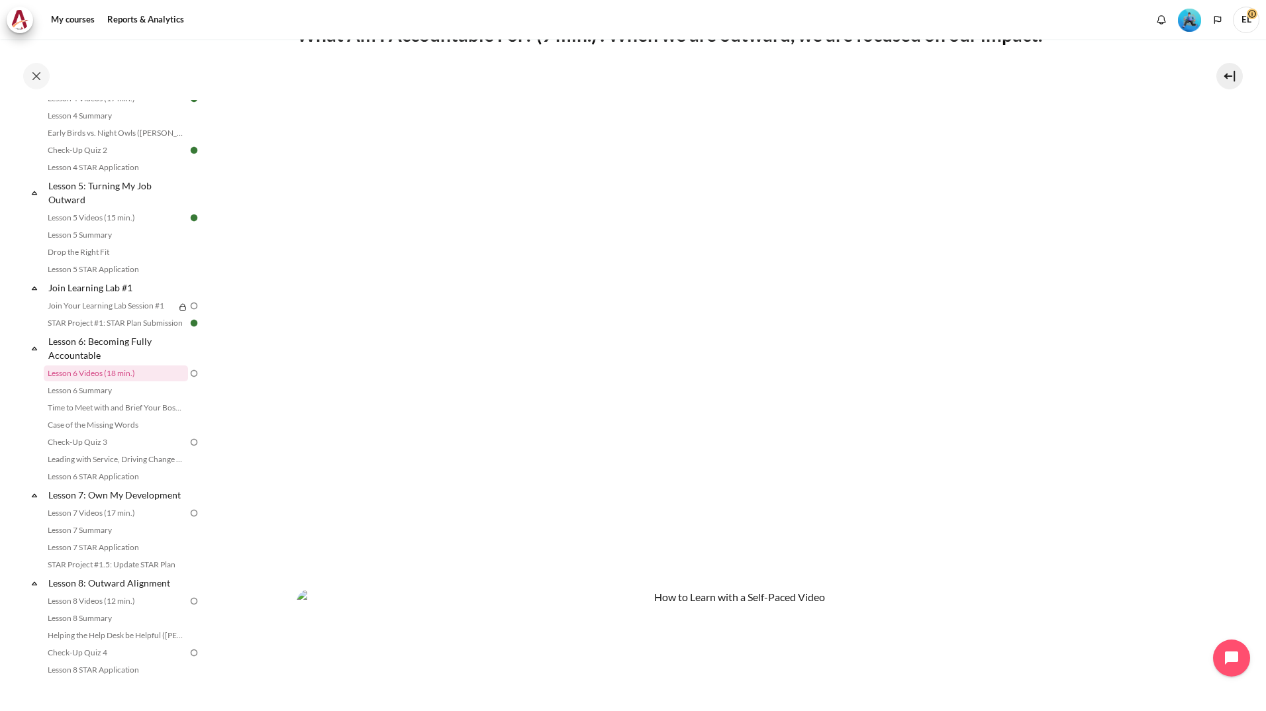
scroll to position [608, 0]
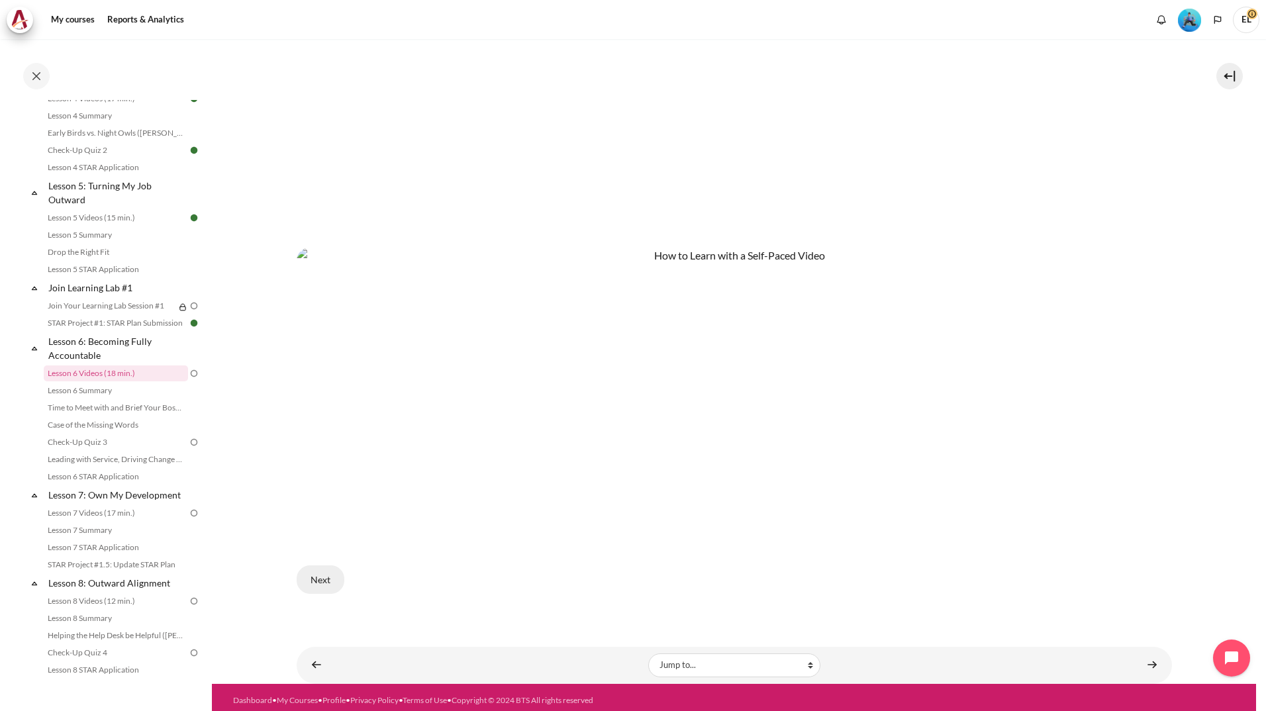
click at [317, 569] on button "Next" at bounding box center [321, 579] width 48 height 28
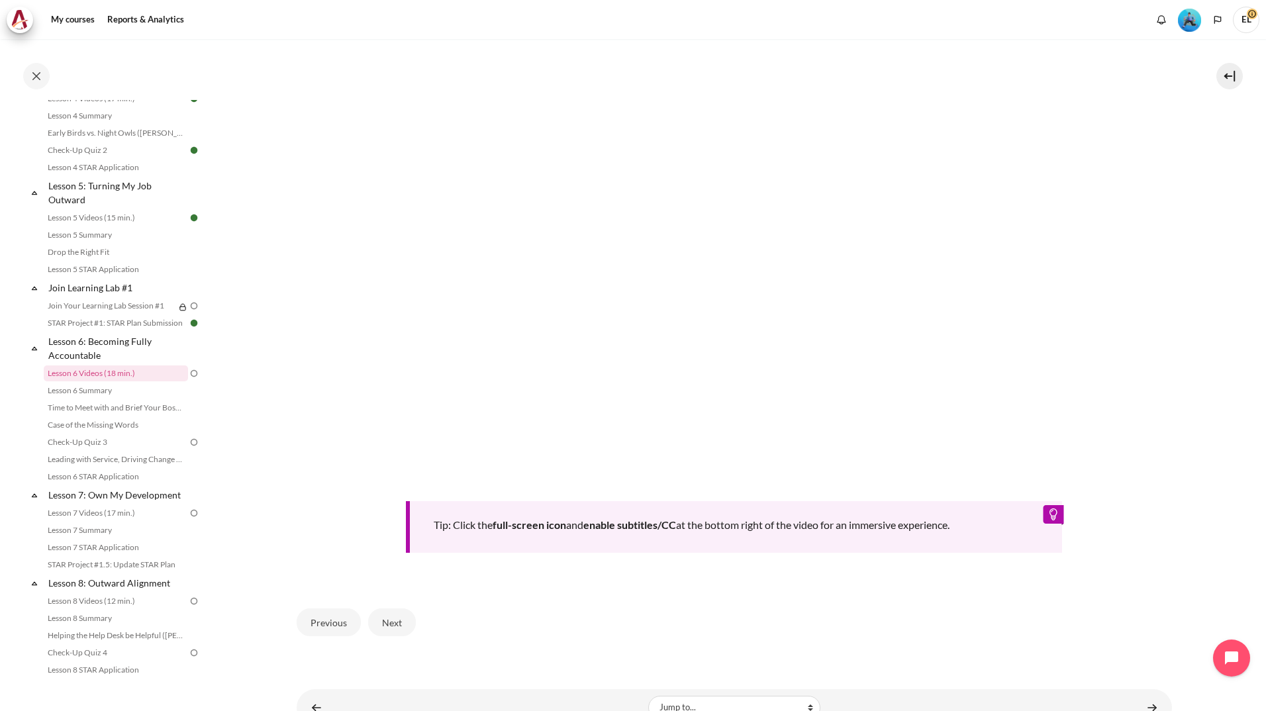
scroll to position [428, 0]
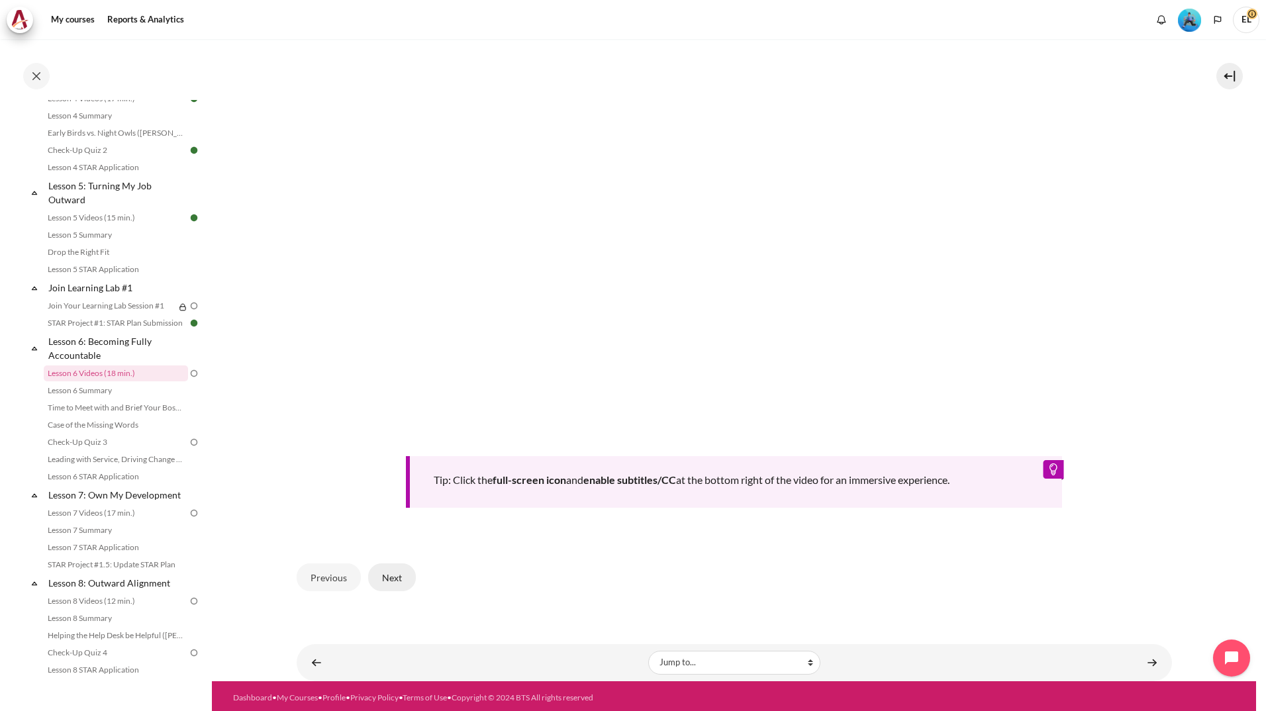
click at [398, 573] on button "Next" at bounding box center [392, 577] width 48 height 28
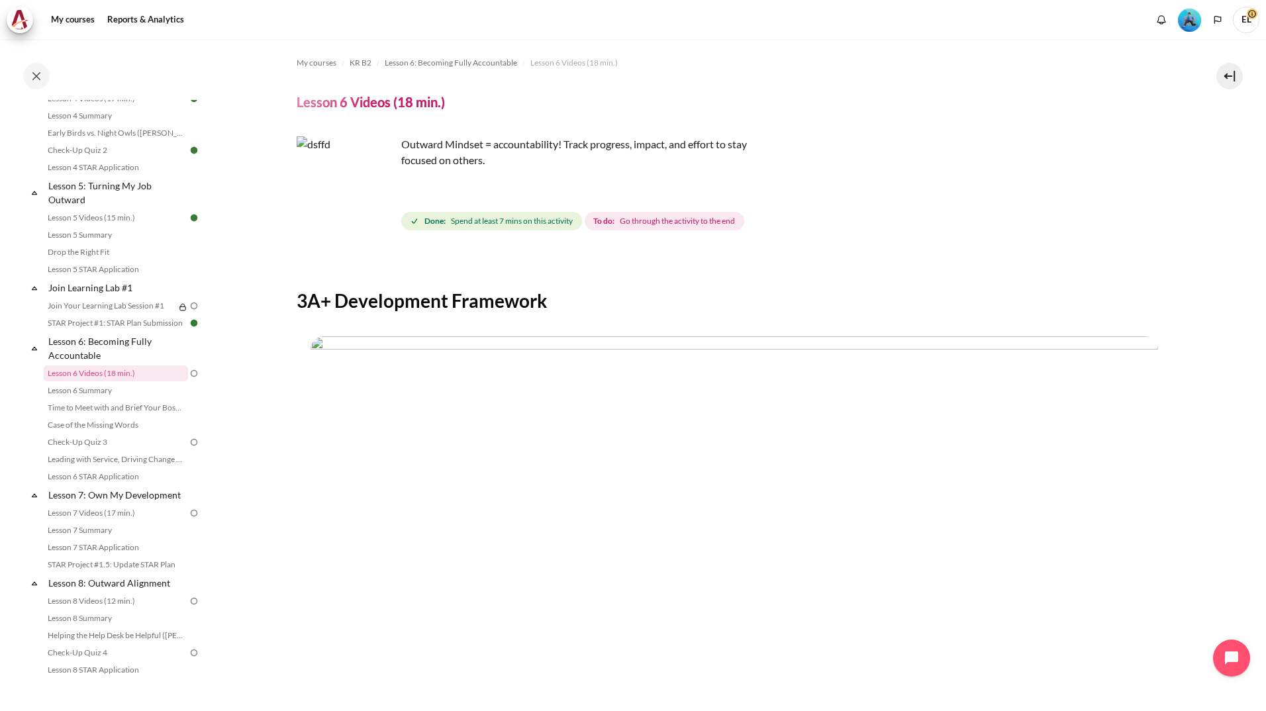
scroll to position [279, 0]
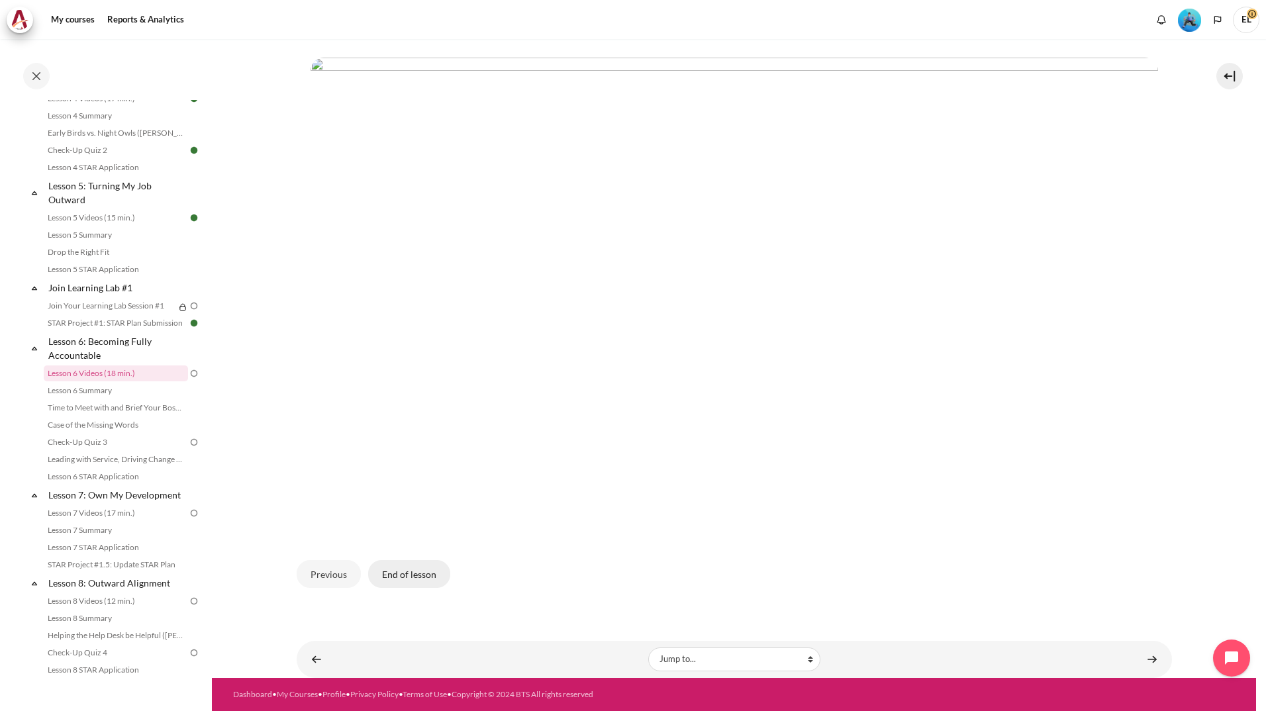
click at [418, 571] on button "End of lesson" at bounding box center [409, 574] width 82 height 28
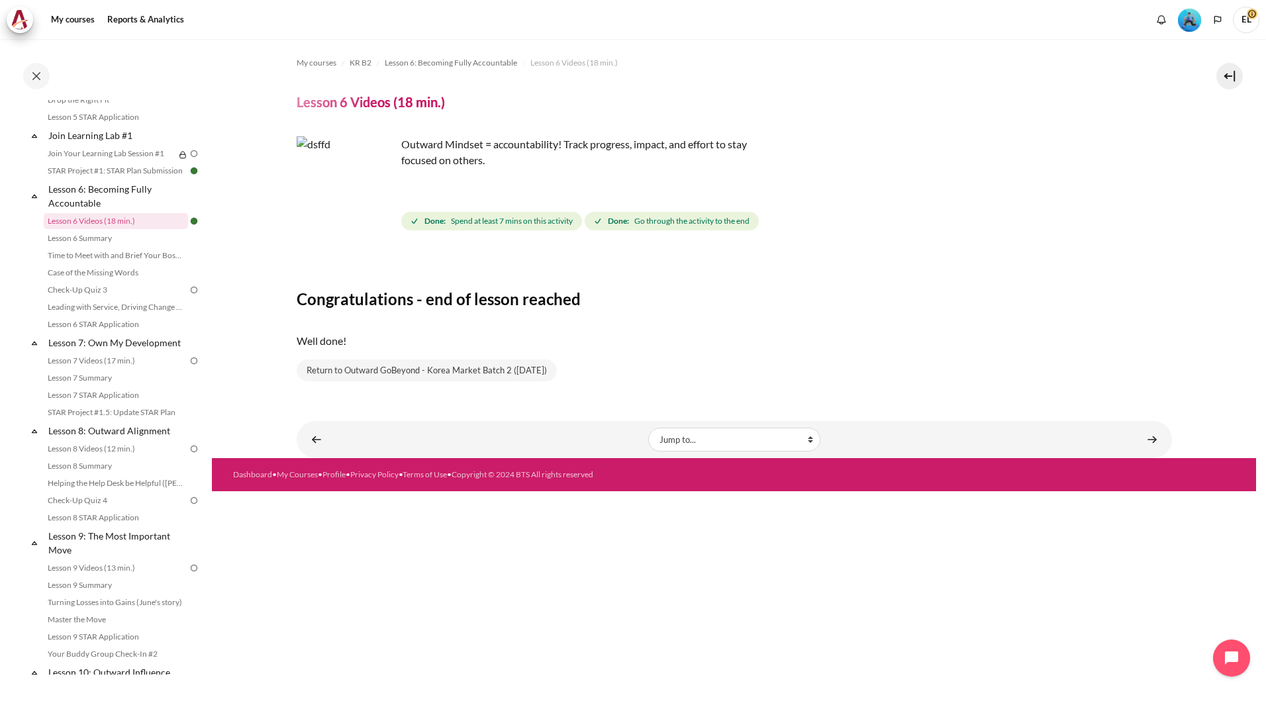
scroll to position [526, 0]
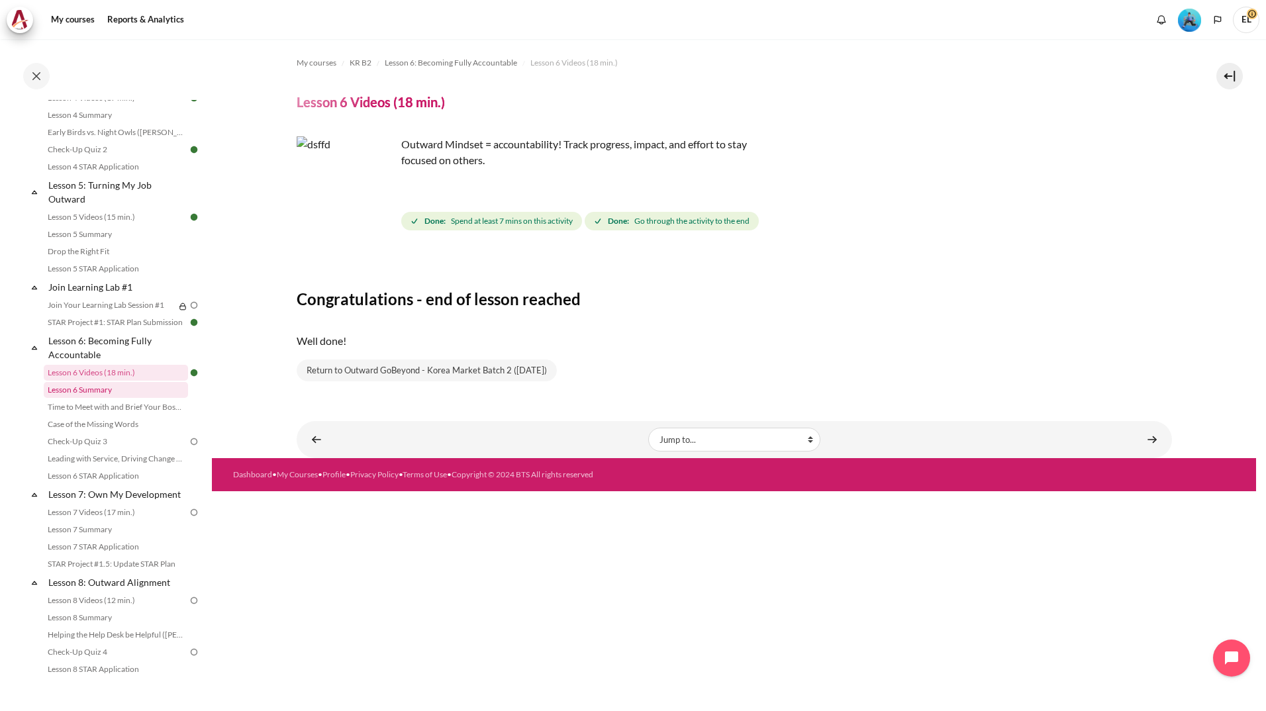
click at [95, 398] on link "Lesson 6 Summary" at bounding box center [116, 390] width 144 height 16
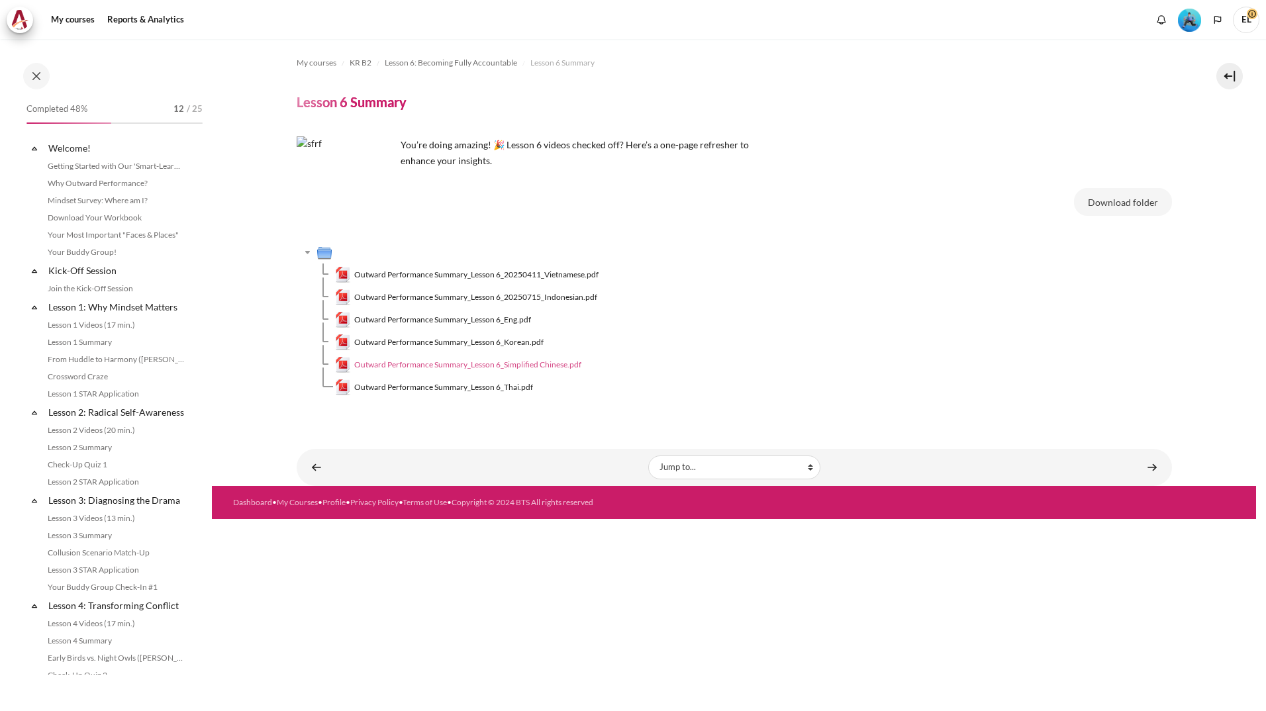
scroll to position [542, 0]
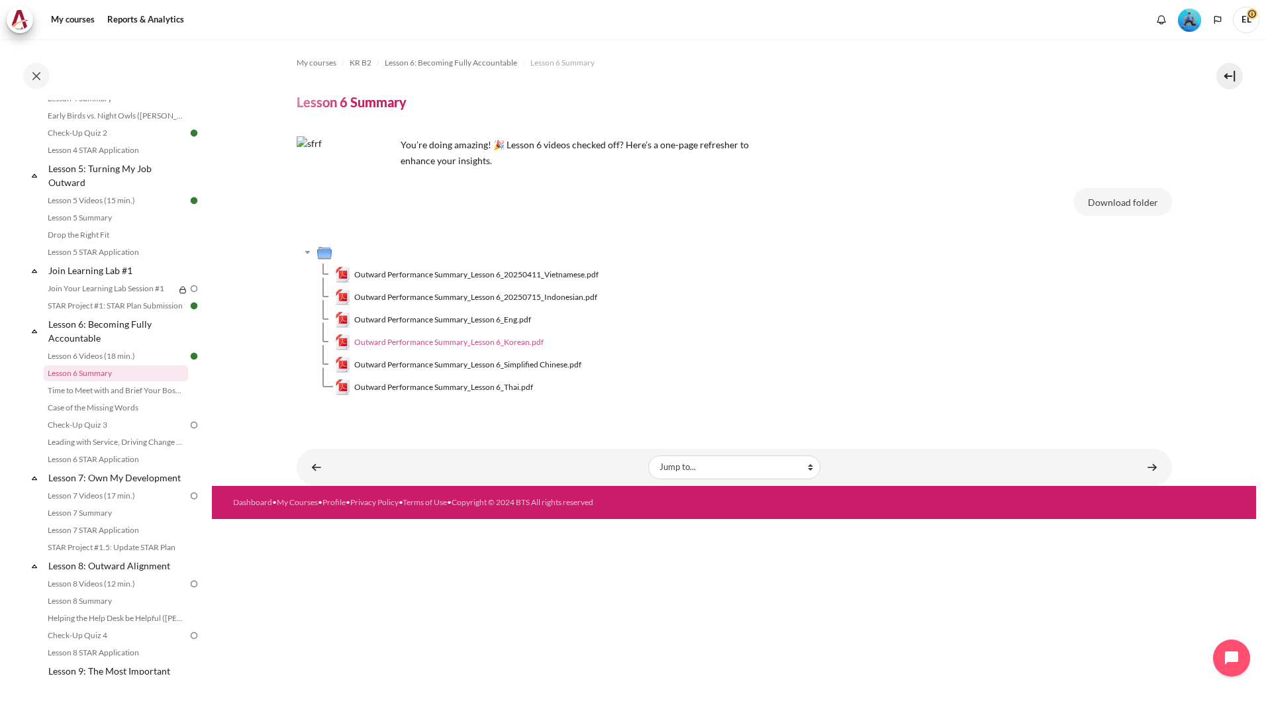
click at [484, 338] on span "Outward Performance Summary_Lesson 6_Korean.pdf" at bounding box center [448, 342] width 189 height 12
click at [1154, 469] on link "Content" at bounding box center [1152, 467] width 26 height 26
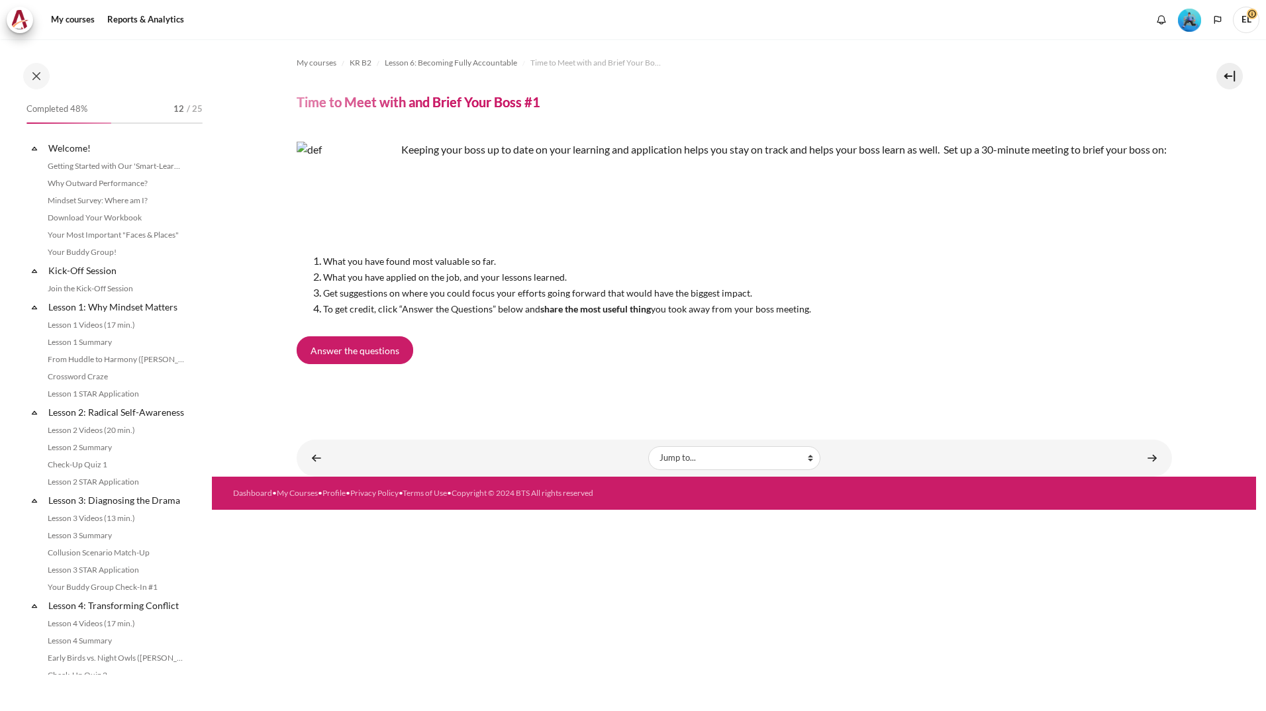
scroll to position [559, 0]
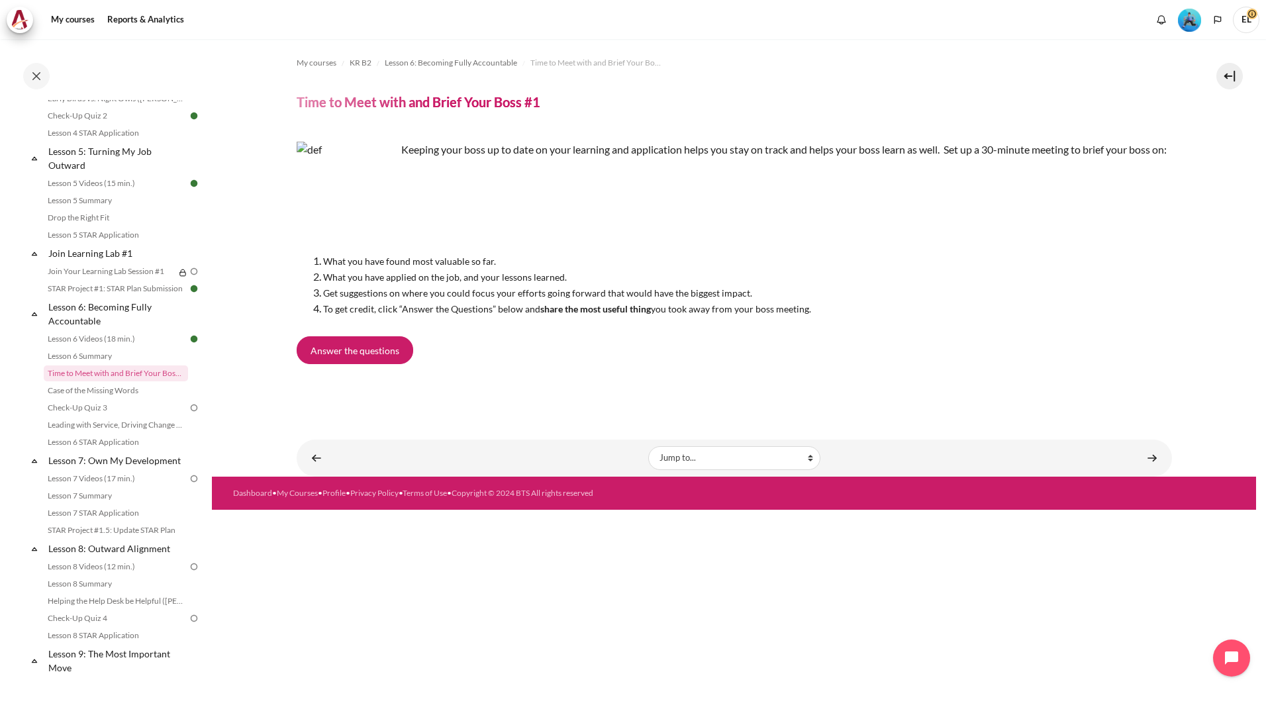
click at [1037, 216] on div "Keeping your boss up to date on your learning and application helps you stay on…" at bounding box center [734, 229] width 875 height 175
